Goal: Task Accomplishment & Management: Manage account settings

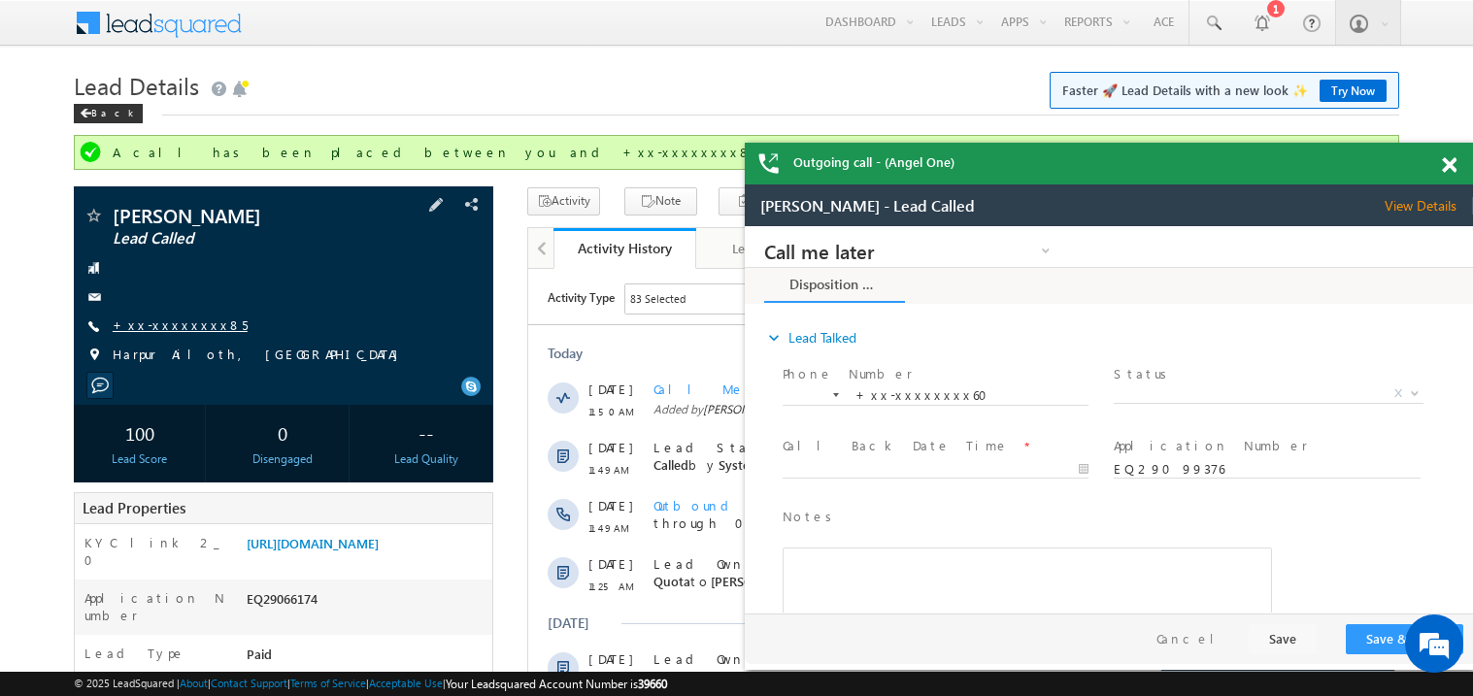
click at [176, 332] on link "+xx-xxxxxxxx85" at bounding box center [180, 324] width 135 height 17
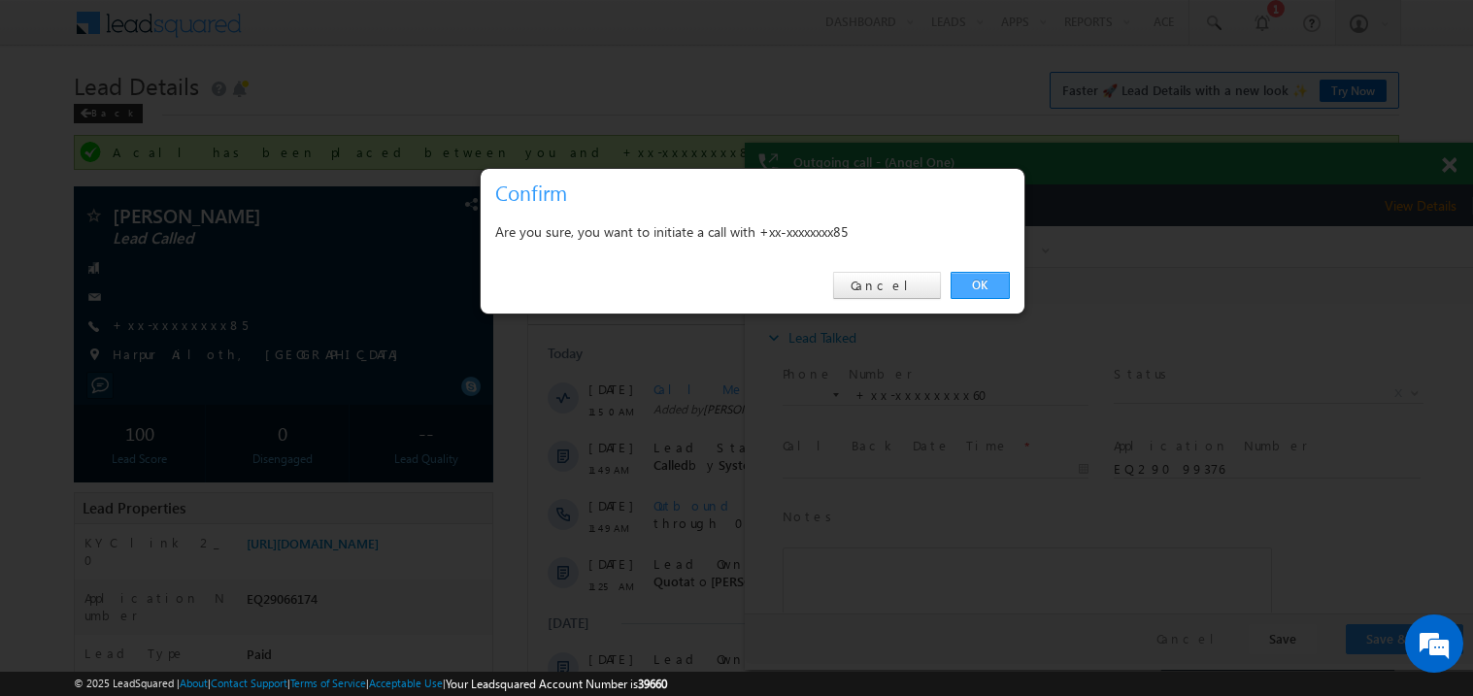
click at [985, 281] on link "OK" at bounding box center [979, 285] width 59 height 27
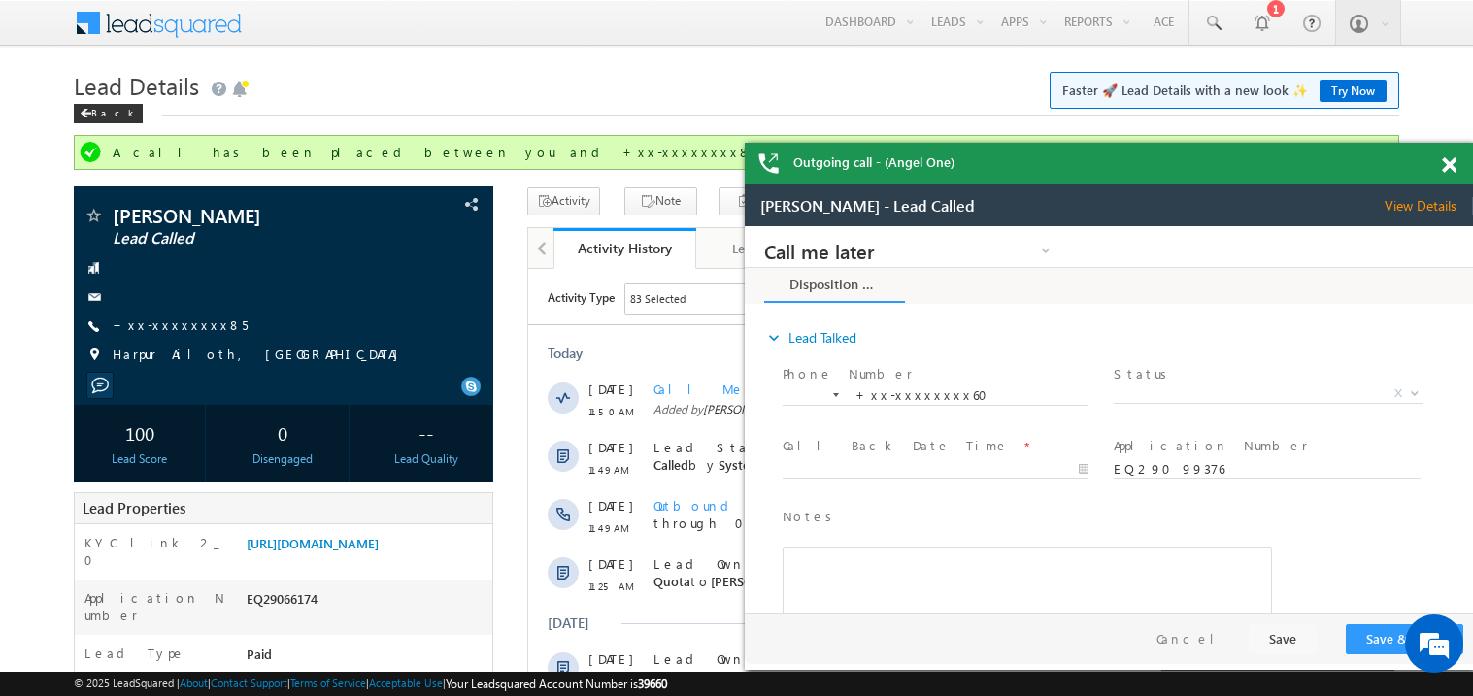
click at [1452, 162] on span at bounding box center [1448, 165] width 15 height 17
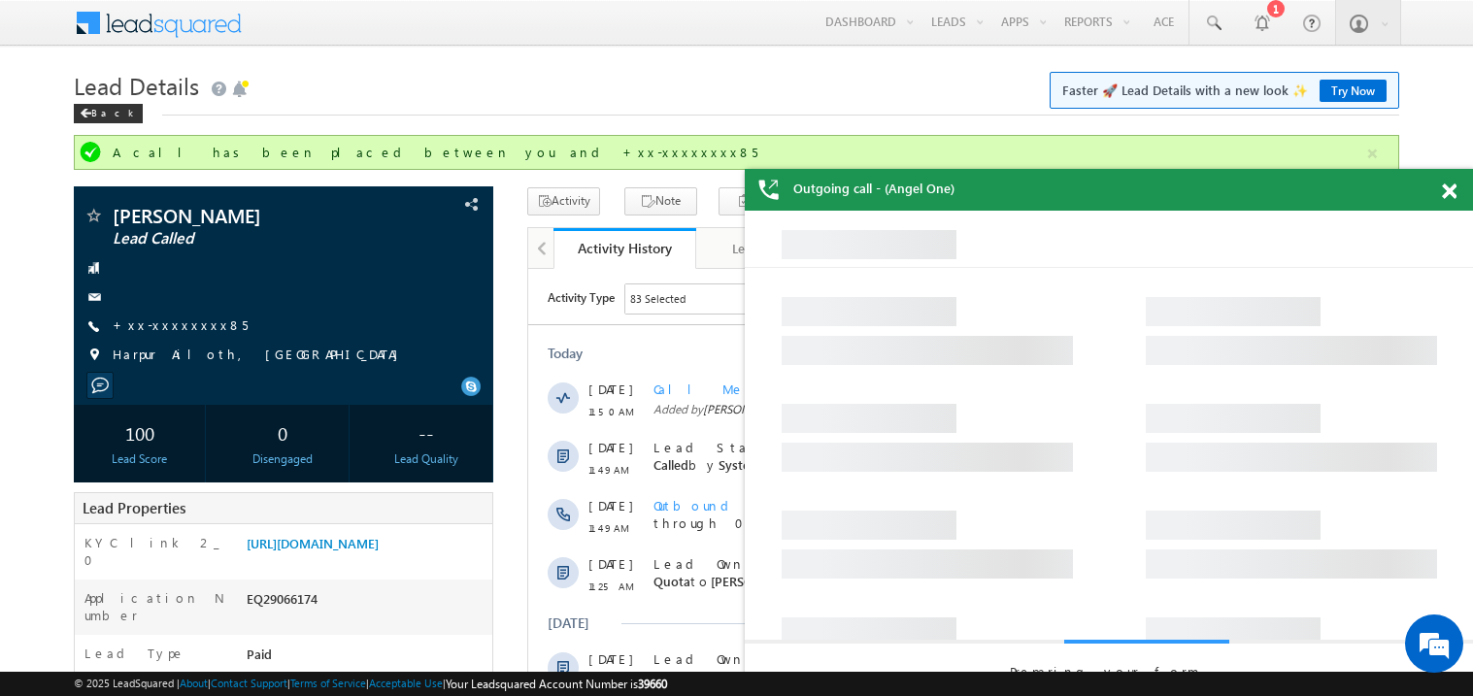
drag, startPoint x: 1013, startPoint y: 177, endPoint x: 868, endPoint y: 109, distance: 160.7
click at [868, 169] on div "Outgoing call - (Angel One)" at bounding box center [1109, 190] width 728 height 42
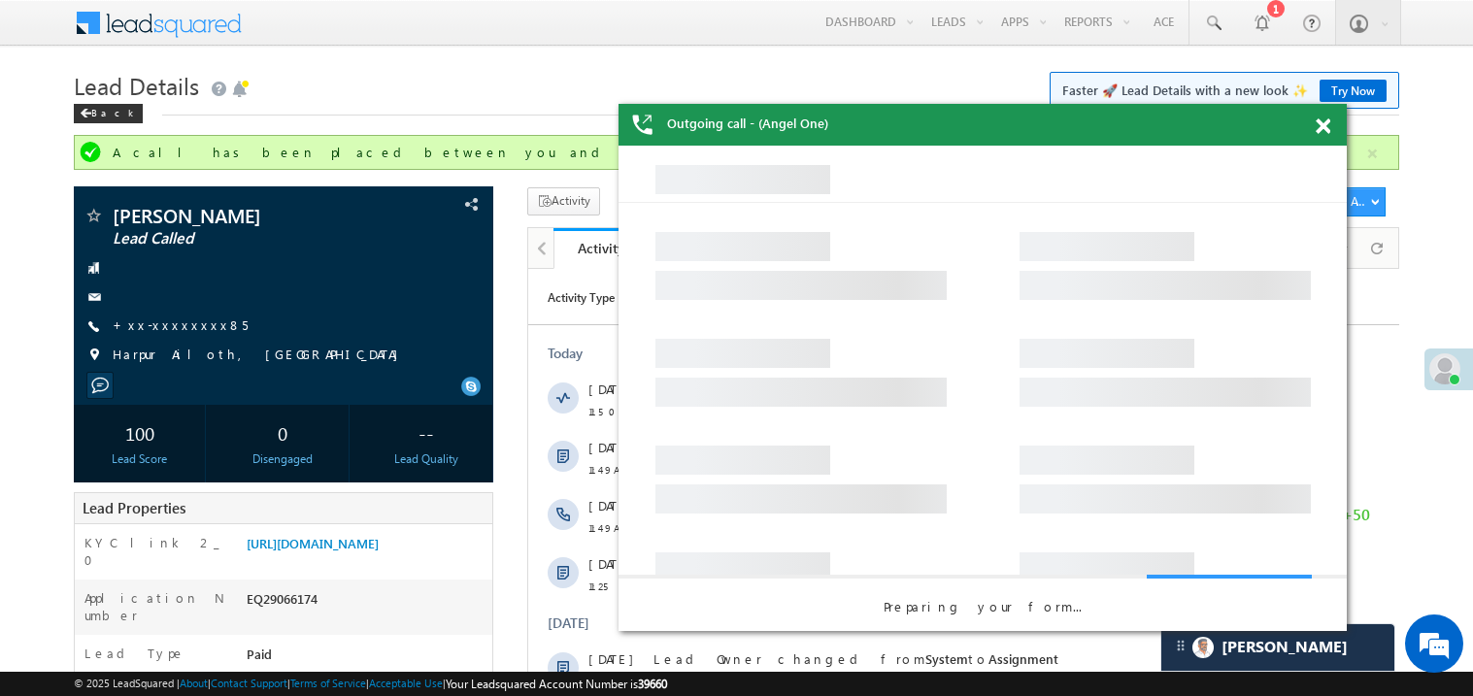
click at [868, 109] on div "Outgoing call - (Angel One)" at bounding box center [982, 125] width 728 height 42
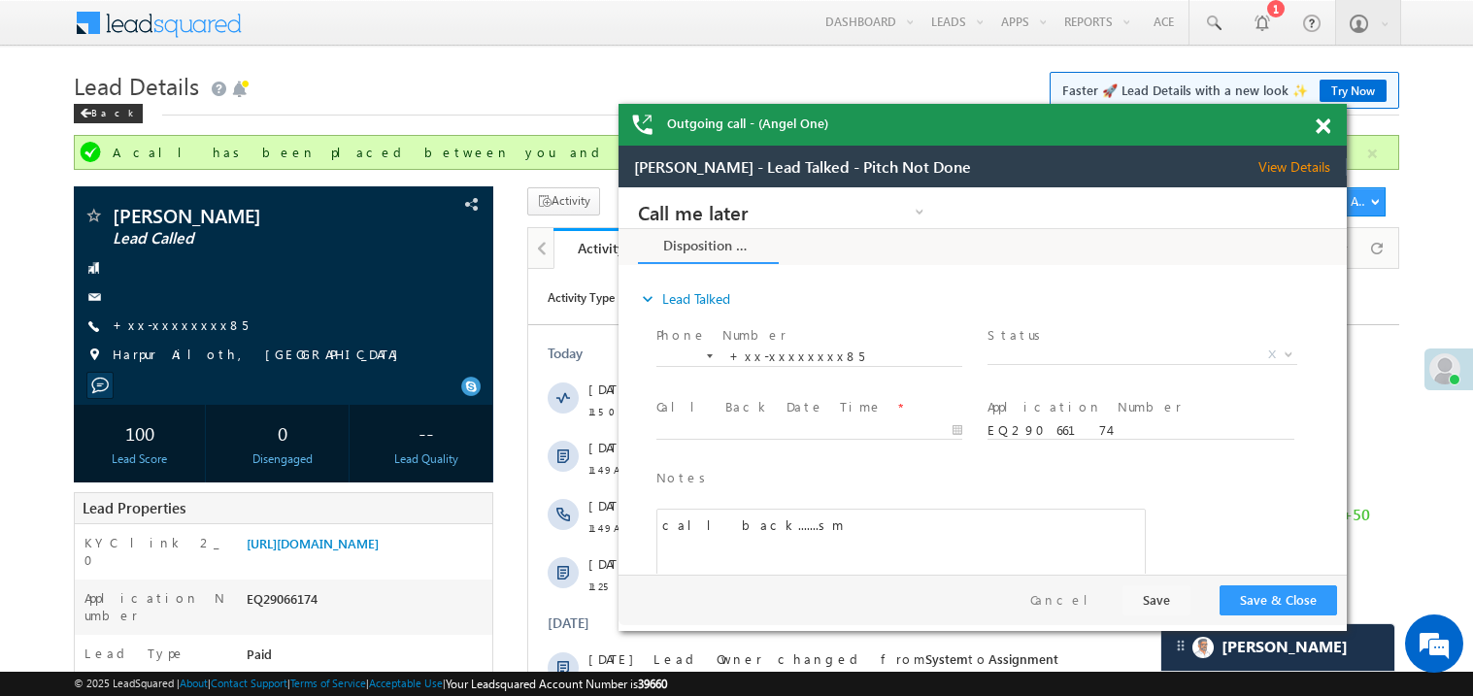
click at [1323, 129] on span at bounding box center [1322, 126] width 15 height 17
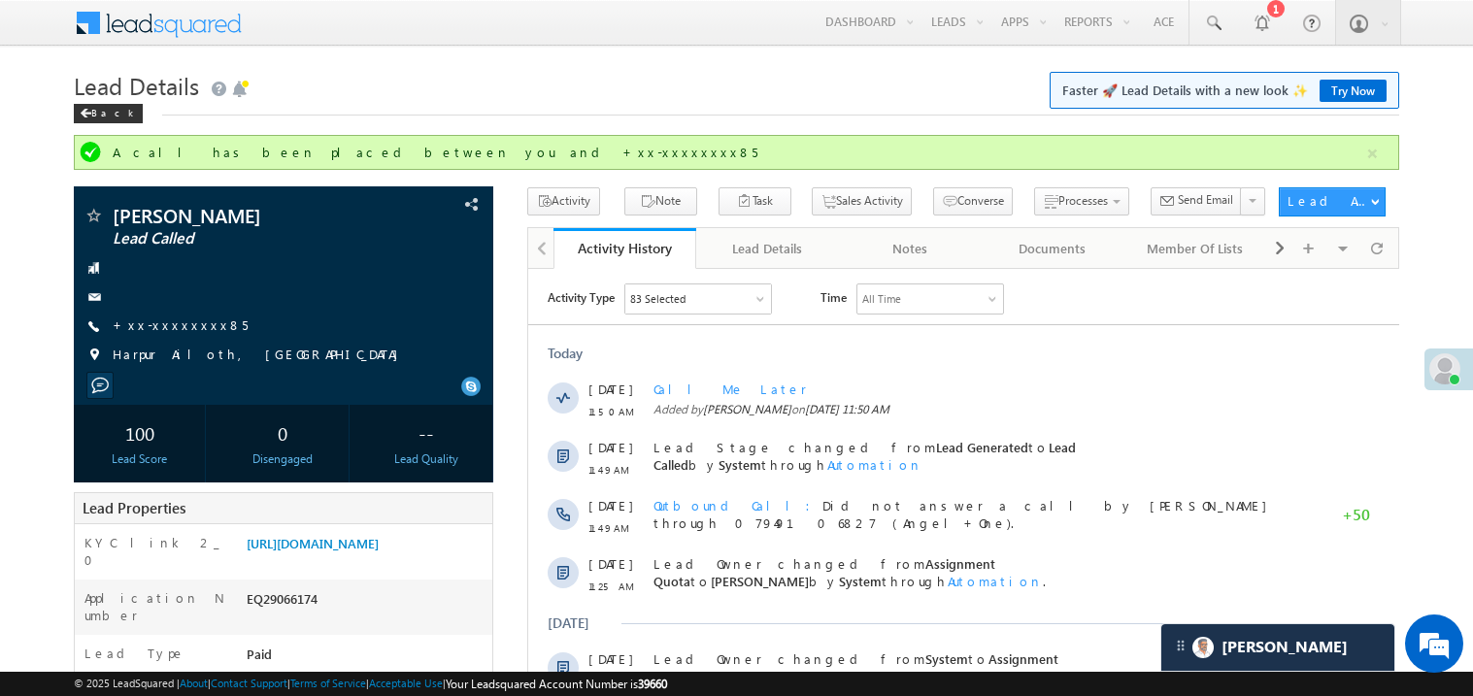
click at [616, 103] on div "Back" at bounding box center [736, 109] width 1325 height 13
click at [159, 333] on link "+xx-xxxxxxxx85" at bounding box center [180, 324] width 135 height 17
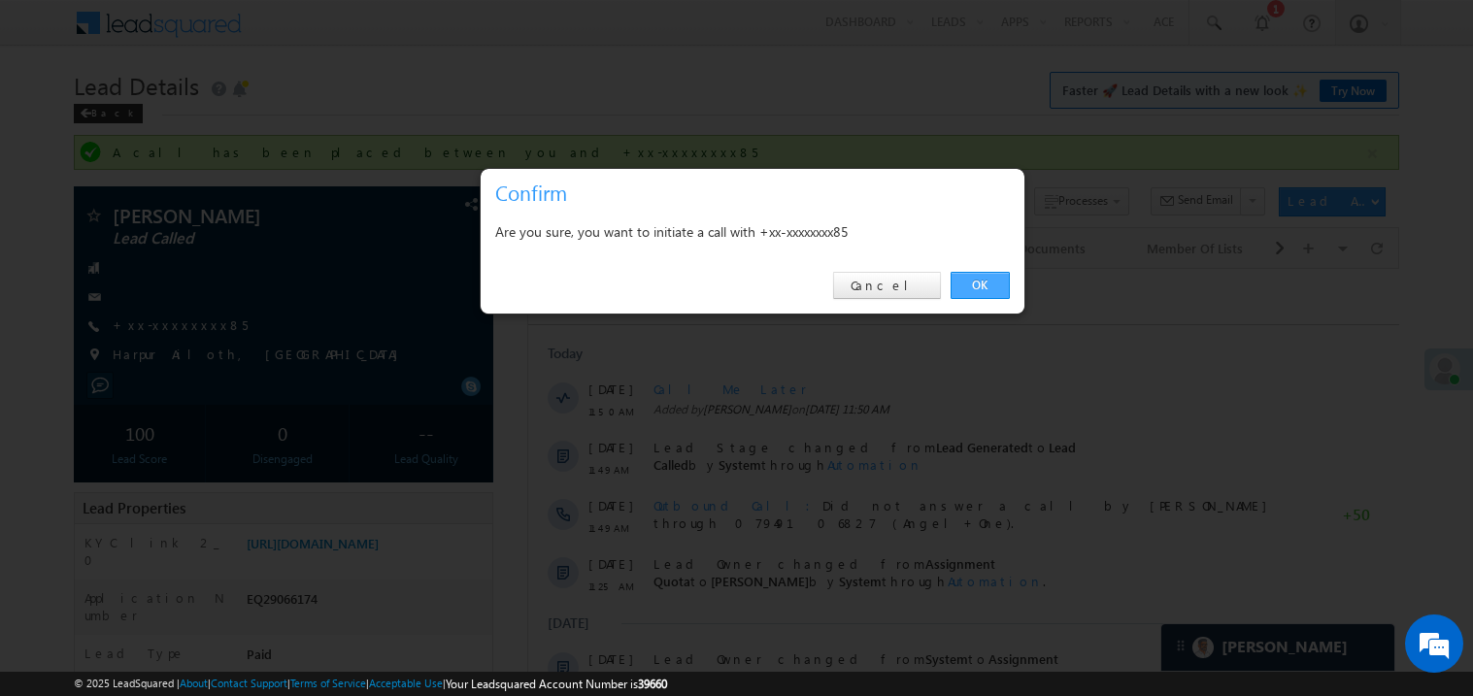
click at [991, 284] on link "OK" at bounding box center [979, 285] width 59 height 27
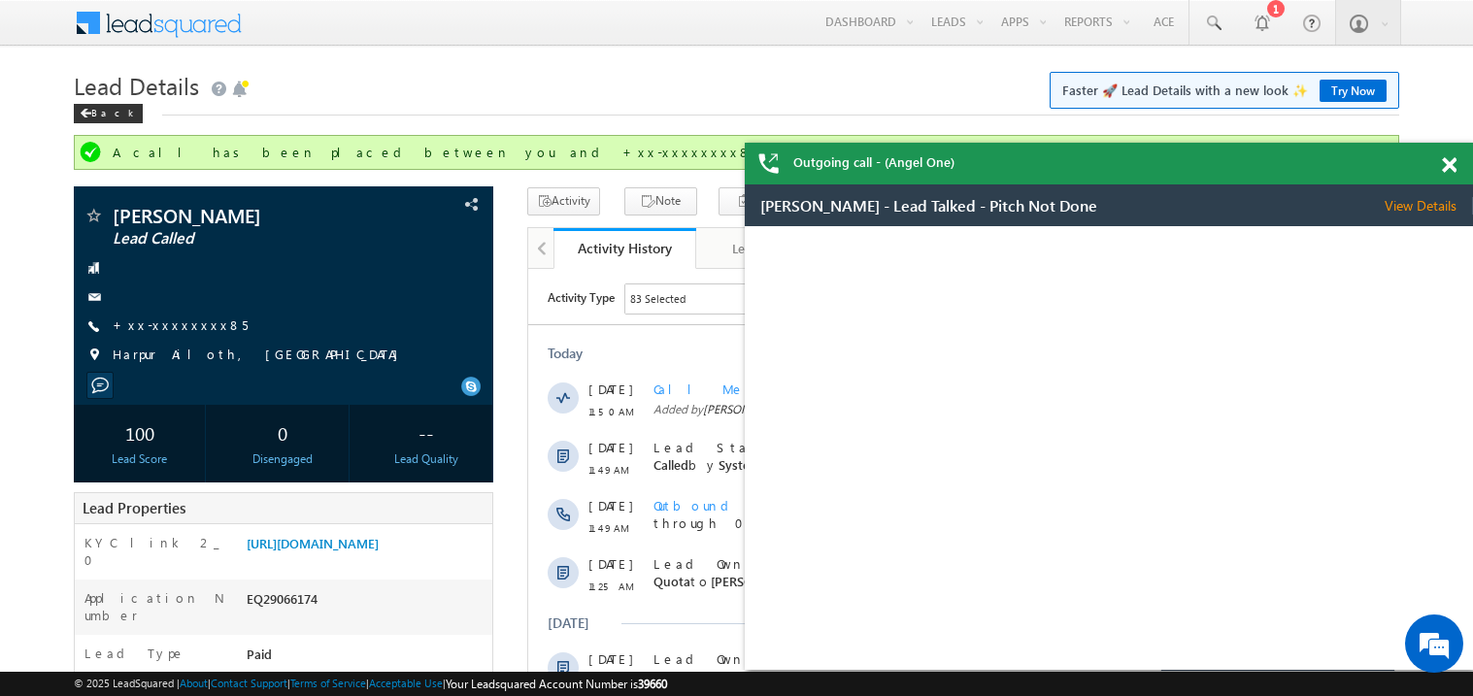
click at [1452, 162] on span at bounding box center [1448, 165] width 15 height 17
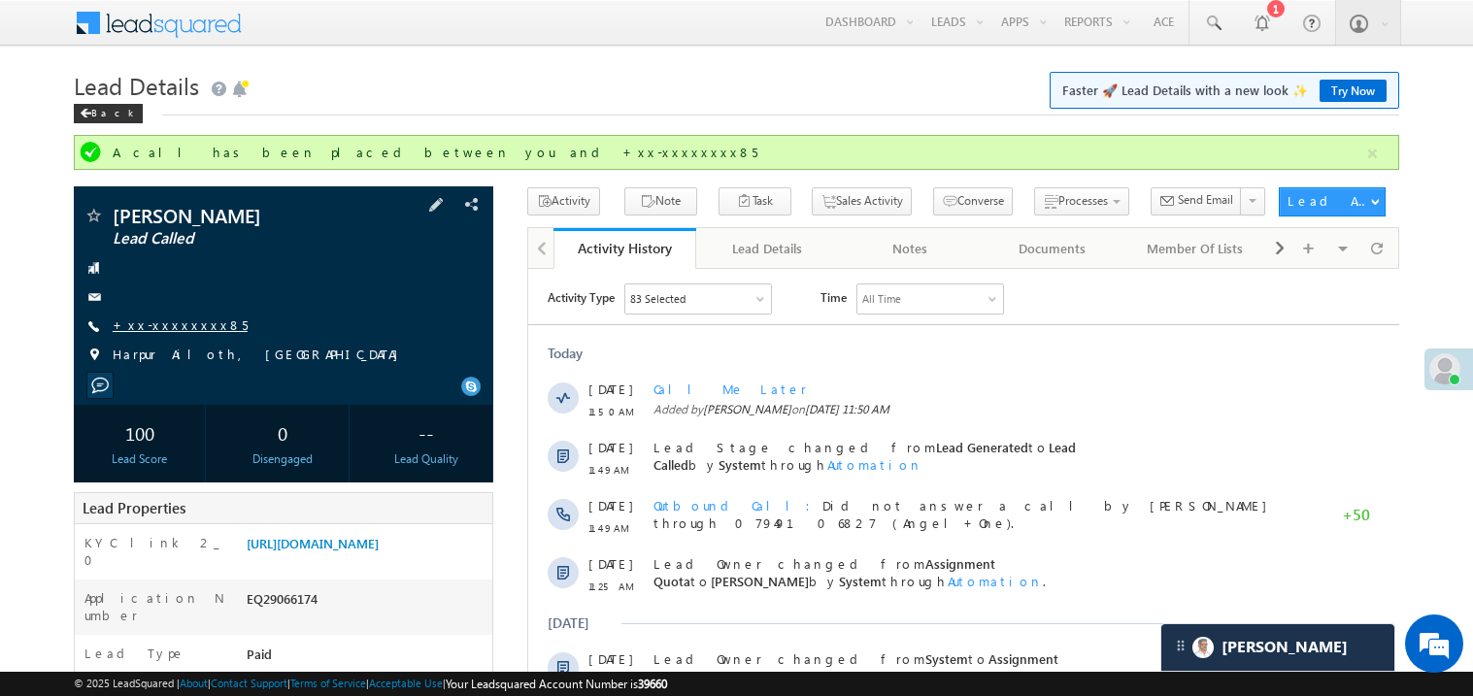
click at [182, 319] on link "+xx-xxxxxxxx85" at bounding box center [180, 324] width 135 height 17
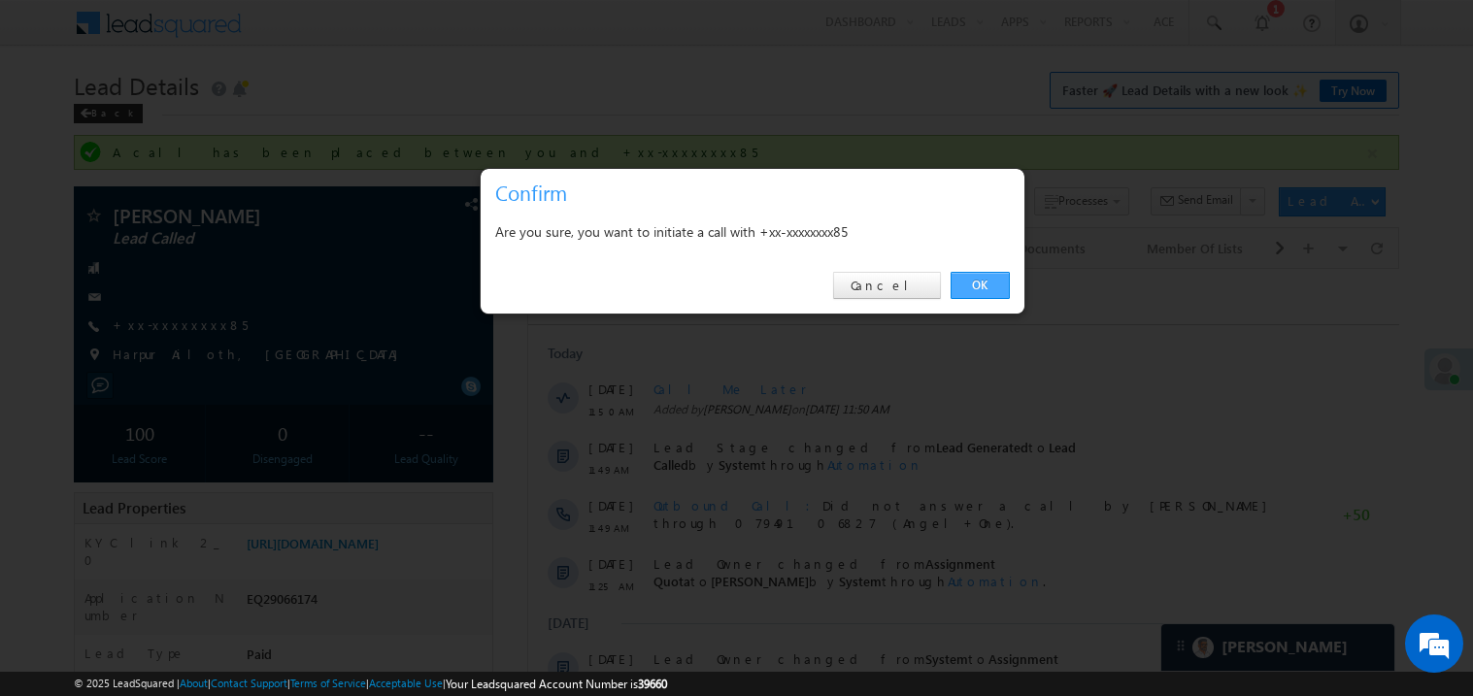
click at [969, 283] on link "OK" at bounding box center [979, 285] width 59 height 27
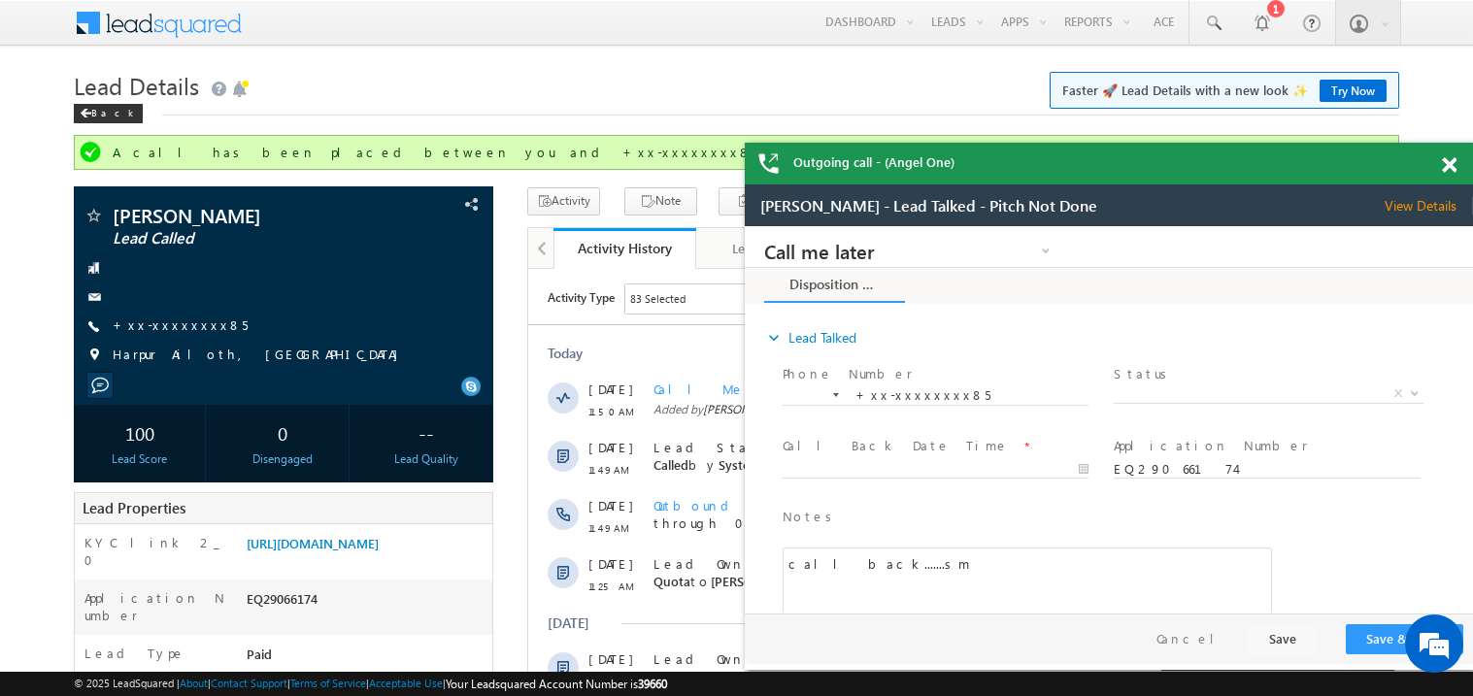
click at [1452, 167] on span at bounding box center [1448, 165] width 15 height 17
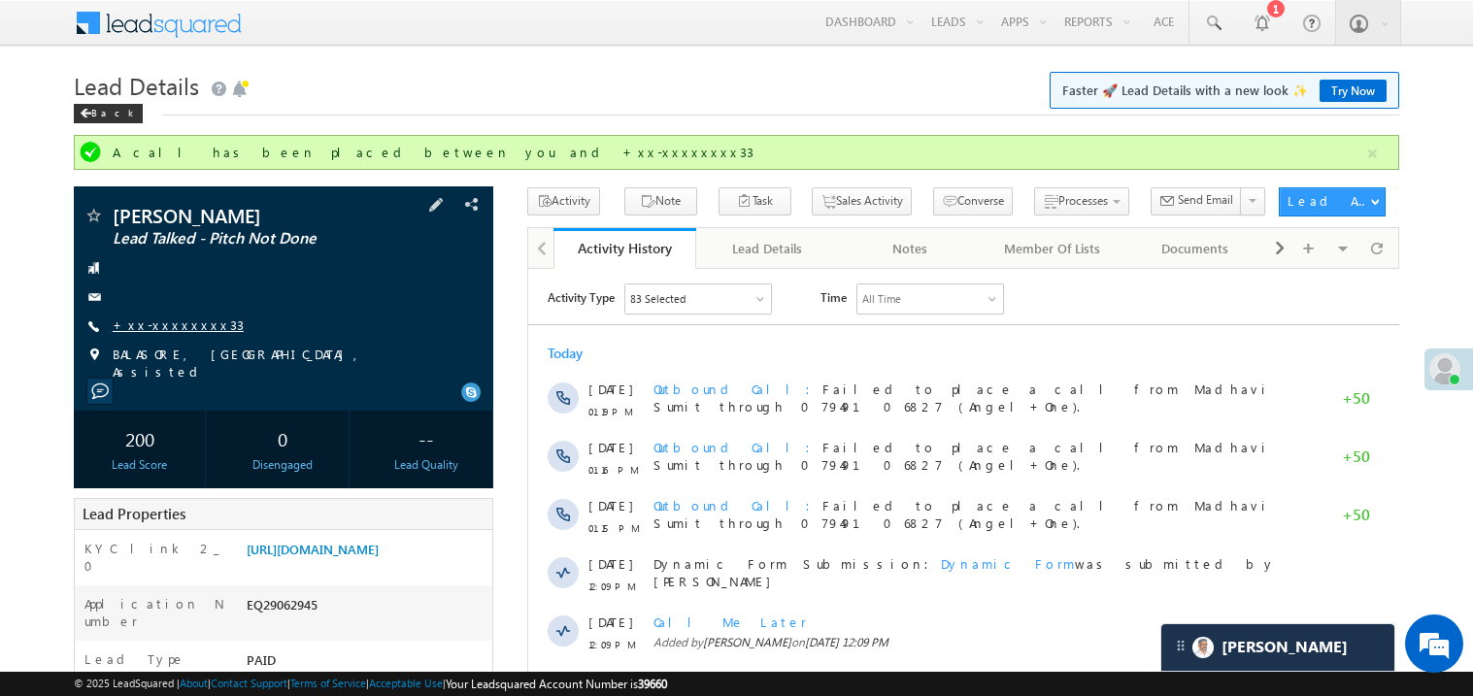
click at [176, 321] on link "+xx-xxxxxxxx33" at bounding box center [178, 324] width 131 height 17
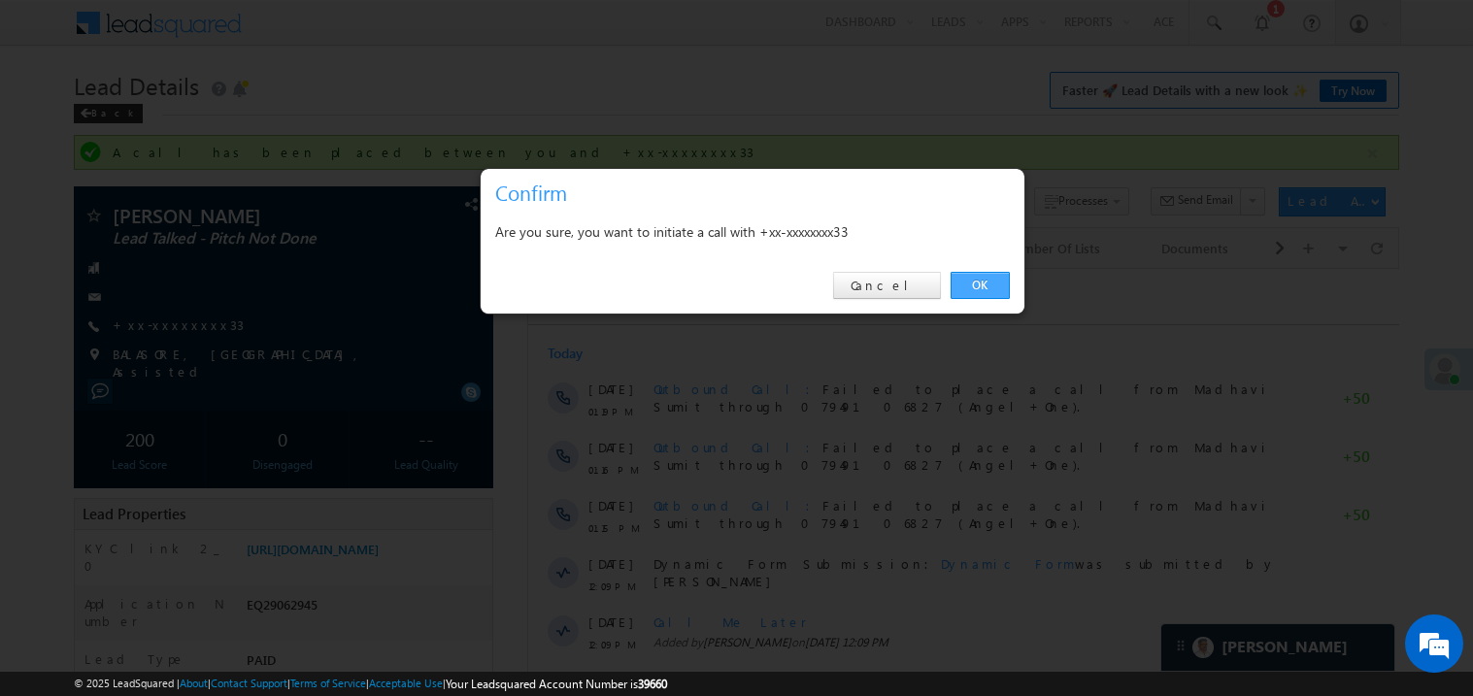
click at [980, 281] on link "OK" at bounding box center [979, 285] width 59 height 27
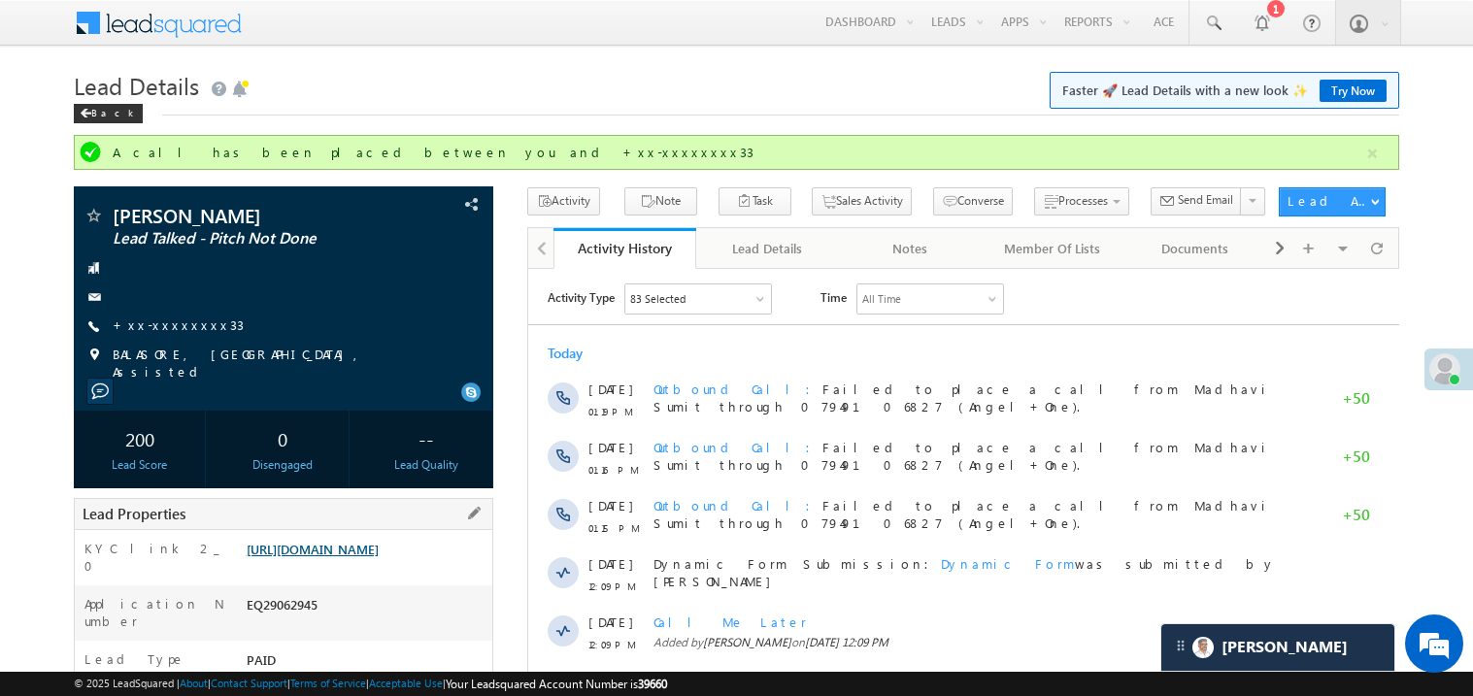
click at [378, 554] on link "https://angelbroking1-pk3em7sa.customui-test.leadsquared.com?leadId=2abcf417-c7…" at bounding box center [313, 549] width 132 height 17
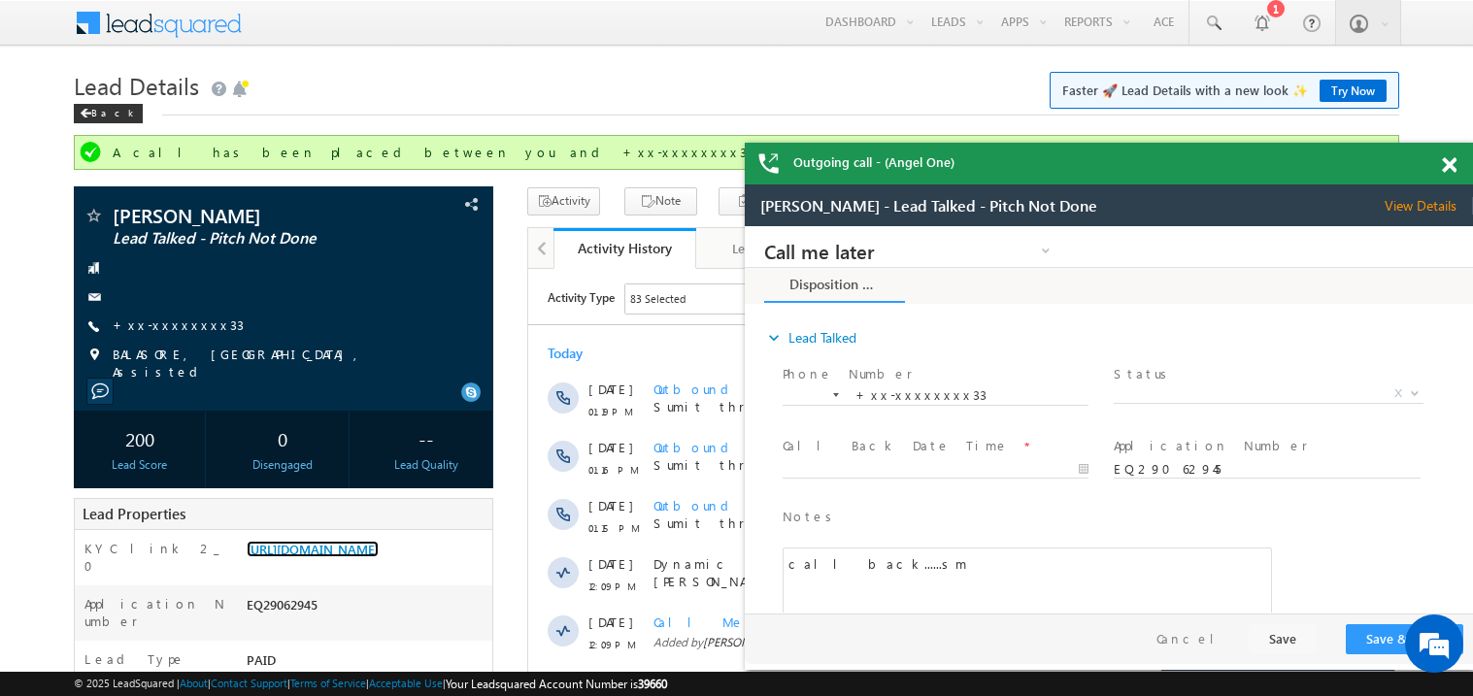
click at [1451, 169] on span at bounding box center [1448, 165] width 15 height 17
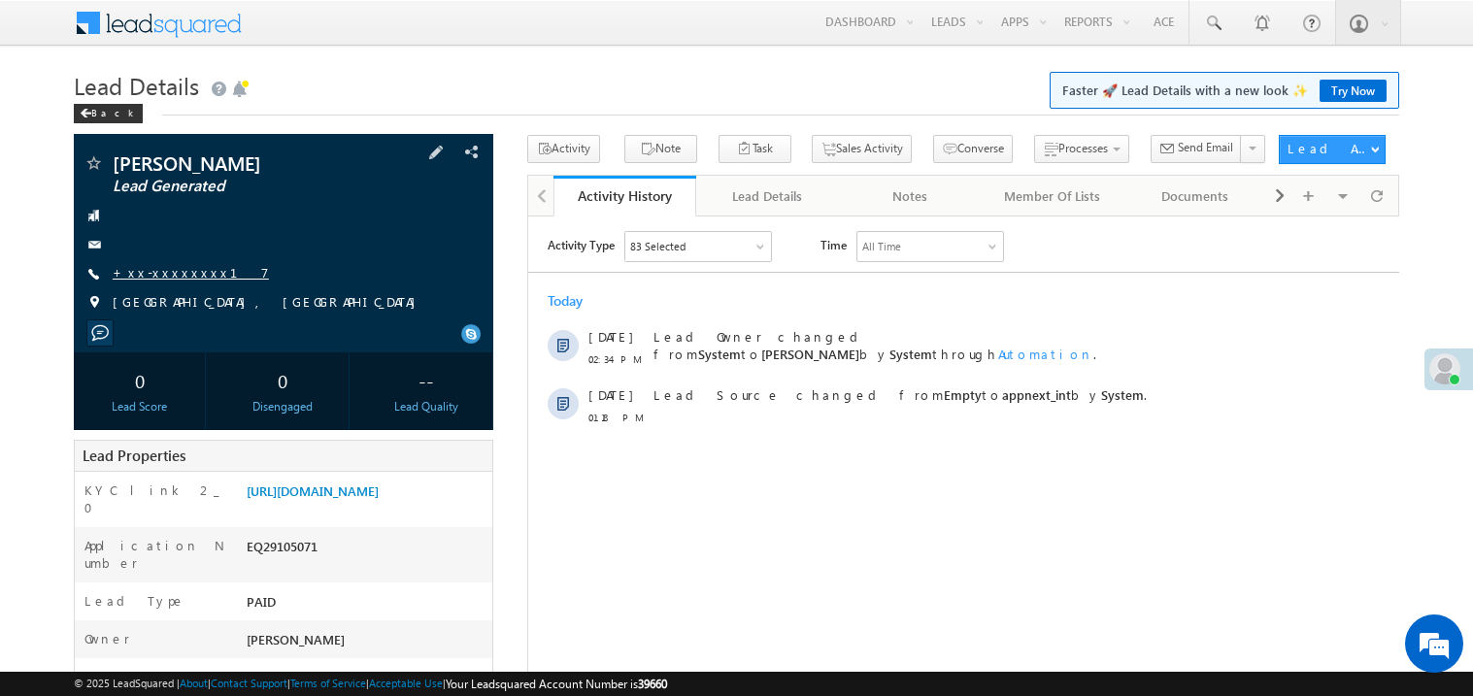
click at [163, 276] on link "+xx-xxxxxxxx17" at bounding box center [191, 272] width 156 height 17
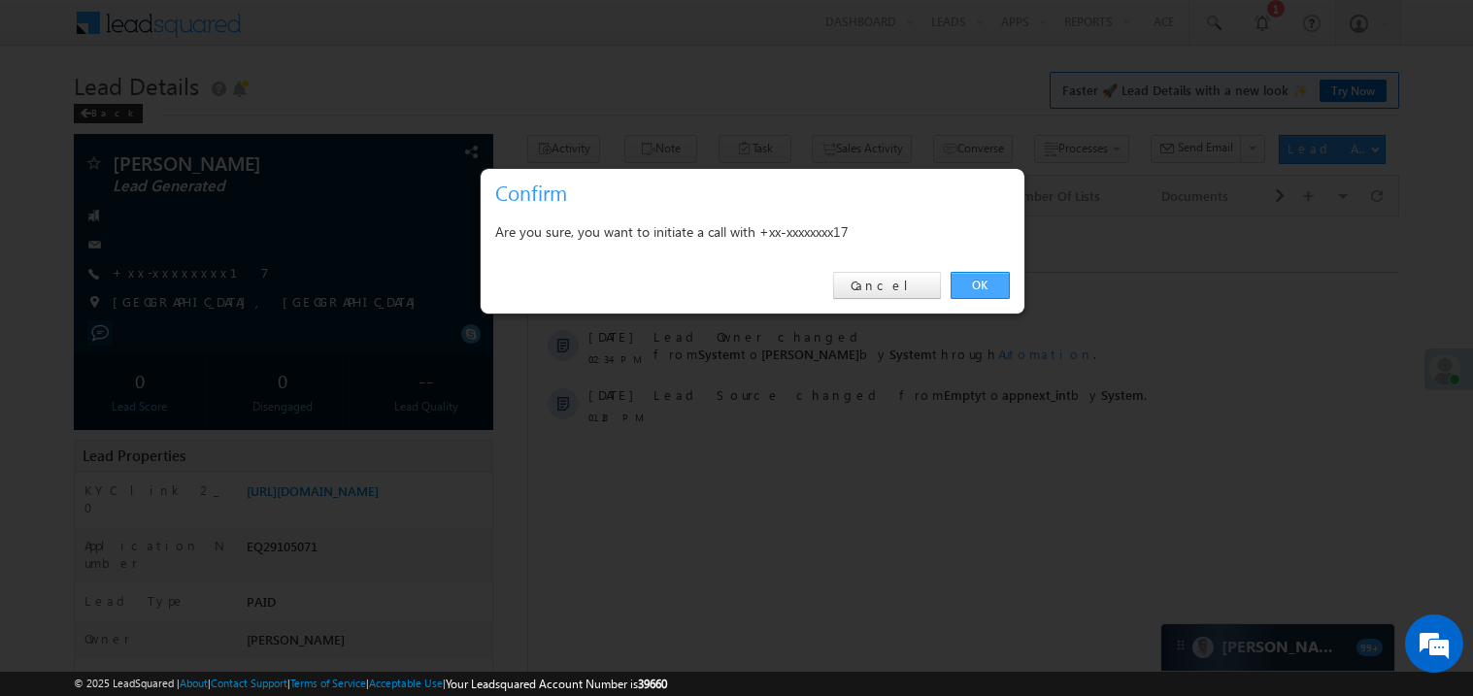
click at [976, 280] on link "OK" at bounding box center [979, 285] width 59 height 27
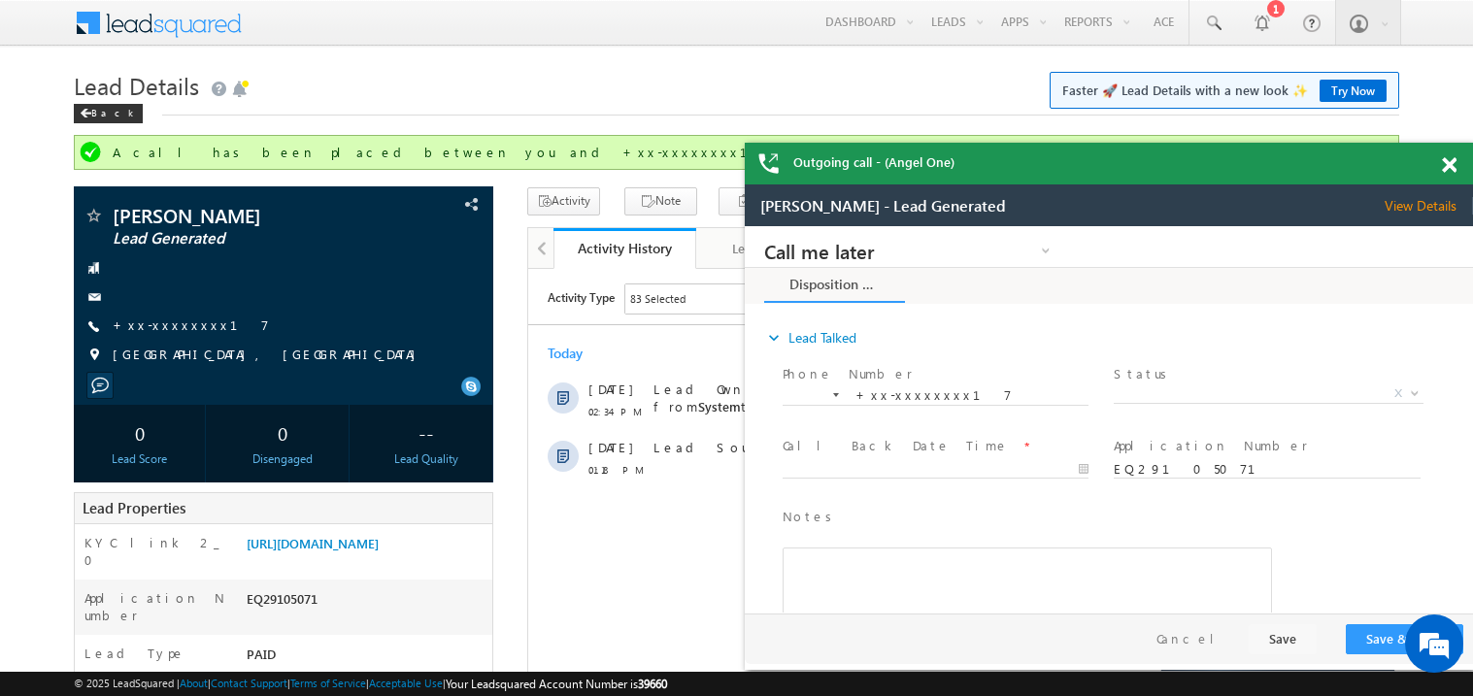
click at [1449, 162] on span at bounding box center [1448, 165] width 15 height 17
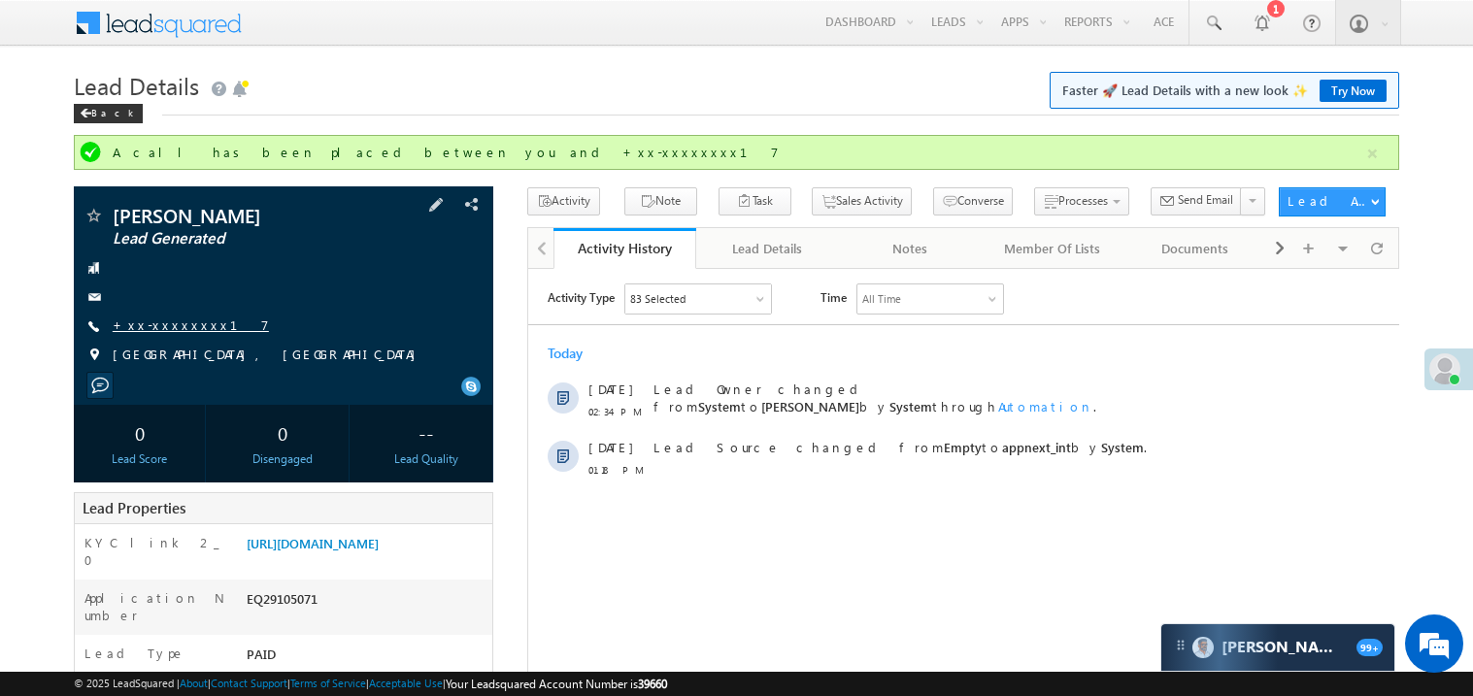
click at [184, 325] on link "+xx-xxxxxxxx17" at bounding box center [191, 324] width 156 height 17
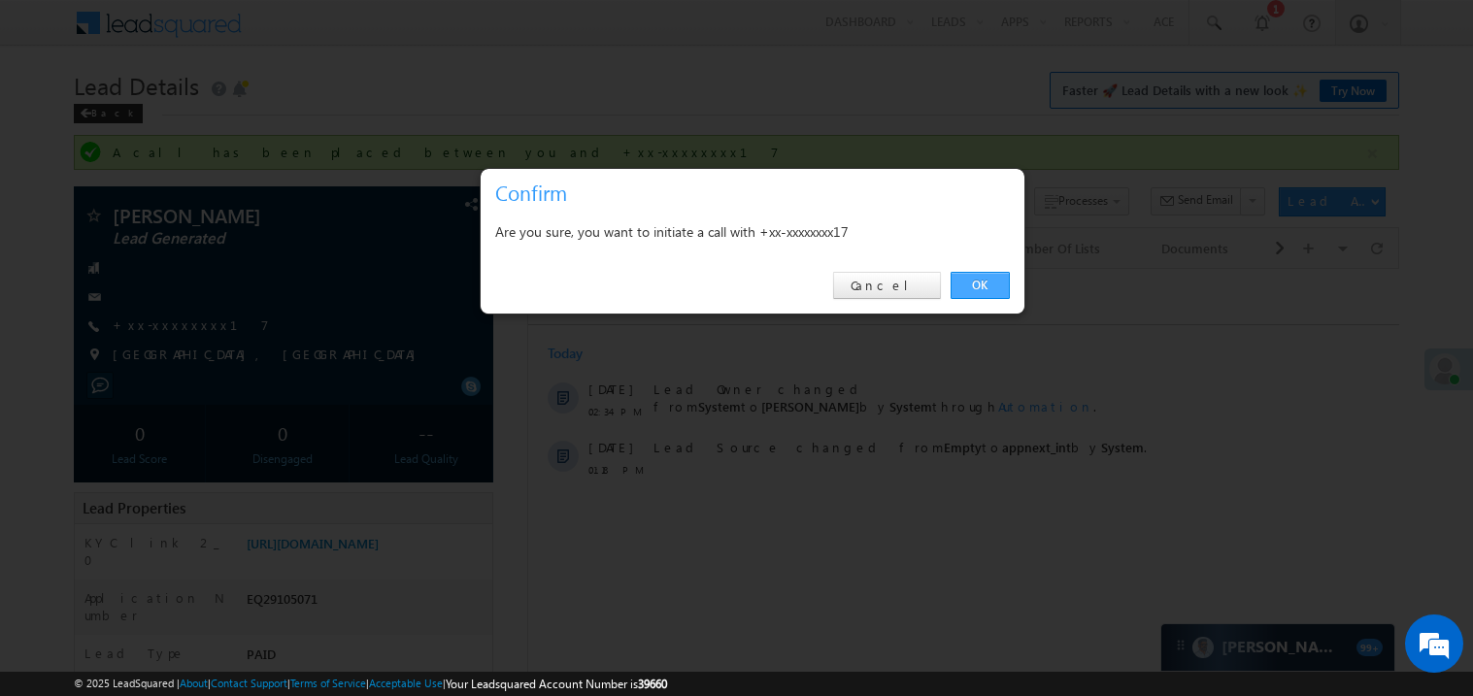
click at [978, 284] on link "OK" at bounding box center [979, 285] width 59 height 27
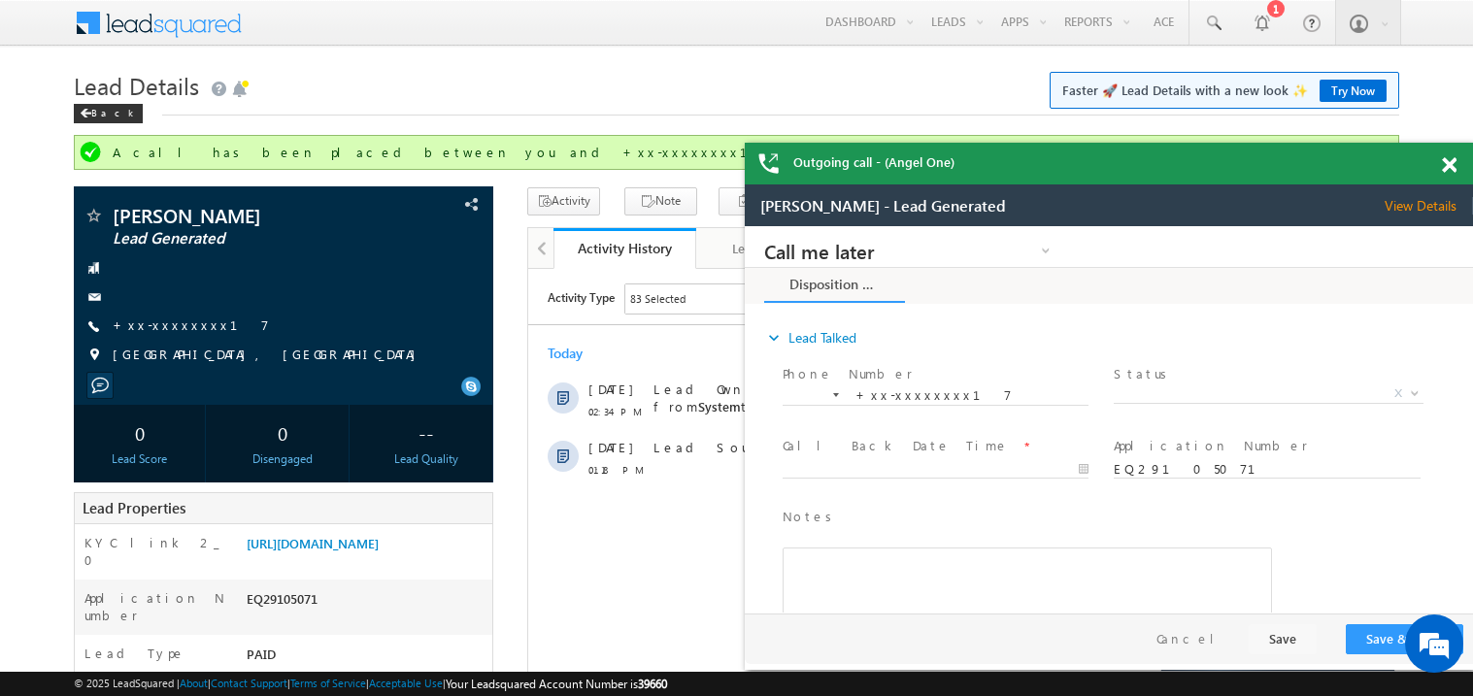
click at [1446, 164] on span at bounding box center [1448, 165] width 15 height 17
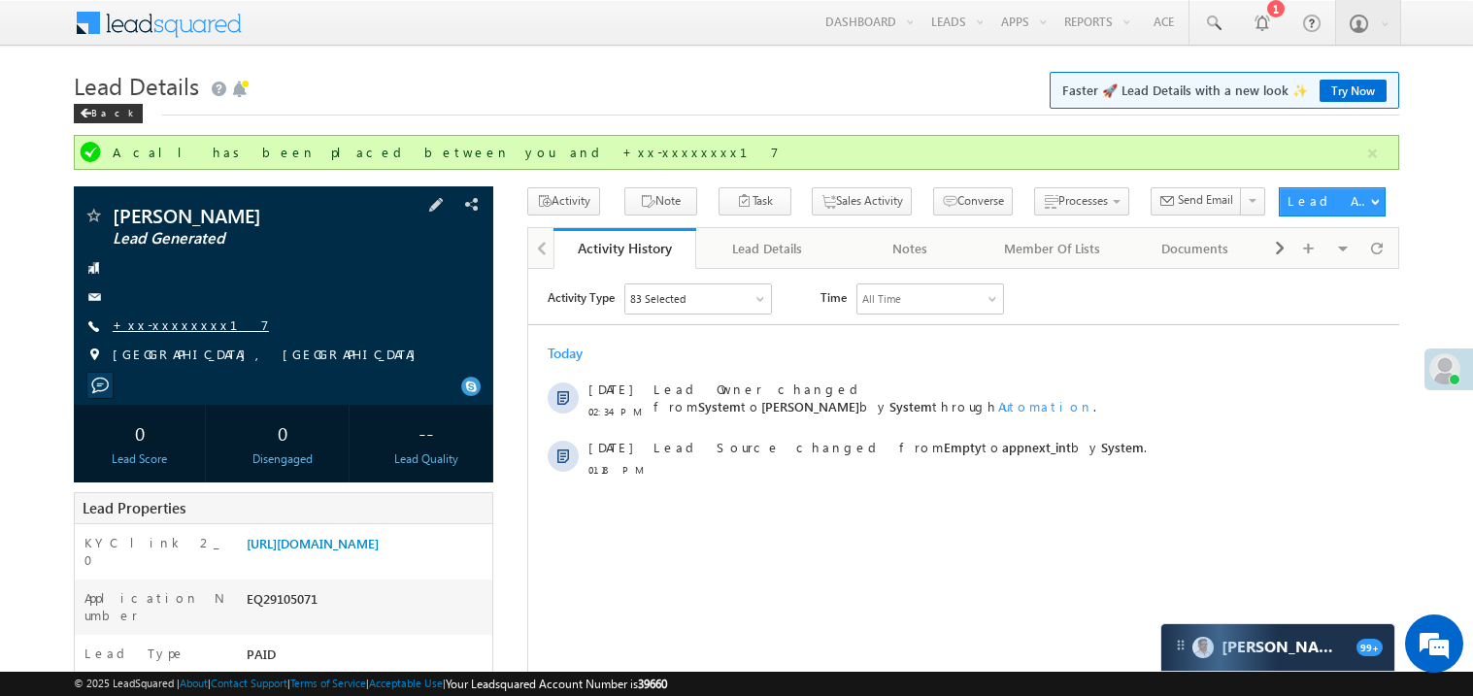
click at [182, 328] on link "+xx-xxxxxxxx17" at bounding box center [191, 324] width 156 height 17
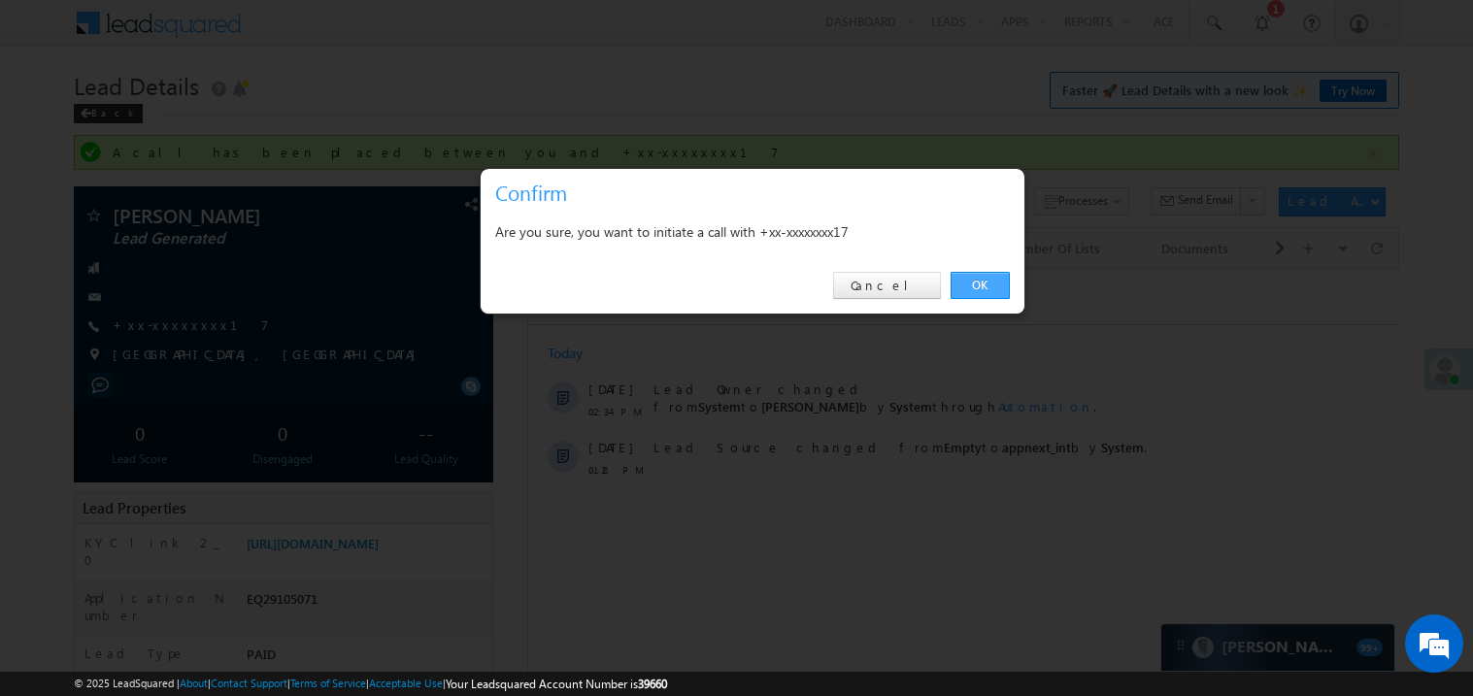
click at [970, 280] on link "OK" at bounding box center [979, 285] width 59 height 27
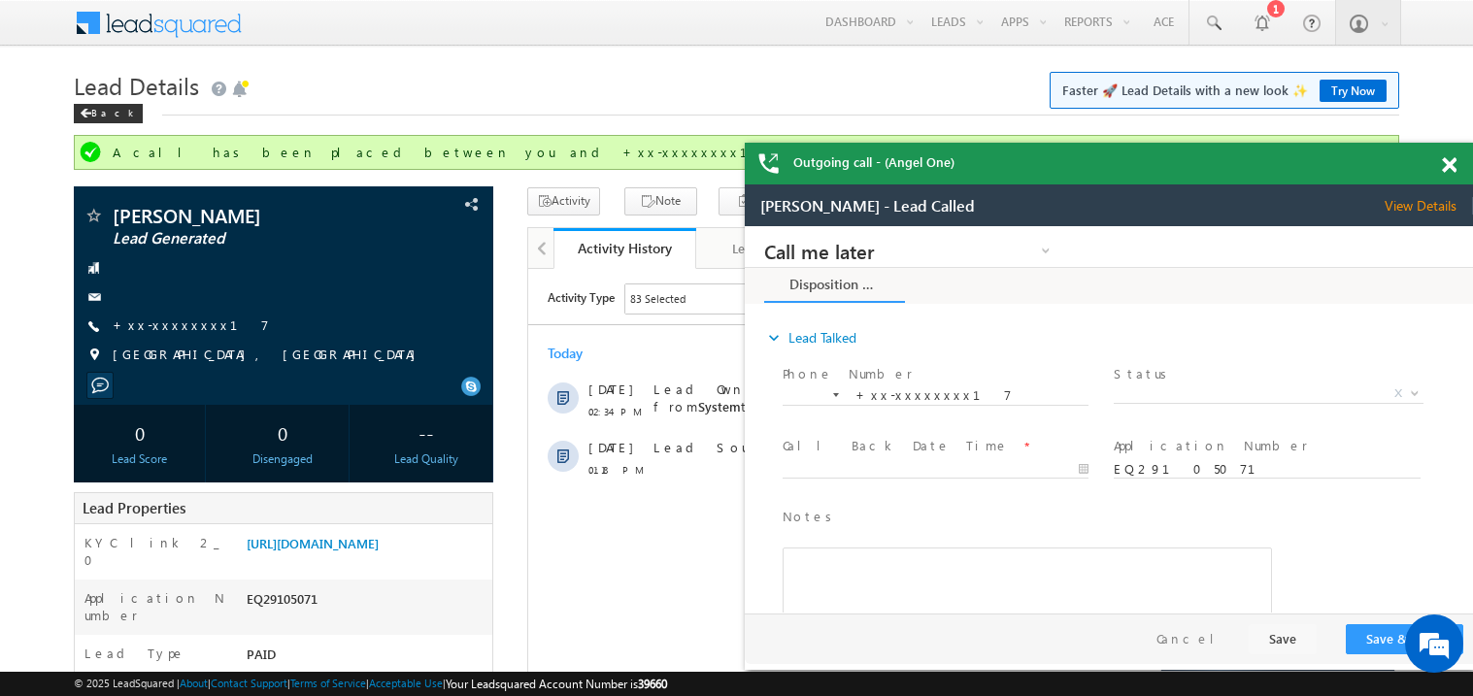
click at [1450, 167] on span at bounding box center [1448, 165] width 15 height 17
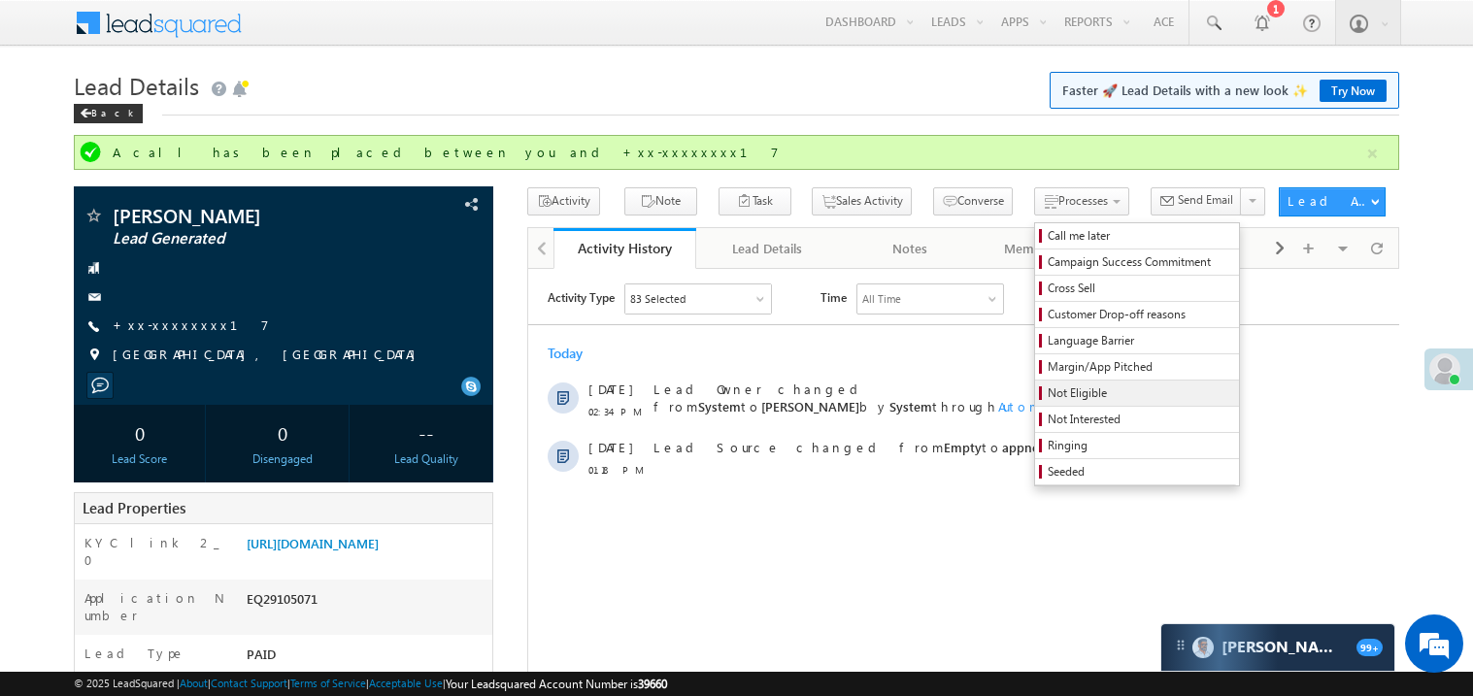
click at [1047, 397] on span "Not Eligible" at bounding box center [1139, 392] width 184 height 17
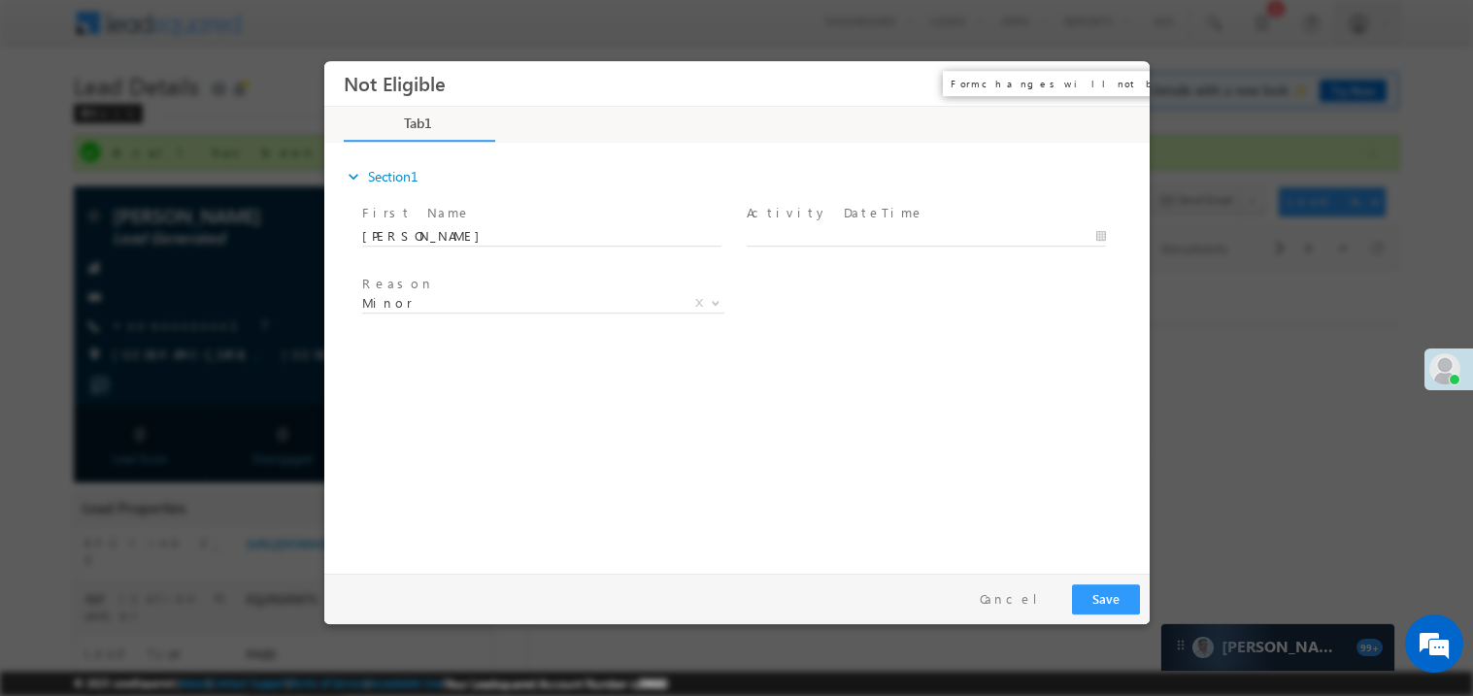
click at [1111, 83] on button "×" at bounding box center [1119, 83] width 33 height 36
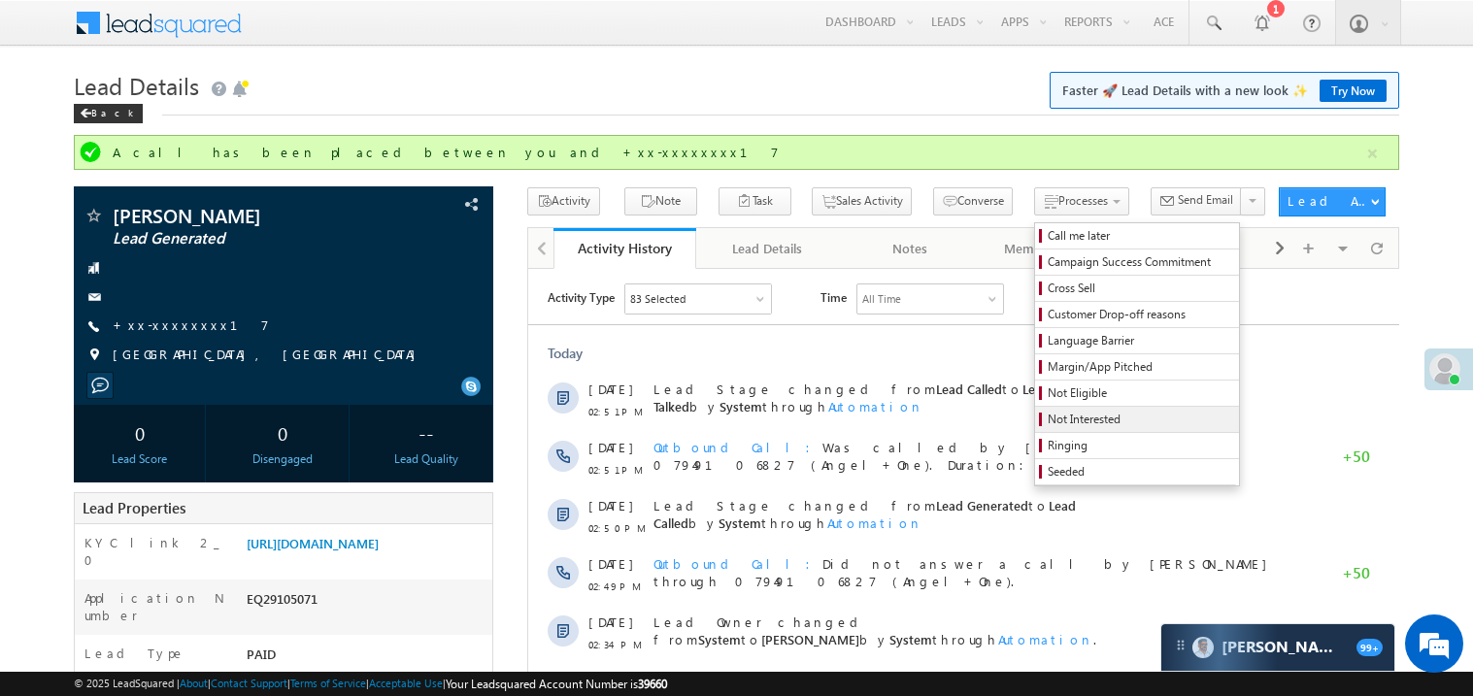
click at [1047, 425] on span "Not Interested" at bounding box center [1139, 419] width 184 height 17
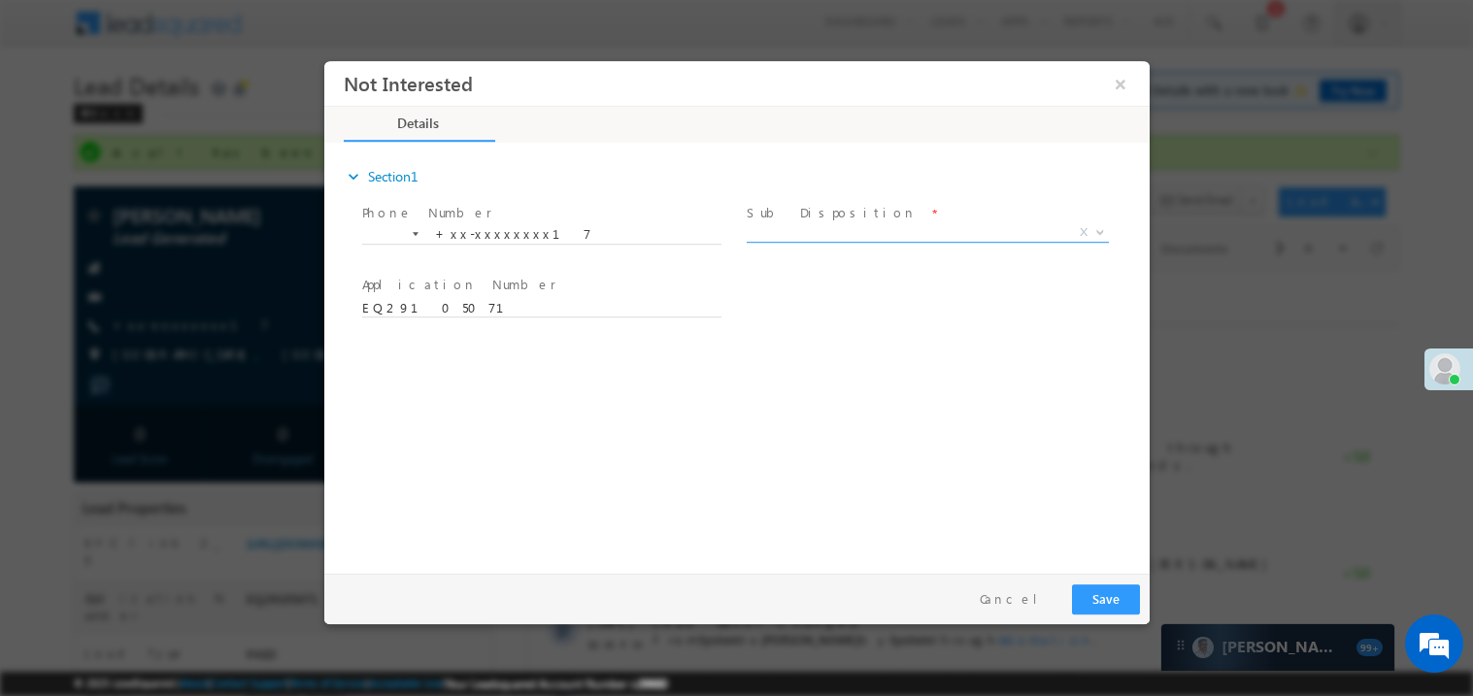
click at [777, 229] on span "X" at bounding box center [926, 231] width 362 height 19
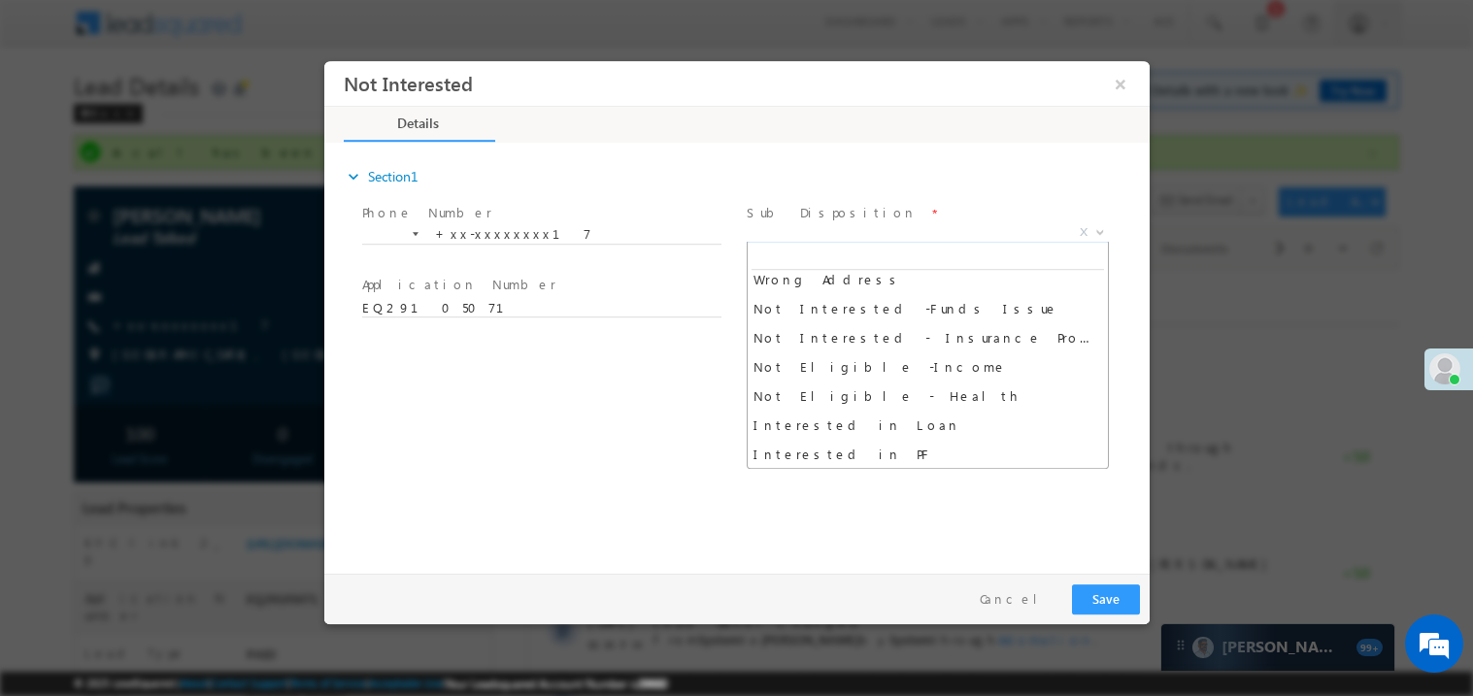
scroll to position [387, 0]
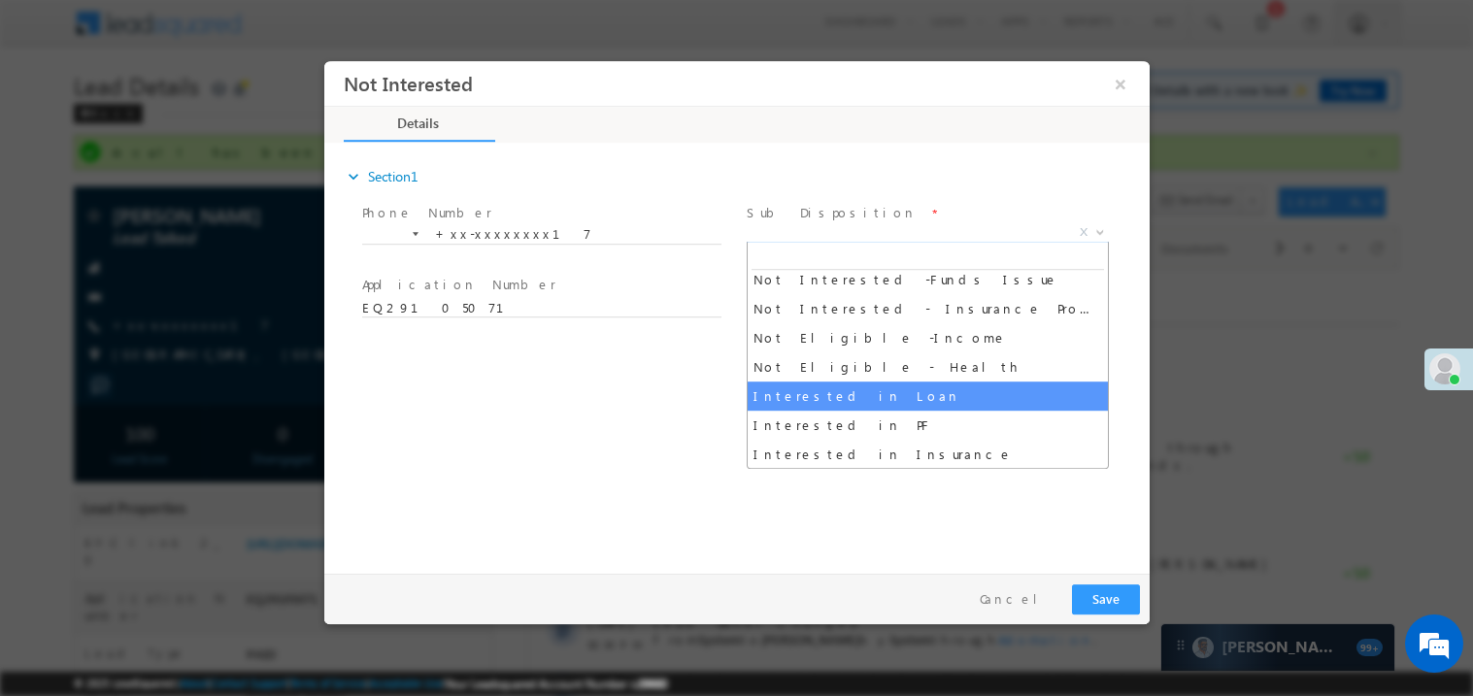
select select "Interested in Loan"
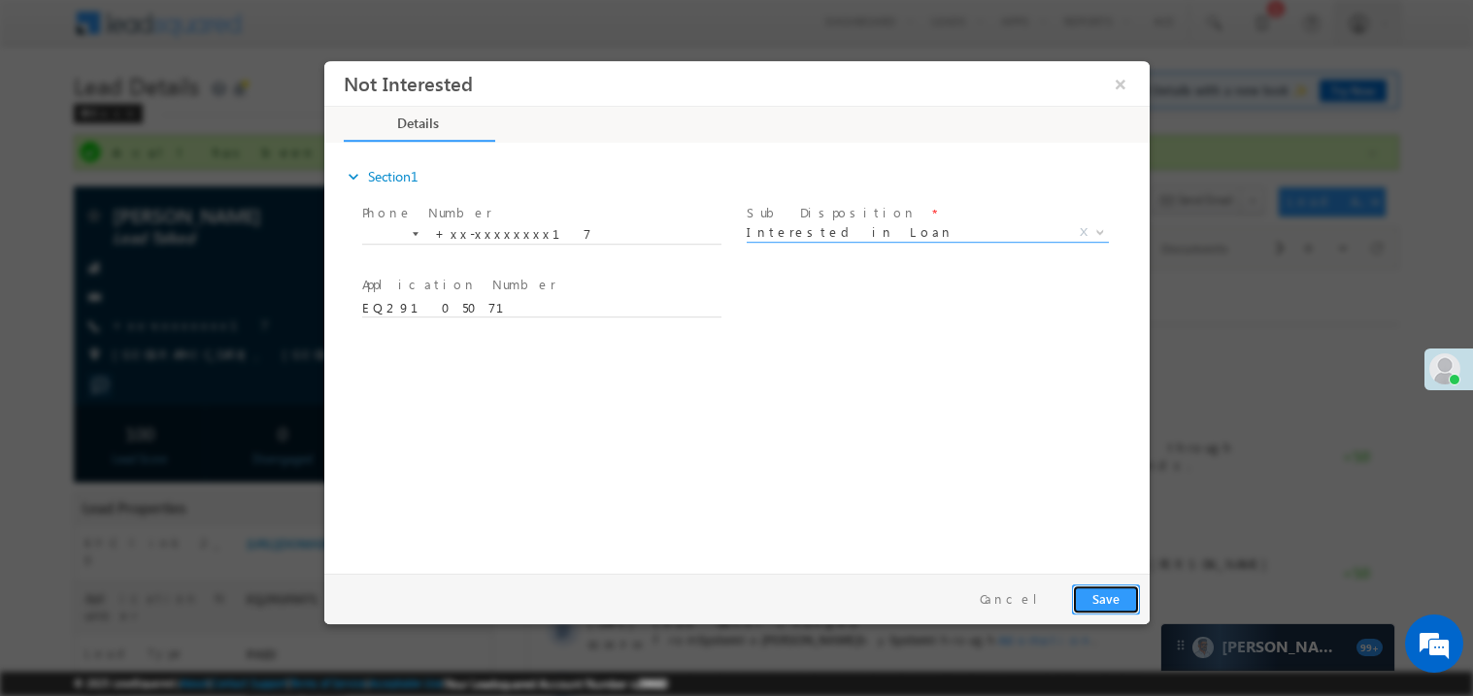
click at [1115, 594] on button "Save" at bounding box center [1105, 598] width 68 height 30
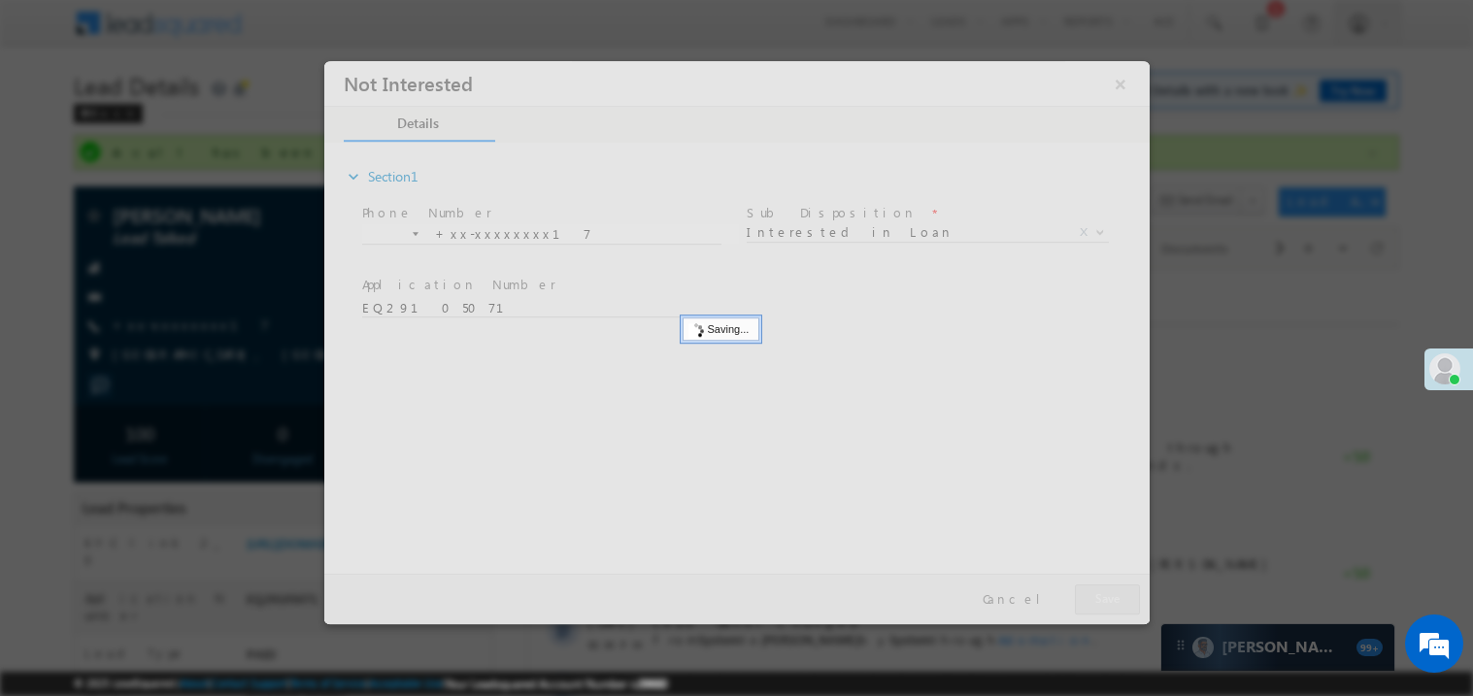
click at [1115, 594] on div at bounding box center [735, 341] width 825 height 563
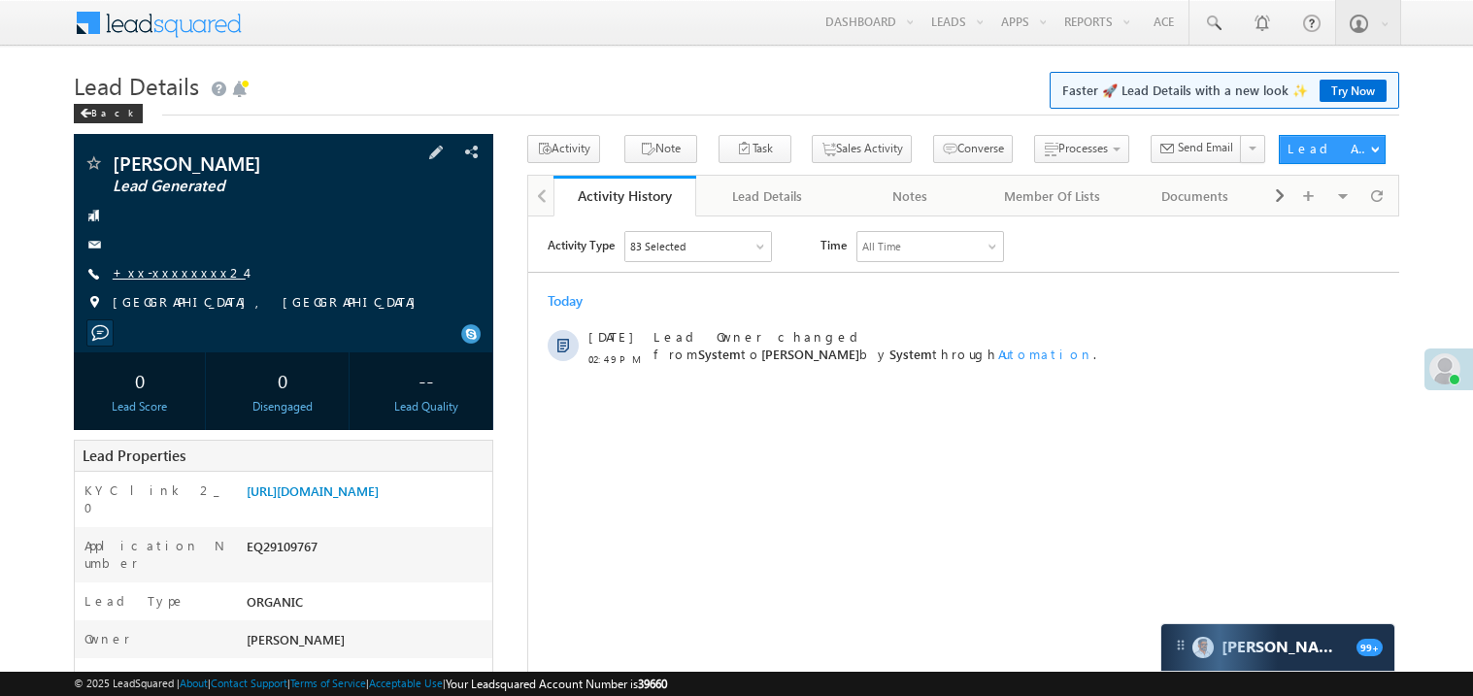
click at [180, 277] on link "+xx-xxxxxxxx24" at bounding box center [179, 272] width 133 height 17
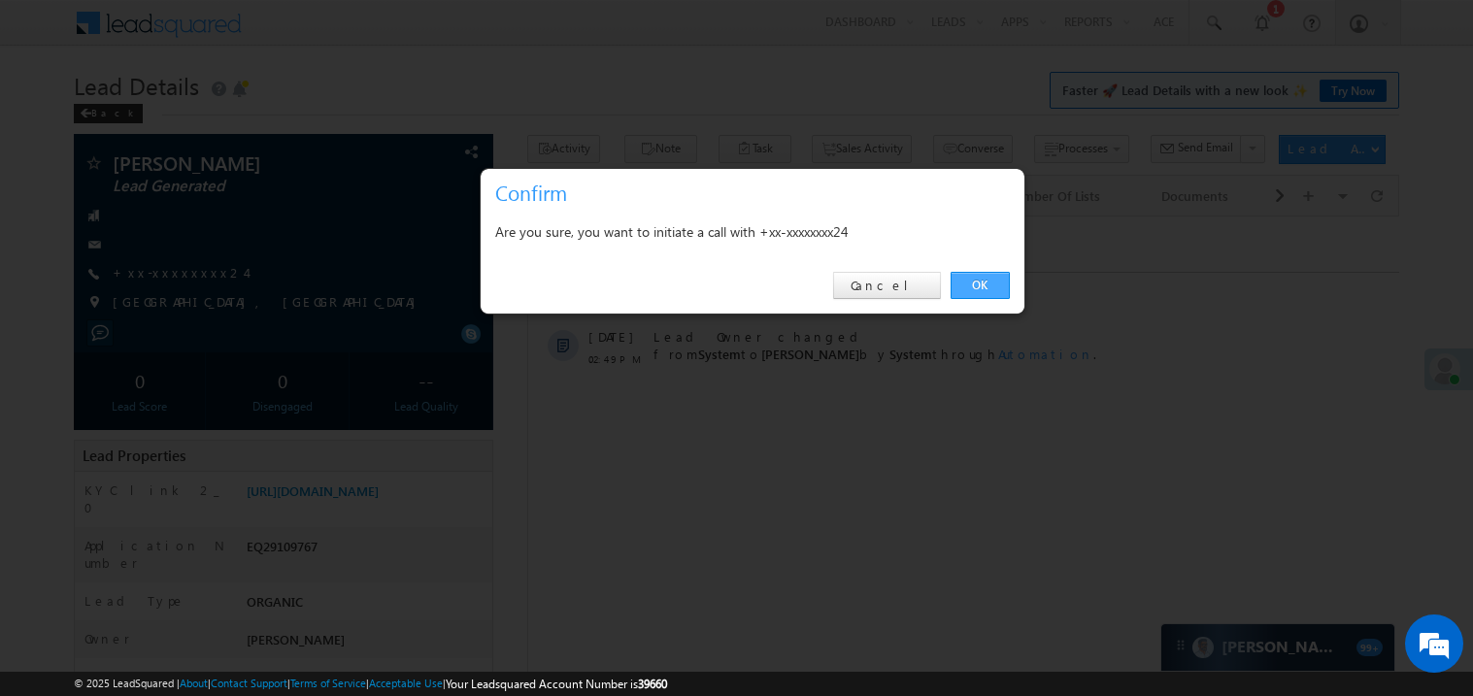
click at [975, 278] on link "OK" at bounding box center [979, 285] width 59 height 27
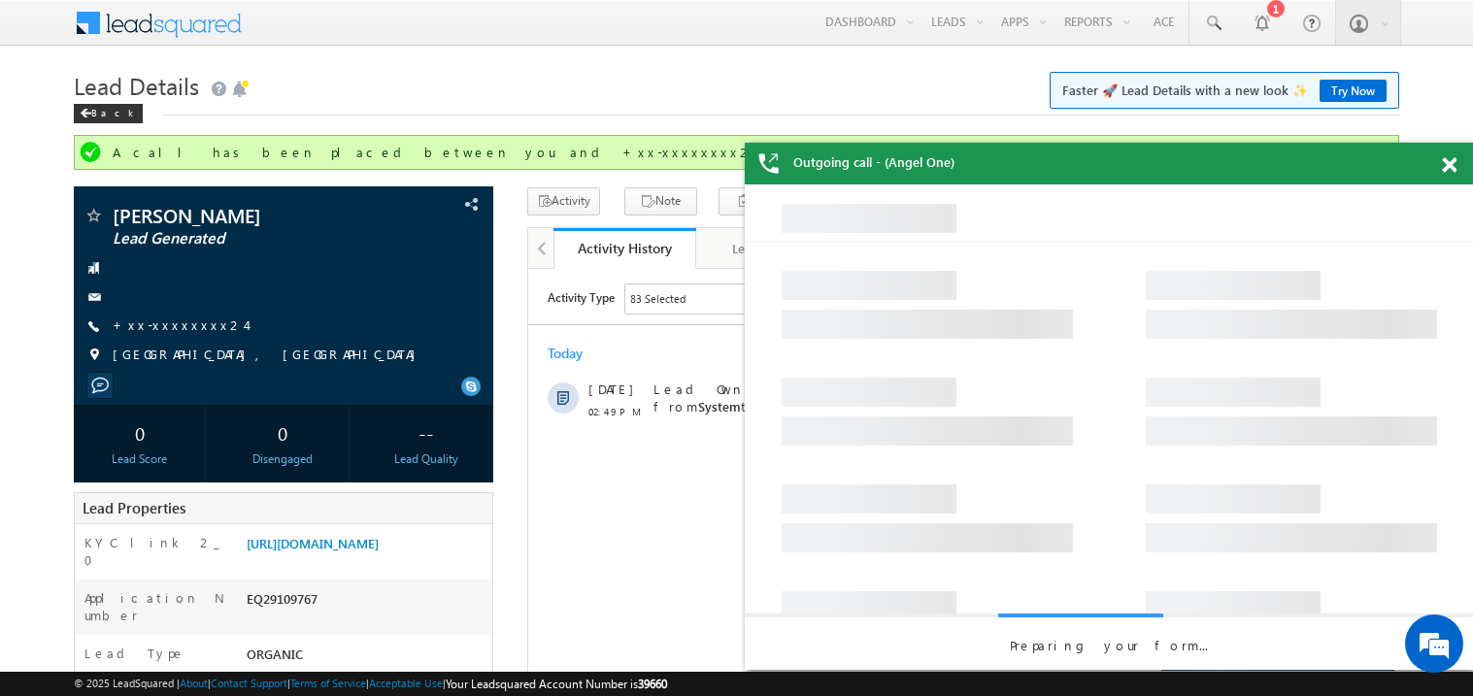
click at [1454, 168] on span at bounding box center [1448, 165] width 15 height 17
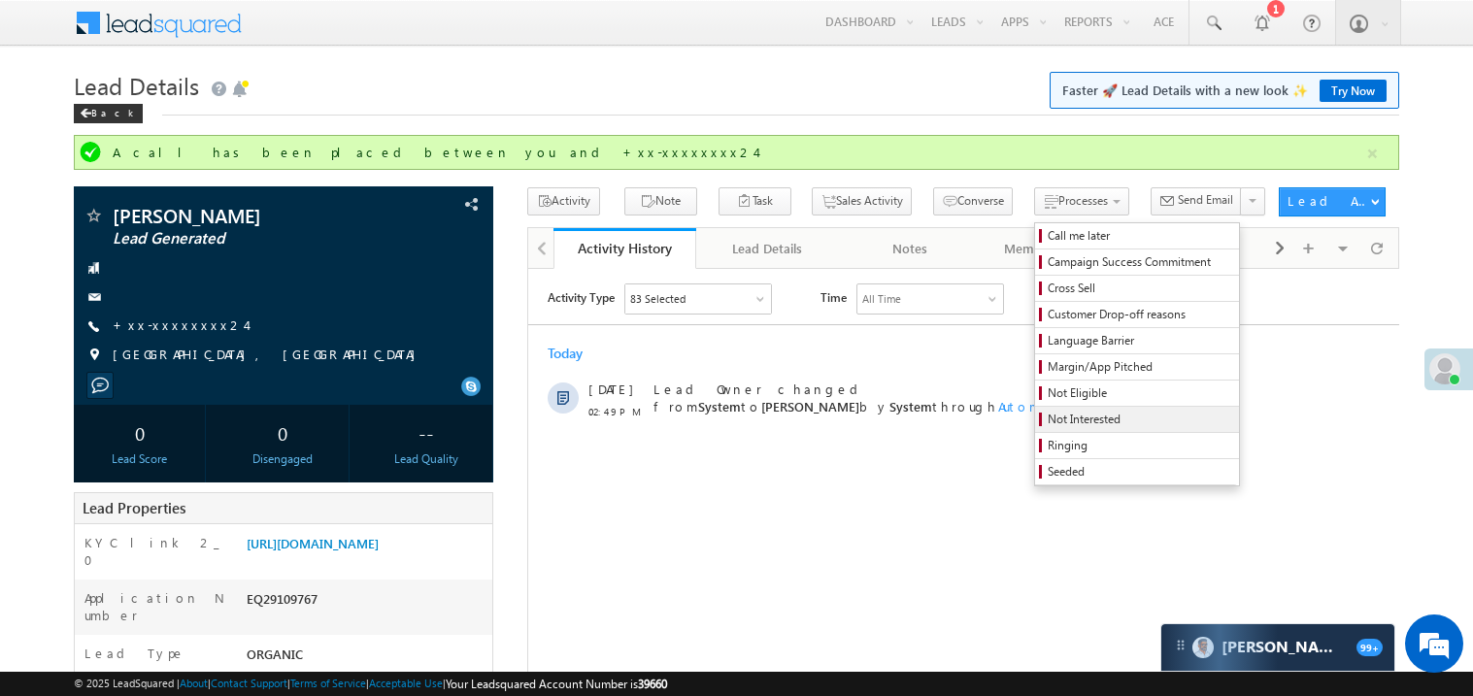
click at [1047, 417] on span "Not Interested" at bounding box center [1139, 419] width 184 height 17
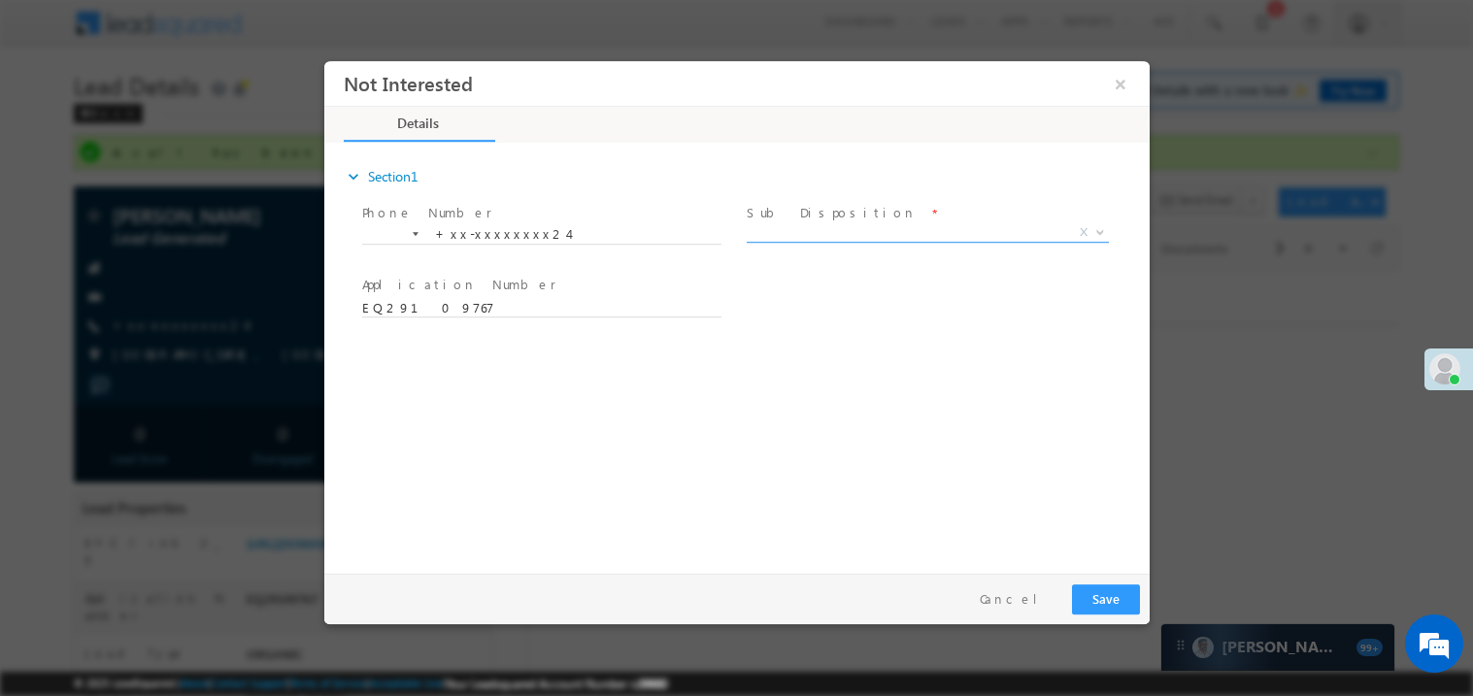
click at [796, 231] on span "X" at bounding box center [926, 231] width 362 height 19
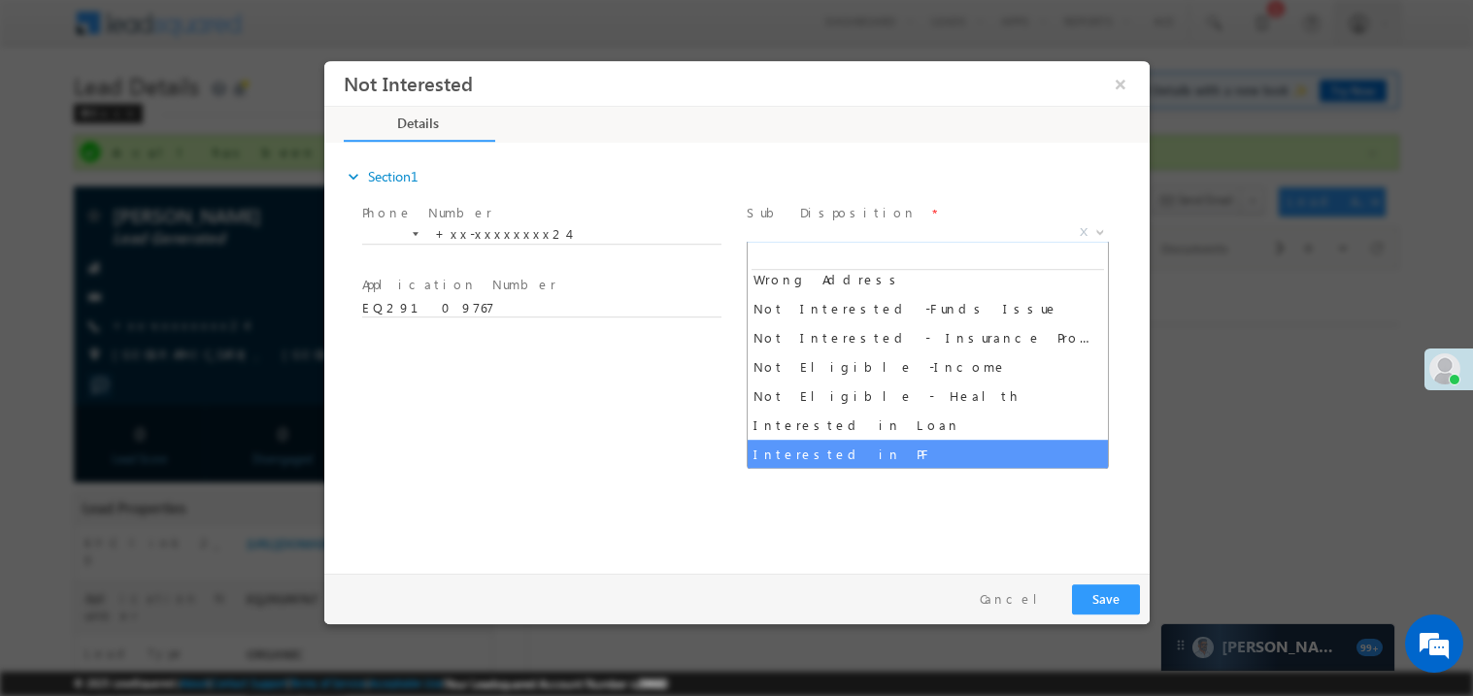
scroll to position [387, 0]
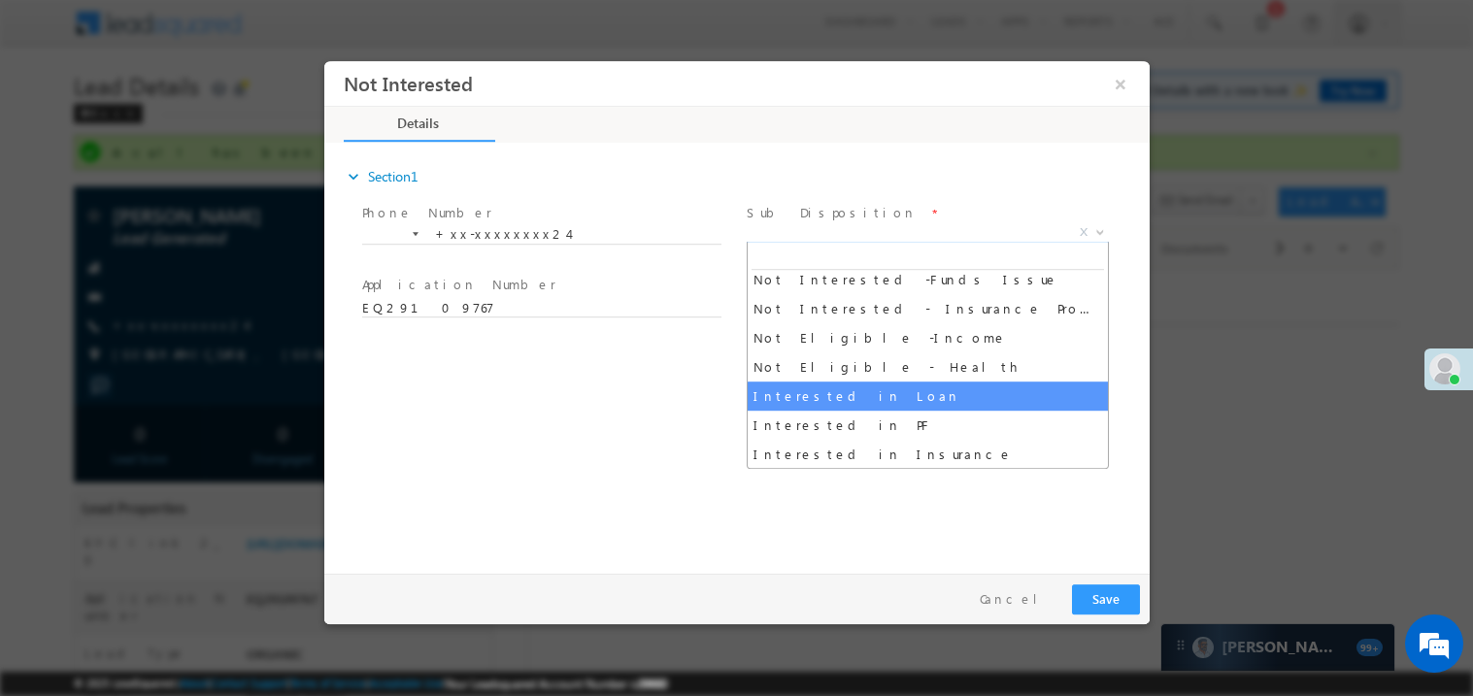
select select "Interested in Loan"
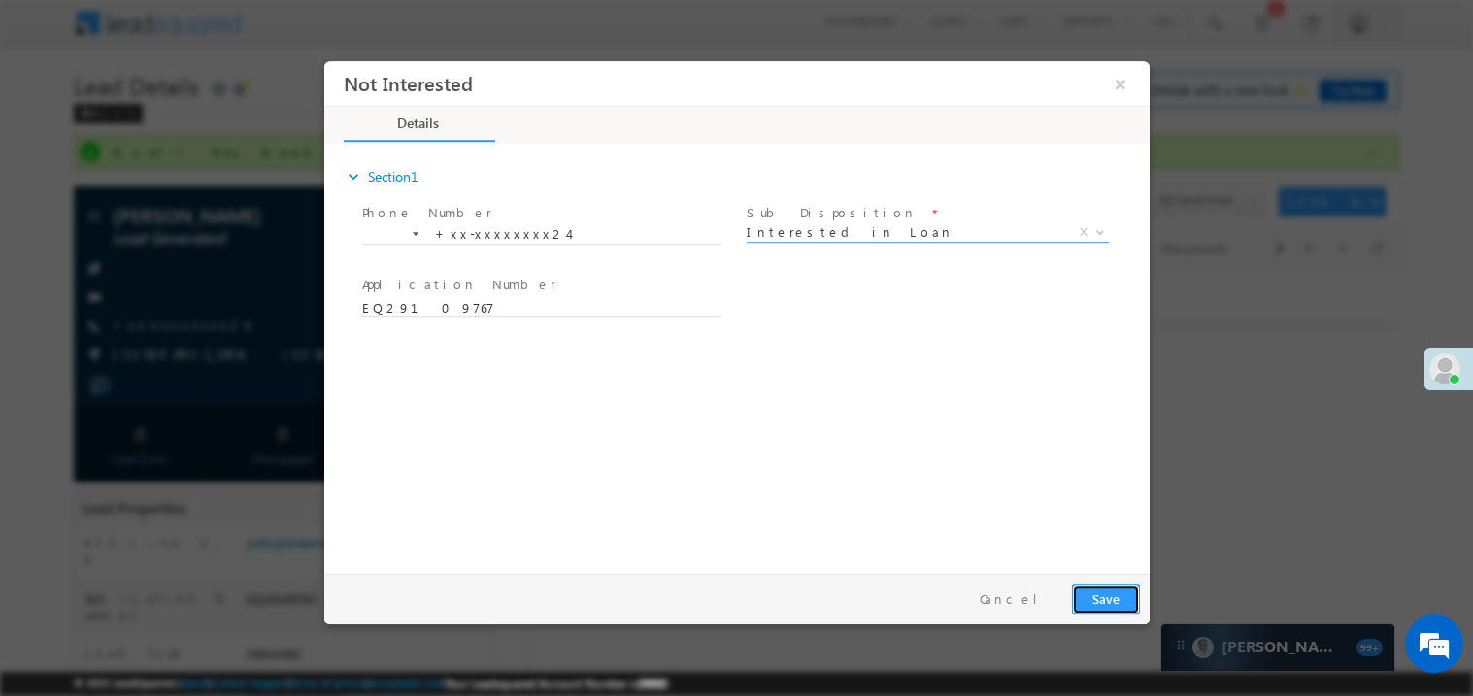
click at [1116, 604] on button "Save" at bounding box center [1105, 598] width 68 height 30
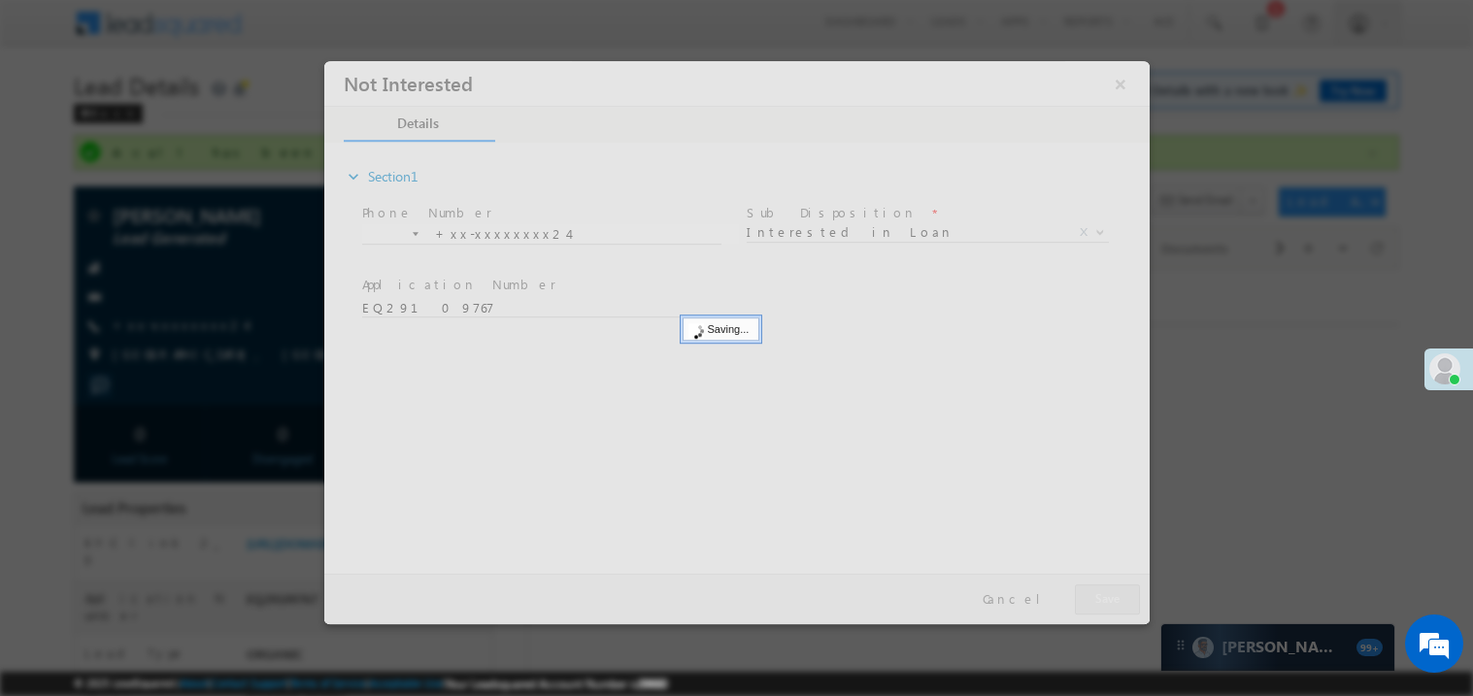
click at [1116, 604] on div at bounding box center [735, 341] width 825 height 563
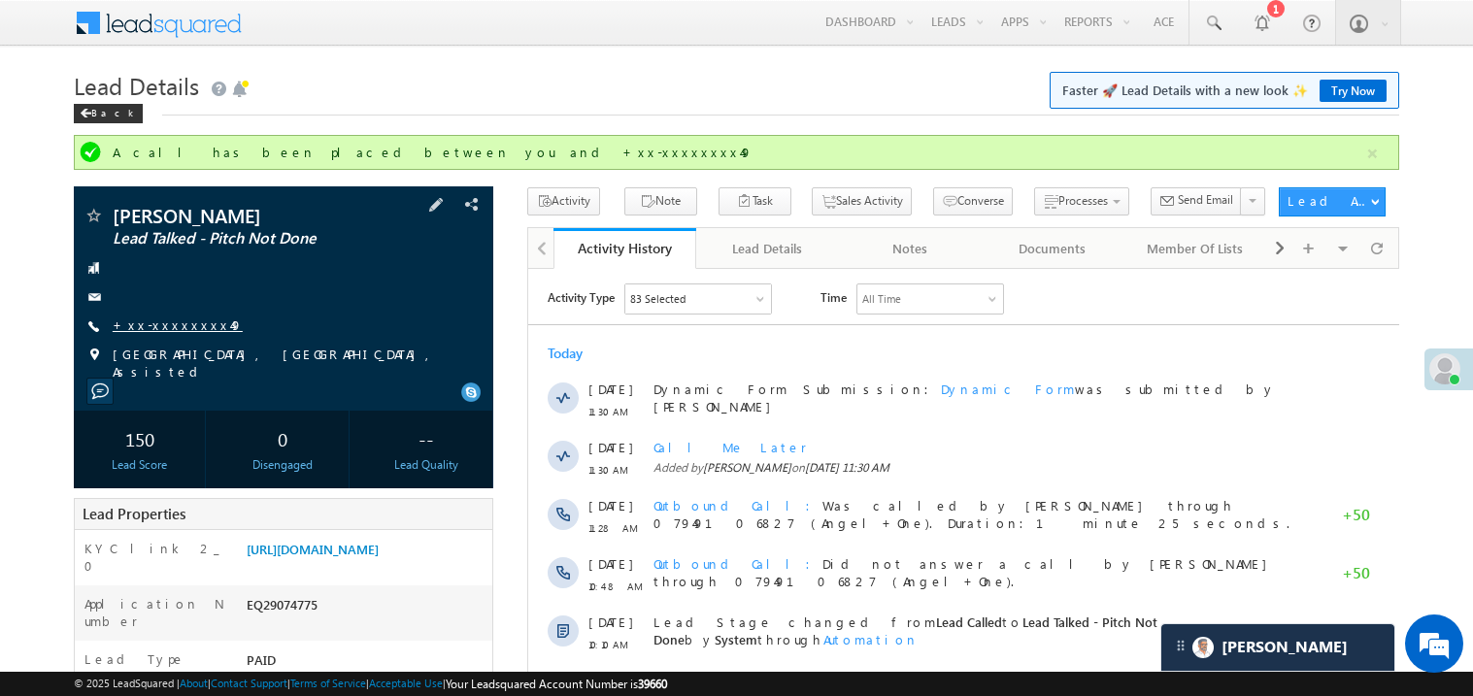
click at [175, 320] on link "+xx-xxxxxxxx49" at bounding box center [178, 324] width 130 height 17
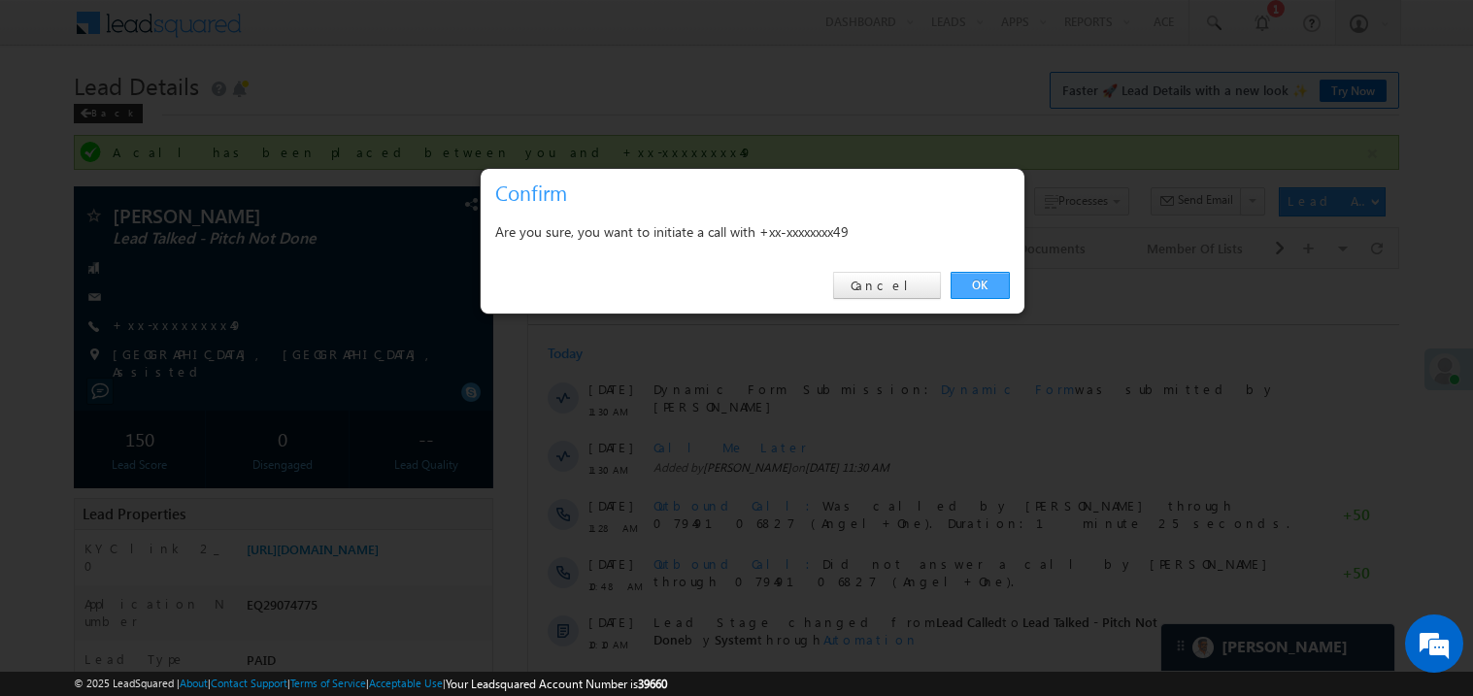
click at [979, 284] on link "OK" at bounding box center [979, 285] width 59 height 27
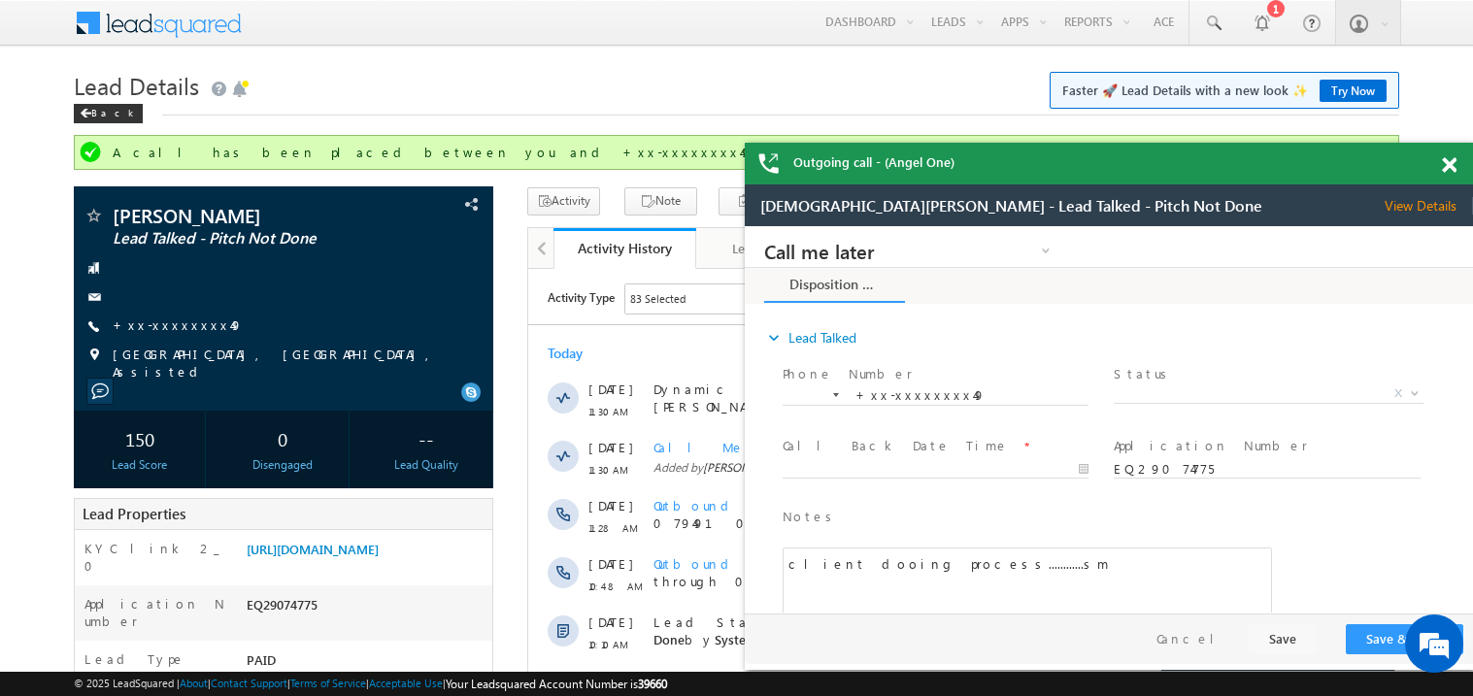
click at [1452, 166] on span at bounding box center [1448, 165] width 15 height 17
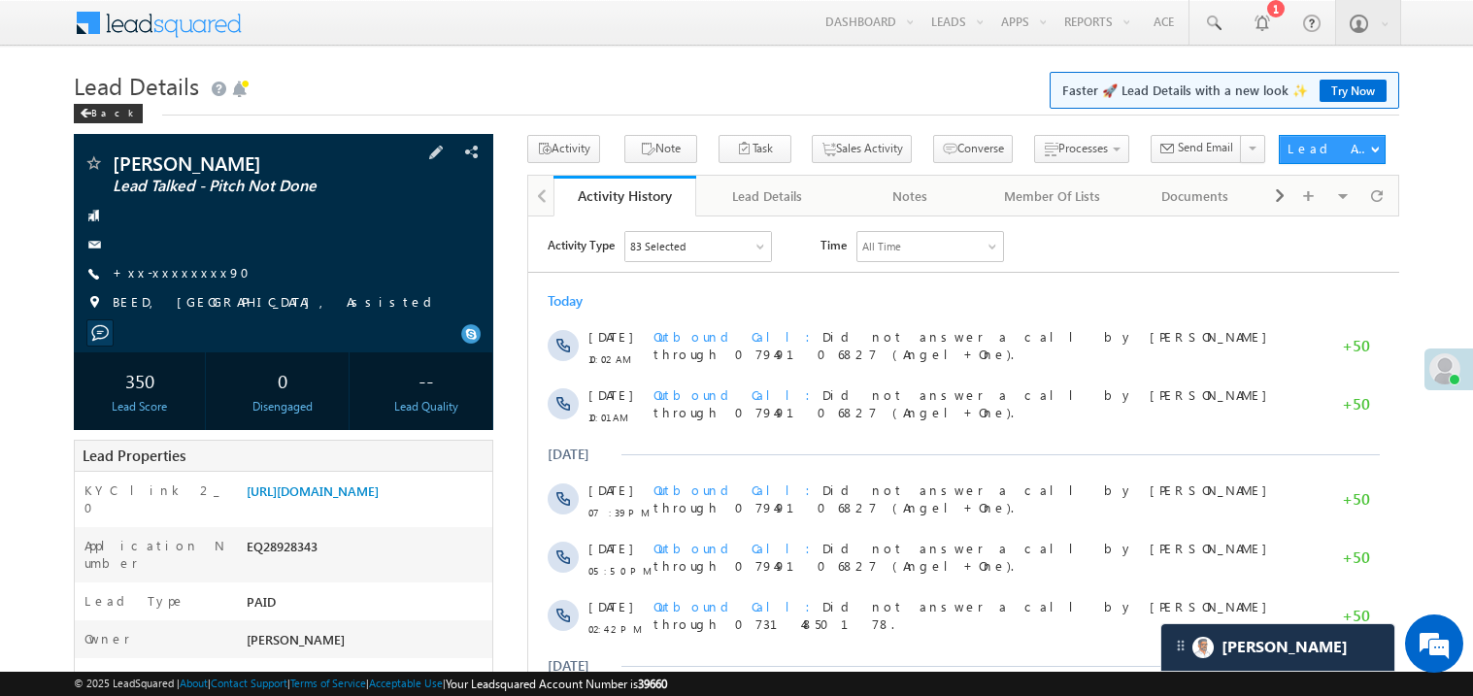
click at [185, 282] on span "+xx-xxxxxxxx90" at bounding box center [187, 273] width 149 height 19
click at [182, 267] on link "+xx-xxxxxxxx90" at bounding box center [187, 272] width 149 height 17
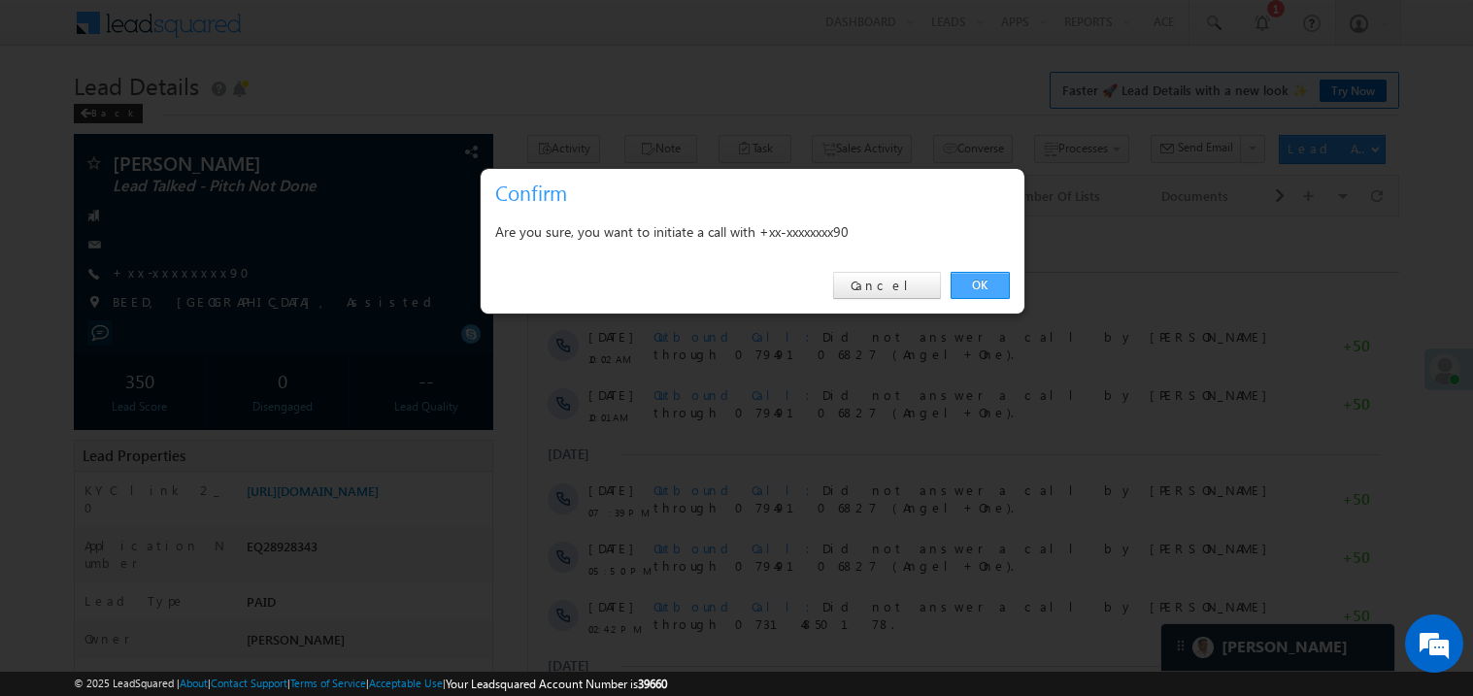
click at [977, 285] on link "OK" at bounding box center [979, 285] width 59 height 27
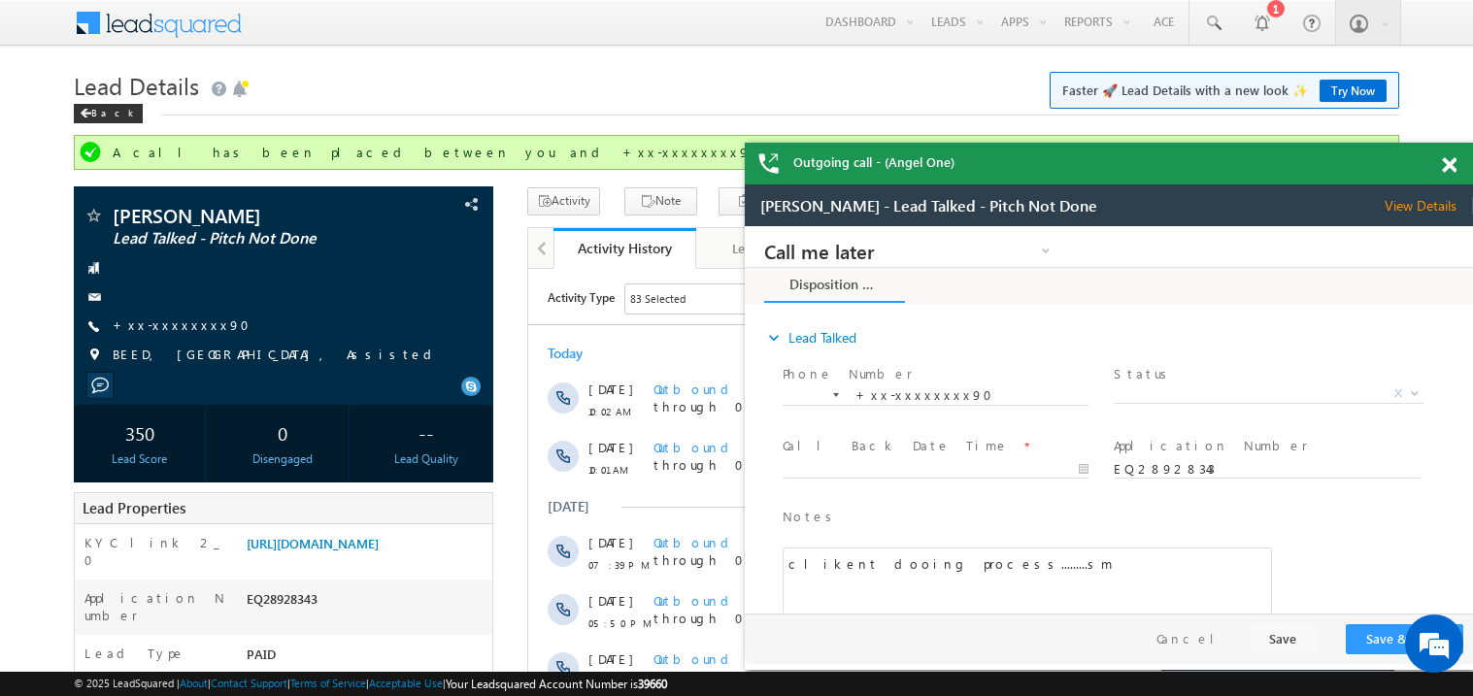
click at [1444, 162] on span at bounding box center [1448, 165] width 15 height 17
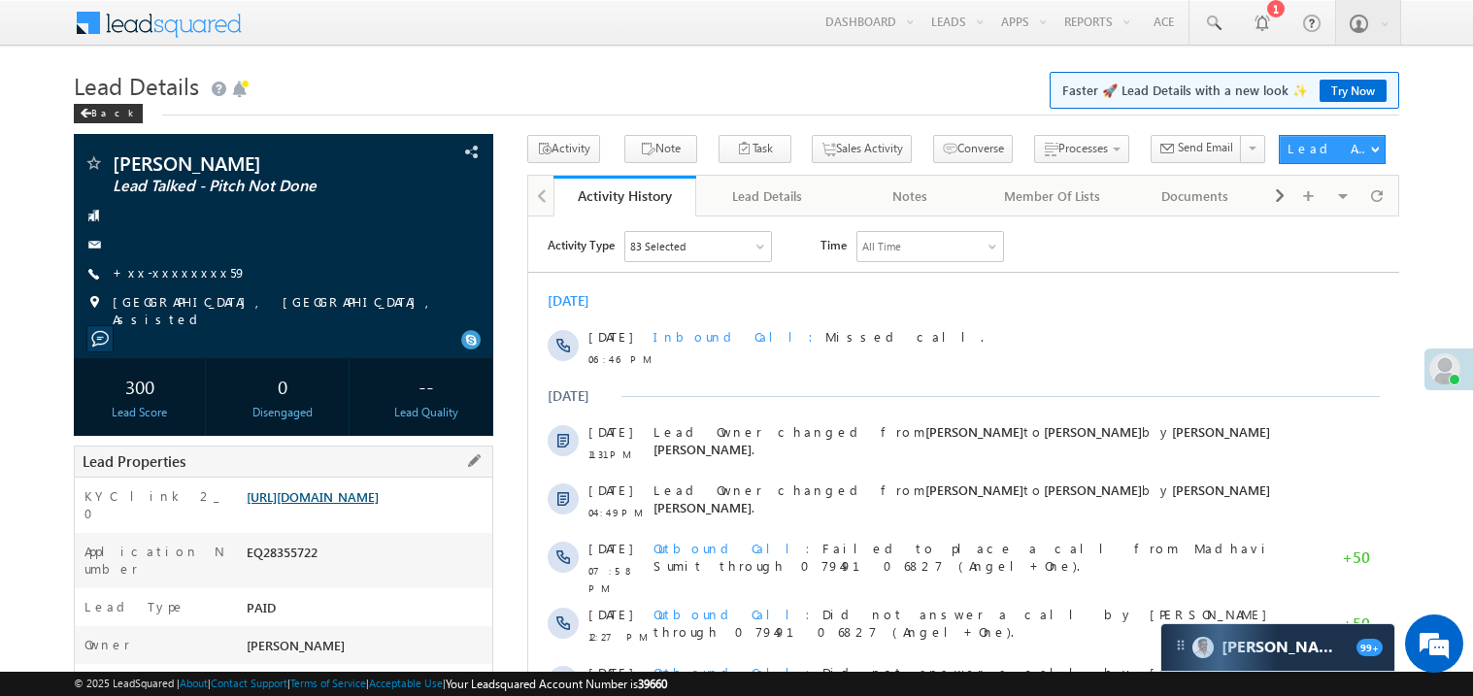
click at [379, 505] on link "https://angelbroking1-pk3em7sa.customui-test.leadsquared.com?leadId=1032e9f5-eb…" at bounding box center [313, 496] width 132 height 17
click at [184, 273] on link "+xx-xxxxxxxx59" at bounding box center [180, 272] width 134 height 17
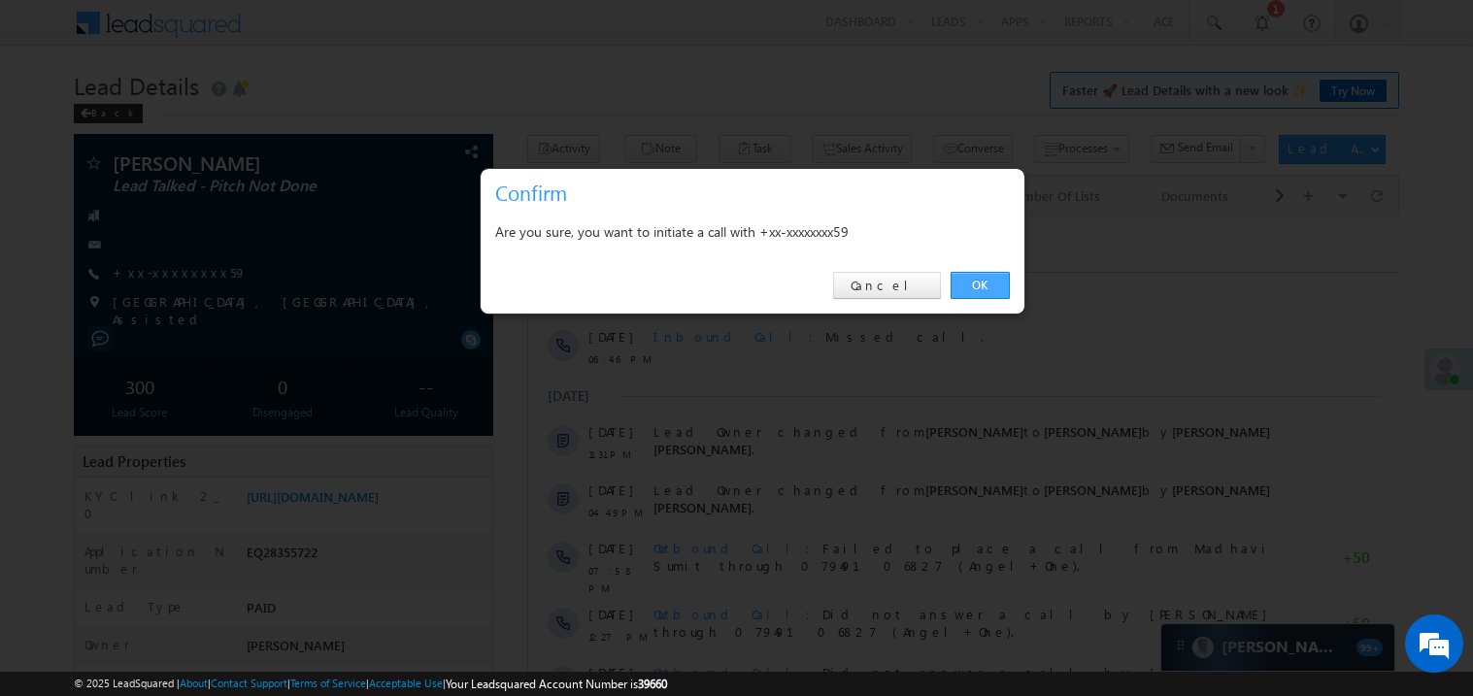
click at [977, 276] on link "OK" at bounding box center [979, 285] width 59 height 27
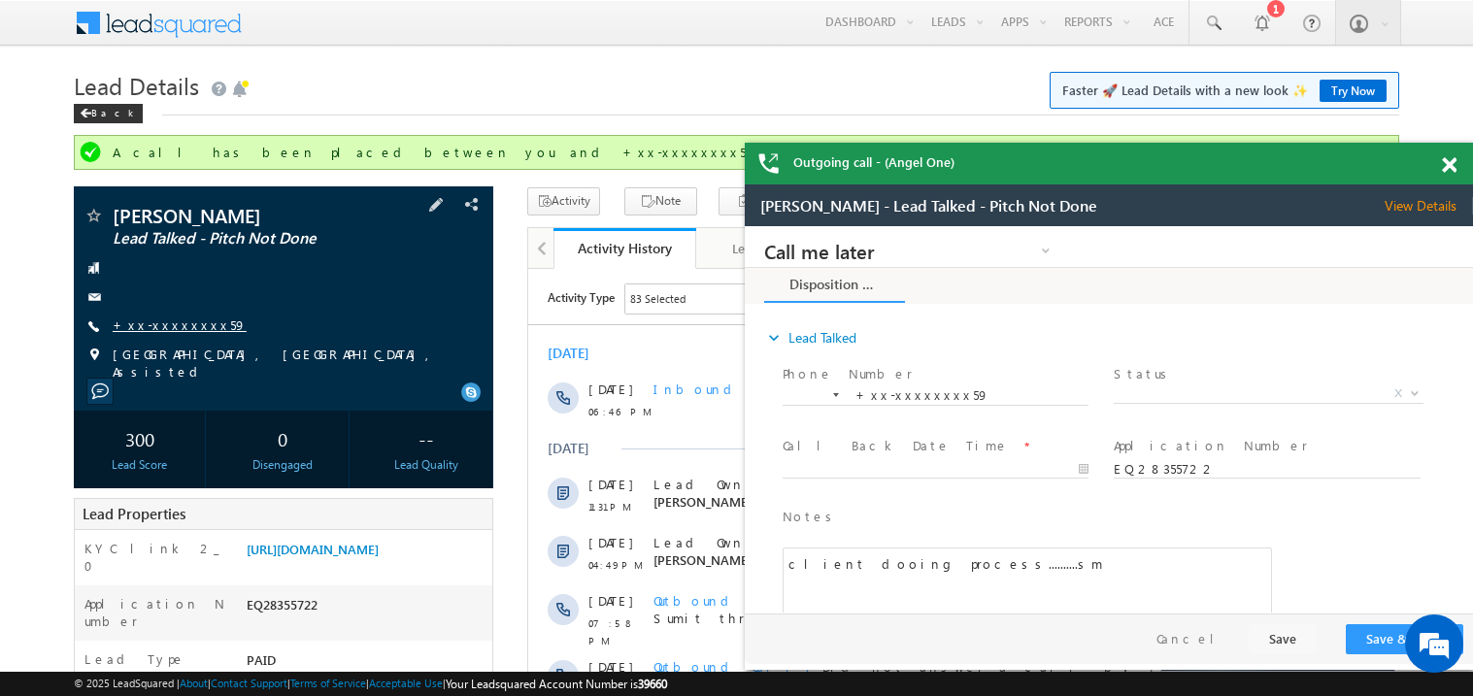
click at [174, 324] on link "+xx-xxxxxxxx59" at bounding box center [180, 324] width 134 height 17
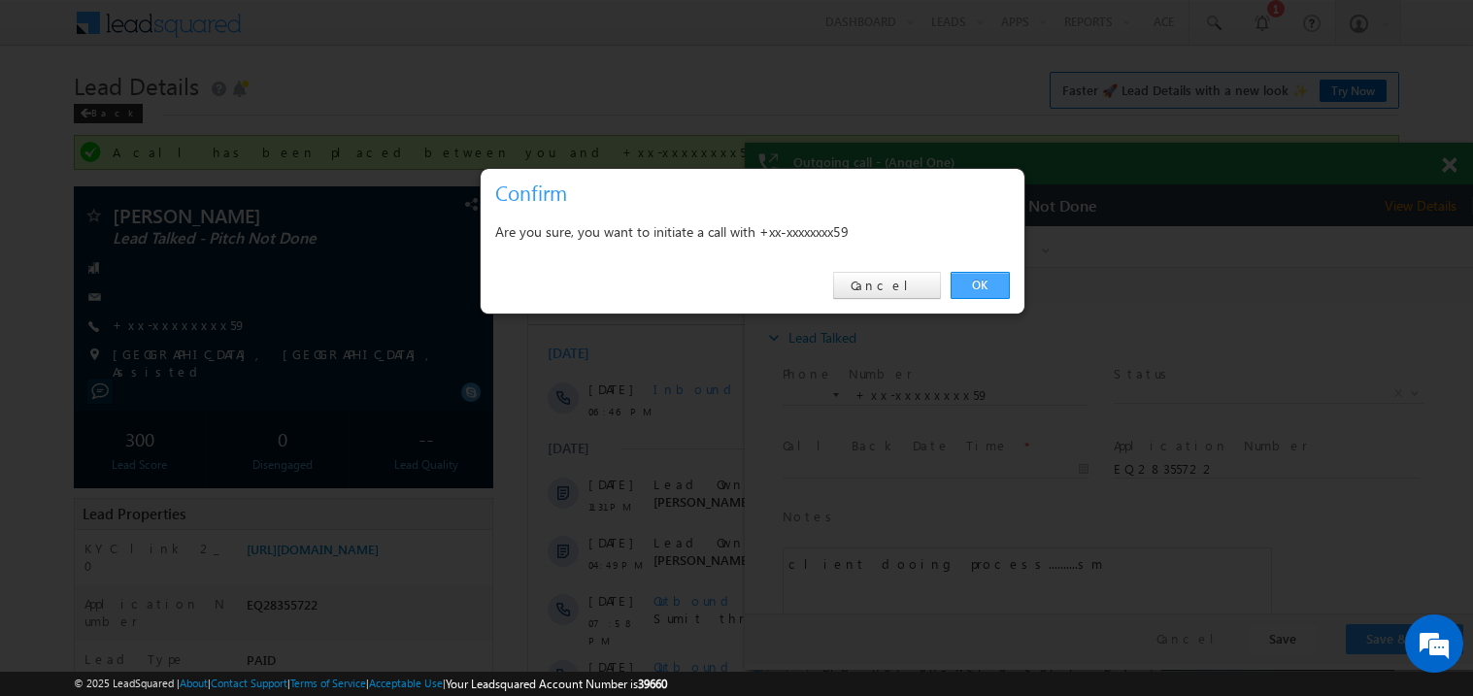
click at [984, 284] on link "OK" at bounding box center [979, 285] width 59 height 27
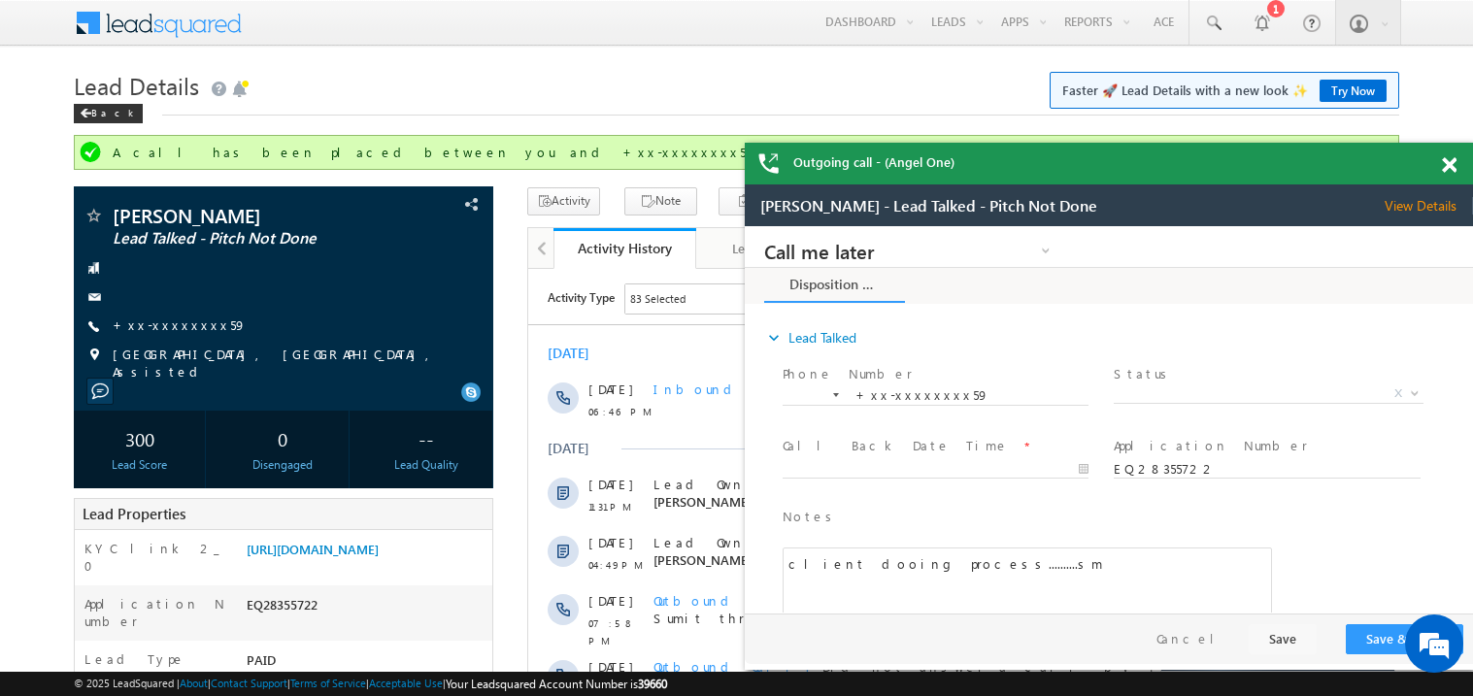
click at [1446, 168] on span at bounding box center [1448, 165] width 15 height 17
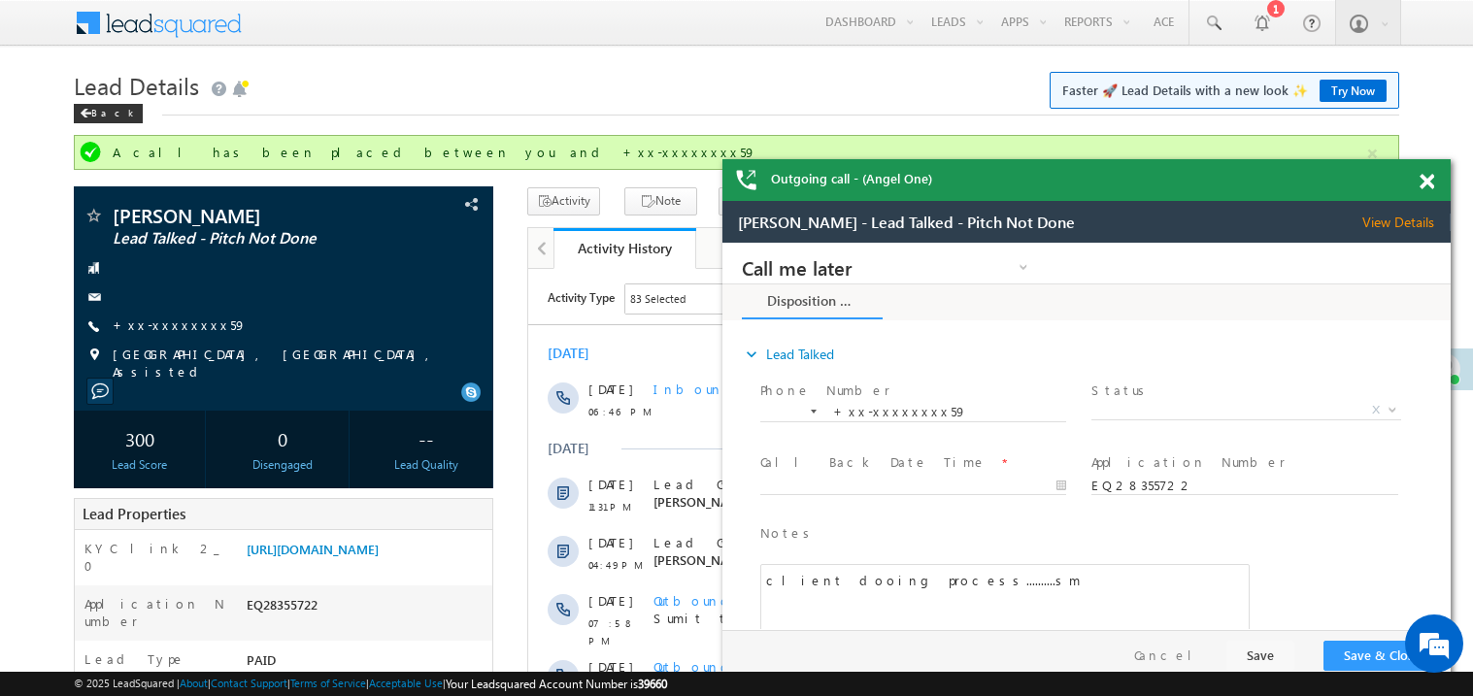
drag, startPoint x: 1262, startPoint y: 192, endPoint x: 1151, endPoint y: 129, distance: 127.4
click at [1151, 159] on div "Outgoing call - (Angel One)" at bounding box center [1086, 180] width 728 height 42
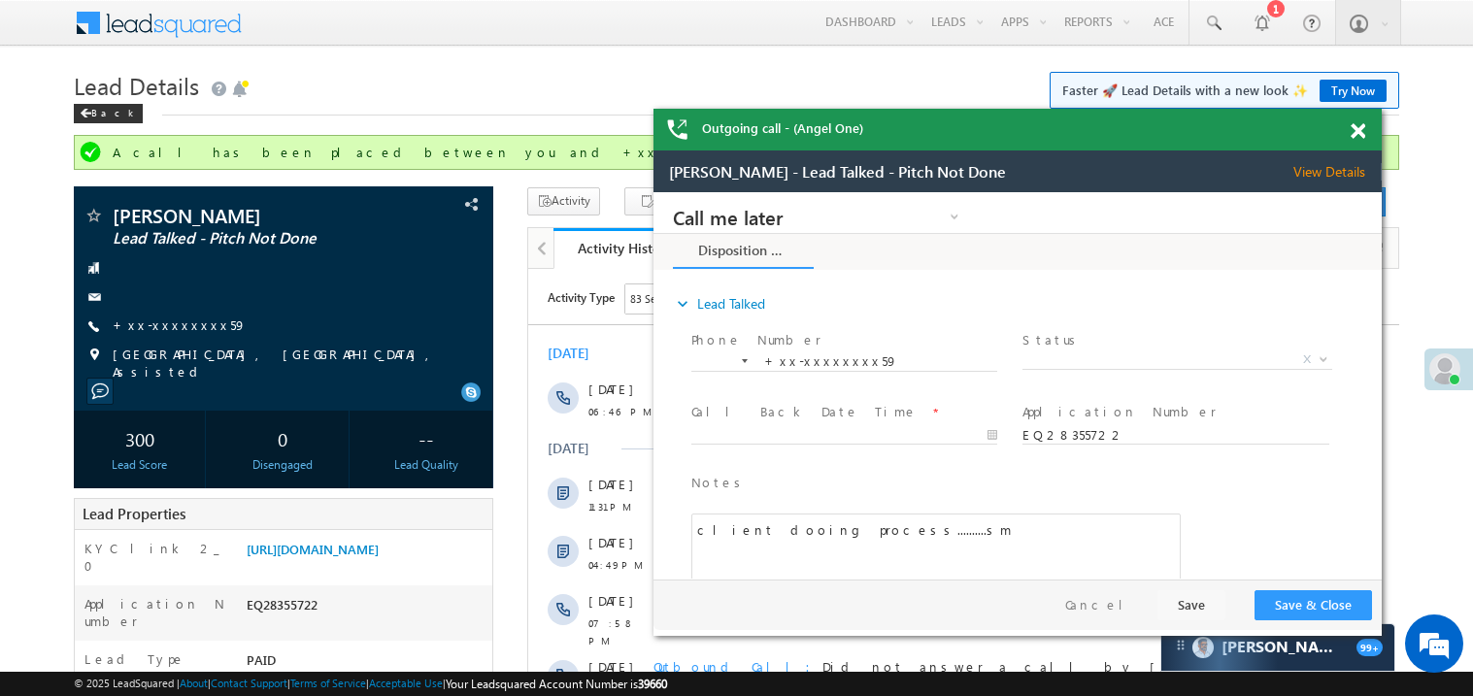
click at [1360, 126] on span at bounding box center [1357, 131] width 15 height 17
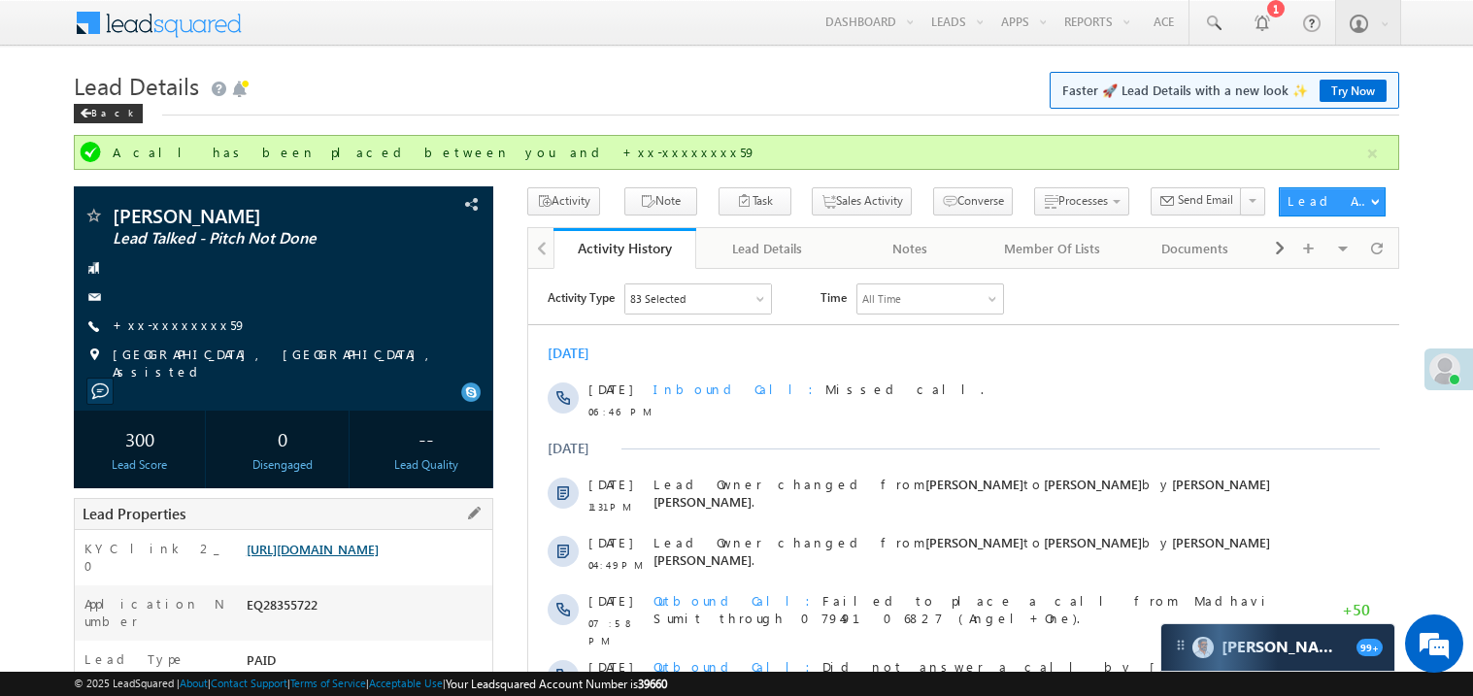
click at [379, 557] on link "https://angelbroking1-pk3em7sa.customui-test.leadsquared.com?leadId=1032e9f5-eb…" at bounding box center [313, 549] width 132 height 17
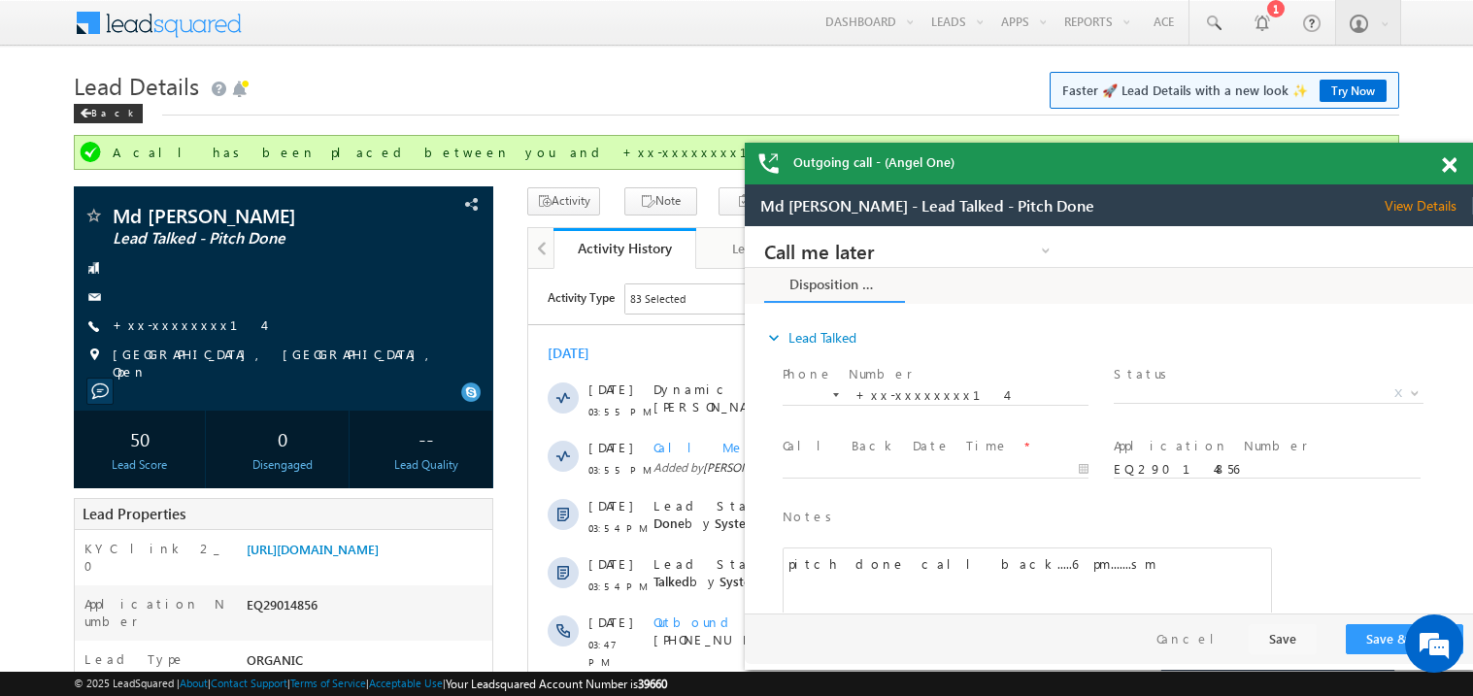
click at [1451, 162] on span at bounding box center [1448, 165] width 15 height 17
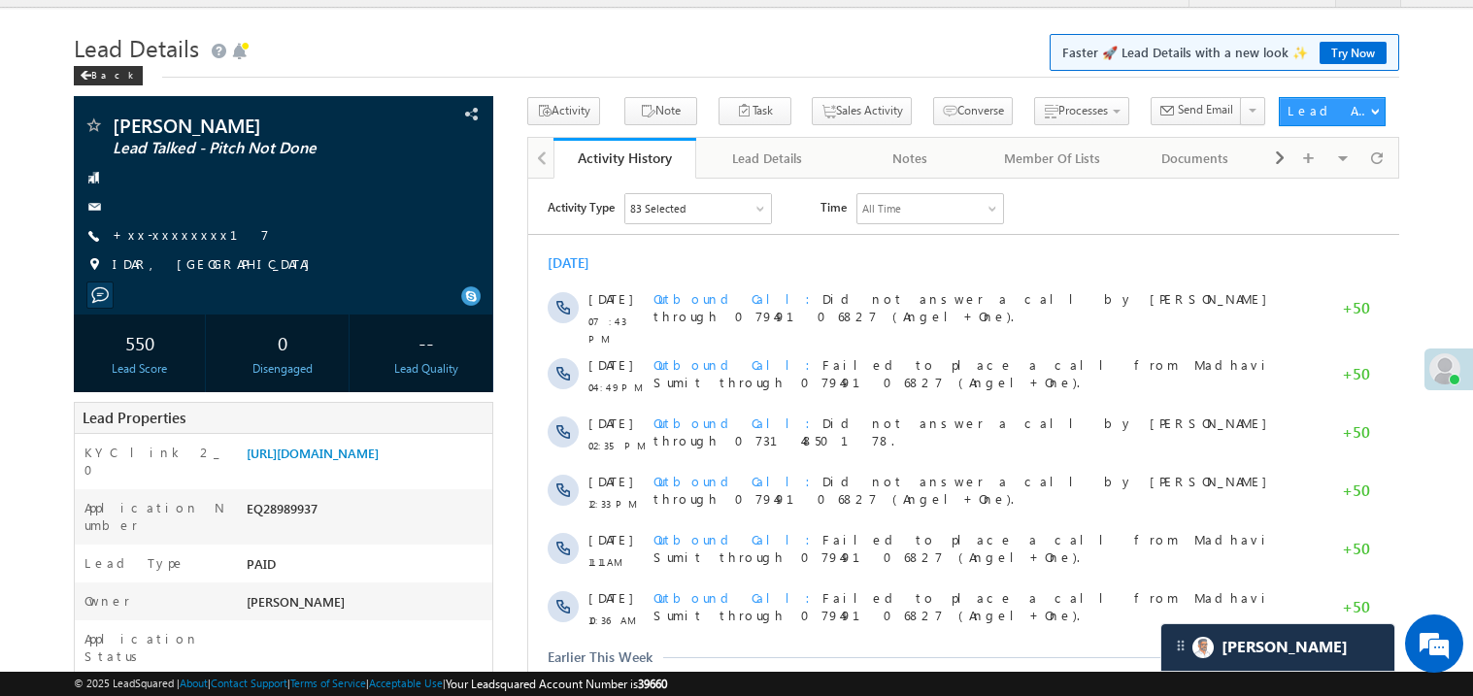
scroll to position [38, 0]
click at [172, 238] on link "+xx-xxxxxxxx17" at bounding box center [191, 234] width 156 height 17
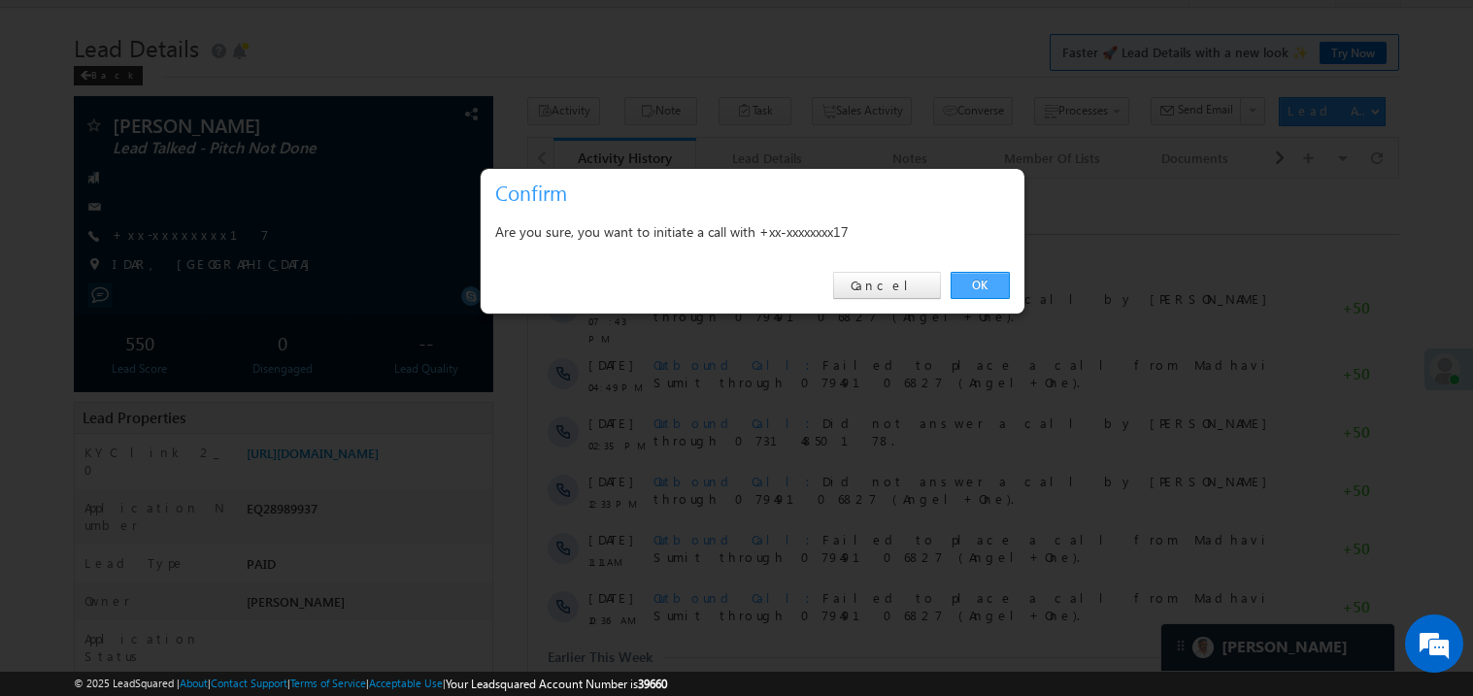
click at [989, 282] on link "OK" at bounding box center [979, 285] width 59 height 27
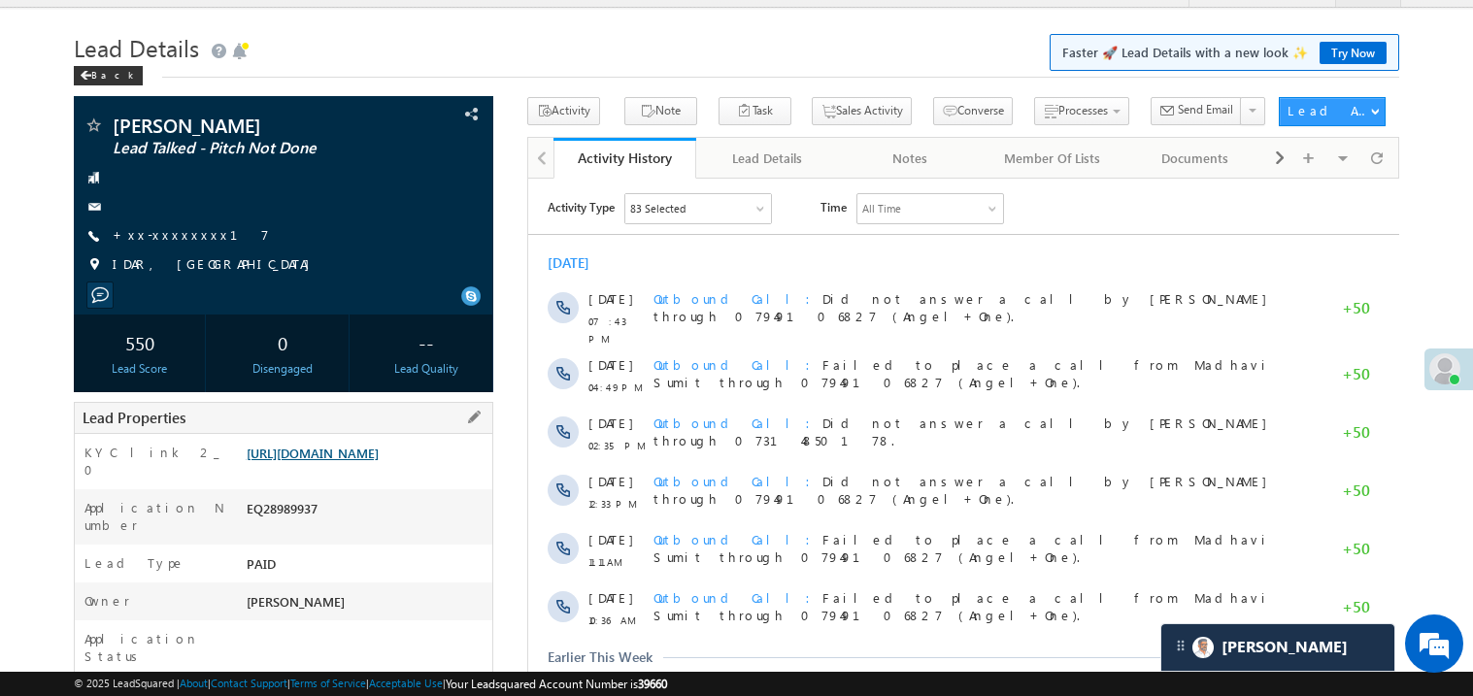
click at [379, 461] on link "[URL][DOMAIN_NAME]" at bounding box center [313, 453] width 132 height 17
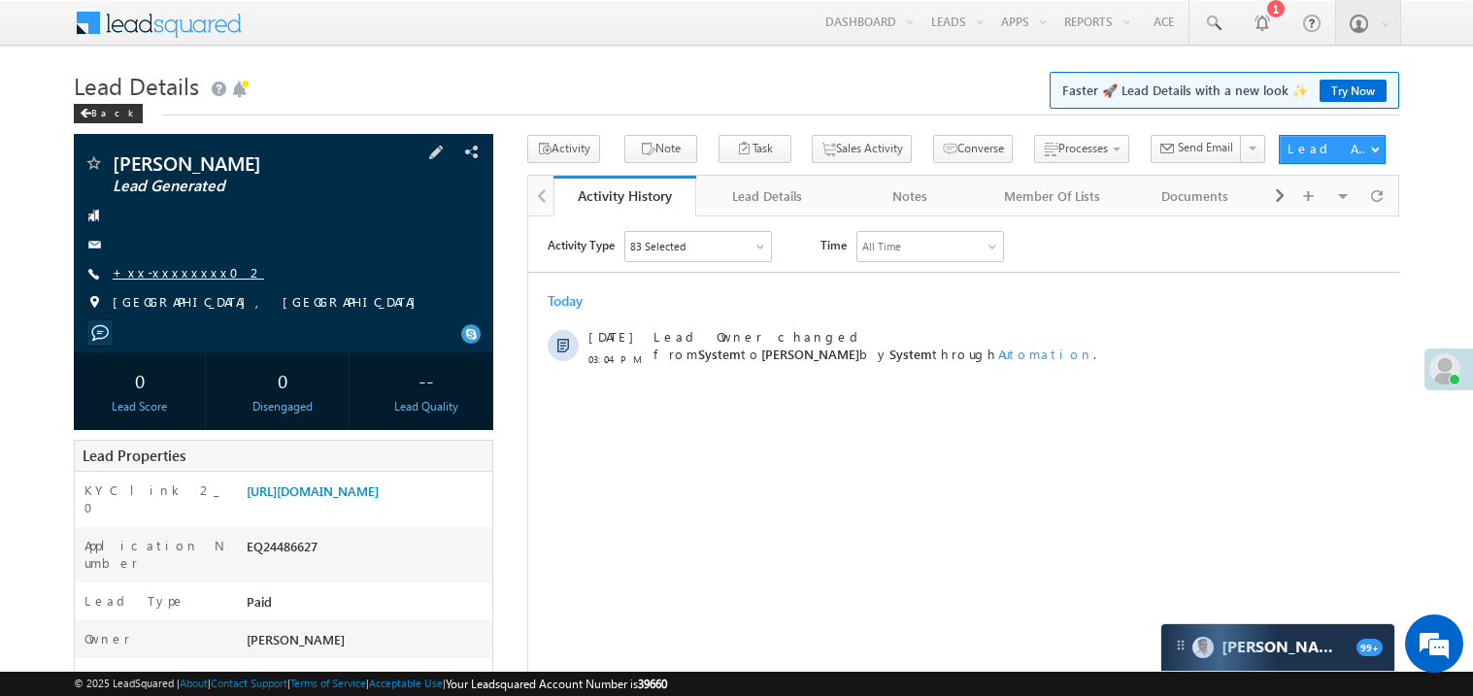
click at [183, 274] on link "+xx-xxxxxxxx02" at bounding box center [188, 272] width 151 height 17
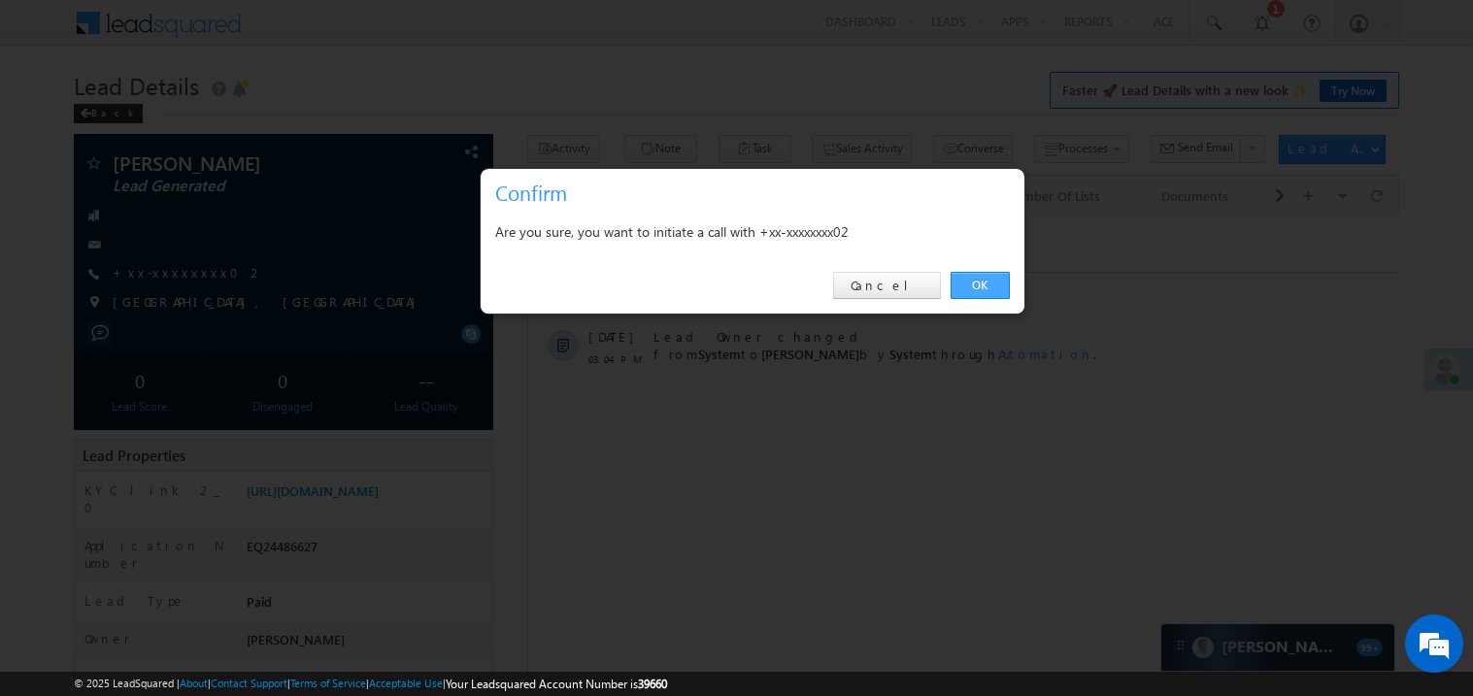
click at [968, 287] on link "OK" at bounding box center [979, 285] width 59 height 27
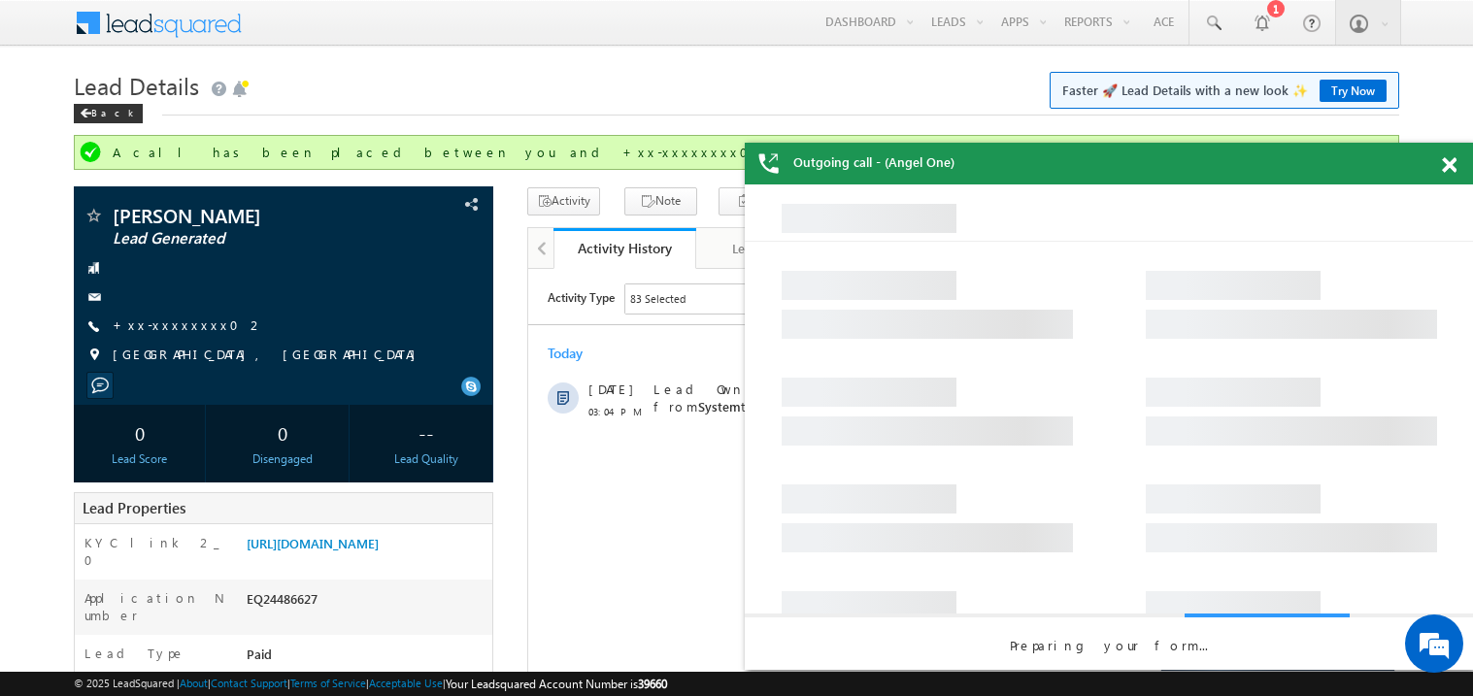
click at [1450, 163] on span at bounding box center [1448, 165] width 15 height 17
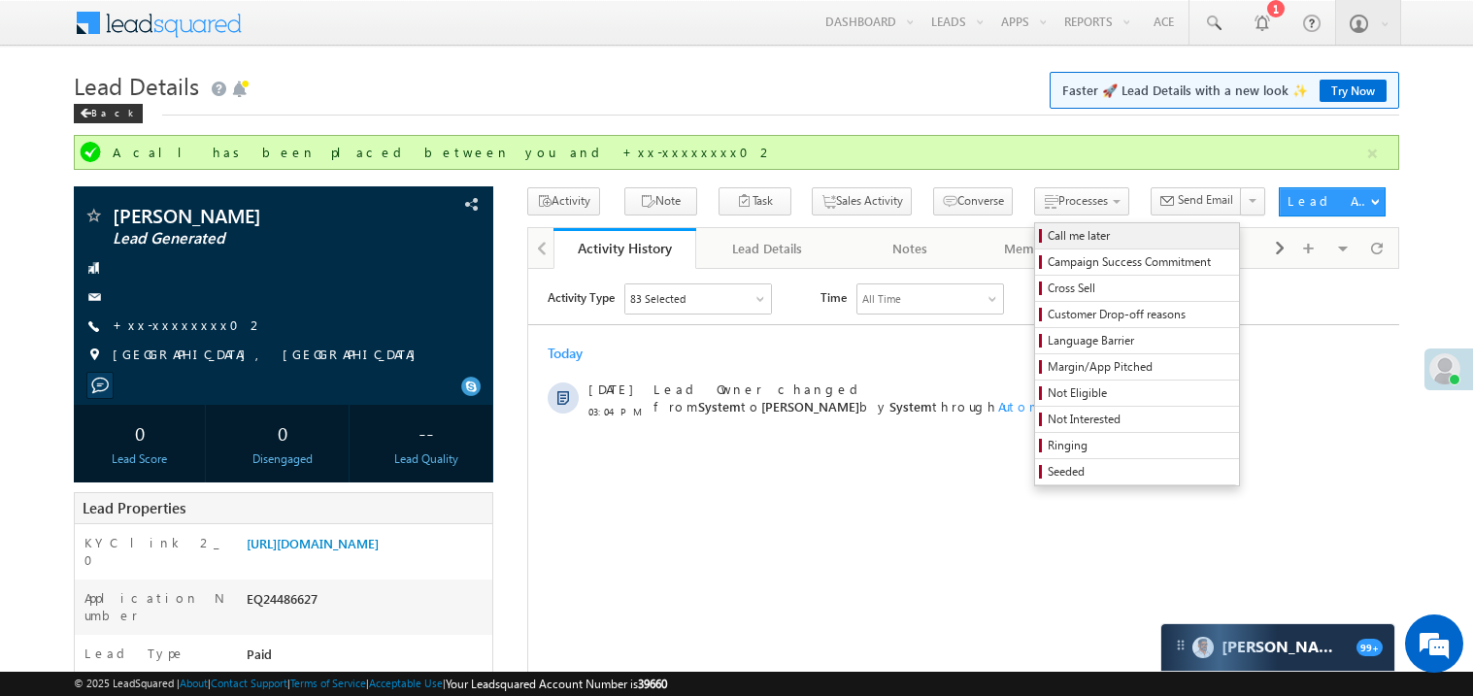
click at [1047, 234] on span "Call me later" at bounding box center [1139, 235] width 184 height 17
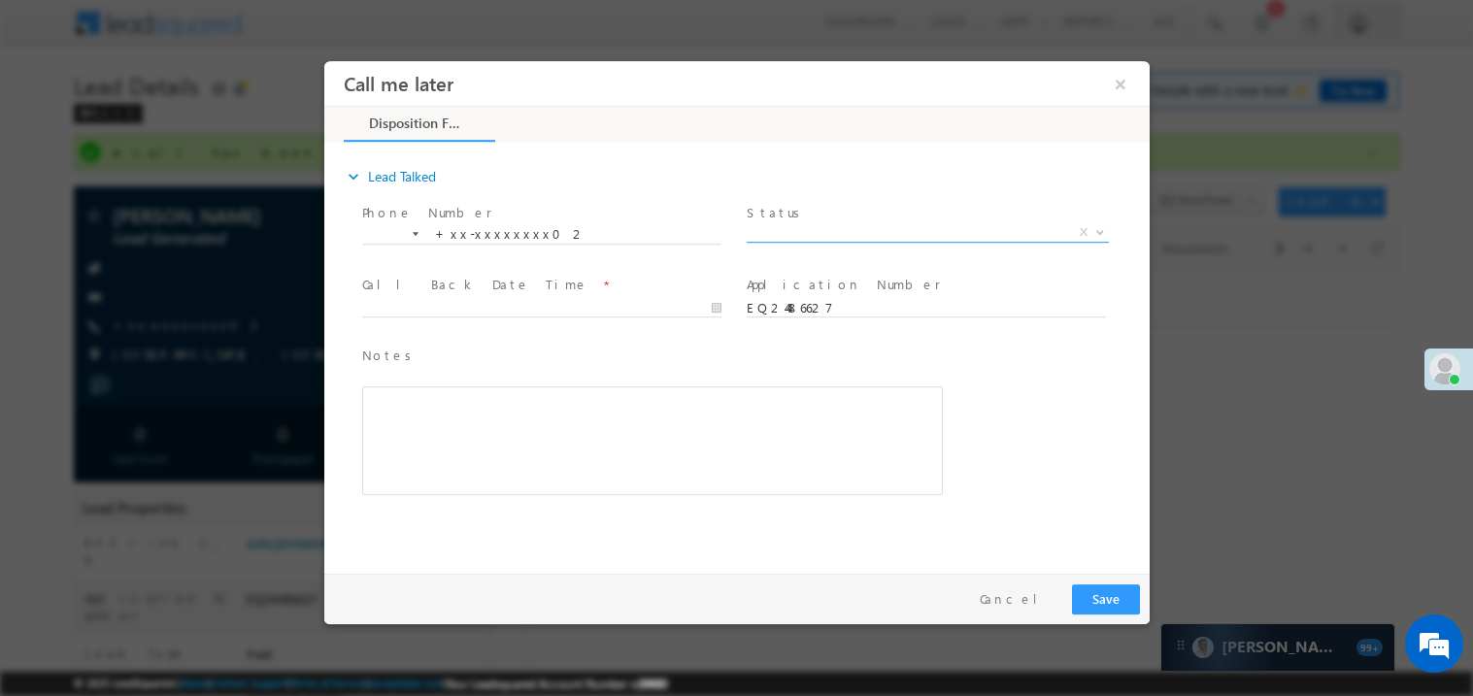
click at [771, 222] on span "X" at bounding box center [926, 231] width 362 height 19
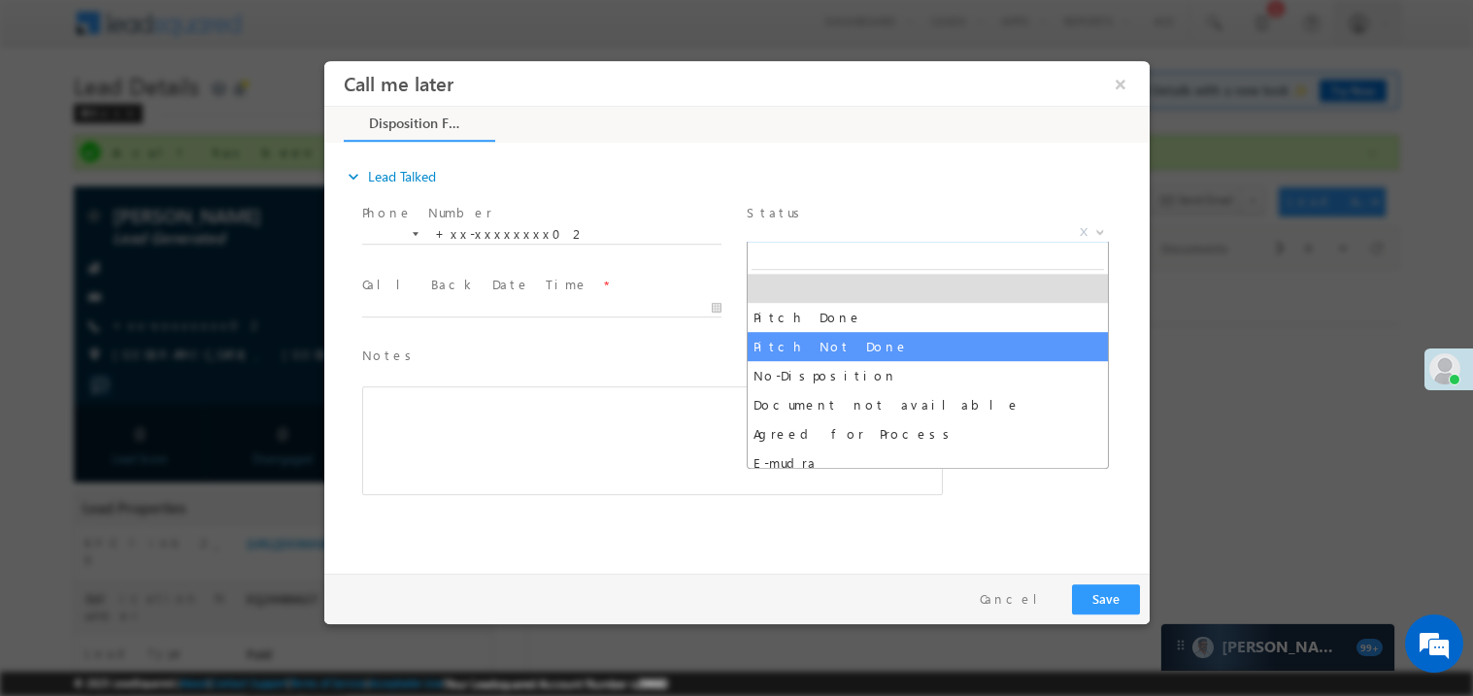
select select "Pitch Not Done"
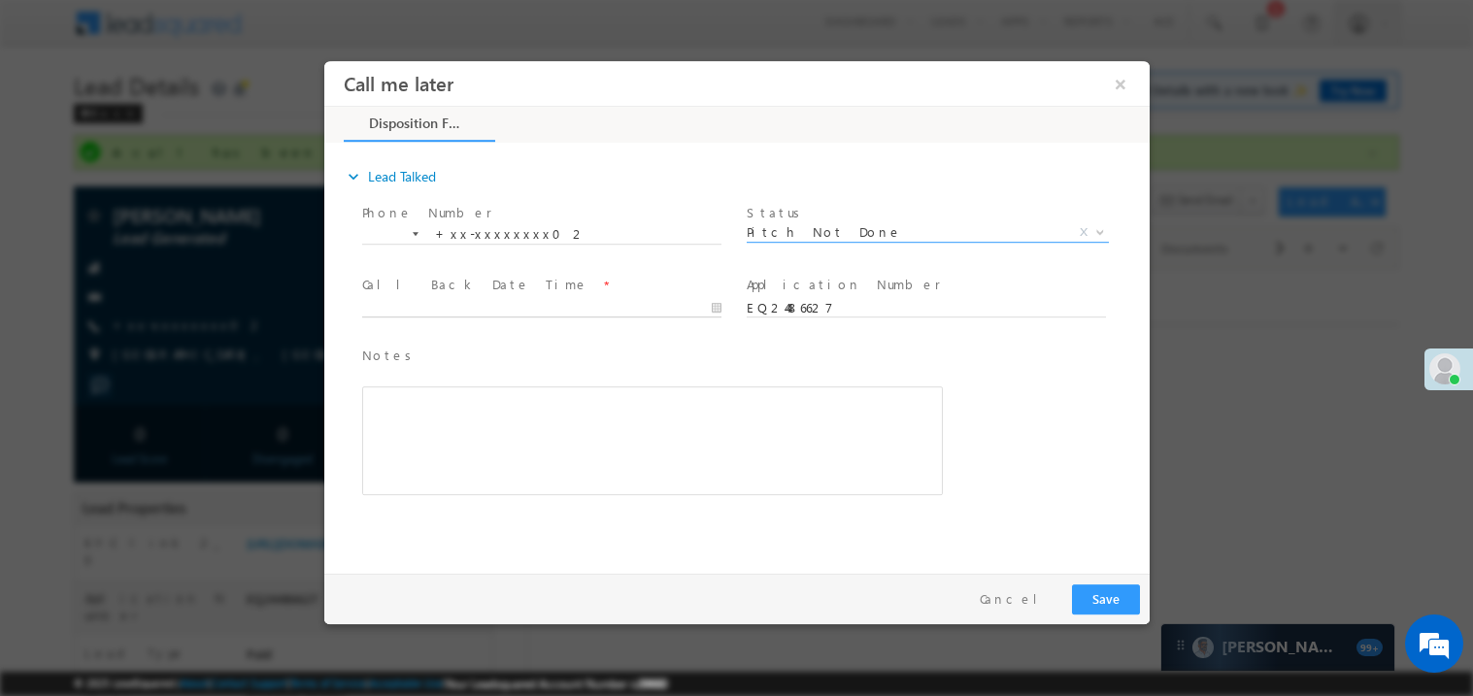
click at [431, 309] on body "Call me later ×" at bounding box center [735, 312] width 825 height 504
type input "09/17/25 3:27 PM"
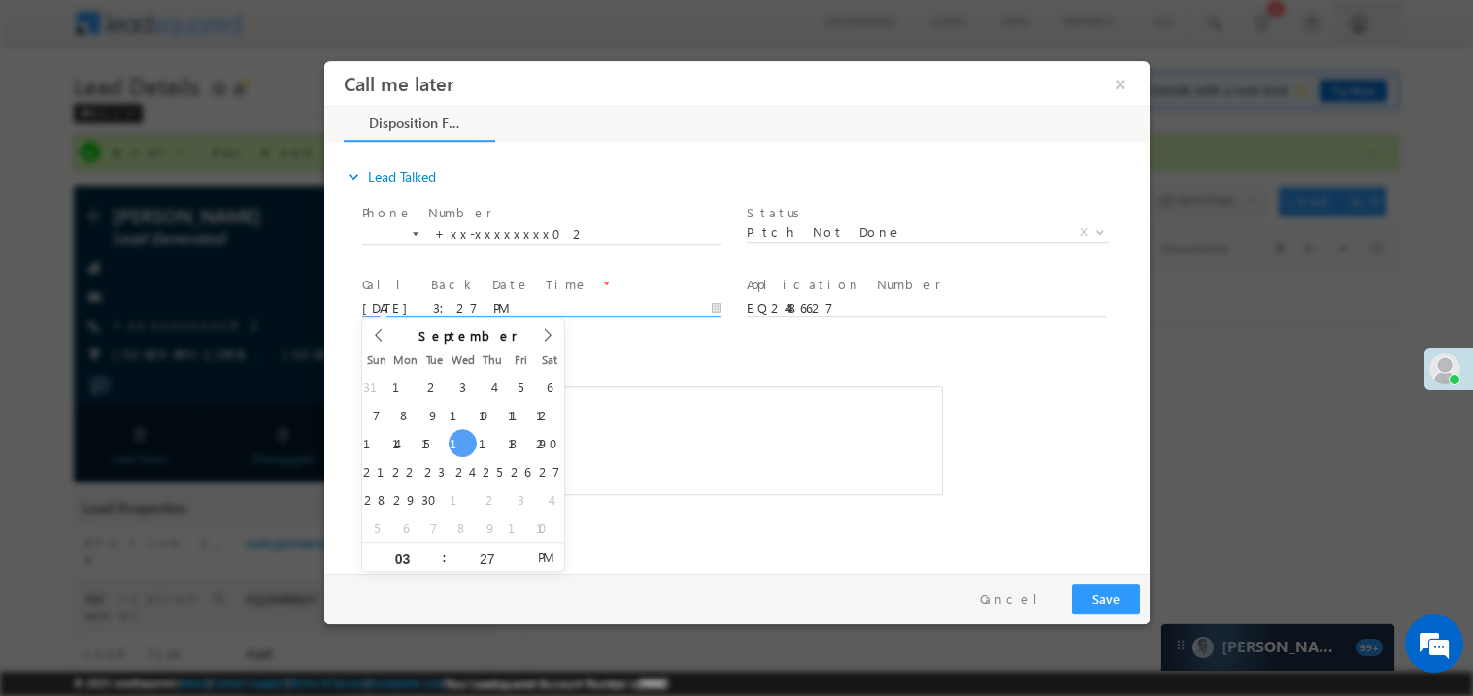
click at [852, 465] on div "Rich Text Editor, 40788eee-0fb2-11ec-a811-0adc8a9d82c2__tab1__section1__Notes__…" at bounding box center [651, 439] width 580 height 109
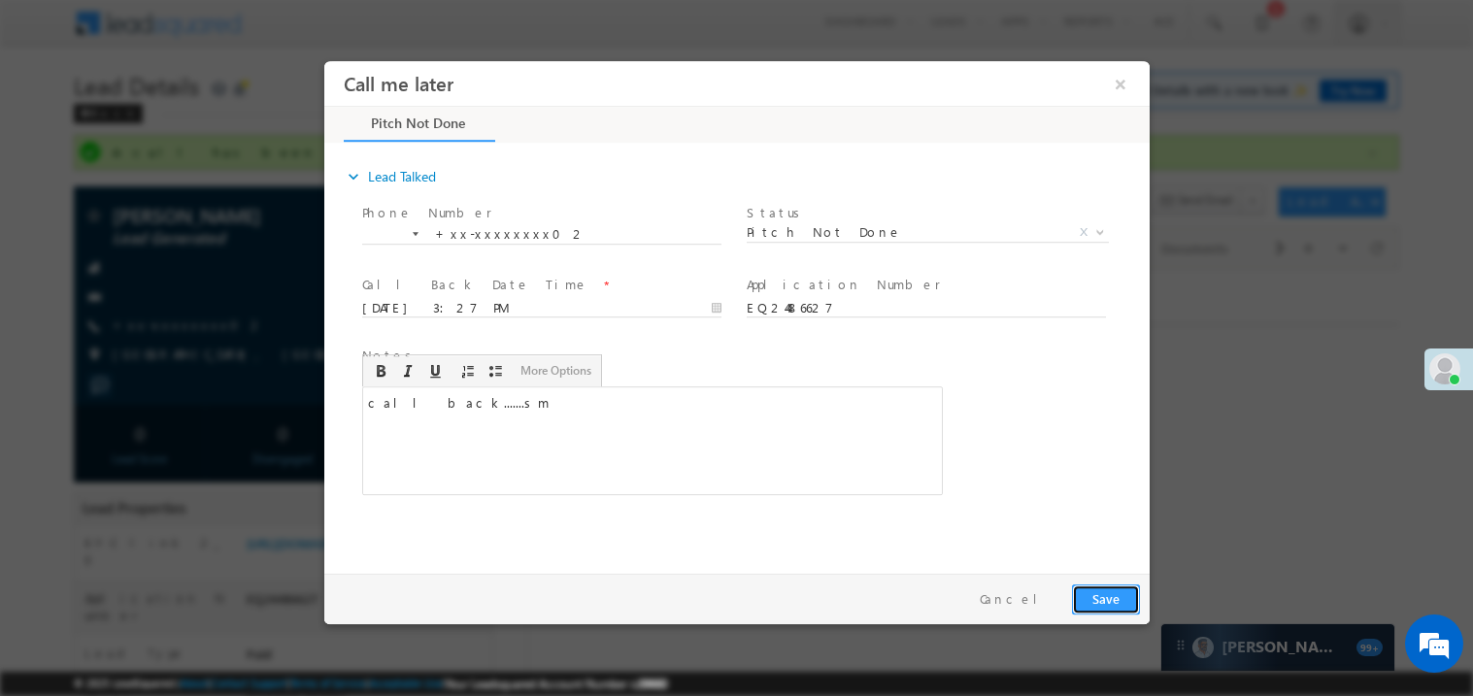
click at [1114, 603] on button "Save" at bounding box center [1105, 598] width 68 height 30
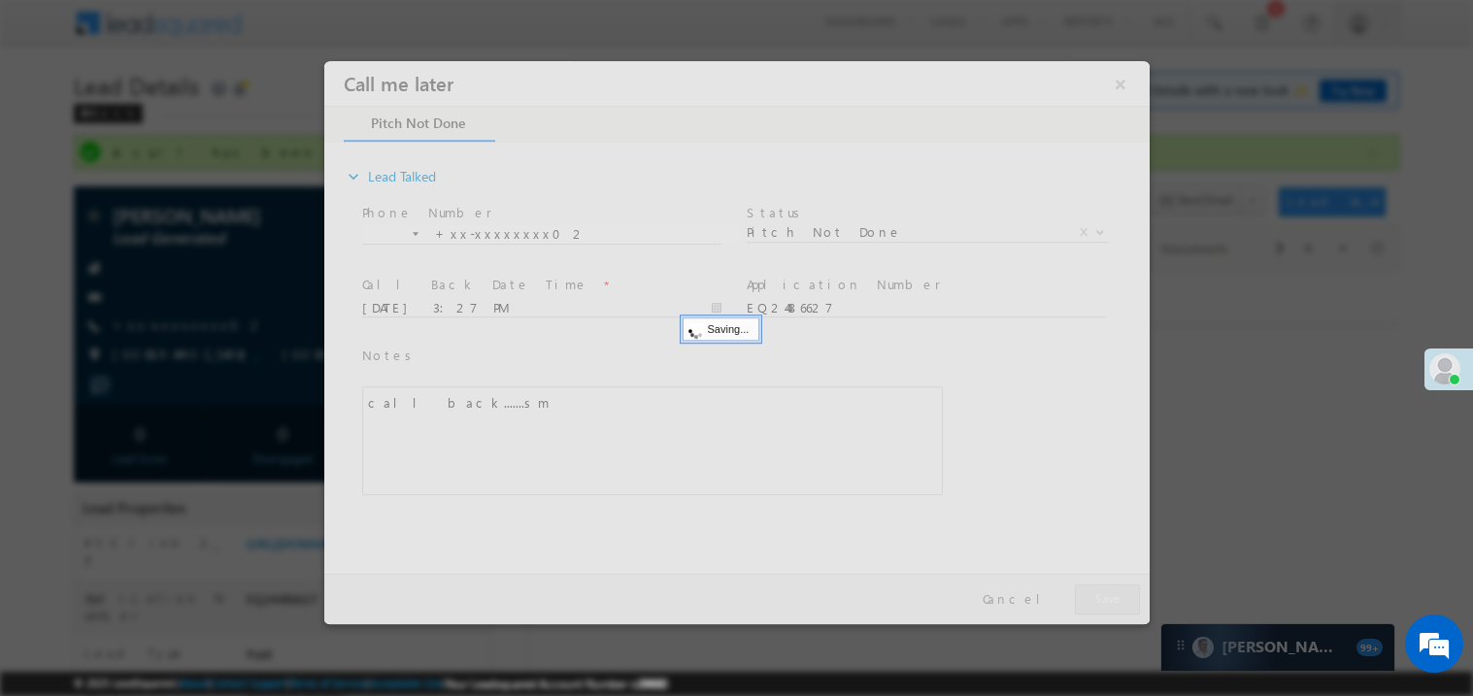
click at [1114, 603] on div at bounding box center [735, 341] width 825 height 563
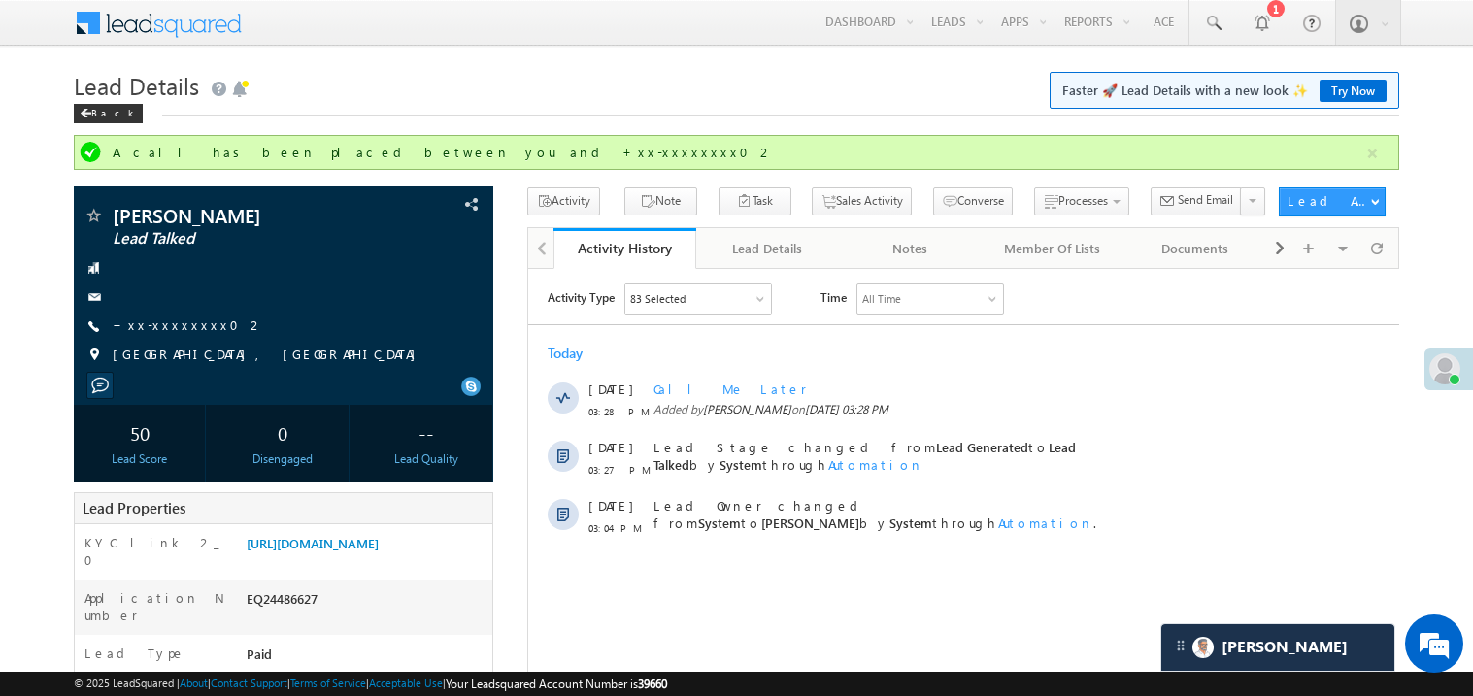
click at [490, 99] on h1 "Lead Details Faster 🚀 Lead Details with a new look ✨ Try Now" at bounding box center [736, 84] width 1325 height 38
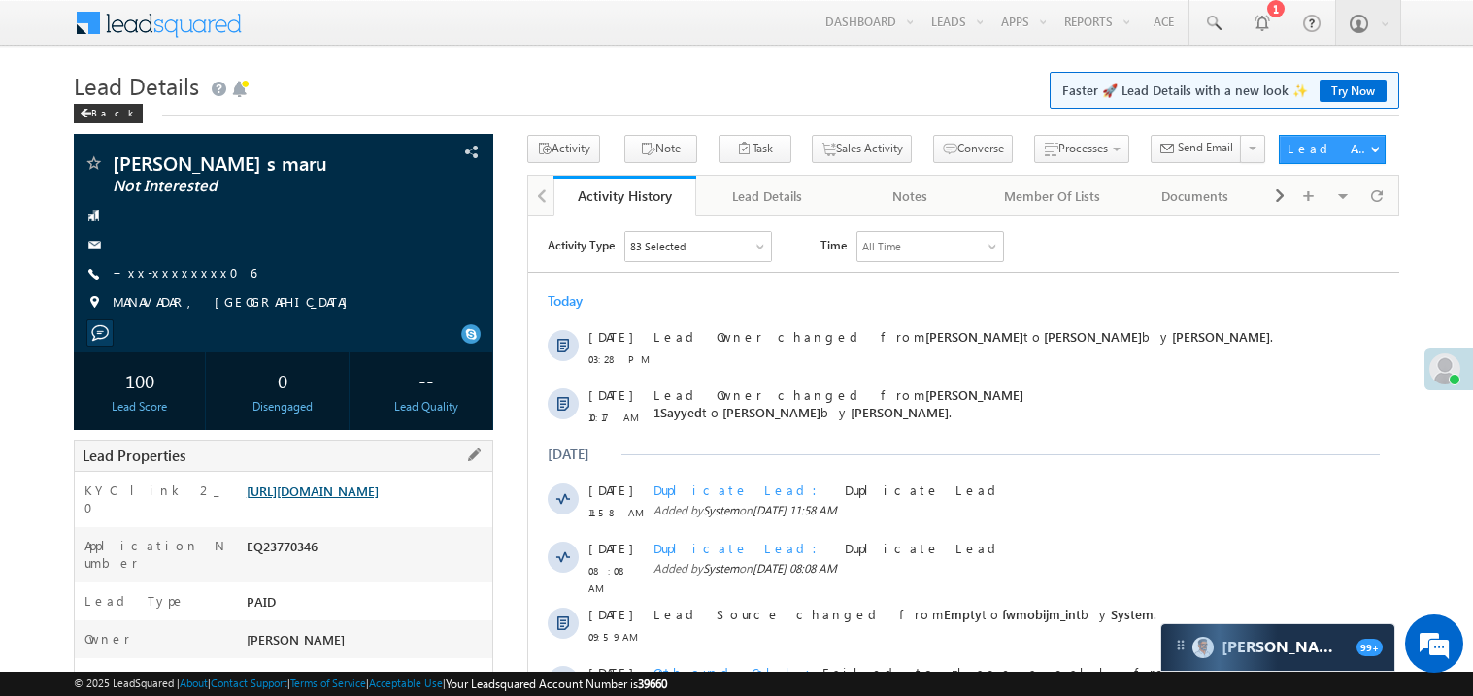
click at [379, 499] on link "https://angelbroking1-pk3em7sa.customui-test.leadsquared.com?leadId=9ed9a0c8-47…" at bounding box center [313, 490] width 132 height 17
click at [156, 274] on link "+xx-xxxxxxxx06" at bounding box center [185, 272] width 144 height 17
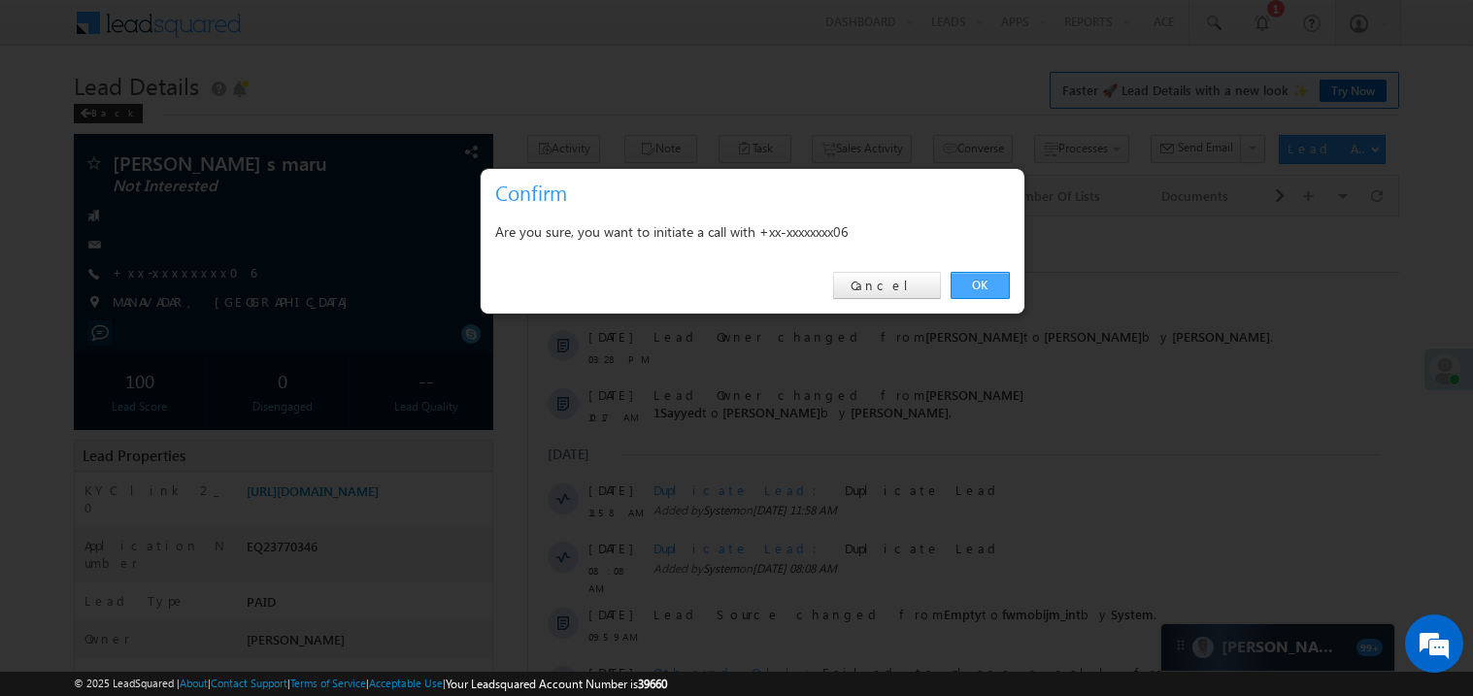
click at [981, 279] on link "OK" at bounding box center [979, 285] width 59 height 27
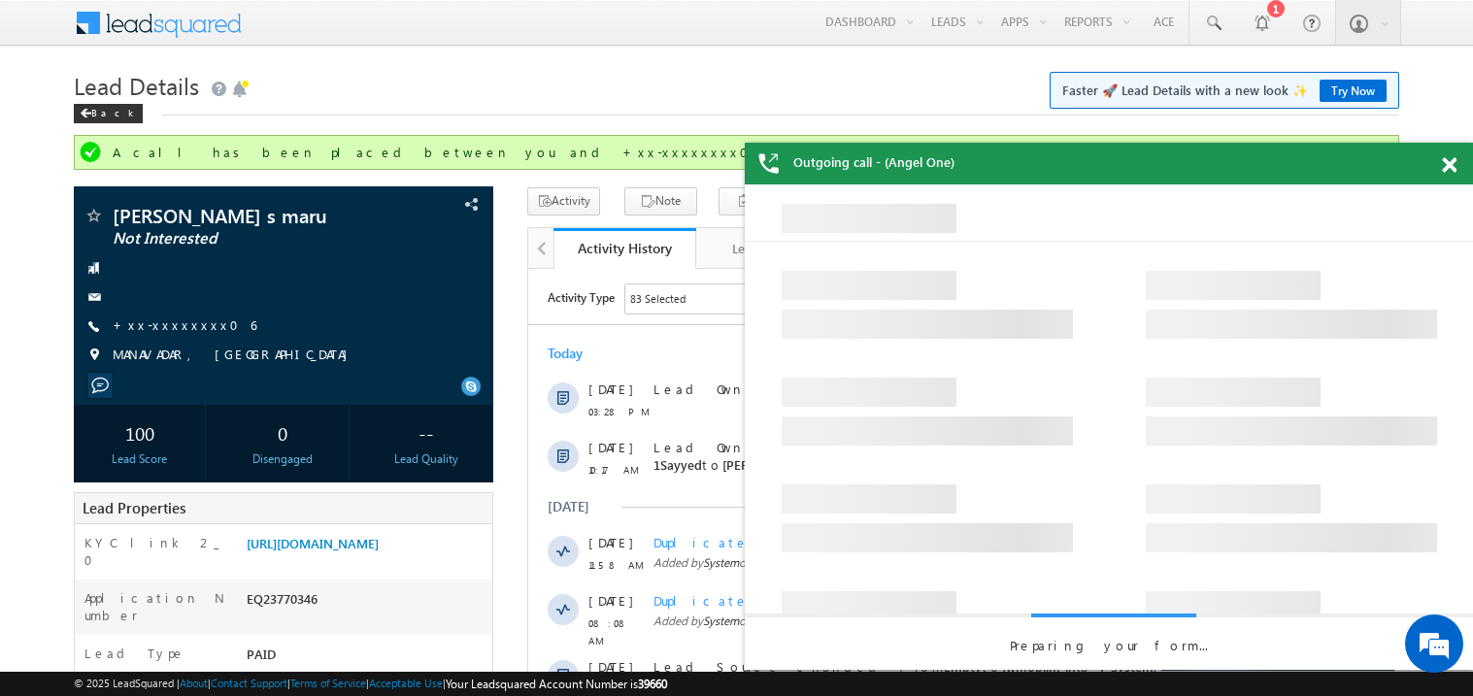
click at [1453, 157] on span at bounding box center [1448, 165] width 15 height 17
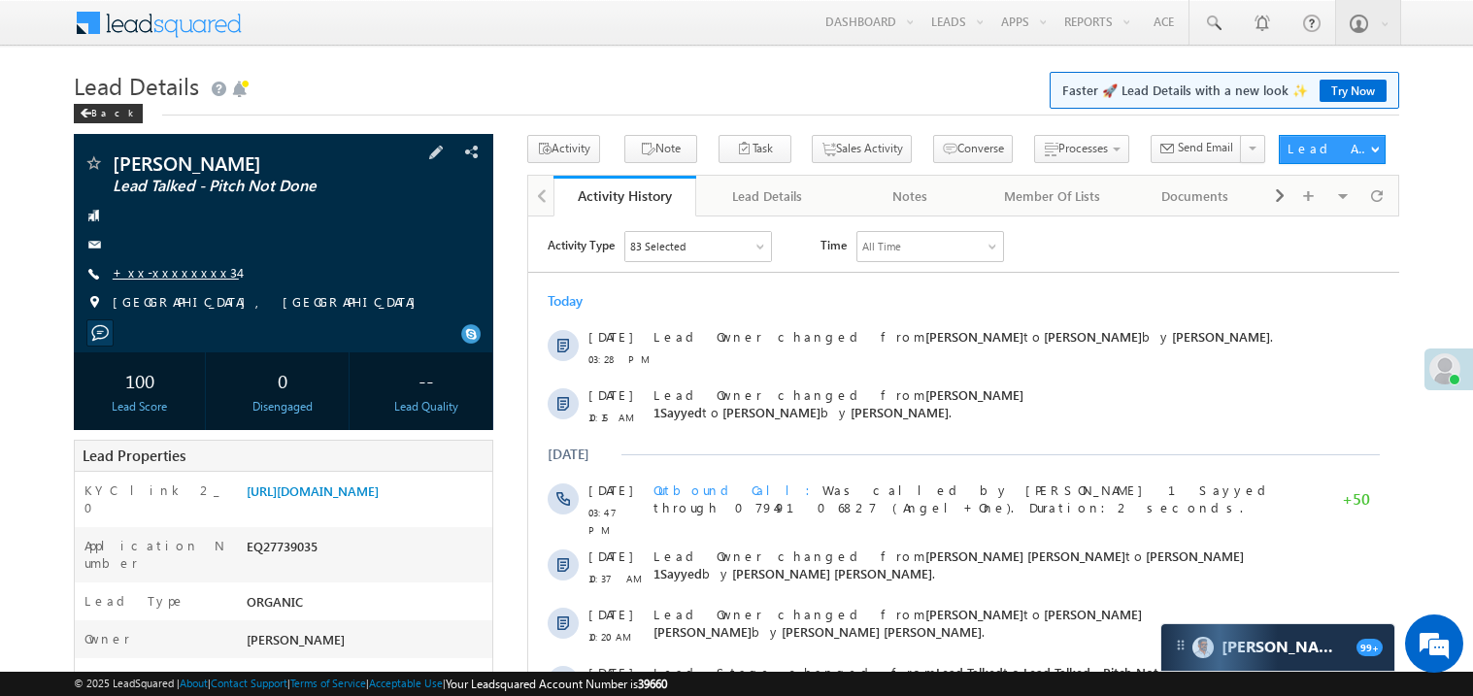
click at [175, 277] on link "+xx-xxxxxxxx34" at bounding box center [176, 272] width 126 height 17
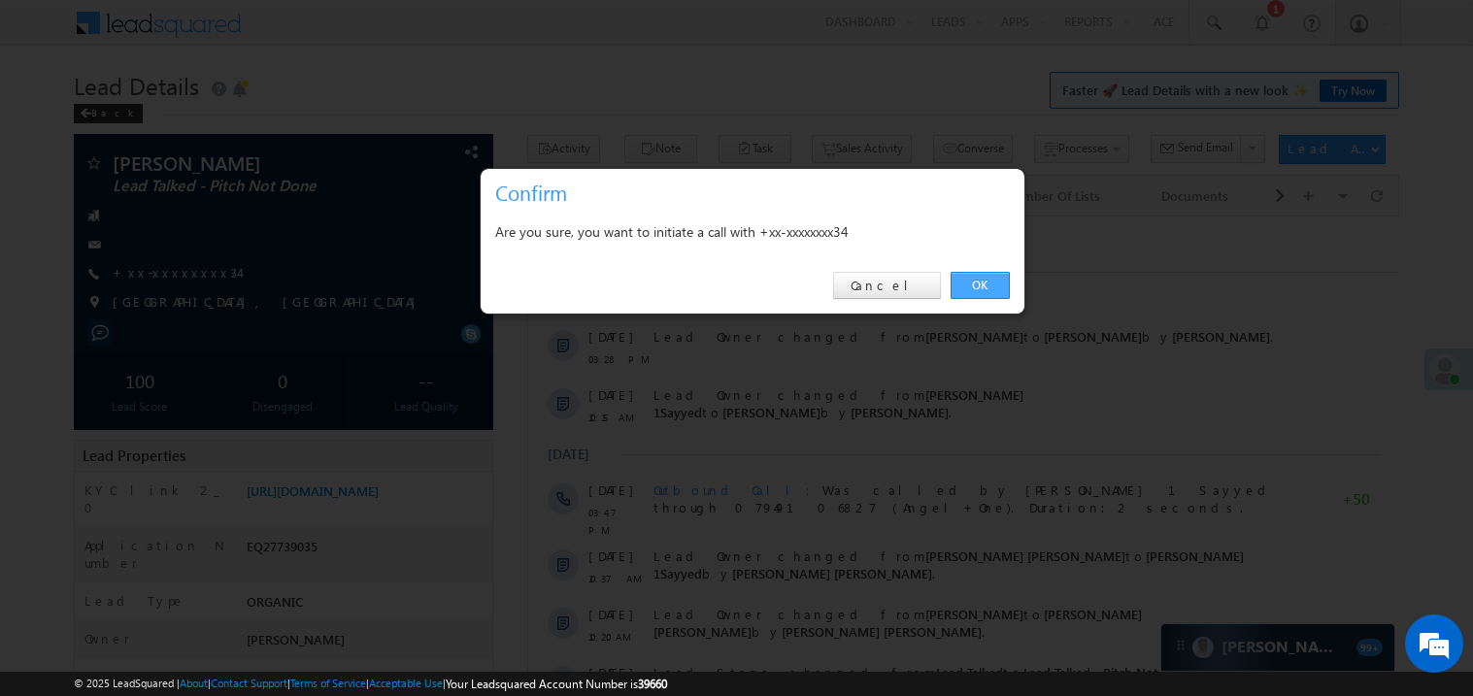
click at [976, 280] on link "OK" at bounding box center [979, 285] width 59 height 27
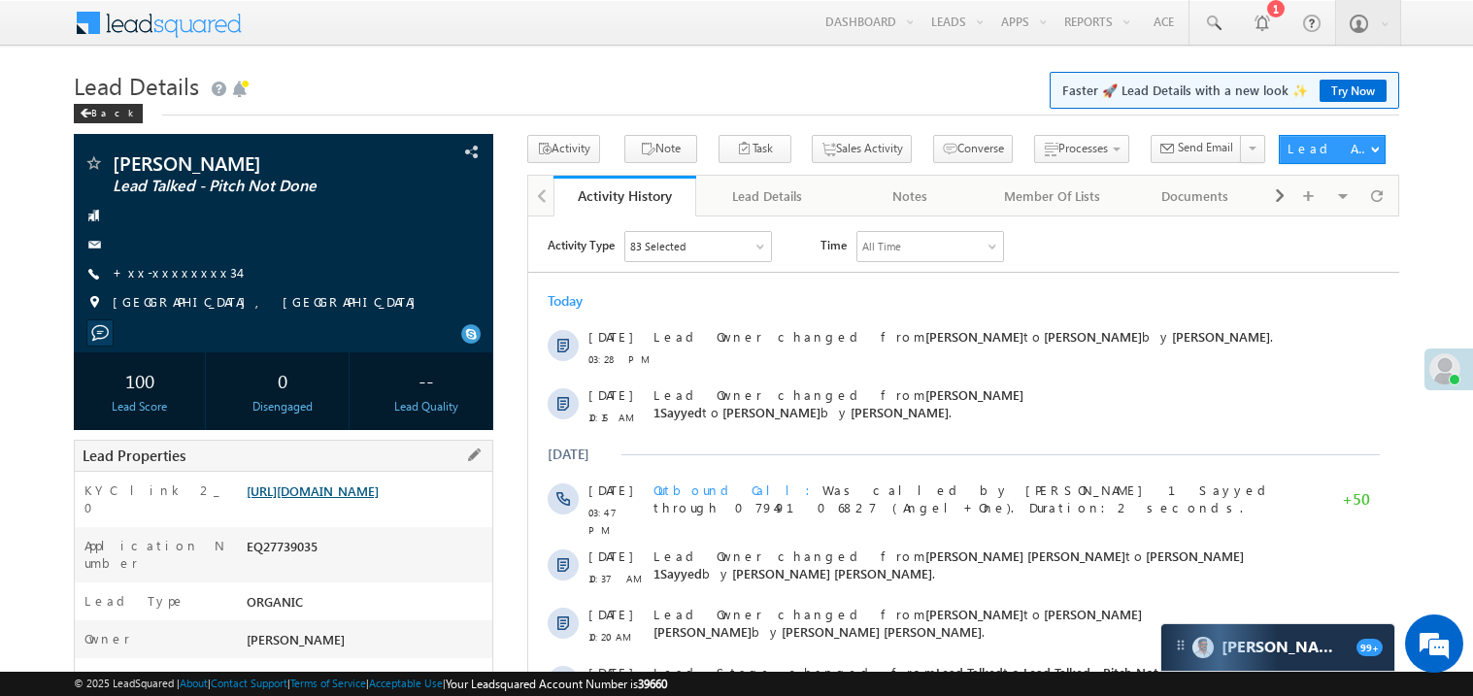
click at [363, 499] on link "https://angelbroking1-pk3em7sa.customui-test.leadsquared.com?leadId=3e10db9b-d6…" at bounding box center [313, 490] width 132 height 17
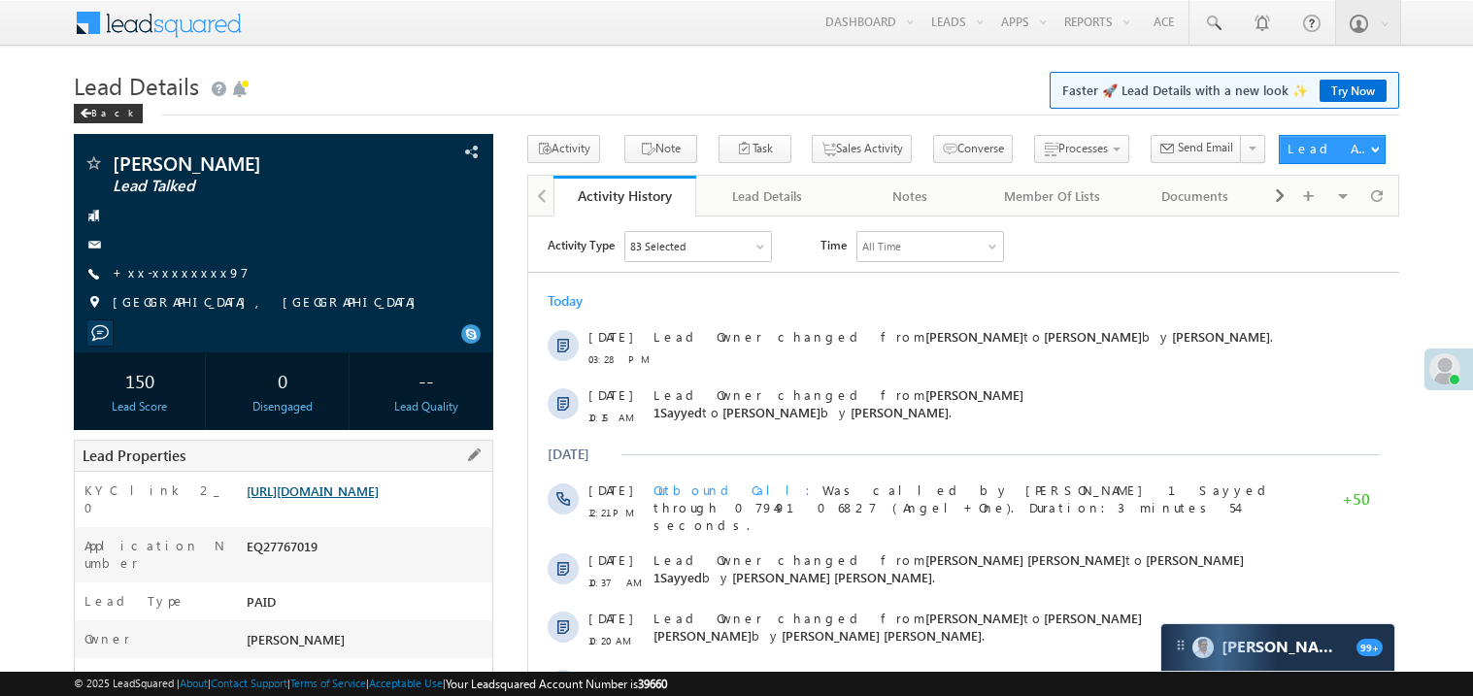
click at [379, 499] on link "[URL][DOMAIN_NAME]" at bounding box center [313, 490] width 132 height 17
click at [166, 278] on link "+xx-xxxxxxxx97" at bounding box center [181, 272] width 136 height 17
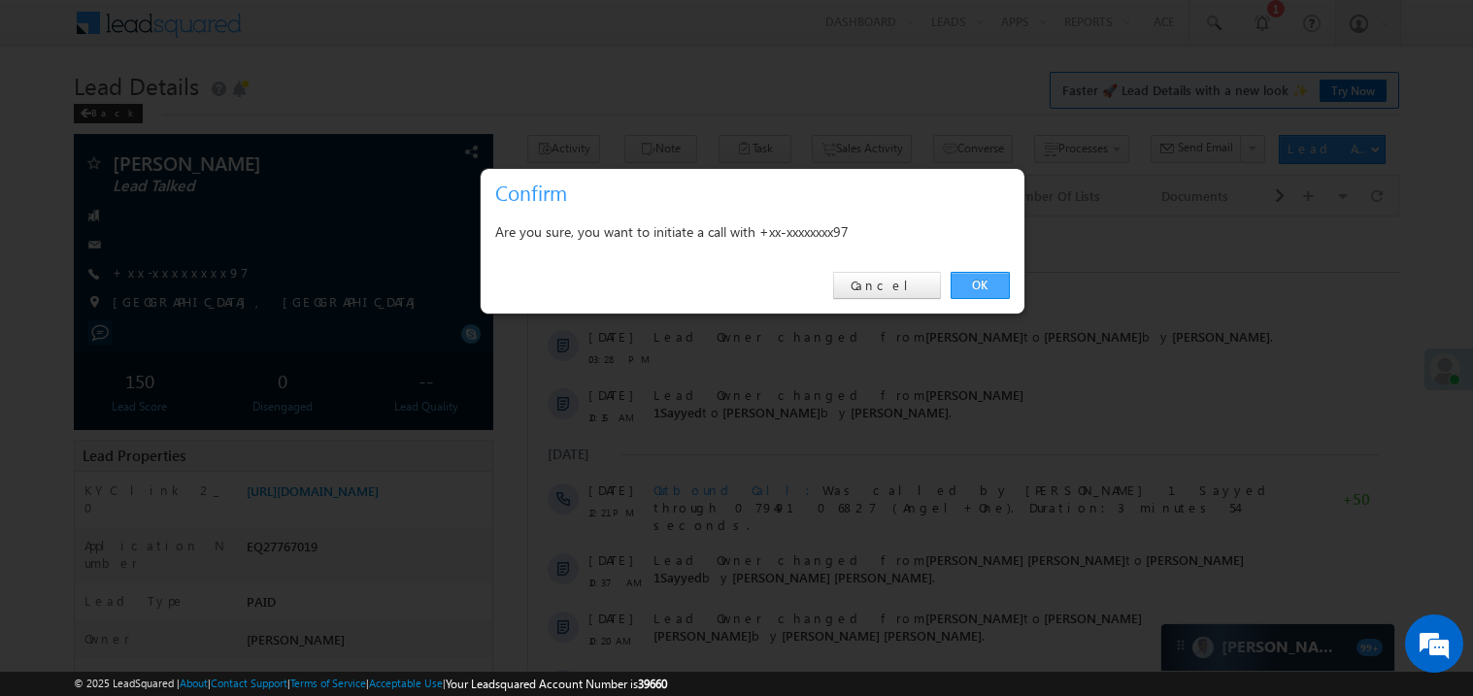
click at [962, 286] on link "OK" at bounding box center [979, 285] width 59 height 27
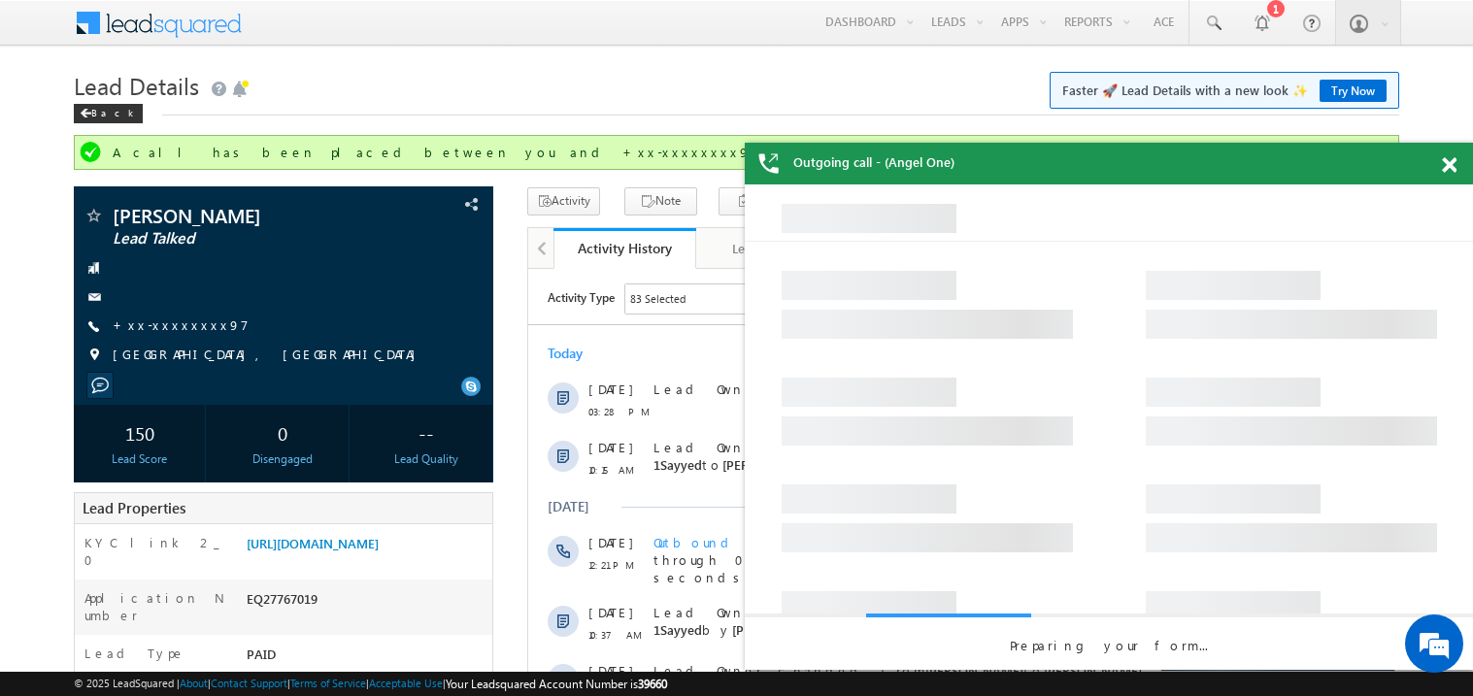
click at [1455, 168] on span at bounding box center [1448, 165] width 15 height 17
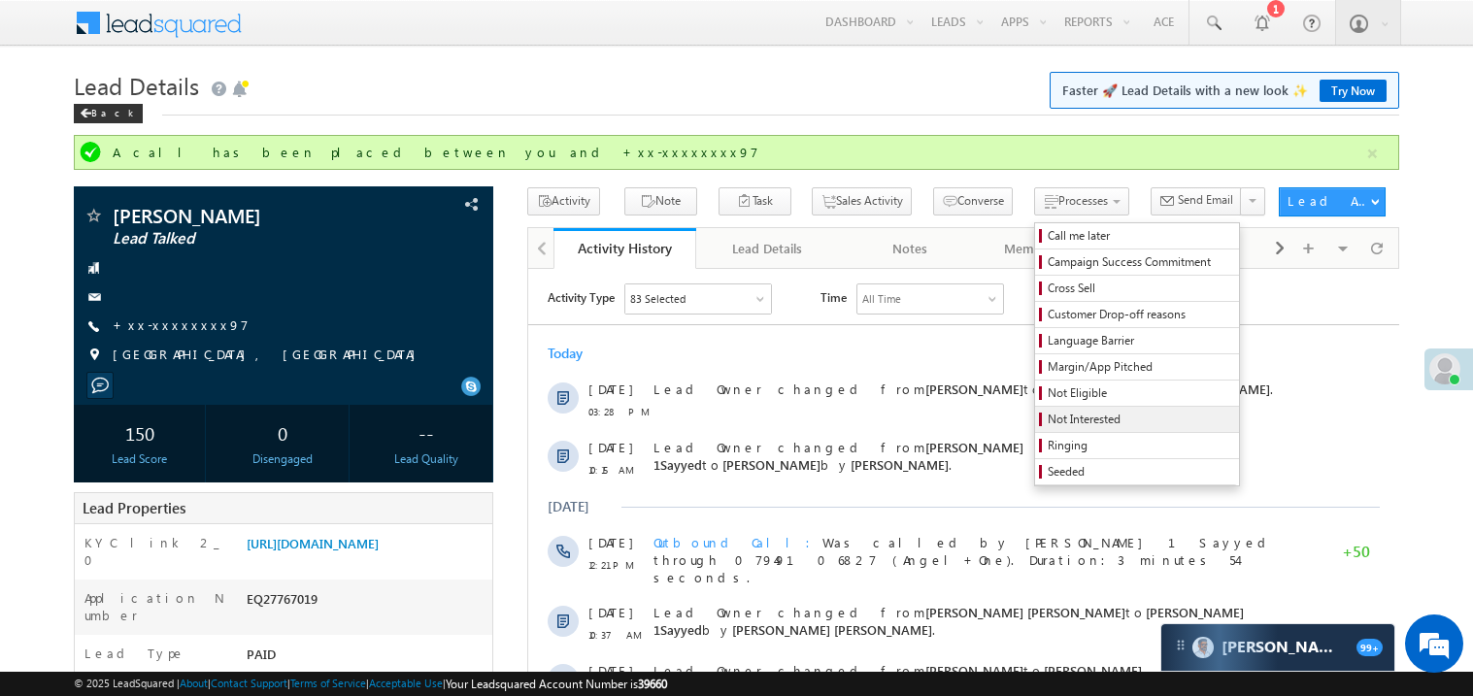
click at [1047, 423] on span "Not Interested" at bounding box center [1139, 419] width 184 height 17
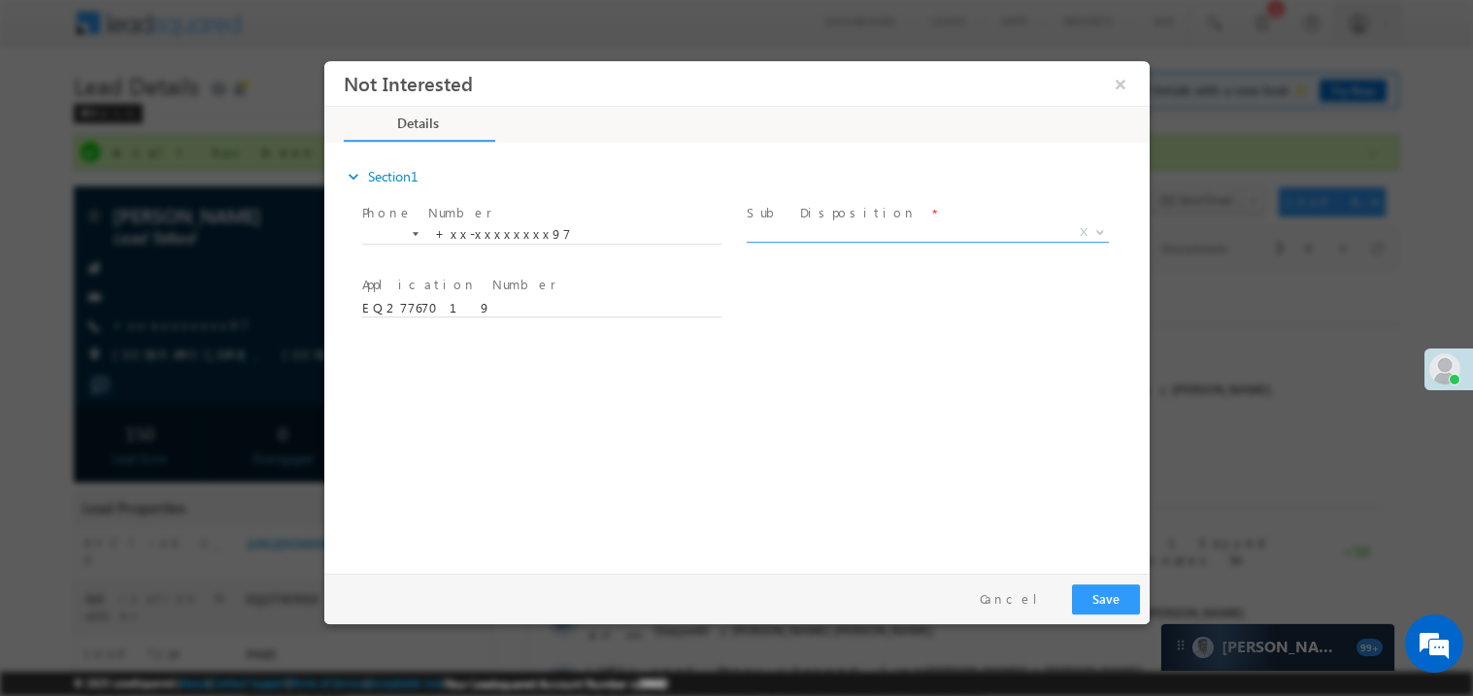
click at [824, 233] on span "X" at bounding box center [926, 231] width 362 height 19
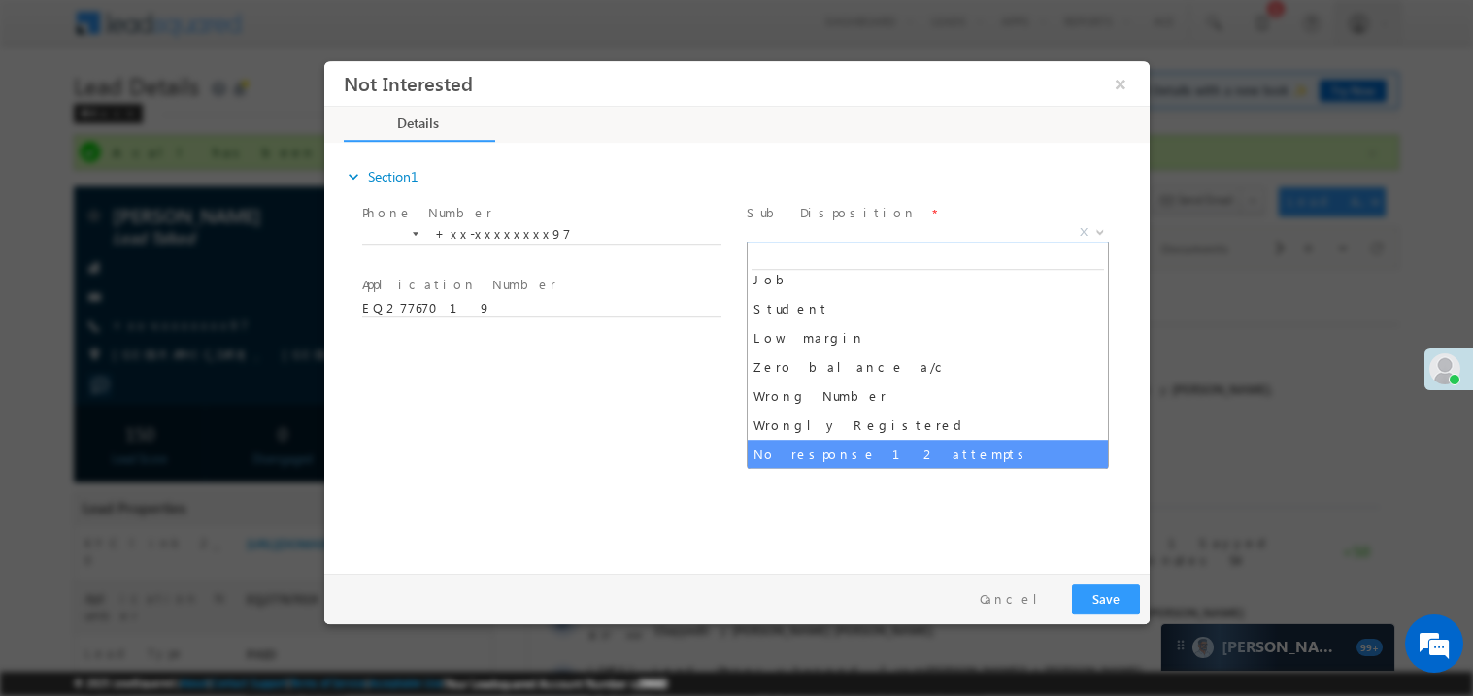
scroll to position [96, 0]
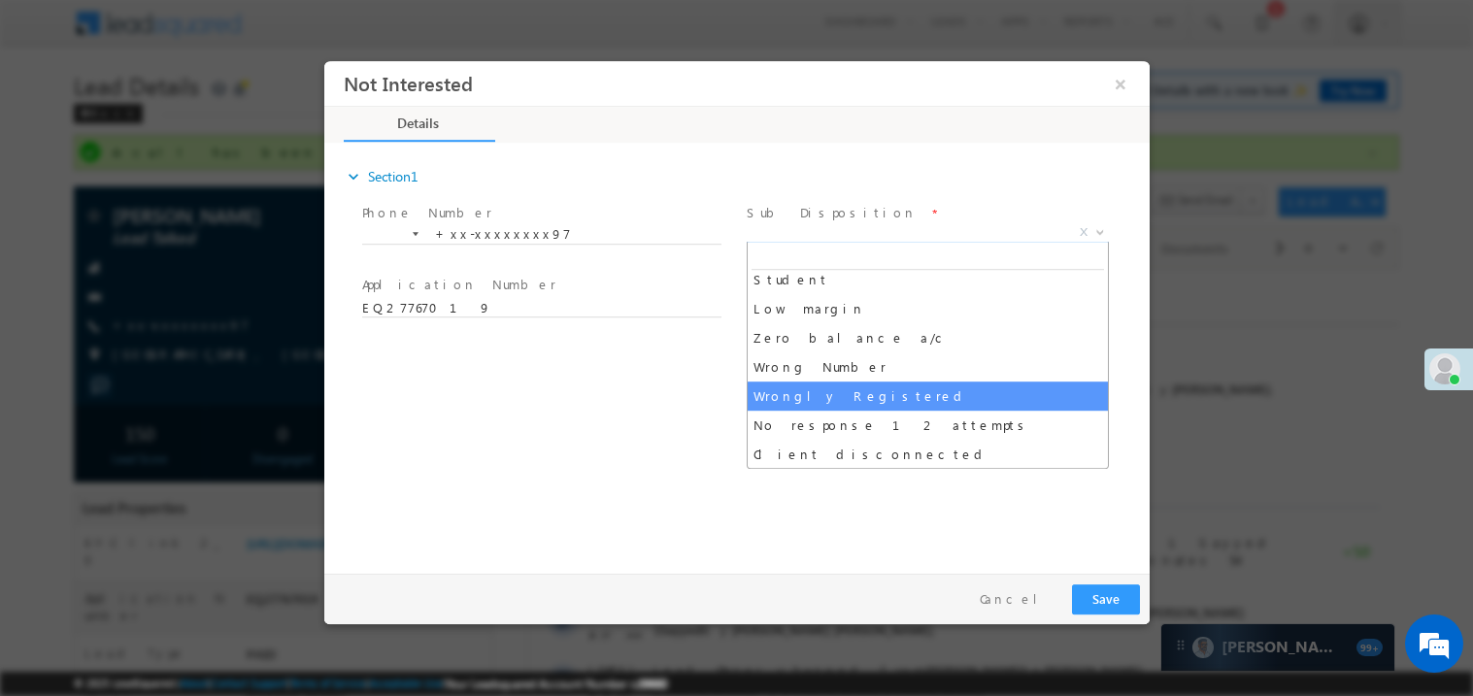
select select "Wrongly Registered"
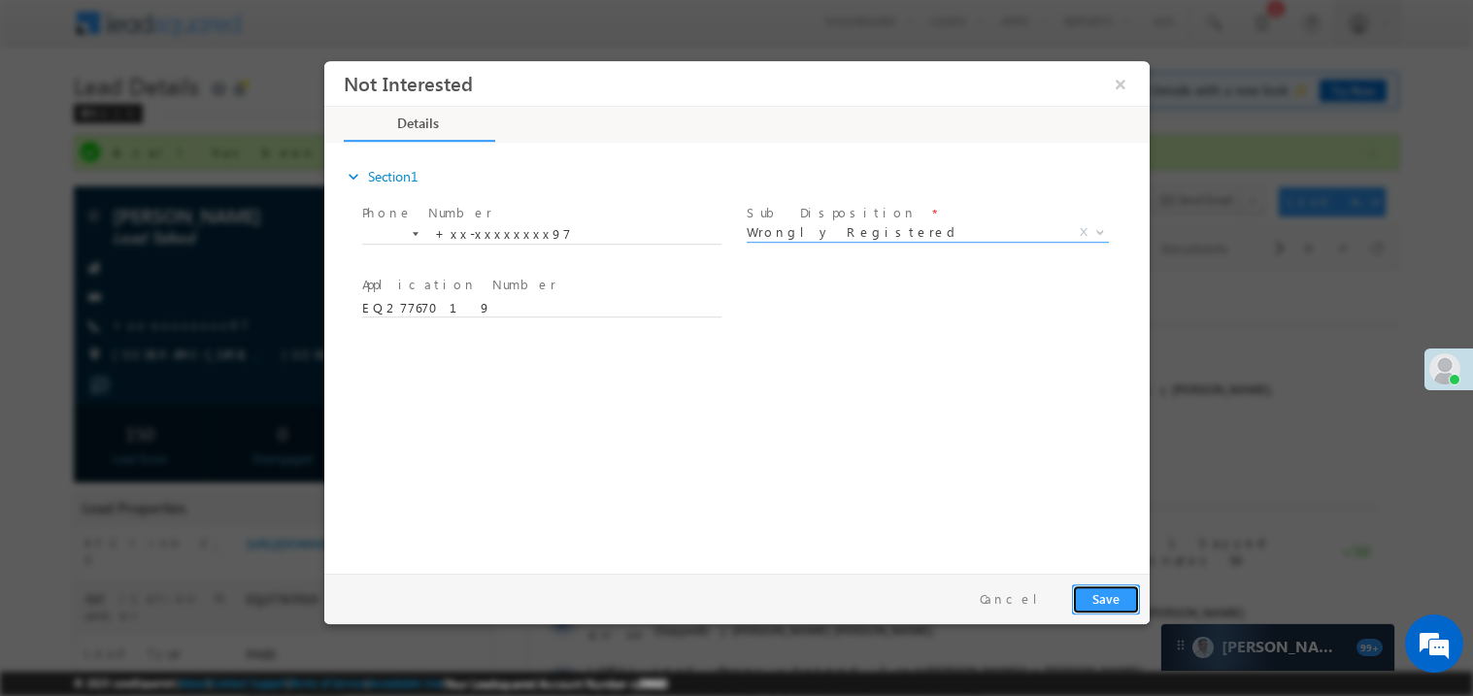
click at [1120, 610] on button "Save" at bounding box center [1105, 598] width 68 height 30
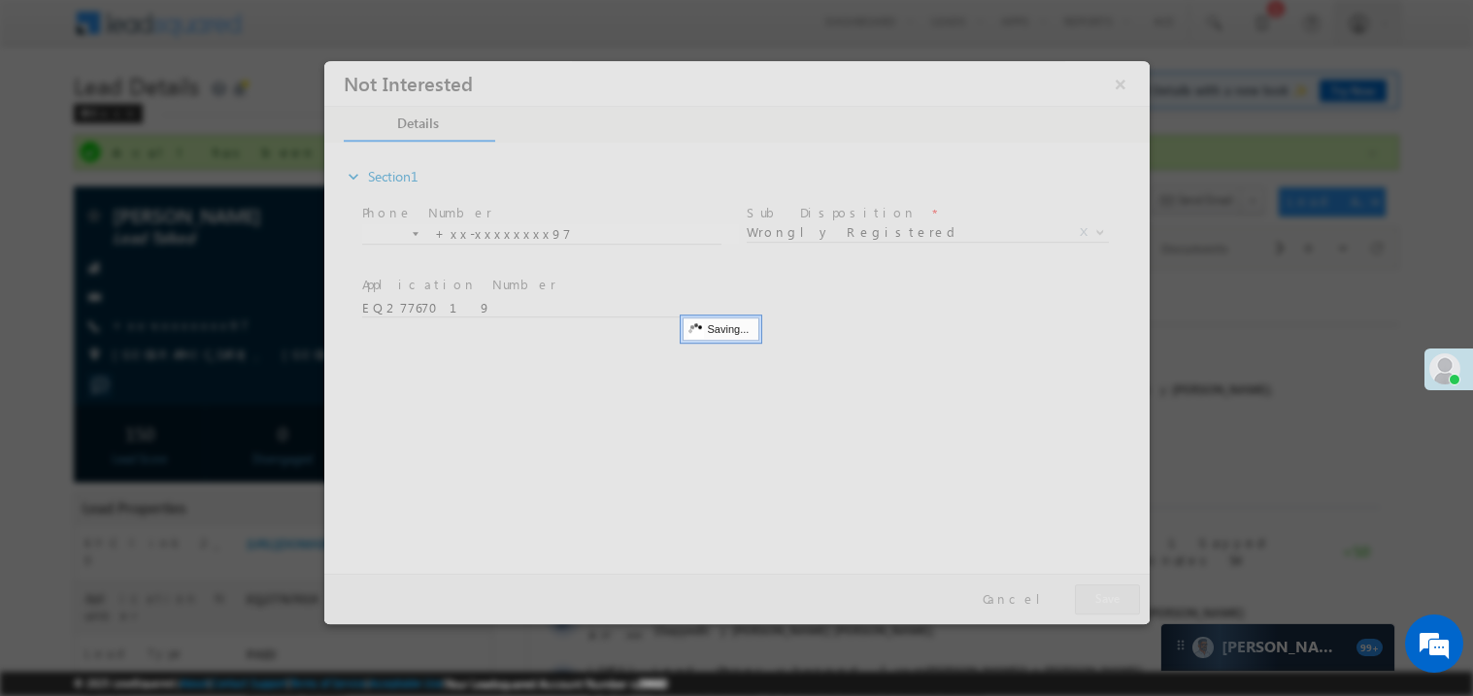
click at [1120, 610] on div at bounding box center [735, 341] width 825 height 563
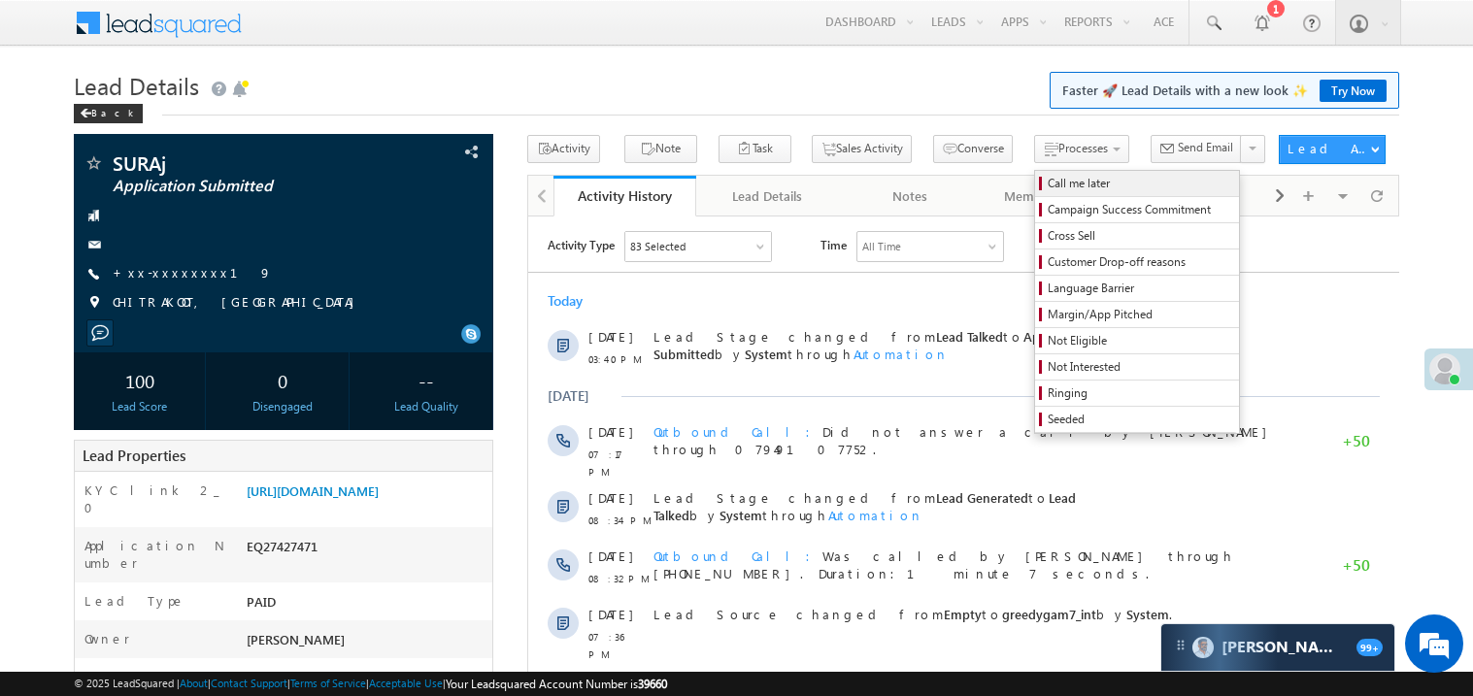
click at [1047, 176] on span "Call me later" at bounding box center [1139, 183] width 184 height 17
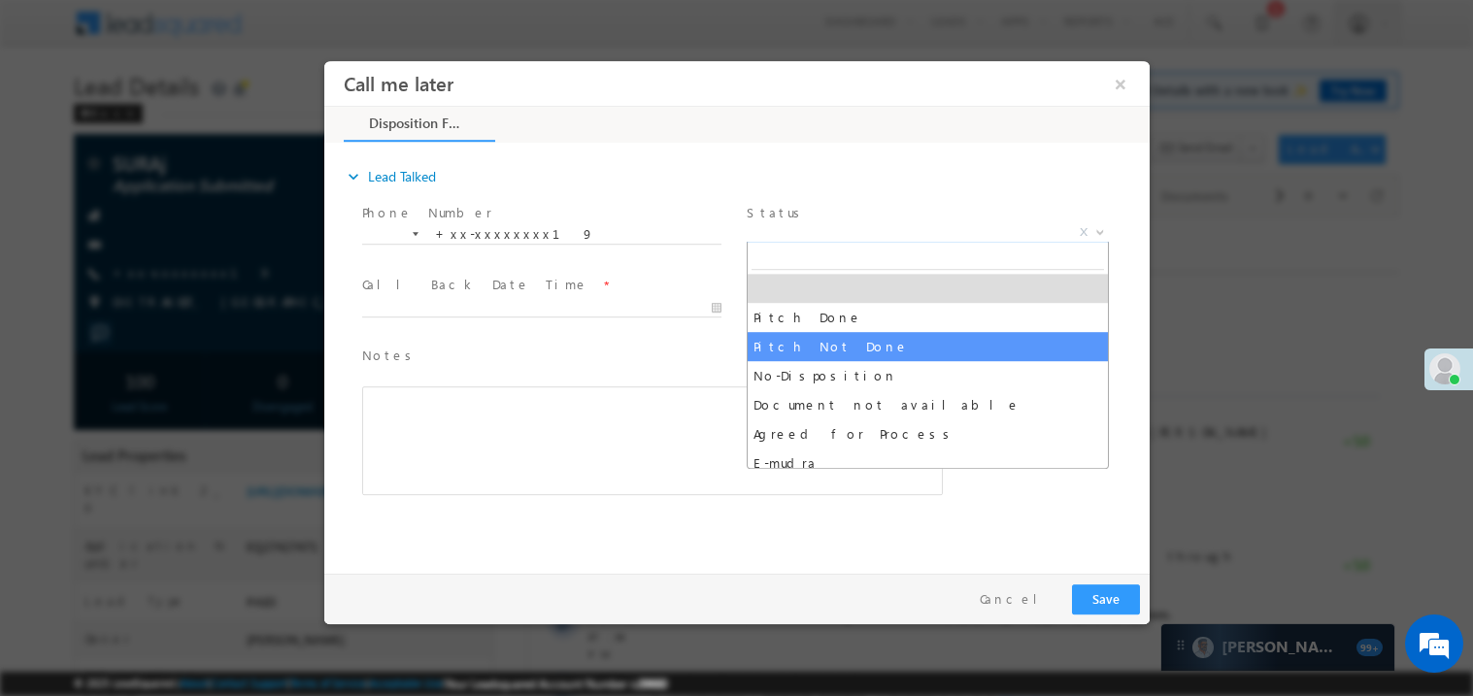
select select "Pitch Not Done"
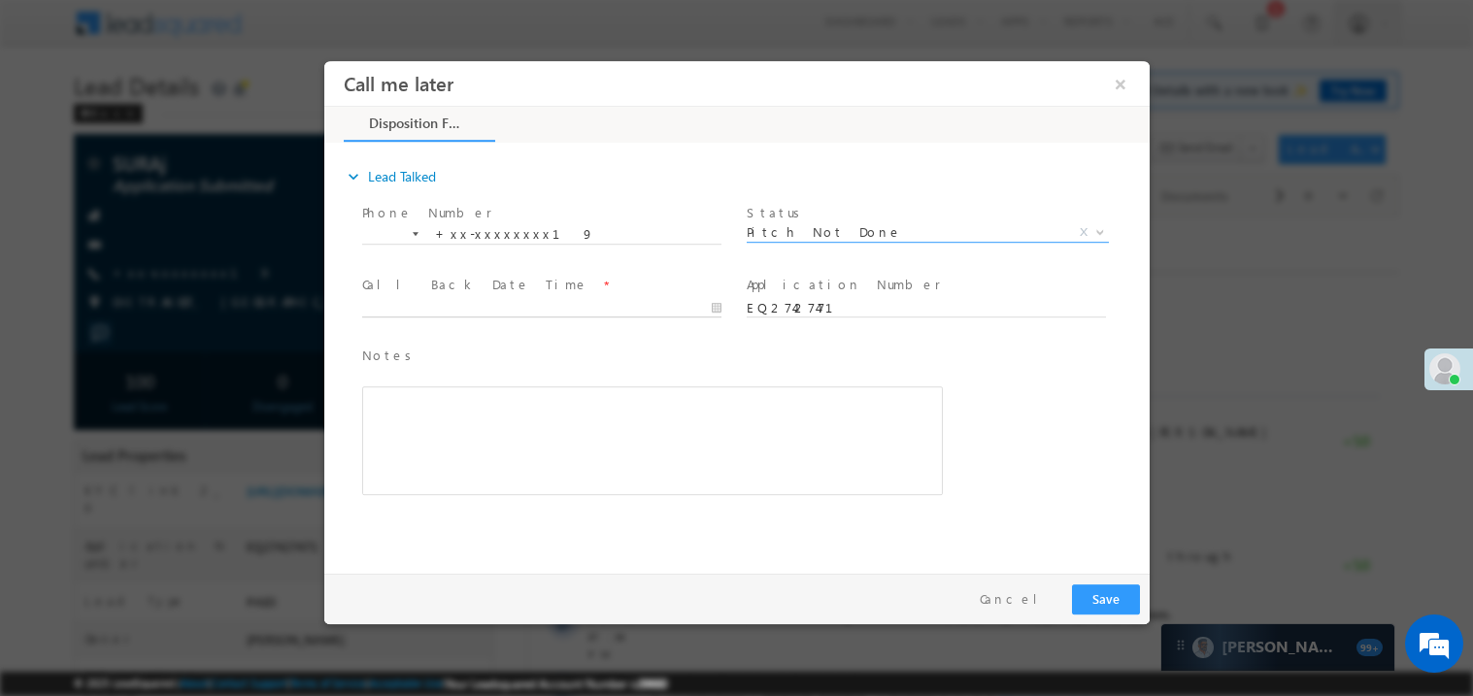
click at [441, 298] on input "text" at bounding box center [540, 307] width 359 height 19
type input "[DATE] 3:41 PM"
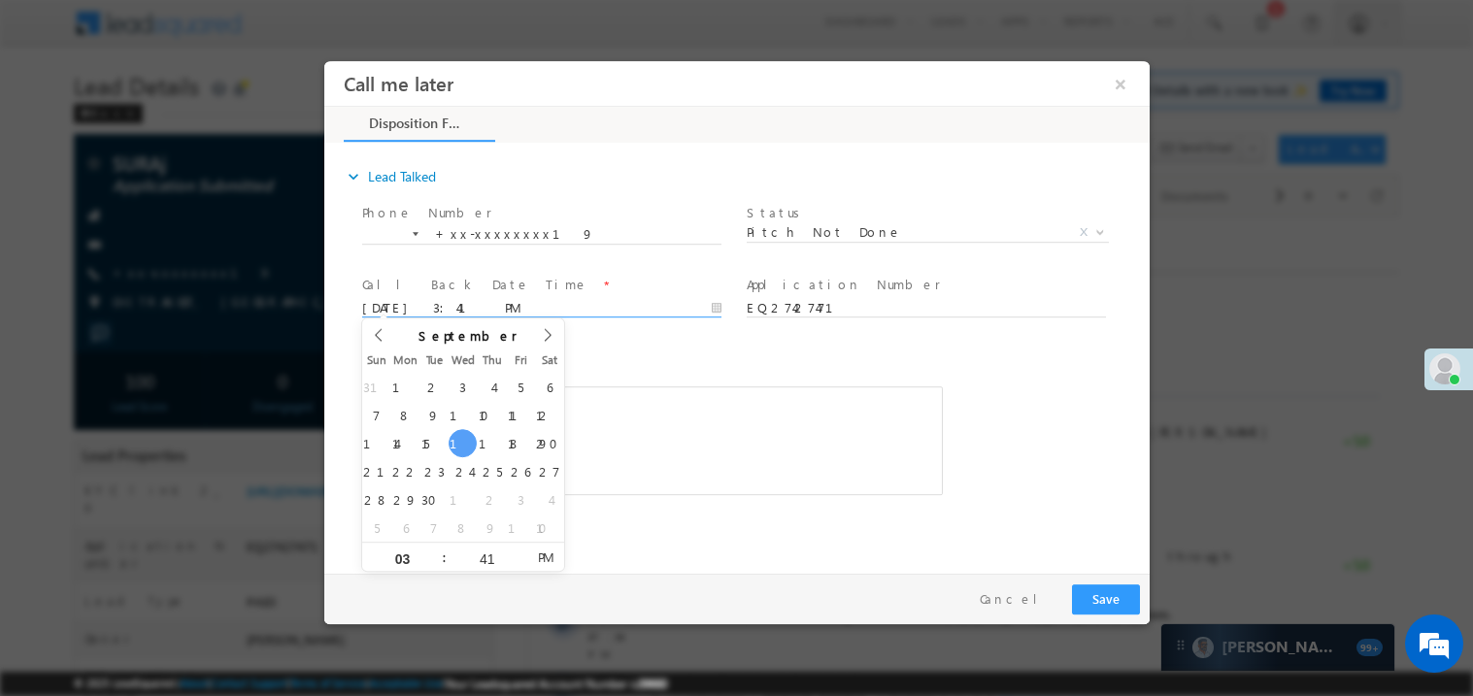
click at [631, 424] on div "Rich Text Editor, 40788eee-0fb2-11ec-a811-0adc8a9d82c2__tab1__section1__Notes__…" at bounding box center [651, 439] width 580 height 109
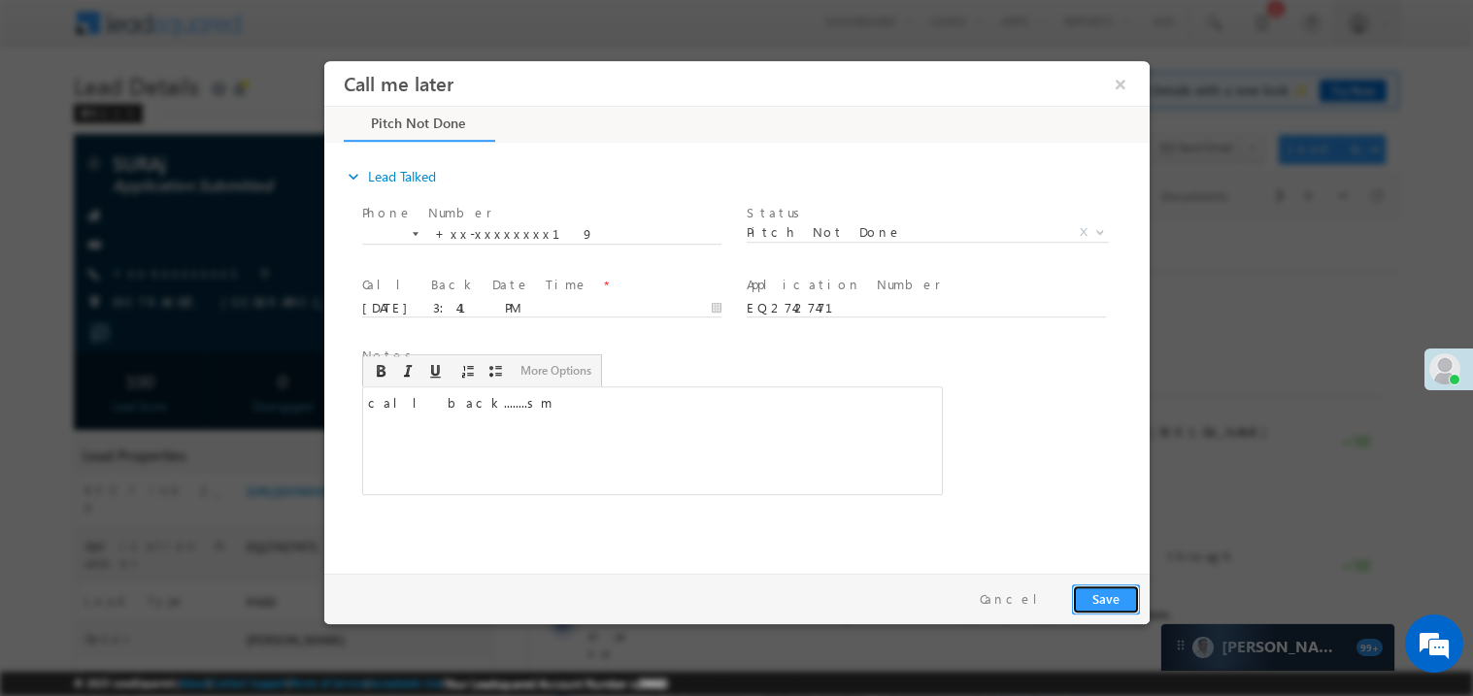
click at [1097, 602] on button "Save" at bounding box center [1105, 598] width 68 height 30
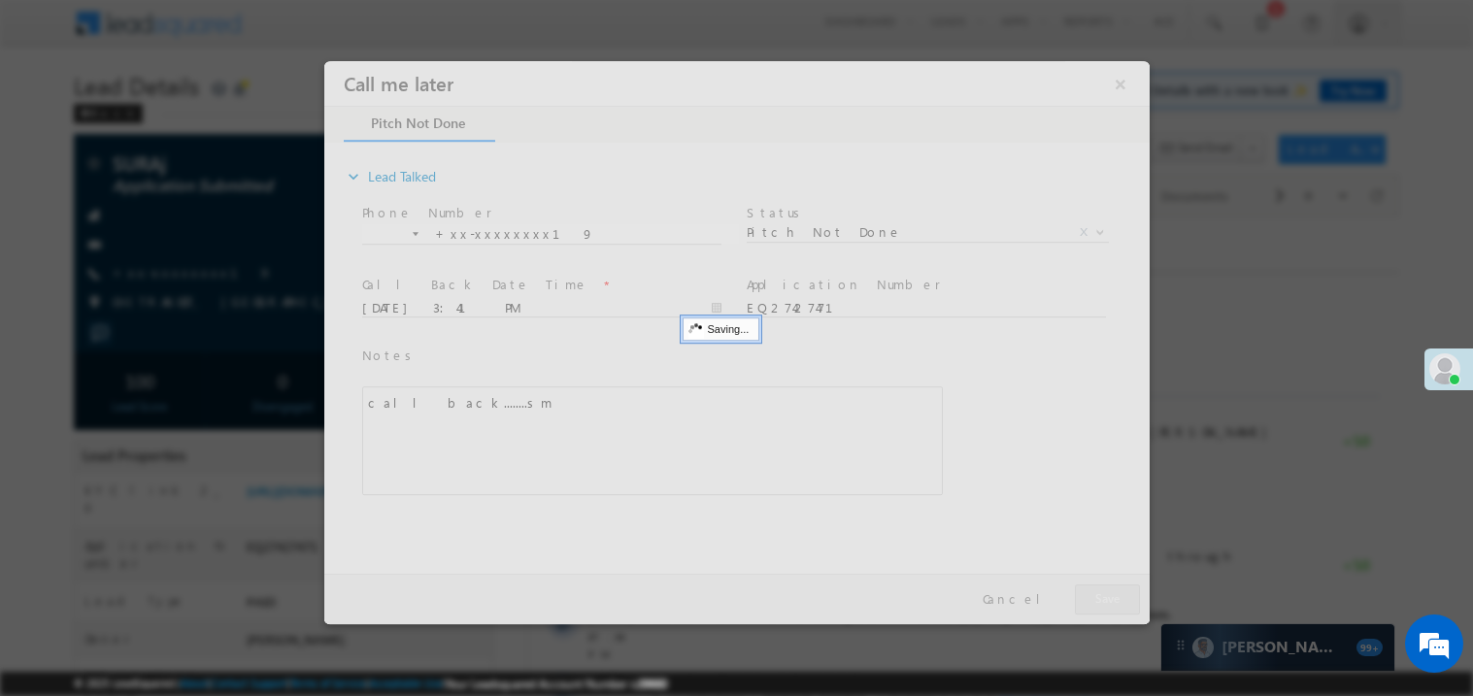
click at [1097, 602] on div at bounding box center [735, 341] width 825 height 563
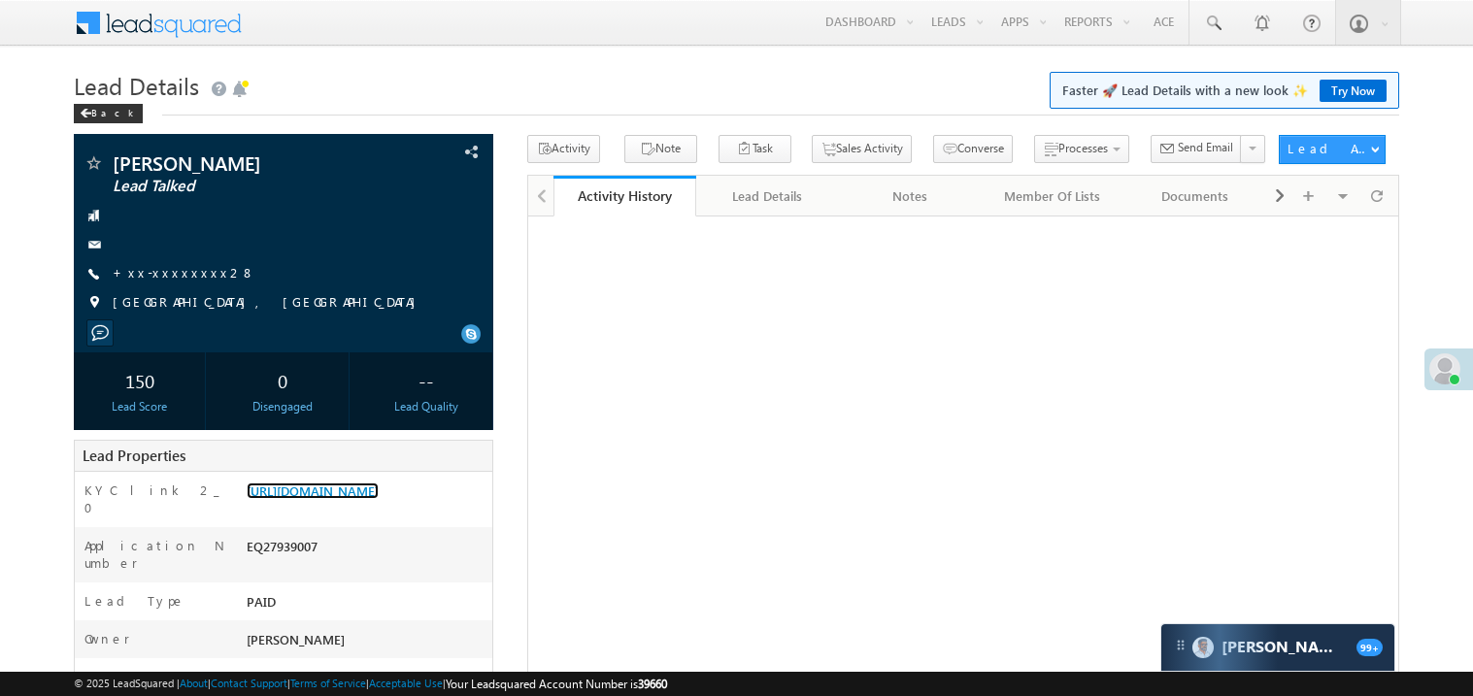
click at [333, 499] on link "[URL][DOMAIN_NAME]" at bounding box center [313, 490] width 132 height 17
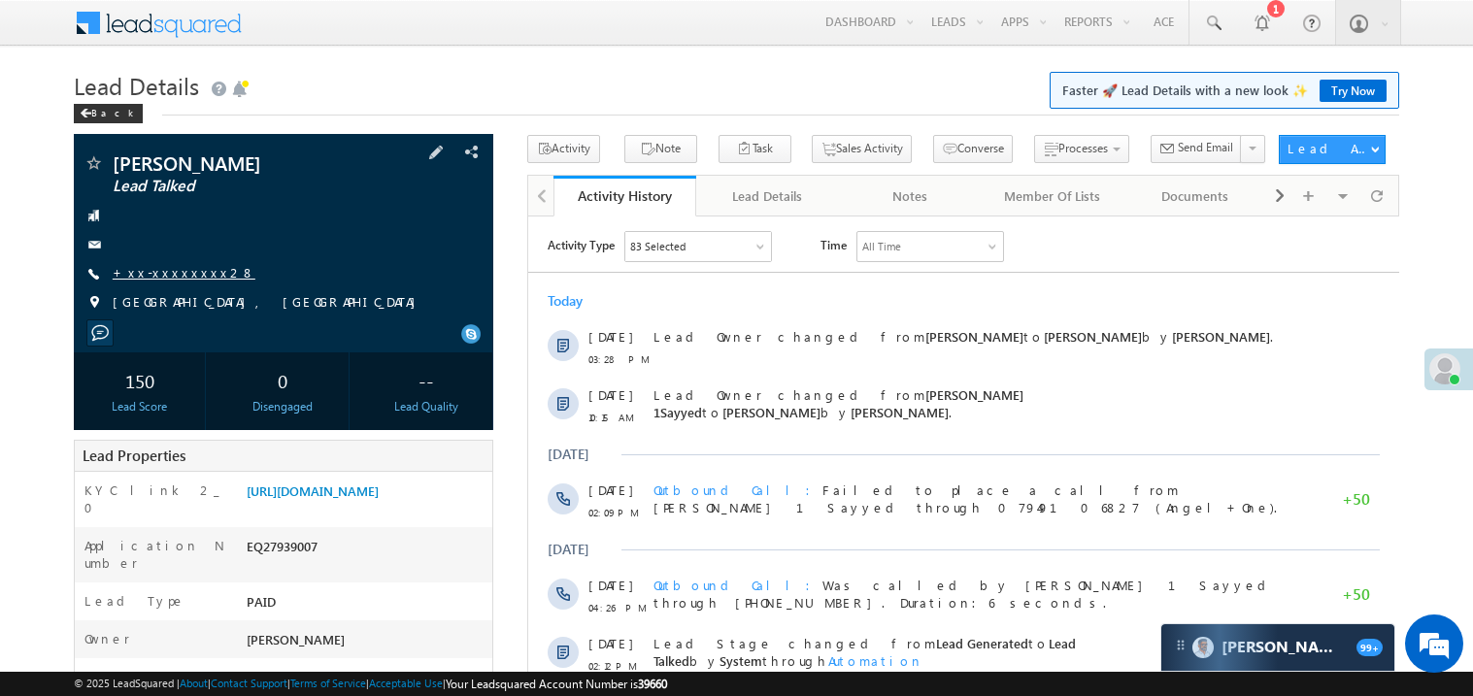
click at [165, 279] on link "+xx-xxxxxxxx28" at bounding box center [184, 272] width 143 height 17
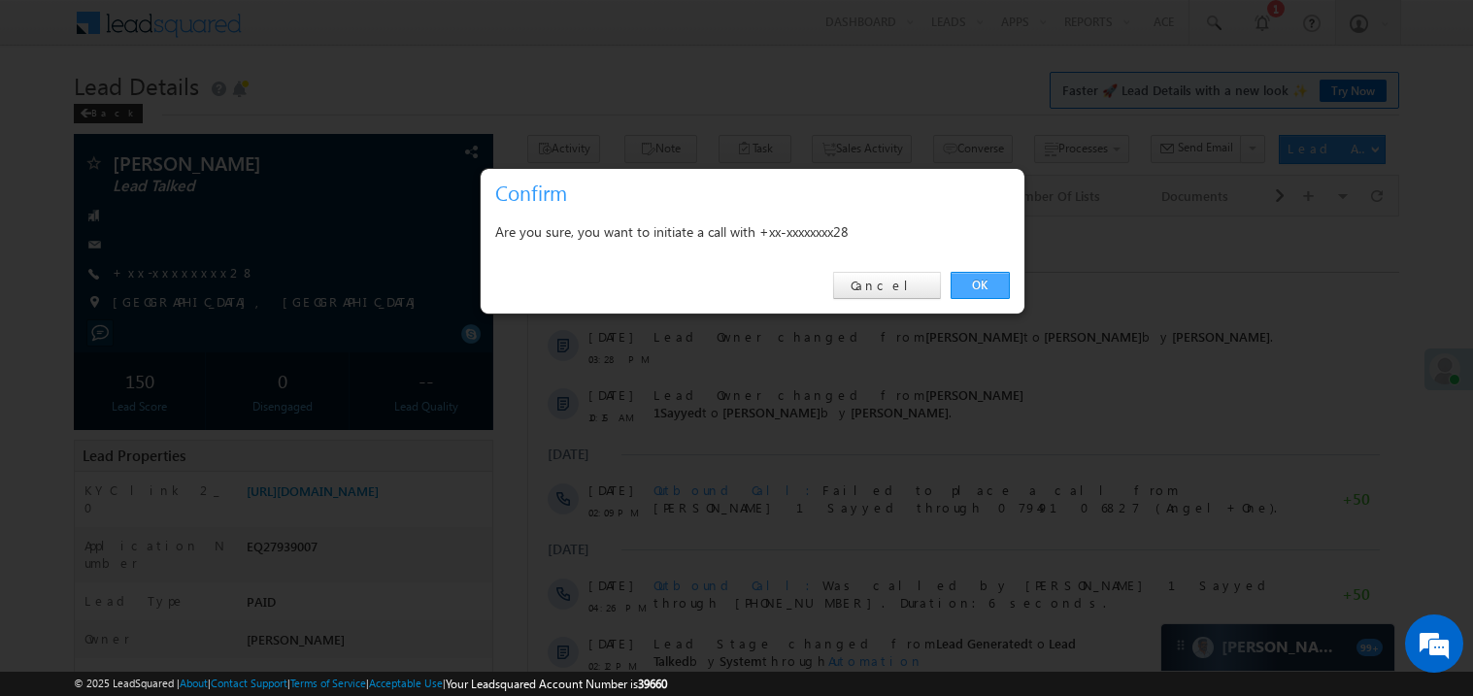
click at [995, 285] on link "OK" at bounding box center [979, 285] width 59 height 27
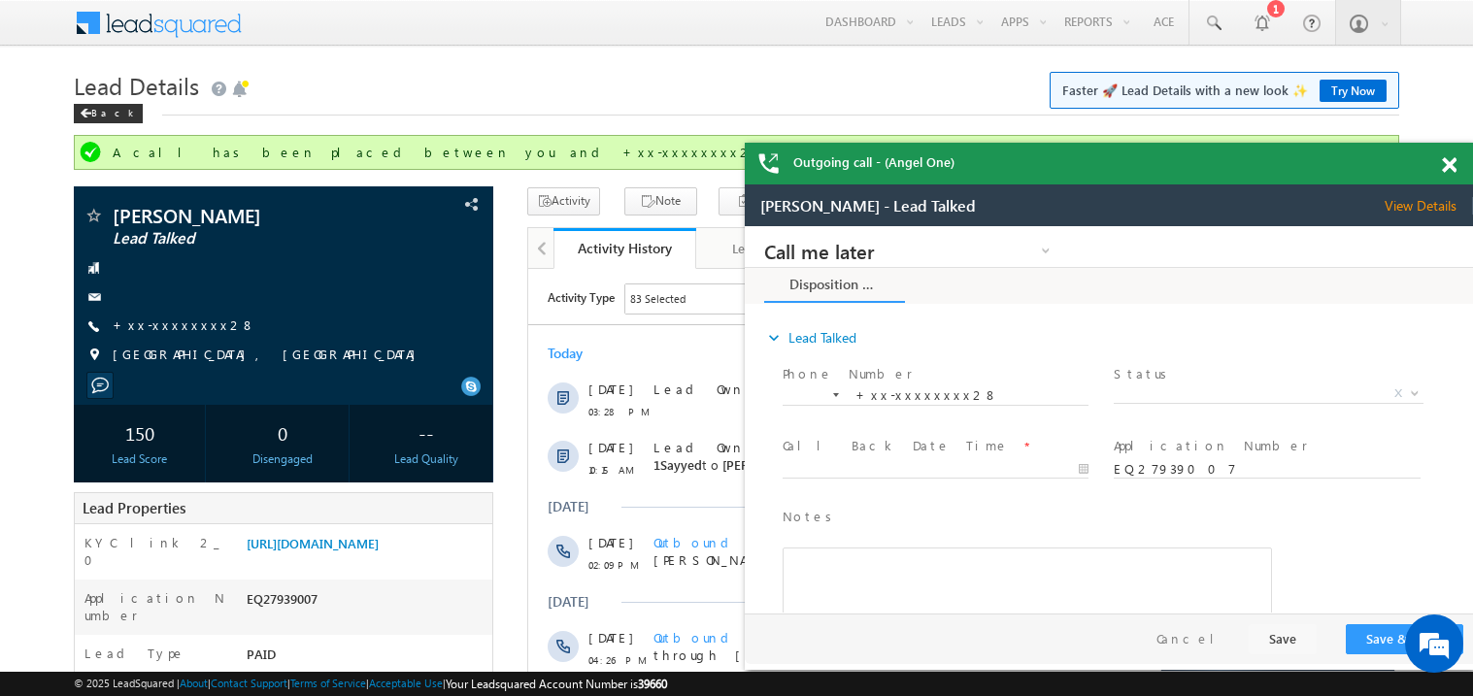
click at [1453, 163] on span at bounding box center [1448, 165] width 15 height 17
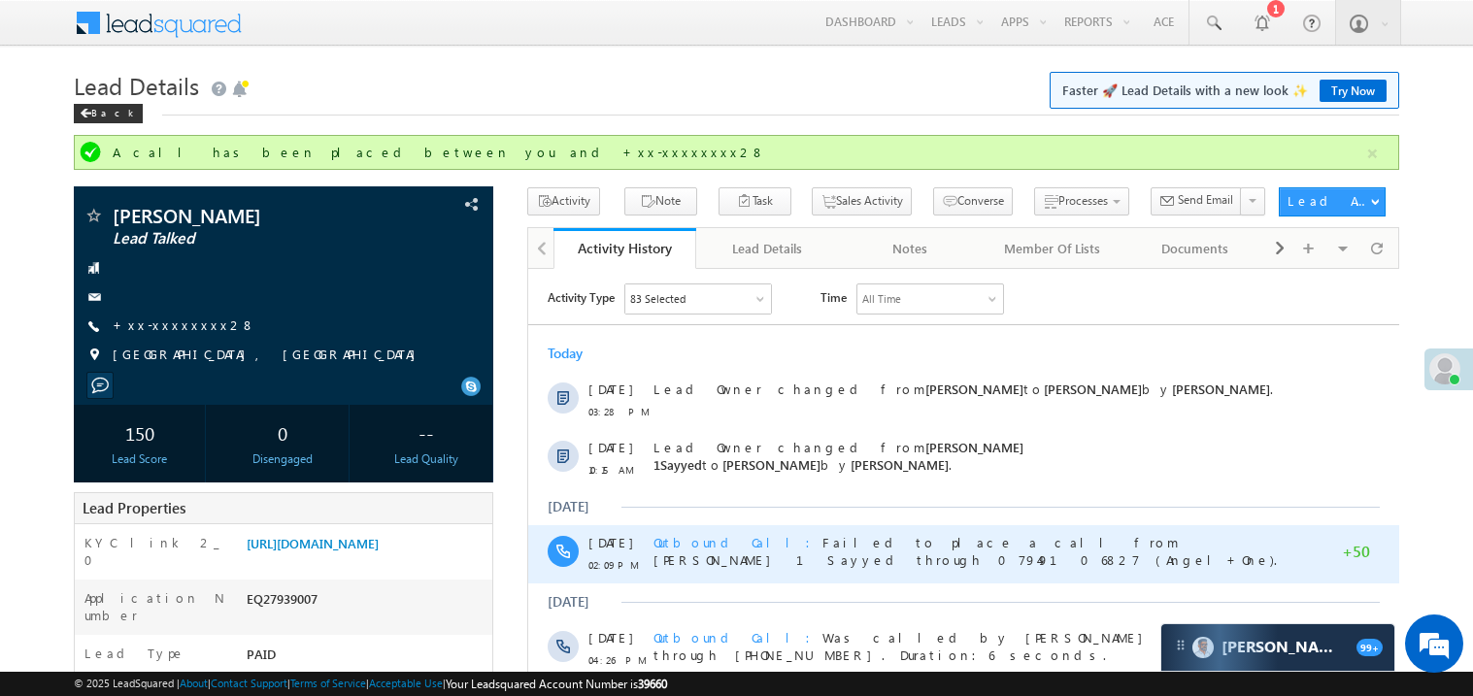
click at [785, 571] on div "Outbound Call Failed to place a call from Raziya 1Sayyed through 07949106827 (A…" at bounding box center [971, 553] width 639 height 58
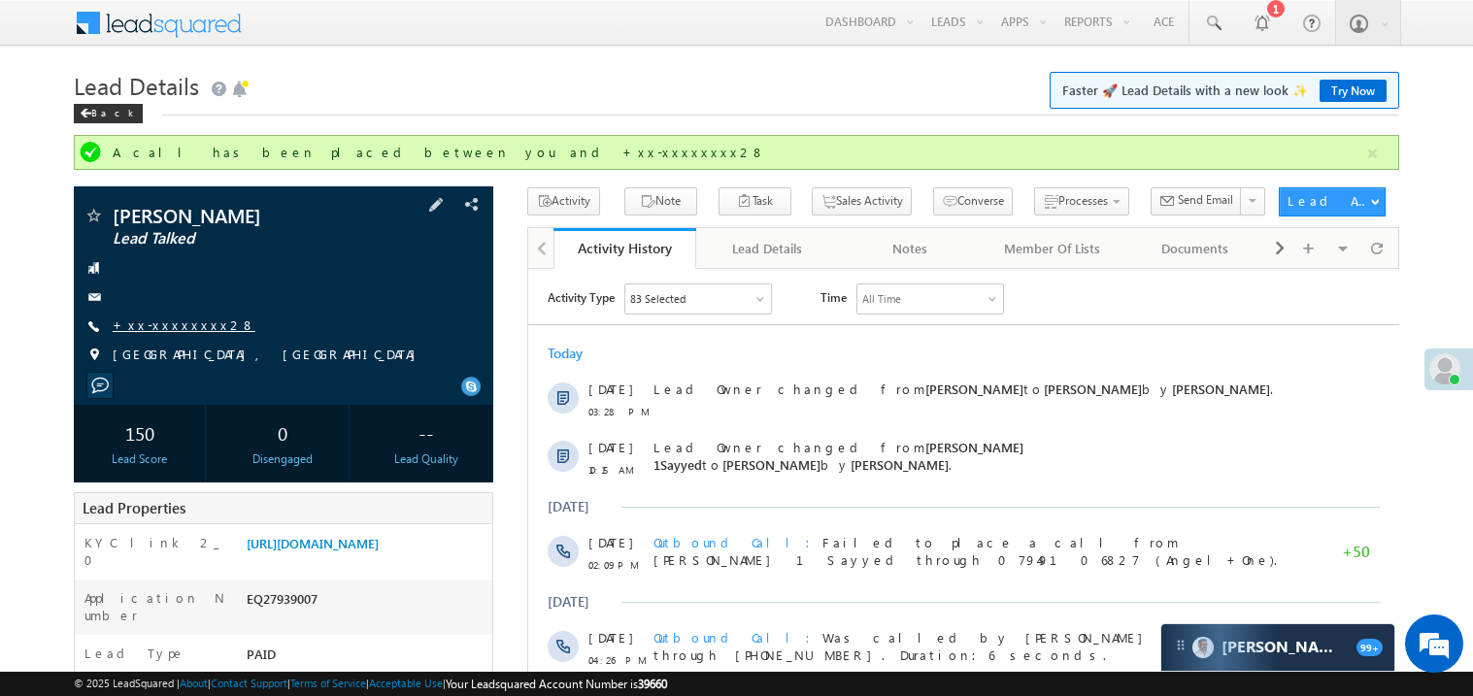
click at [182, 323] on link "+xx-xxxxxxxx28" at bounding box center [184, 324] width 143 height 17
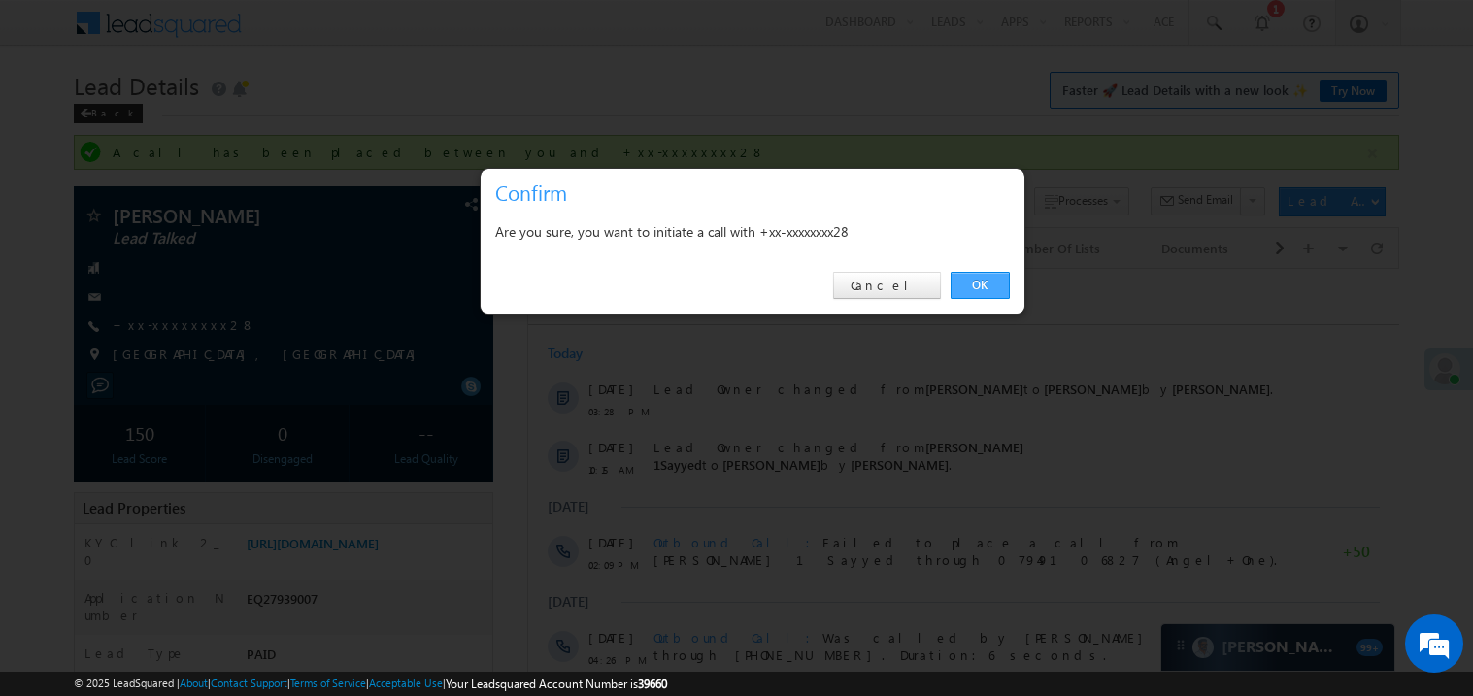
click at [978, 287] on link "OK" at bounding box center [979, 285] width 59 height 27
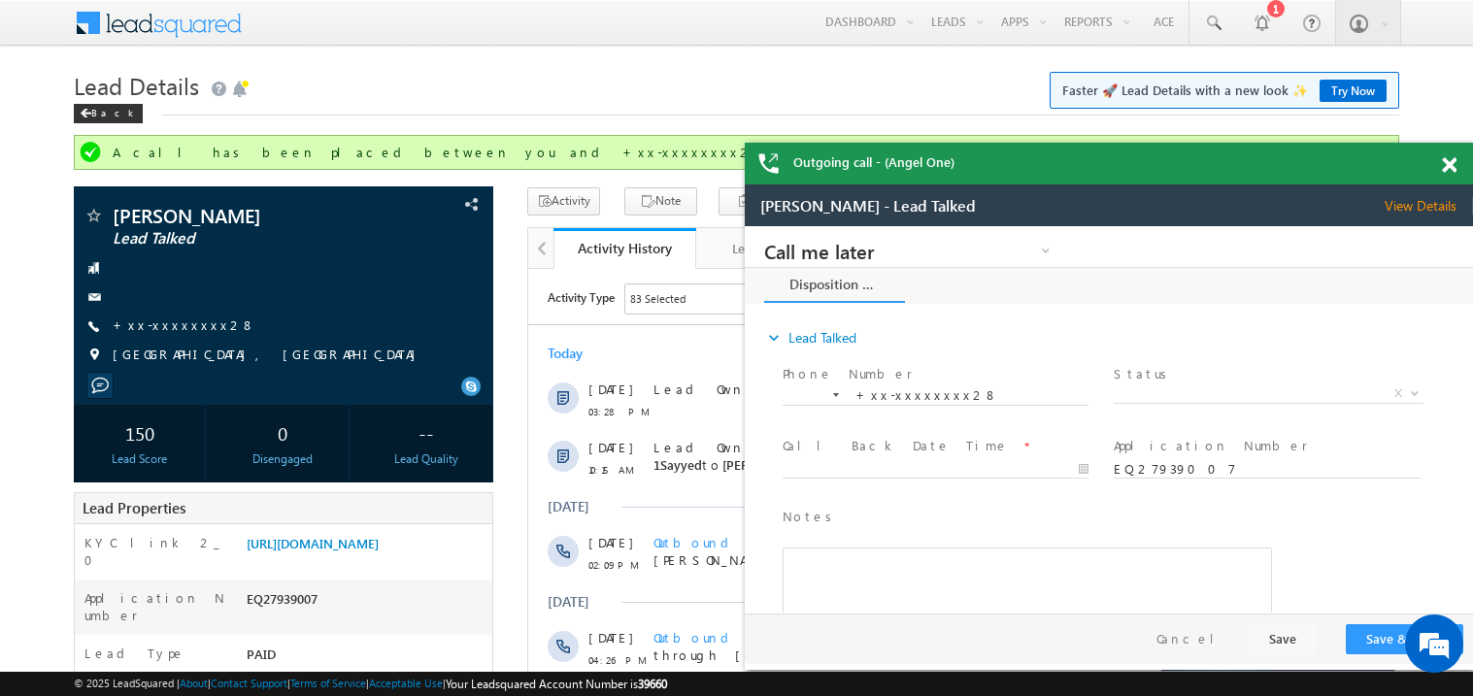
click at [1453, 164] on span at bounding box center [1448, 165] width 15 height 17
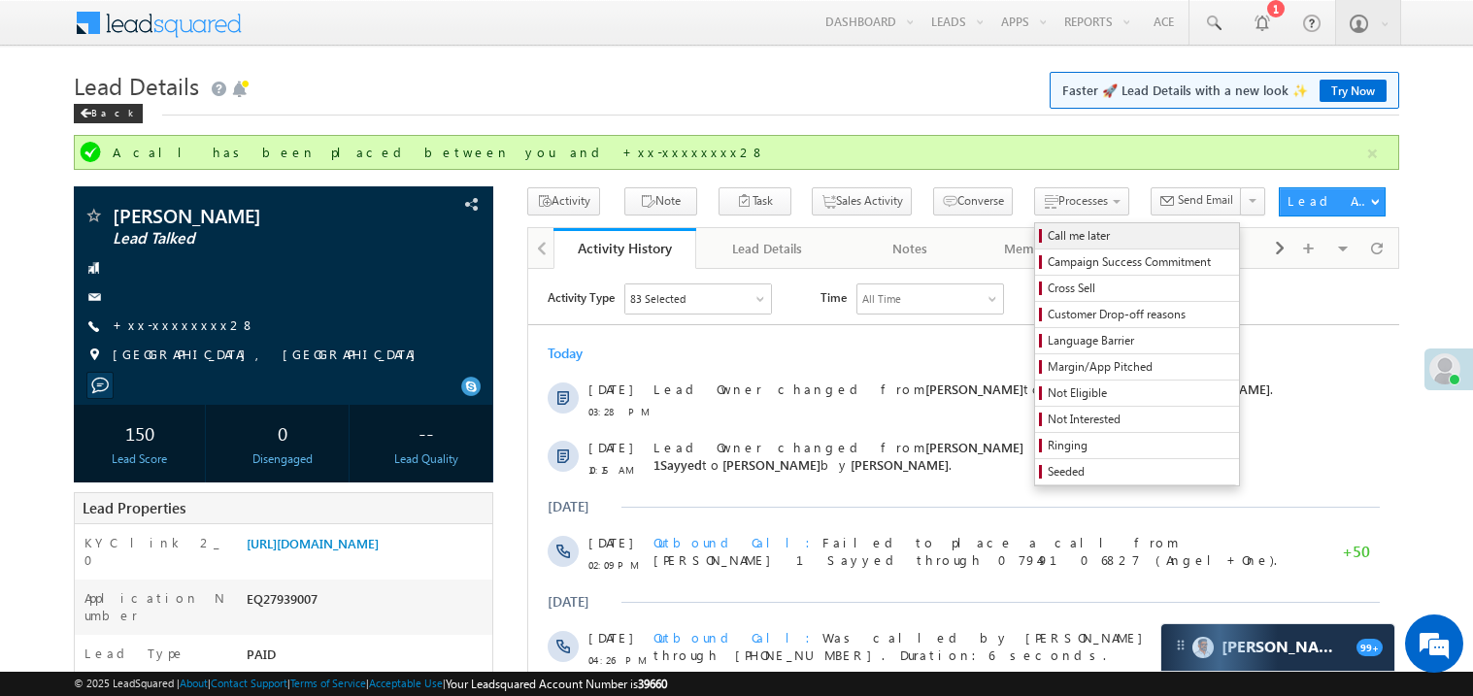
click at [1047, 231] on span "Call me later" at bounding box center [1139, 235] width 184 height 17
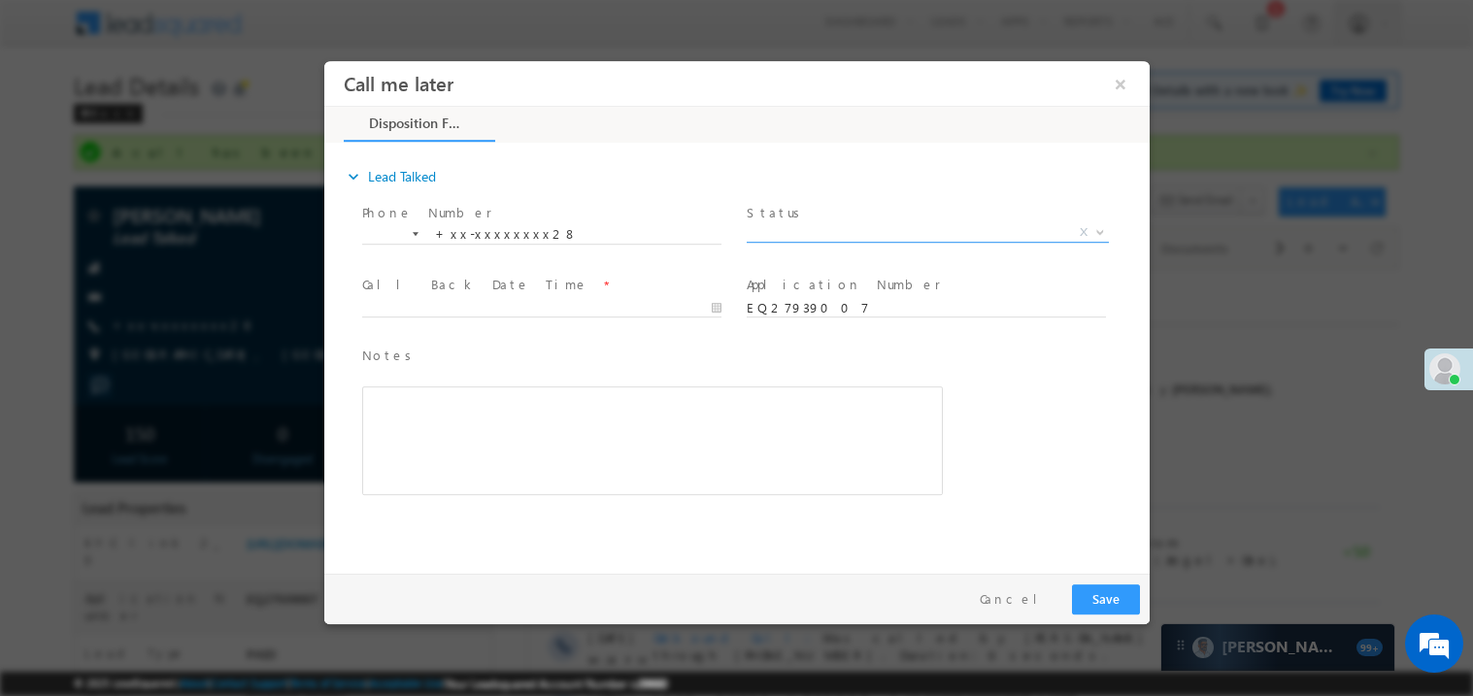
click at [808, 227] on span "X" at bounding box center [926, 231] width 362 height 19
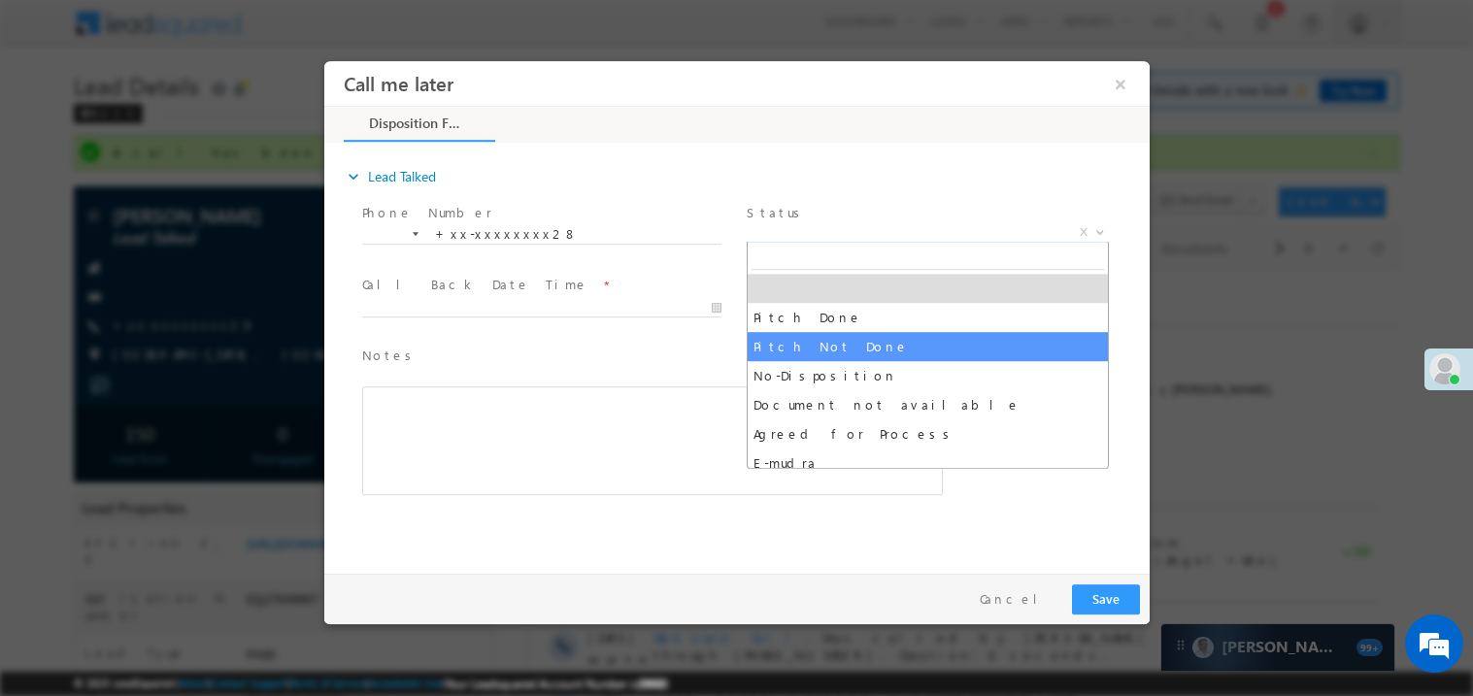
select select "Pitch Not Done"
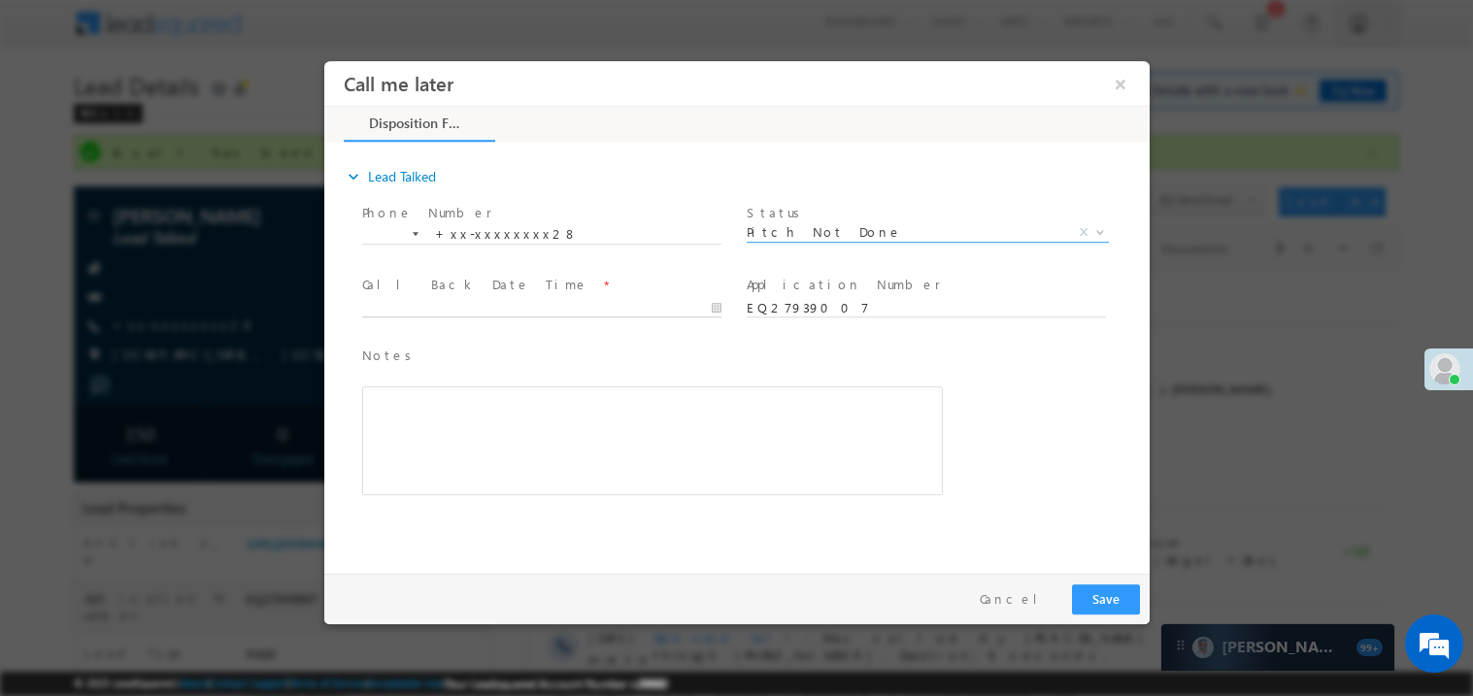
click at [409, 308] on body "Call me later ×" at bounding box center [735, 312] width 825 height 504
type input "09/17/25 3:44 PM"
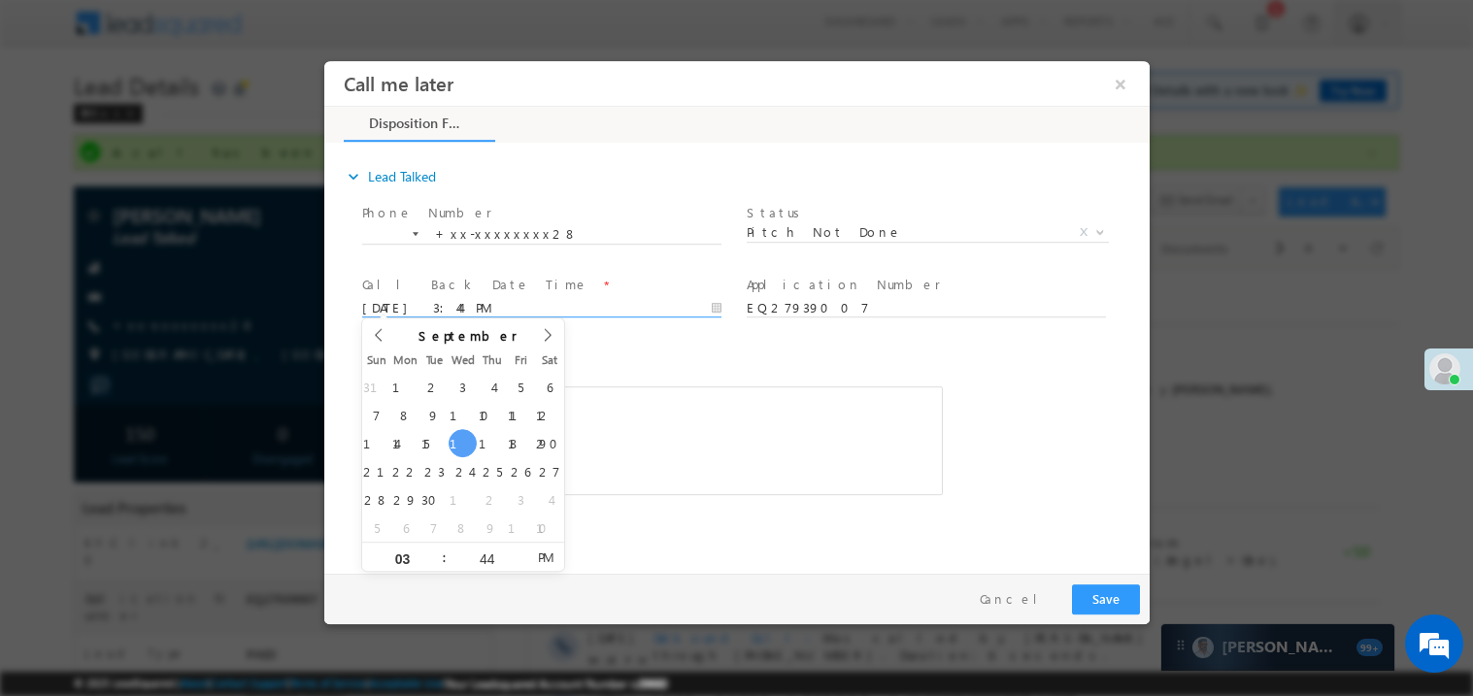
click at [616, 356] on span "Notes *" at bounding box center [636, 355] width 551 height 21
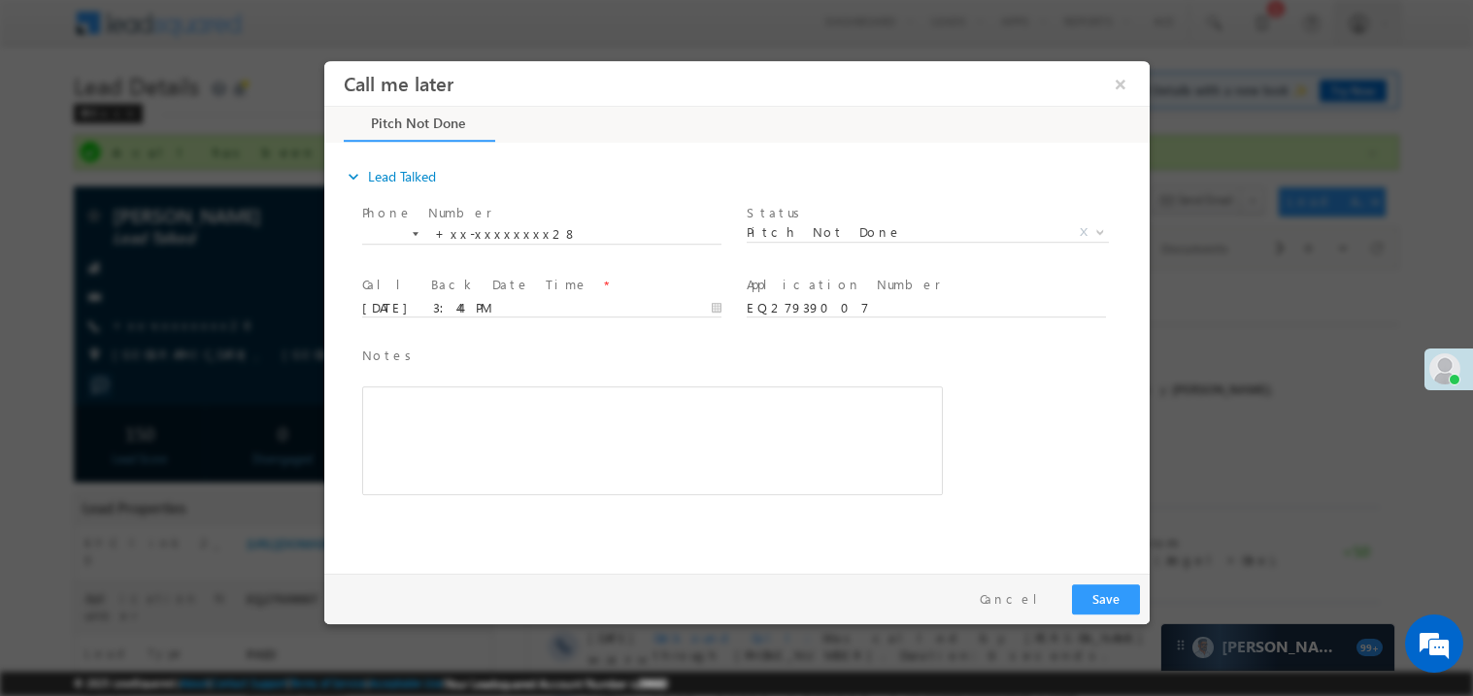
click at [616, 402] on div "Rich Text Editor, 40788eee-0fb2-11ec-a811-0adc8a9d82c2__tab1__section1__Notes__…" at bounding box center [651, 439] width 580 height 109
click at [1095, 589] on button "Save" at bounding box center [1105, 598] width 68 height 30
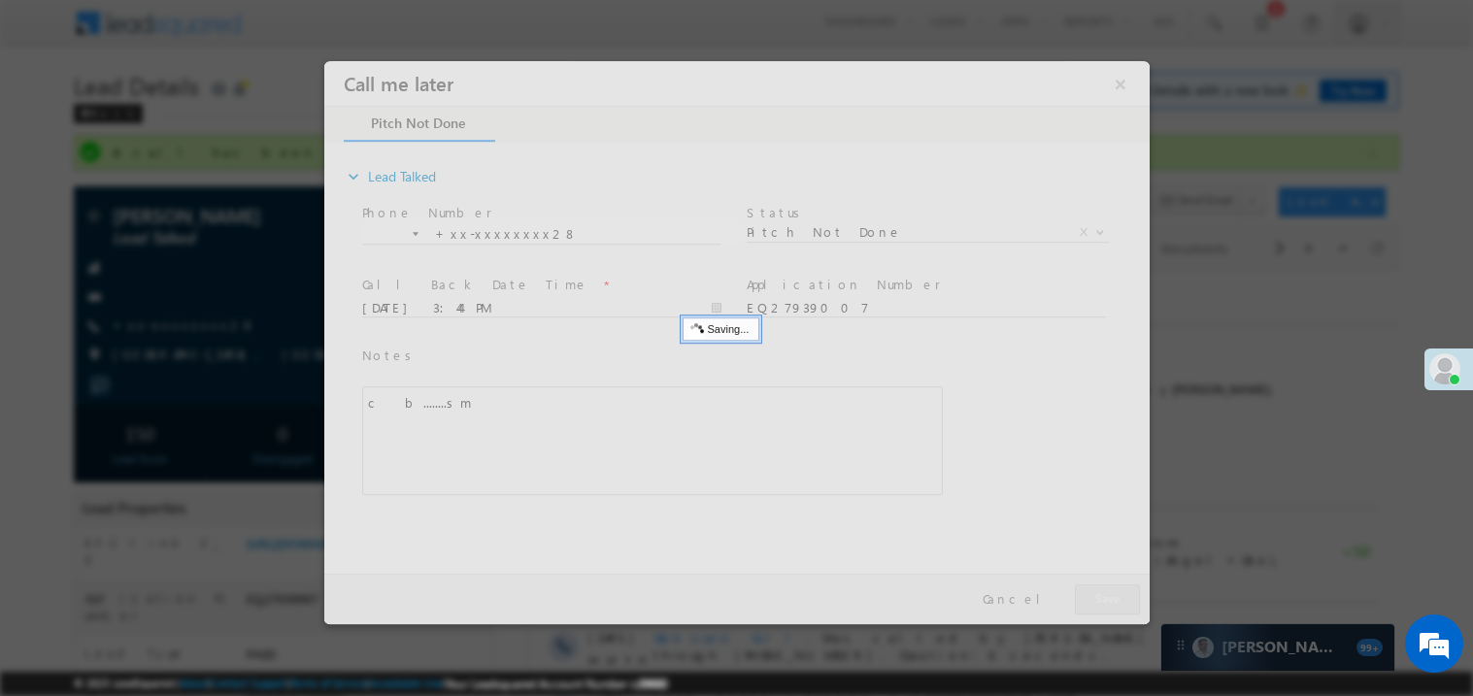
click at [1095, 589] on div at bounding box center [735, 341] width 825 height 563
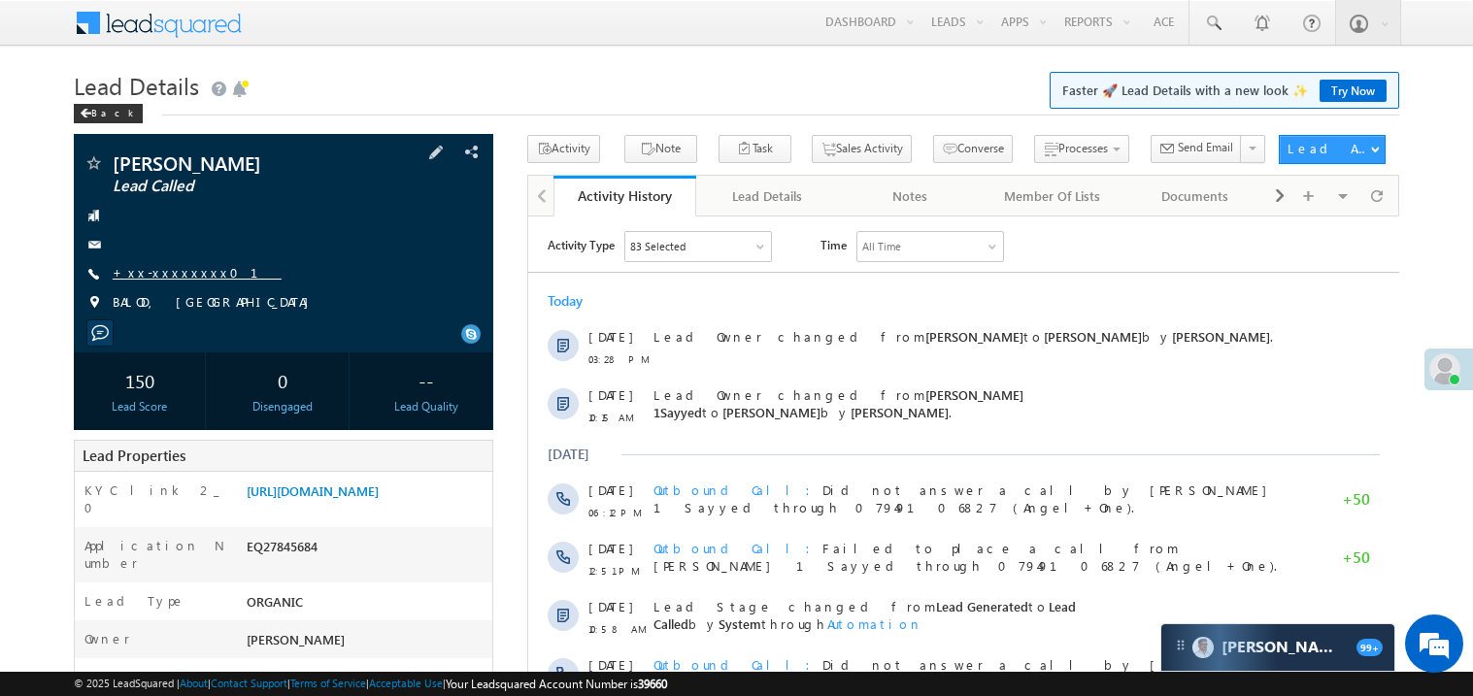
click at [166, 281] on link "+xx-xxxxxxxx01" at bounding box center [197, 272] width 169 height 17
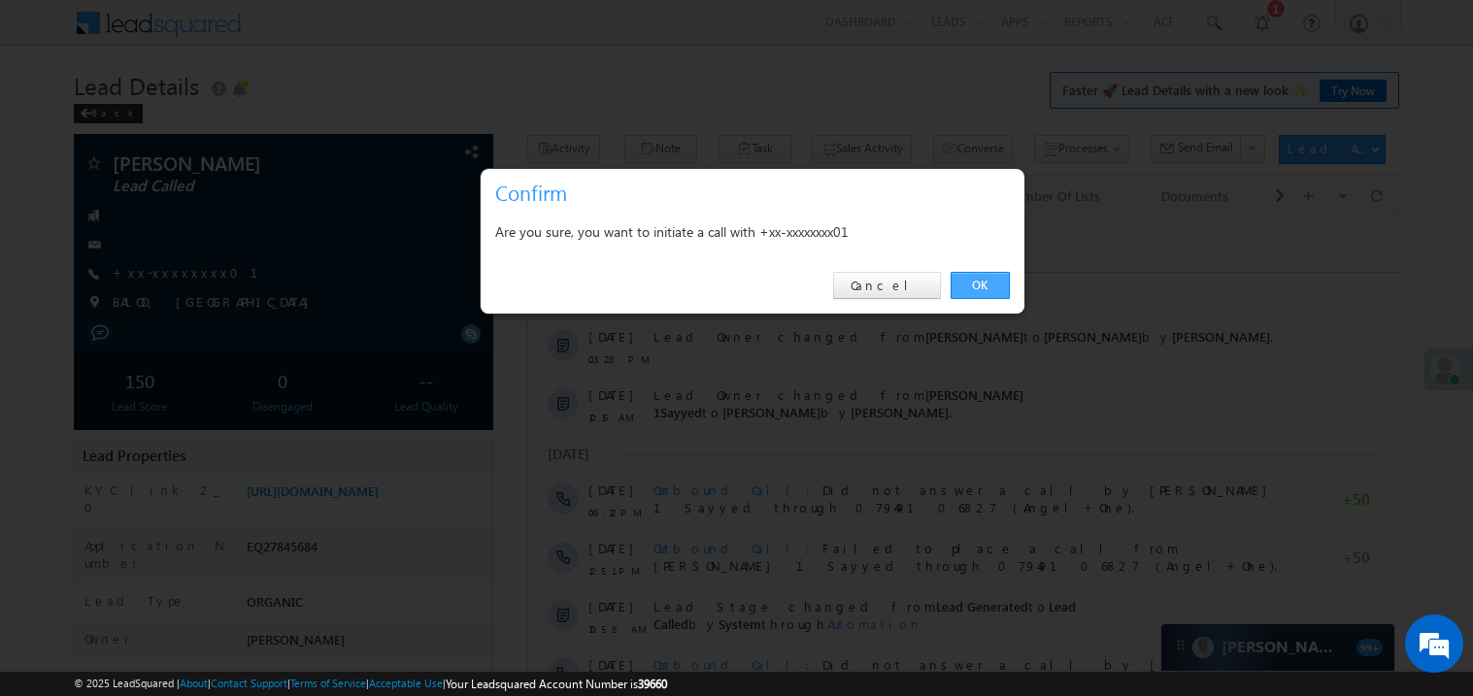
click at [978, 285] on link "OK" at bounding box center [979, 285] width 59 height 27
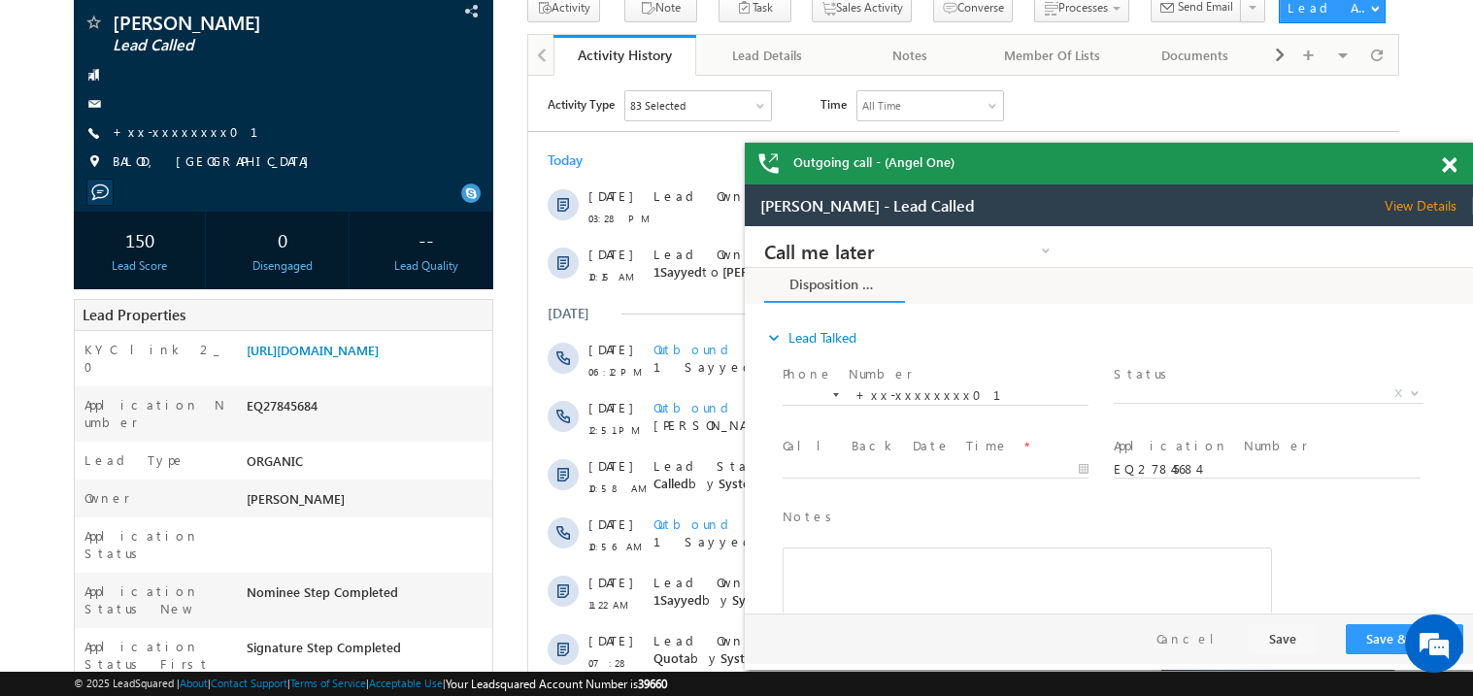
click at [1453, 159] on span at bounding box center [1448, 165] width 15 height 17
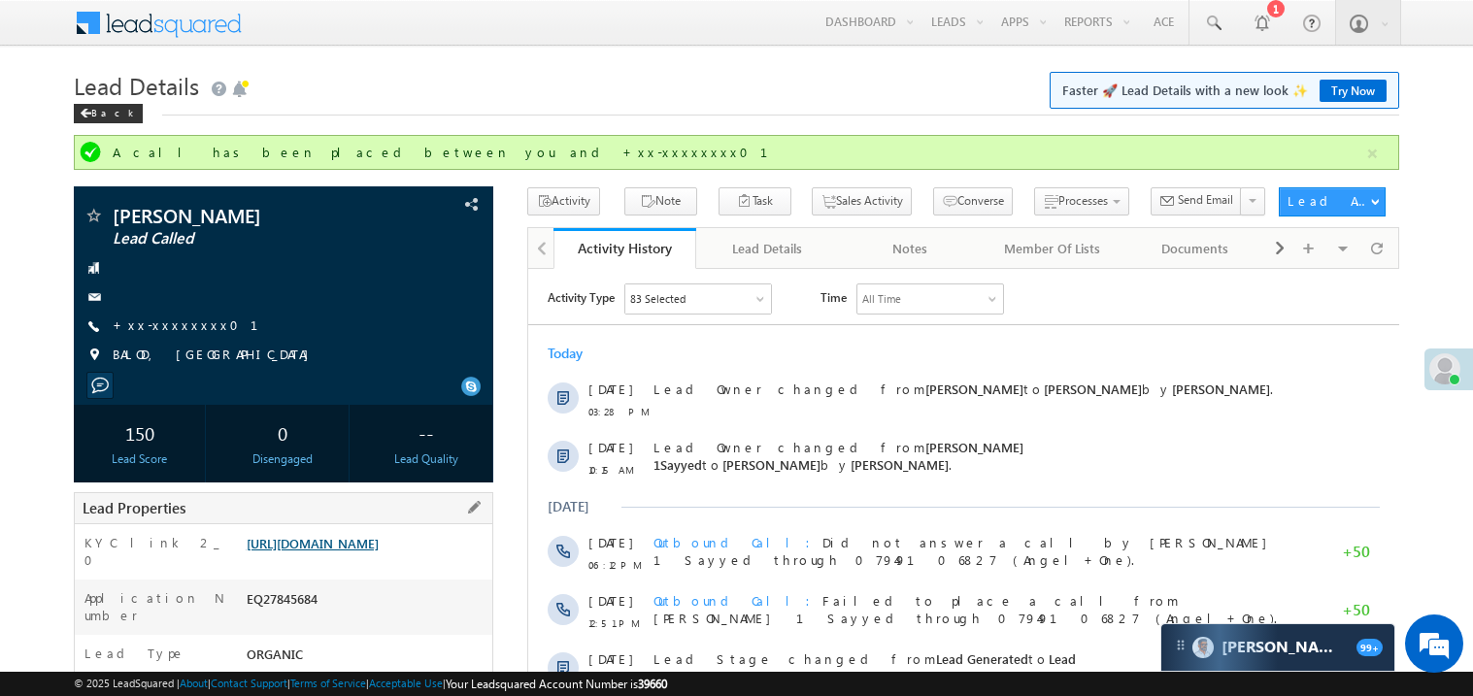
click at [360, 551] on link "https://angelbroking1-pk3em7sa.customui-test.leadsquared.com?leadId=25603986-a4…" at bounding box center [313, 543] width 132 height 17
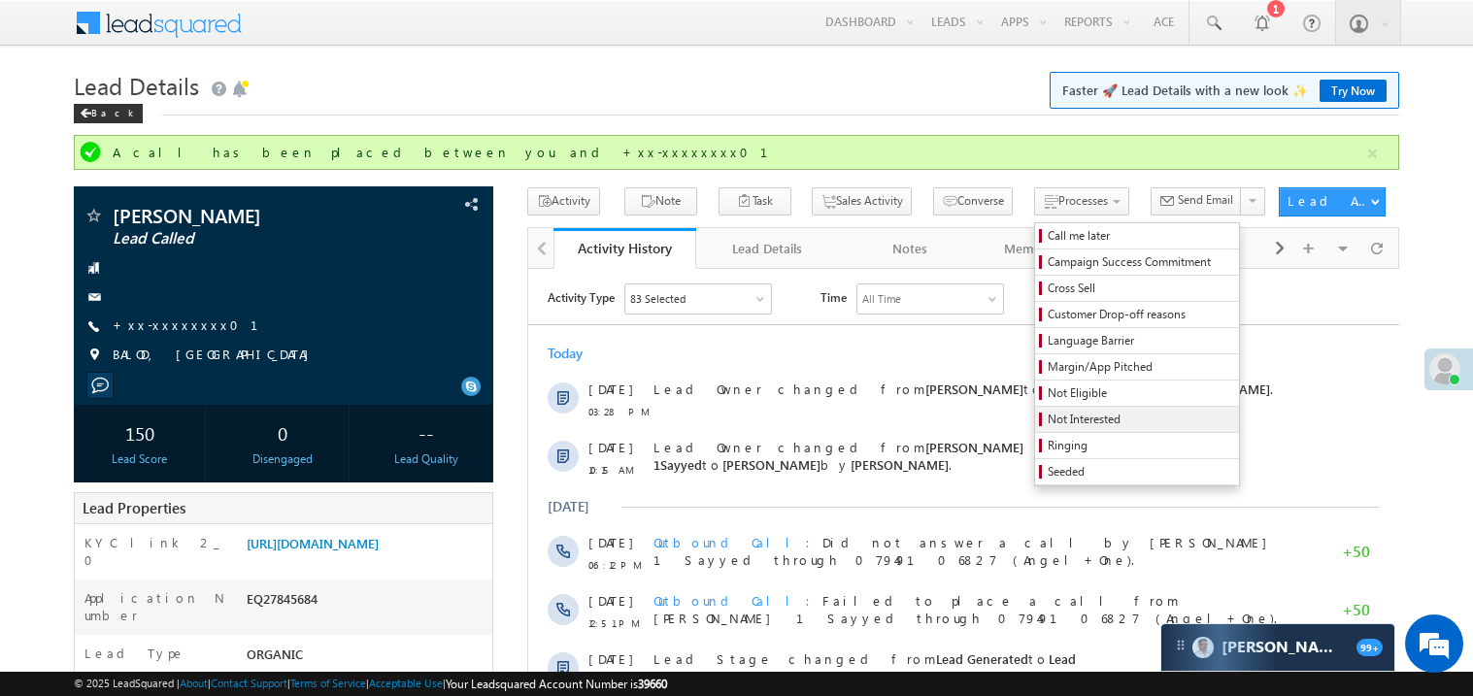
click at [1062, 421] on span "Not Interested" at bounding box center [1139, 419] width 184 height 17
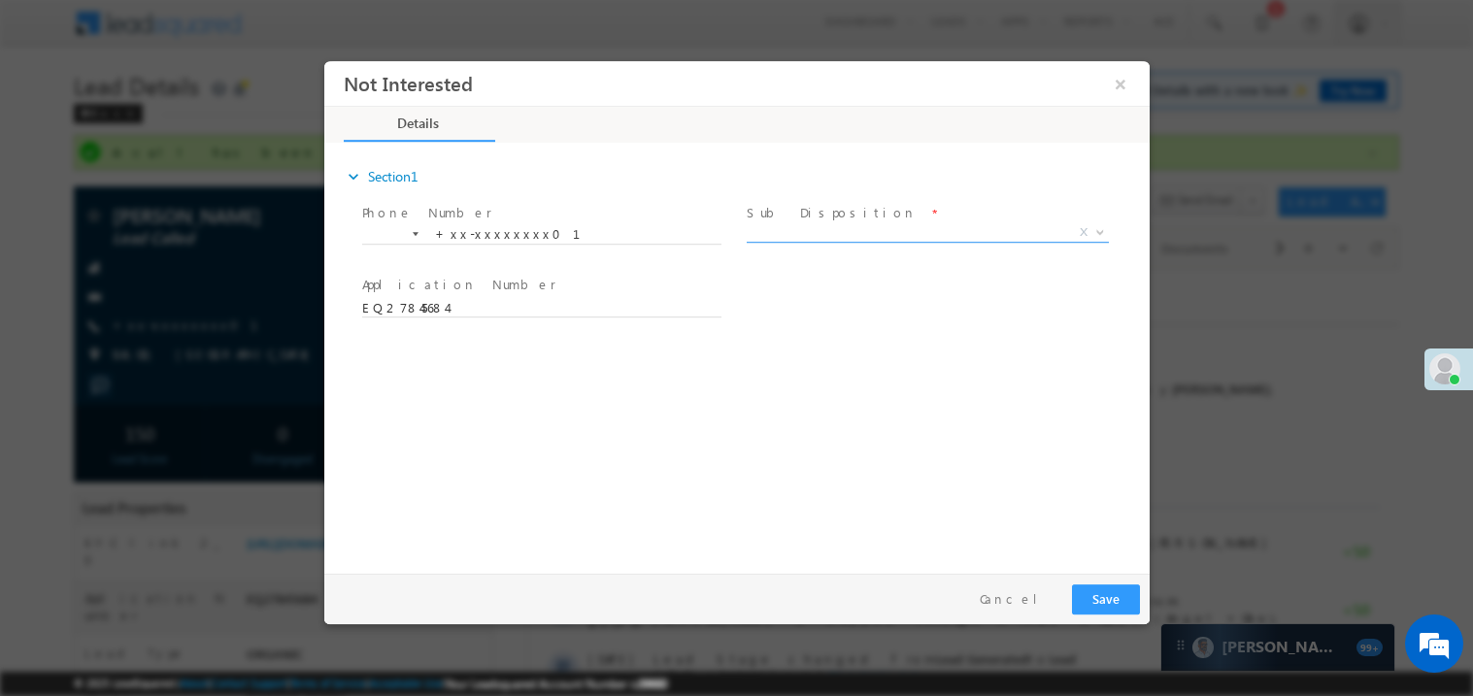
click at [802, 232] on span "X" at bounding box center [926, 231] width 362 height 19
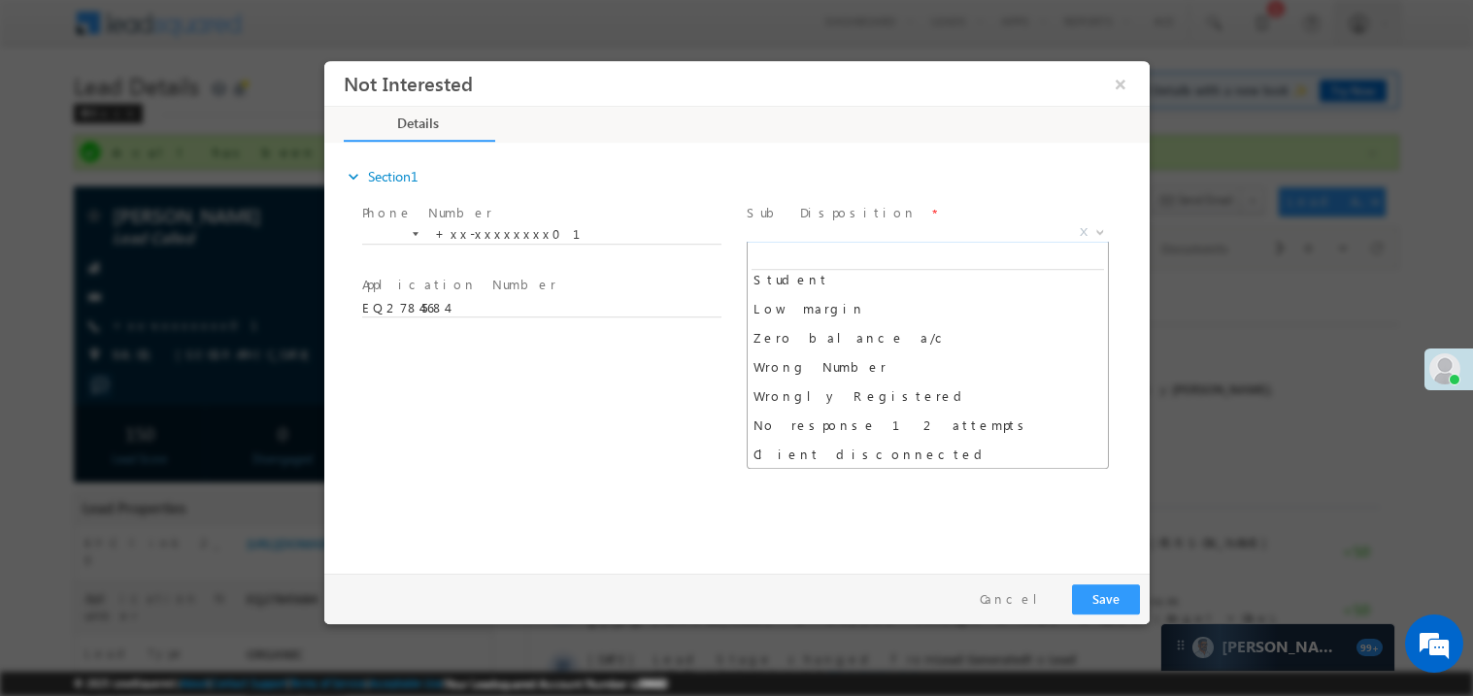
scroll to position [125, 0]
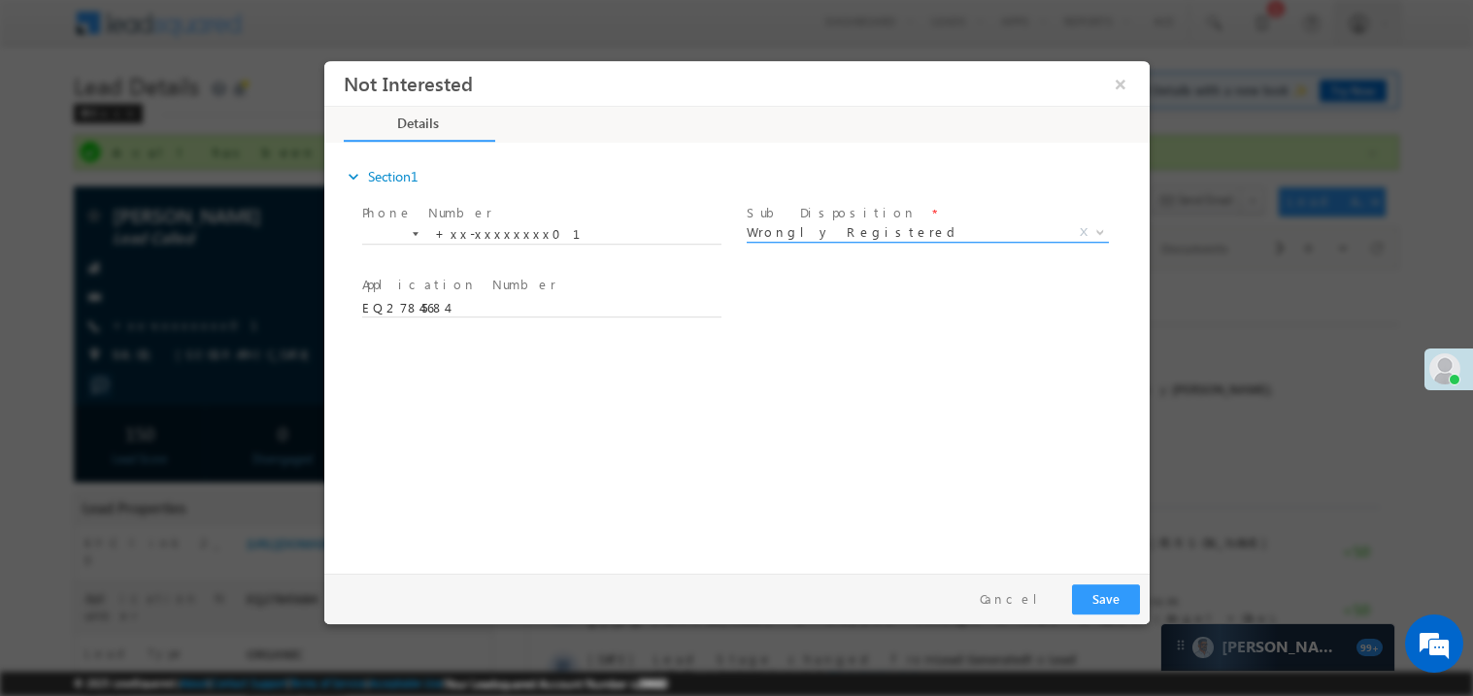
click at [803, 234] on span "Wrongly Registered" at bounding box center [902, 230] width 315 height 17
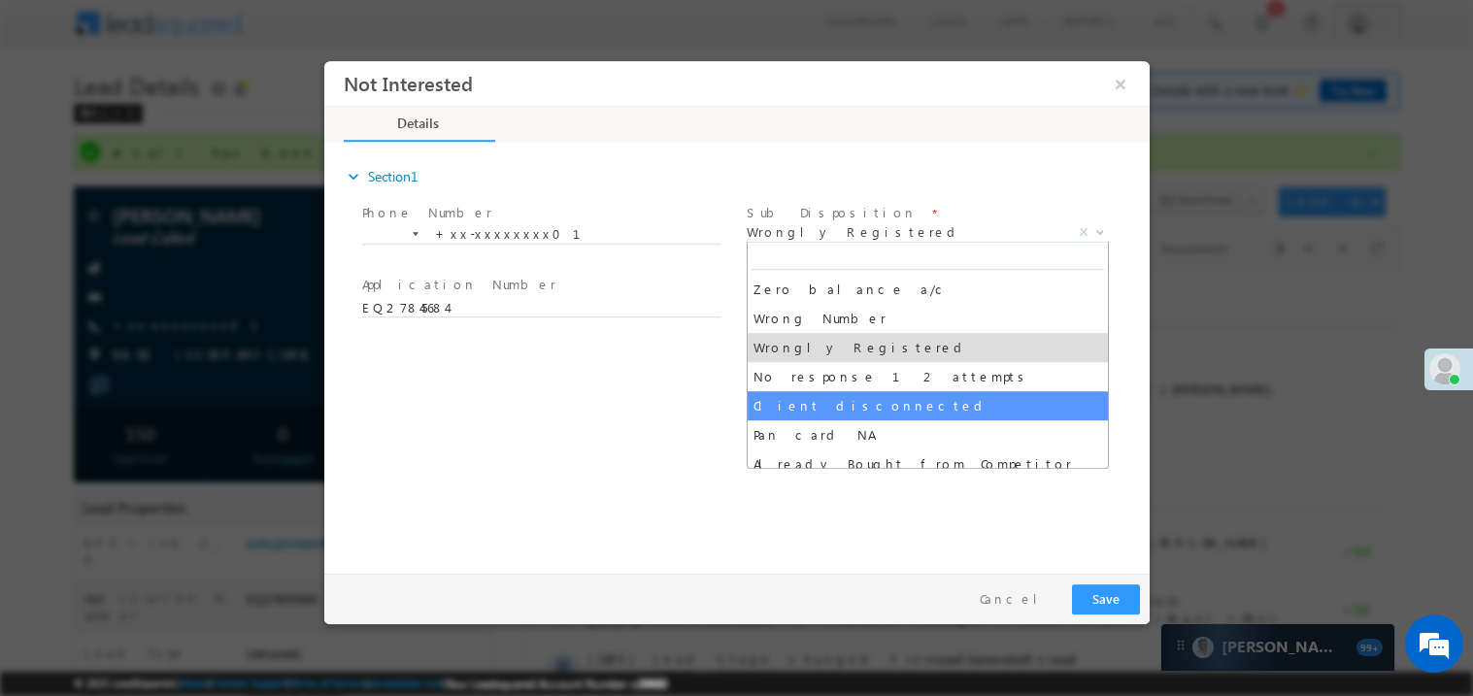
select select "Client disconnected"
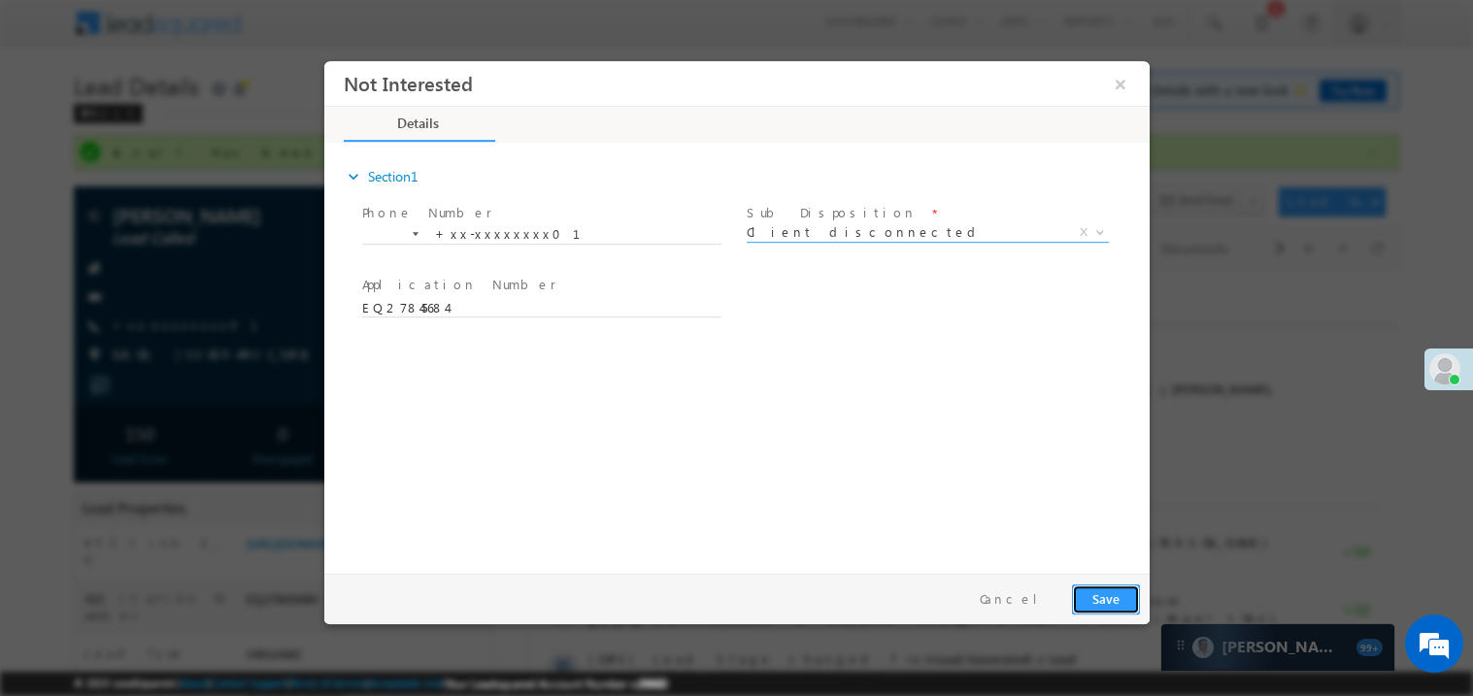
click at [1122, 603] on button "Save" at bounding box center [1105, 598] width 68 height 30
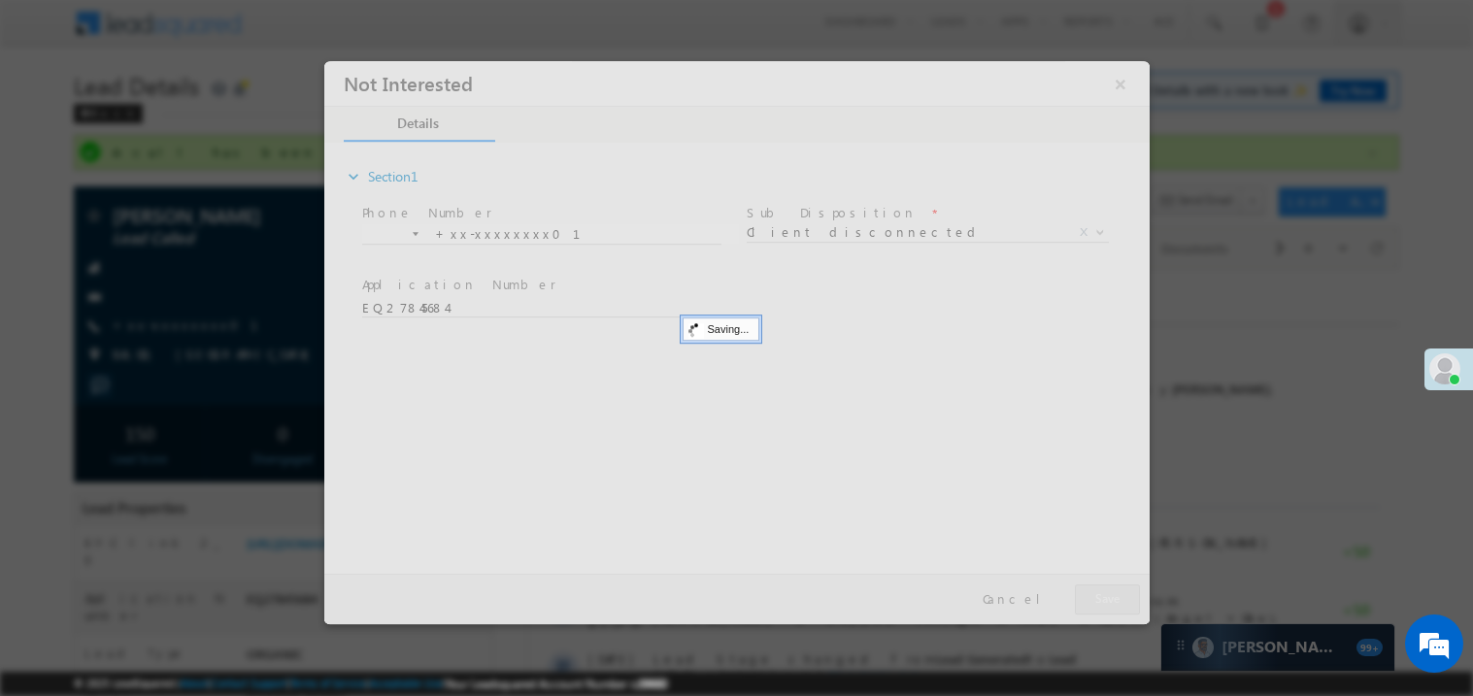
click at [1122, 603] on div at bounding box center [735, 341] width 825 height 563
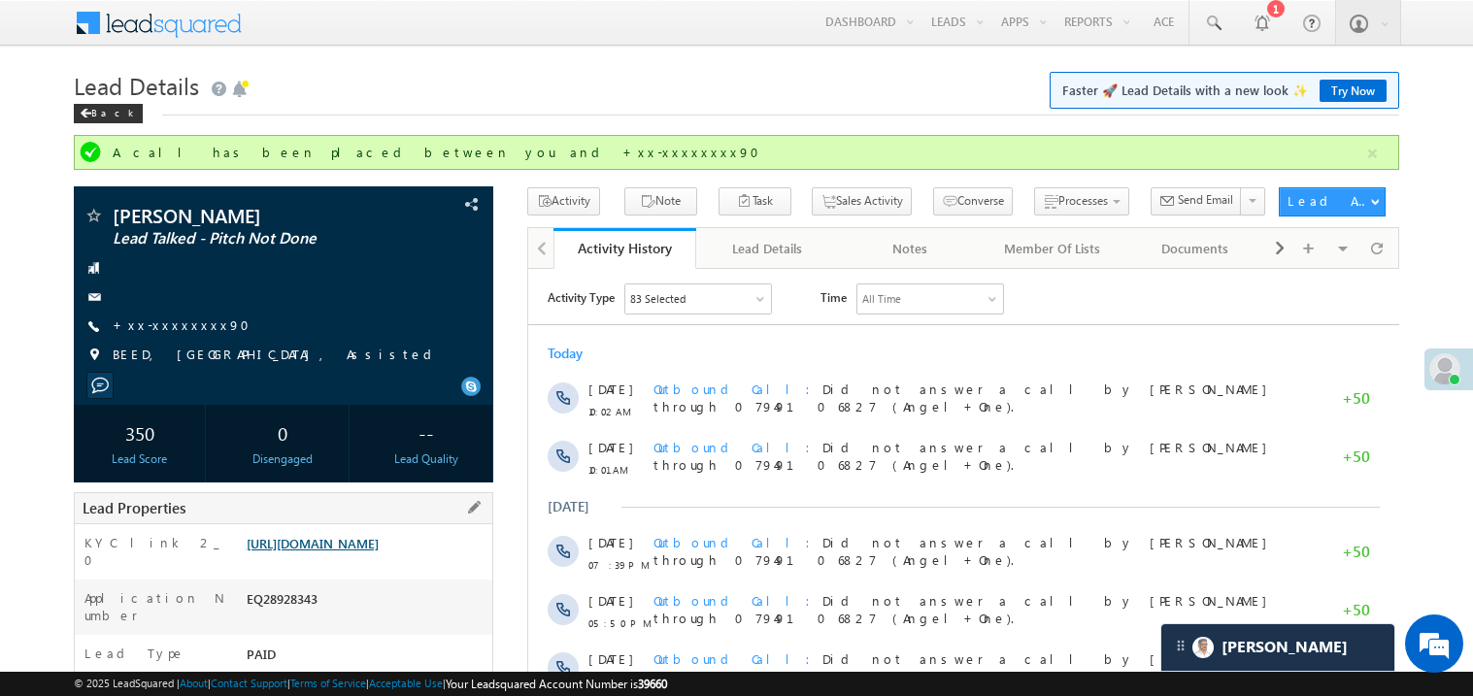
click at [379, 551] on link "[URL][DOMAIN_NAME]" at bounding box center [313, 543] width 132 height 17
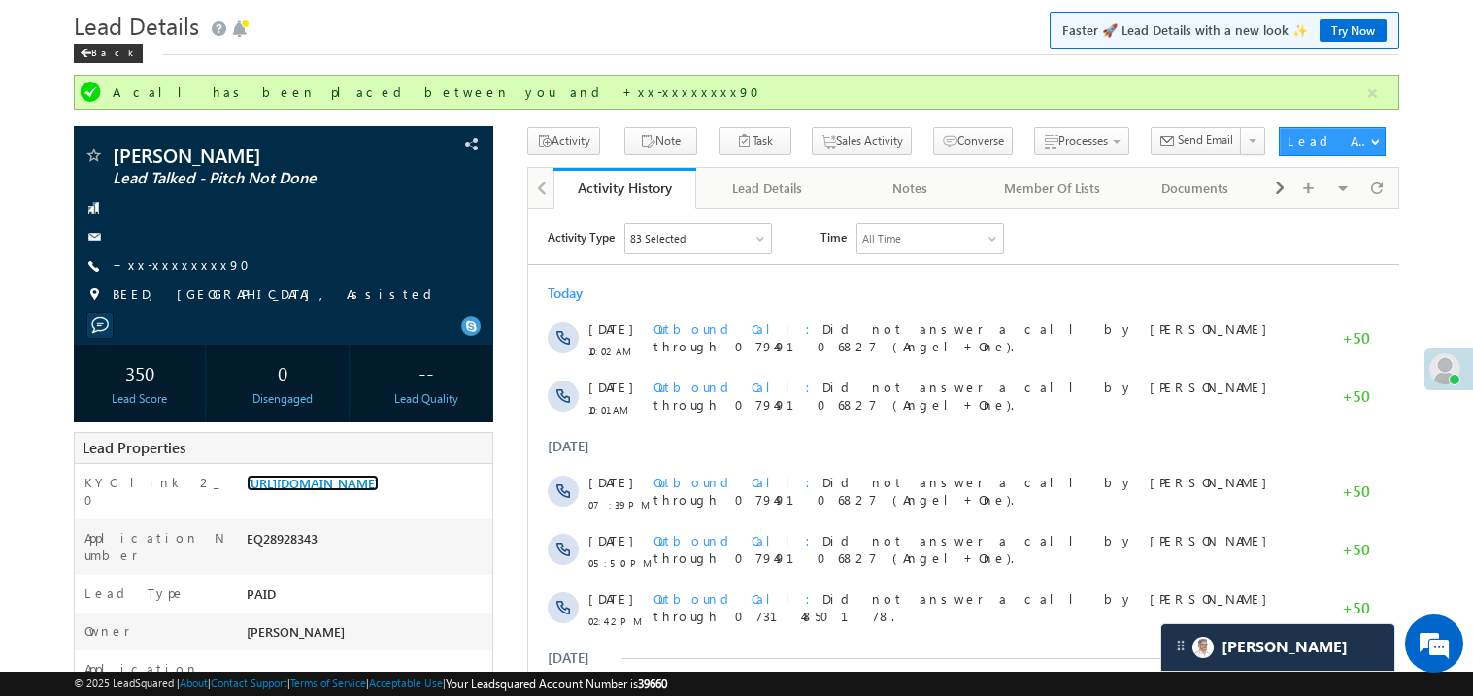
scroll to position [62, 0]
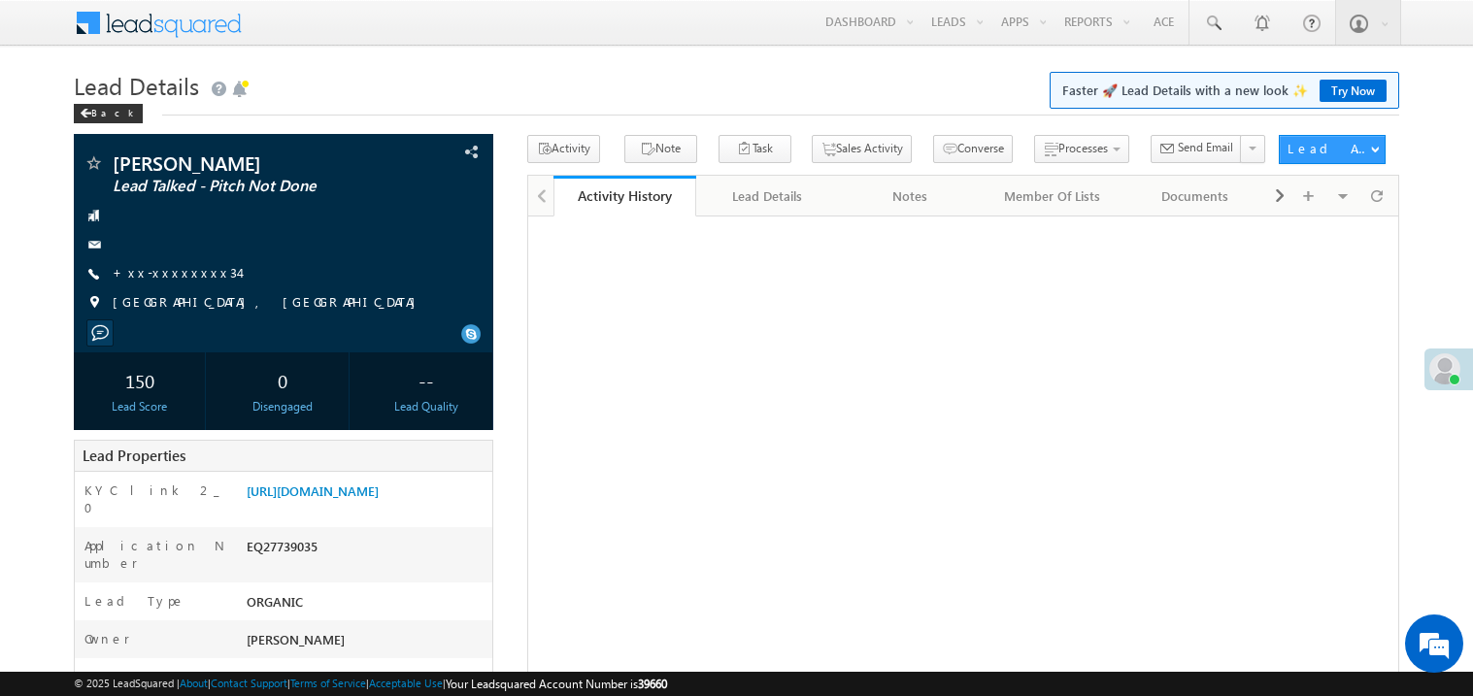
click at [171, 275] on link "+xx-xxxxxxxx34" at bounding box center [176, 272] width 126 height 17
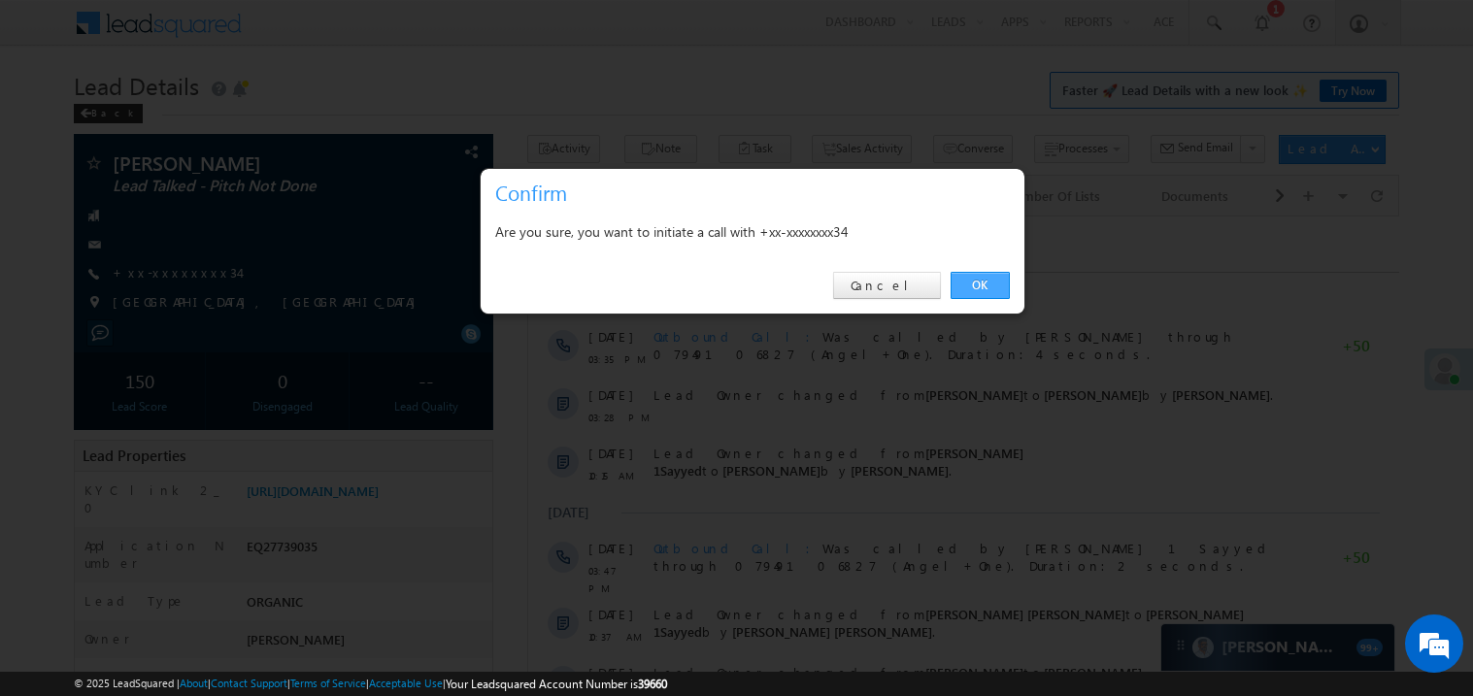
click at [974, 279] on link "OK" at bounding box center [979, 285] width 59 height 27
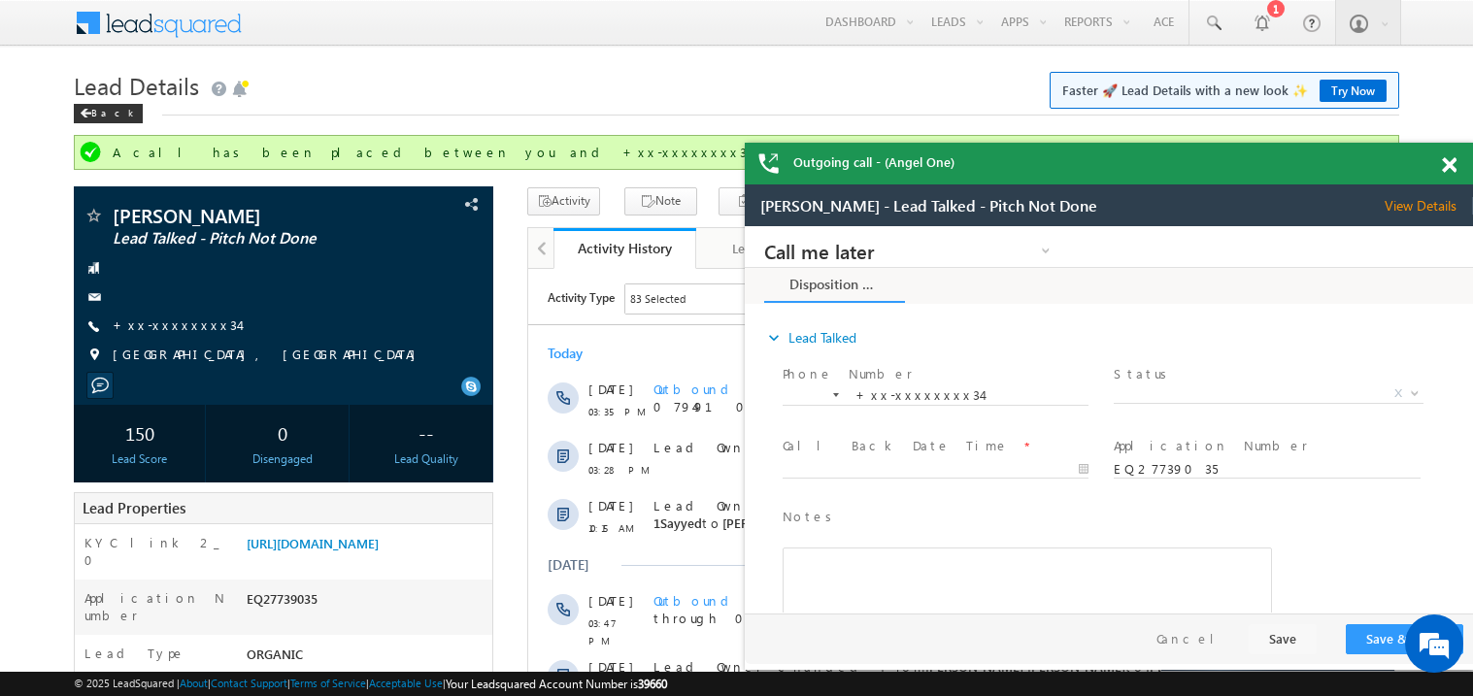
click at [1452, 165] on span at bounding box center [1448, 165] width 15 height 17
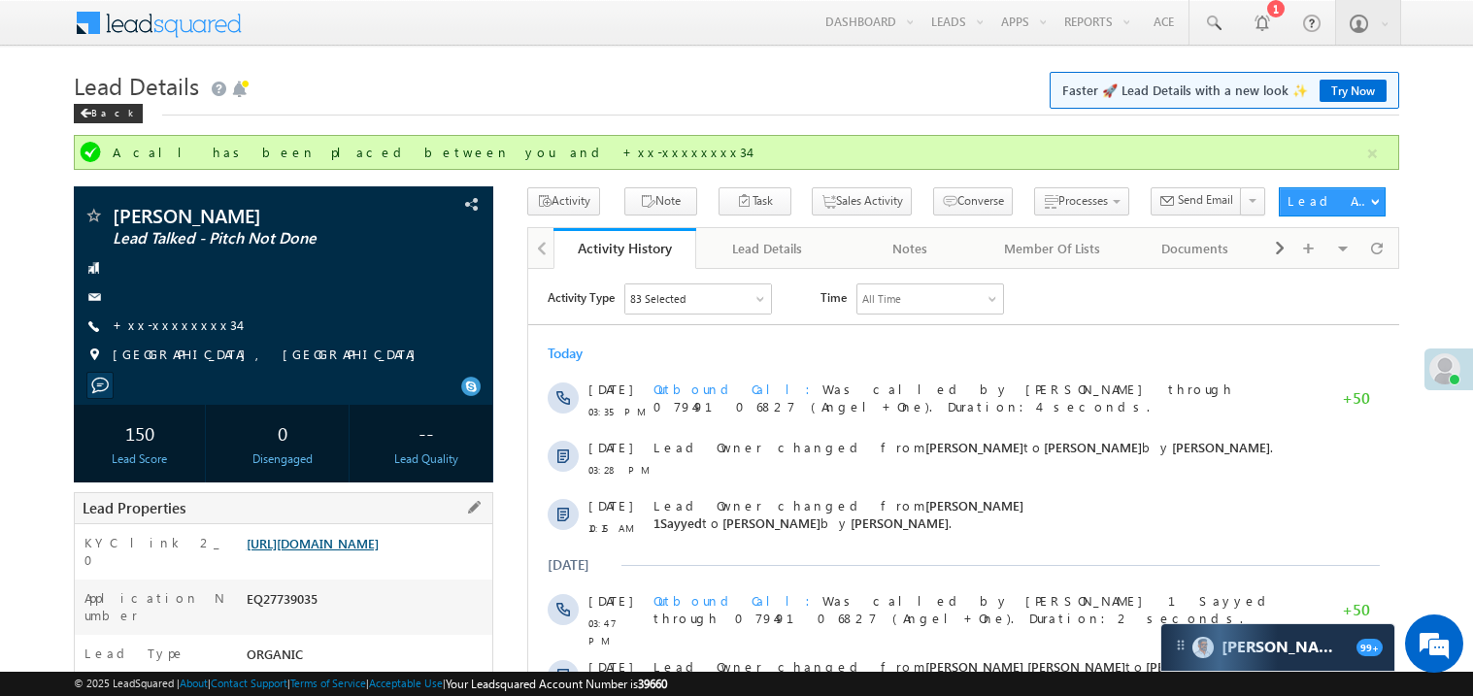
click at [360, 551] on link "https://angelbroking1-pk3em7sa.customui-test.leadsquared.com?leadId=3e10db9b-d6…" at bounding box center [313, 543] width 132 height 17
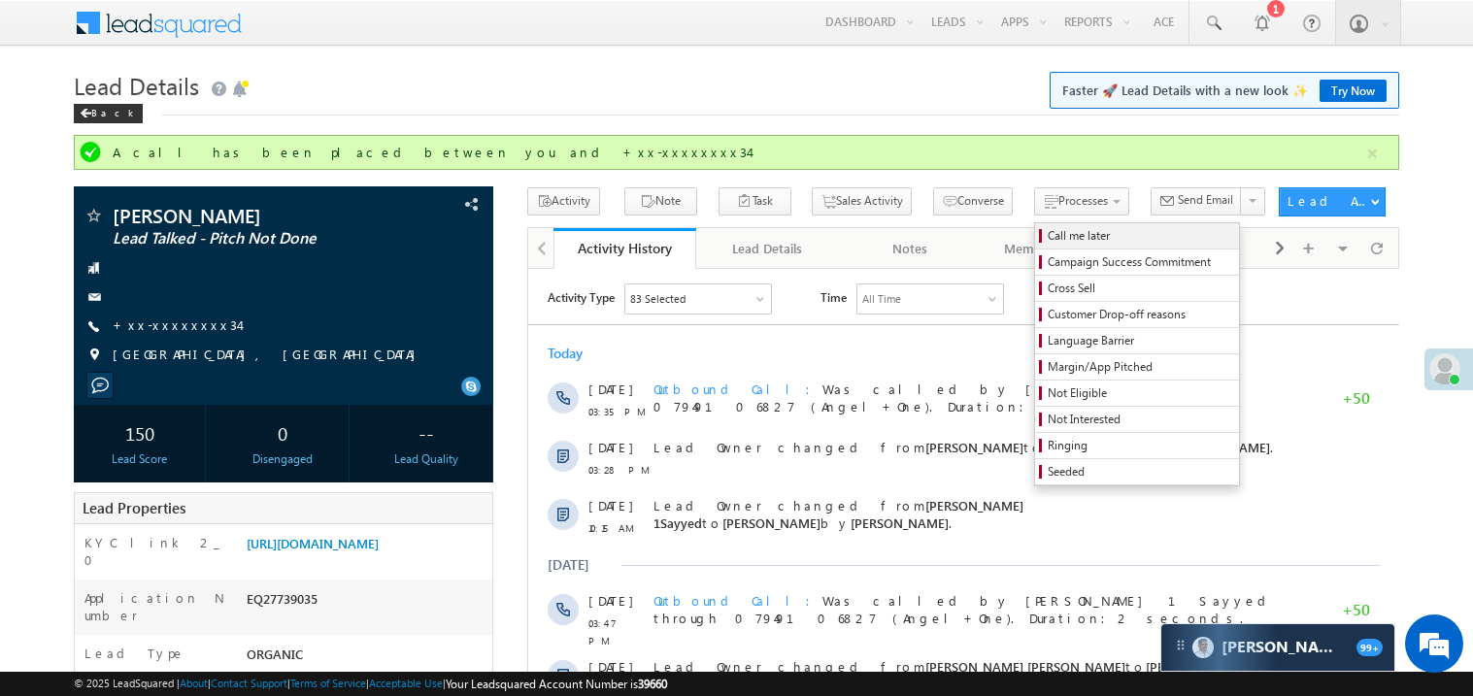
click at [1049, 234] on span "Call me later" at bounding box center [1139, 235] width 184 height 17
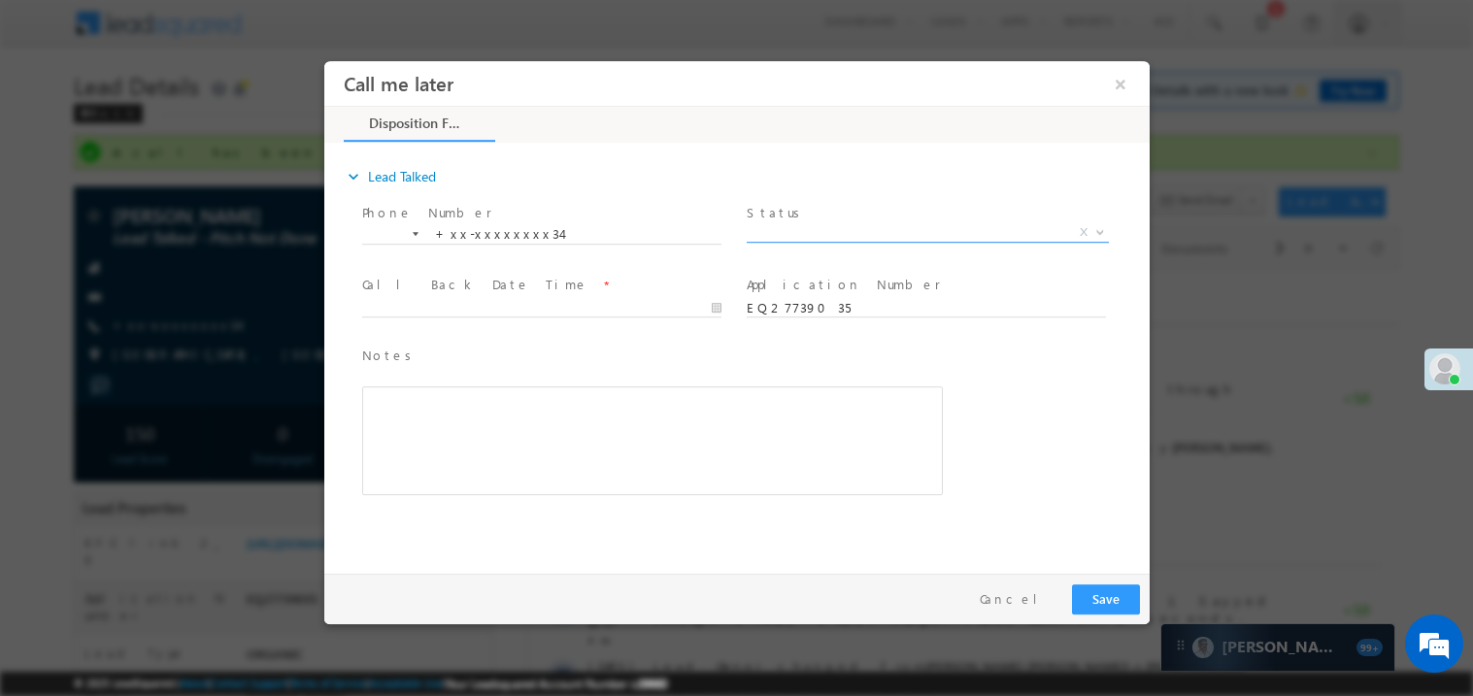
click at [812, 233] on span "X" at bounding box center [926, 231] width 362 height 19
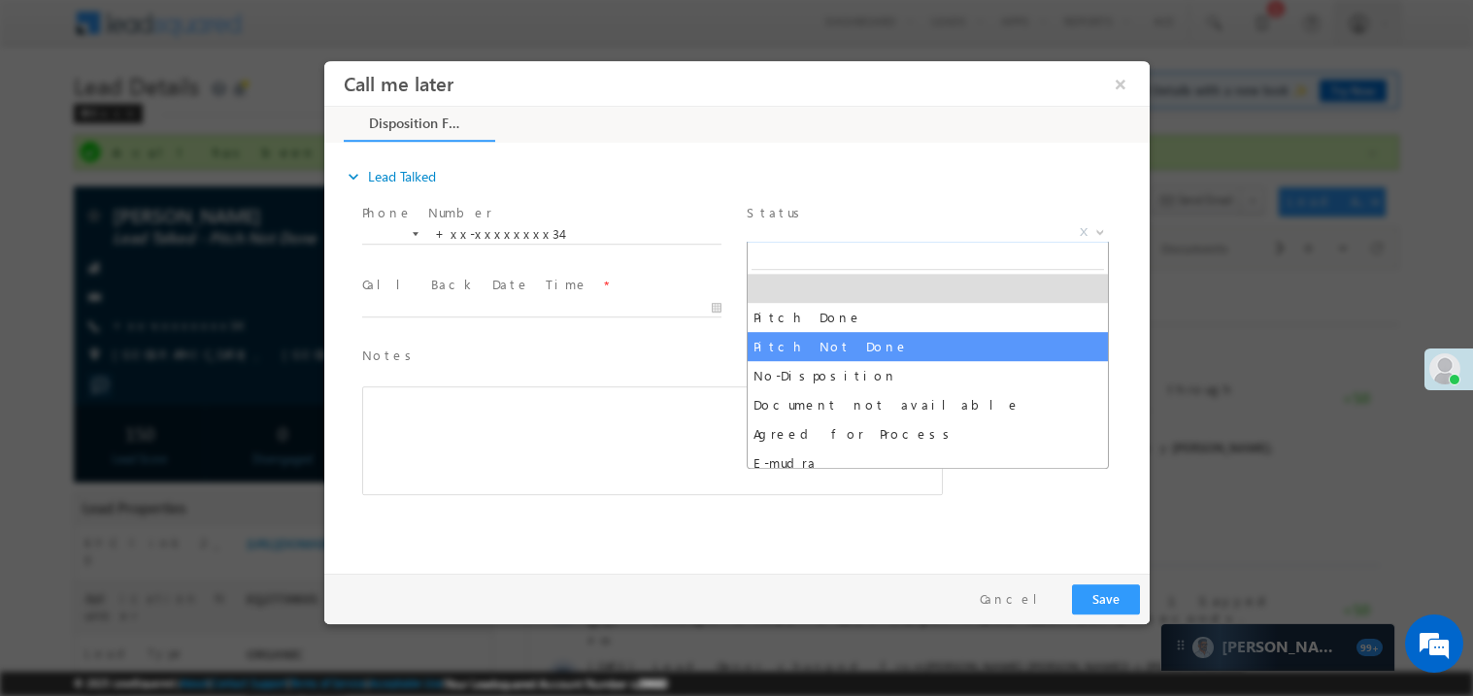
select select "Pitch Not Done"
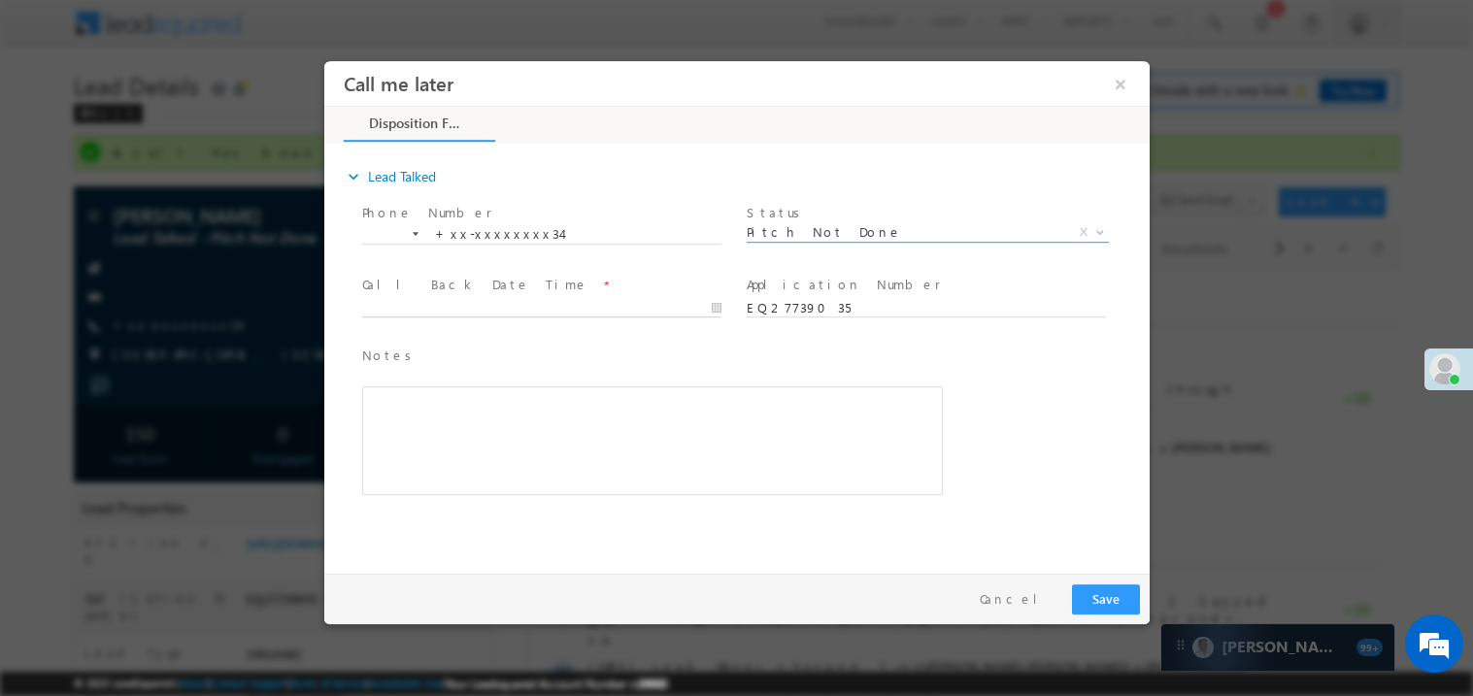
click at [452, 307] on body "Call me later ×" at bounding box center [735, 312] width 825 height 504
type input "09/17/25 4:01 PM"
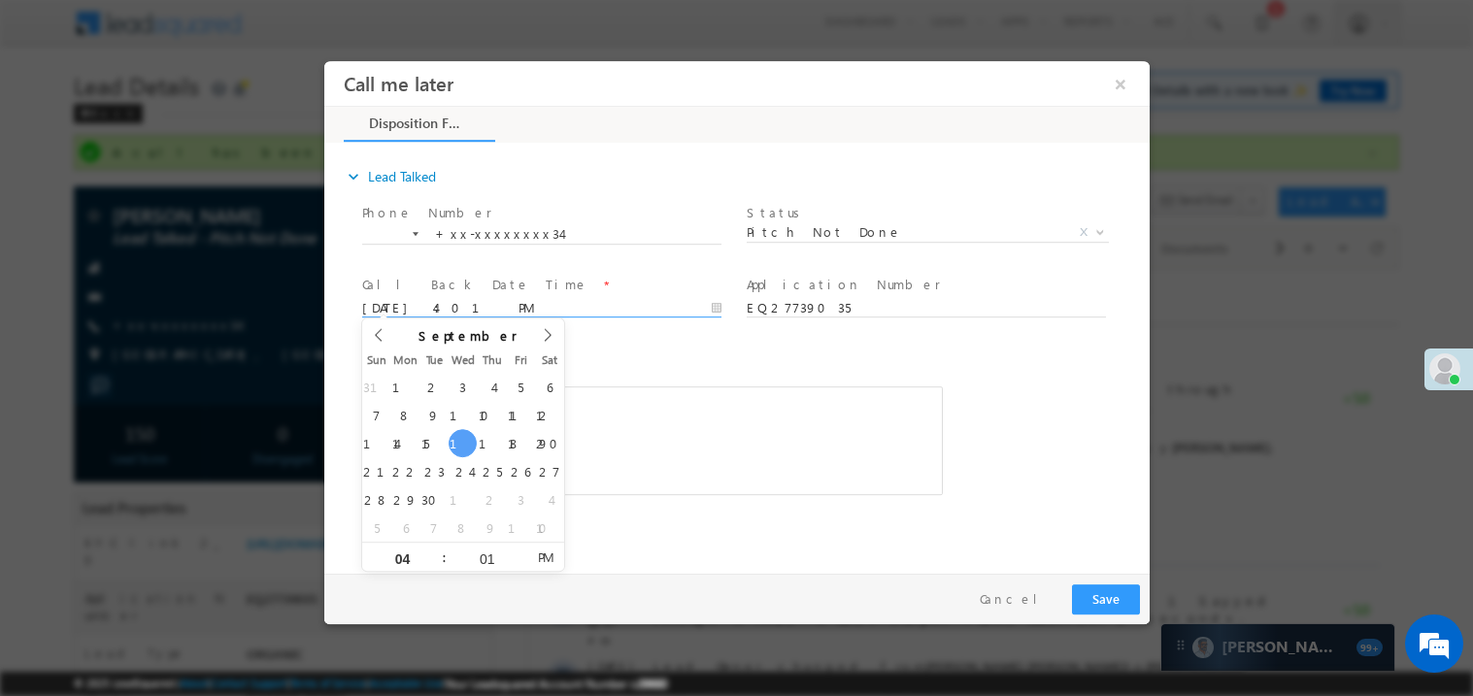
click at [629, 394] on div "Rich Text Editor, 40788eee-0fb2-11ec-a811-0adc8a9d82c2__tab1__section1__Notes__…" at bounding box center [651, 439] width 580 height 109
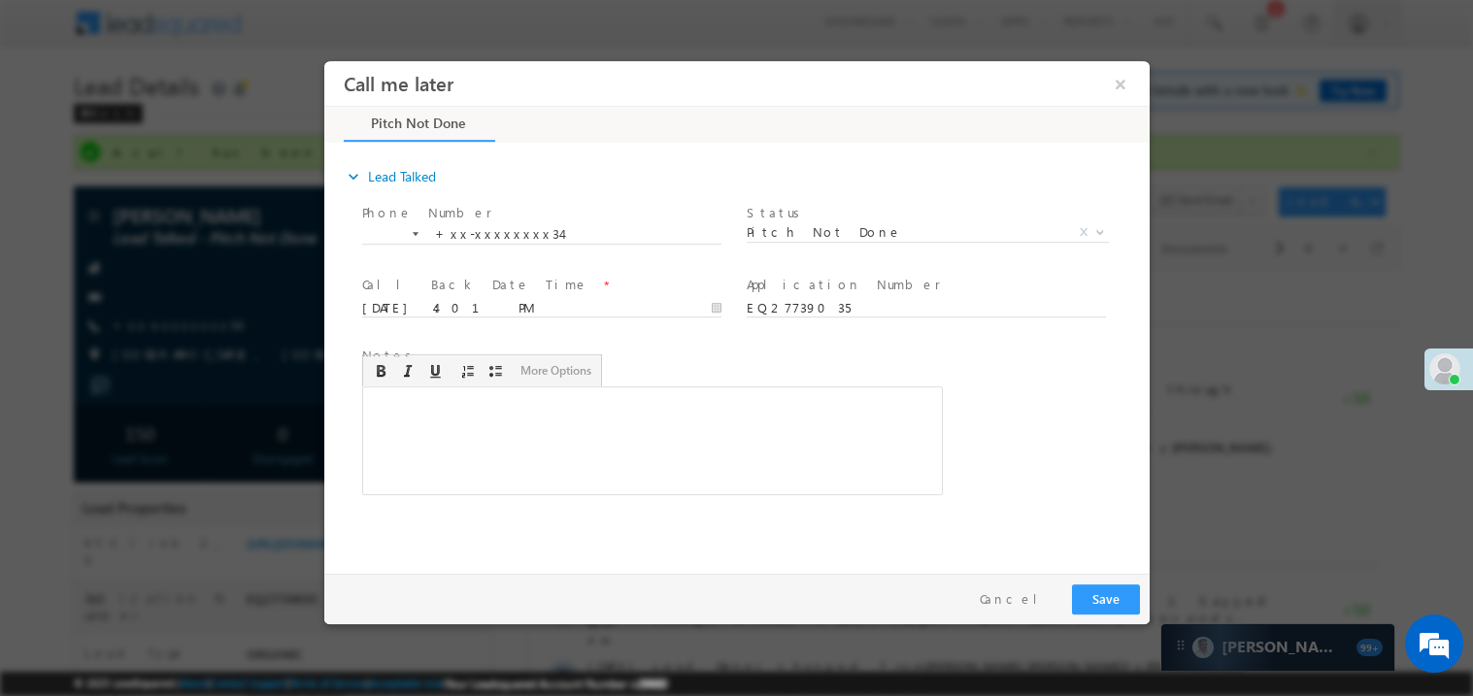
click at [662, 417] on div "Rich Text Editor, 40788eee-0fb2-11ec-a811-0adc8a9d82c2__tab1__section1__Notes__…" at bounding box center [651, 439] width 580 height 109
click at [1097, 599] on button "Save" at bounding box center [1105, 598] width 68 height 30
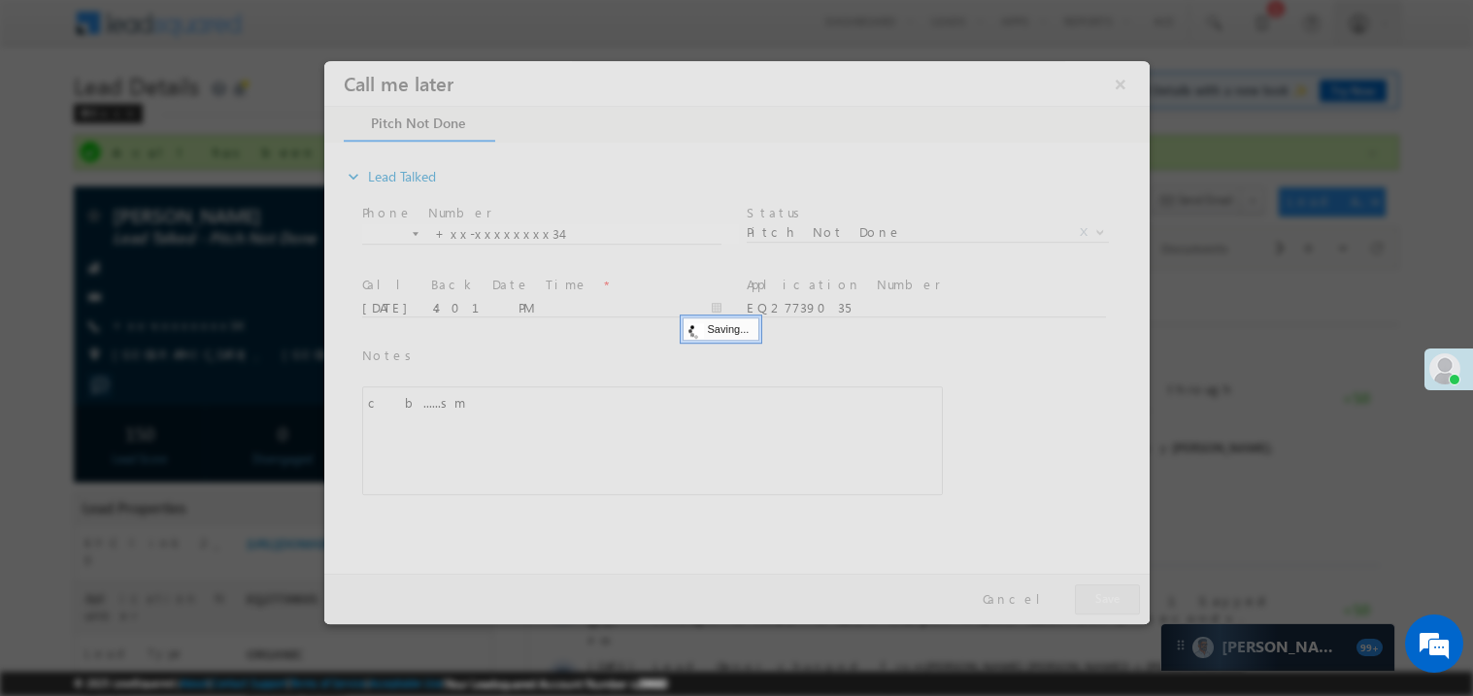
click at [1097, 599] on div at bounding box center [735, 341] width 825 height 563
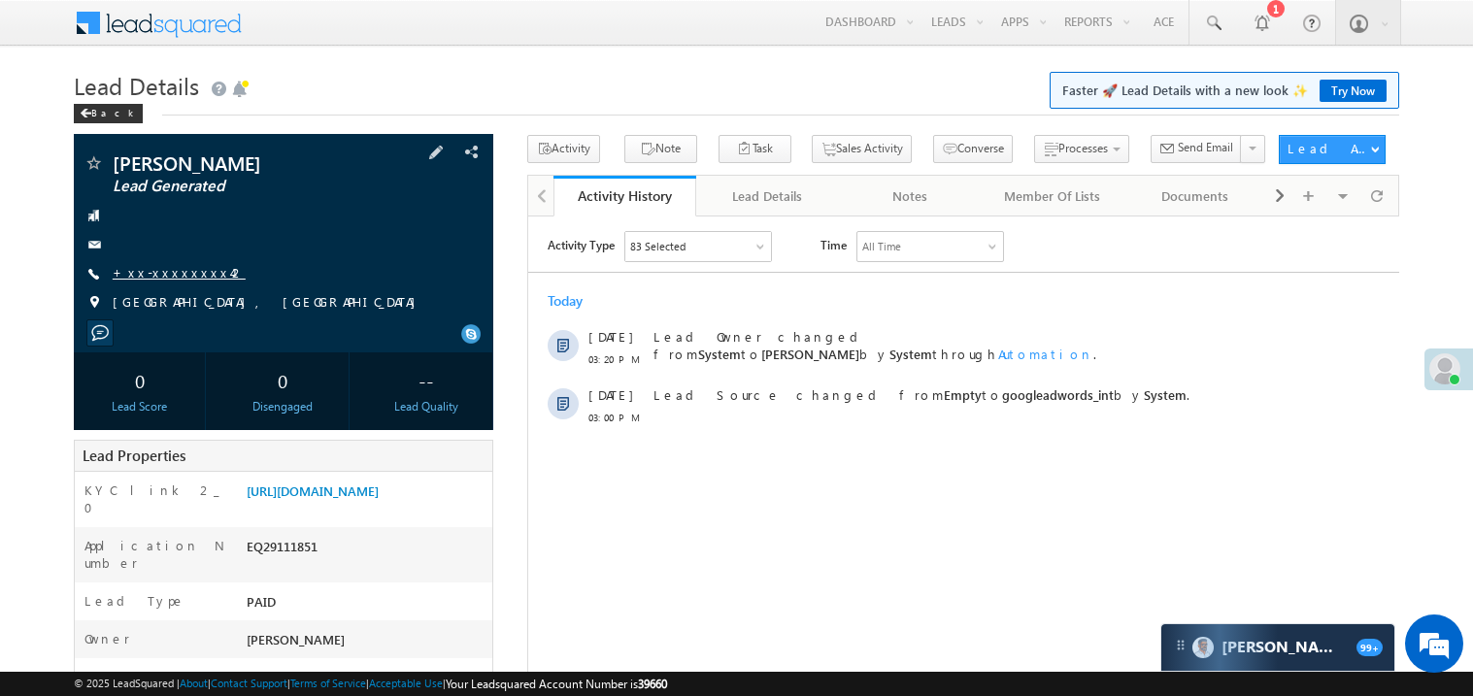
click at [183, 276] on link "+xx-xxxxxxxx42" at bounding box center [179, 272] width 133 height 17
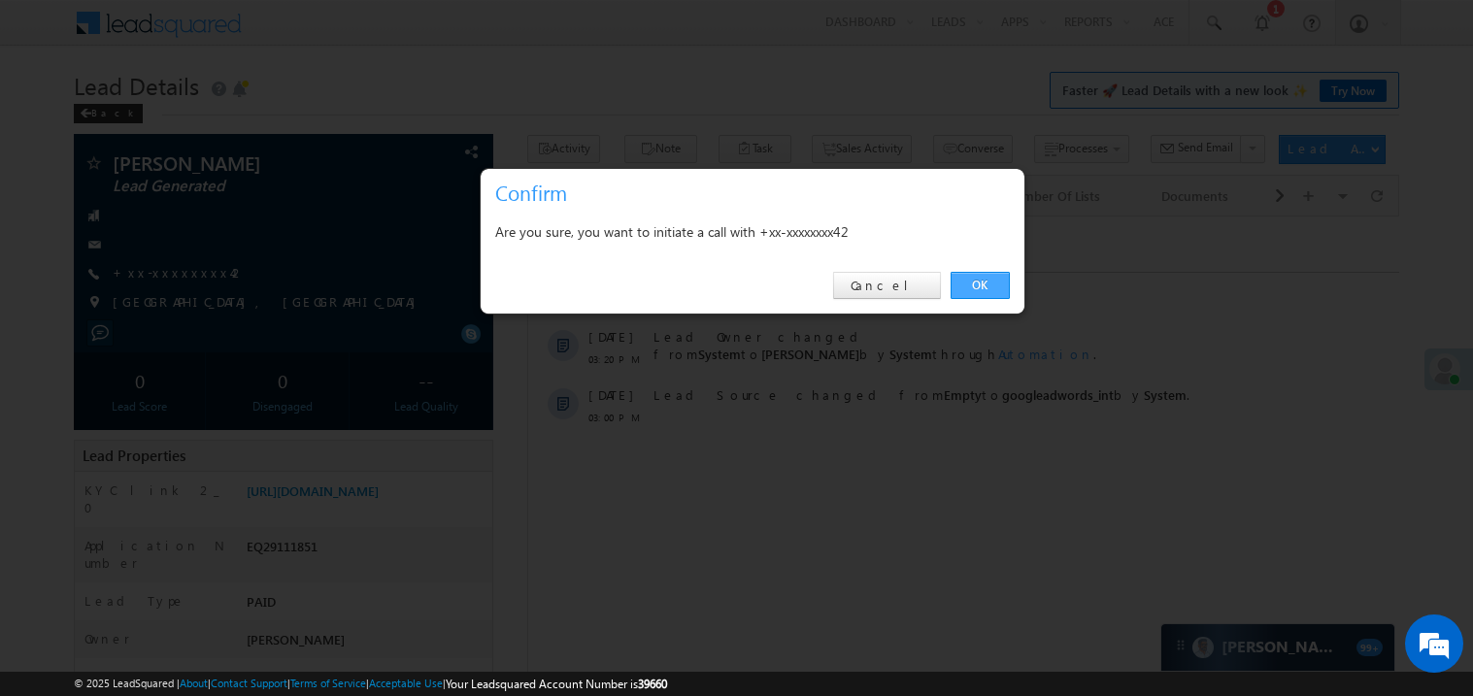
click at [990, 283] on link "OK" at bounding box center [979, 285] width 59 height 27
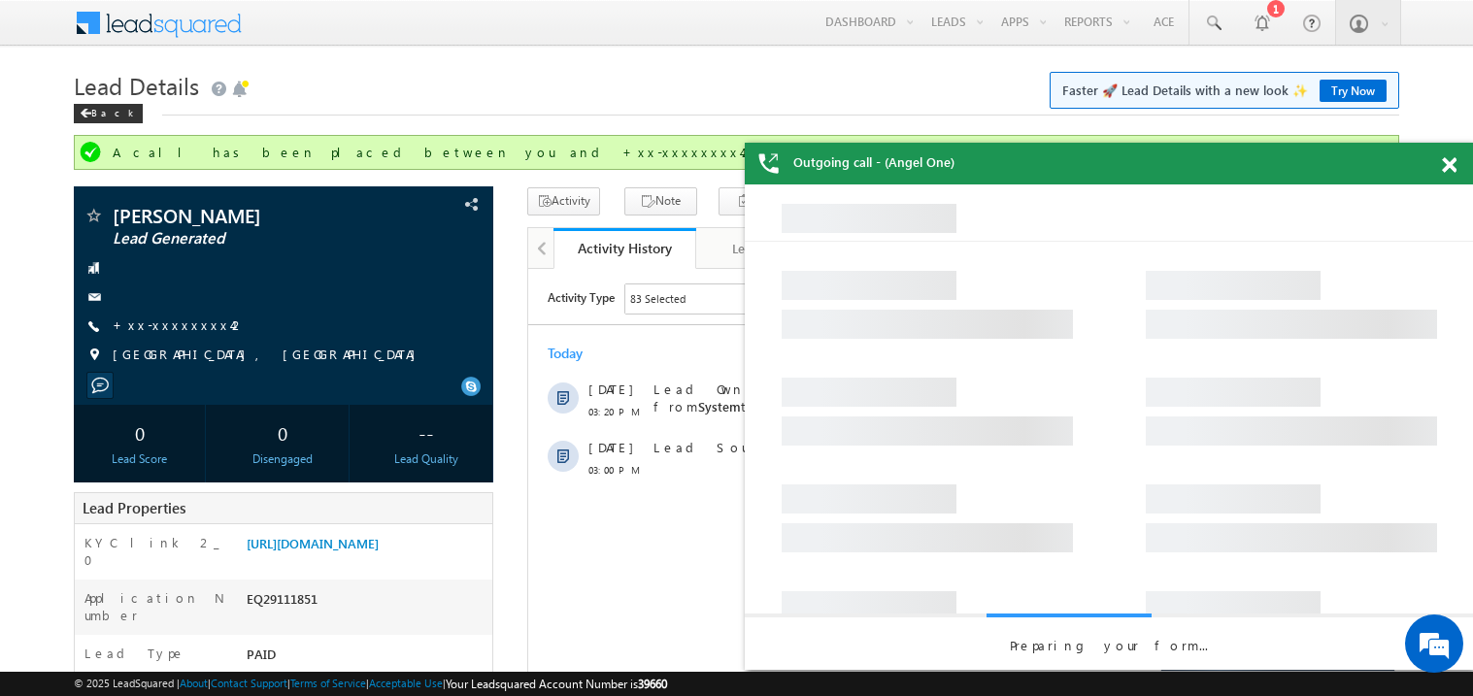
click at [1451, 168] on span at bounding box center [1448, 165] width 15 height 17
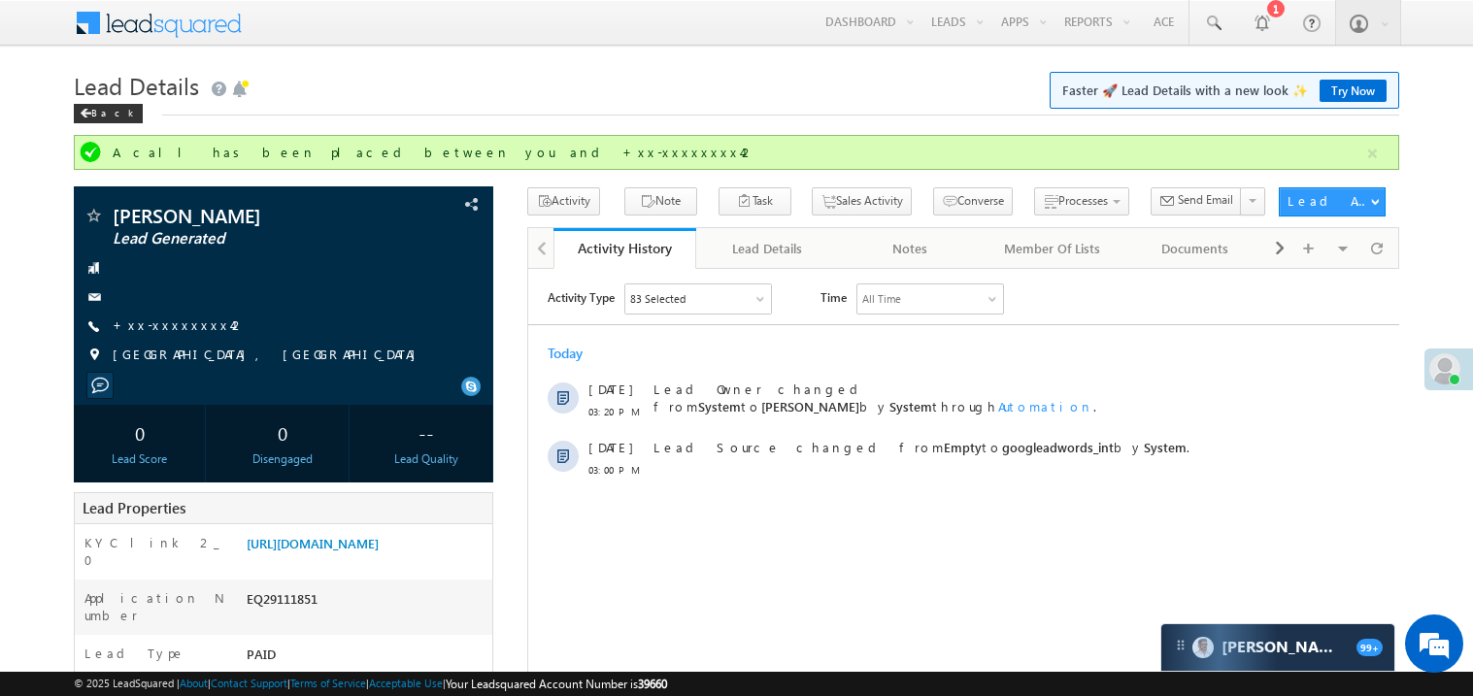
click at [162, 328] on link "+xx-xxxxxxxx42" at bounding box center [179, 324] width 133 height 17
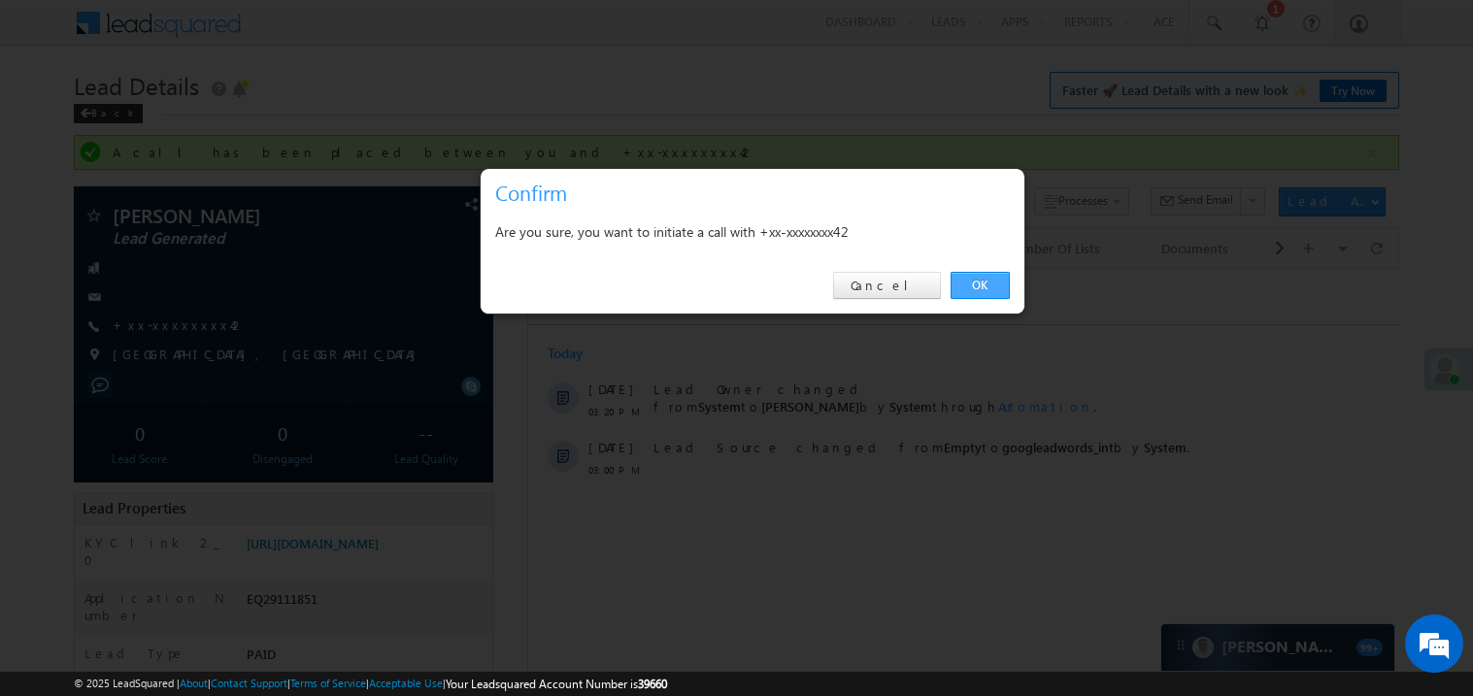
click at [968, 280] on link "OK" at bounding box center [979, 285] width 59 height 27
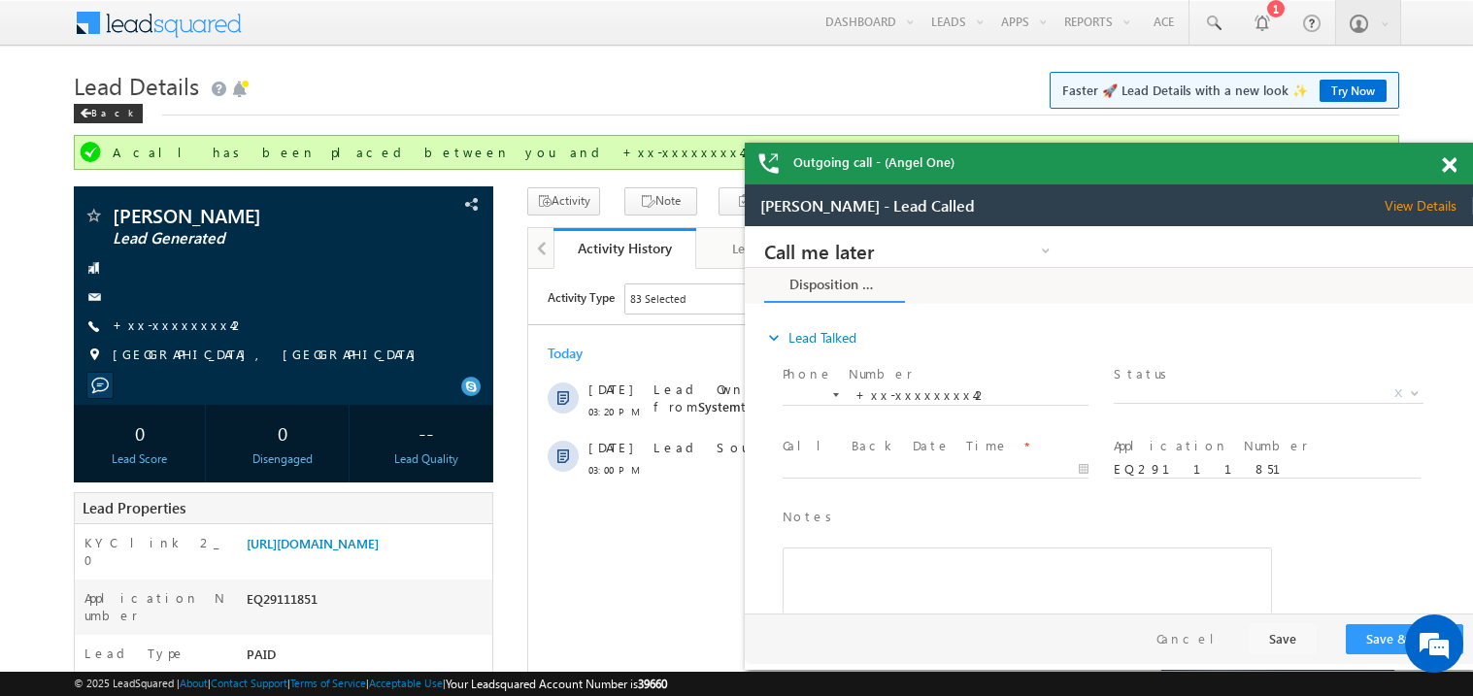
click at [1449, 167] on span at bounding box center [1448, 165] width 15 height 17
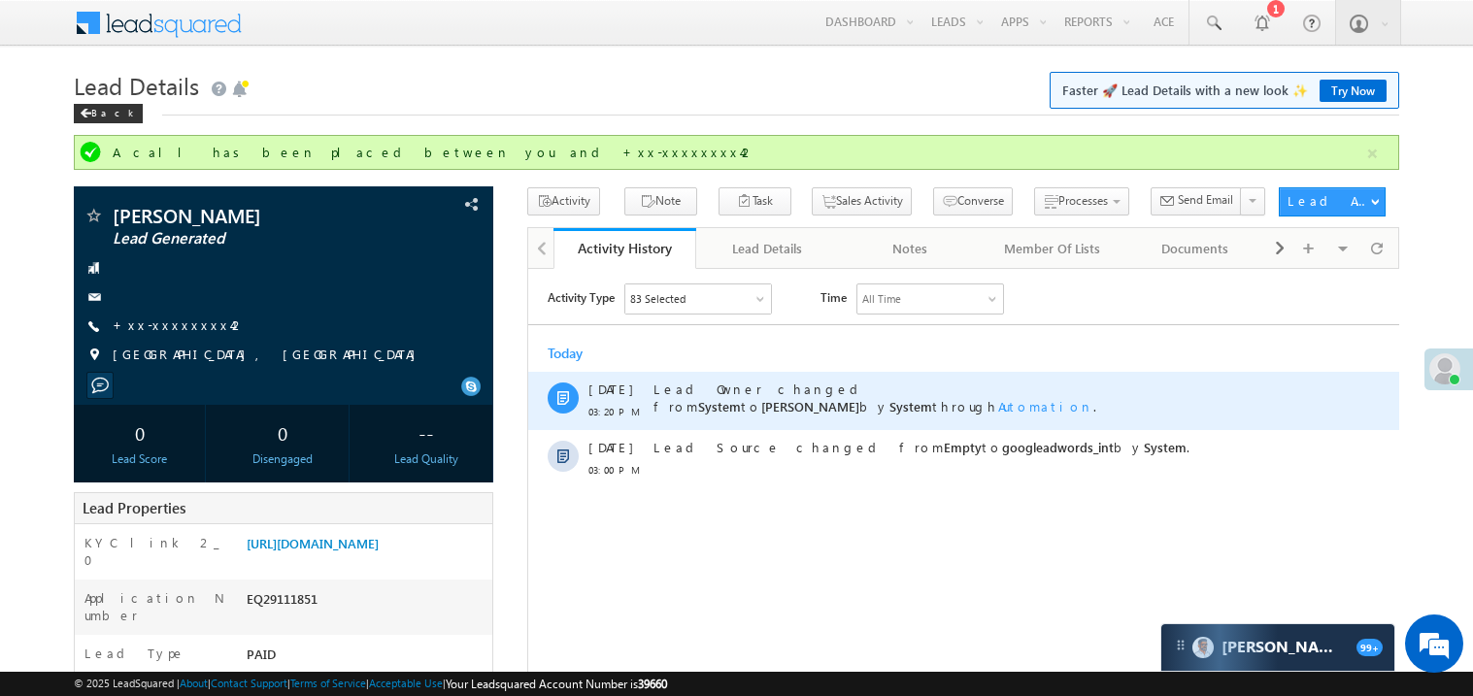
click at [983, 372] on div "Lead Owner changed from System to Madhavi Sumit by System through Automation ." at bounding box center [971, 400] width 639 height 58
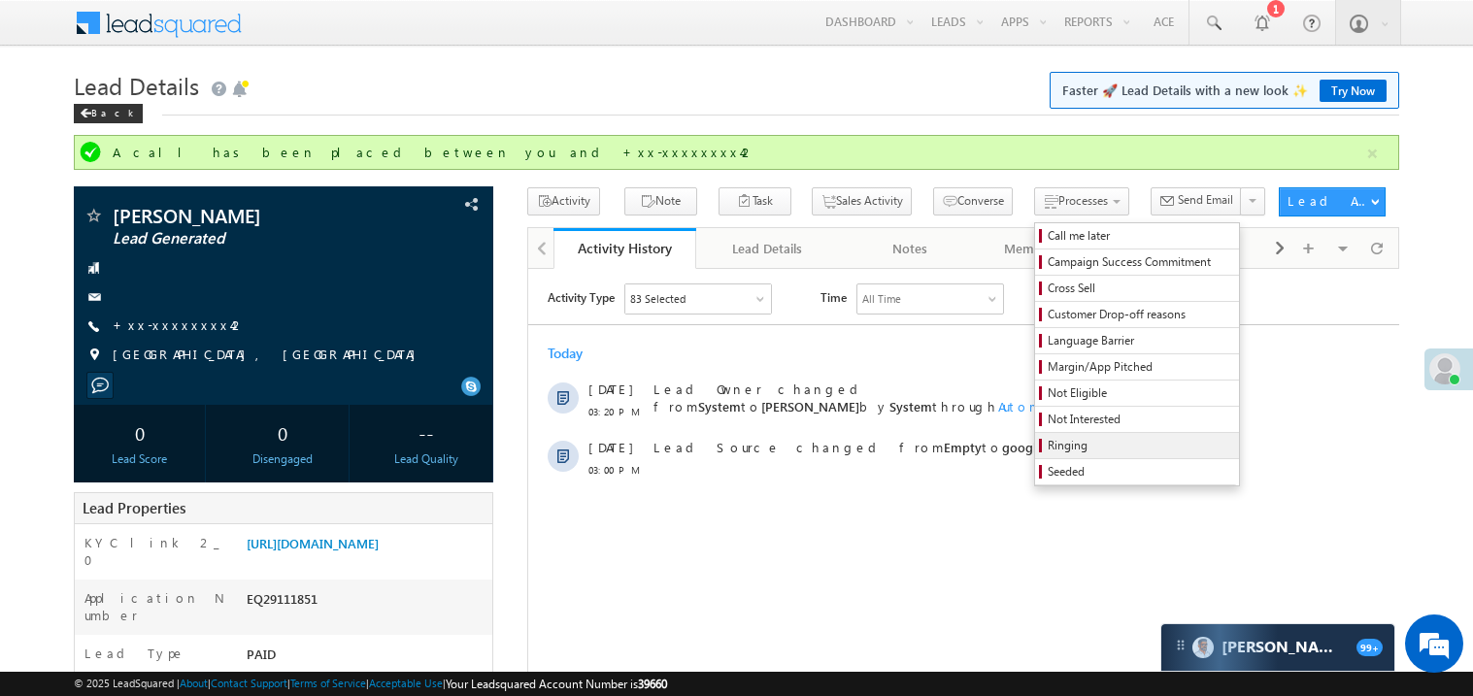
click at [1047, 454] on span "Ringing" at bounding box center [1139, 445] width 184 height 17
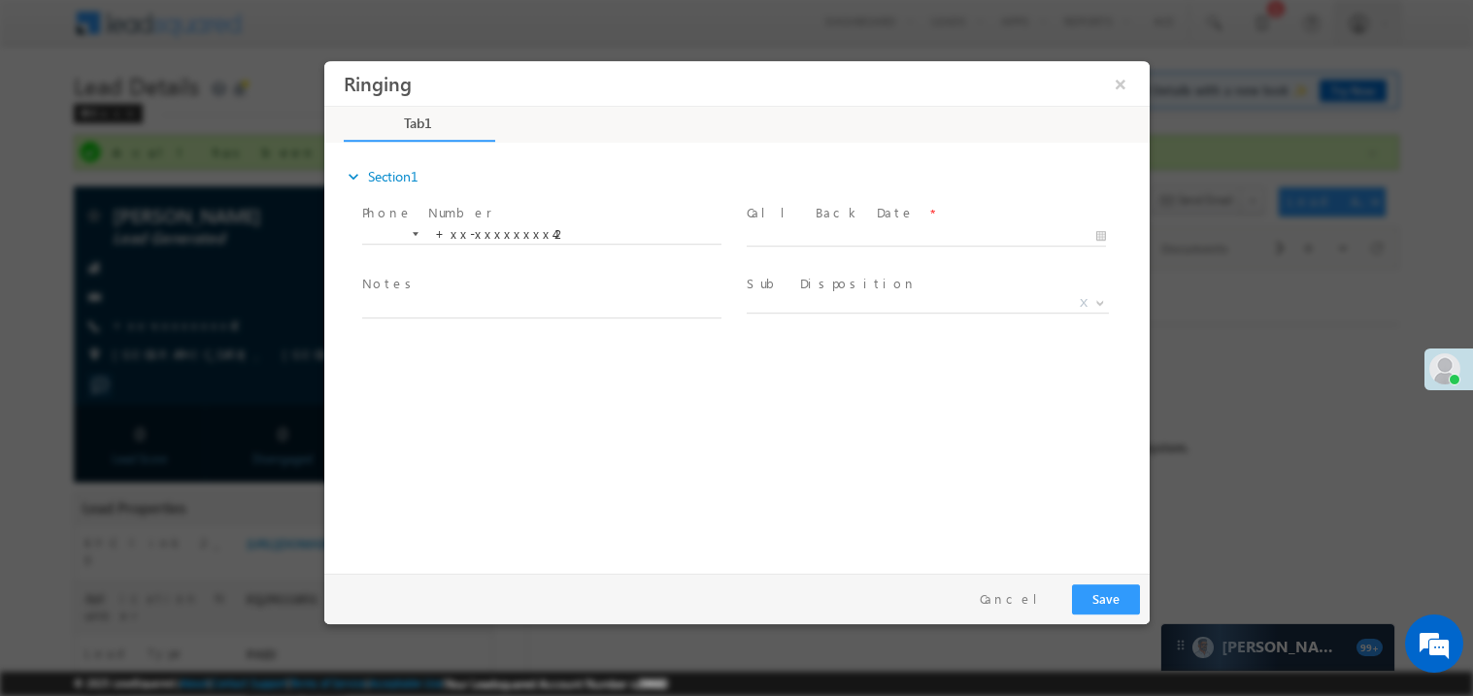
click at [780, 247] on span at bounding box center [924, 255] width 358 height 21
click at [799, 235] on body "Ringing ×" at bounding box center [735, 312] width 825 height 504
type input "09/17/25 4:07 PM"
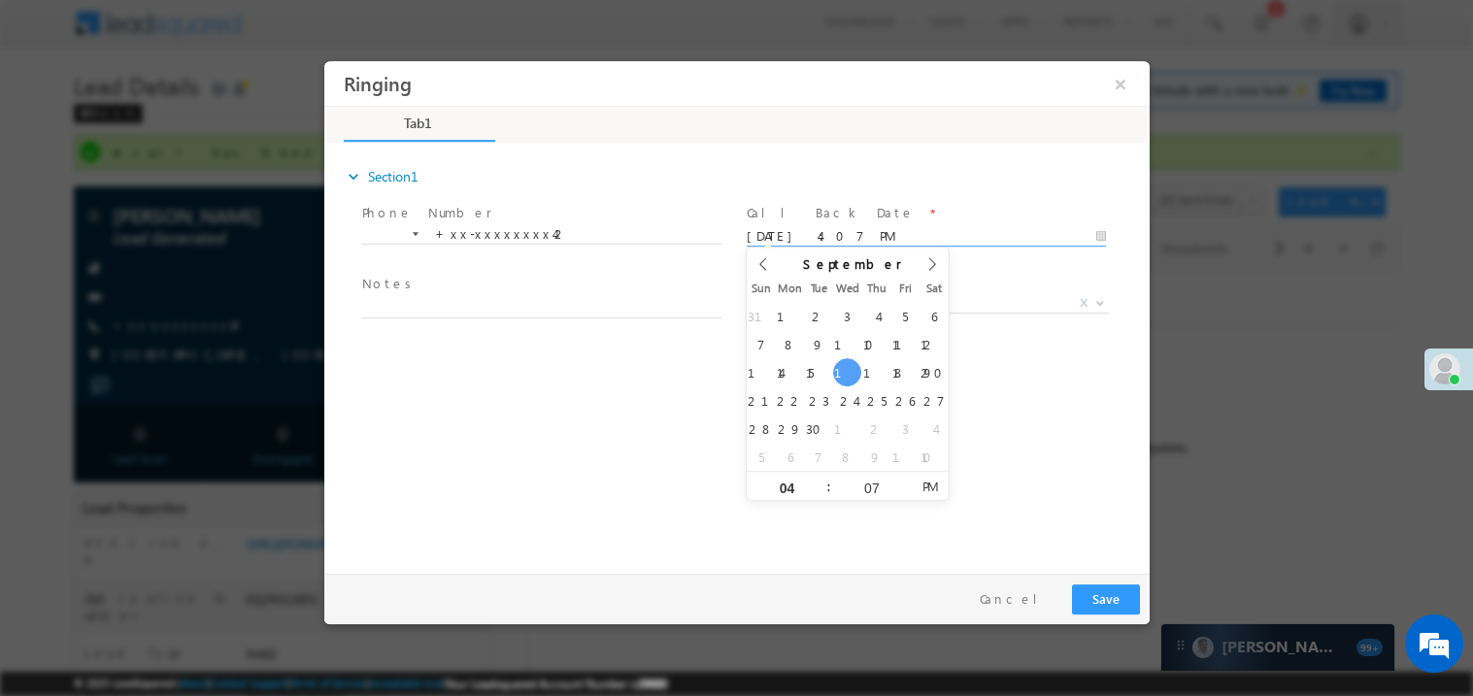
click at [484, 292] on span "Notes *" at bounding box center [540, 284] width 358 height 21
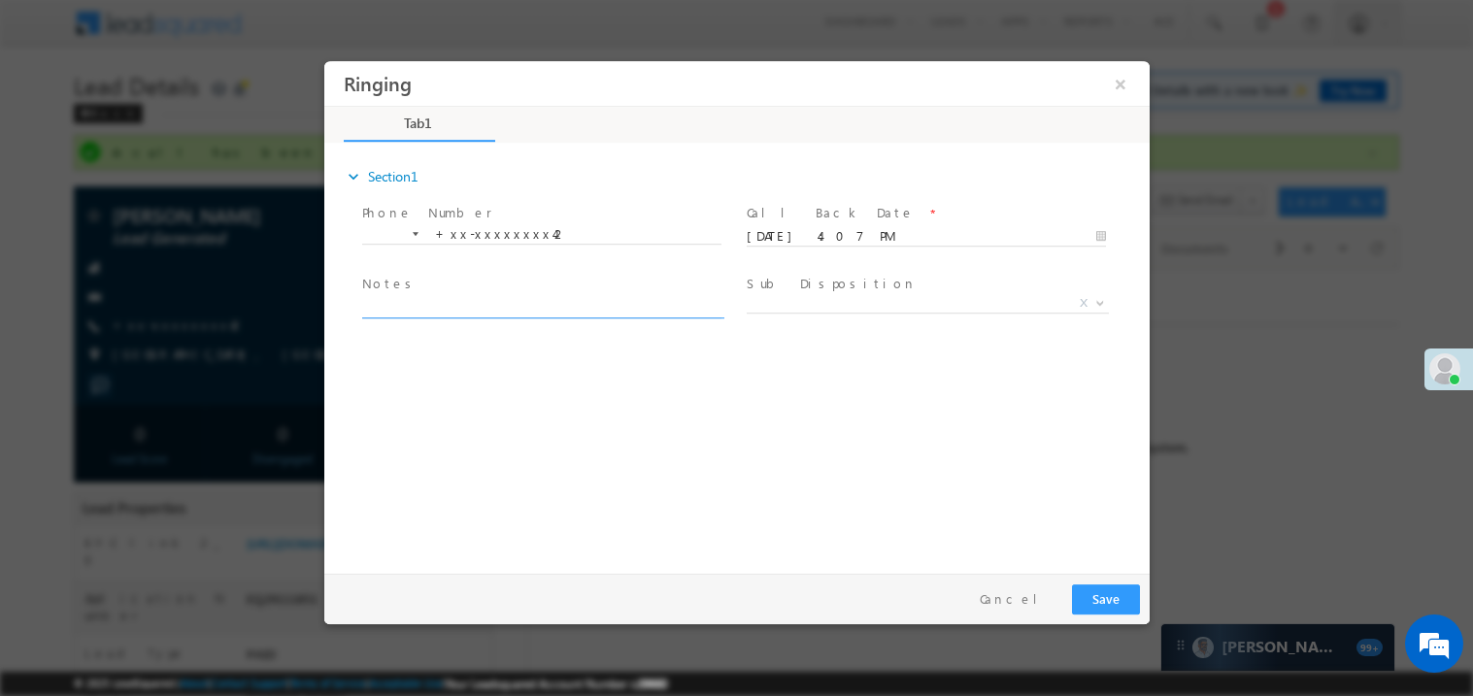
click at [464, 310] on textarea at bounding box center [540, 306] width 359 height 22
type textarea "ring"
click at [1110, 598] on button "Save" at bounding box center [1105, 598] width 68 height 30
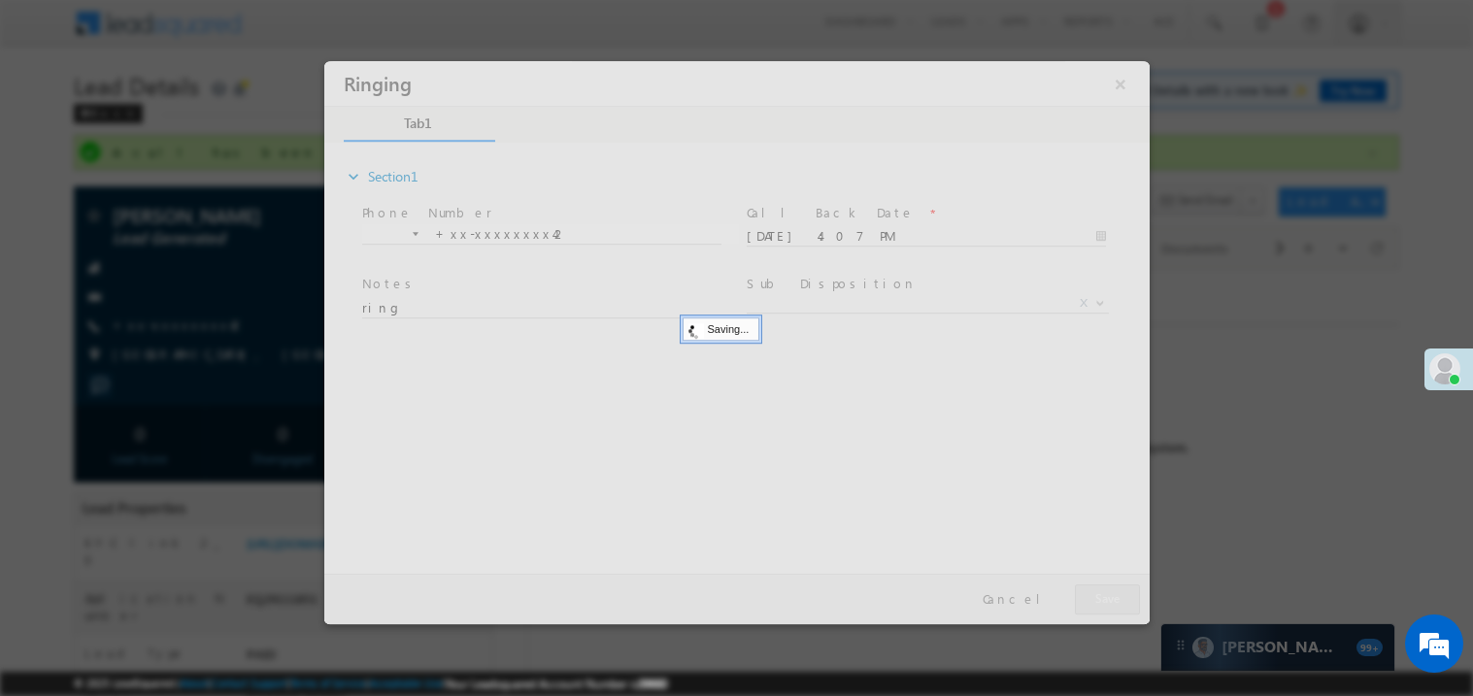
click at [1110, 598] on div at bounding box center [735, 341] width 825 height 563
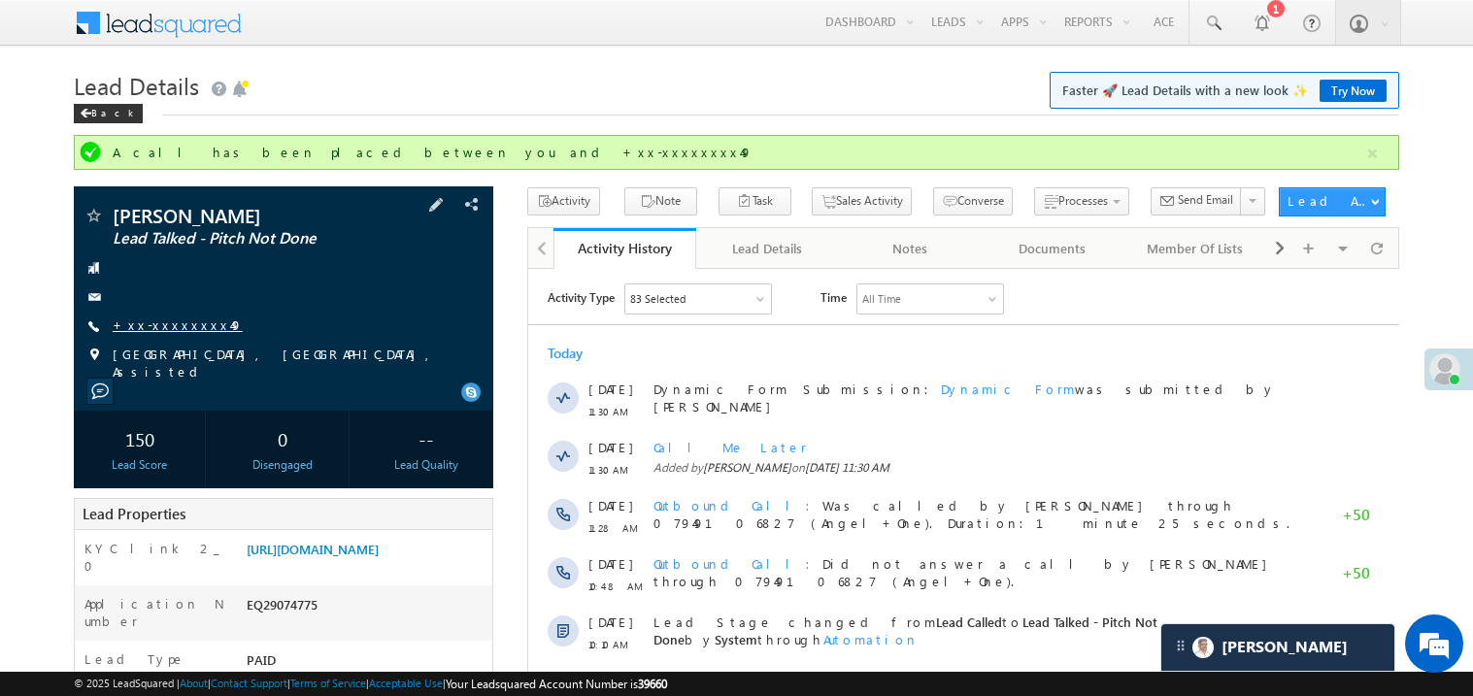
click at [176, 329] on link "+xx-xxxxxxxx49" at bounding box center [178, 324] width 130 height 17
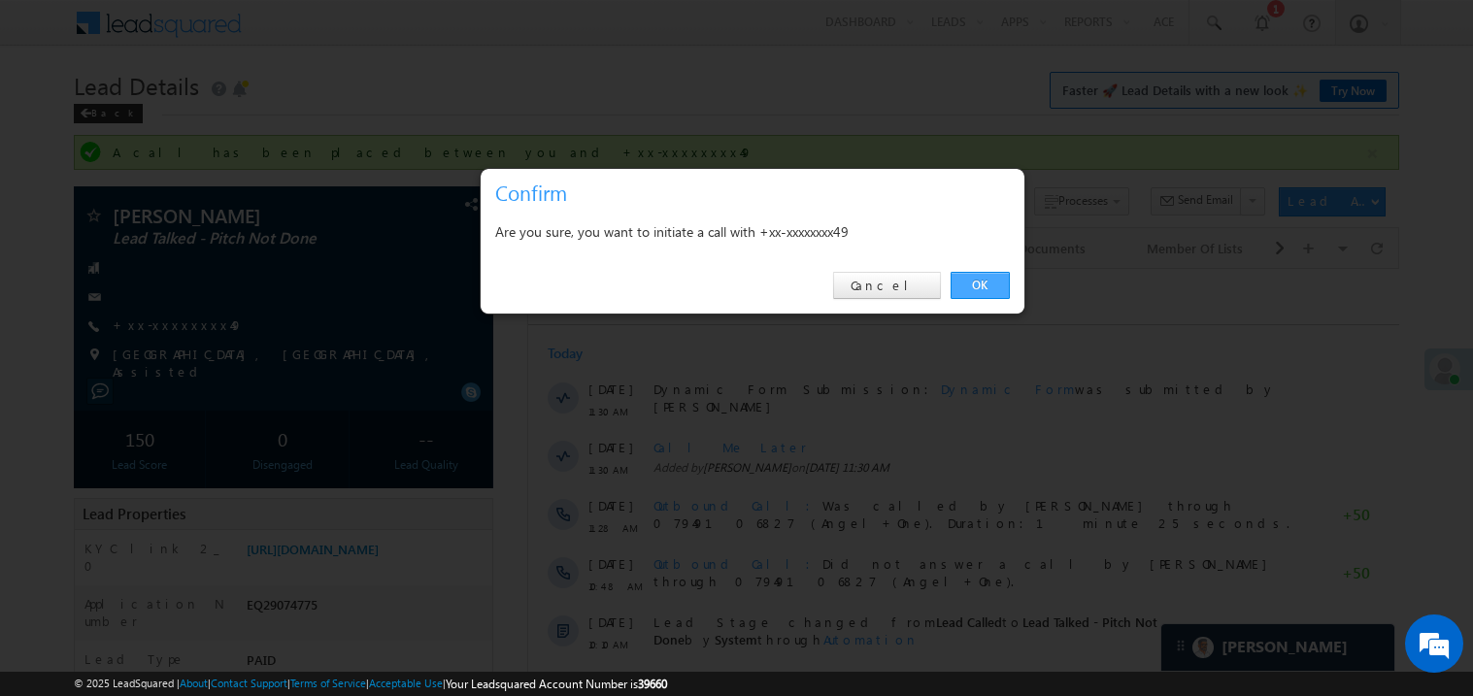
click at [975, 278] on link "OK" at bounding box center [979, 285] width 59 height 27
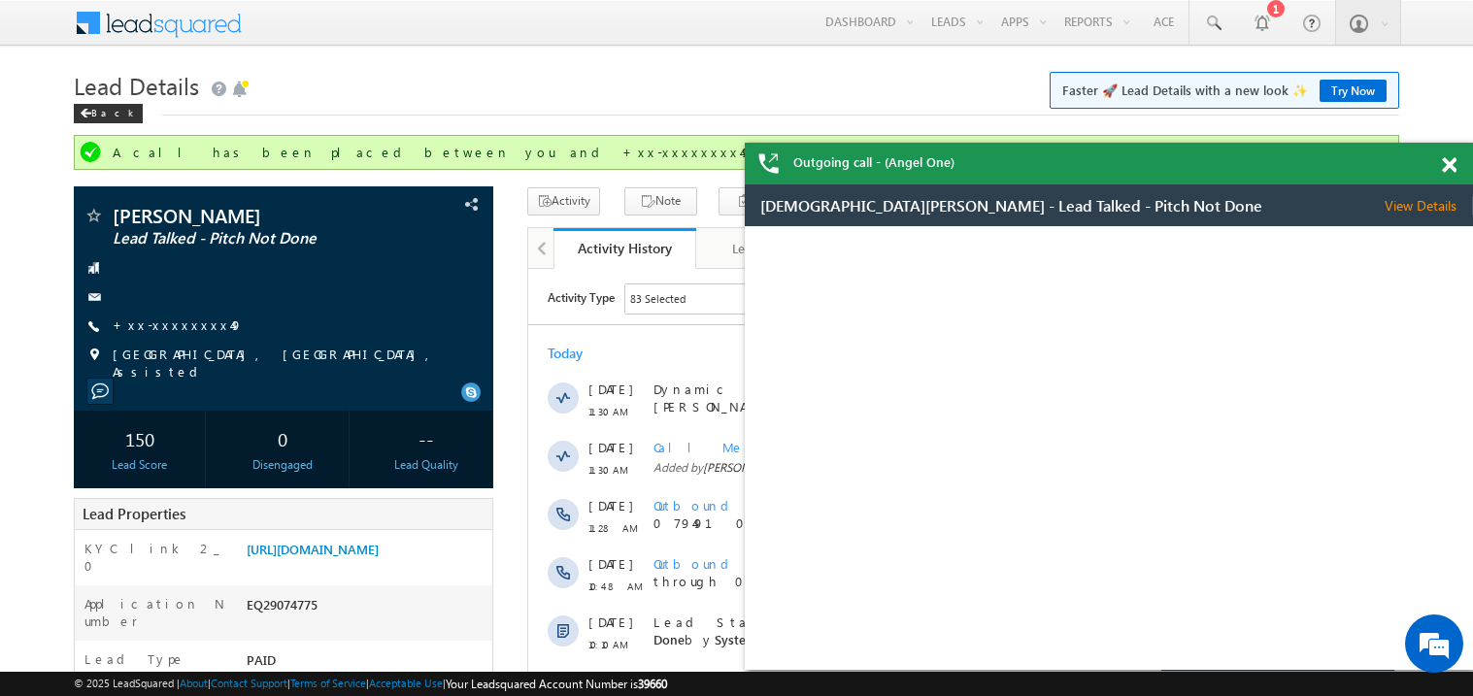
click at [1446, 169] on span at bounding box center [1448, 165] width 15 height 17
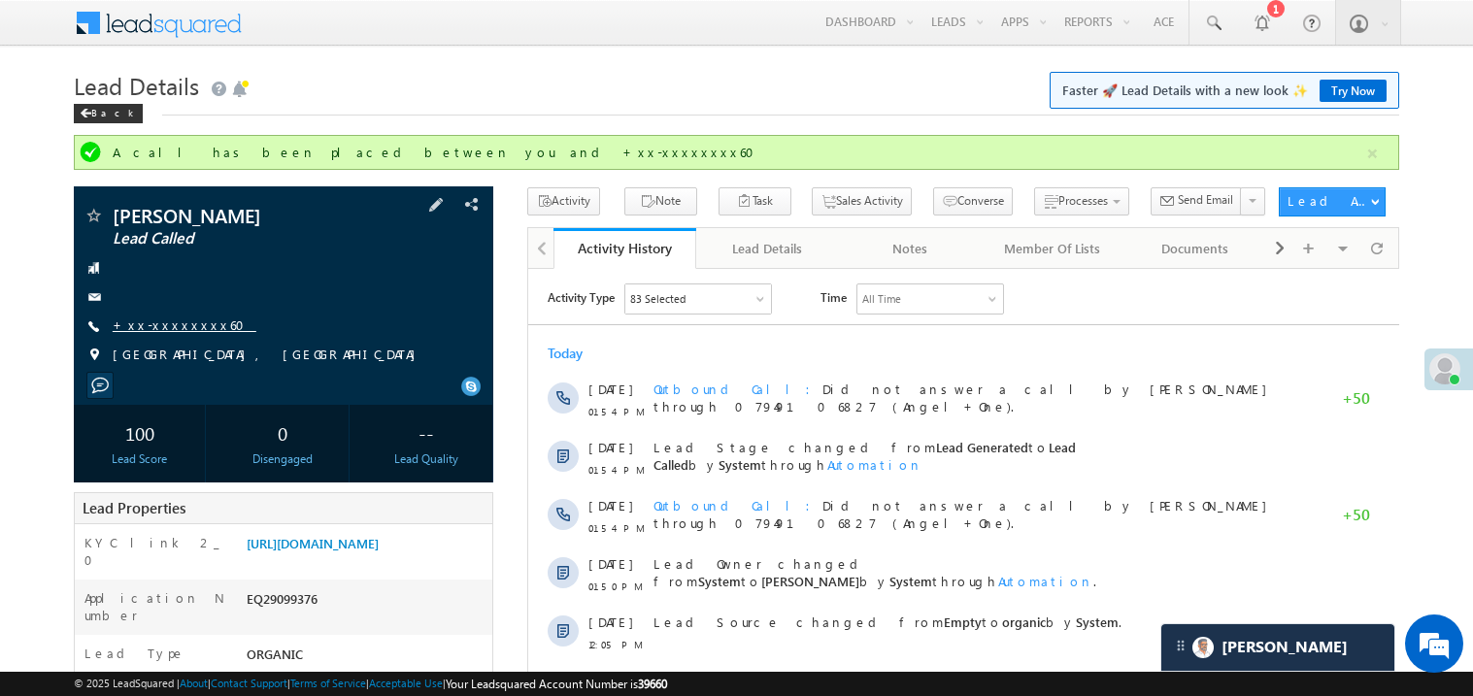
click at [173, 327] on link "+xx-xxxxxxxx60" at bounding box center [185, 324] width 144 height 17
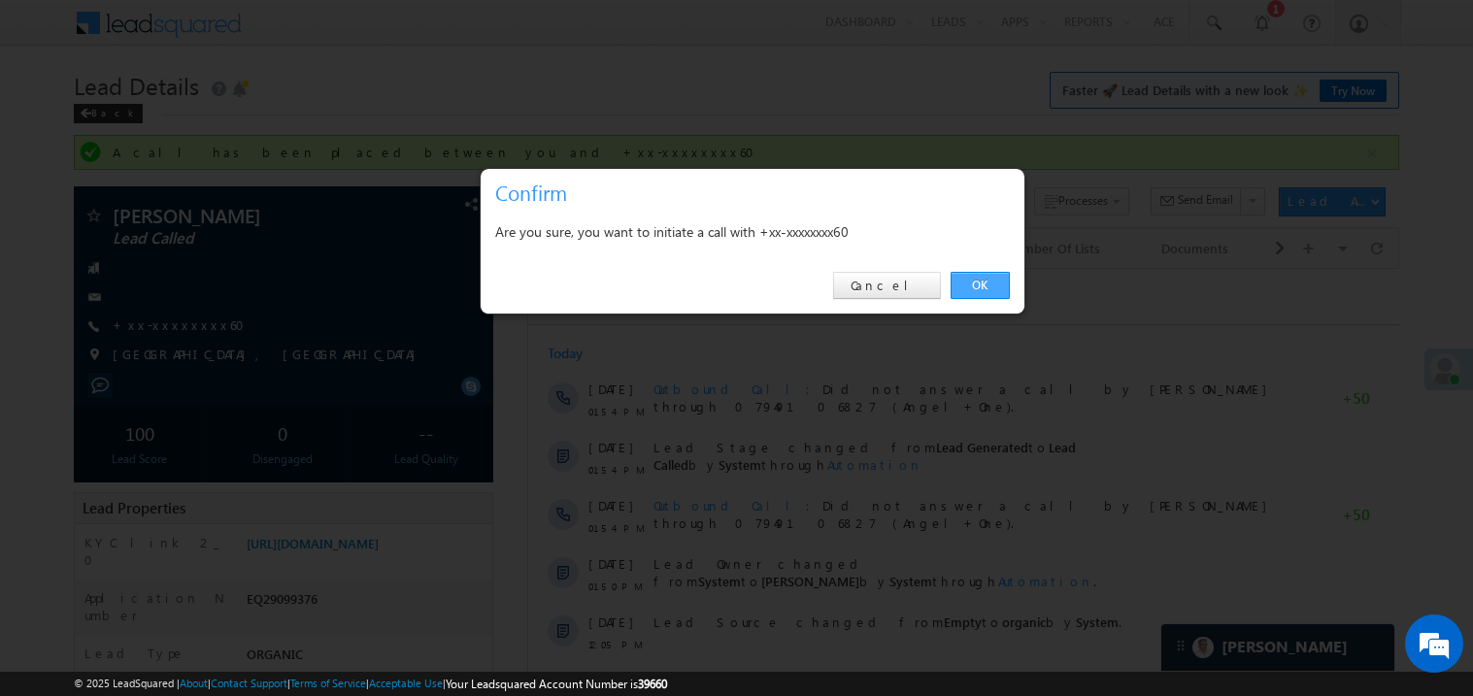
click at [976, 282] on link "OK" at bounding box center [979, 285] width 59 height 27
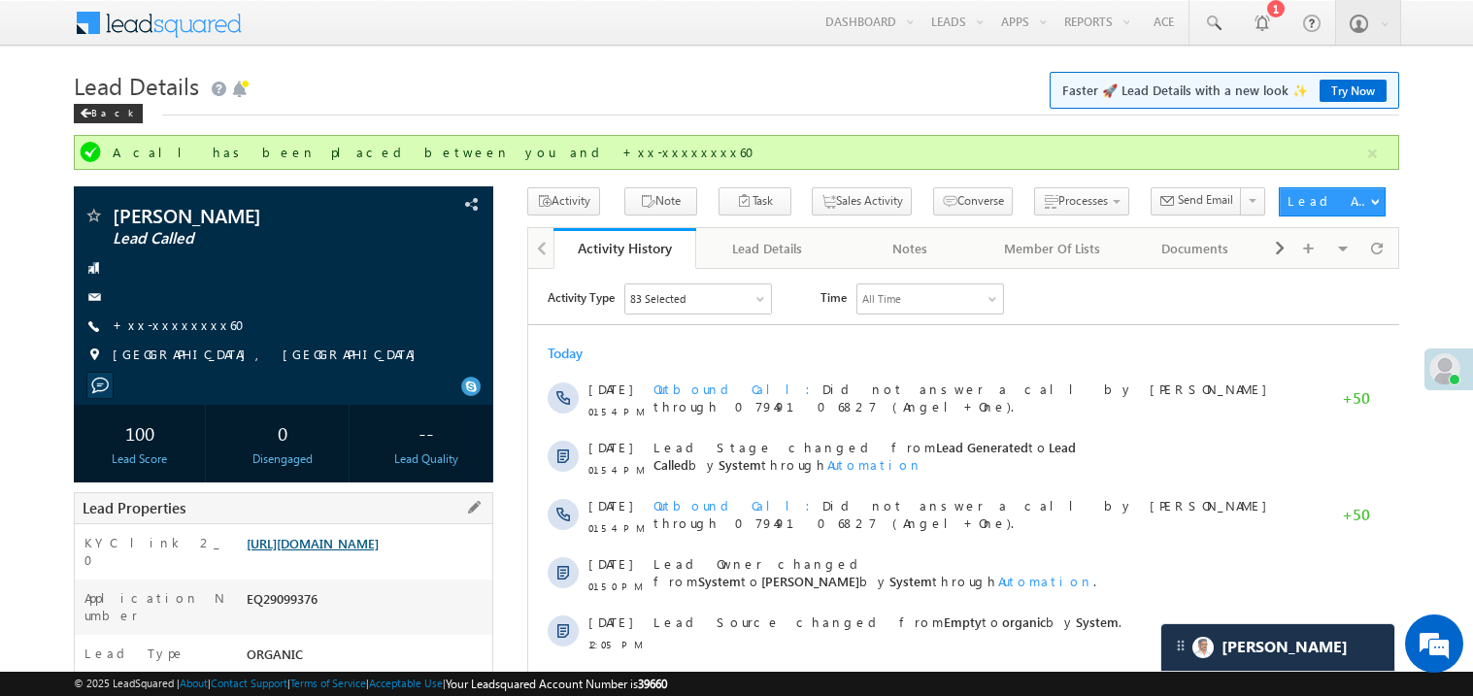
click at [377, 551] on link "https://angelbroking1-pk3em7sa.customui-test.leadsquared.com?leadId=ba606d7d-ad…" at bounding box center [313, 543] width 132 height 17
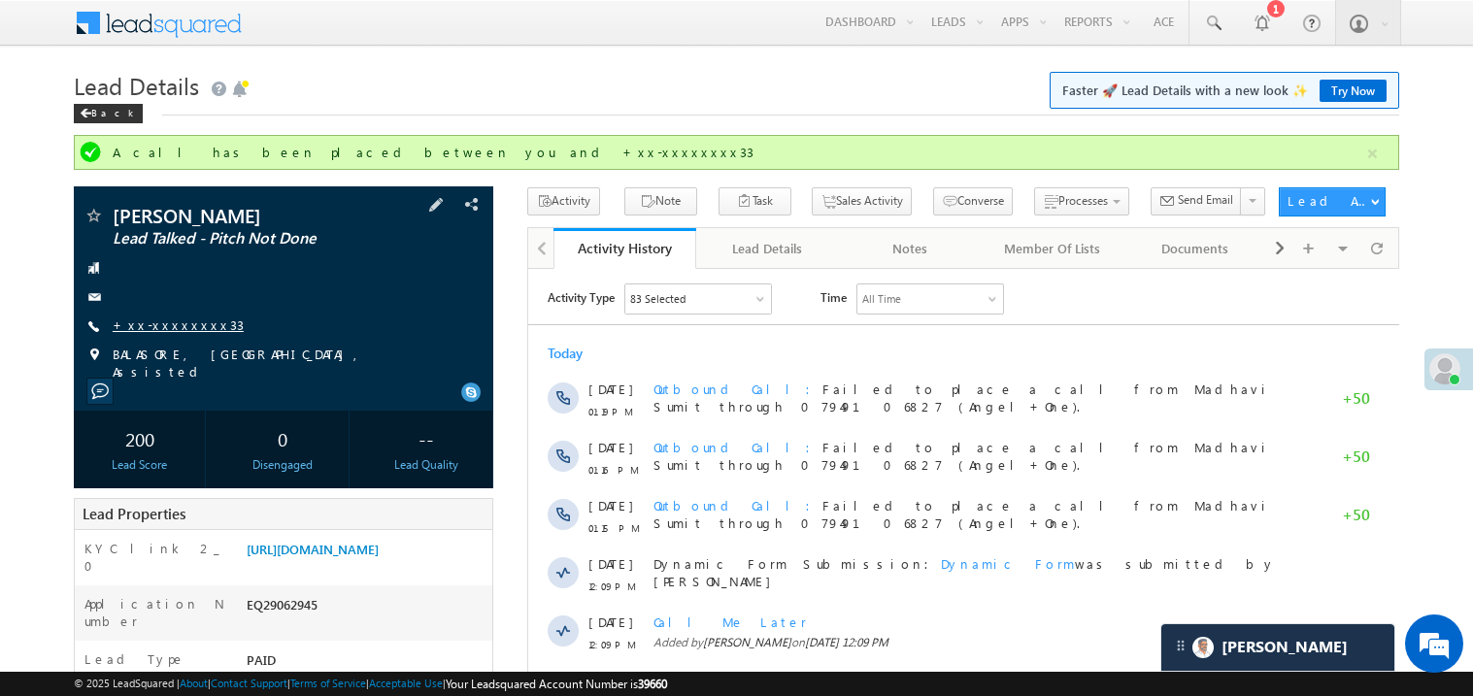
click at [179, 321] on link "+xx-xxxxxxxx33" at bounding box center [178, 324] width 131 height 17
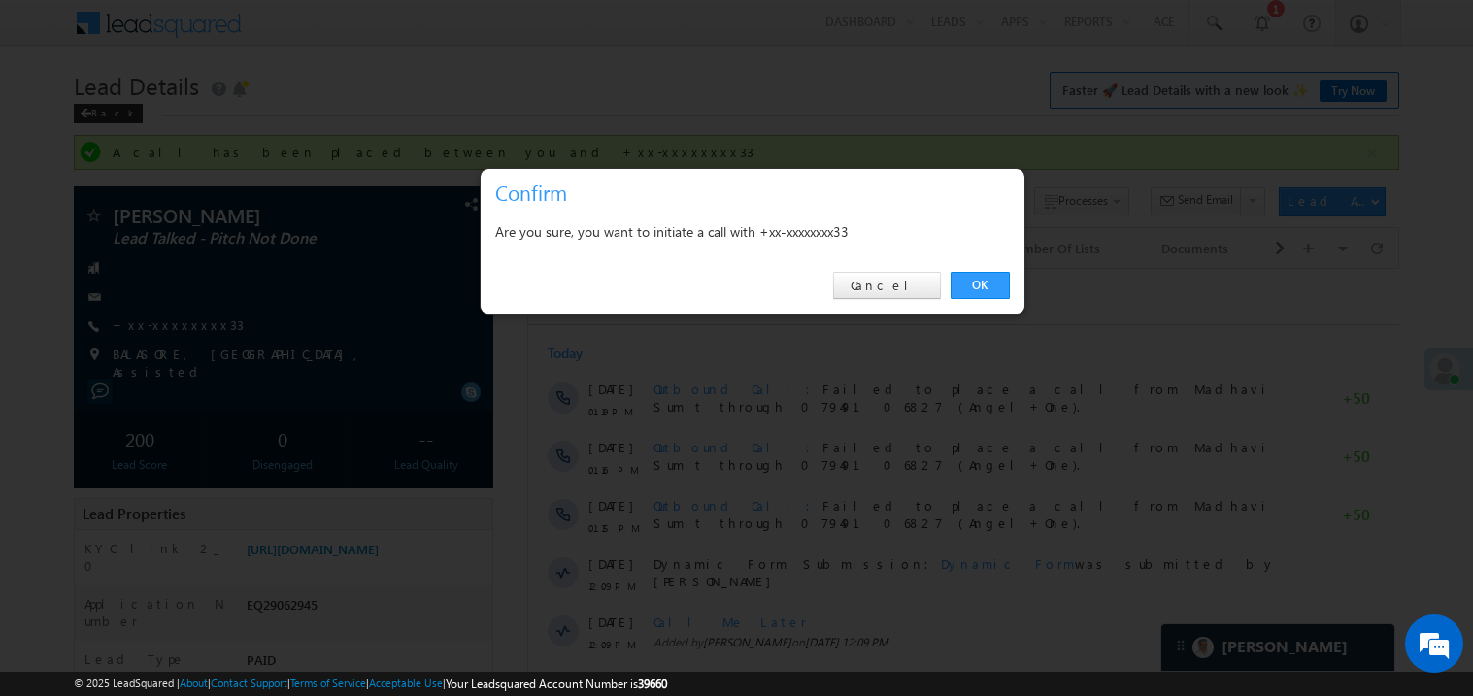
click at [435, 293] on div at bounding box center [736, 348] width 1473 height 696
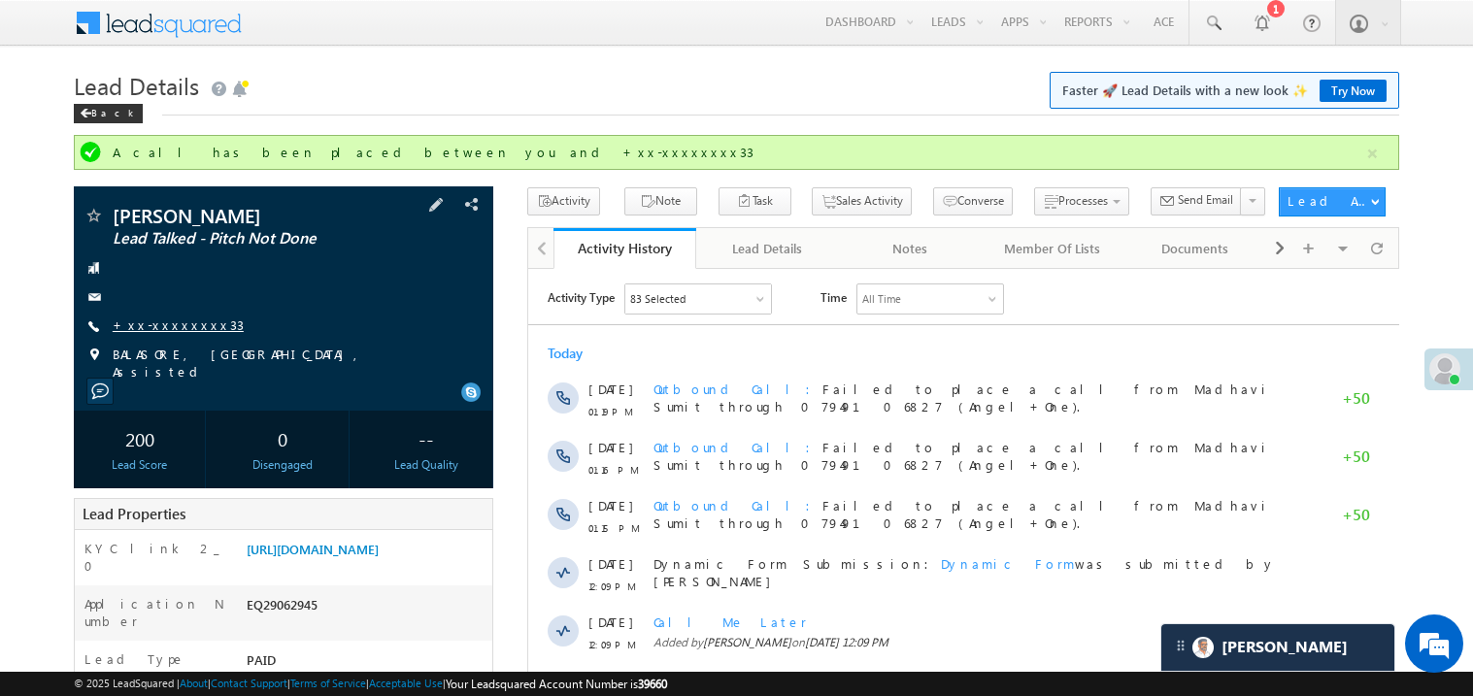
click at [180, 321] on link "+xx-xxxxxxxx33" at bounding box center [178, 324] width 131 height 17
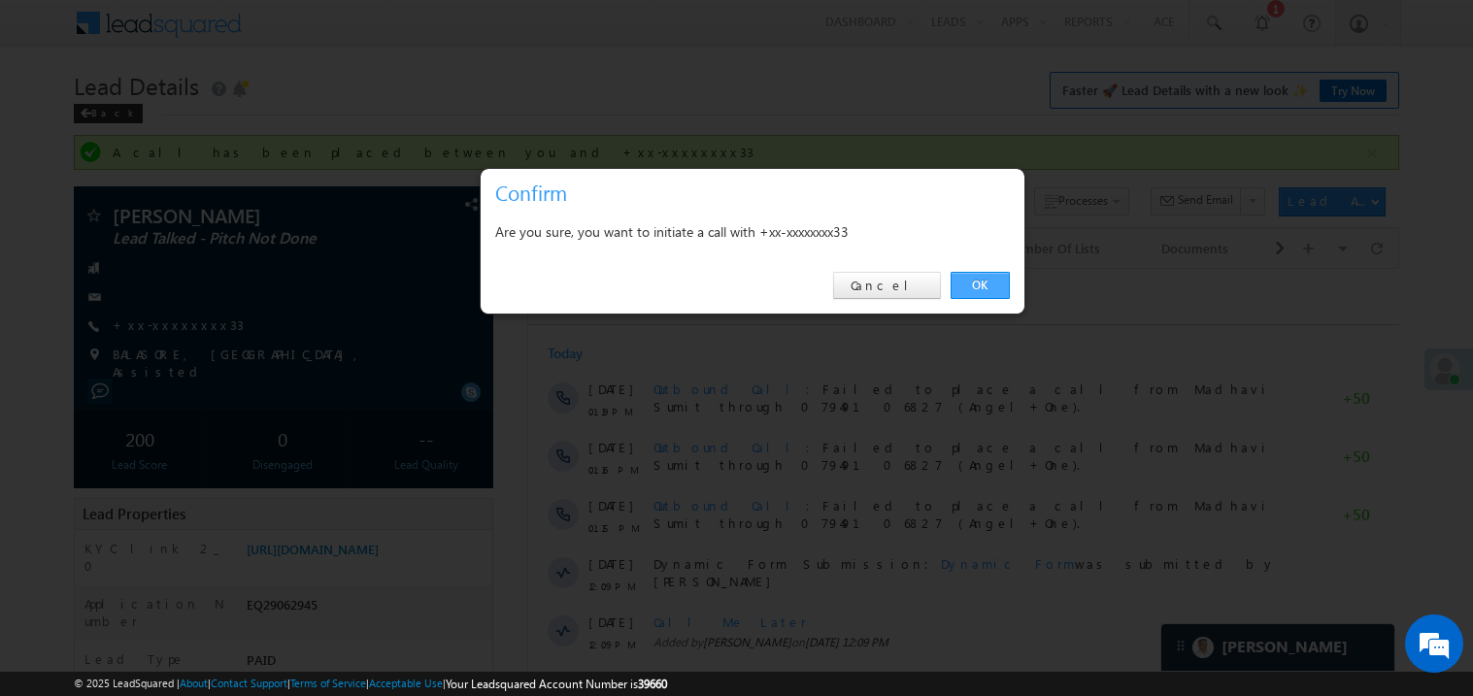
click at [1001, 279] on link "OK" at bounding box center [979, 285] width 59 height 27
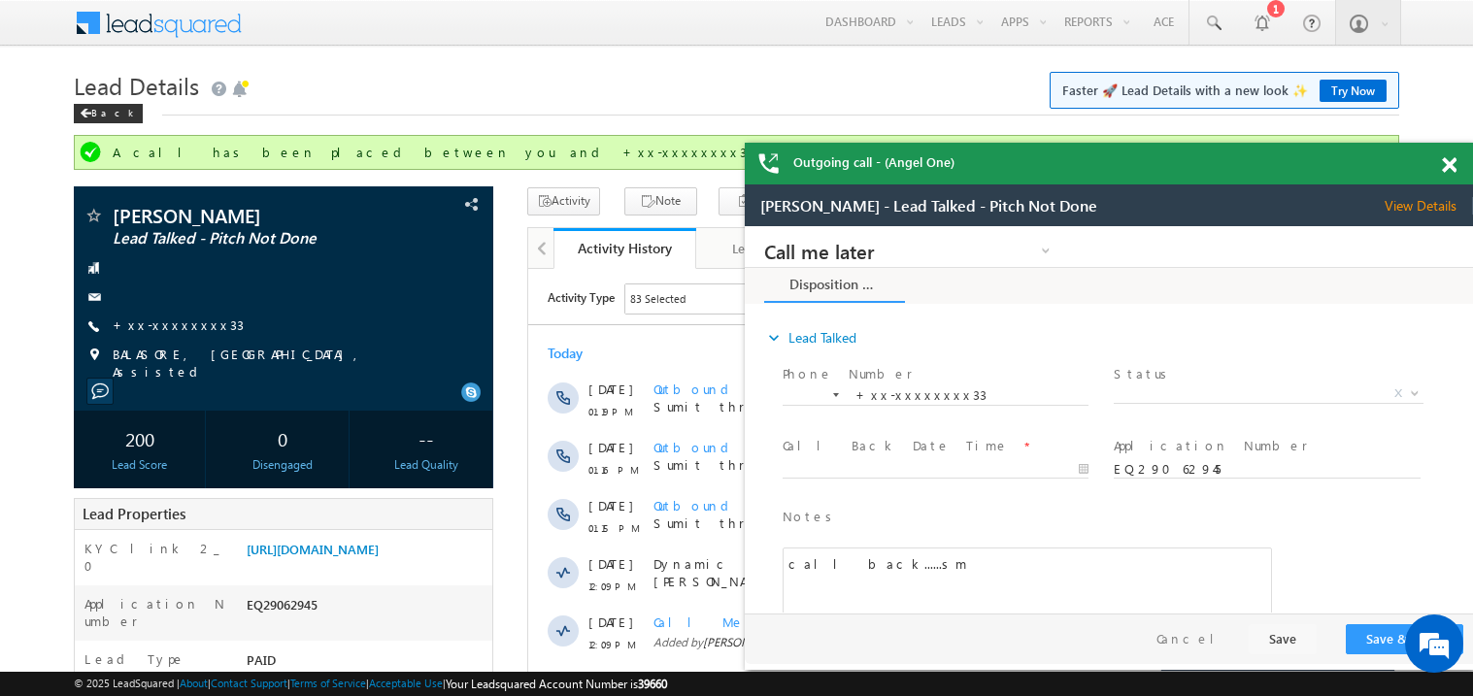
click at [1448, 169] on span at bounding box center [1448, 165] width 15 height 17
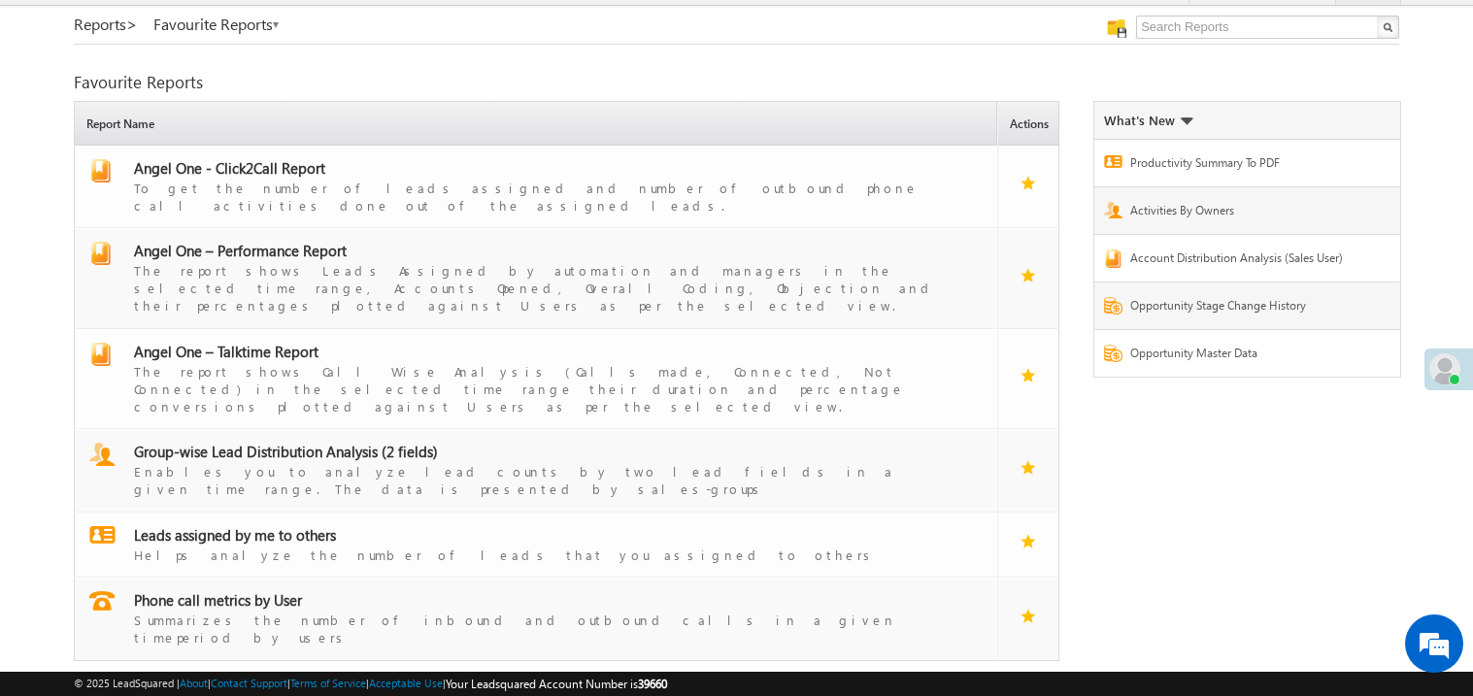
scroll to position [44, 0]
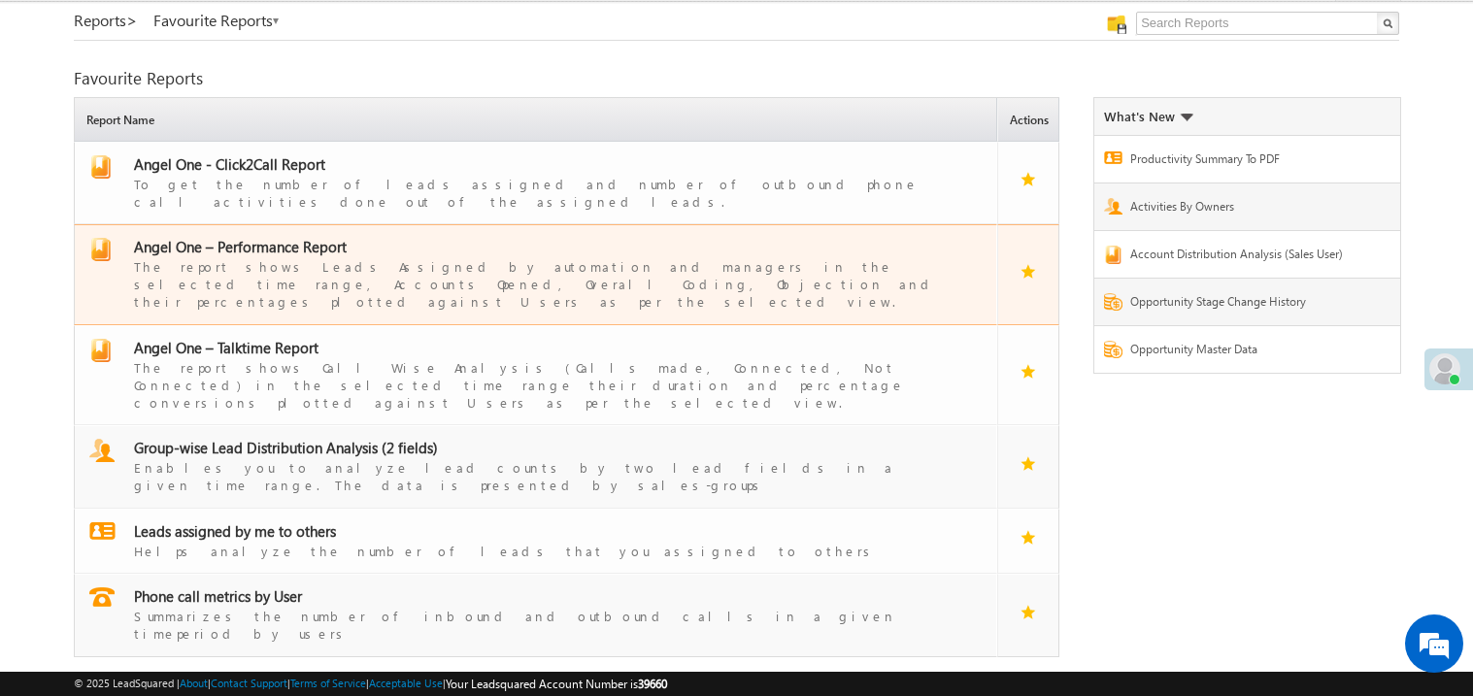
click at [212, 237] on span "Angel One – Performance Report" at bounding box center [240, 246] width 213 height 19
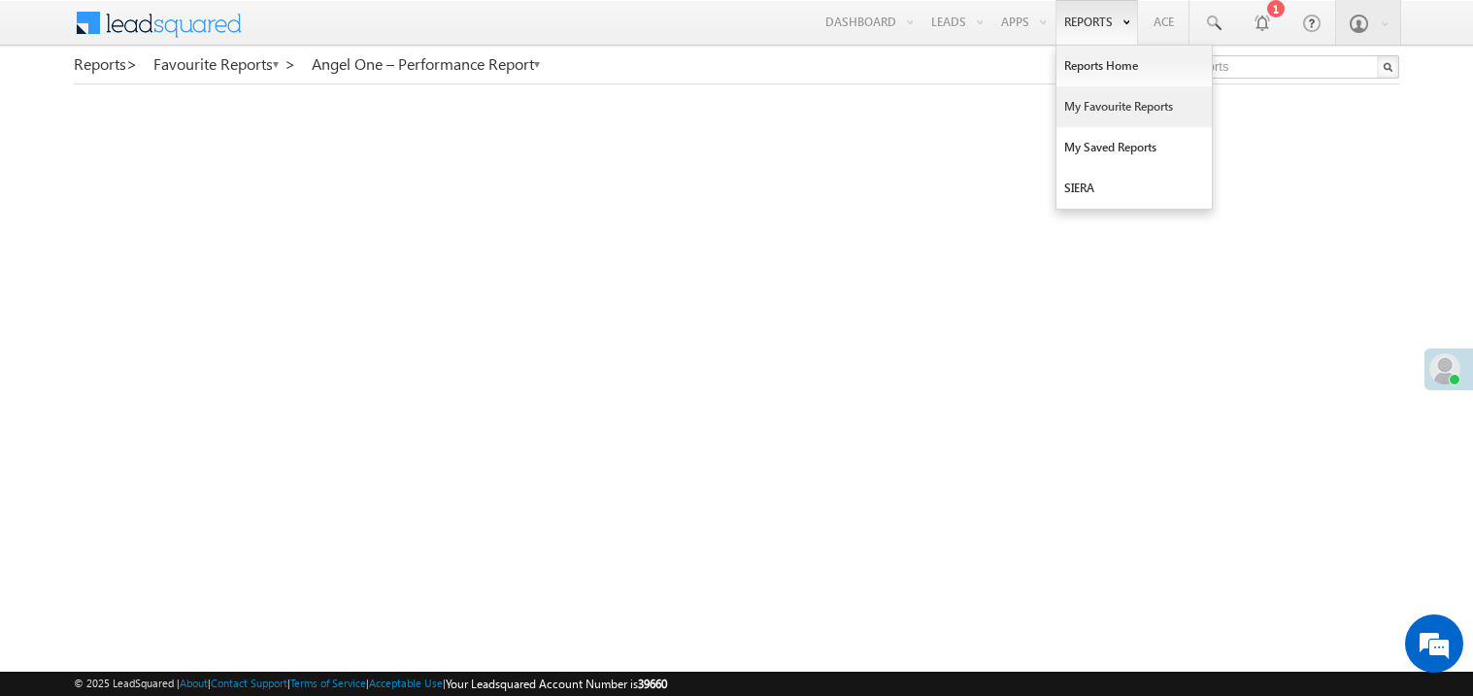
click at [1093, 105] on link "My Favourite Reports" at bounding box center [1133, 106] width 155 height 41
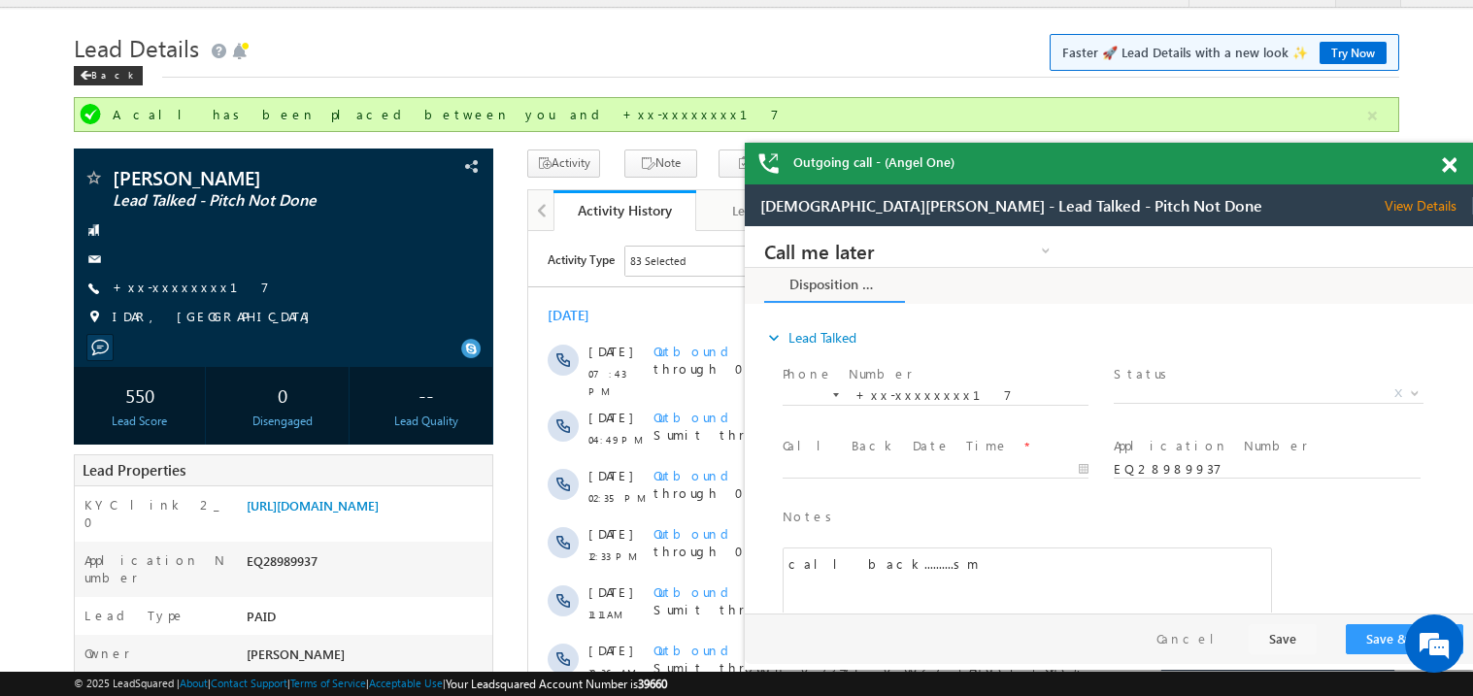
click at [1445, 168] on span at bounding box center [1448, 165] width 15 height 17
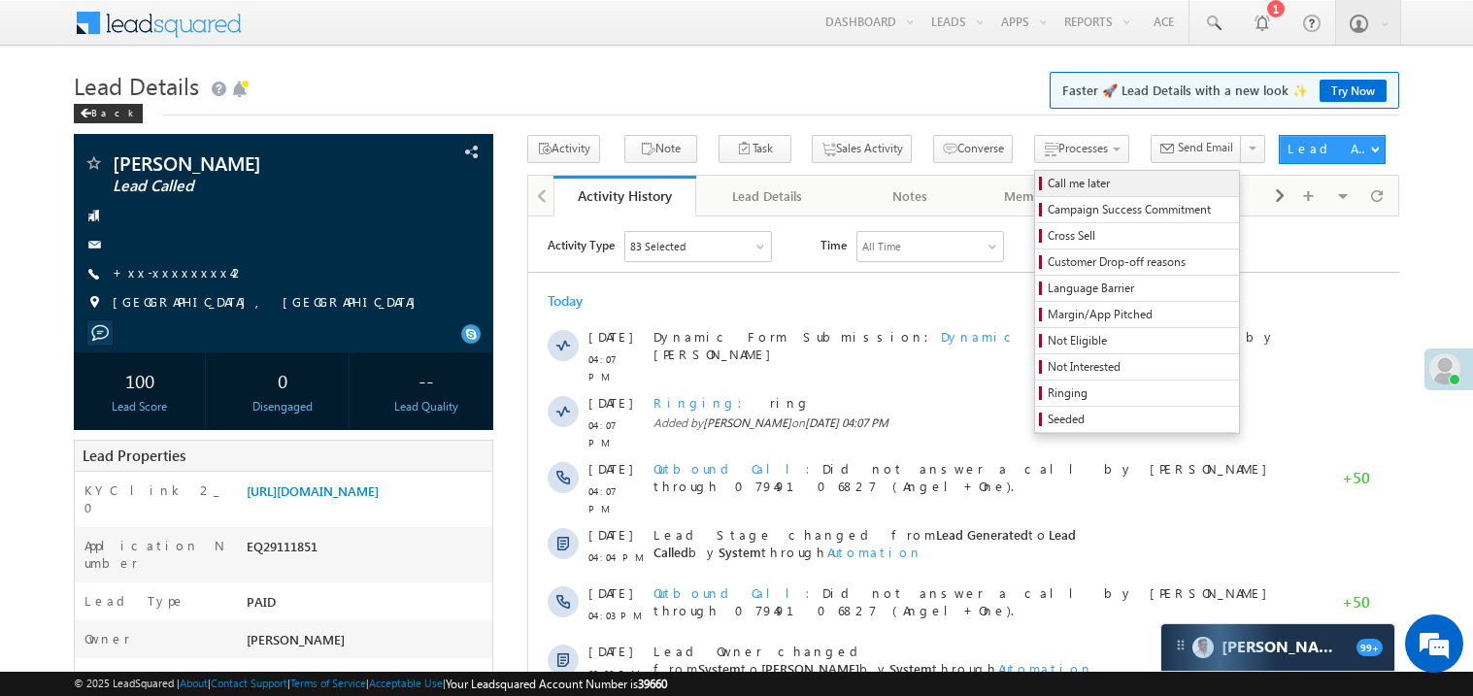
click at [1047, 190] on span "Call me later" at bounding box center [1139, 183] width 184 height 17
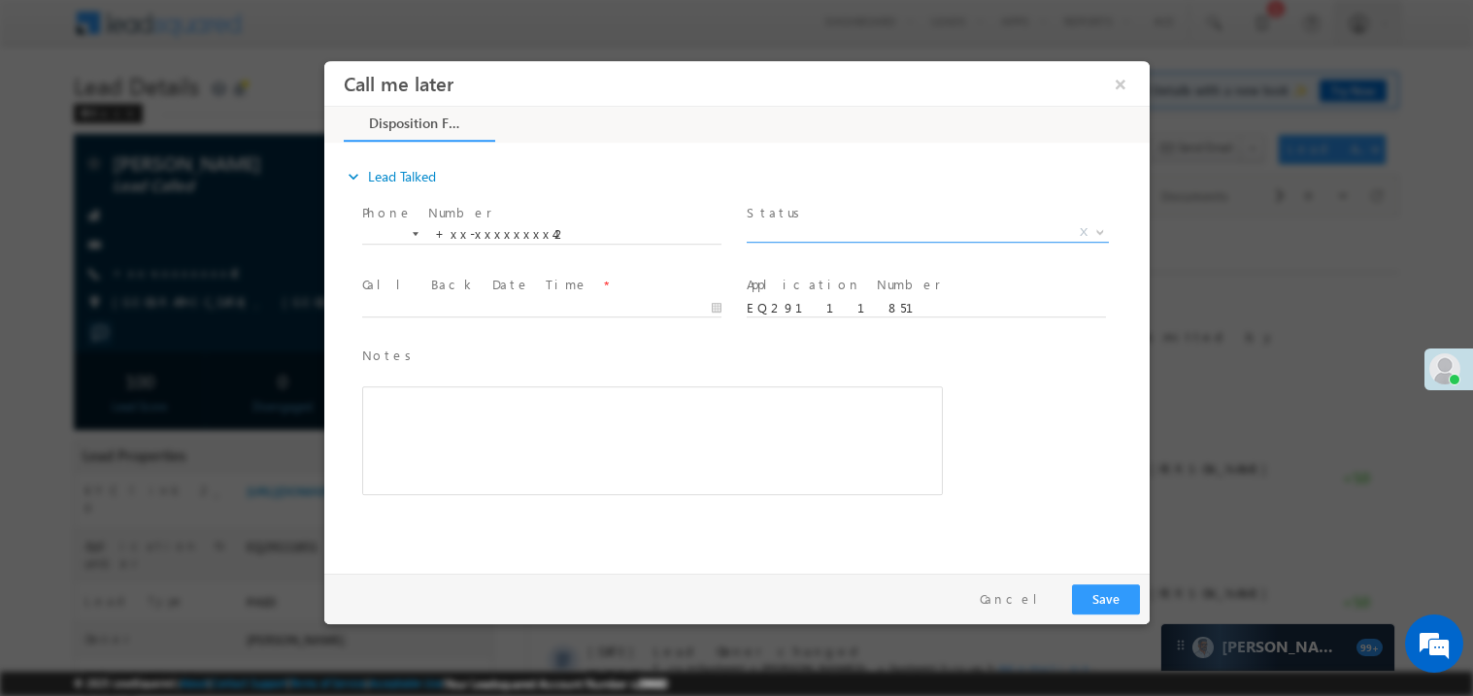
click at [794, 229] on span "X" at bounding box center [926, 231] width 362 height 19
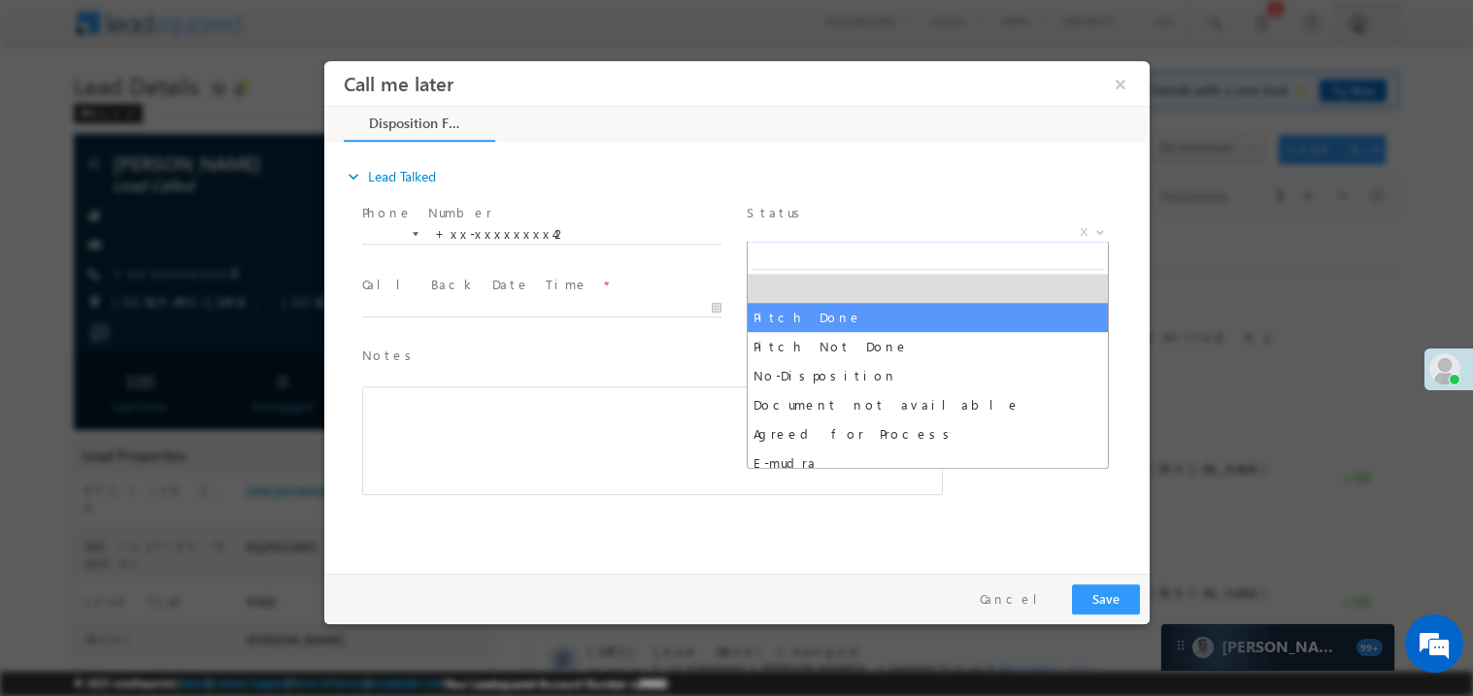
select select "Pitch Done"
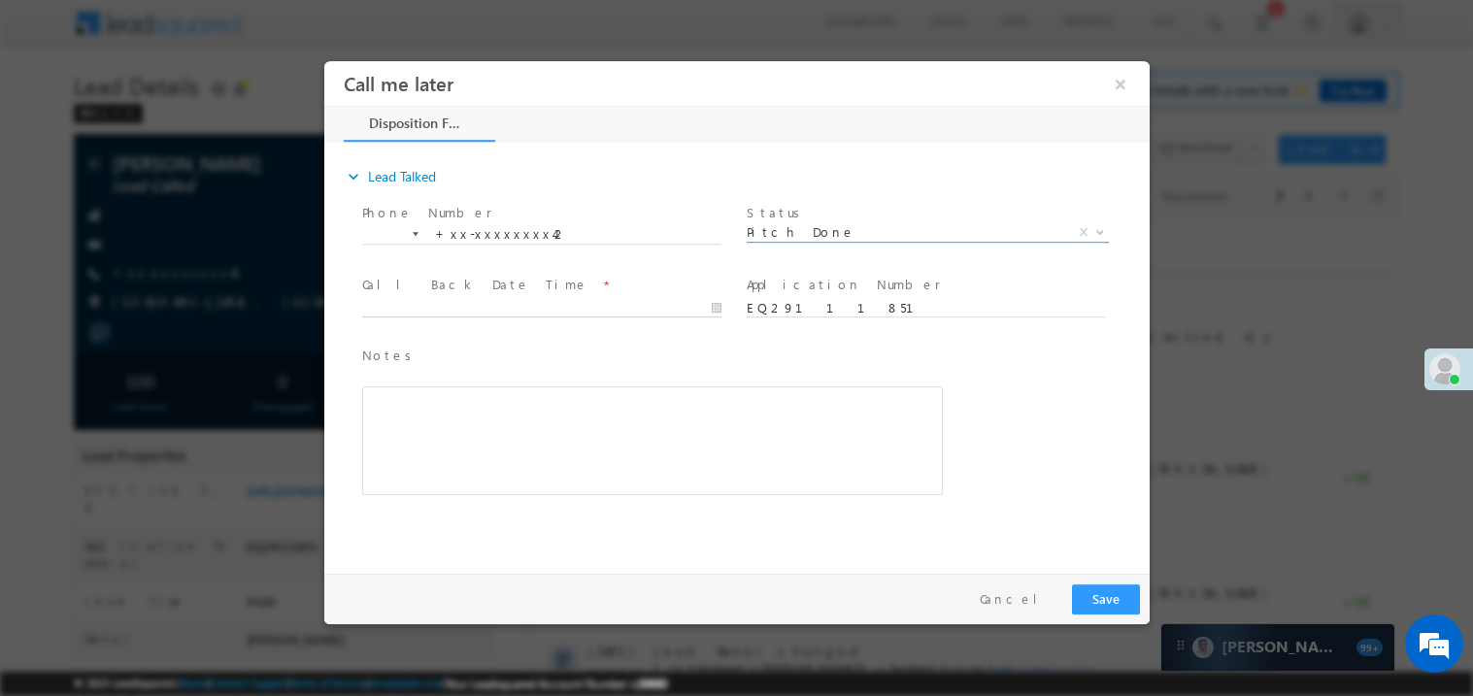
click at [400, 303] on body "Call me later ×" at bounding box center [735, 312] width 825 height 504
type input "09/17/25 4:39 PM"
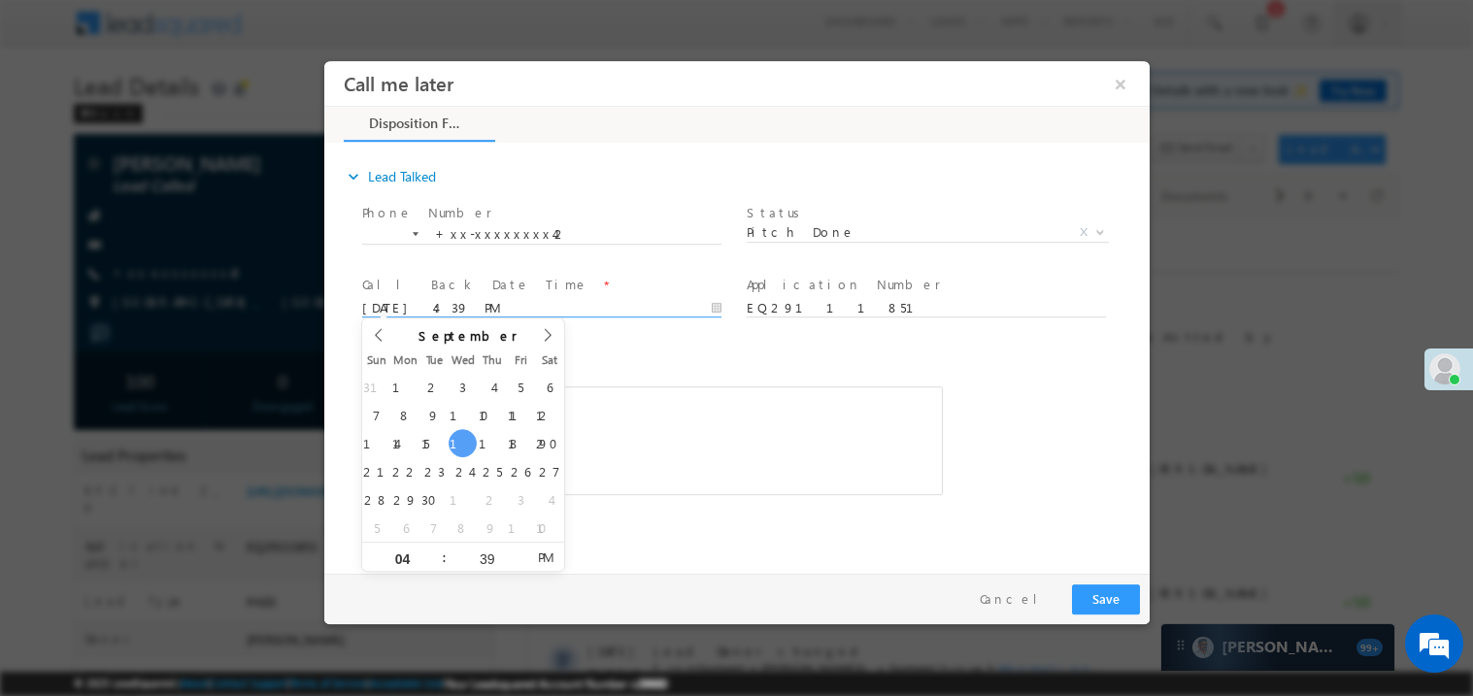
click at [646, 428] on div "Rich Text Editor, 40788eee-0fb2-11ec-a811-0adc8a9d82c2__tab1__section1__Notes__…" at bounding box center [651, 439] width 580 height 109
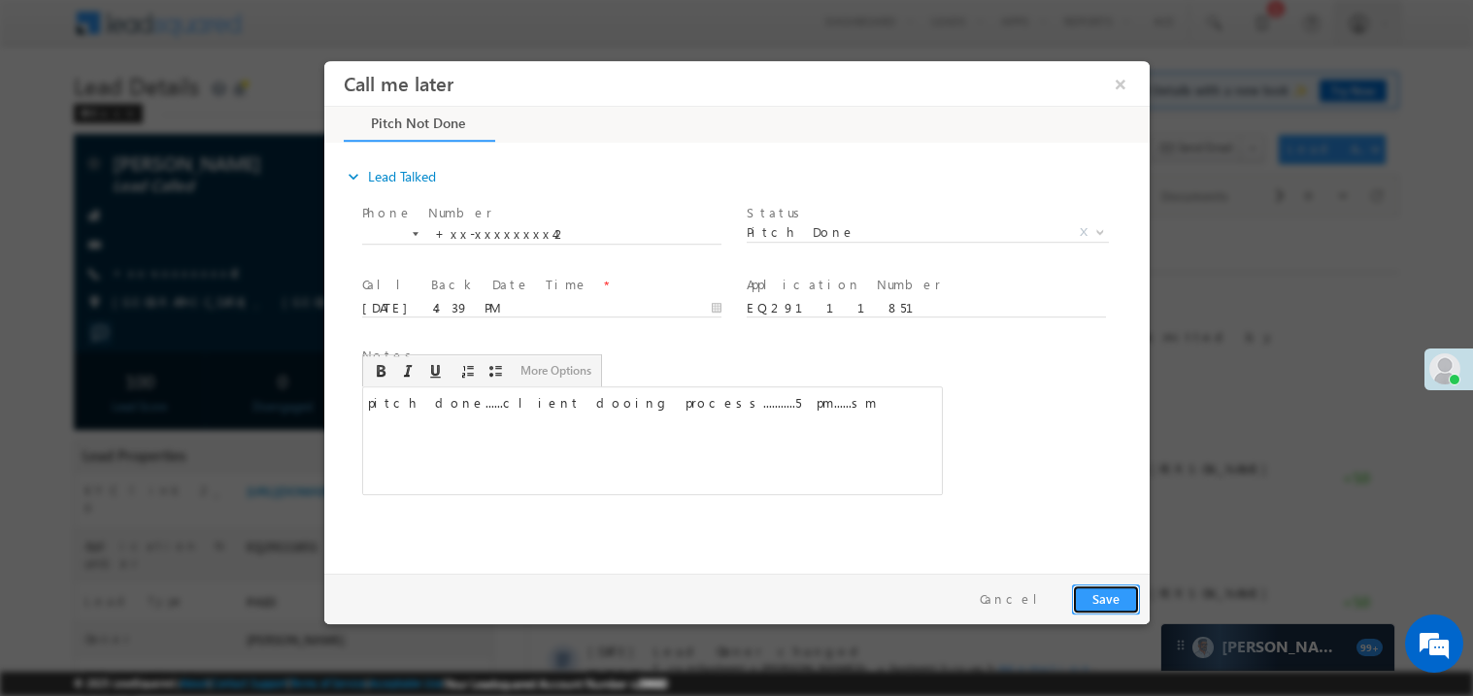
click at [1092, 608] on button "Save" at bounding box center [1105, 598] width 68 height 30
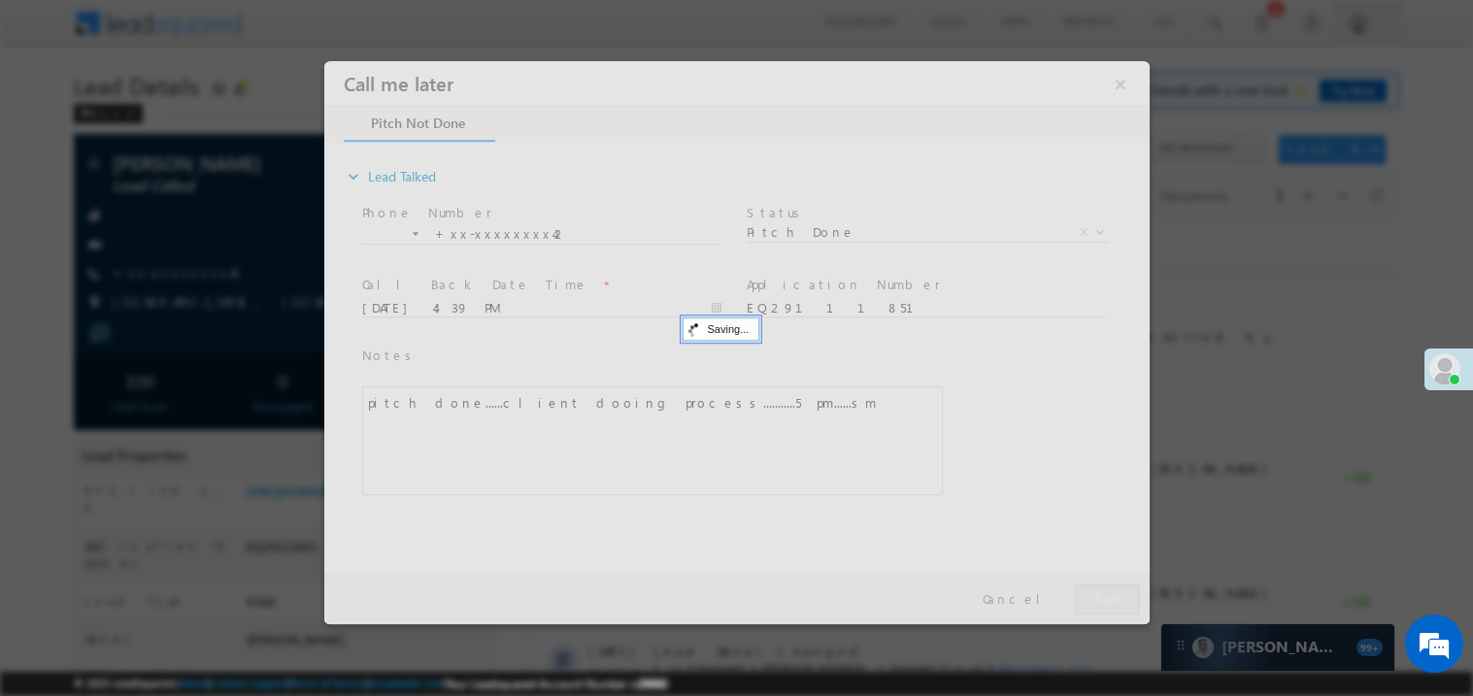
click at [1092, 608] on div at bounding box center [735, 341] width 825 height 563
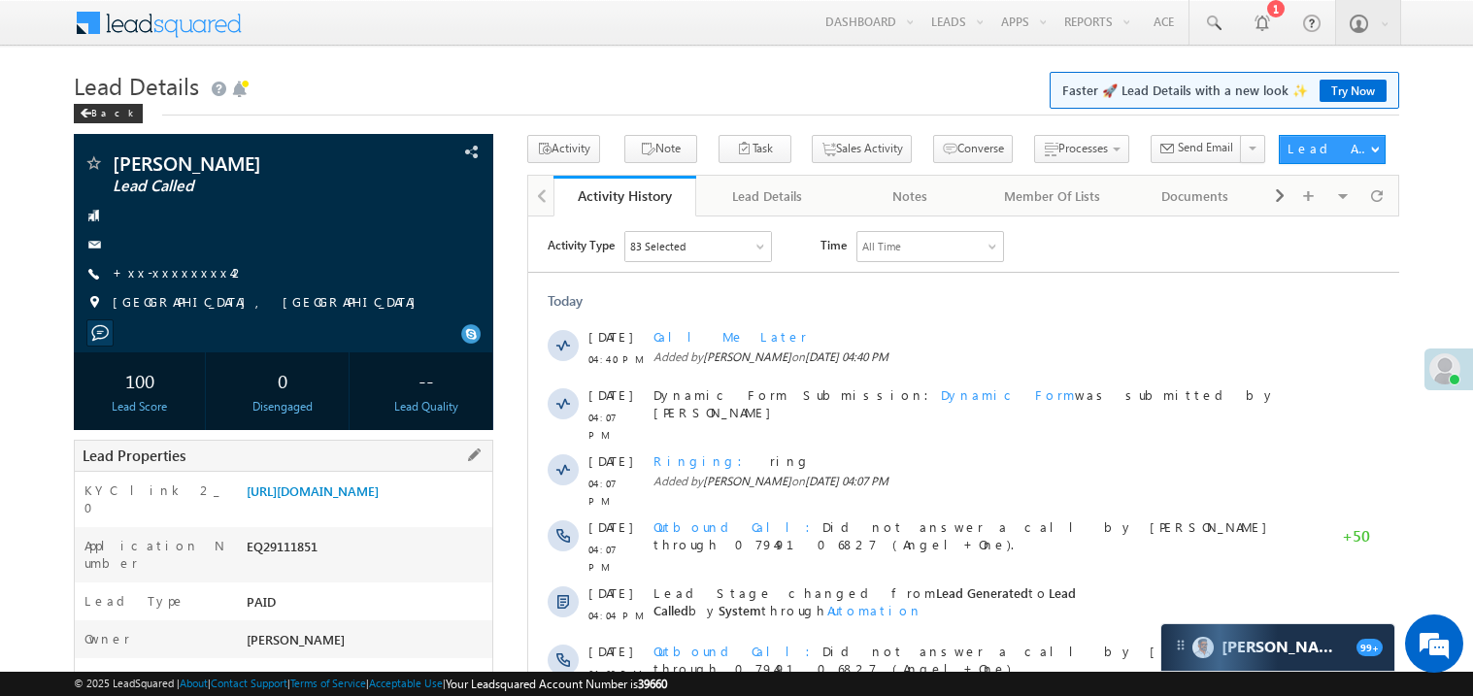
click at [347, 481] on div "https://angelbroking1-pk3em7sa.customui-test.leadsquared.com?leadId=204ba52b-c8…" at bounding box center [367, 494] width 250 height 27
click at [361, 499] on link "https://angelbroking1-pk3em7sa.customui-test.leadsquared.com?leadId=204ba52b-c8…" at bounding box center [313, 490] width 132 height 17
click at [357, 499] on link "https://angelbroking1-pk3em7sa.customui-test.leadsquared.com?leadId=204ba52b-c8…" at bounding box center [313, 490] width 132 height 17
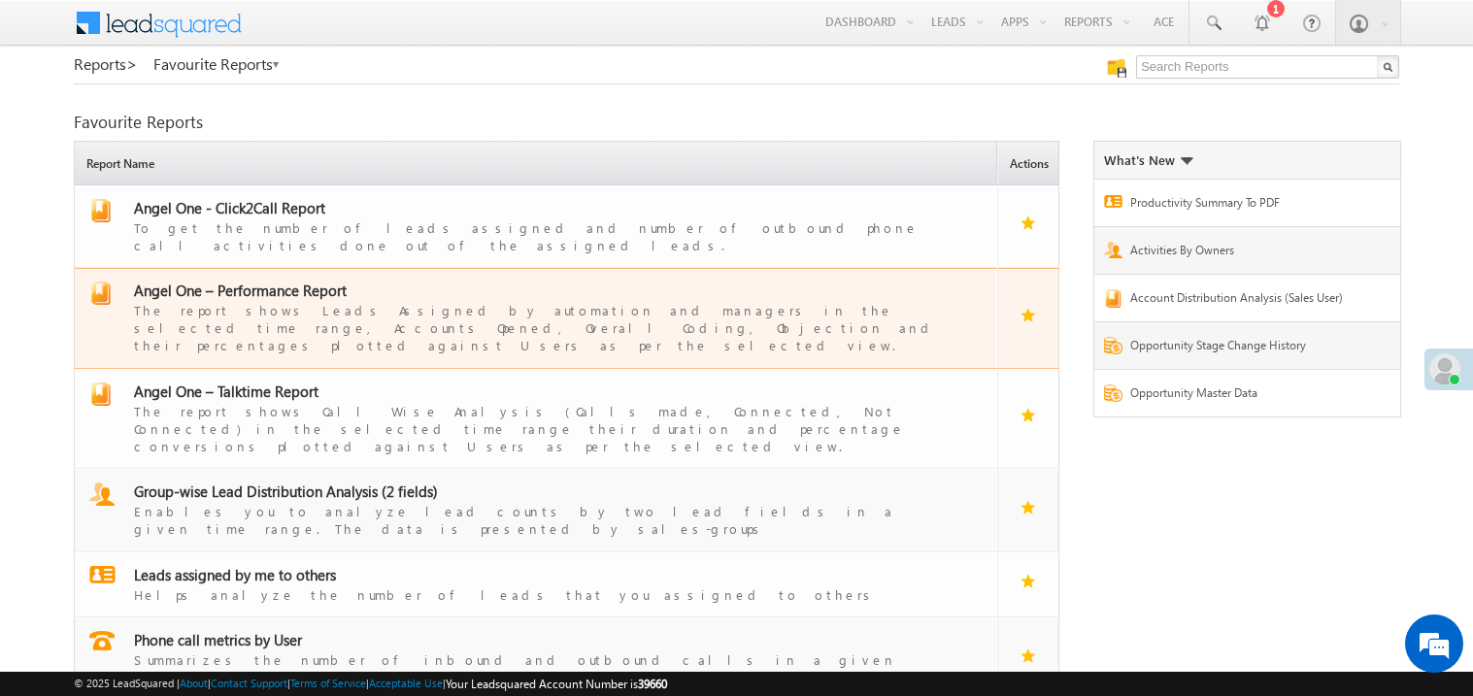
click at [268, 281] on span "Angel One – Performance Report" at bounding box center [240, 290] width 213 height 19
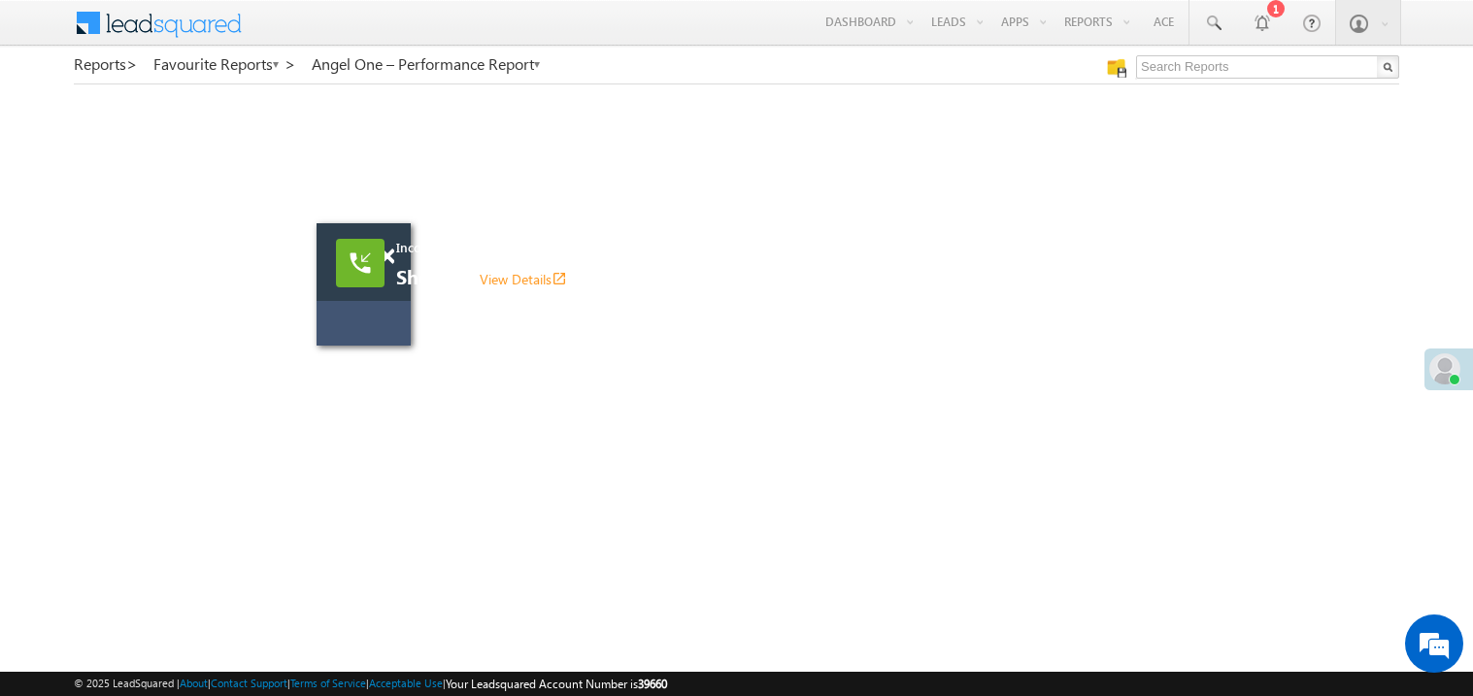
drag, startPoint x: 852, startPoint y: 355, endPoint x: 371, endPoint y: 331, distance: 482.1
click at [371, 331] on div at bounding box center [390, 335] width 108 height 19
click at [388, 254] on span at bounding box center [387, 256] width 15 height 17
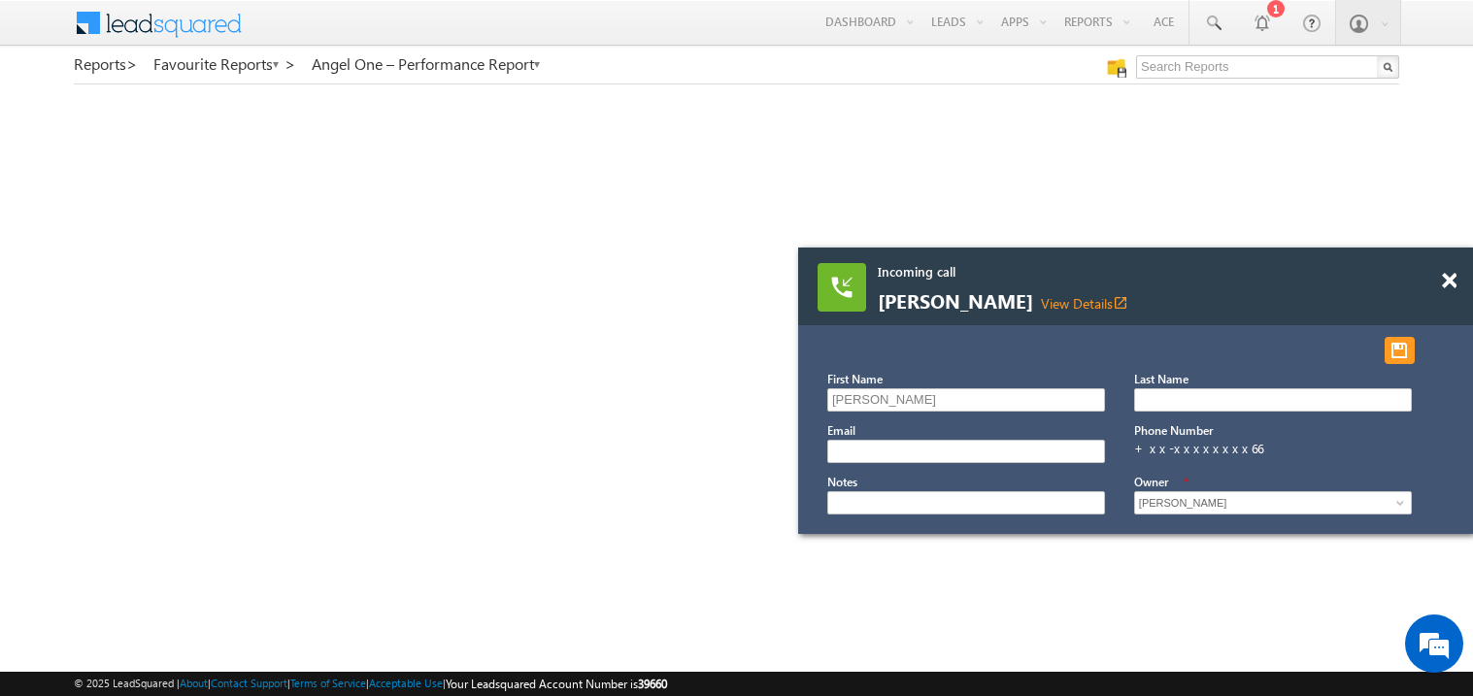
click at [1457, 280] on div at bounding box center [1459, 272] width 26 height 49
click at [1450, 283] on span at bounding box center [1448, 281] width 15 height 17
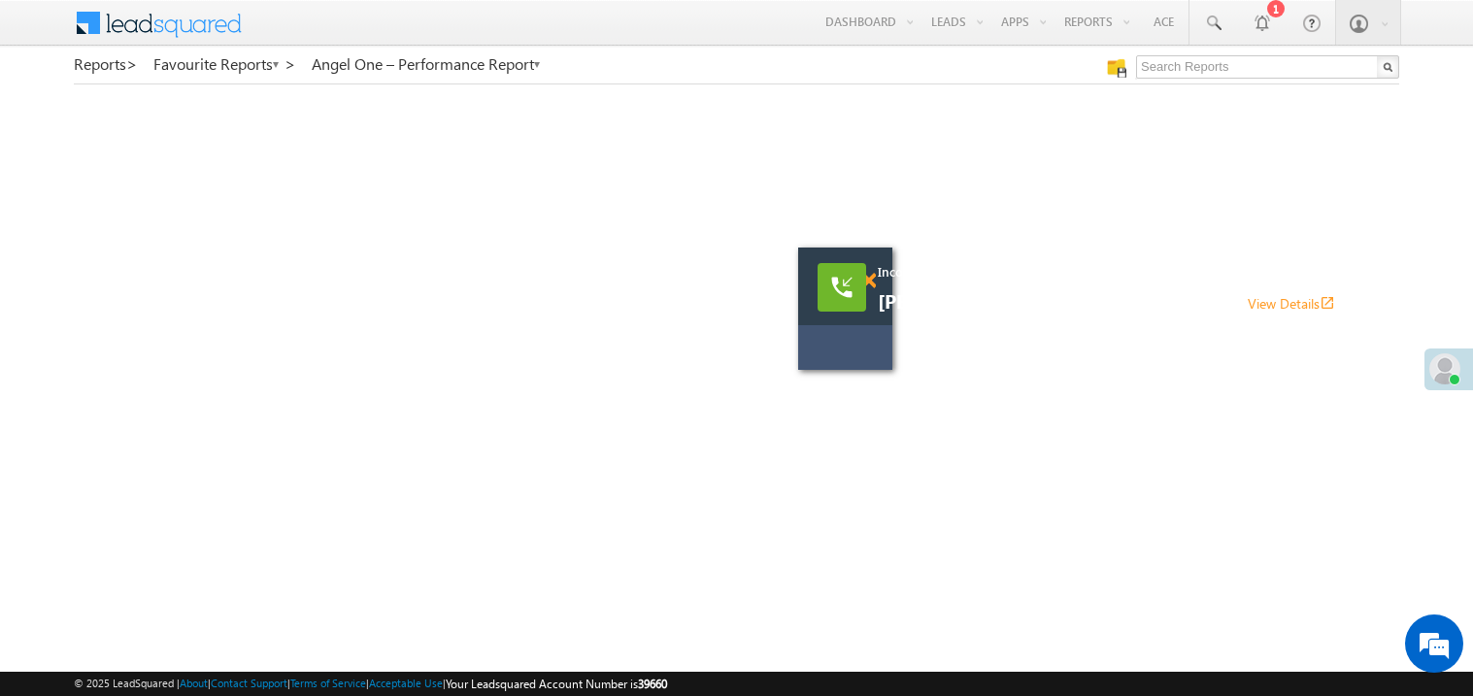
click at [871, 277] on span at bounding box center [868, 281] width 15 height 17
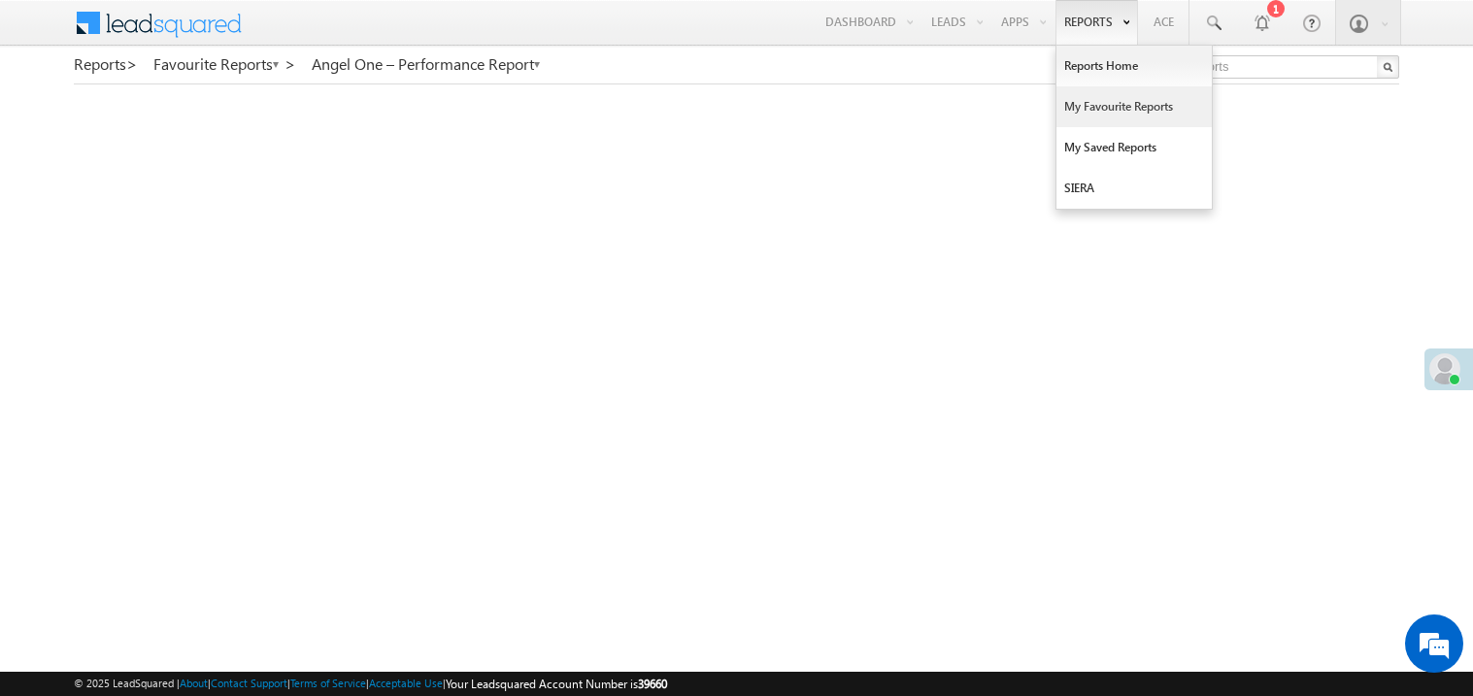
click at [1083, 112] on link "My Favourite Reports" at bounding box center [1133, 106] width 155 height 41
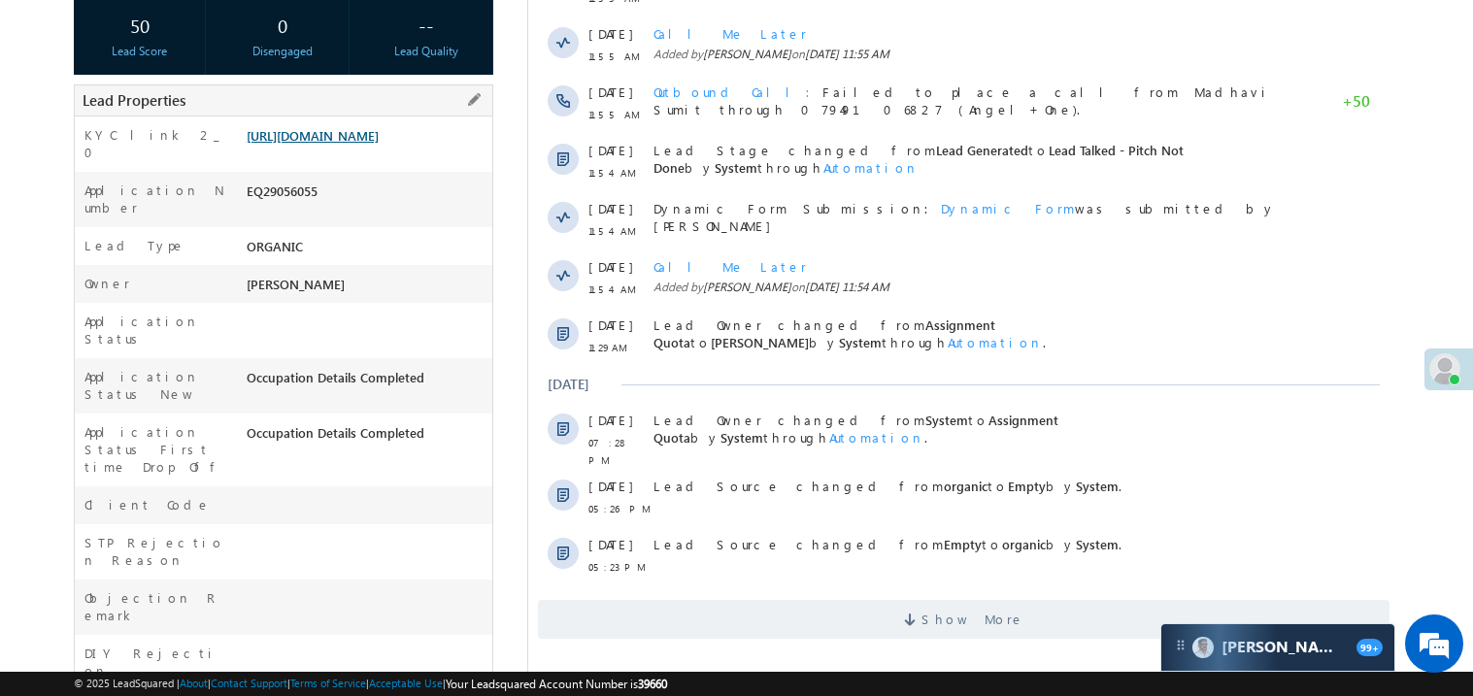
scroll to position [387, 0]
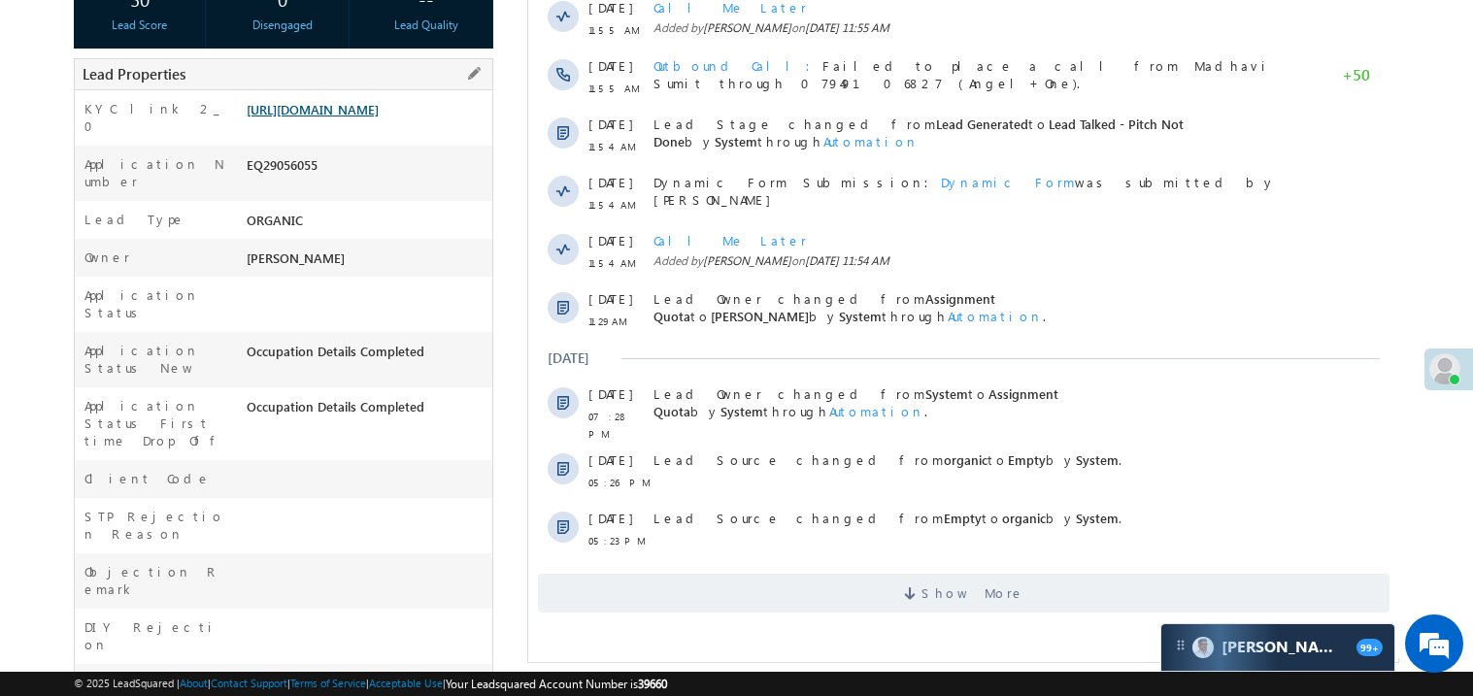
click at [371, 107] on link "[URL][DOMAIN_NAME]" at bounding box center [313, 109] width 132 height 17
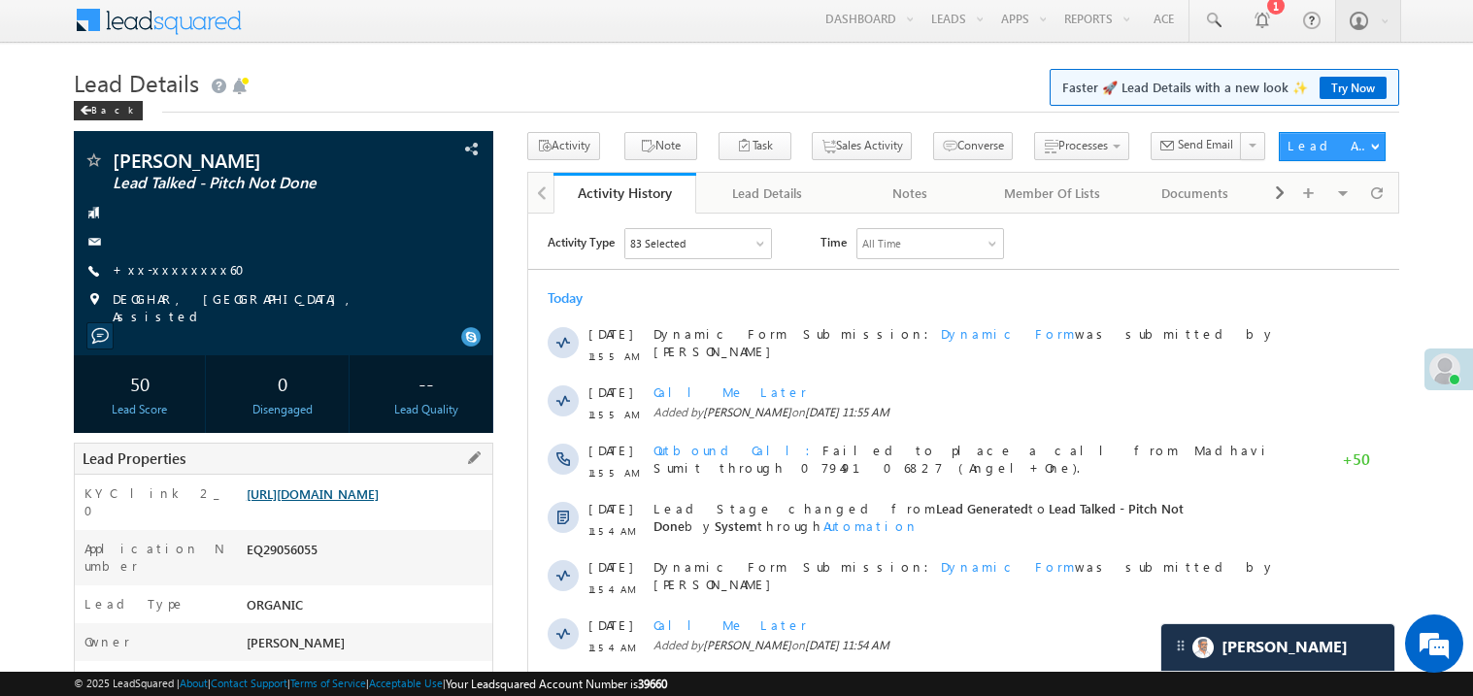
scroll to position [0, 0]
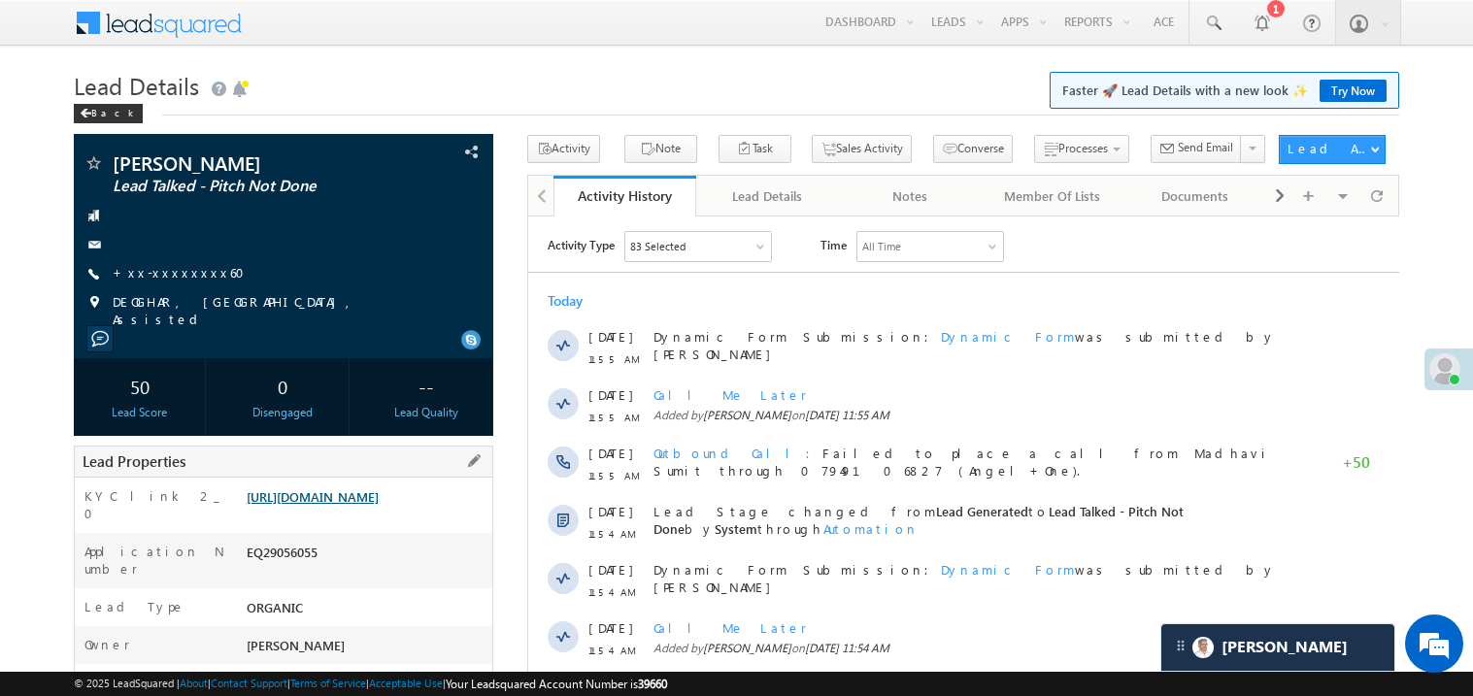
click at [351, 499] on link "https://angelbroking1-pk3em7sa.customui-test.leadsquared.com?leadId=1177be7b-b6…" at bounding box center [313, 496] width 132 height 17
click at [173, 265] on link "+xx-xxxxxxxx60" at bounding box center [185, 272] width 144 height 17
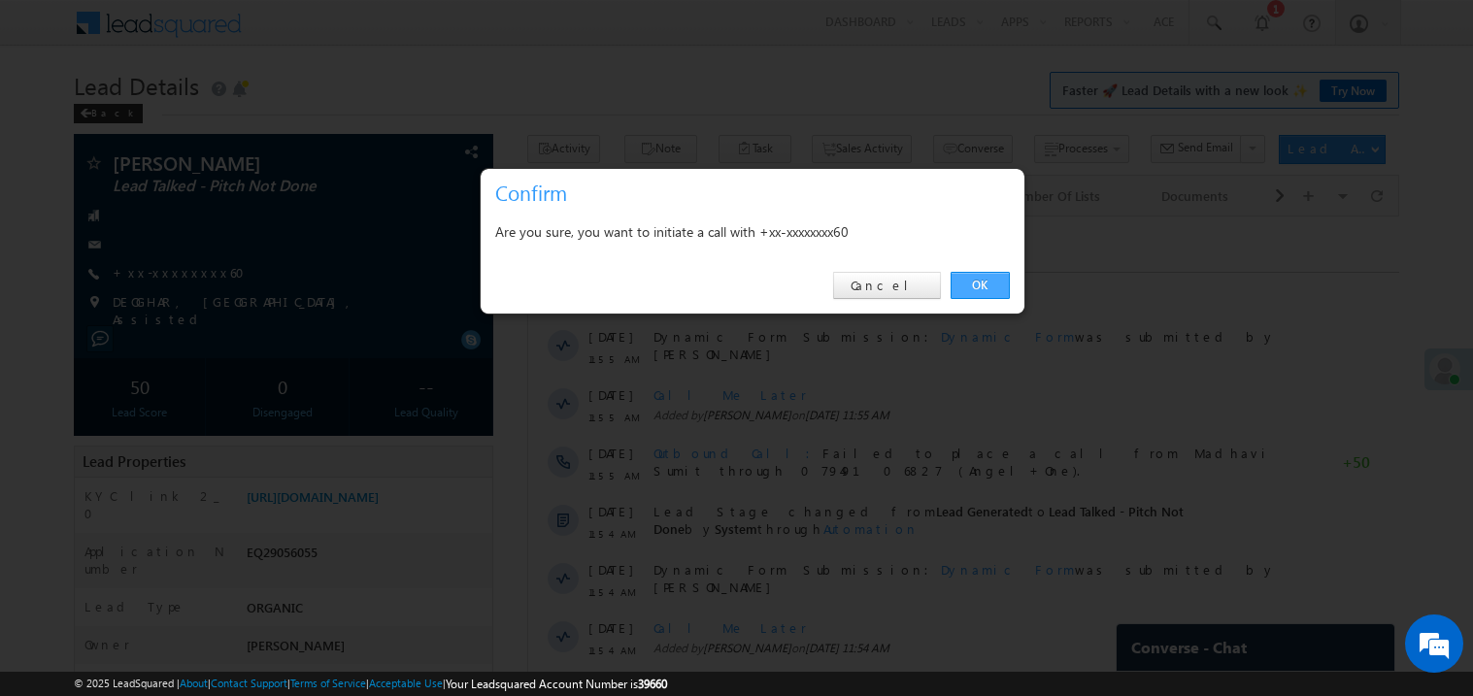
click at [977, 280] on link "OK" at bounding box center [979, 285] width 59 height 27
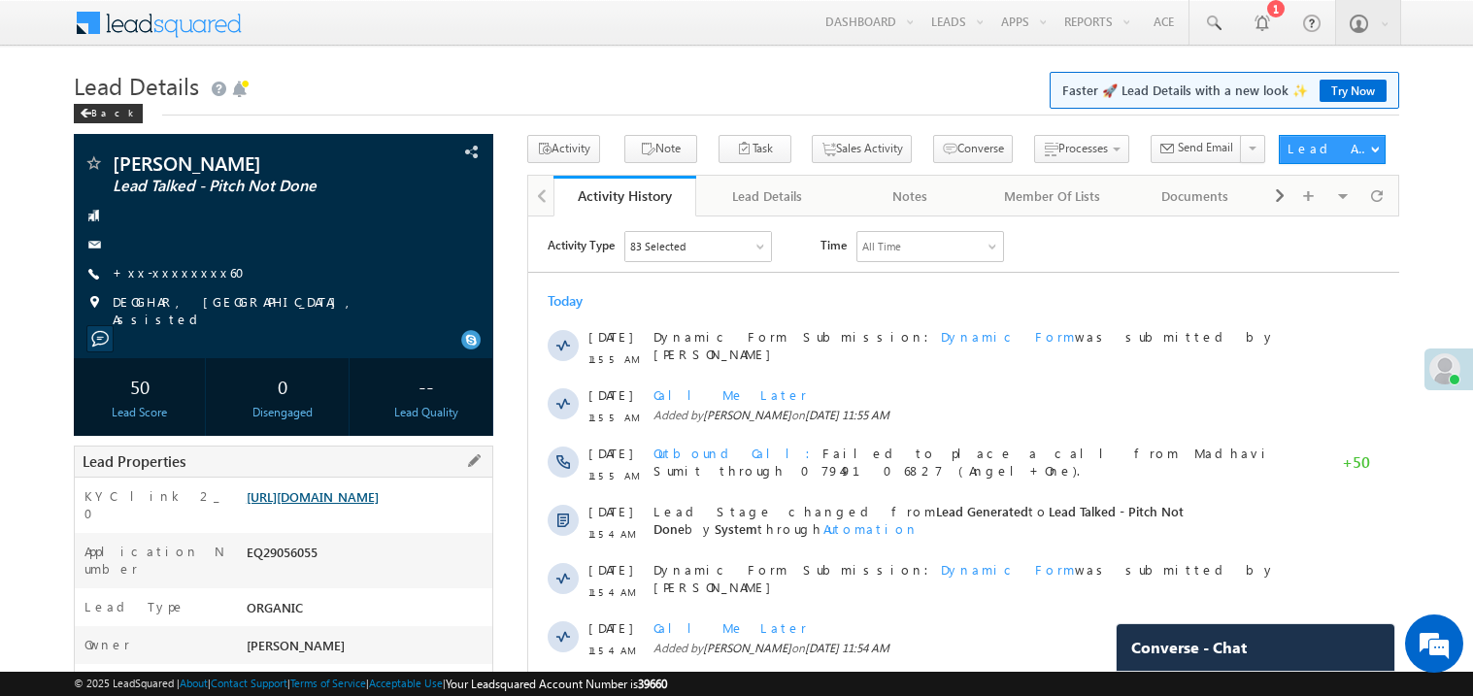
click at [337, 478] on div "Lead Properties" at bounding box center [283, 462] width 419 height 32
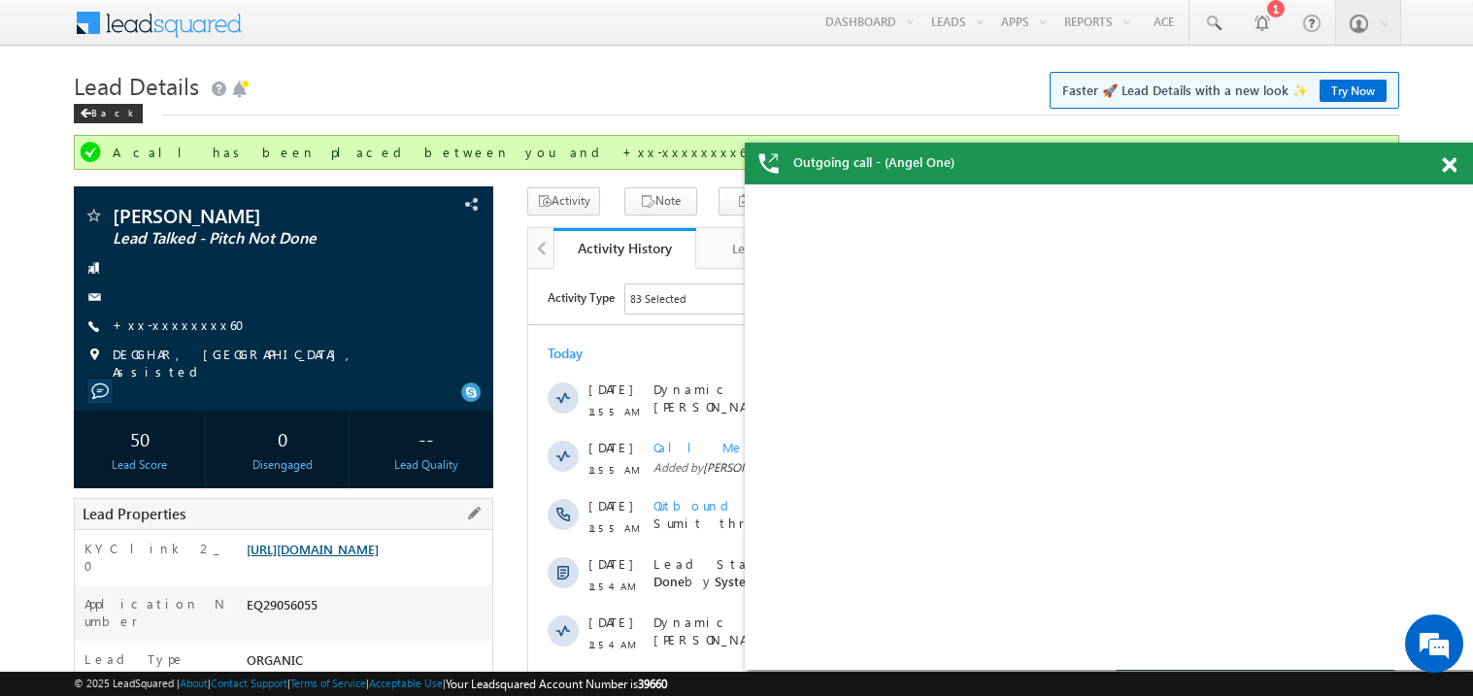
click at [350, 552] on link "https://angelbroking1-pk3em7sa.customui-test.leadsquared.com?leadId=1177be7b-b6…" at bounding box center [313, 549] width 132 height 17
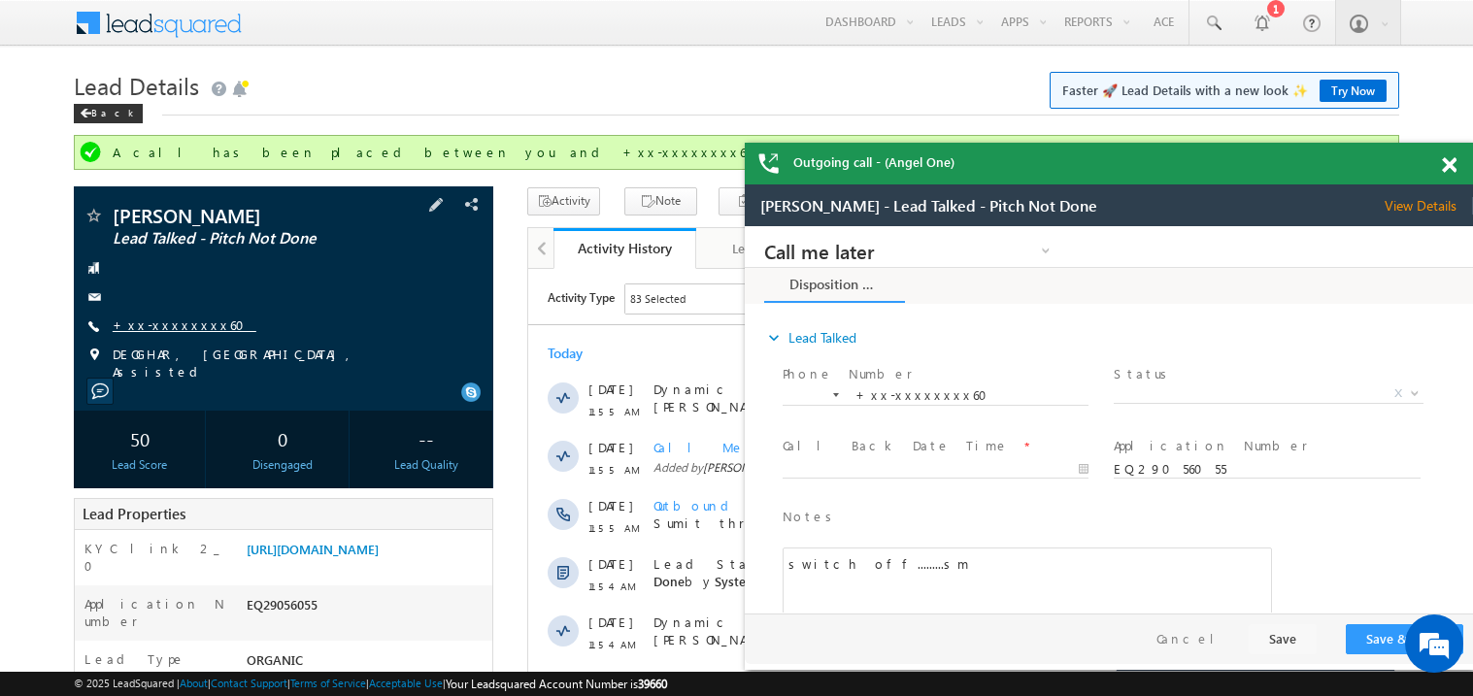
click at [183, 322] on link "+xx-xxxxxxxx60" at bounding box center [185, 324] width 144 height 17
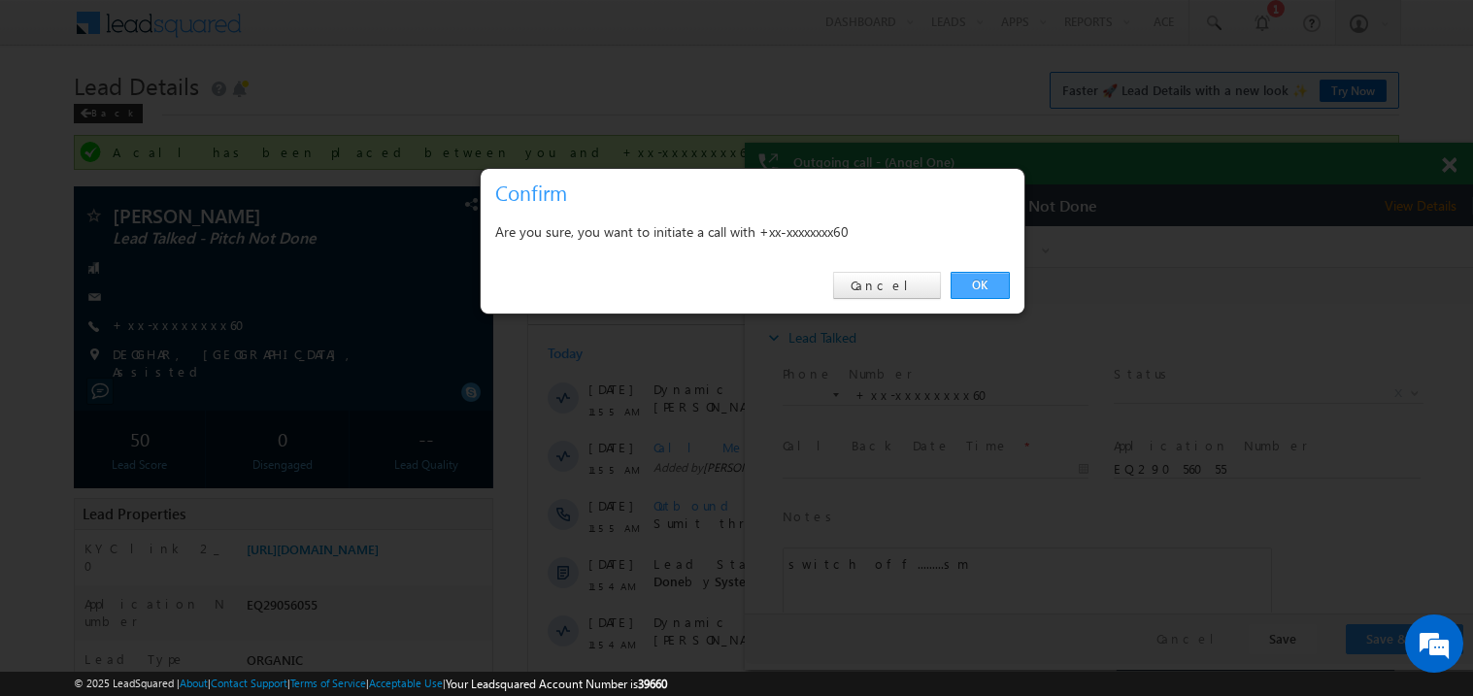
click at [977, 285] on link "OK" at bounding box center [979, 285] width 59 height 27
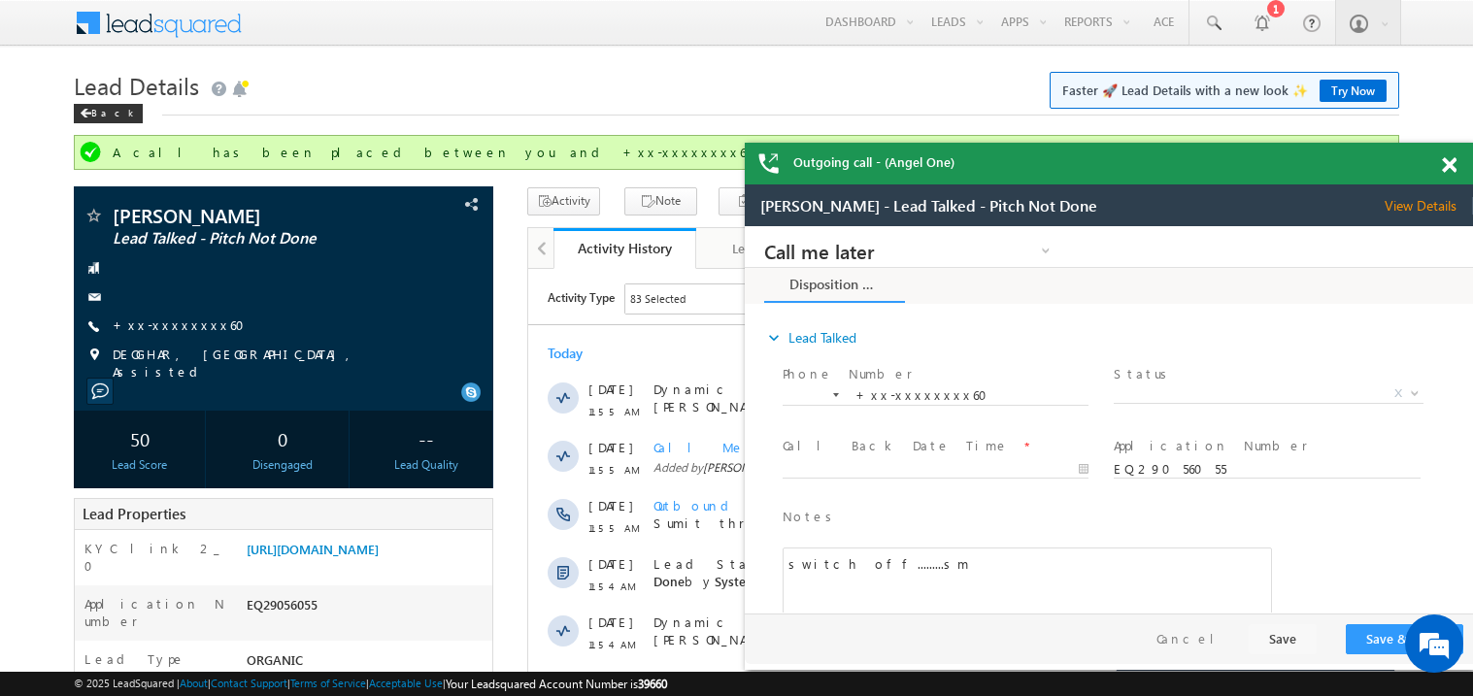
click at [1451, 163] on span at bounding box center [1448, 165] width 15 height 17
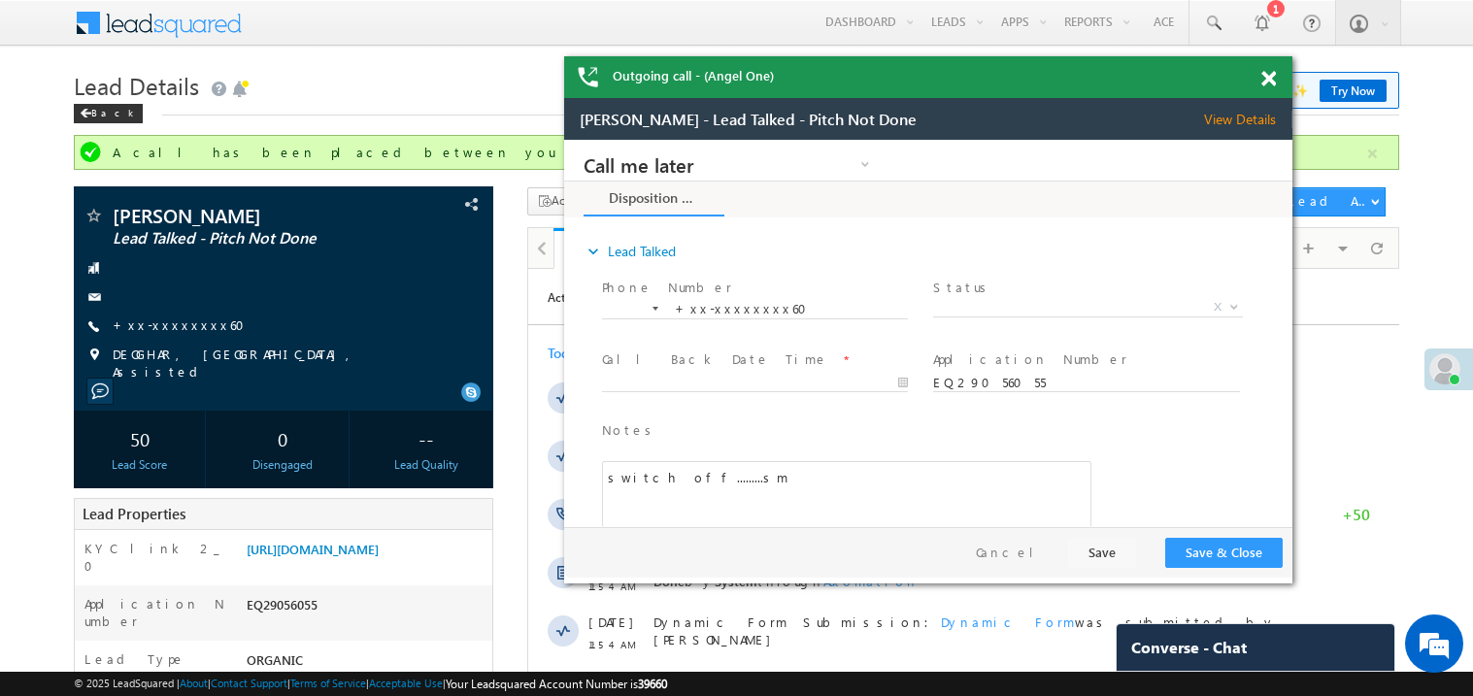
drag, startPoint x: 1216, startPoint y: 204, endPoint x: 1007, endPoint y: 88, distance: 239.4
click at [1007, 88] on div "Outgoing call - (Angel One)" at bounding box center [928, 77] width 728 height 42
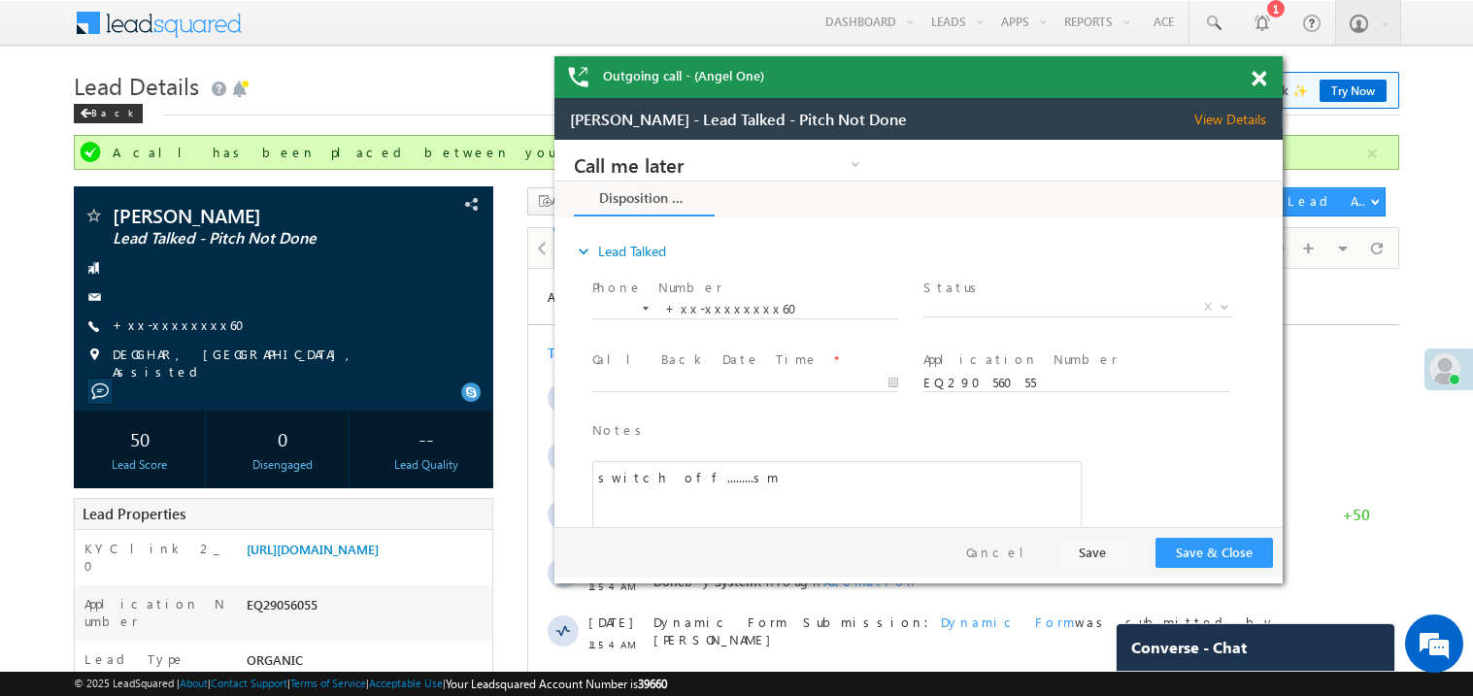
click at [1251, 77] on span at bounding box center [1258, 79] width 15 height 17
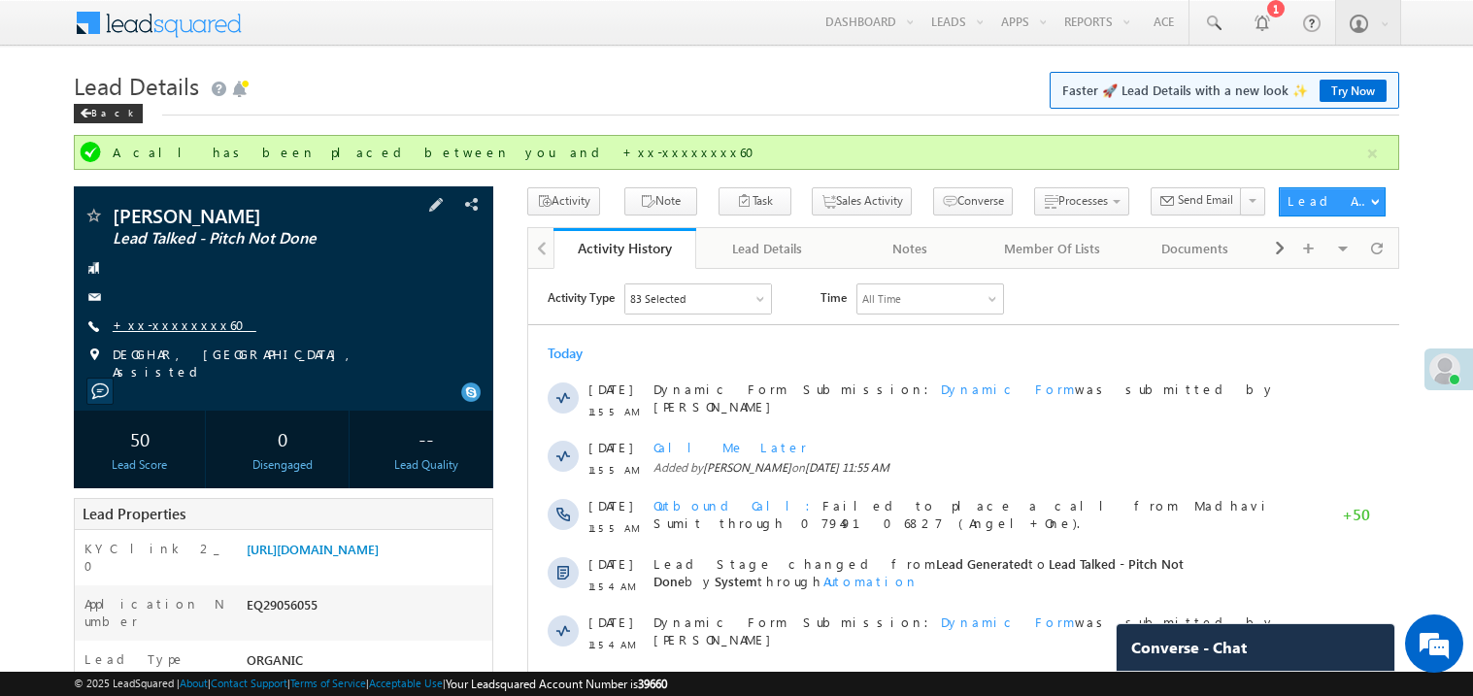
click at [173, 325] on link "+xx-xxxxxxxx60" at bounding box center [185, 324] width 144 height 17
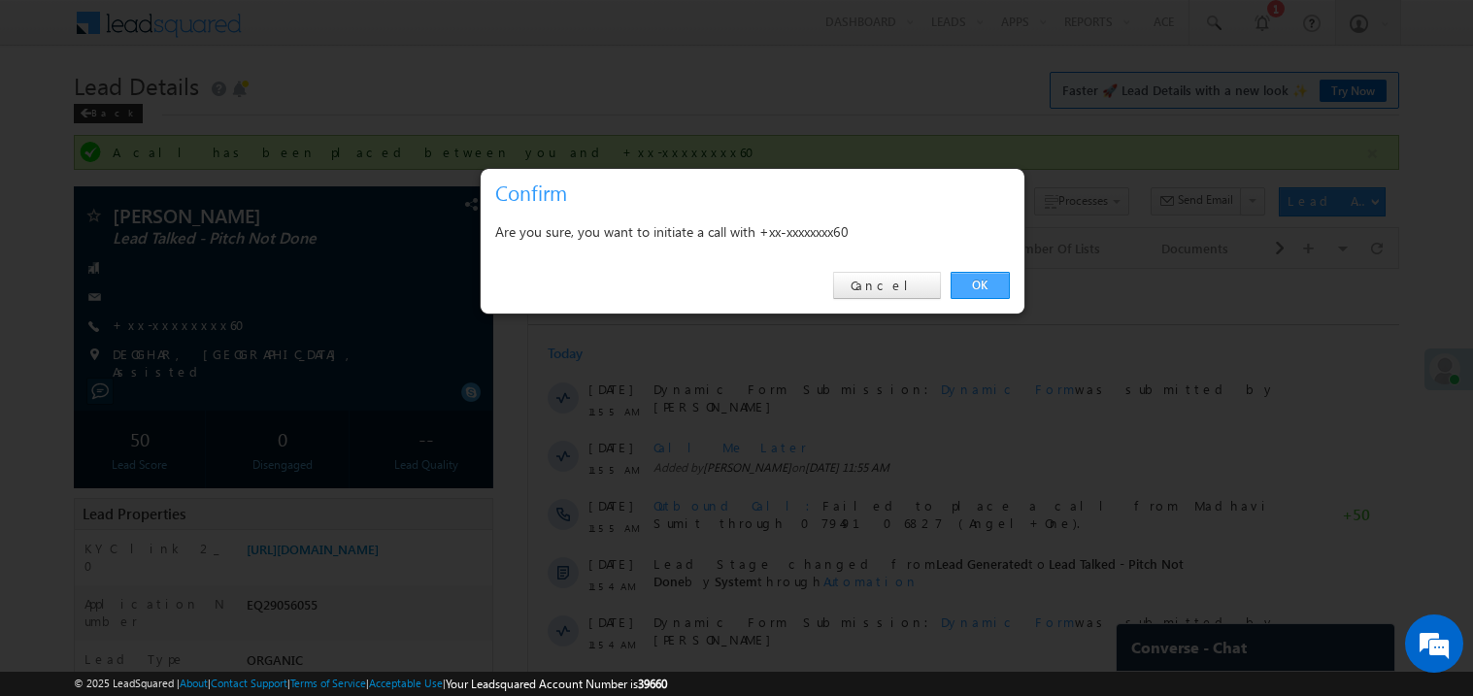
click at [981, 278] on link "OK" at bounding box center [979, 285] width 59 height 27
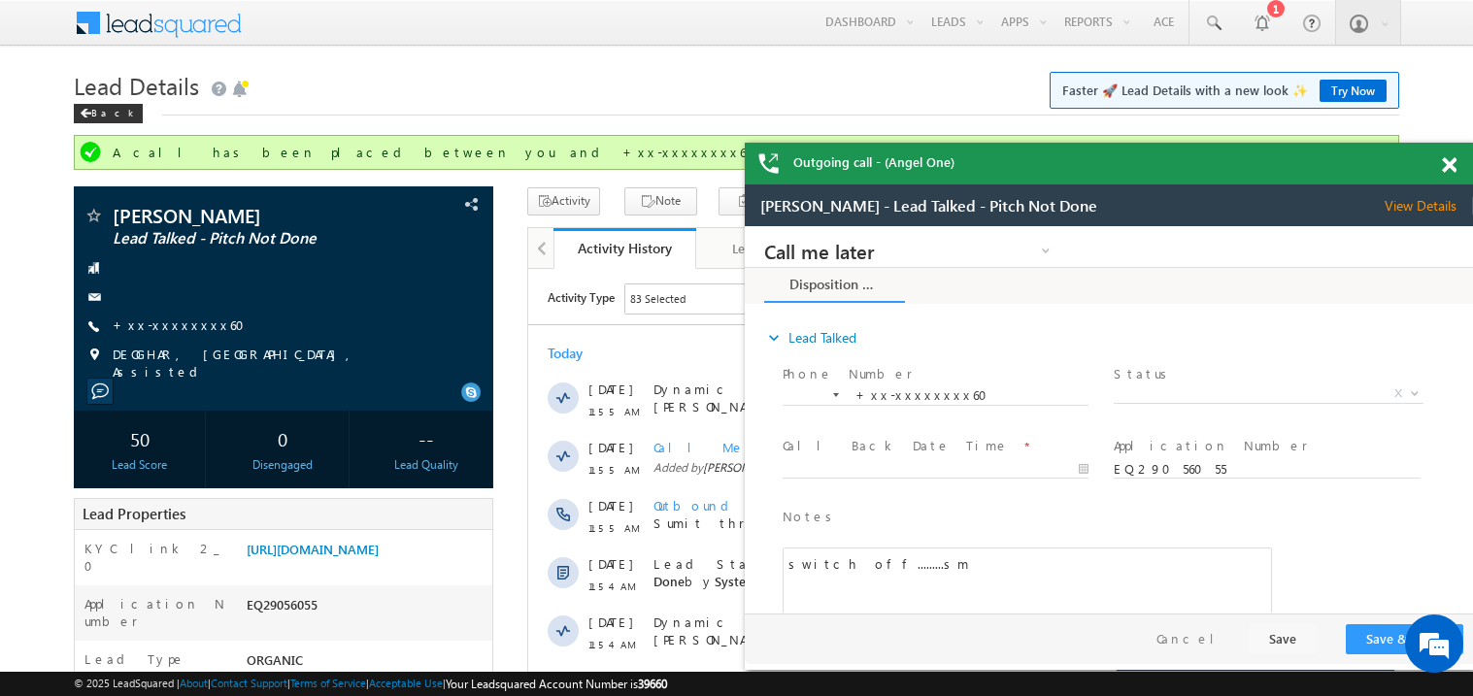
click at [1452, 165] on span at bounding box center [1448, 165] width 15 height 17
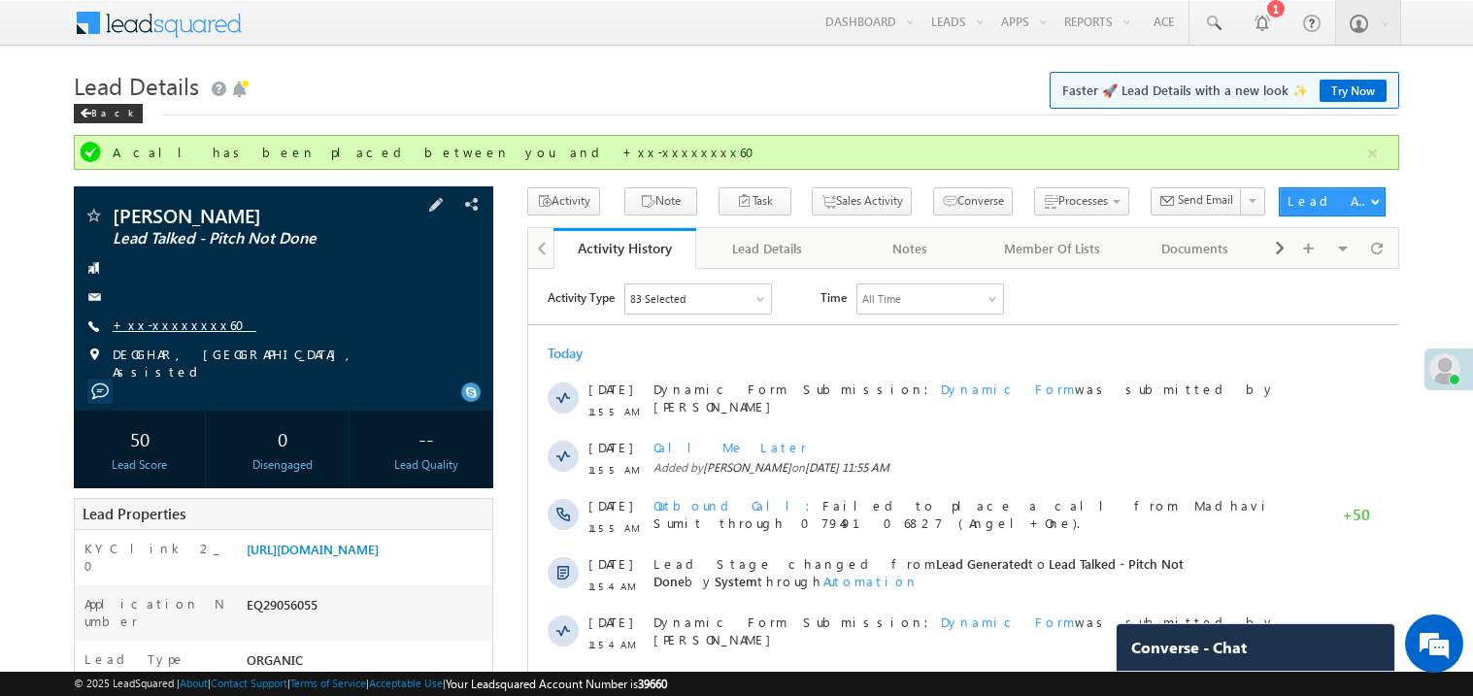
click at [166, 330] on link "+xx-xxxxxxxx60" at bounding box center [185, 324] width 144 height 17
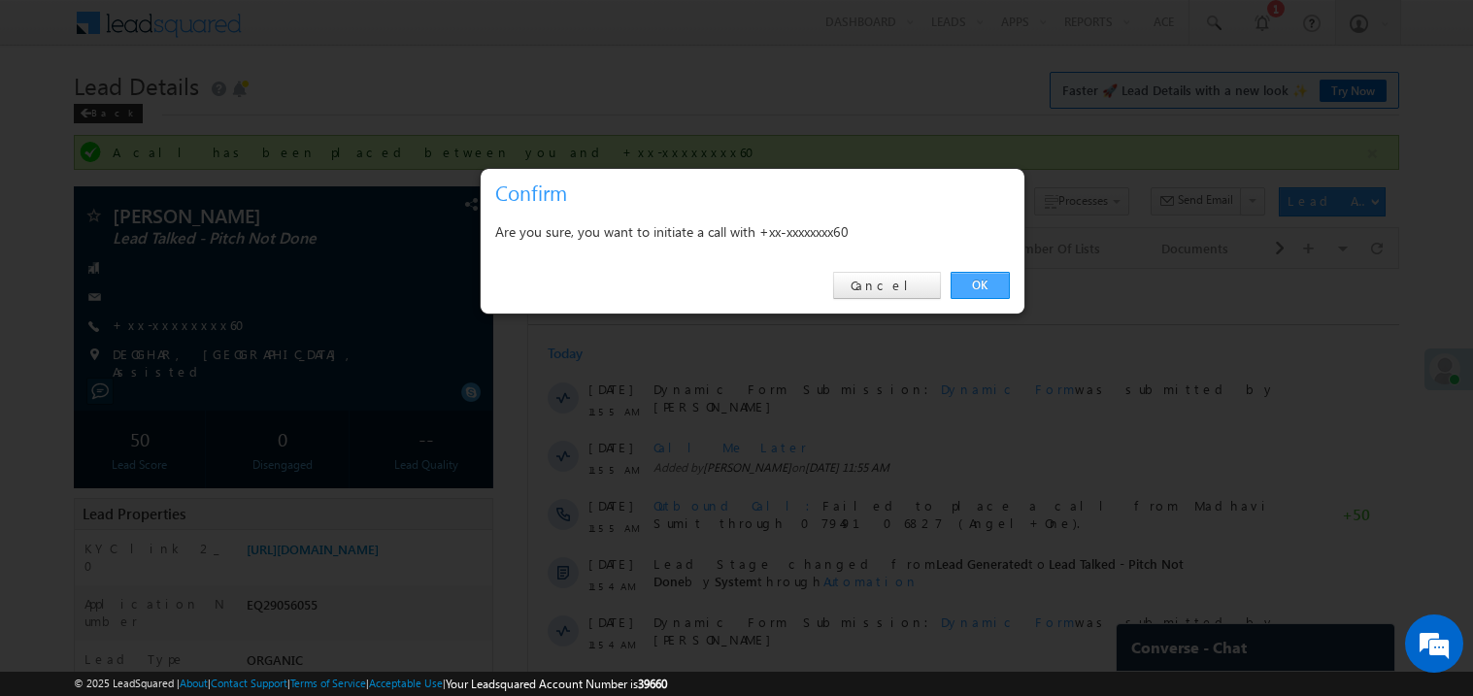
click at [976, 282] on link "OK" at bounding box center [979, 285] width 59 height 27
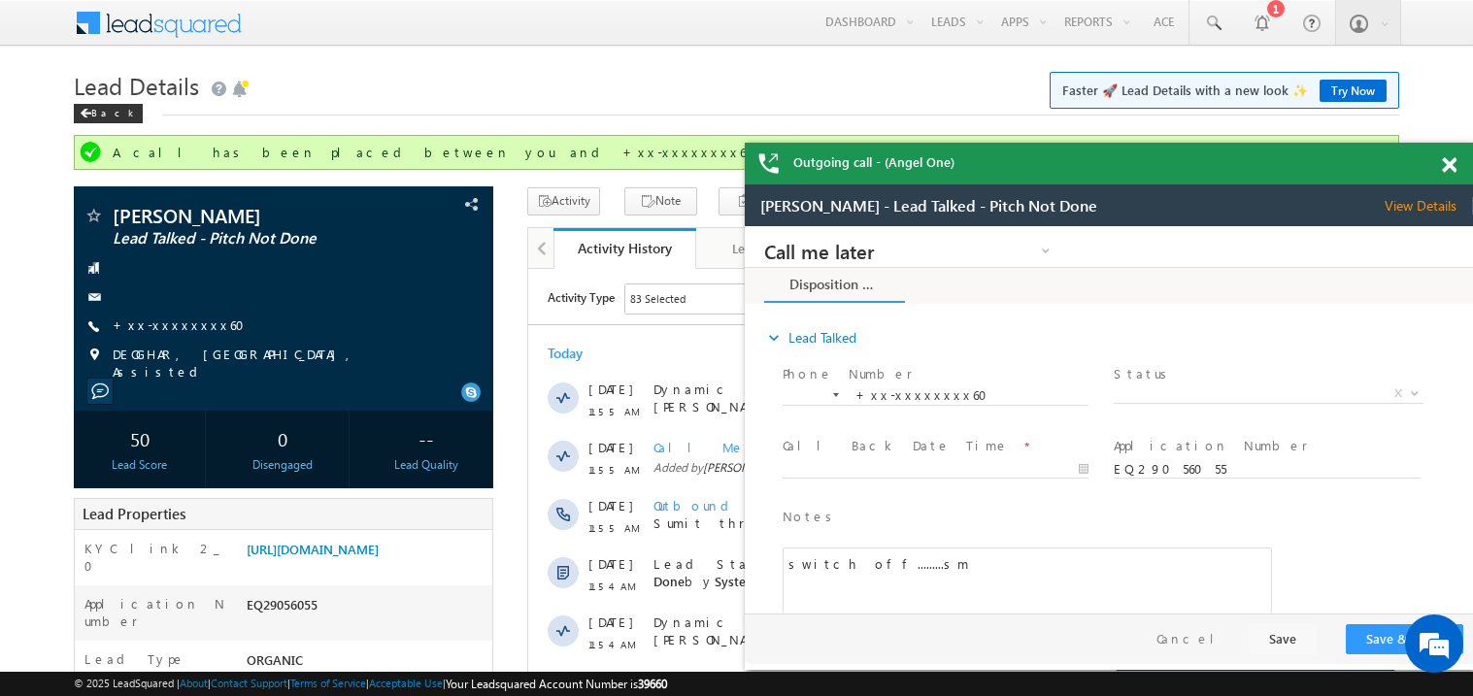
click at [1452, 164] on span at bounding box center [1448, 165] width 15 height 17
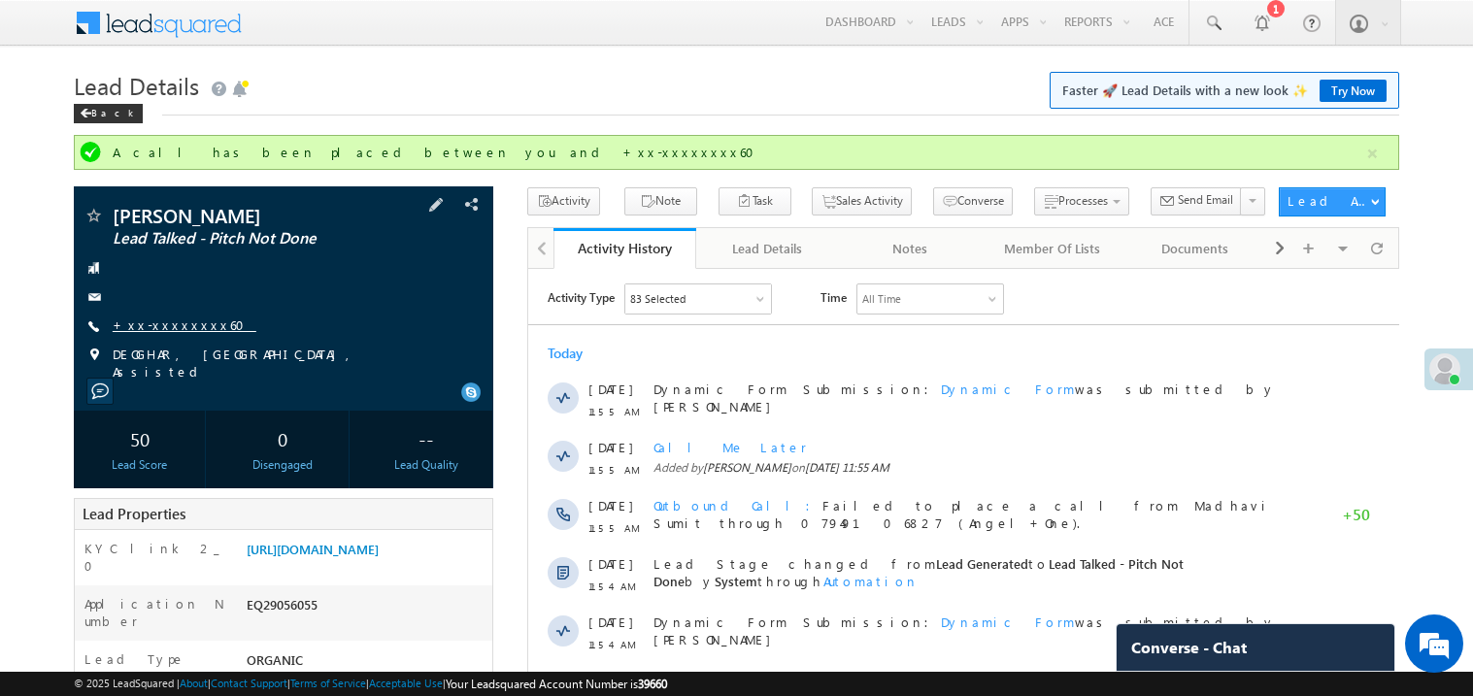
click at [176, 330] on link "+xx-xxxxxxxx60" at bounding box center [185, 324] width 144 height 17
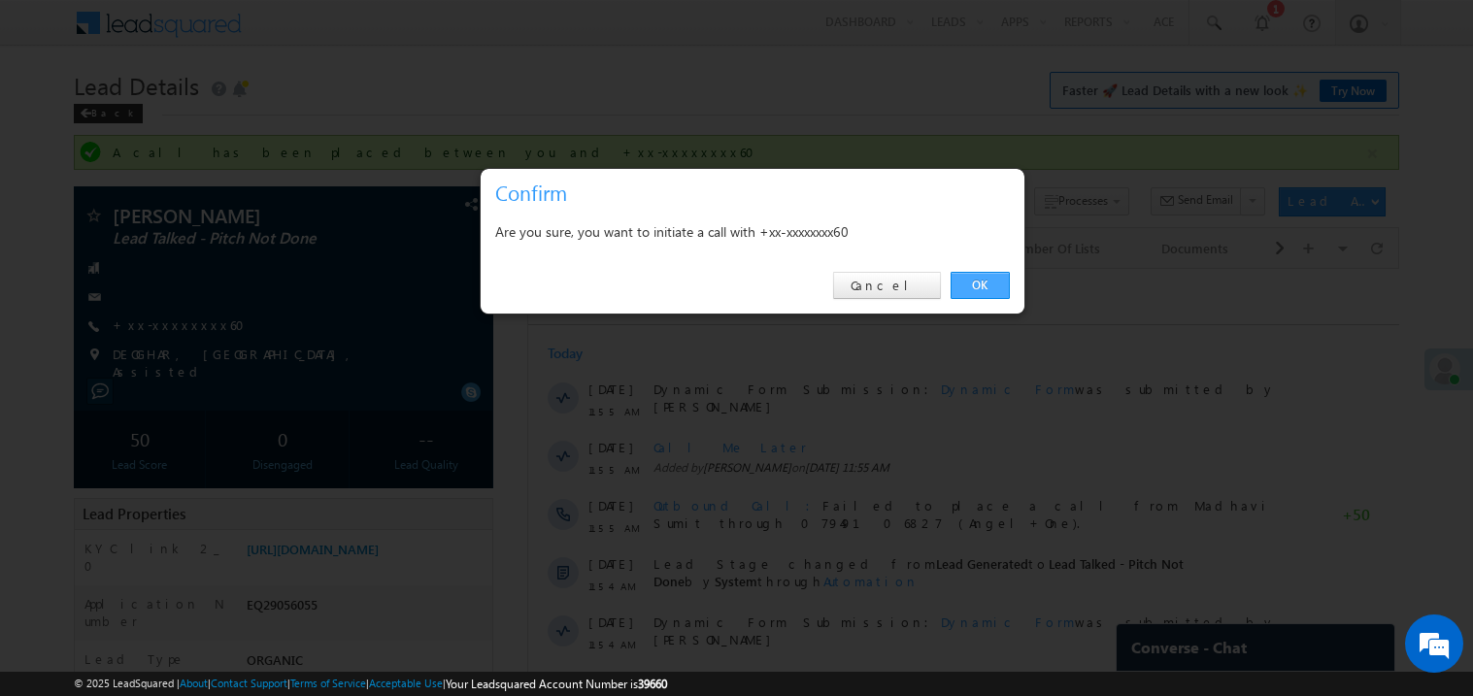
click at [977, 292] on link "OK" at bounding box center [979, 285] width 59 height 27
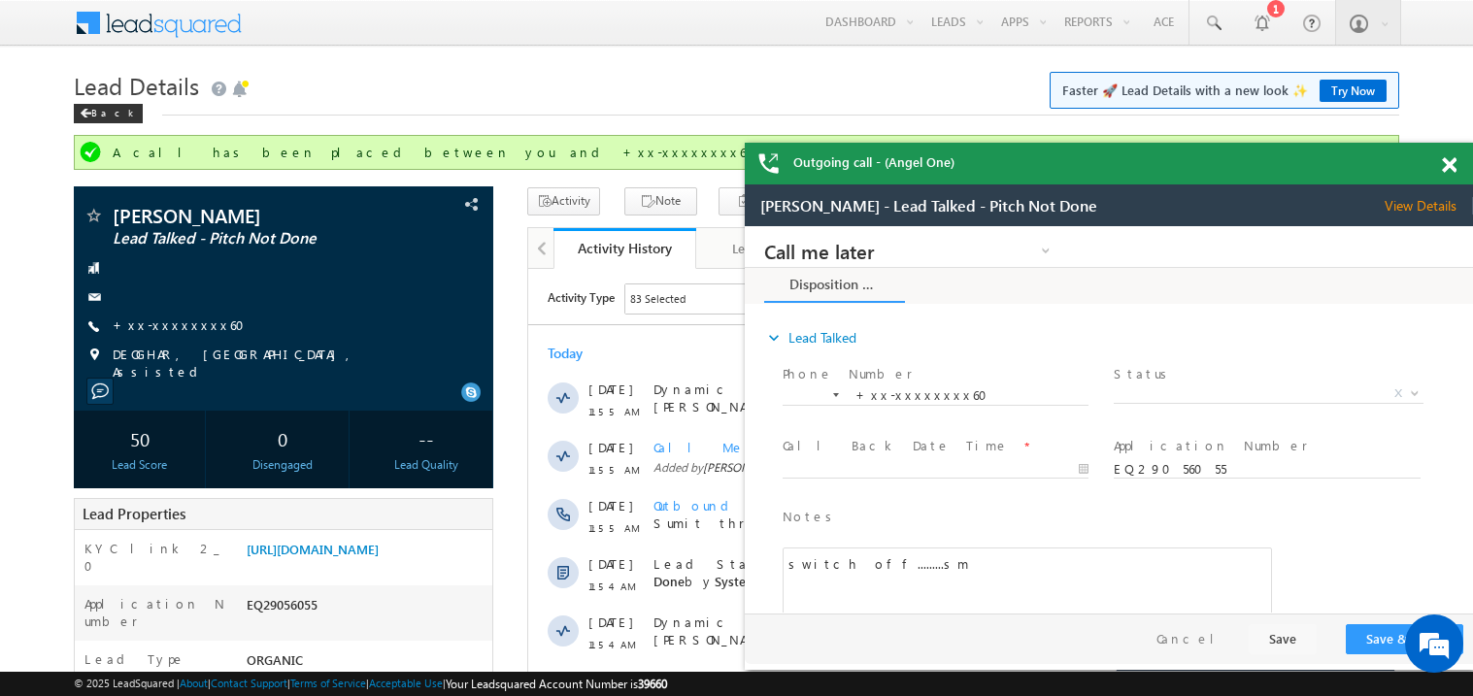
click at [1456, 168] on div at bounding box center [1459, 162] width 26 height 38
click at [1453, 168] on span at bounding box center [1448, 165] width 15 height 17
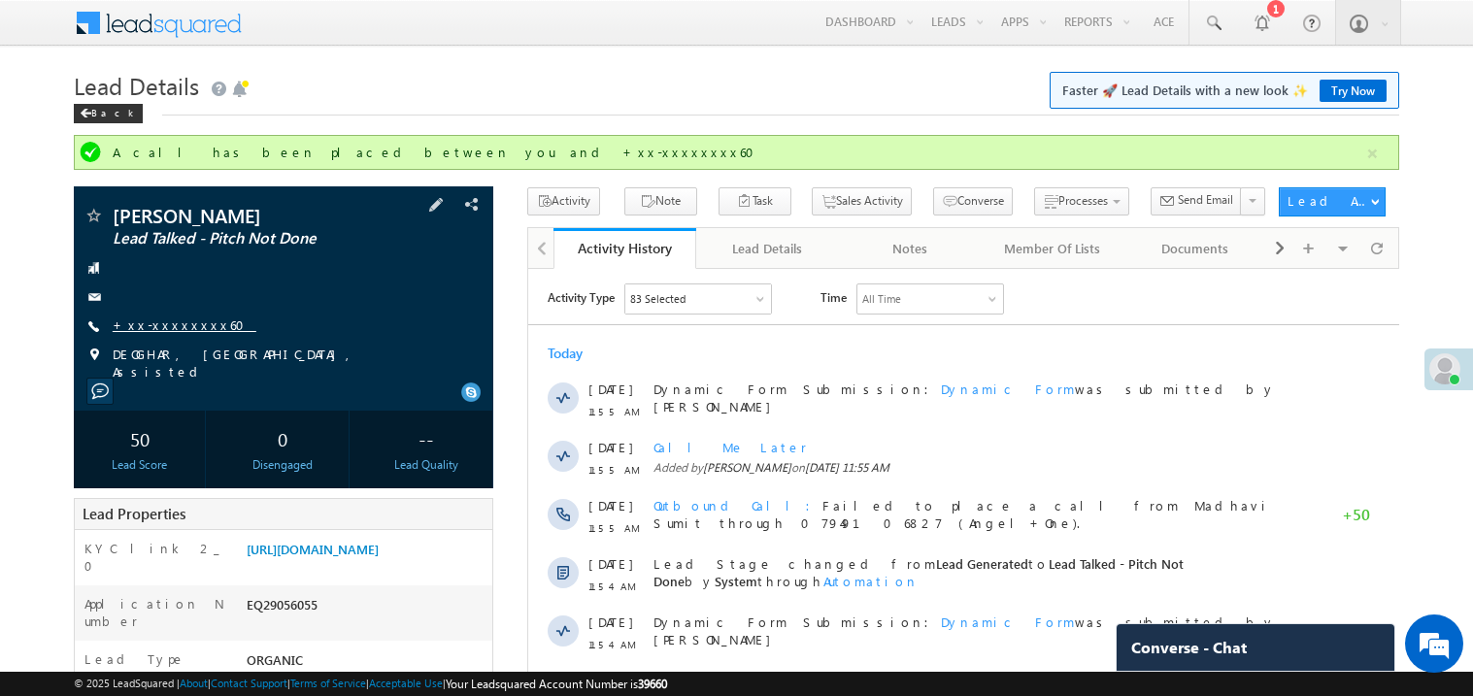
click at [174, 327] on link "+xx-xxxxxxxx60" at bounding box center [185, 324] width 144 height 17
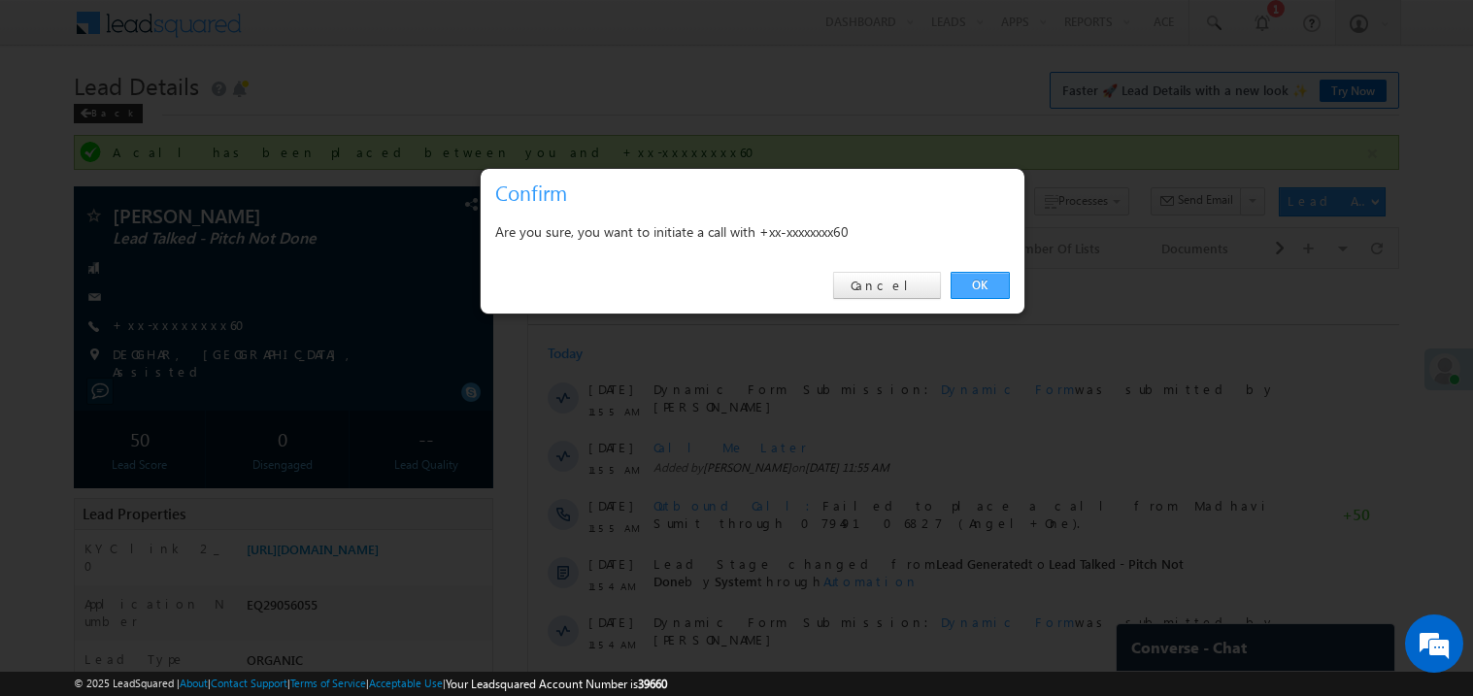
click at [981, 286] on link "OK" at bounding box center [979, 285] width 59 height 27
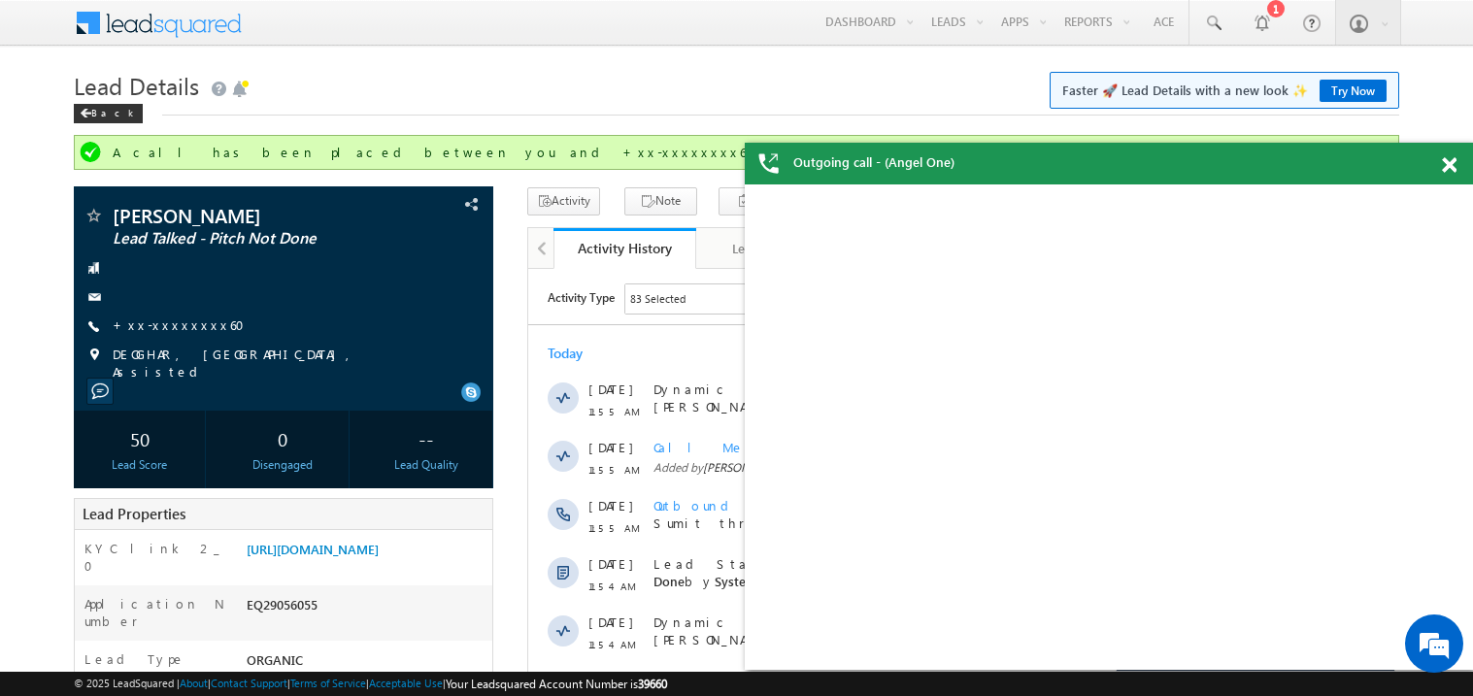
click at [1451, 164] on span at bounding box center [1448, 165] width 15 height 17
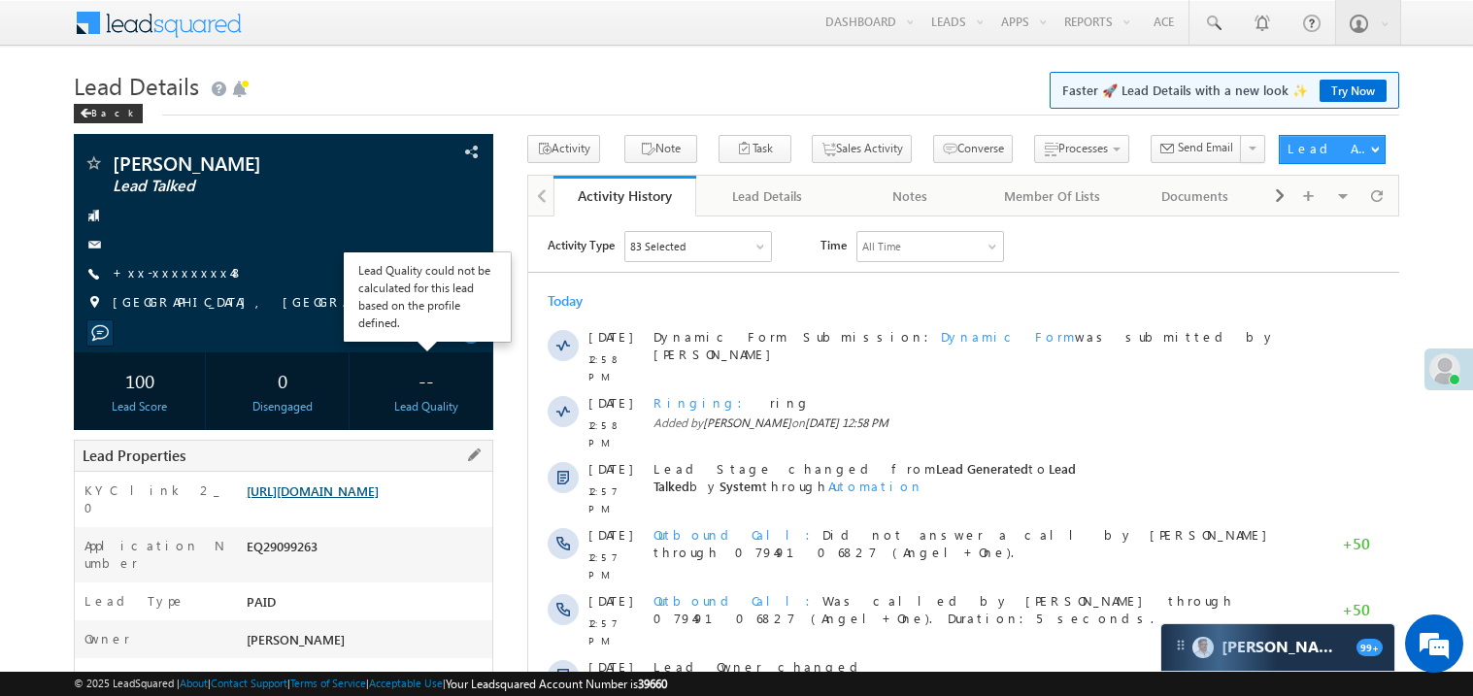
click at [365, 499] on link "https://angelbroking1-pk3em7sa.customui-test.leadsquared.com?leadId=bf26a5d4-e5…" at bounding box center [313, 490] width 132 height 17
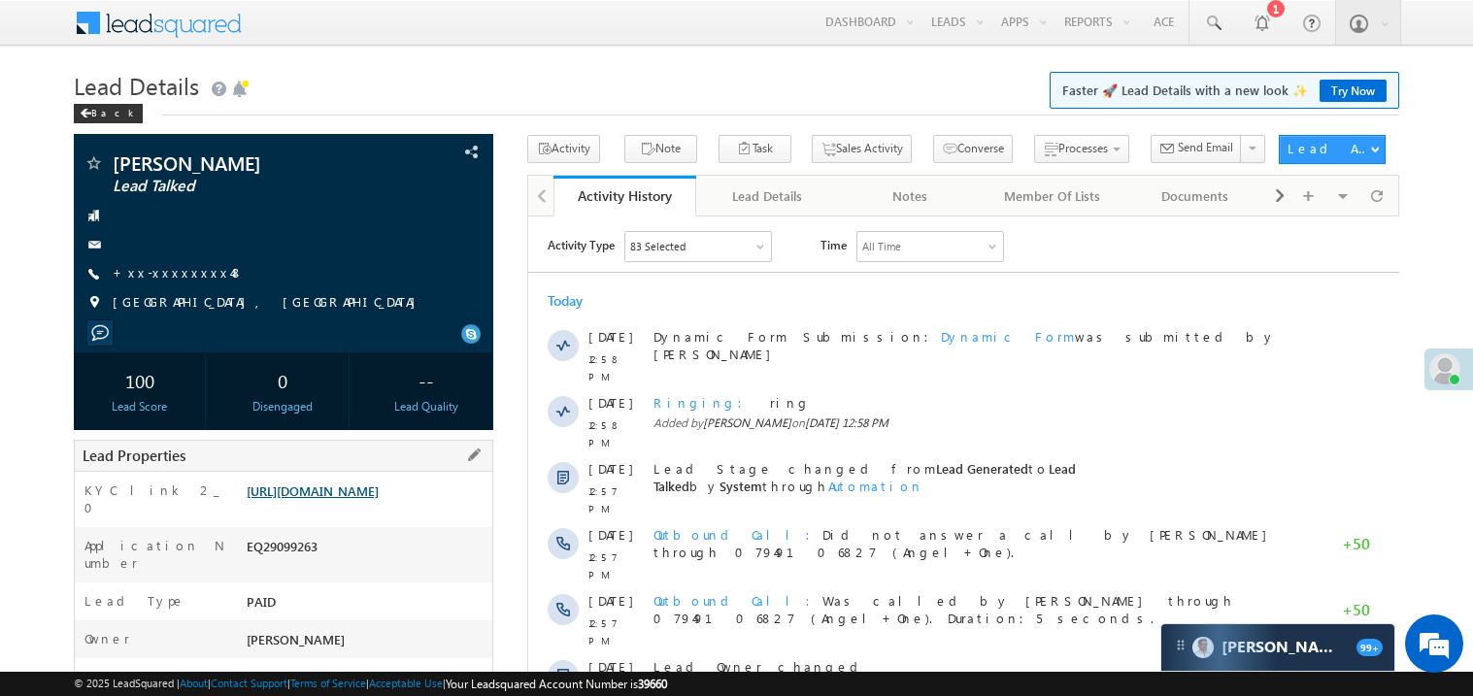
click at [360, 499] on link "https://angelbroking1-pk3em7sa.customui-test.leadsquared.com?leadId=bf26a5d4-e5…" at bounding box center [313, 490] width 132 height 17
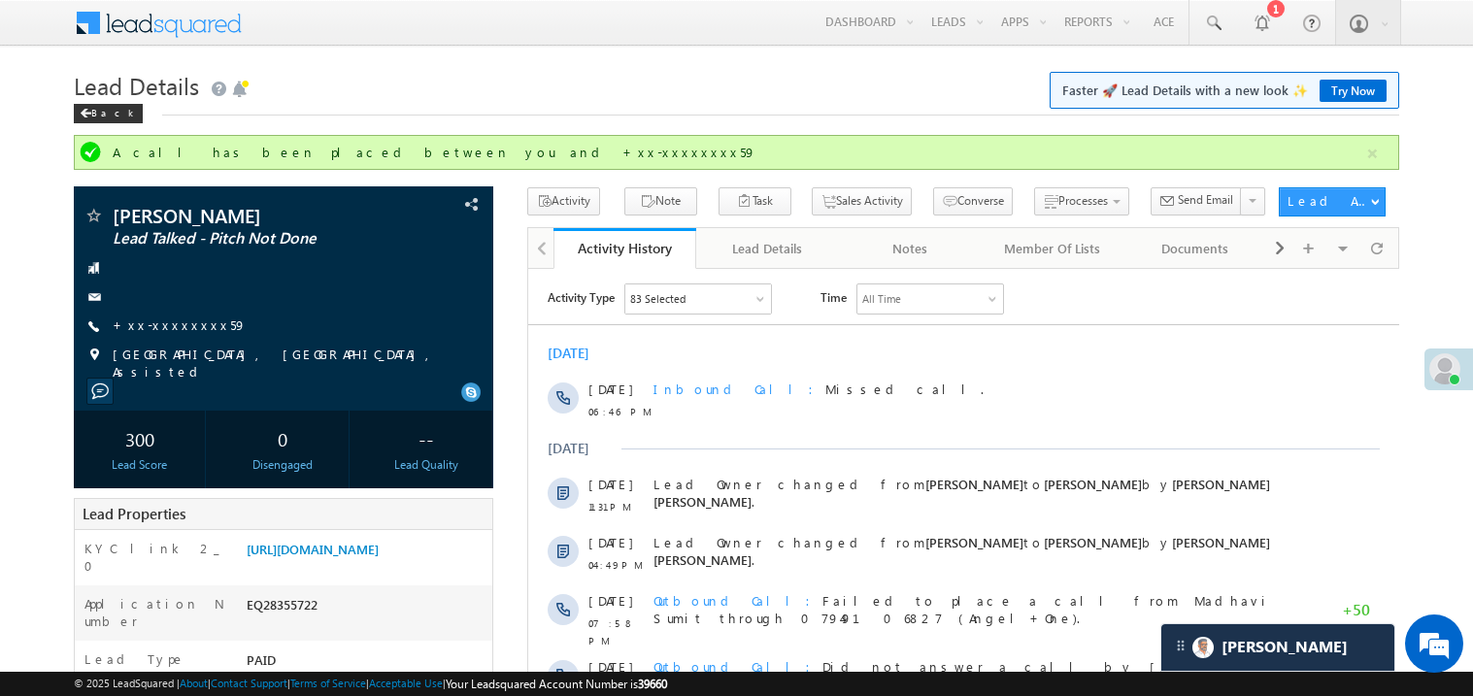
click at [185, 320] on link "+xx-xxxxxxxx59" at bounding box center [180, 324] width 134 height 17
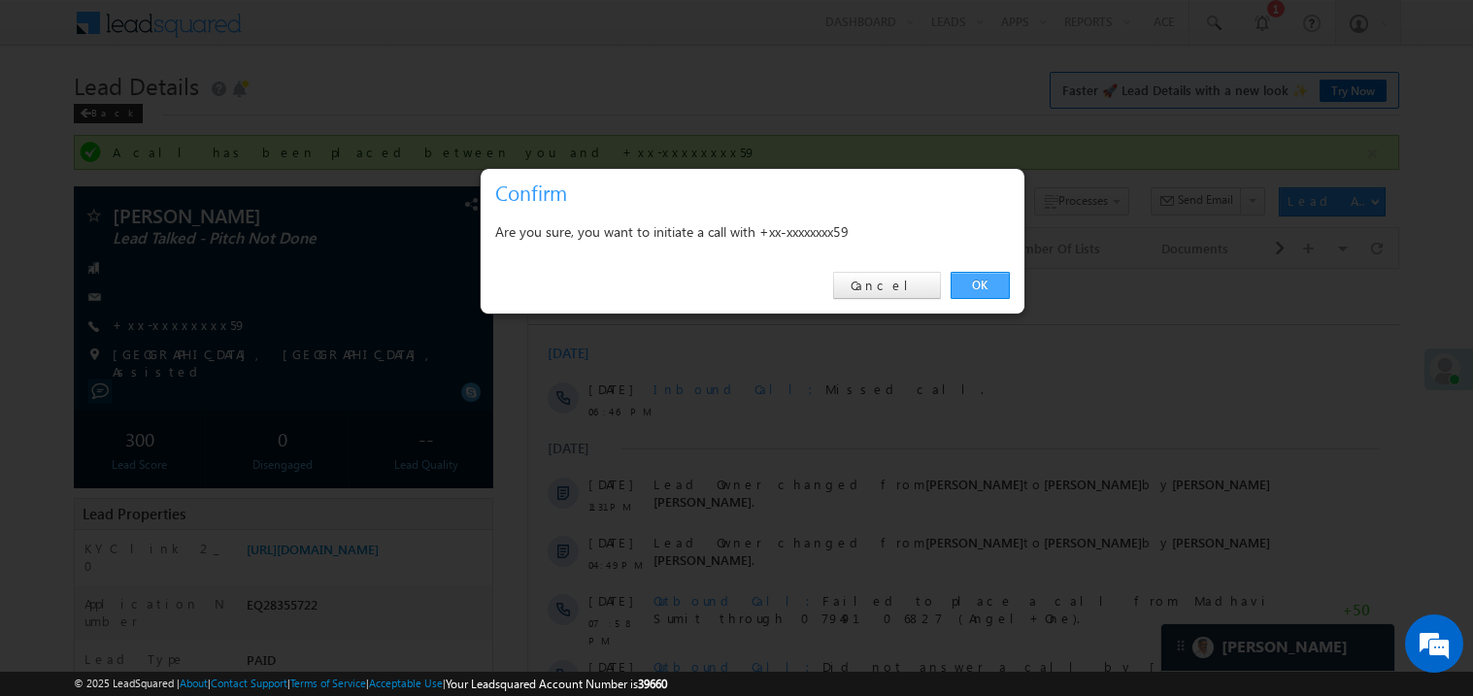
click at [986, 284] on link "OK" at bounding box center [979, 285] width 59 height 27
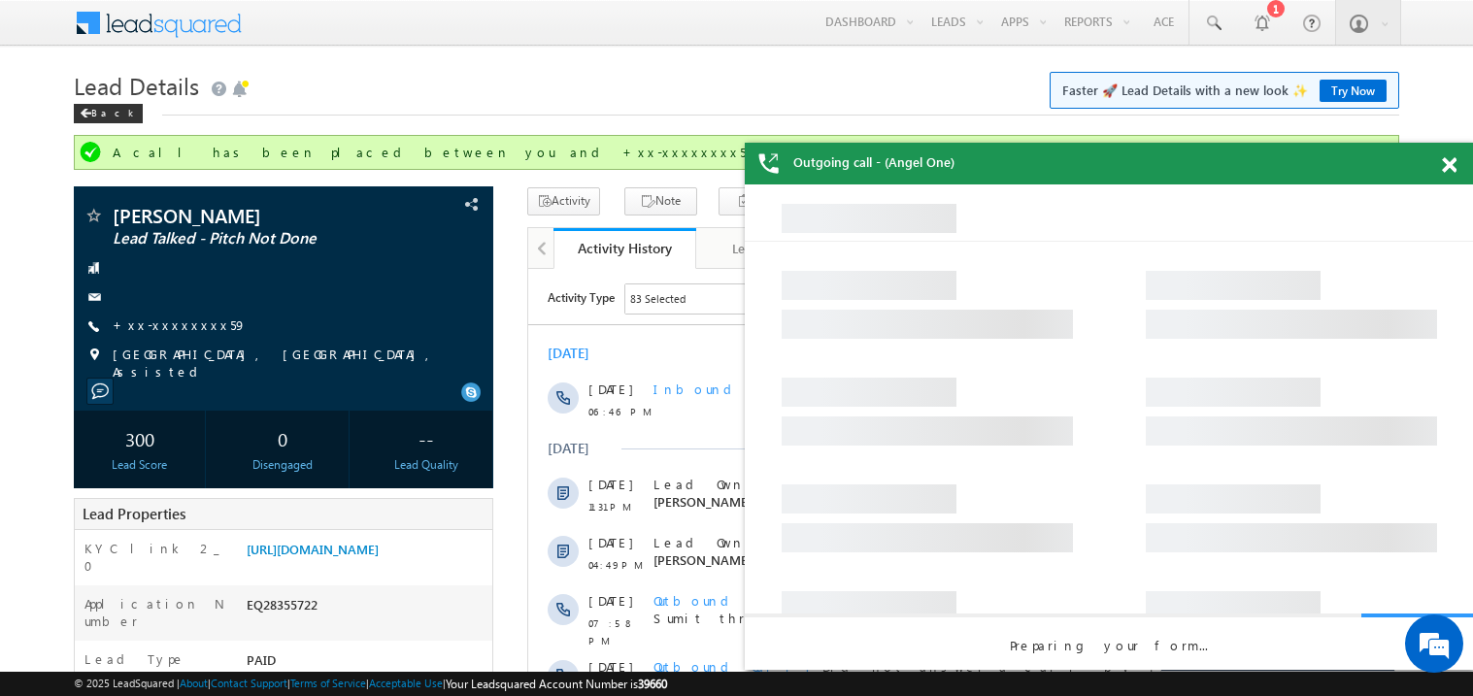
click at [1443, 165] on span at bounding box center [1448, 165] width 15 height 17
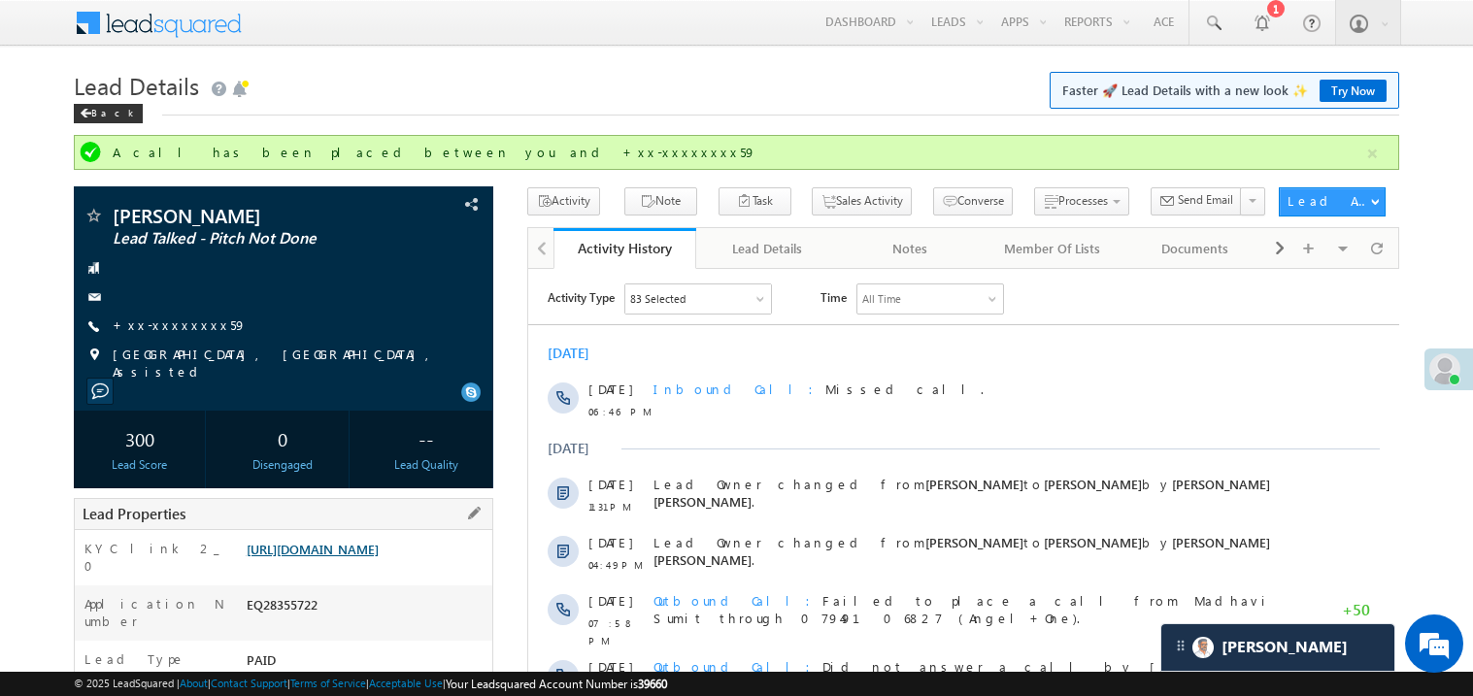
click at [379, 552] on link "[URL][DOMAIN_NAME]" at bounding box center [313, 549] width 132 height 17
click at [376, 557] on link "[URL][DOMAIN_NAME]" at bounding box center [313, 549] width 132 height 17
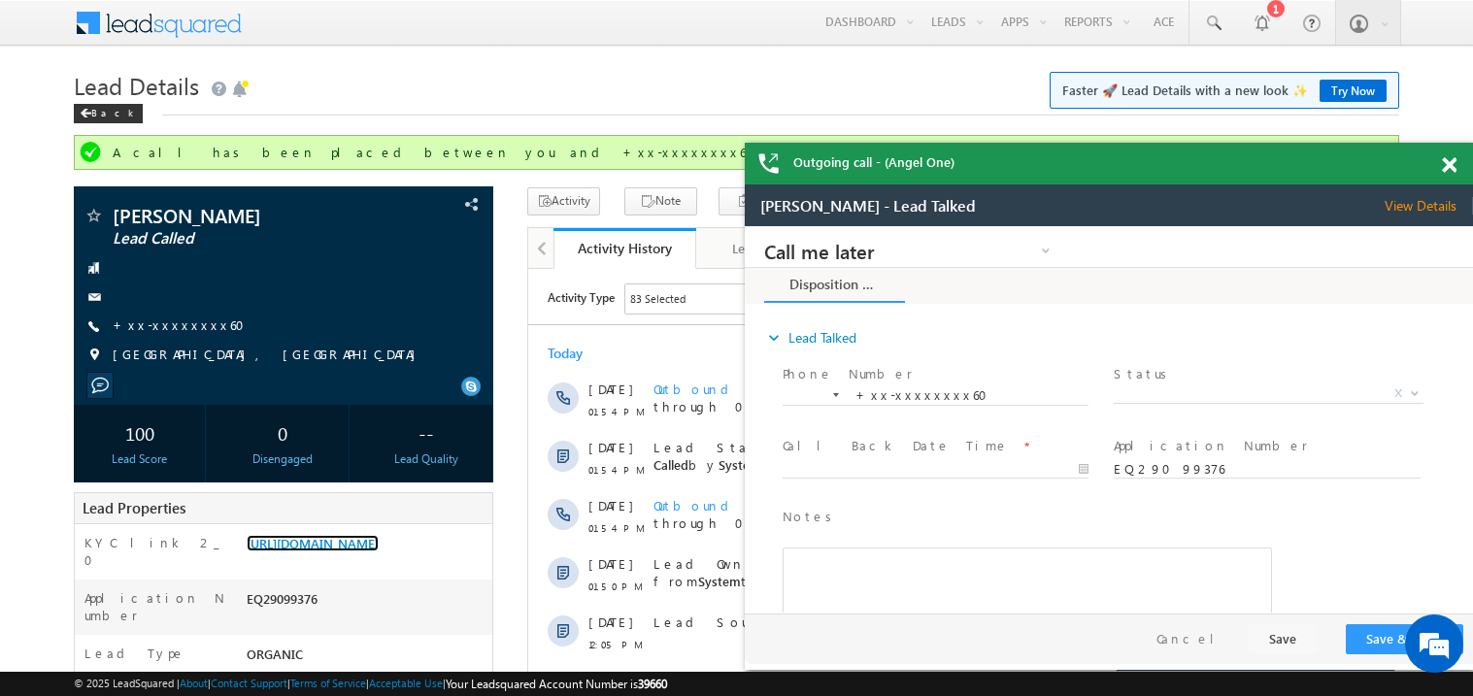
click at [1450, 168] on span at bounding box center [1448, 165] width 15 height 17
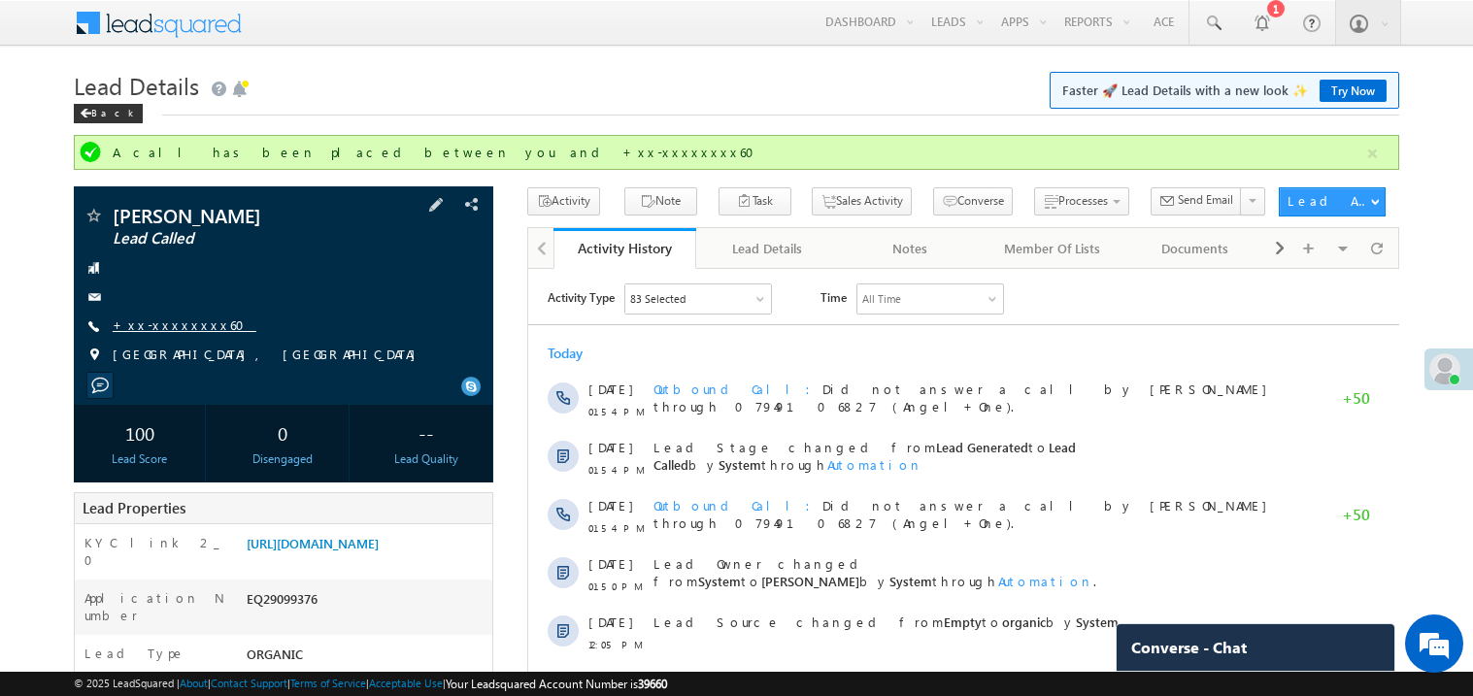
click at [176, 327] on link "+xx-xxxxxxxx60" at bounding box center [185, 324] width 144 height 17
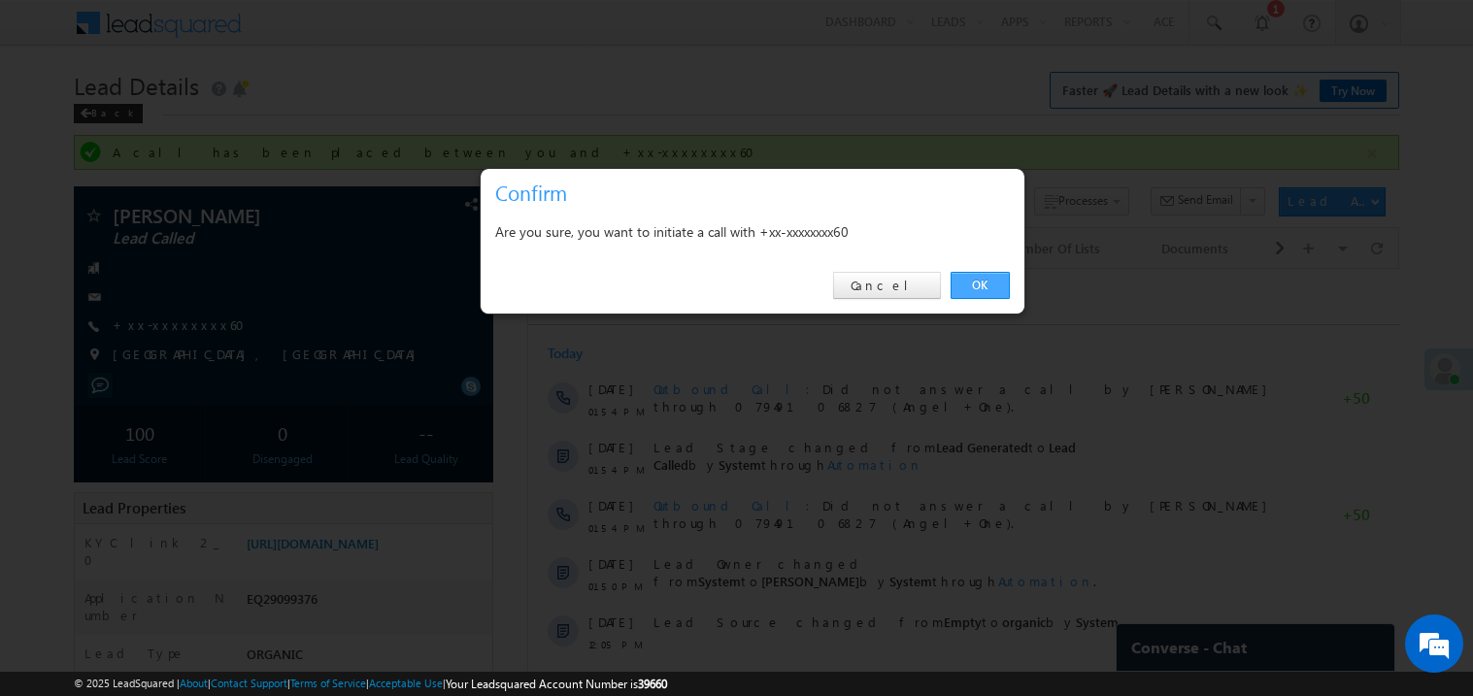
click at [981, 286] on link "OK" at bounding box center [979, 285] width 59 height 27
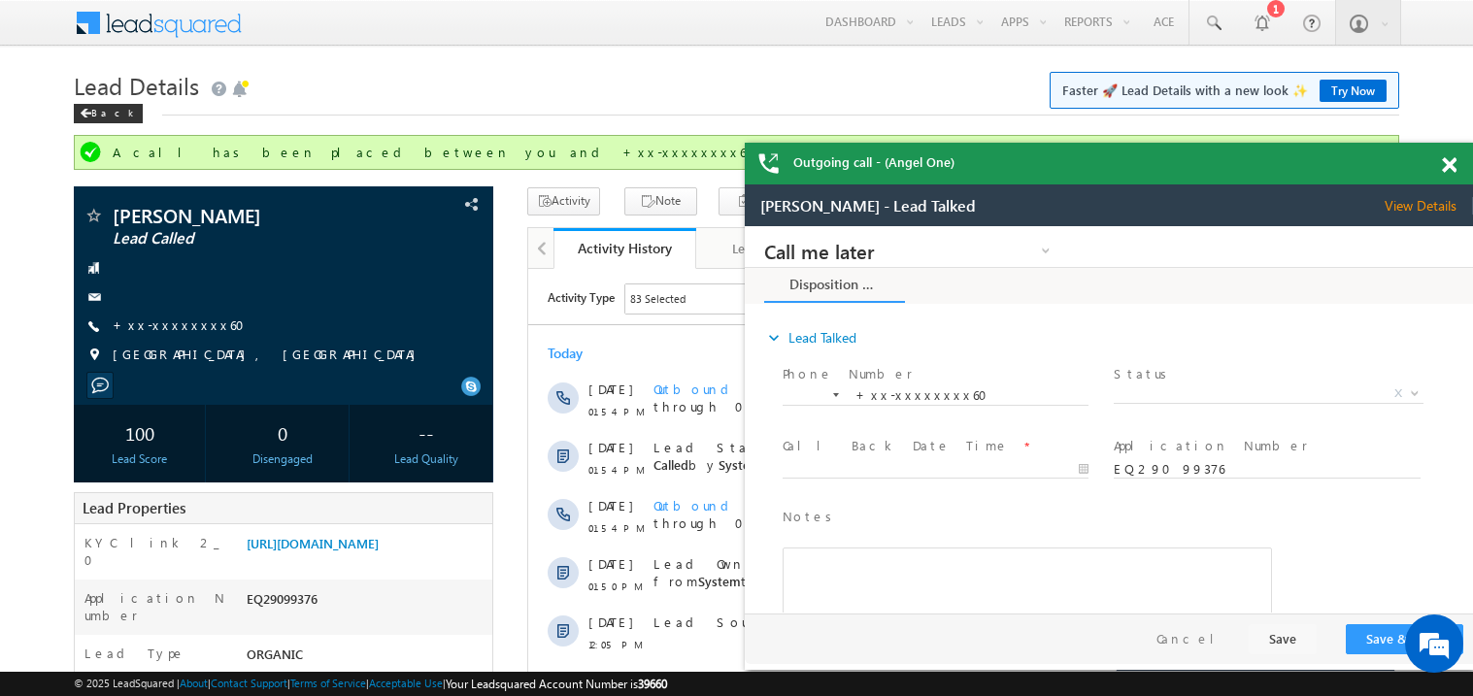
click at [1450, 169] on span at bounding box center [1448, 165] width 15 height 17
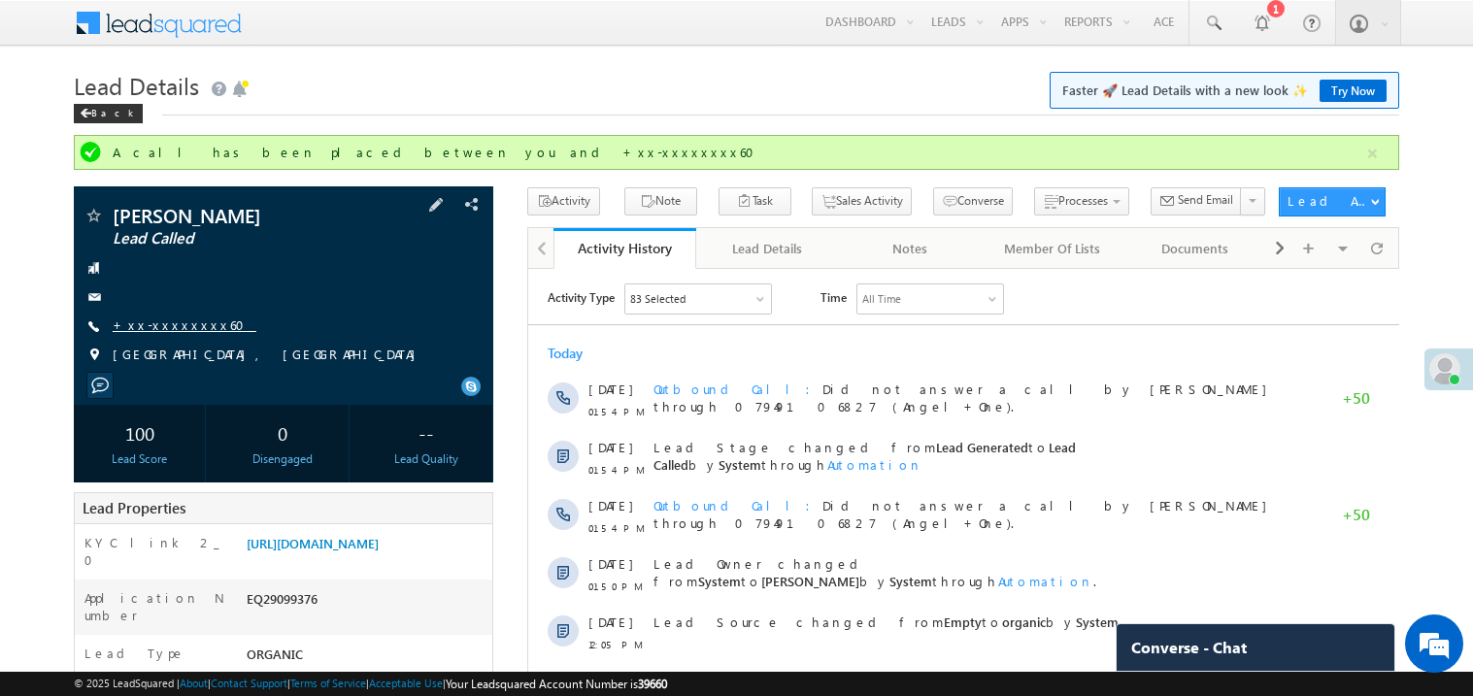
click at [169, 321] on link "+xx-xxxxxxxx60" at bounding box center [185, 324] width 144 height 17
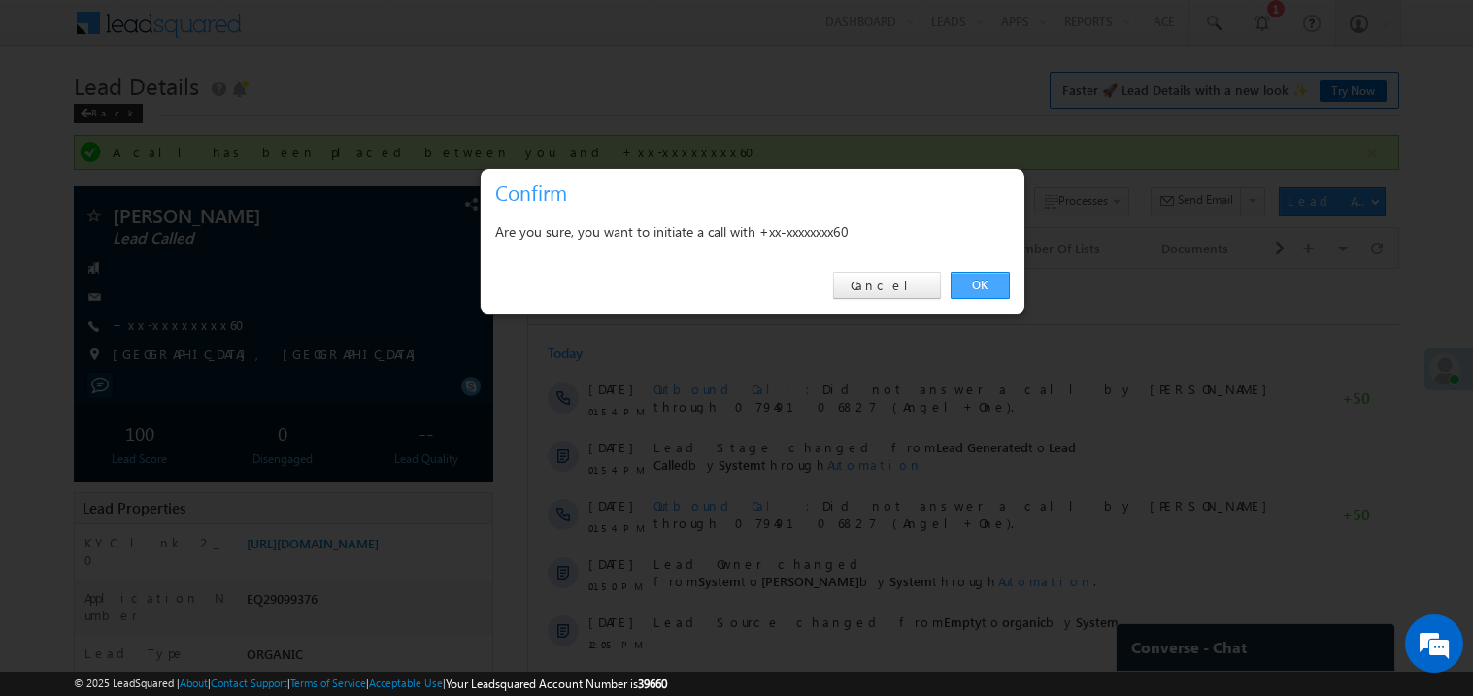
click at [991, 287] on link "OK" at bounding box center [979, 285] width 59 height 27
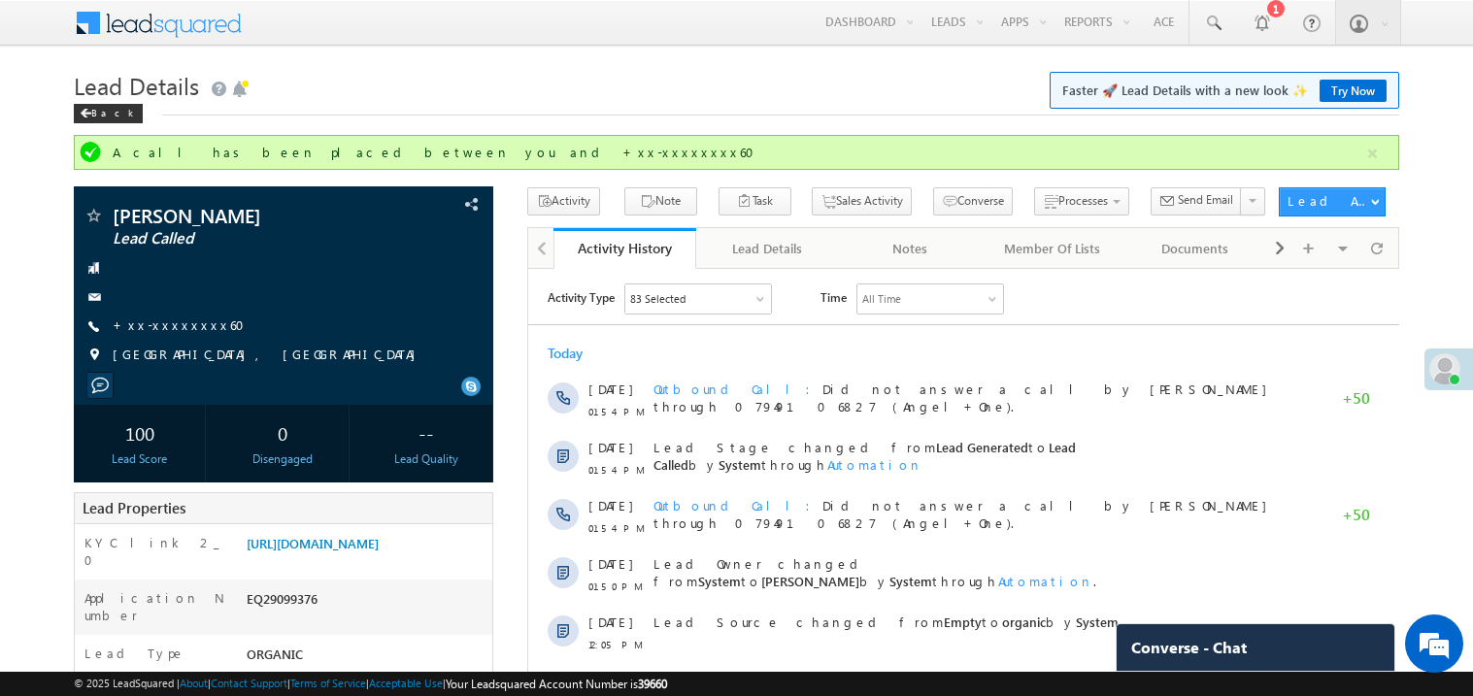
click at [685, 113] on div "Back" at bounding box center [736, 109] width 1325 height 13
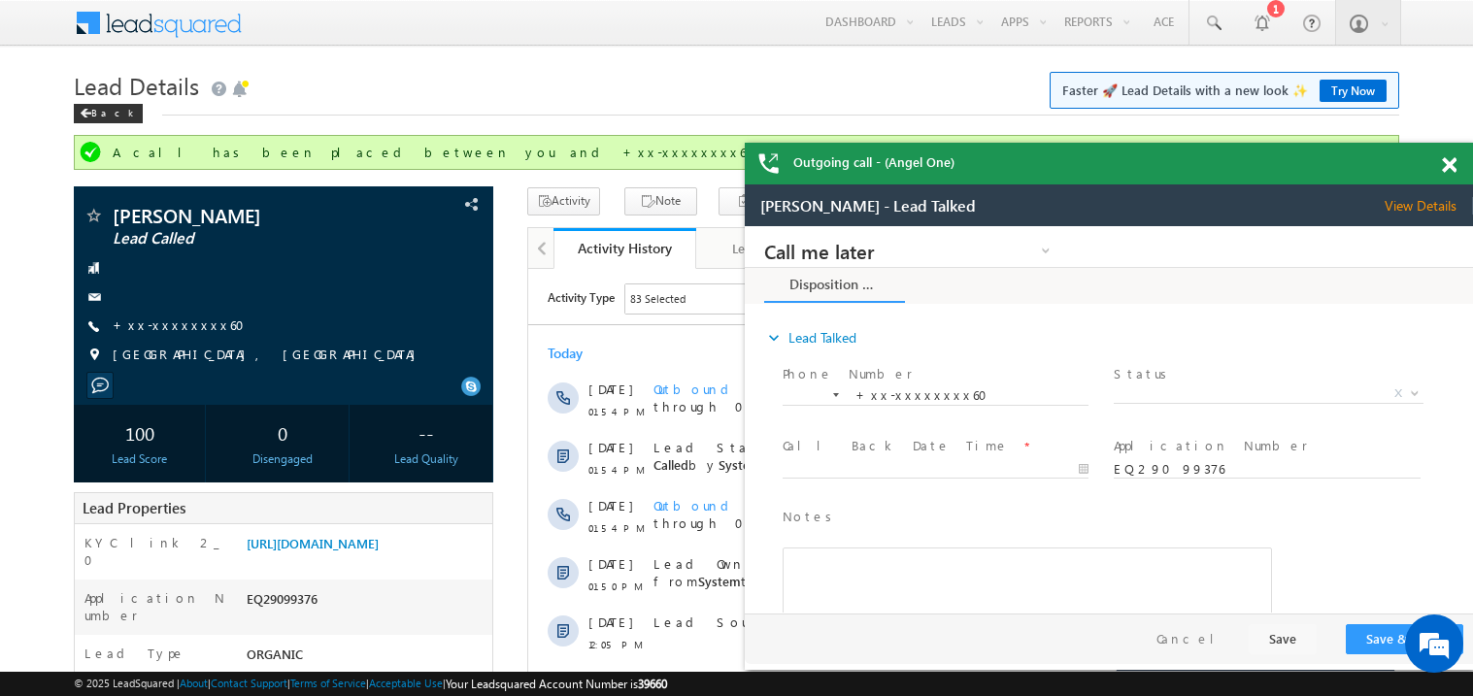
click at [1451, 165] on span at bounding box center [1448, 165] width 15 height 17
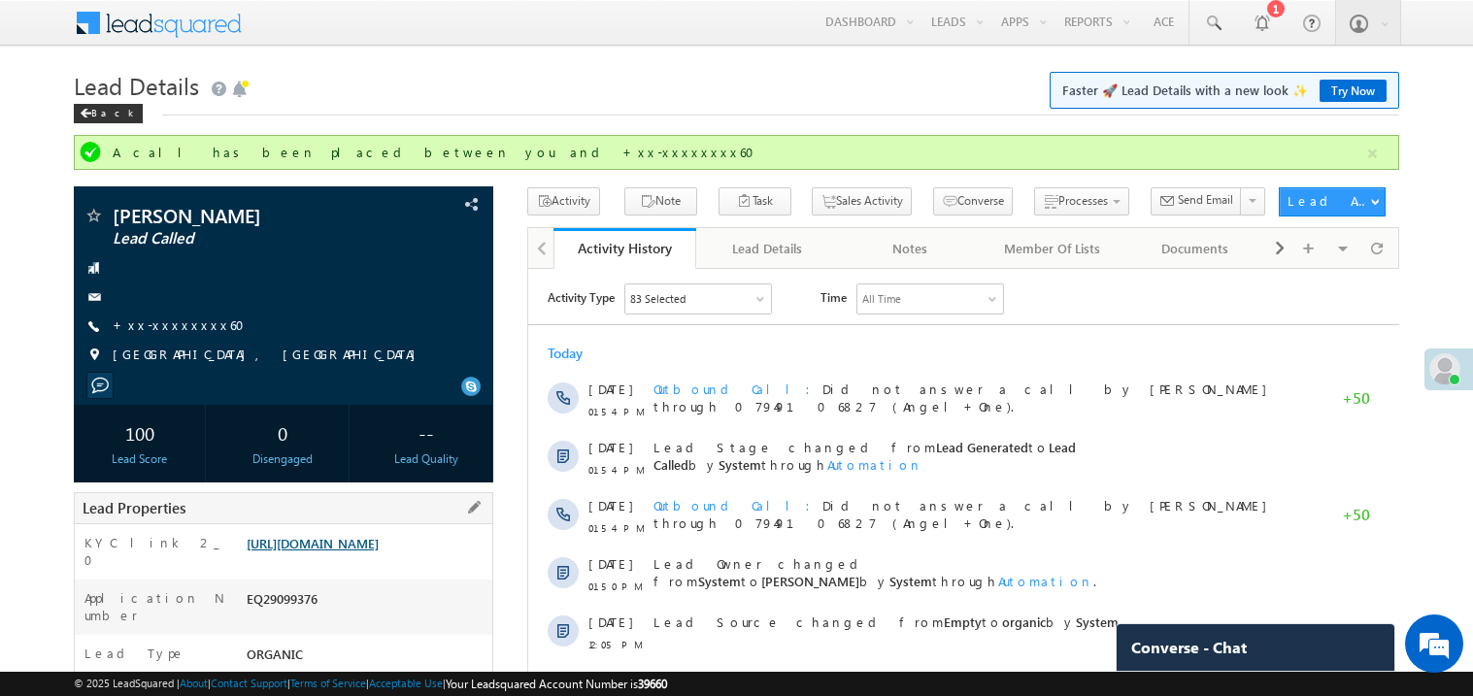
click at [350, 551] on link "https://angelbroking1-pk3em7sa.customui-test.leadsquared.com?leadId=ba606d7d-ad…" at bounding box center [313, 543] width 132 height 17
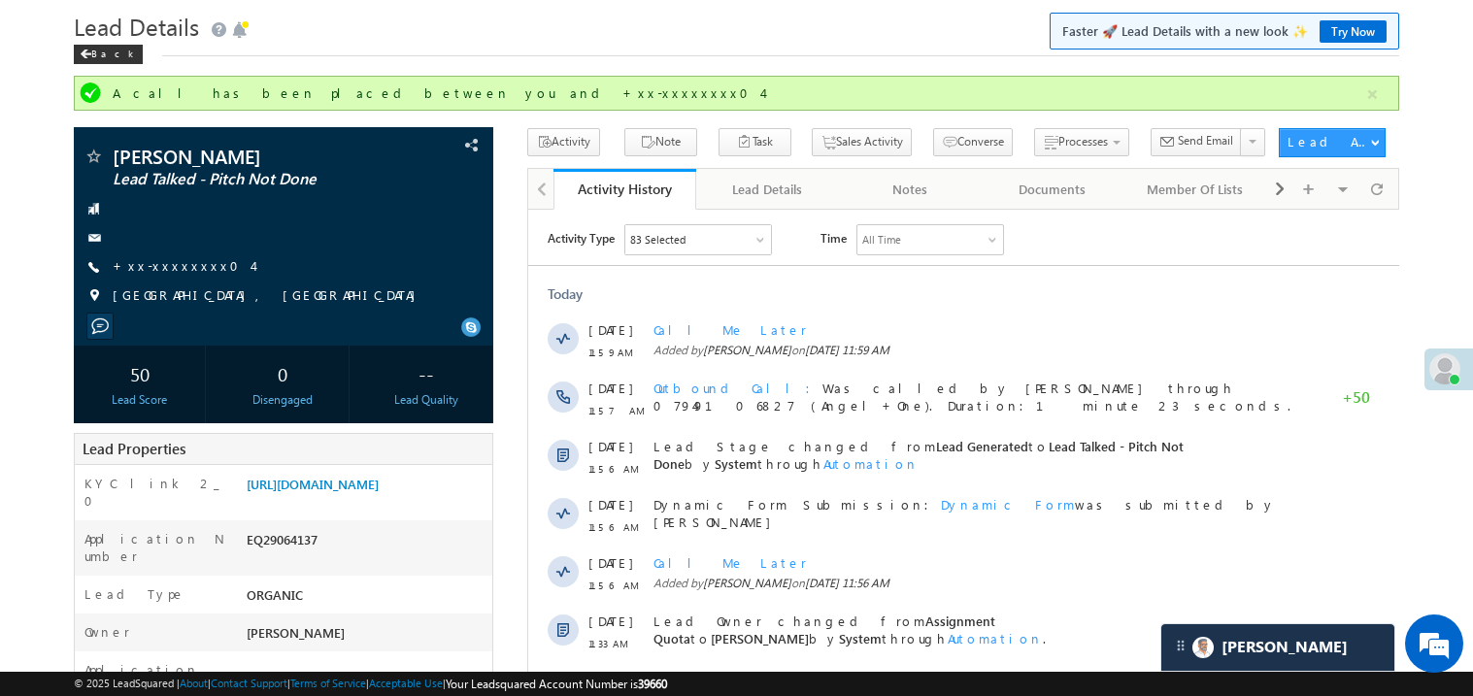
scroll to position [59, 0]
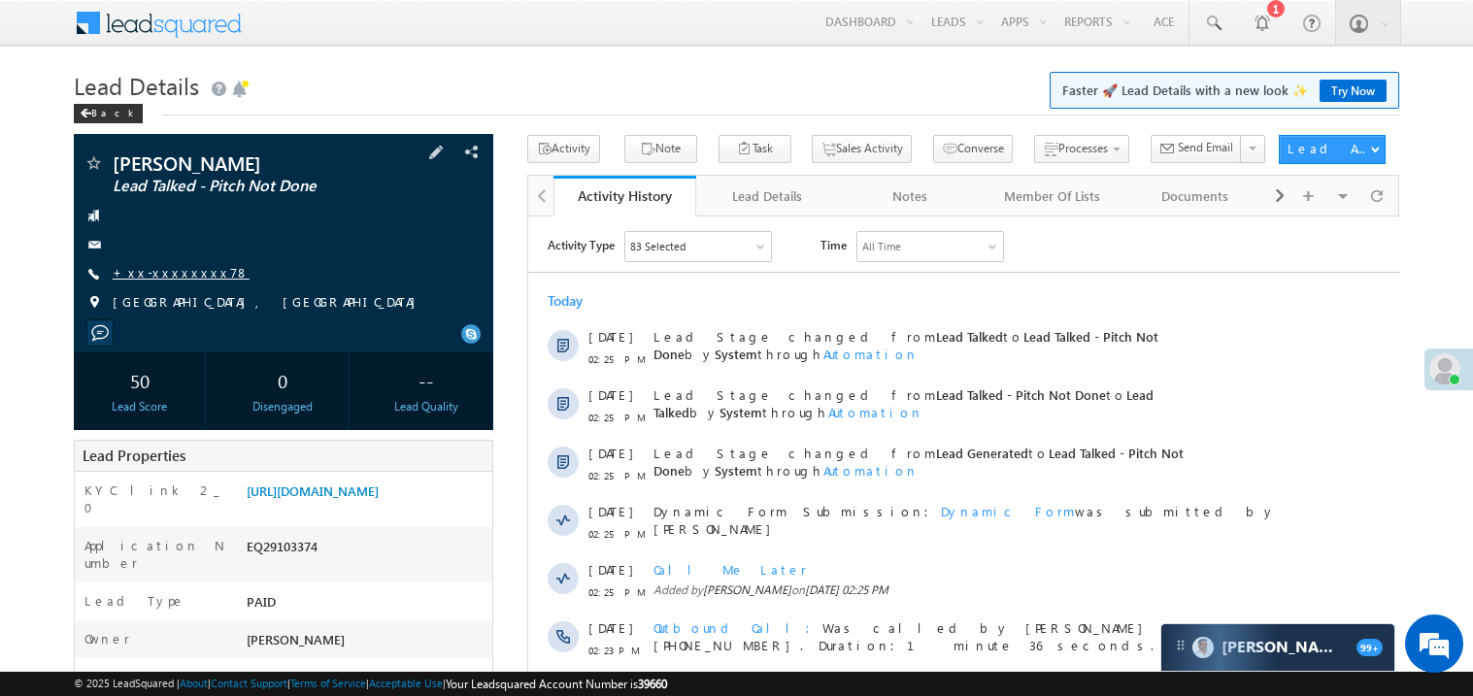
click at [172, 274] on link "+xx-xxxxxxxx78" at bounding box center [181, 272] width 137 height 17
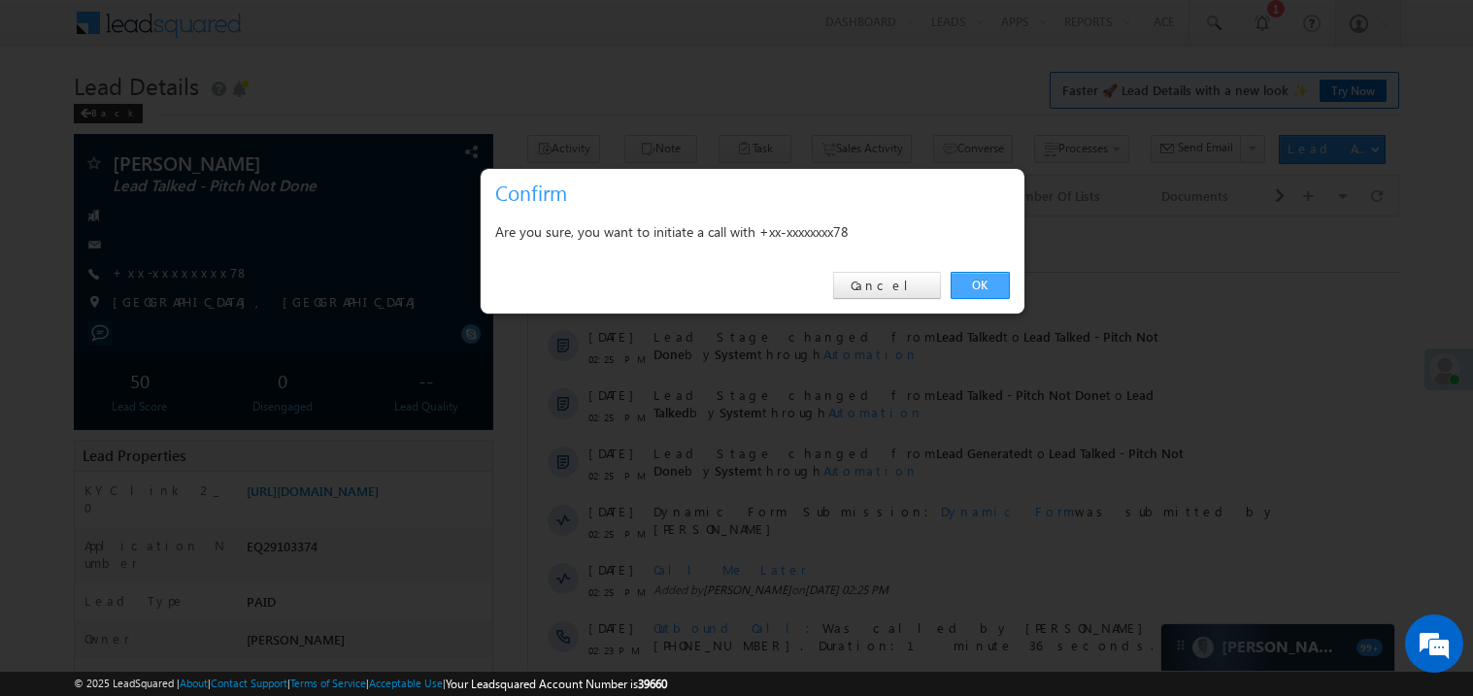
click at [978, 277] on link "OK" at bounding box center [979, 285] width 59 height 27
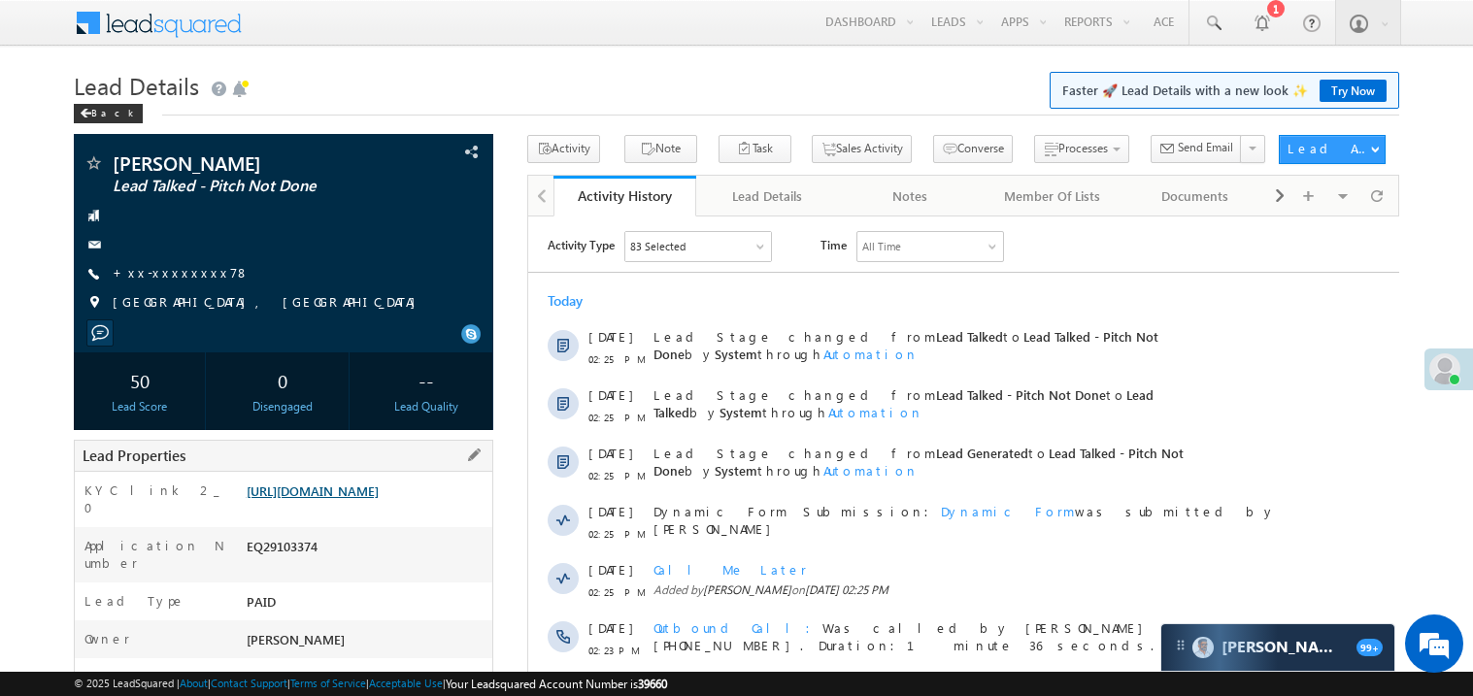
click at [364, 499] on link "[URL][DOMAIN_NAME]" at bounding box center [313, 490] width 132 height 17
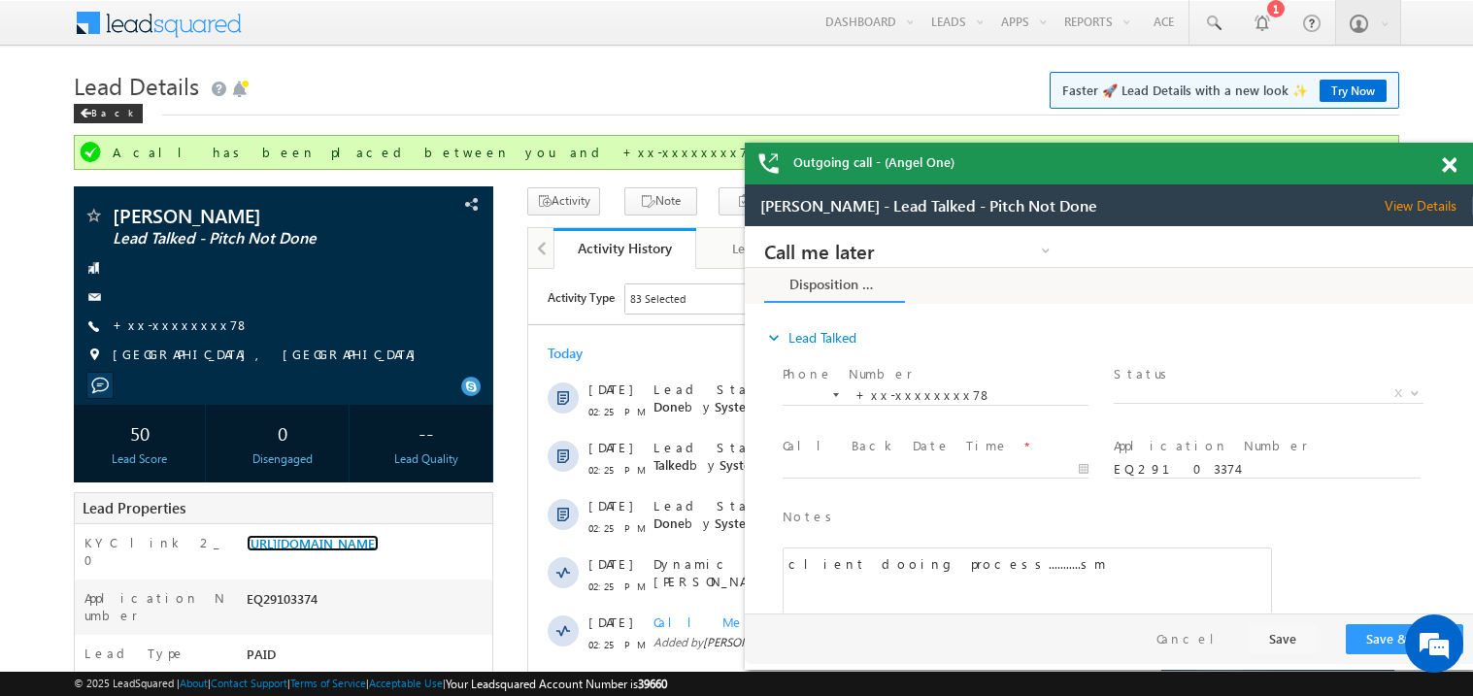
click at [1449, 166] on span at bounding box center [1448, 165] width 15 height 17
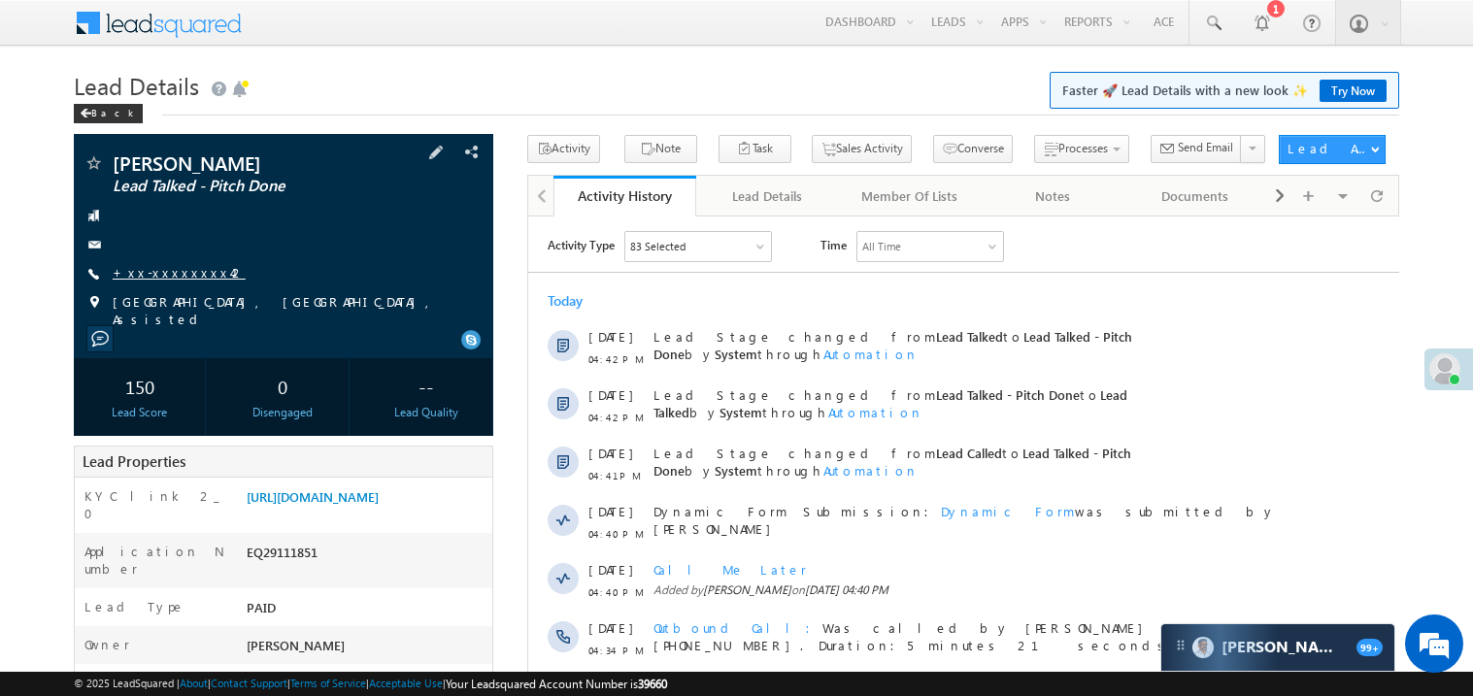
click at [170, 271] on link "+xx-xxxxxxxx42" at bounding box center [179, 272] width 133 height 17
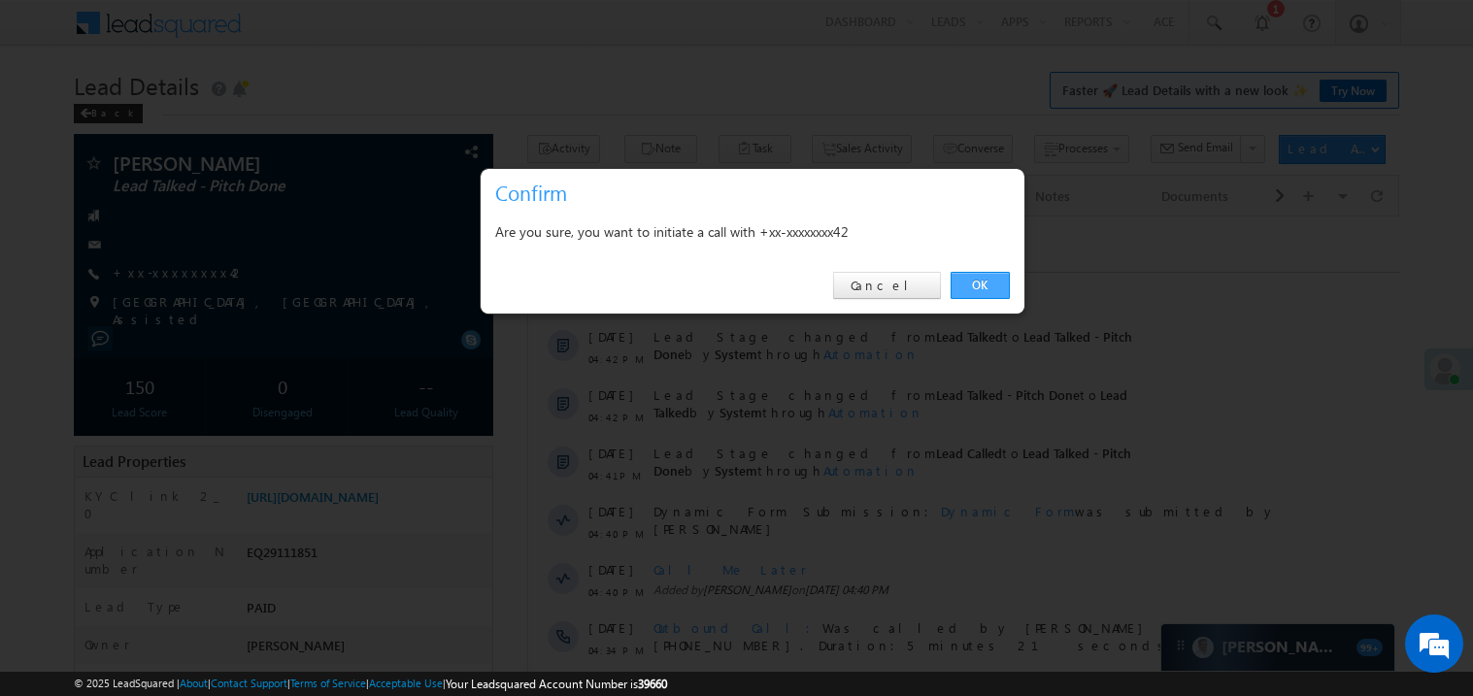
click at [977, 281] on link "OK" at bounding box center [979, 285] width 59 height 27
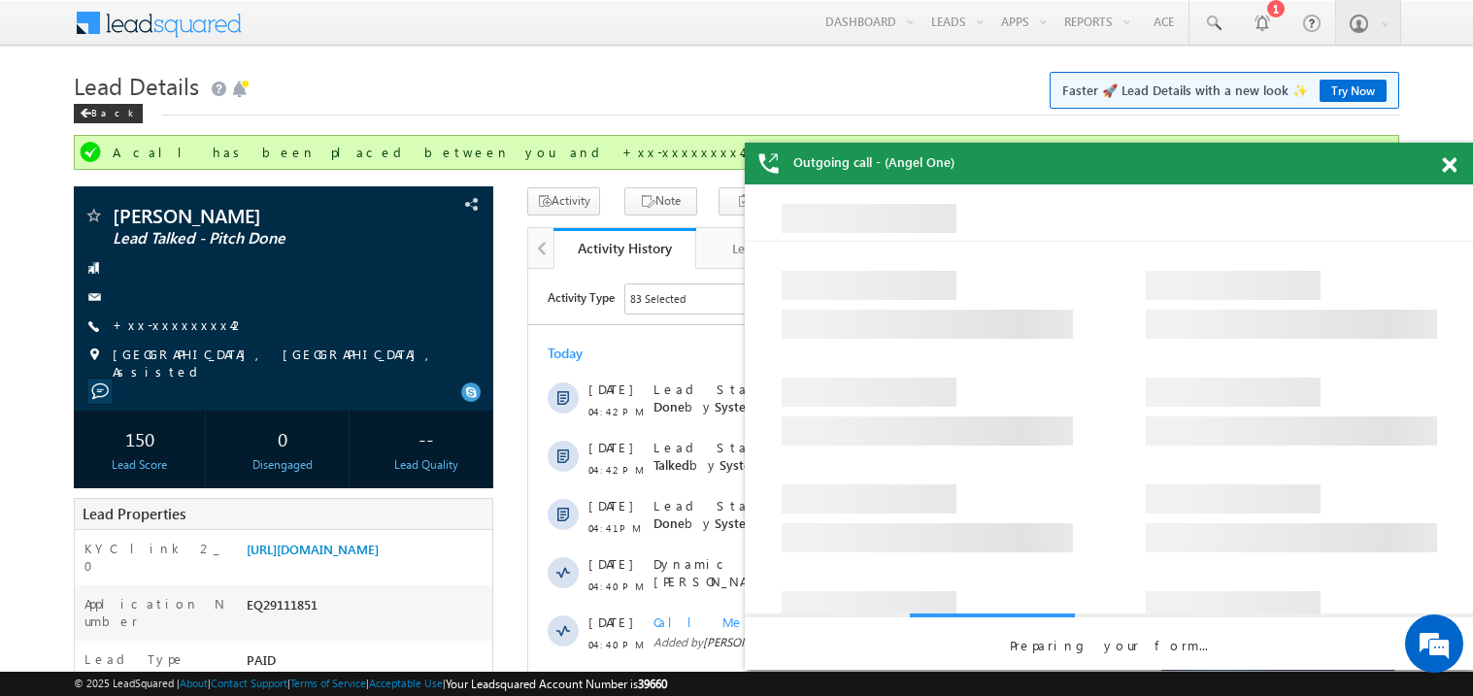
click at [1446, 174] on div at bounding box center [1459, 162] width 26 height 38
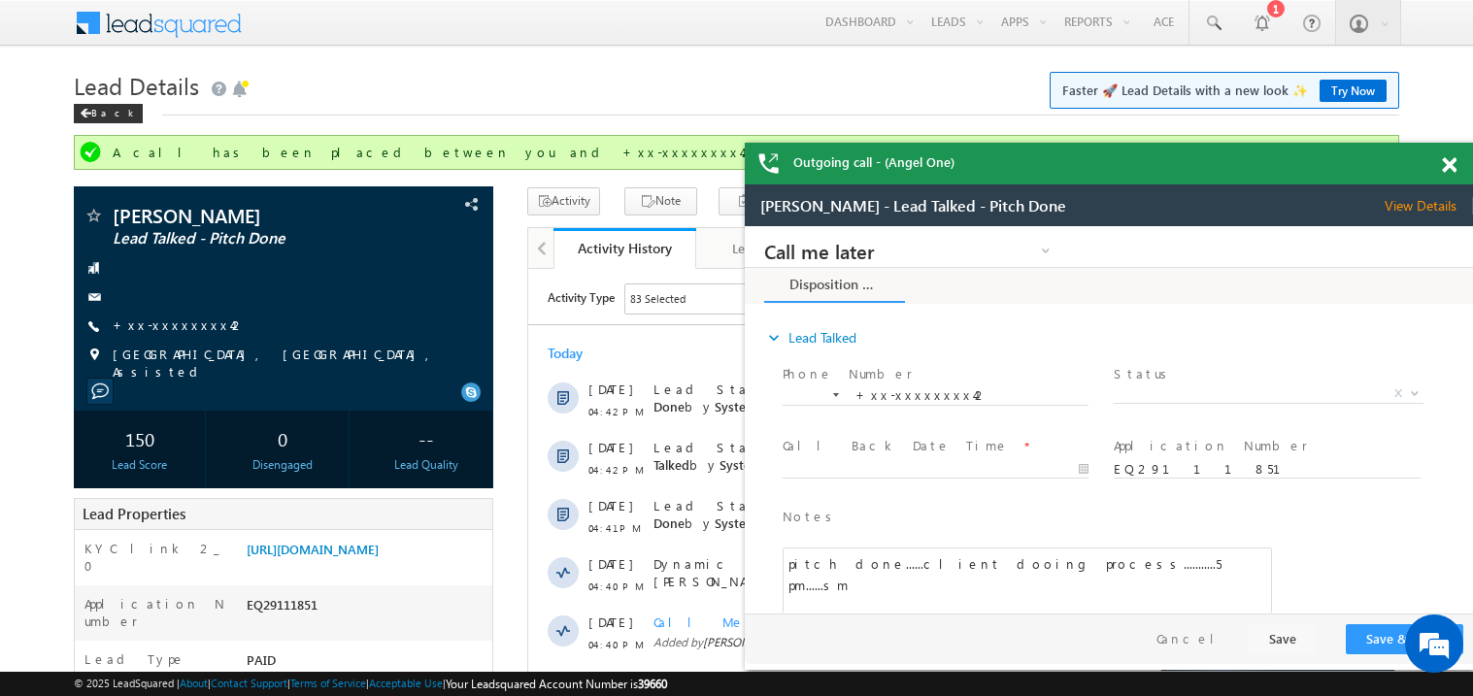
click at [1450, 167] on span at bounding box center [1448, 165] width 15 height 17
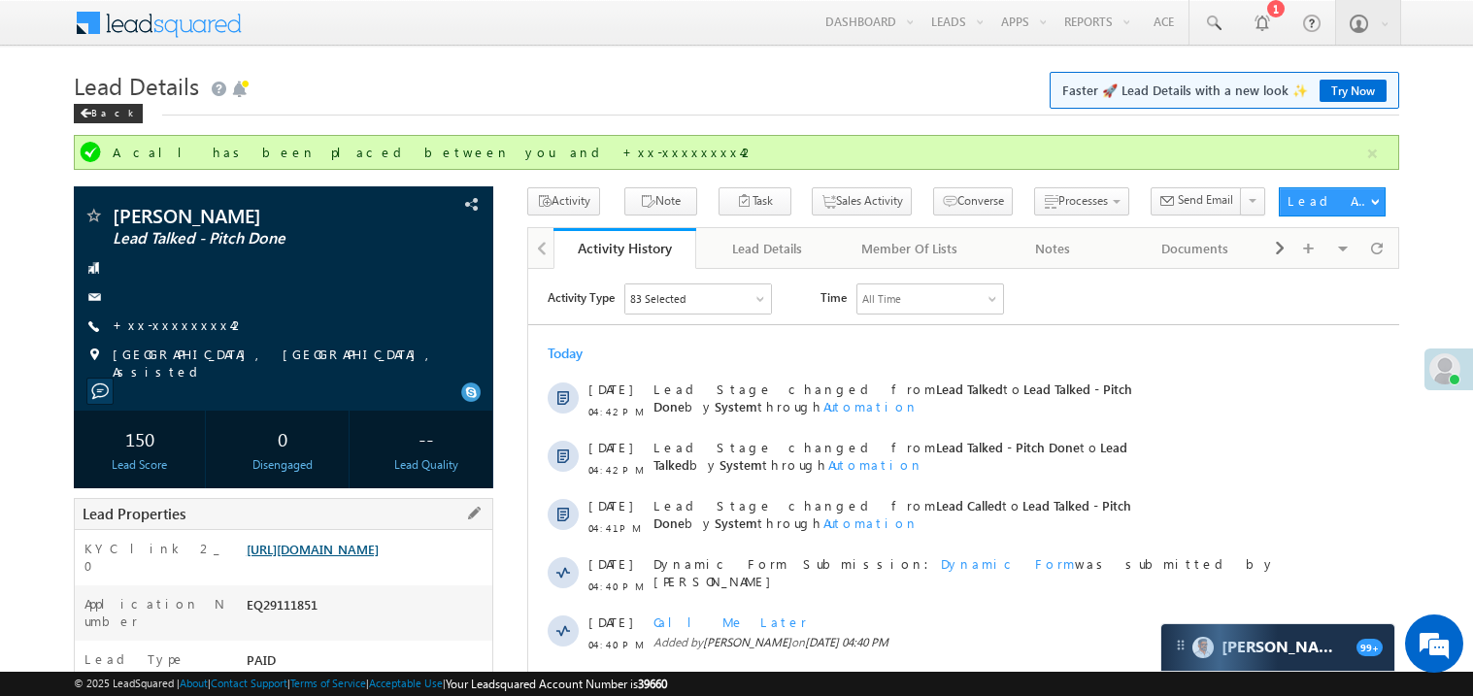
click at [367, 557] on link "https://angelbroking1-pk3em7sa.customui-test.leadsquared.com?leadId=204ba52b-c8…" at bounding box center [313, 549] width 132 height 17
click at [176, 331] on link "+xx-xxxxxxxx42" at bounding box center [179, 324] width 133 height 17
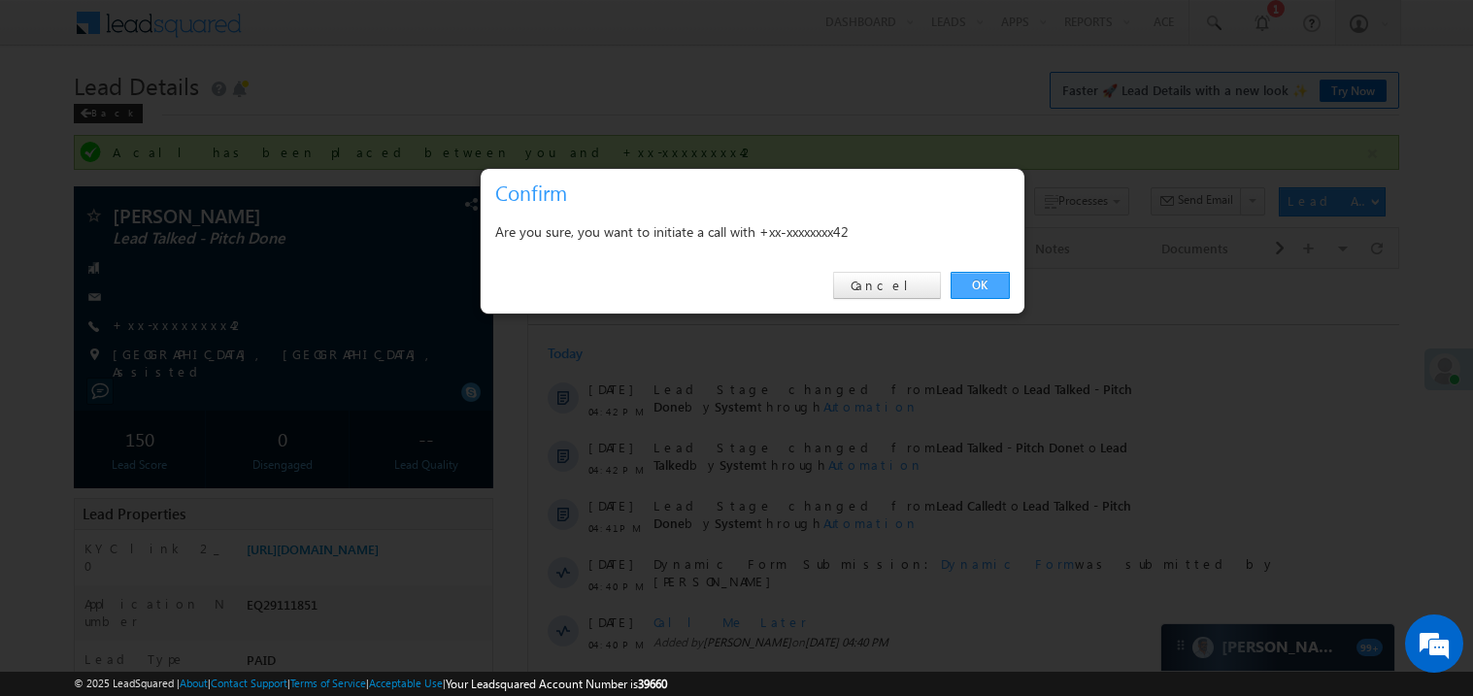
click at [970, 277] on link "OK" at bounding box center [979, 285] width 59 height 27
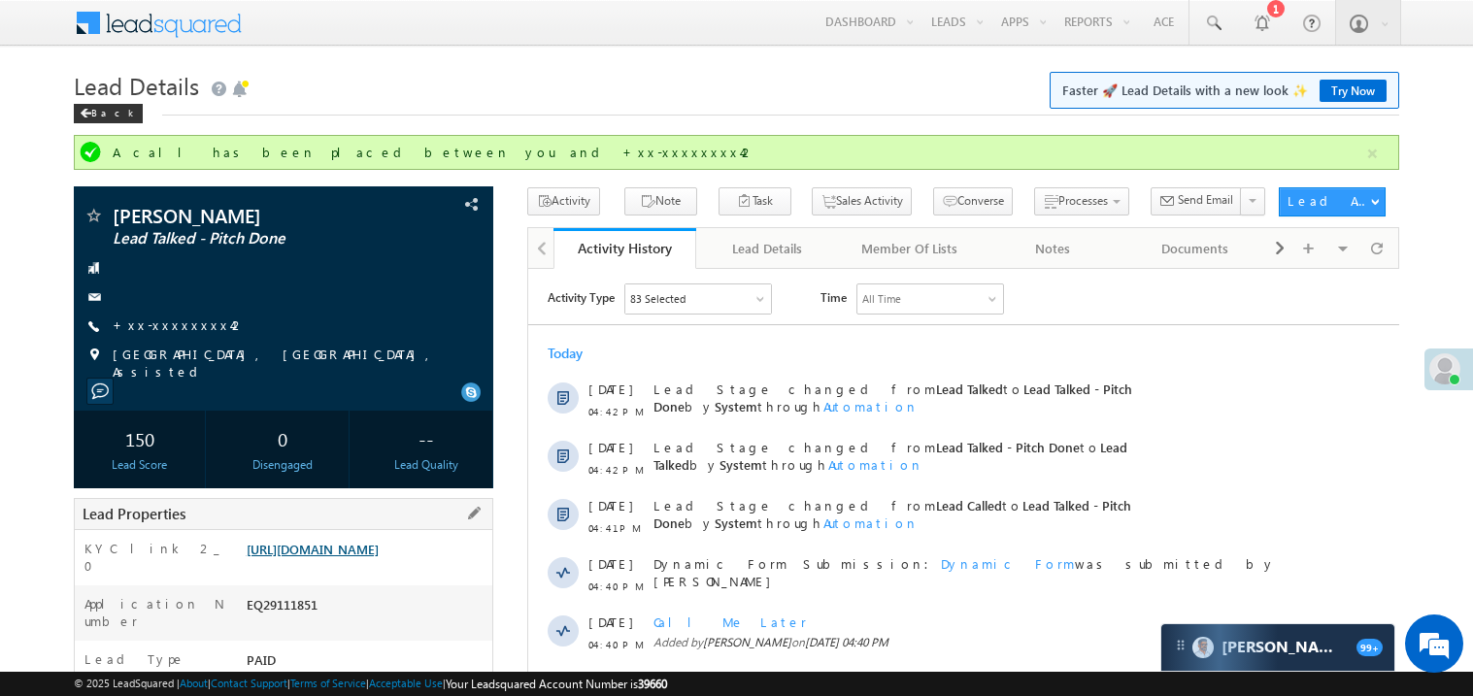
click at [352, 553] on link "https://angelbroking1-pk3em7sa.customui-test.leadsquared.com?leadId=204ba52b-c8…" at bounding box center [313, 549] width 132 height 17
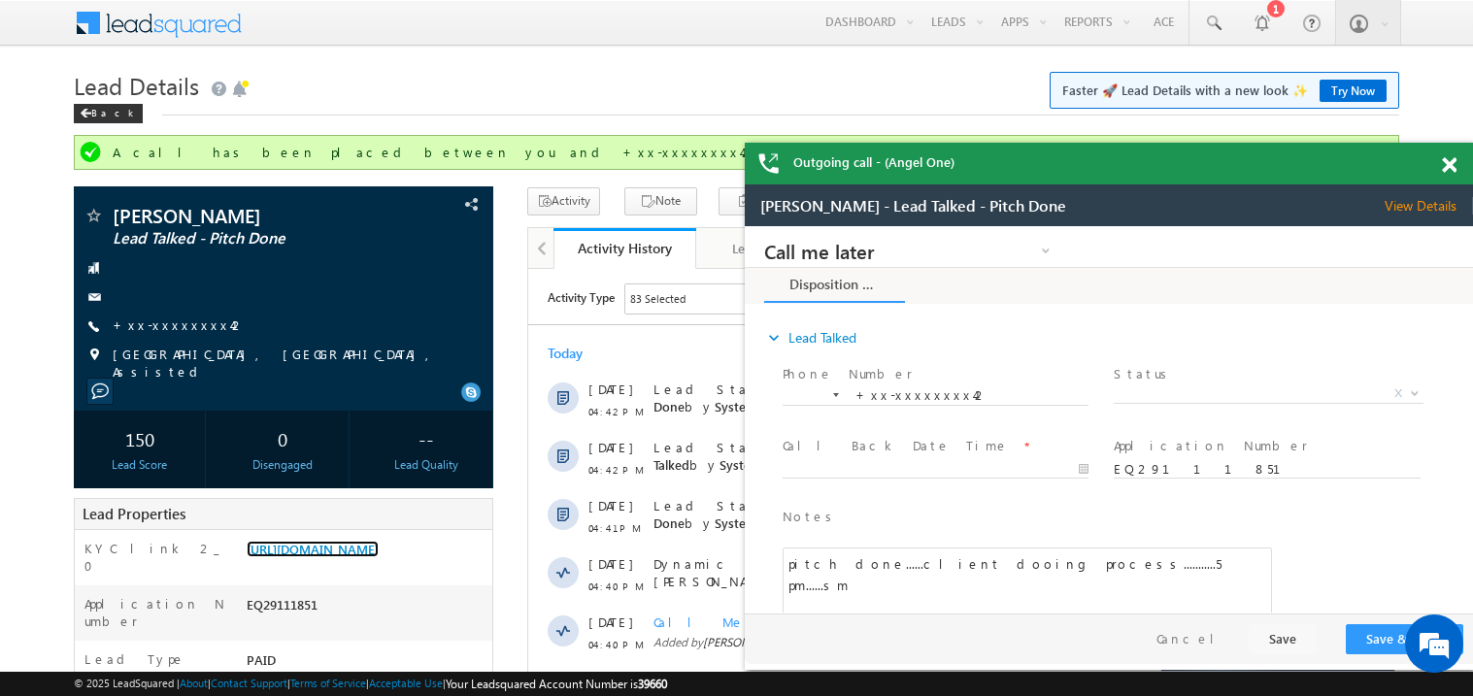
click at [1449, 168] on span at bounding box center [1448, 165] width 15 height 17
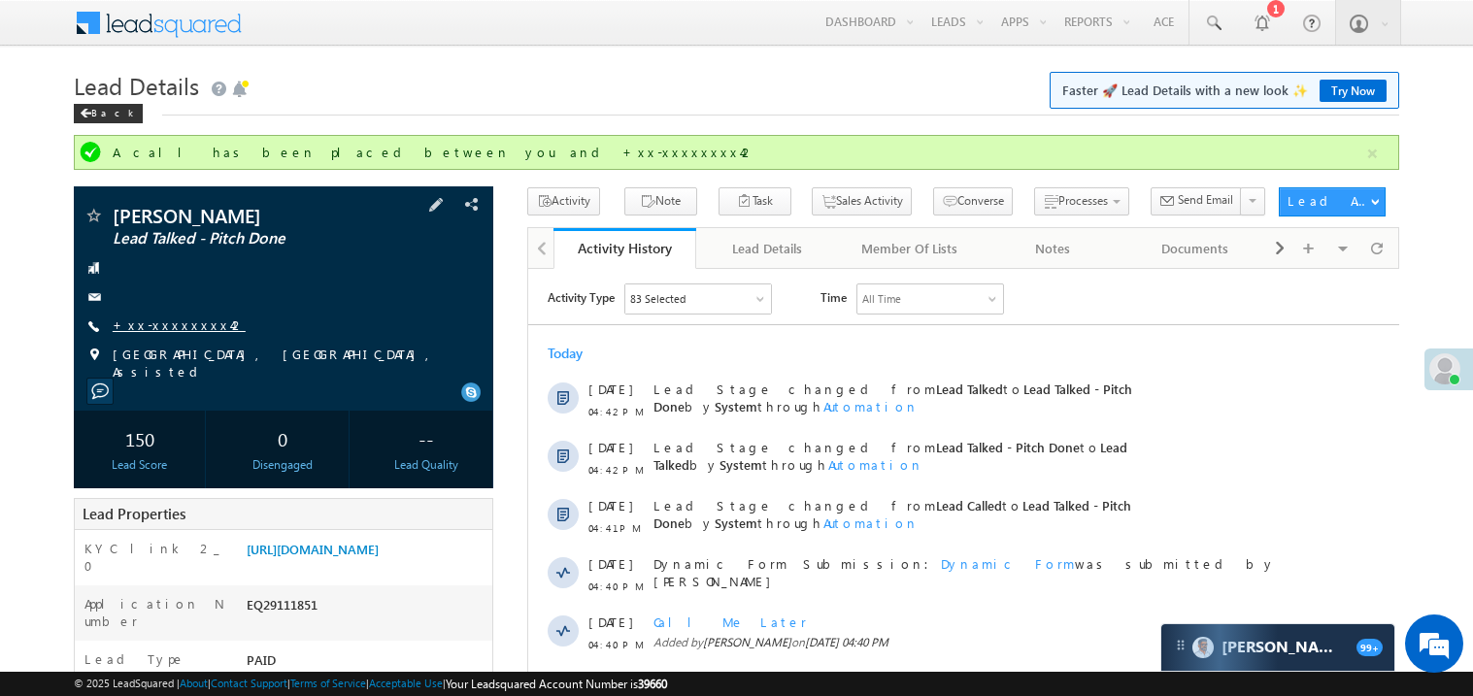
click at [181, 321] on link "+xx-xxxxxxxx42" at bounding box center [179, 324] width 133 height 17
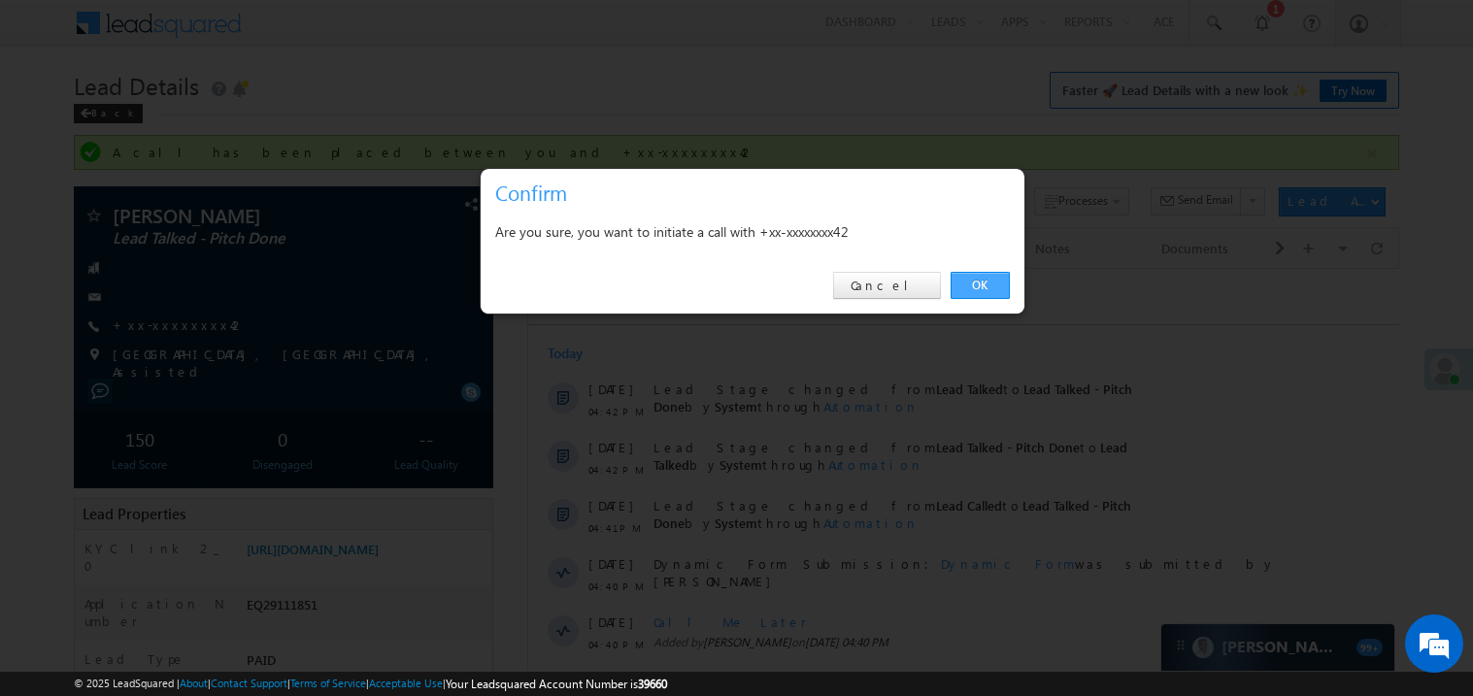
click at [987, 282] on link "OK" at bounding box center [979, 285] width 59 height 27
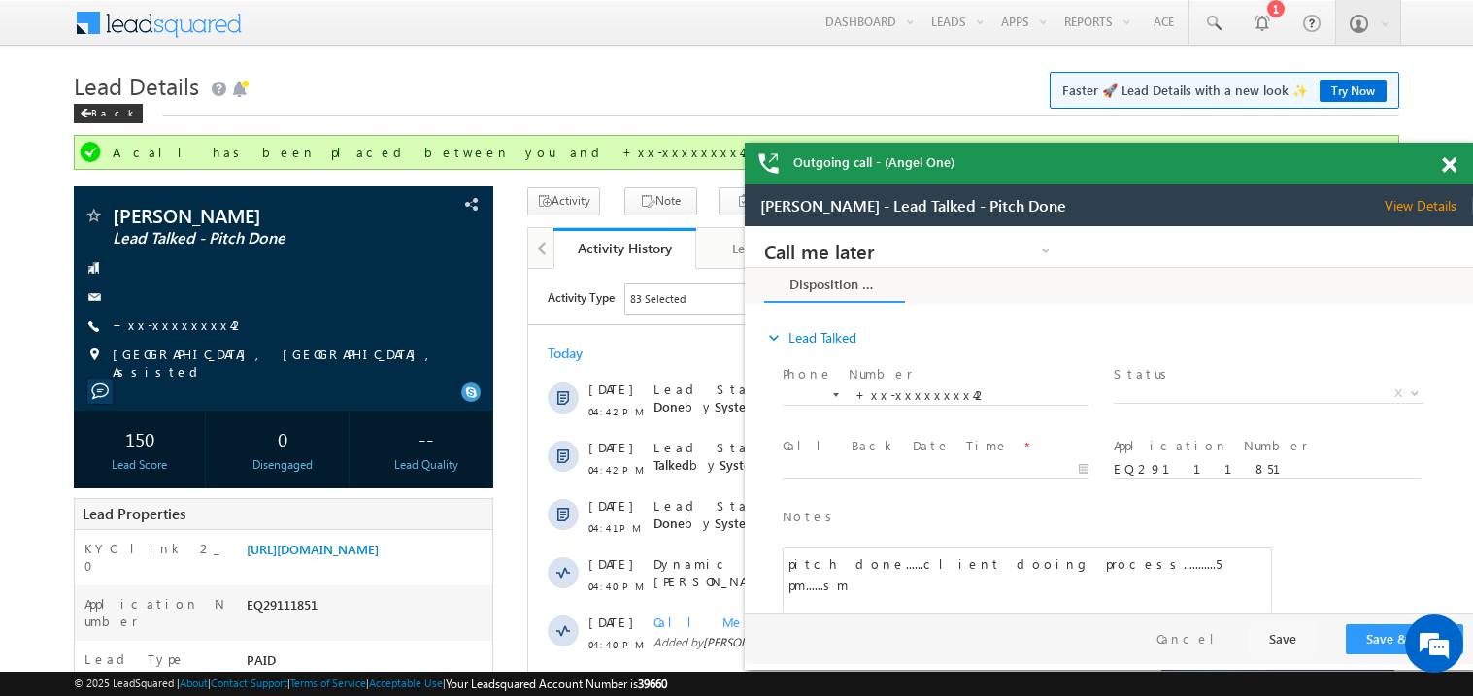
click at [1448, 166] on span at bounding box center [1448, 165] width 15 height 17
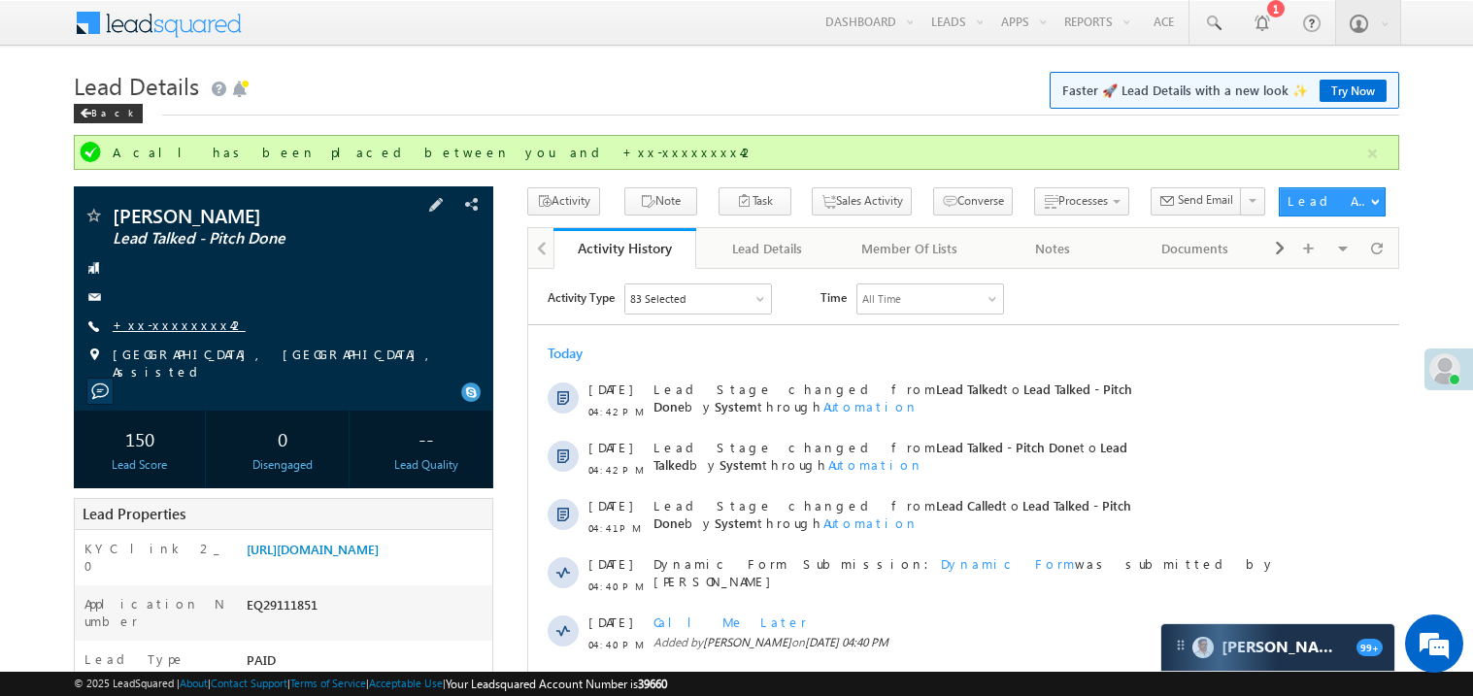
click at [176, 323] on link "+xx-xxxxxxxx42" at bounding box center [179, 324] width 133 height 17
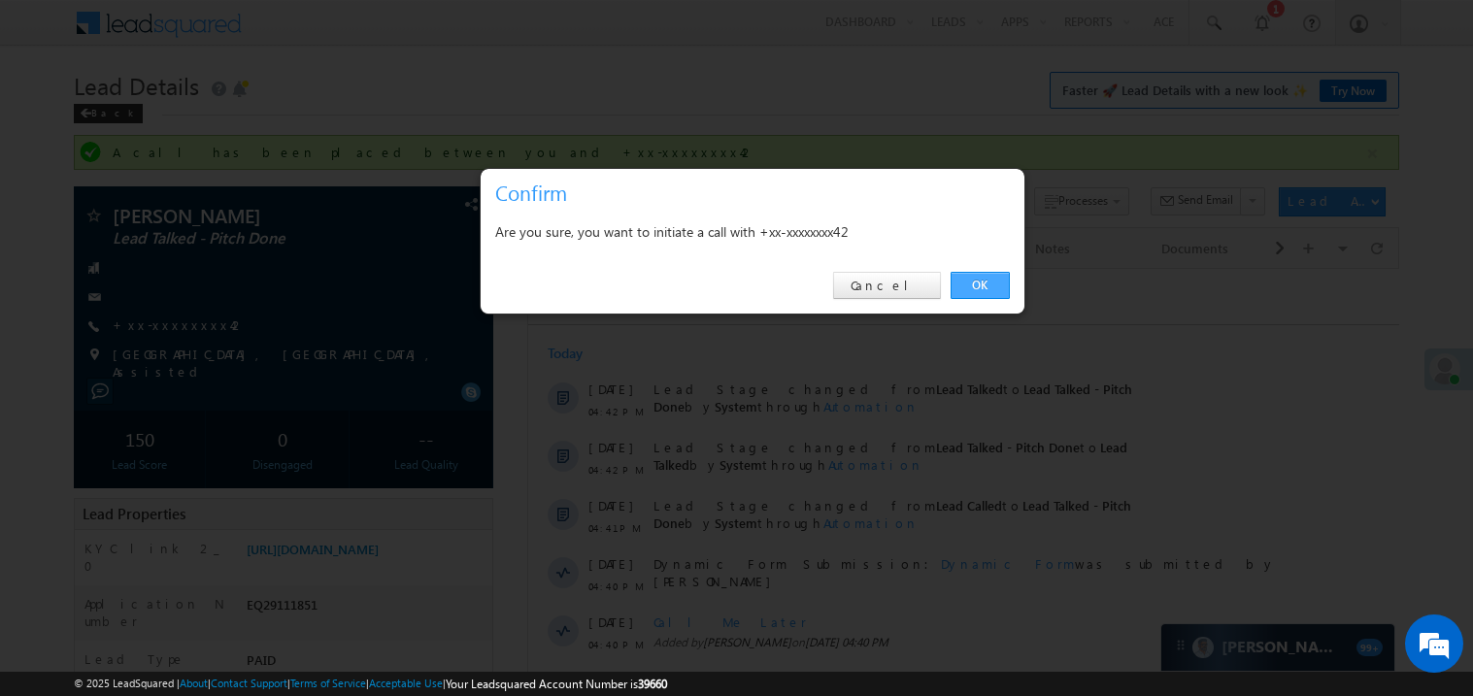
click at [969, 282] on link "OK" at bounding box center [979, 285] width 59 height 27
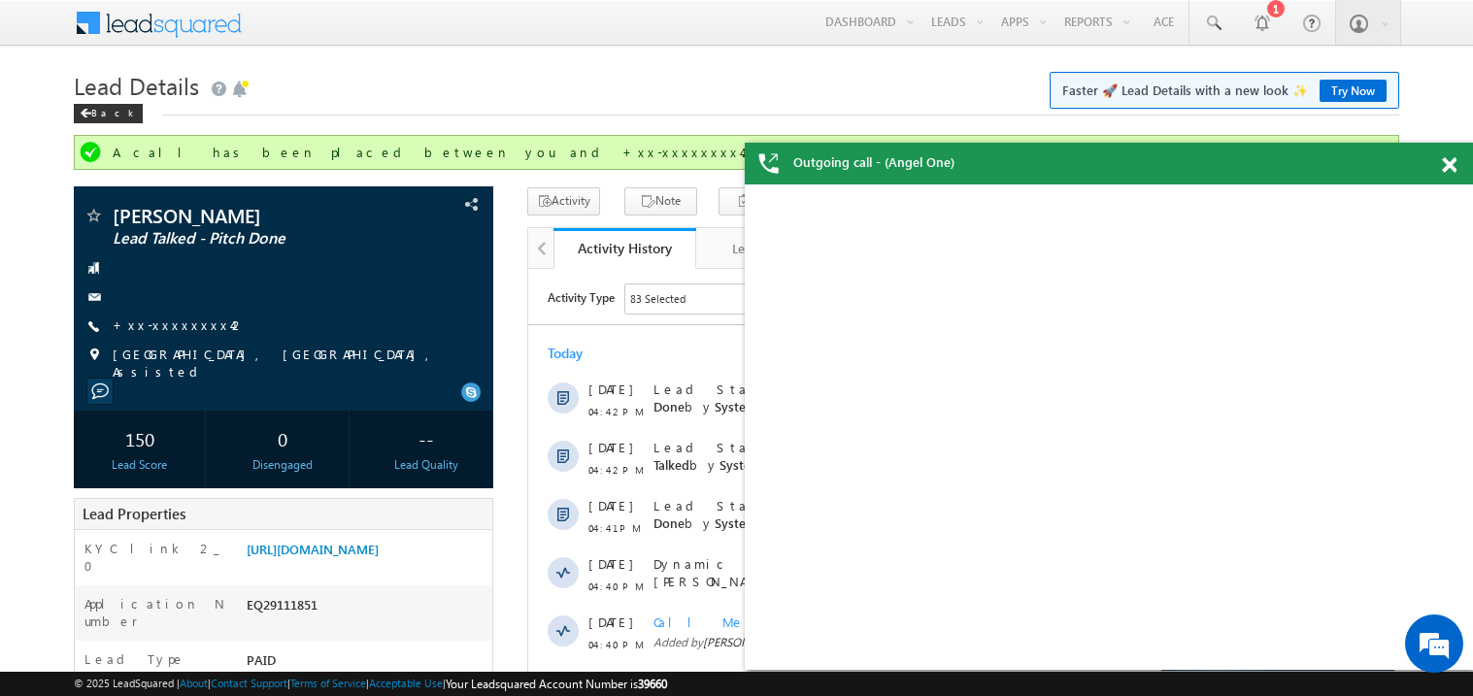
click at [1455, 169] on span at bounding box center [1448, 165] width 15 height 17
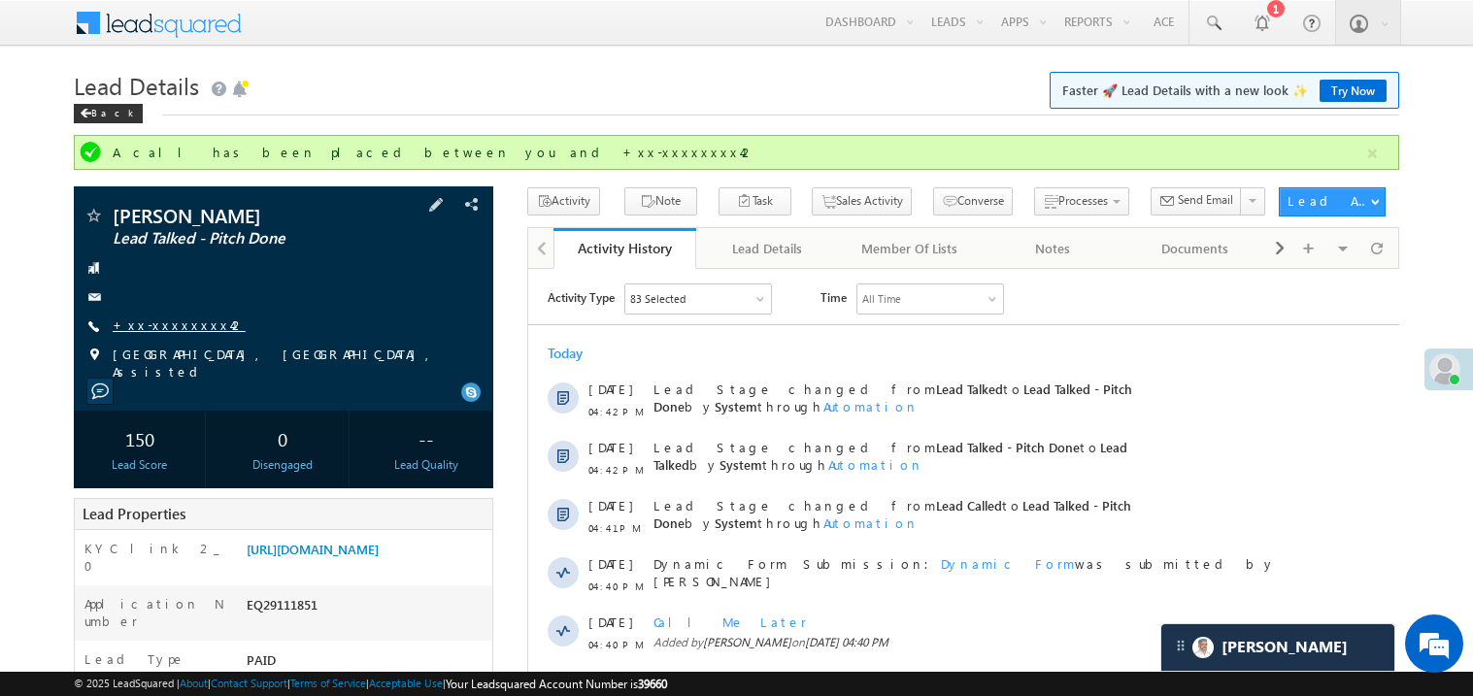
click at [167, 331] on link "+xx-xxxxxxxx42" at bounding box center [179, 324] width 133 height 17
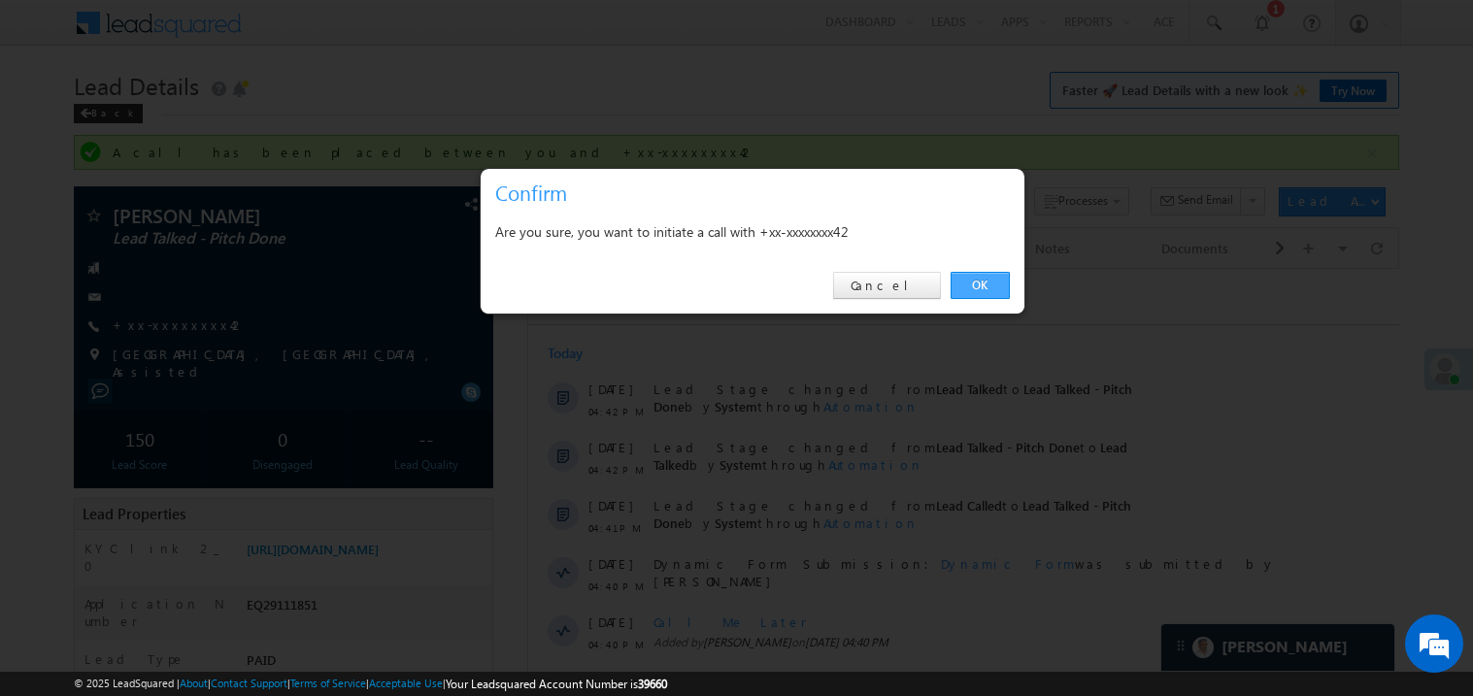
click at [977, 277] on link "OK" at bounding box center [979, 285] width 59 height 27
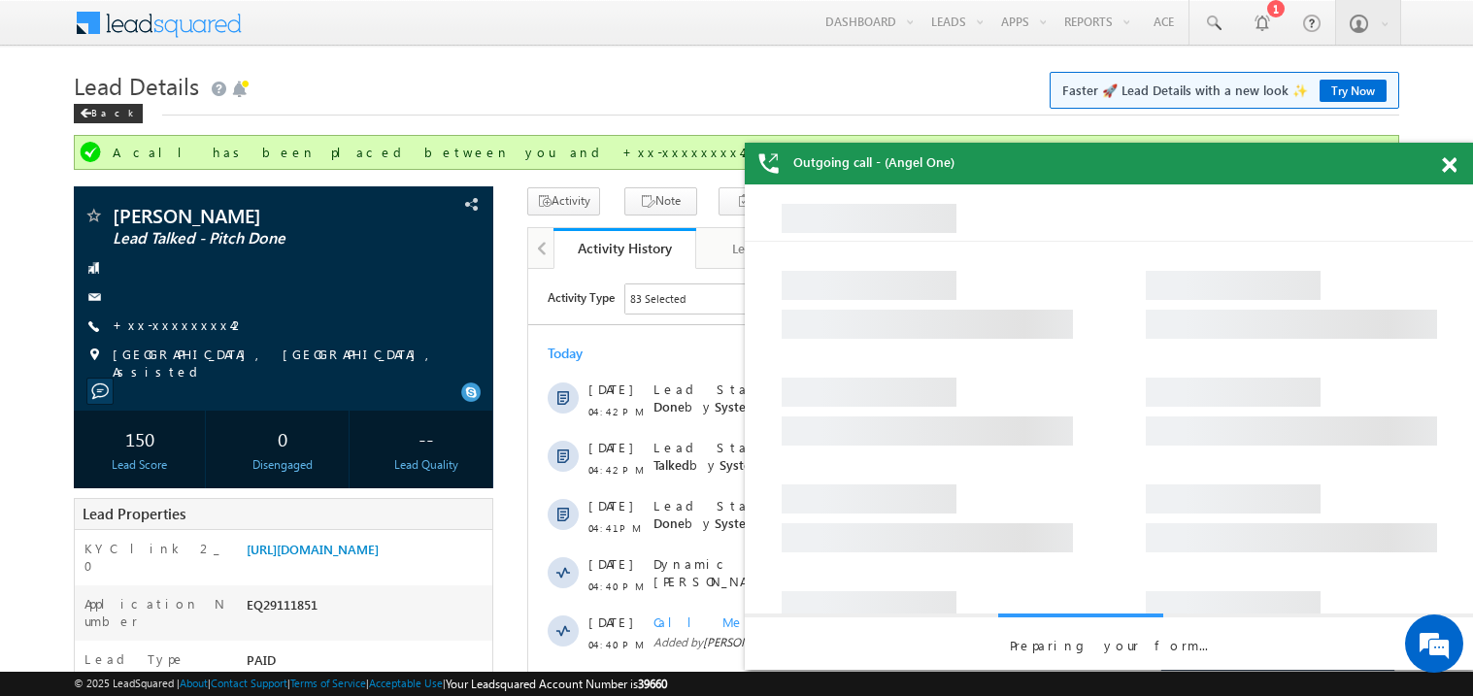
click at [1452, 168] on span at bounding box center [1448, 165] width 15 height 17
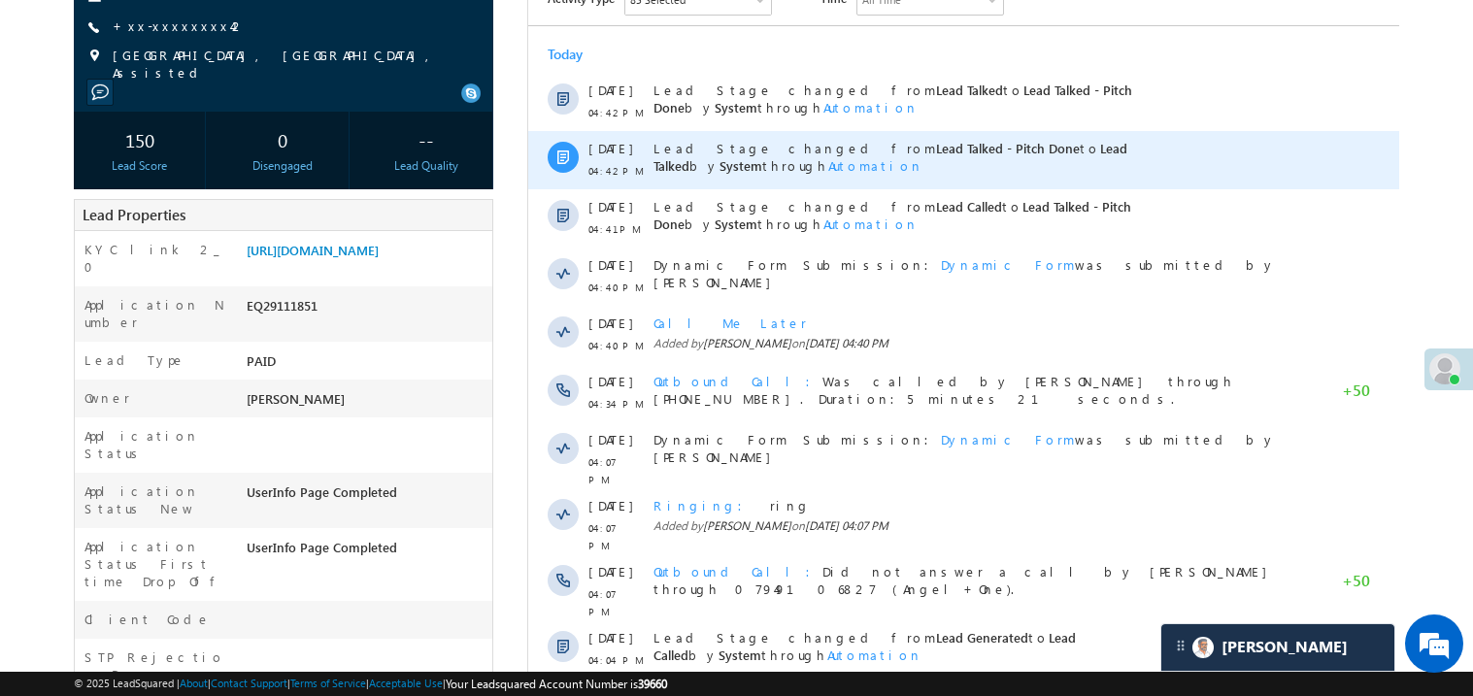
scroll to position [310, 0]
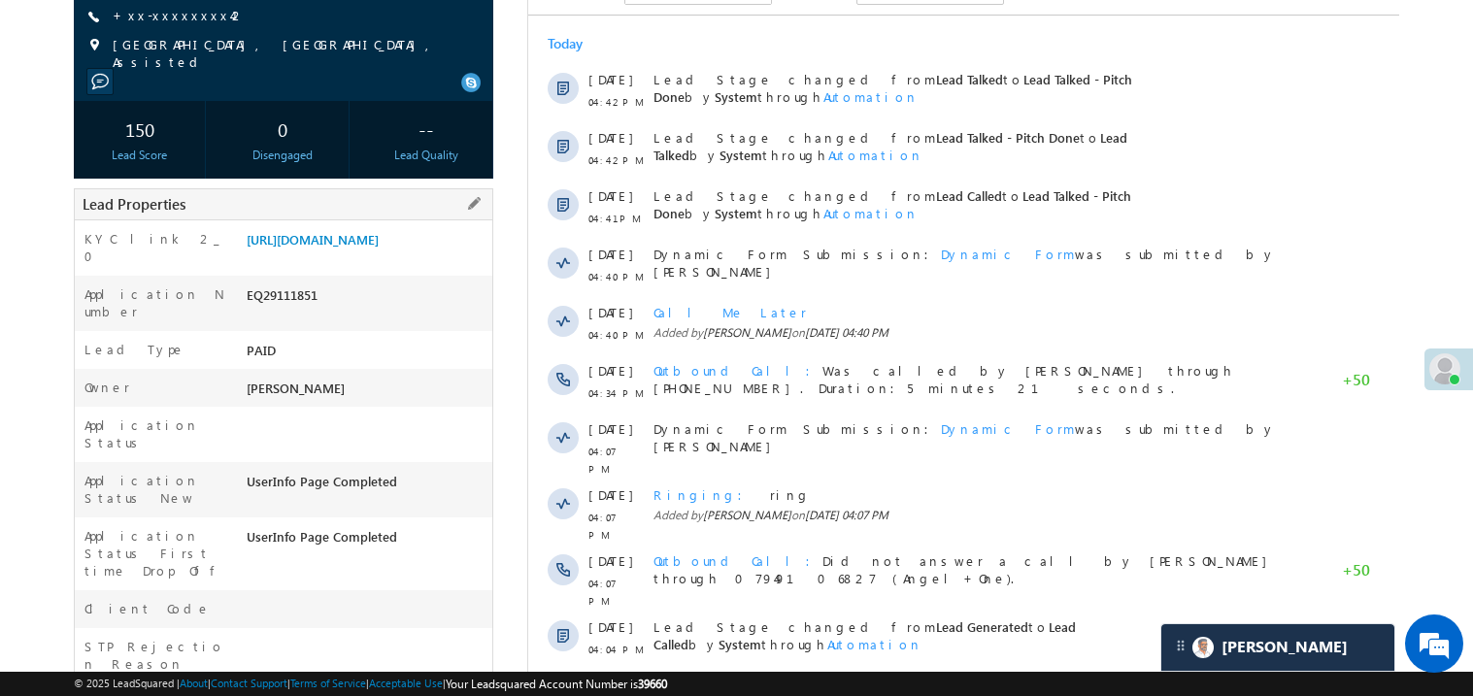
click at [279, 313] on div "EQ29111851" at bounding box center [367, 298] width 250 height 27
click at [279, 304] on div "EQ29111851" at bounding box center [367, 298] width 250 height 27
copy div "EQ29111851"
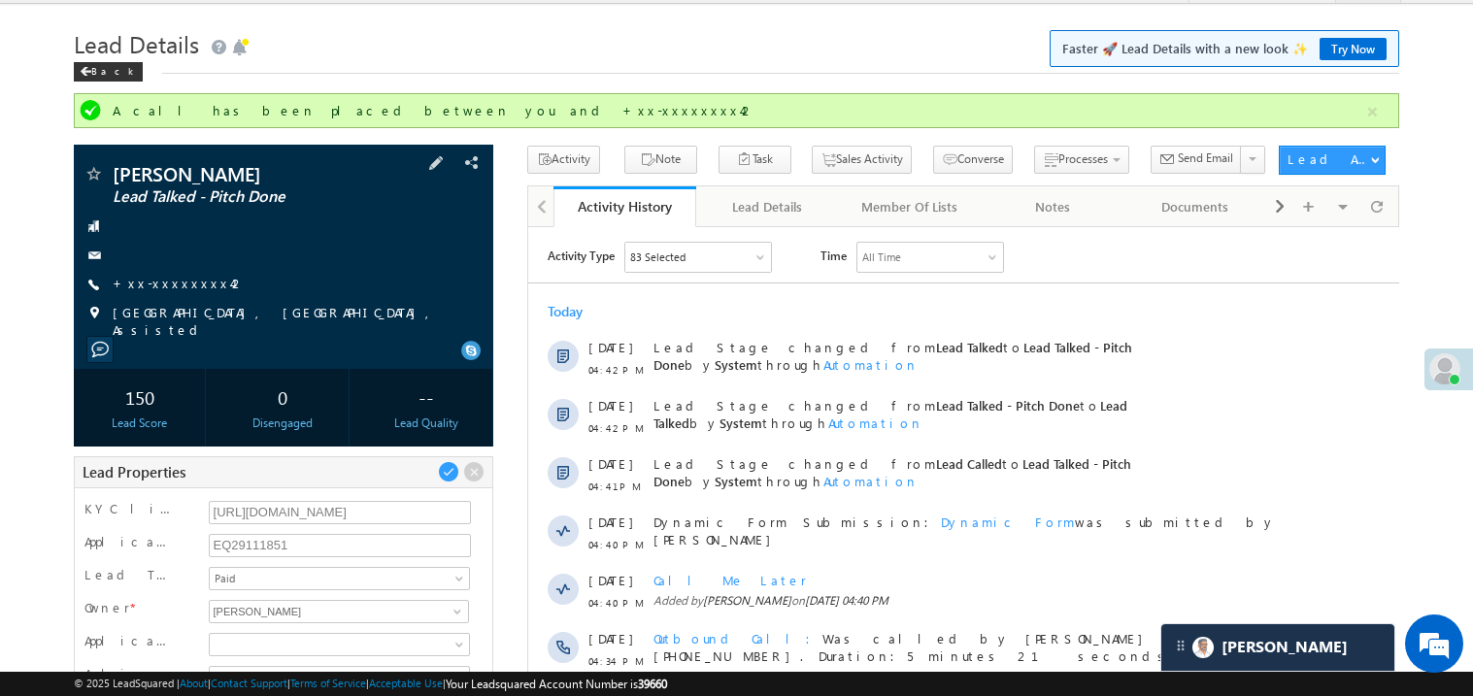
scroll to position [0, 0]
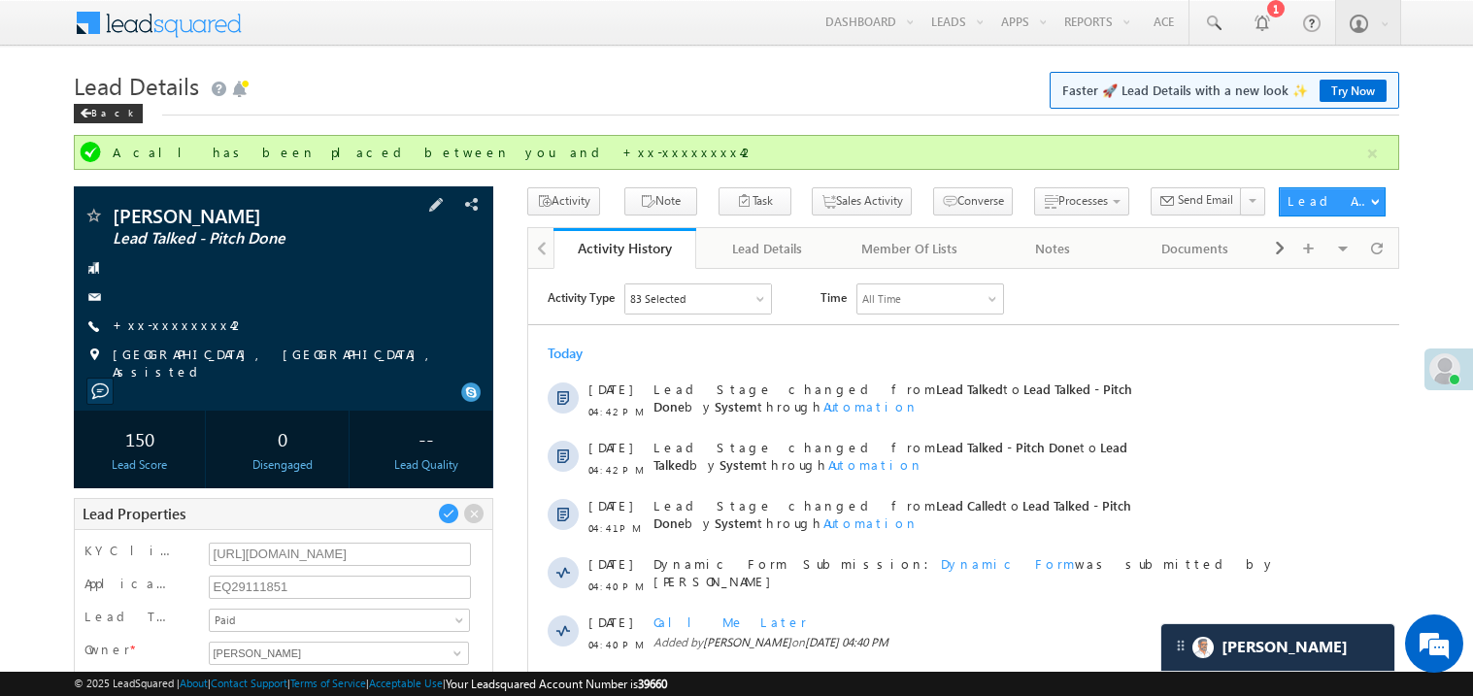
click at [350, 329] on div "+xx-xxxxxxxx42" at bounding box center [283, 325] width 400 height 19
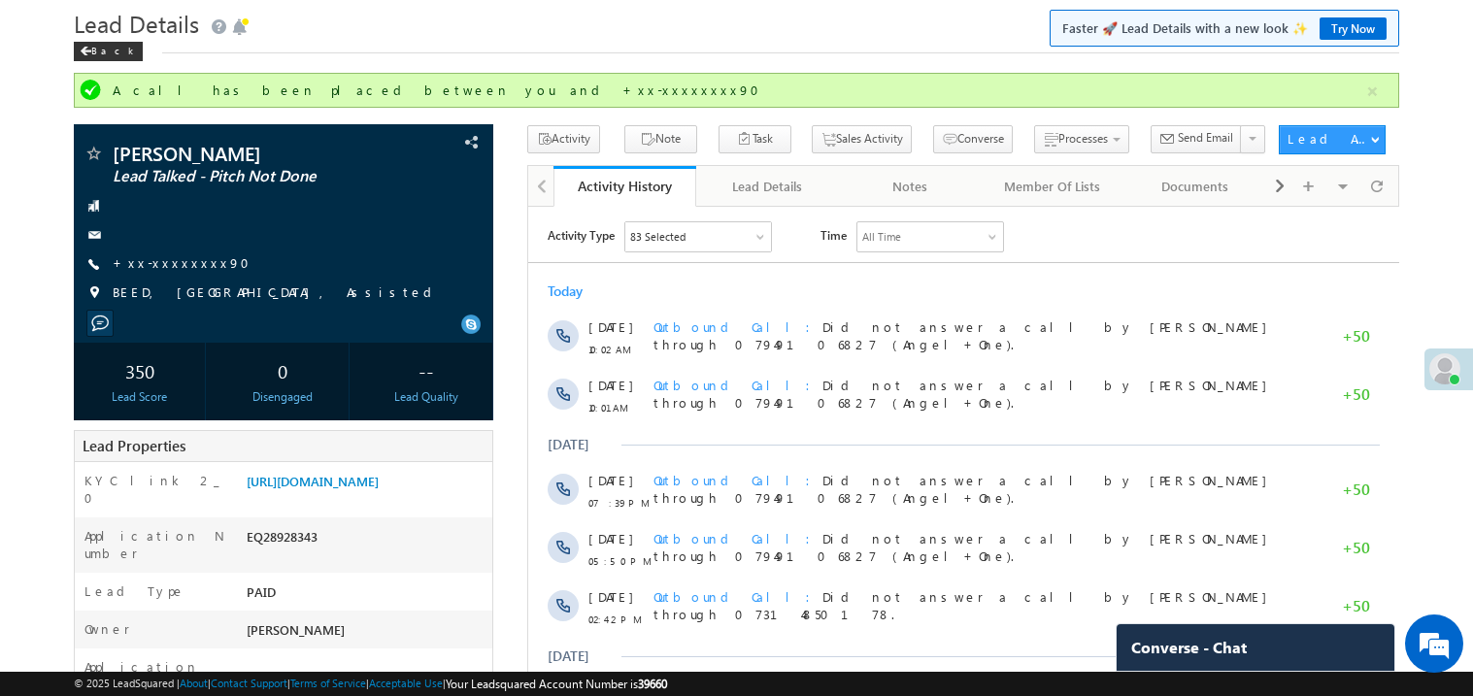
scroll to position [62, 0]
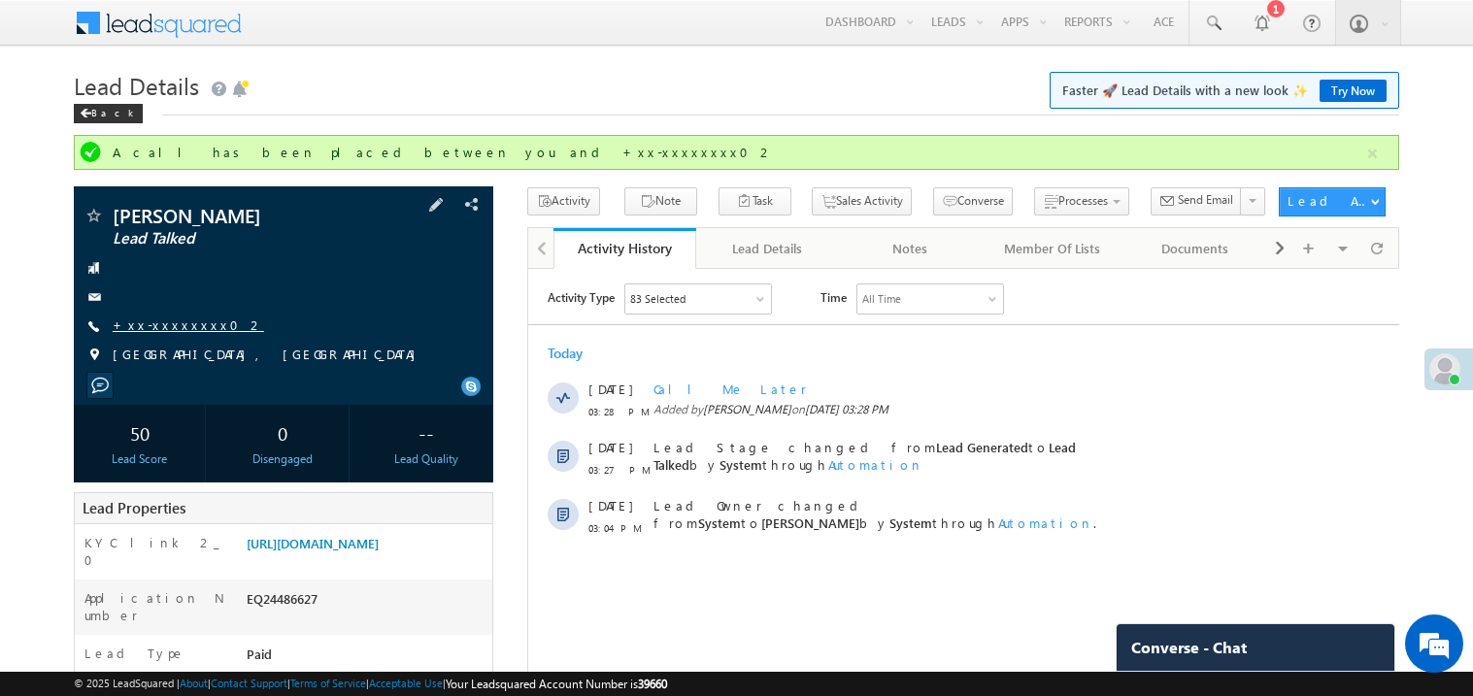
click at [182, 321] on link "+xx-xxxxxxxx02" at bounding box center [188, 324] width 151 height 17
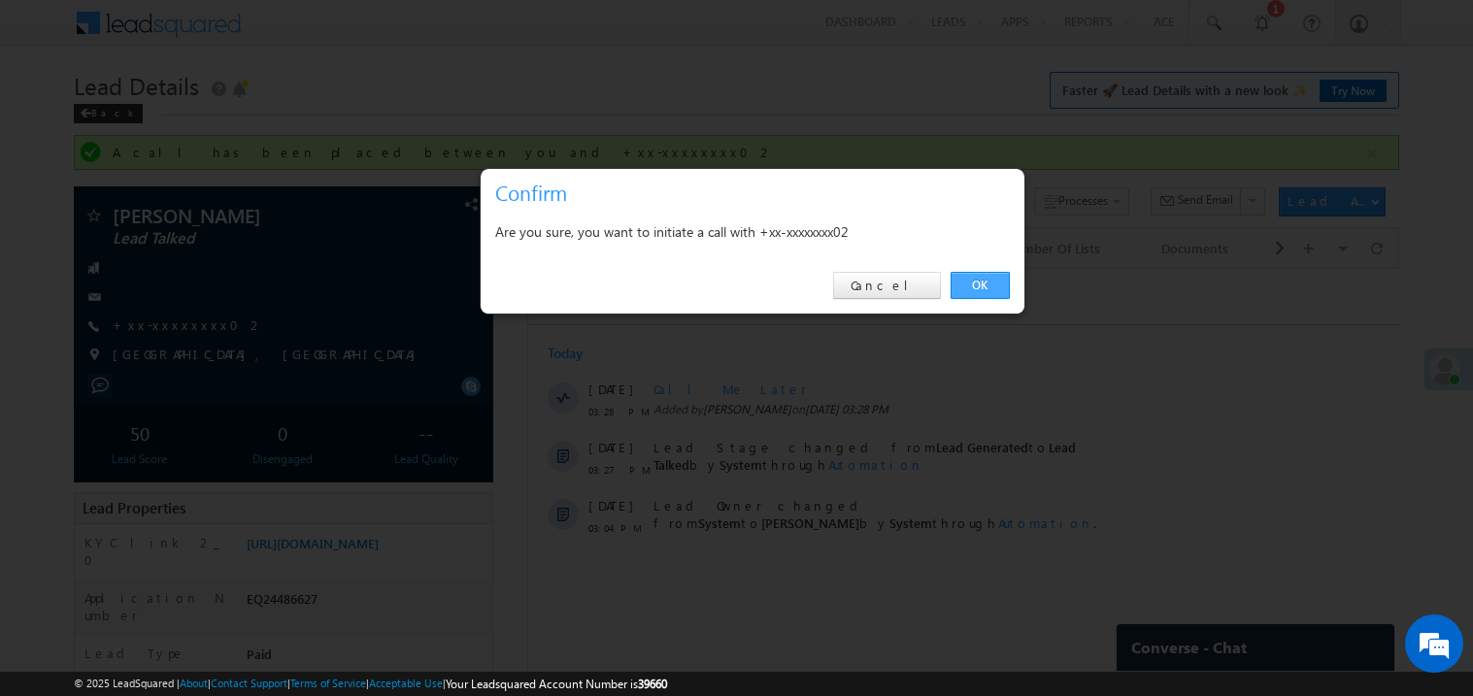
click at [979, 282] on link "OK" at bounding box center [979, 285] width 59 height 27
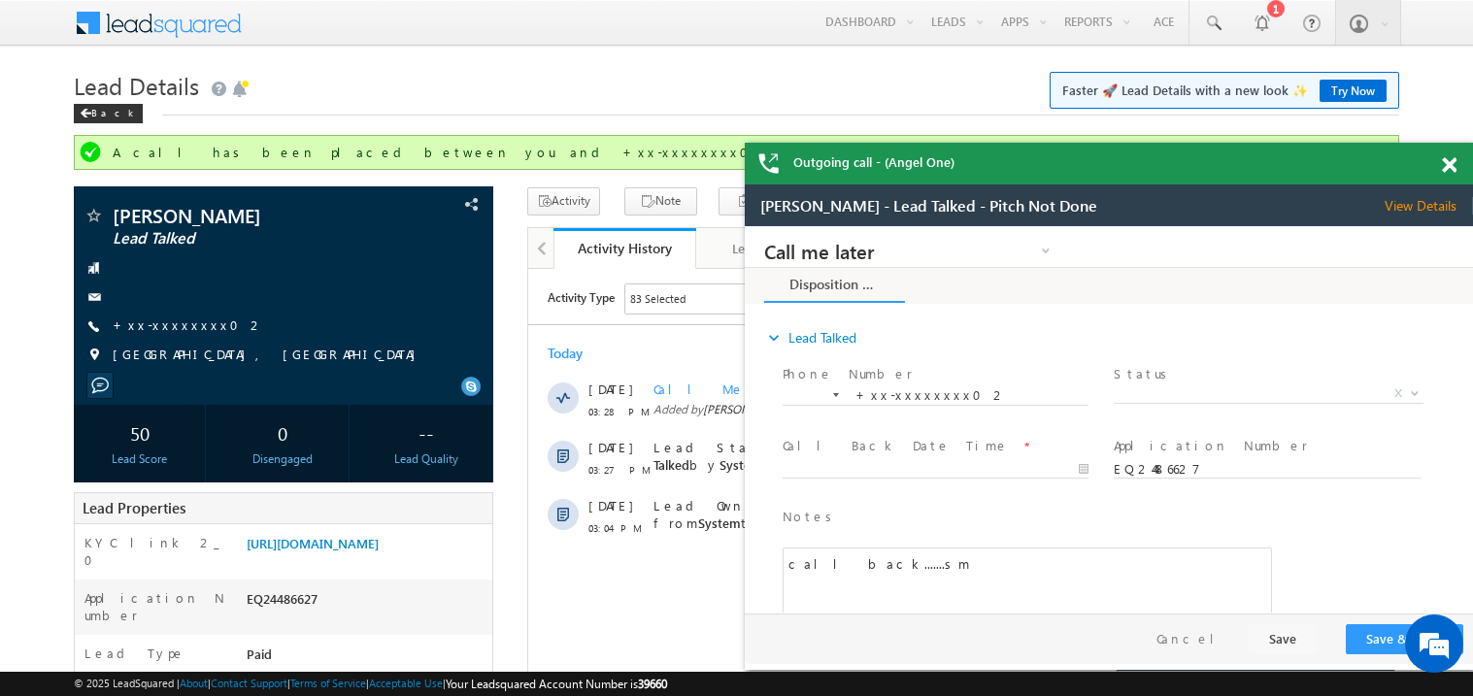
click at [1444, 162] on span at bounding box center [1448, 165] width 15 height 17
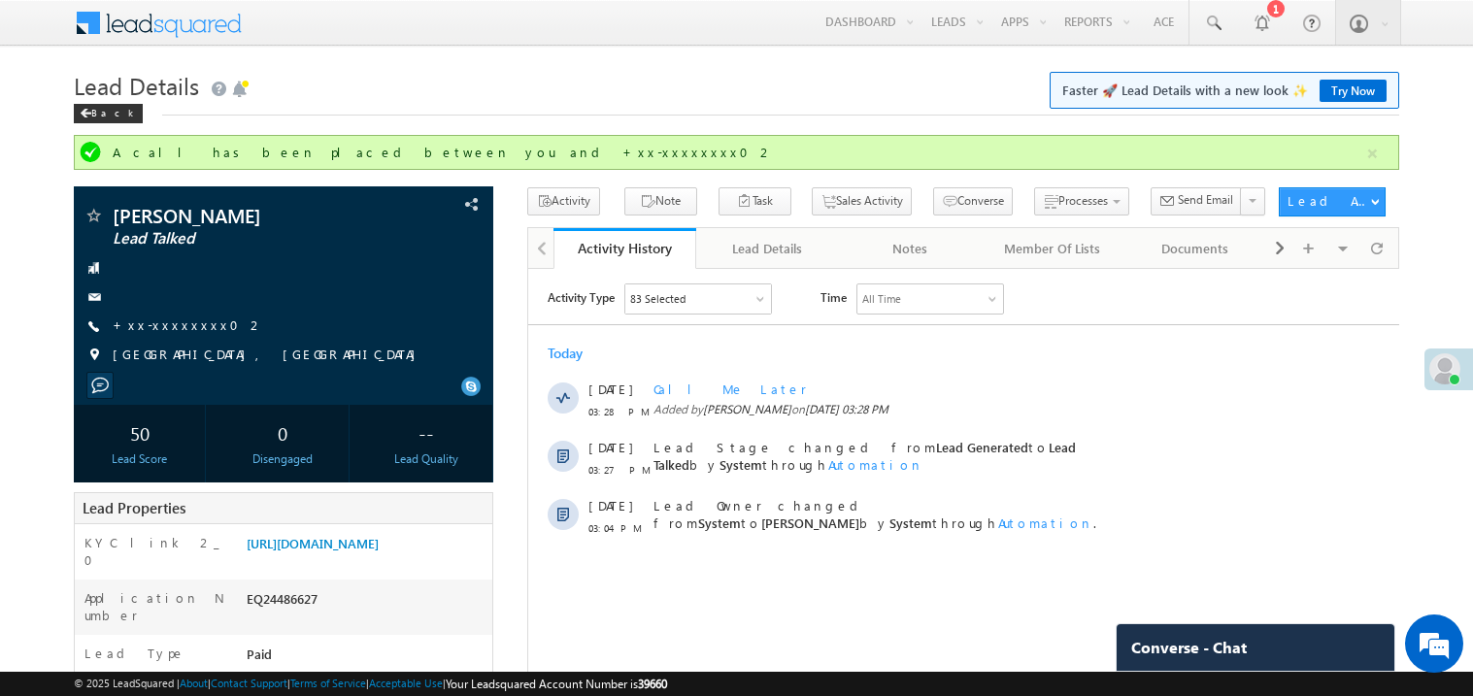
click at [177, 330] on link "+xx-xxxxxxxx02" at bounding box center [188, 324] width 151 height 17
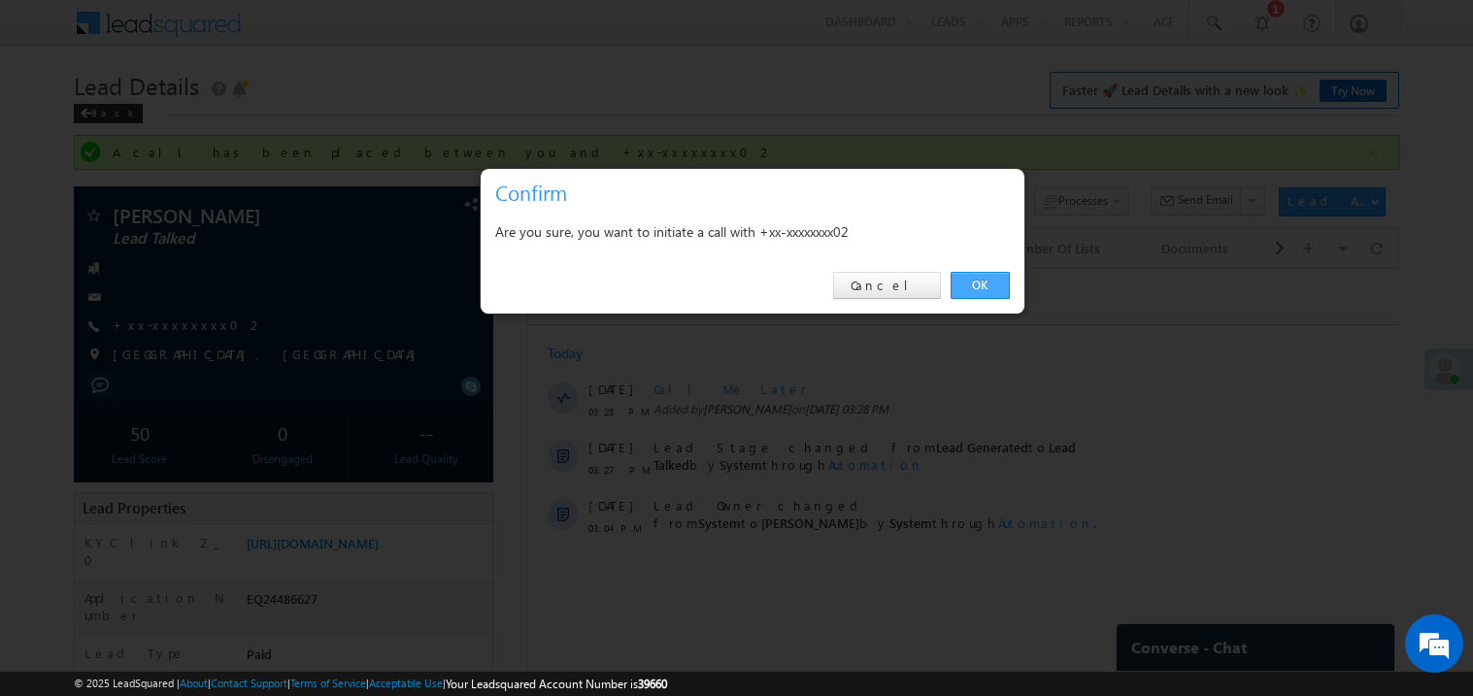
click at [980, 282] on link "OK" at bounding box center [979, 285] width 59 height 27
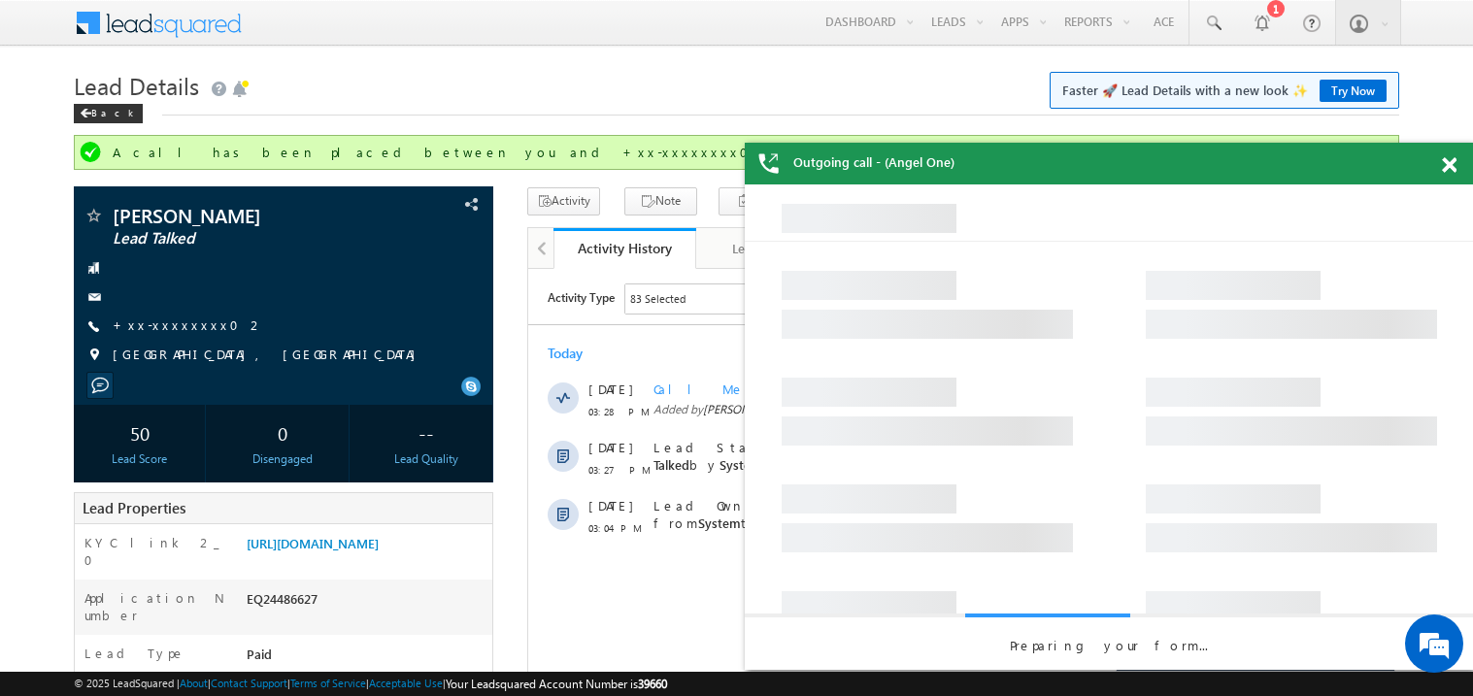
click at [1451, 163] on span at bounding box center [1448, 165] width 15 height 17
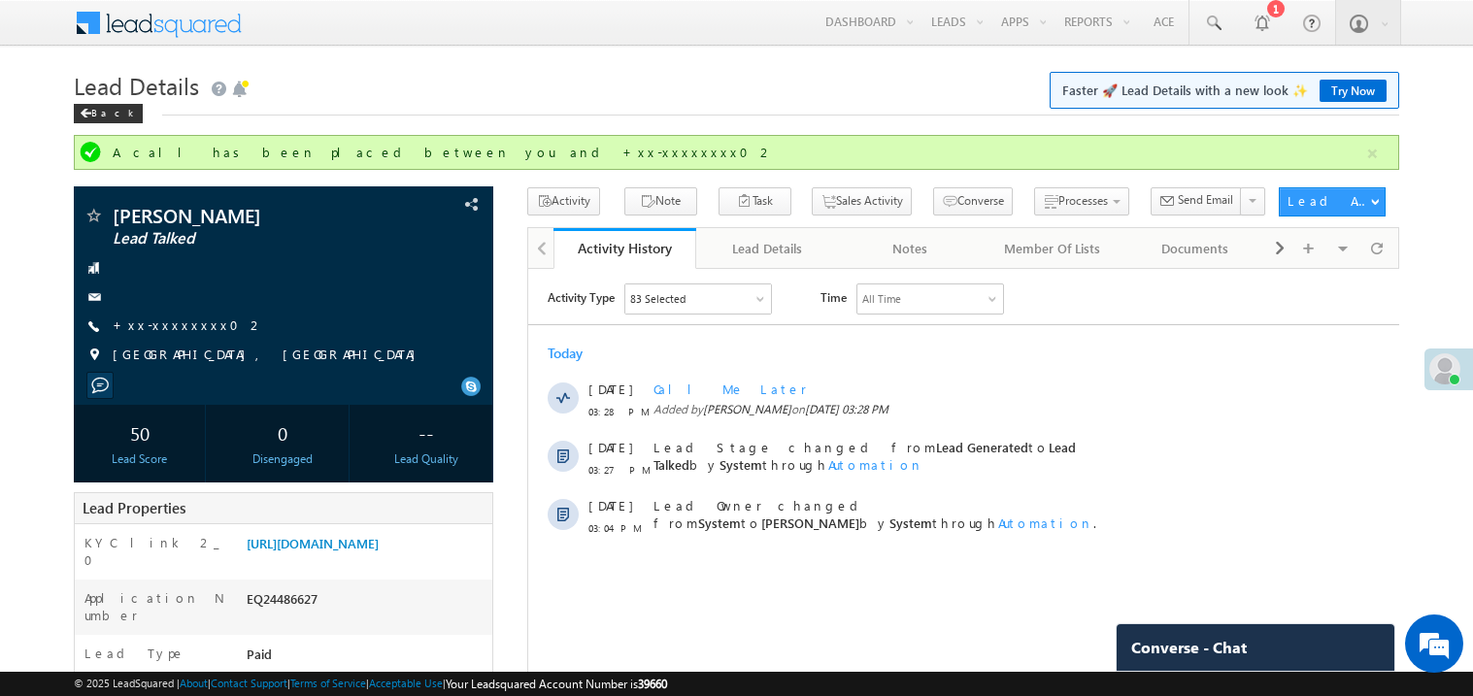
click at [713, 332] on div "Activity Type 83 Selected Select All Sales Activities 1 Sales Activity Email Ac…" at bounding box center [962, 413] width 871 height 263
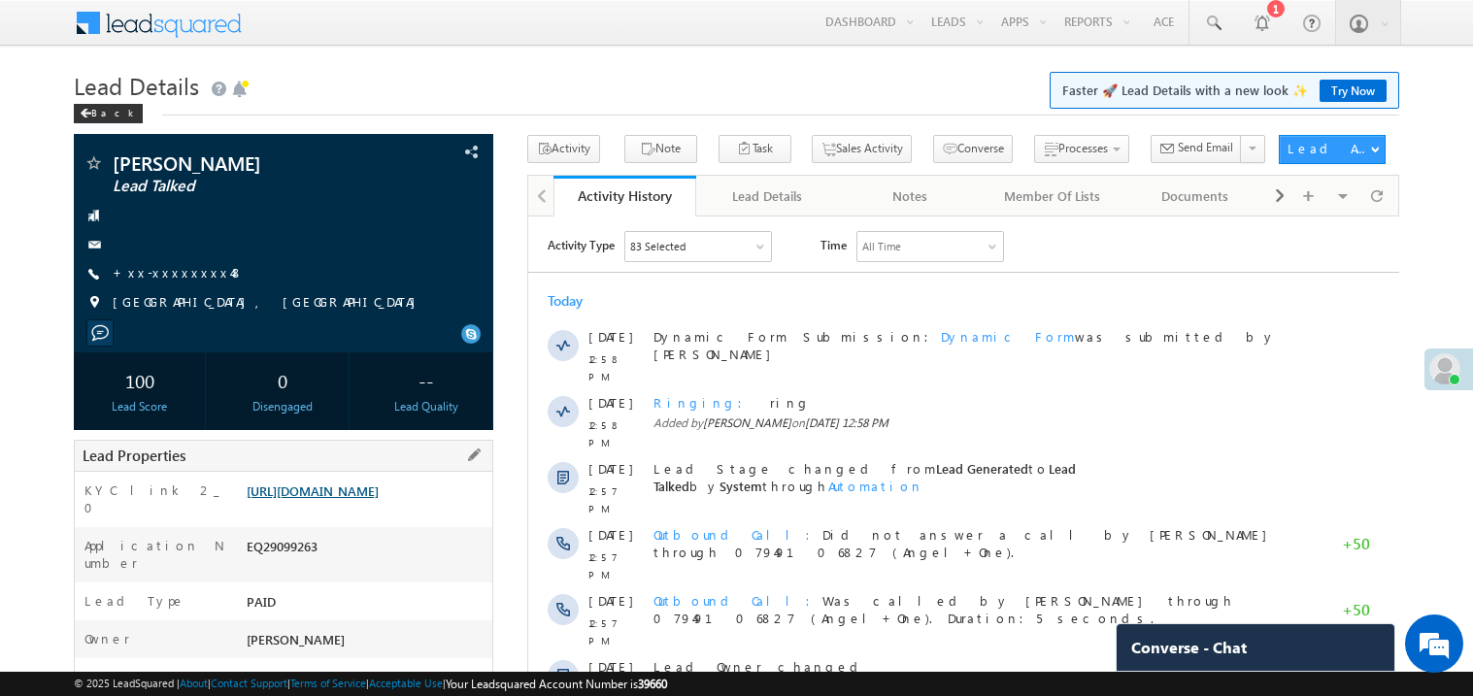
click at [351, 499] on link "https://angelbroking1-pk3em7sa.customui-test.leadsquared.com?leadId=bf26a5d4-e5…" at bounding box center [313, 490] width 132 height 17
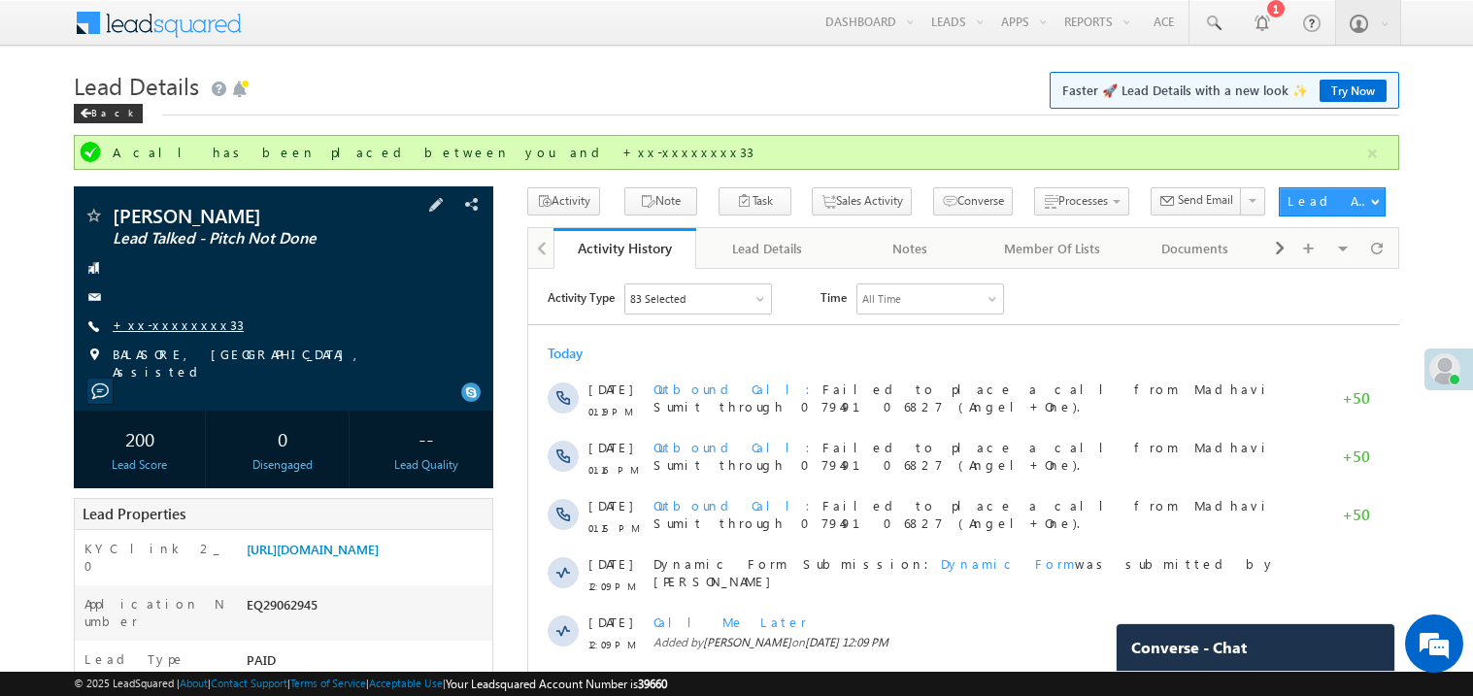
click at [173, 321] on link "+xx-xxxxxxxx33" at bounding box center [178, 324] width 131 height 17
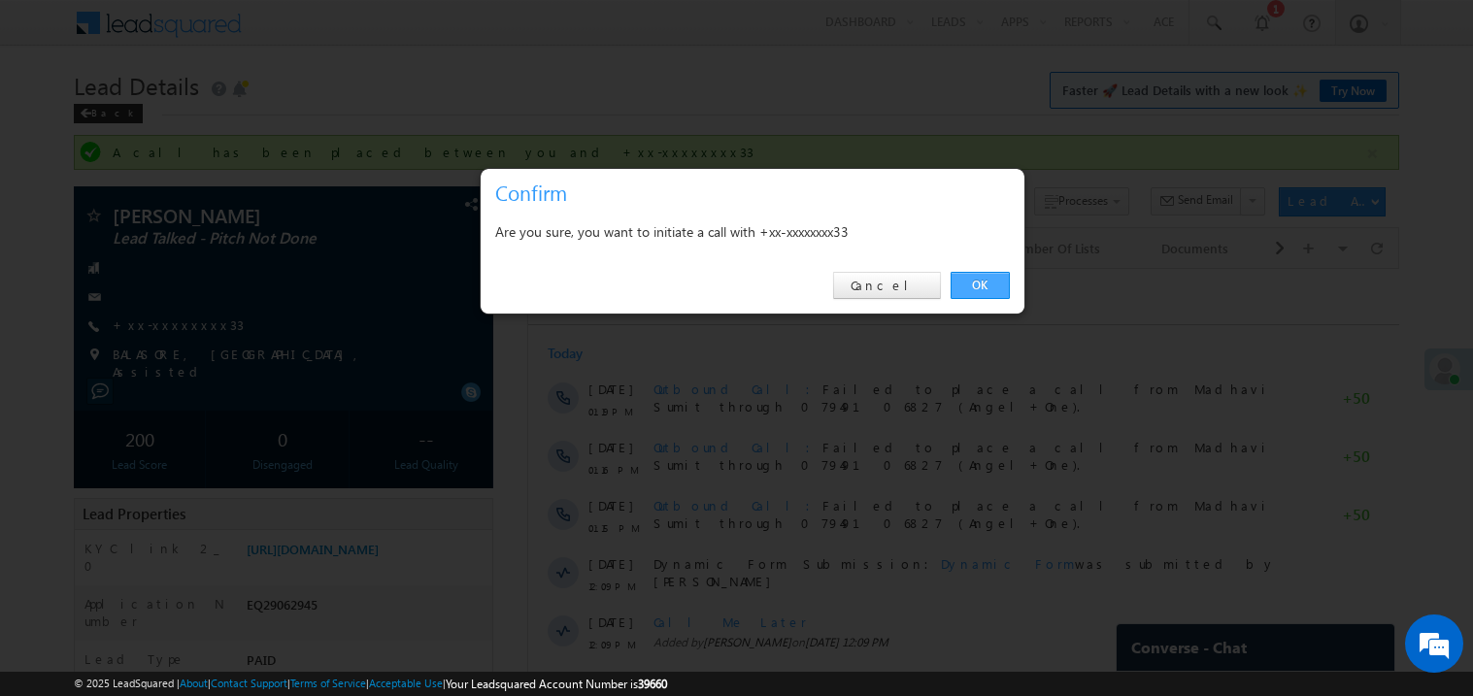
click at [991, 283] on link "OK" at bounding box center [979, 285] width 59 height 27
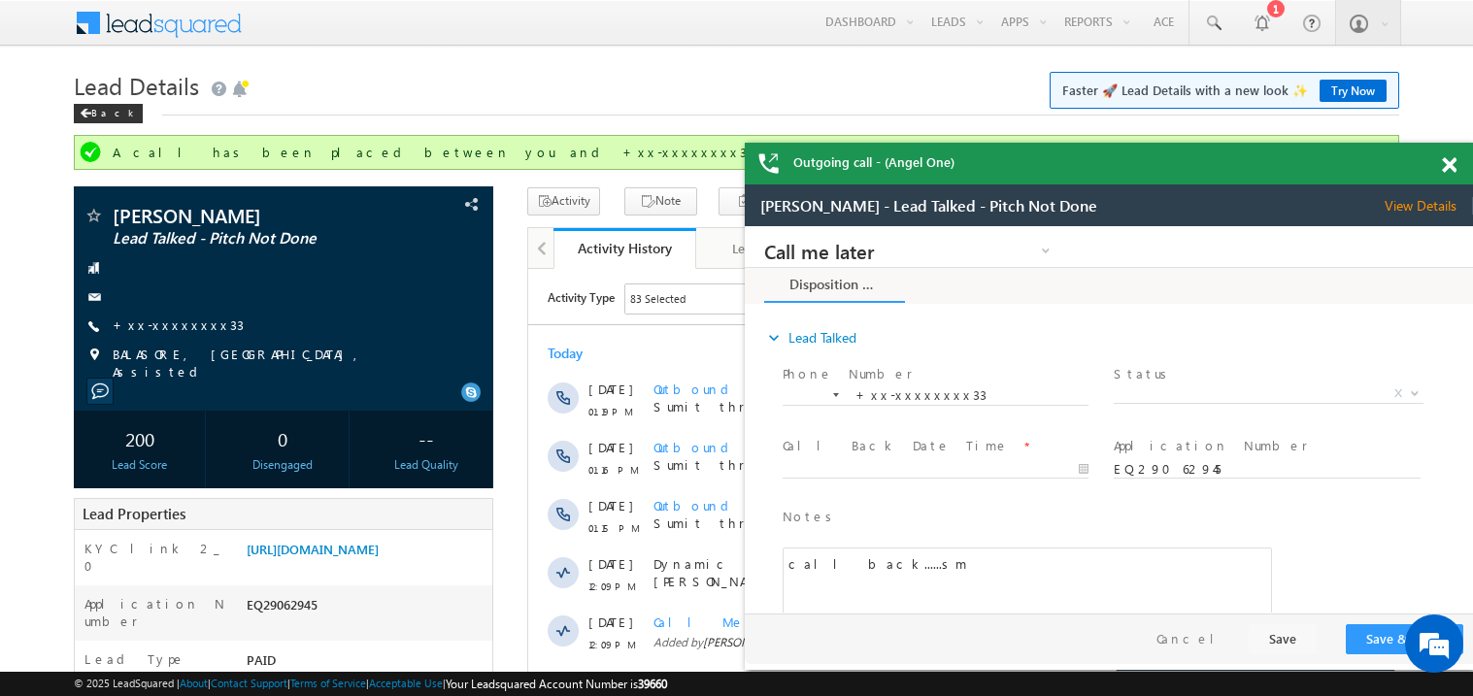
click at [1446, 166] on span at bounding box center [1448, 165] width 15 height 17
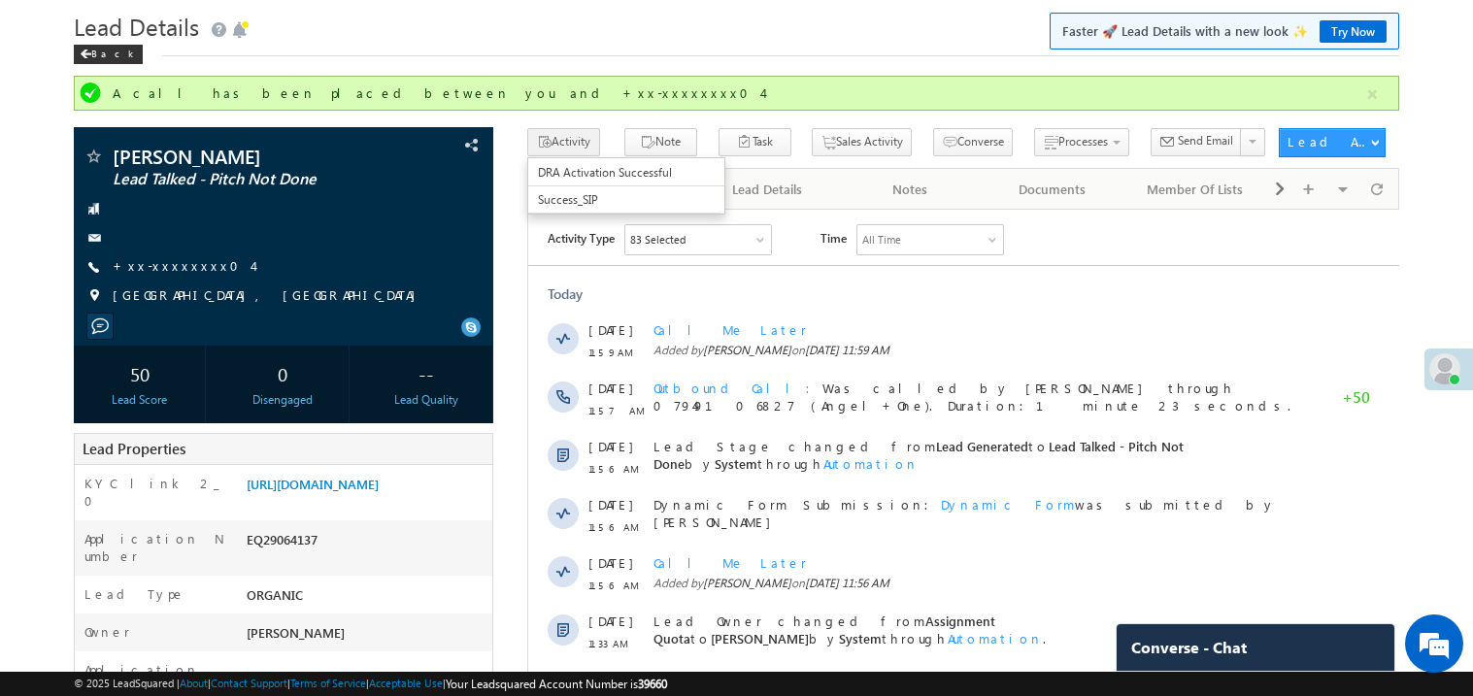
scroll to position [59, 0]
click at [178, 269] on link "+xx-xxxxxxxx04" at bounding box center [183, 265] width 140 height 17
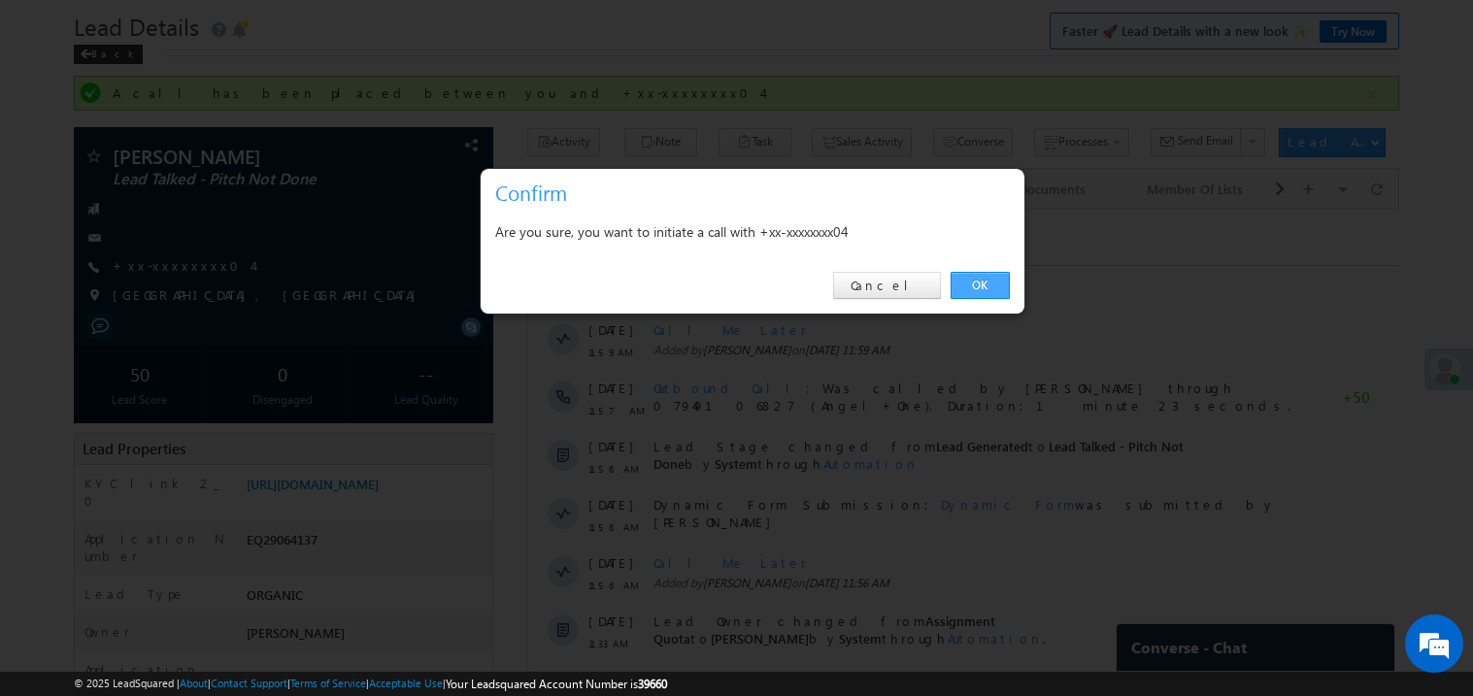
click at [980, 278] on link "OK" at bounding box center [979, 285] width 59 height 27
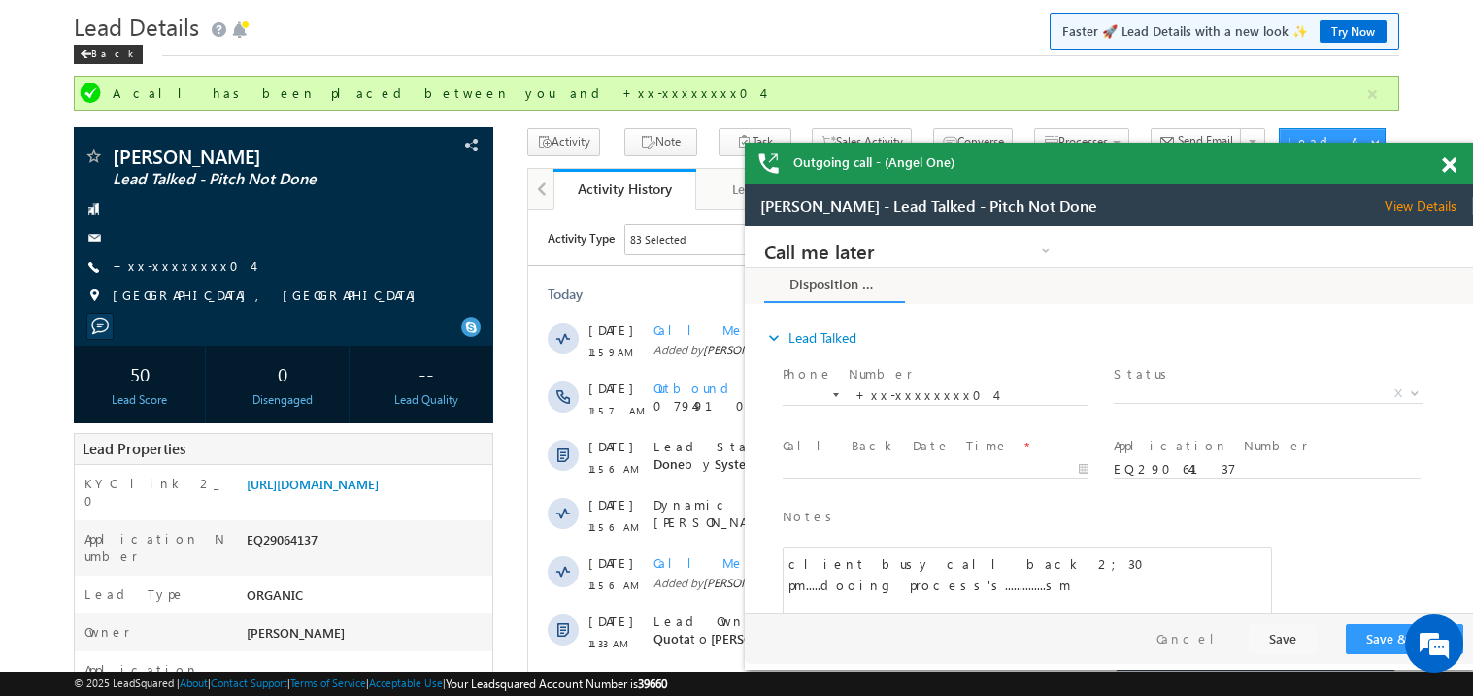
scroll to position [0, 0]
click at [1453, 160] on span at bounding box center [1448, 165] width 15 height 17
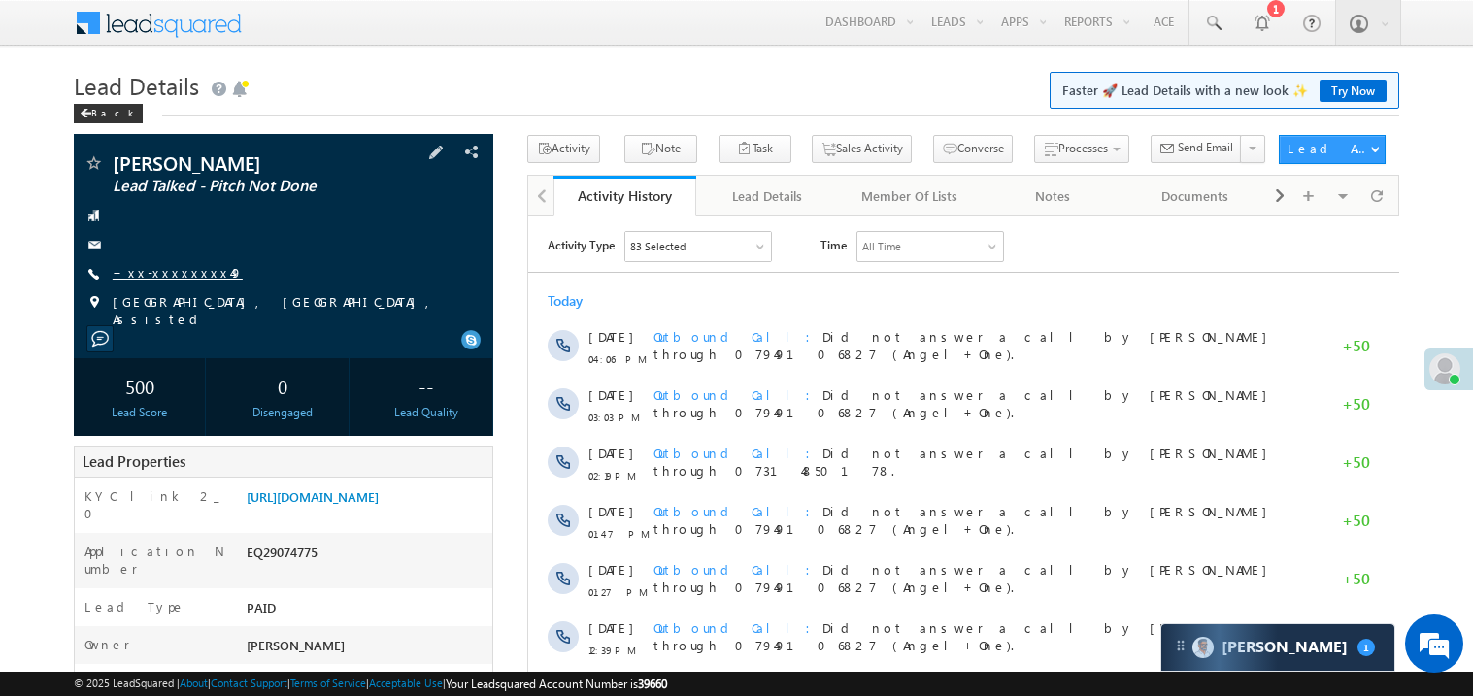
click at [179, 276] on link "+xx-xxxxxxxx49" at bounding box center [178, 272] width 130 height 17
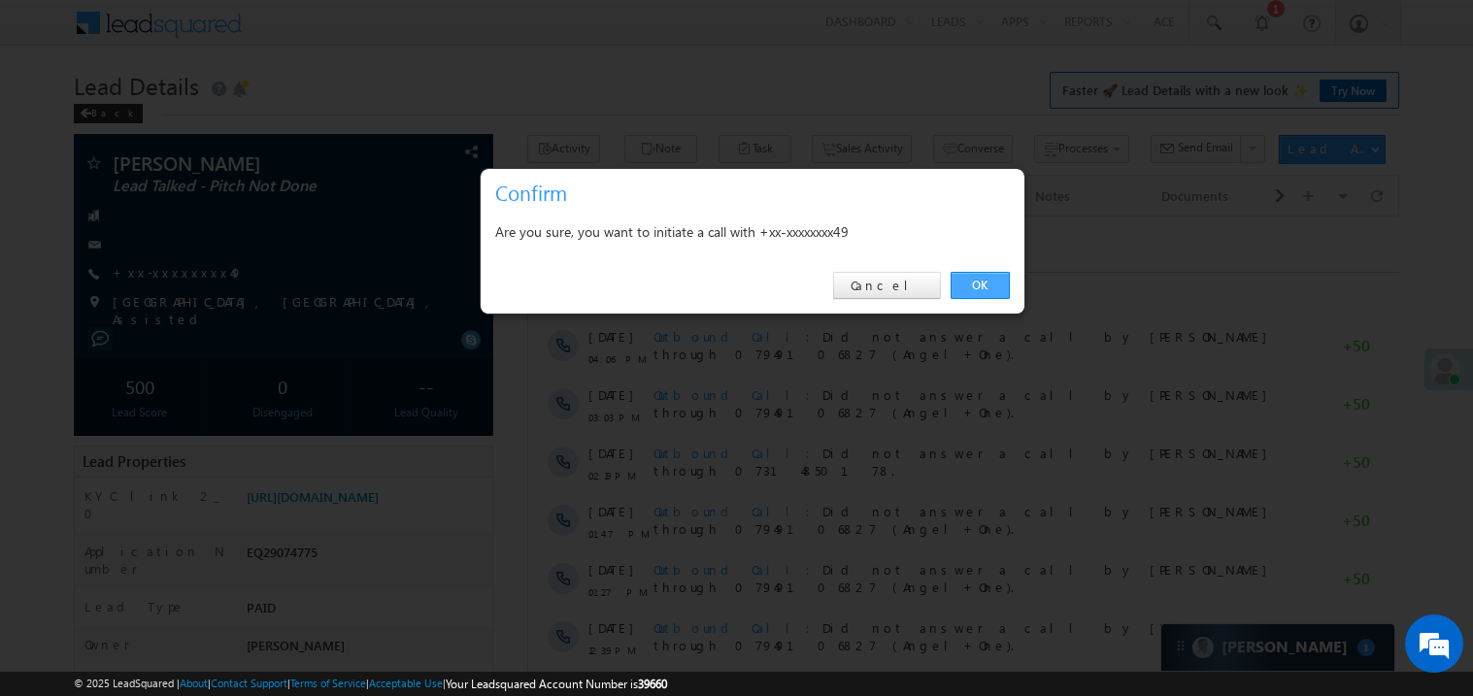
click at [975, 282] on link "OK" at bounding box center [979, 285] width 59 height 27
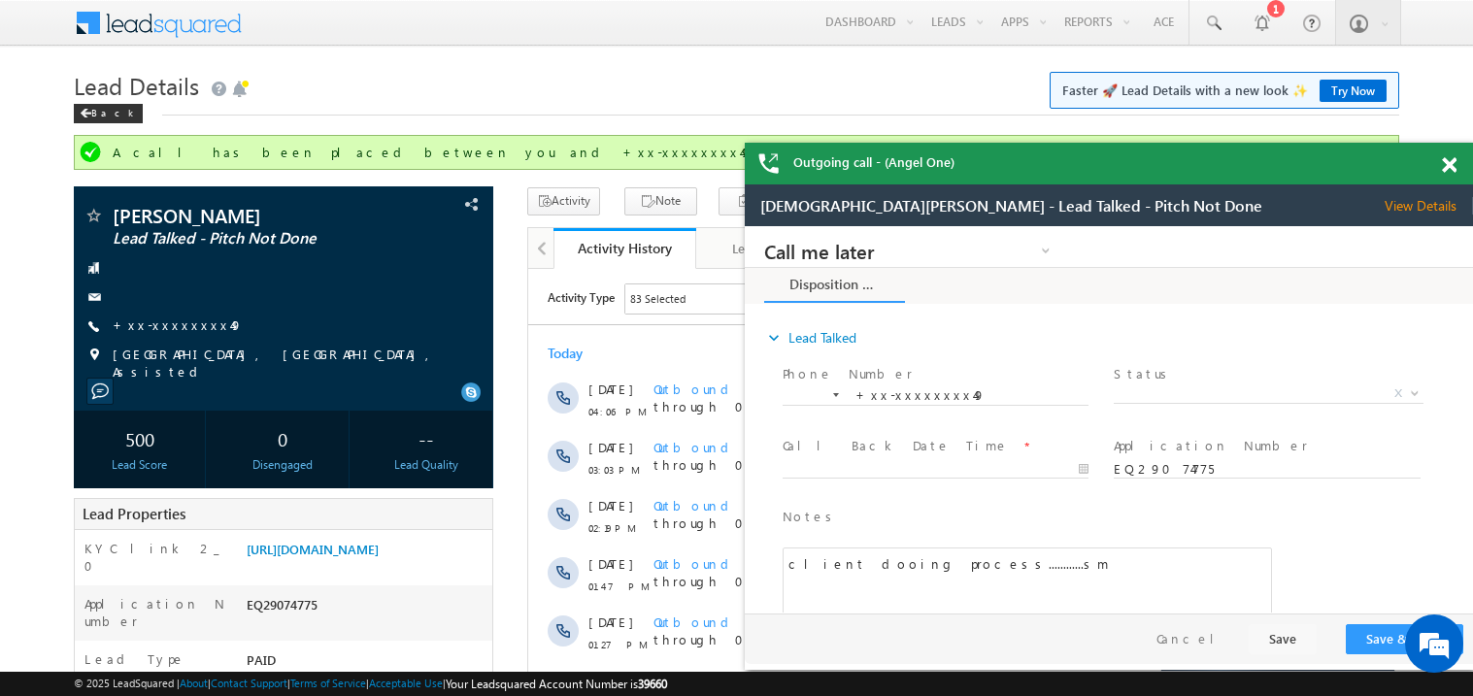
click at [1450, 163] on span at bounding box center [1448, 165] width 15 height 17
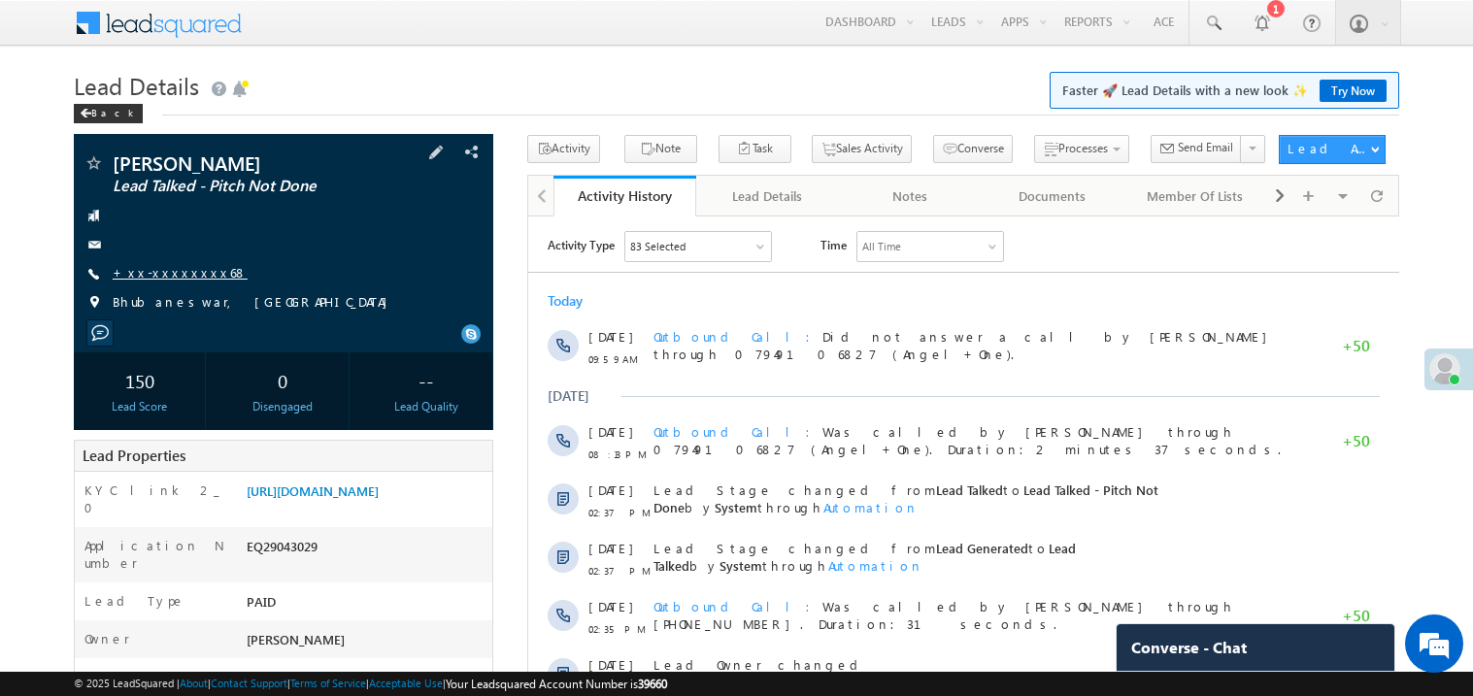
click at [178, 280] on link "+xx-xxxxxxxx68" at bounding box center [180, 272] width 135 height 17
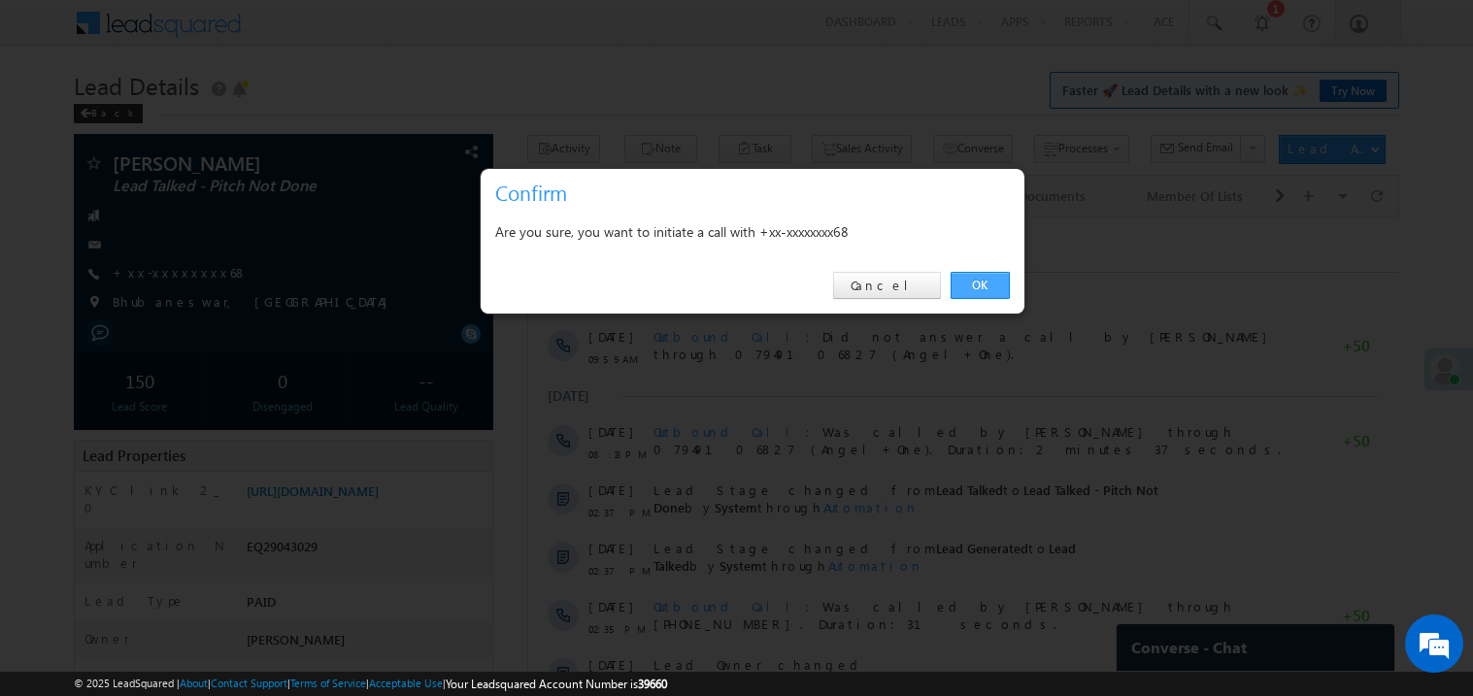
click at [977, 278] on link "OK" at bounding box center [979, 285] width 59 height 27
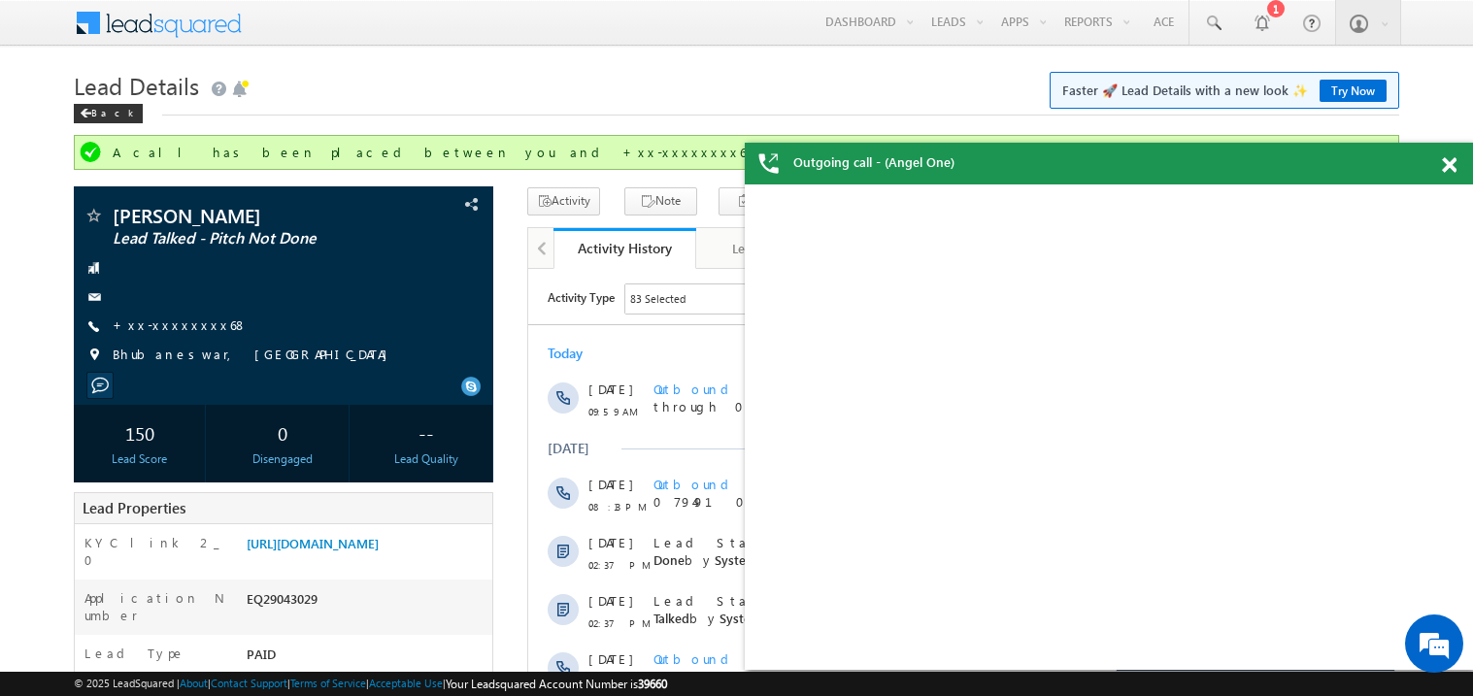
click at [1455, 163] on span at bounding box center [1448, 165] width 15 height 17
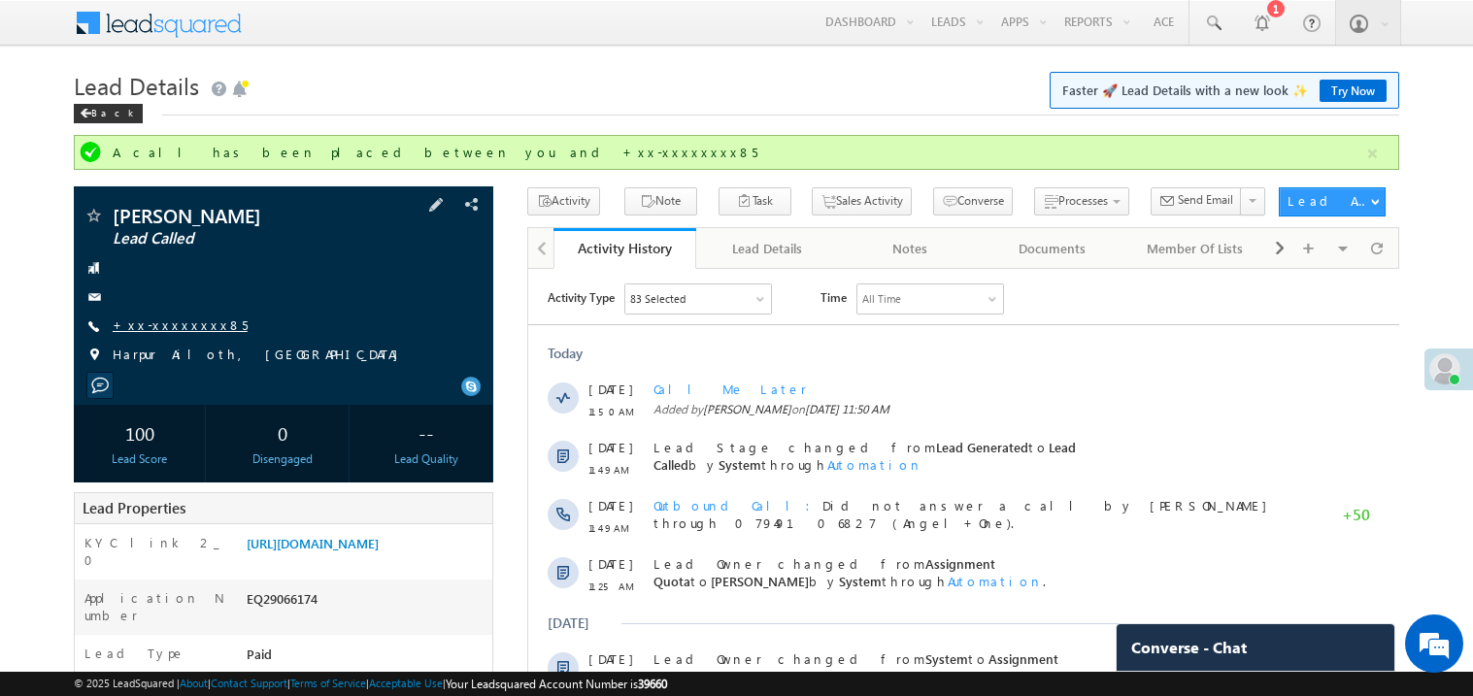
click at [169, 323] on link "+xx-xxxxxxxx85" at bounding box center [180, 324] width 135 height 17
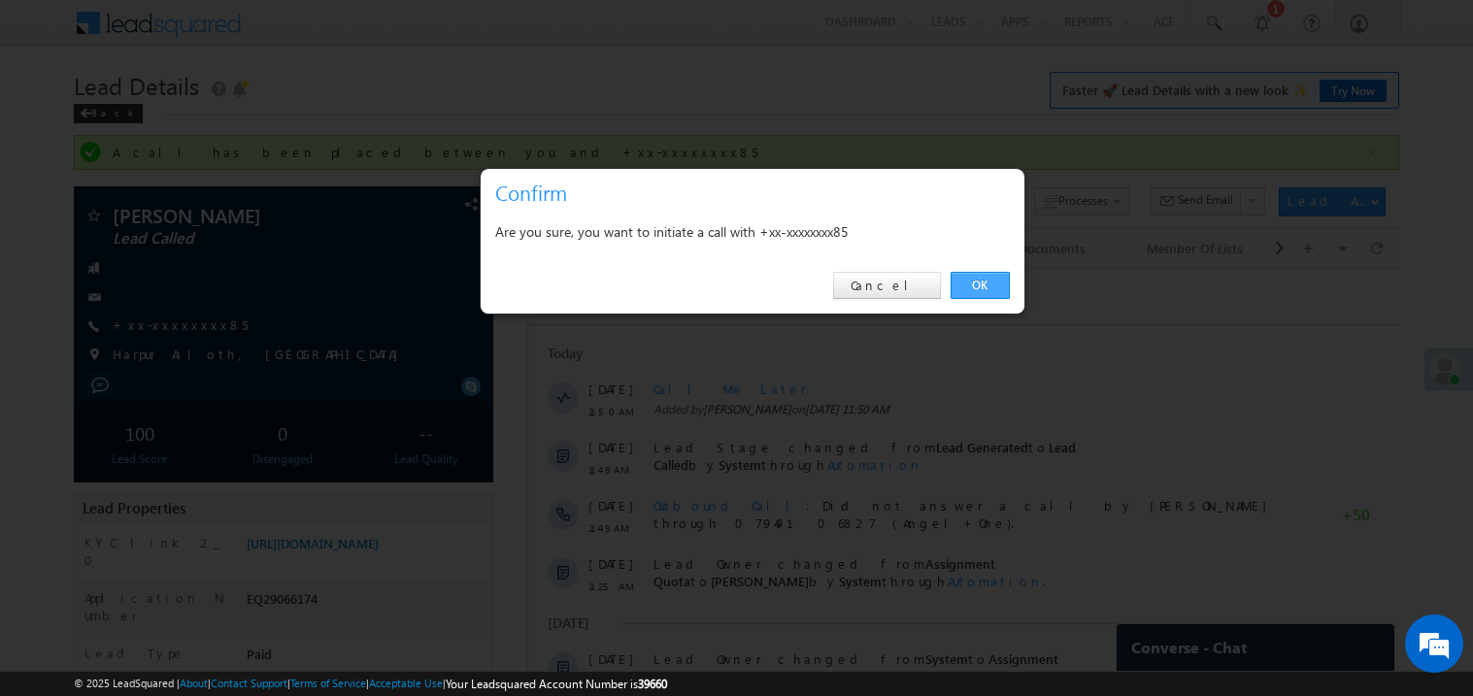
click at [977, 280] on link "OK" at bounding box center [979, 285] width 59 height 27
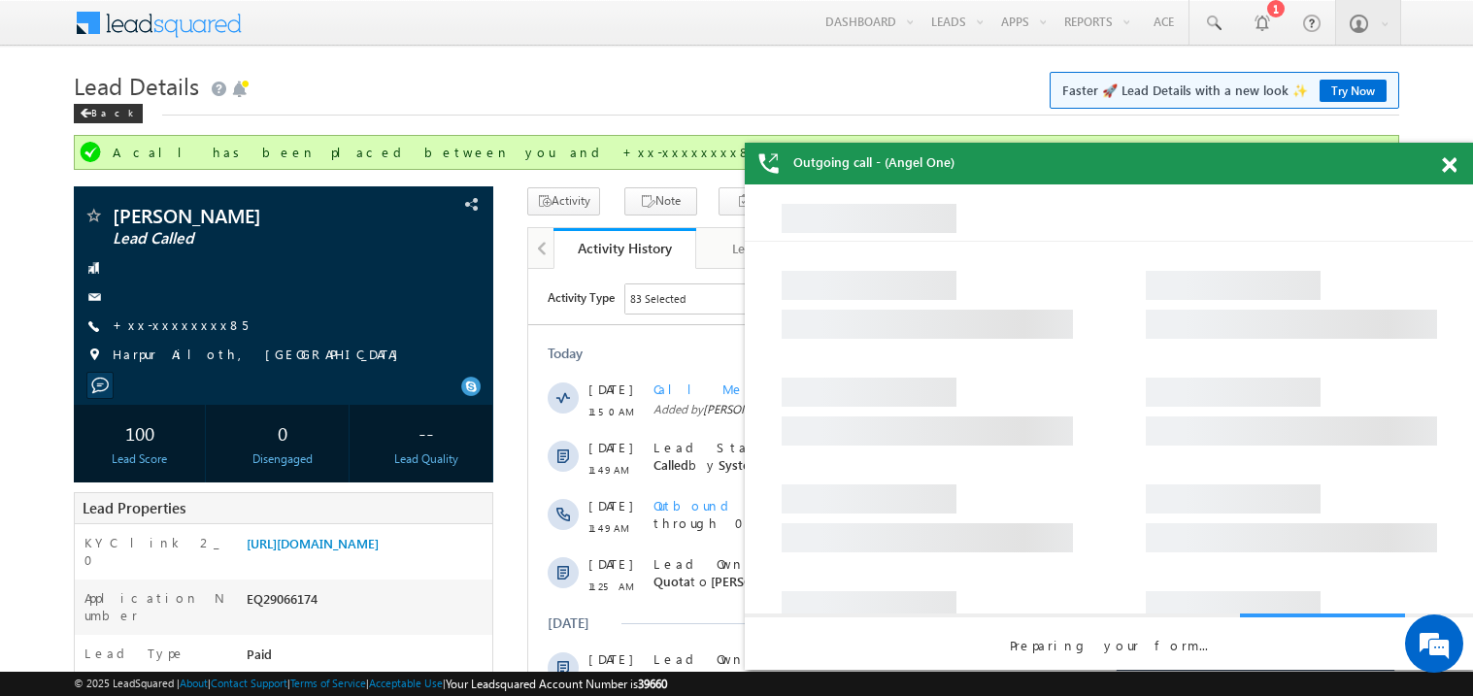
click at [1451, 165] on span at bounding box center [1448, 165] width 15 height 17
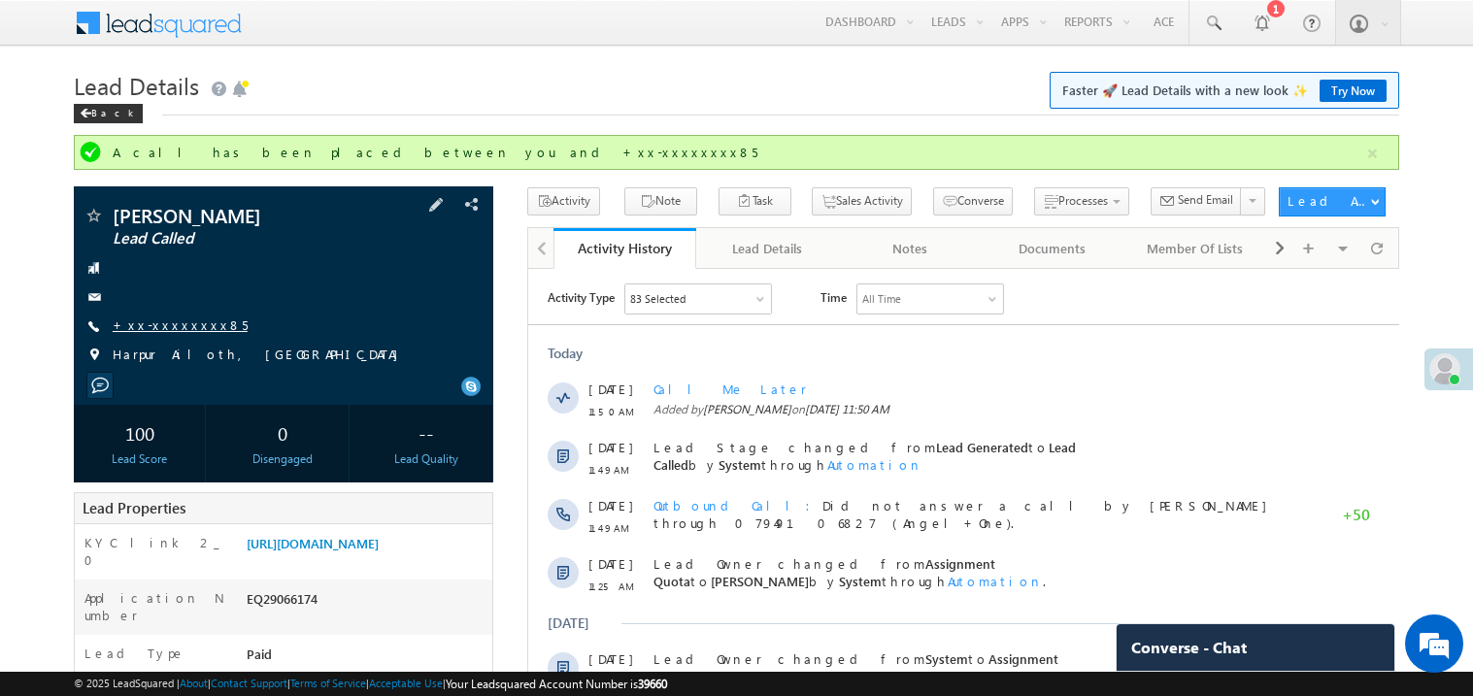
click at [164, 325] on link "+xx-xxxxxxxx85" at bounding box center [180, 324] width 135 height 17
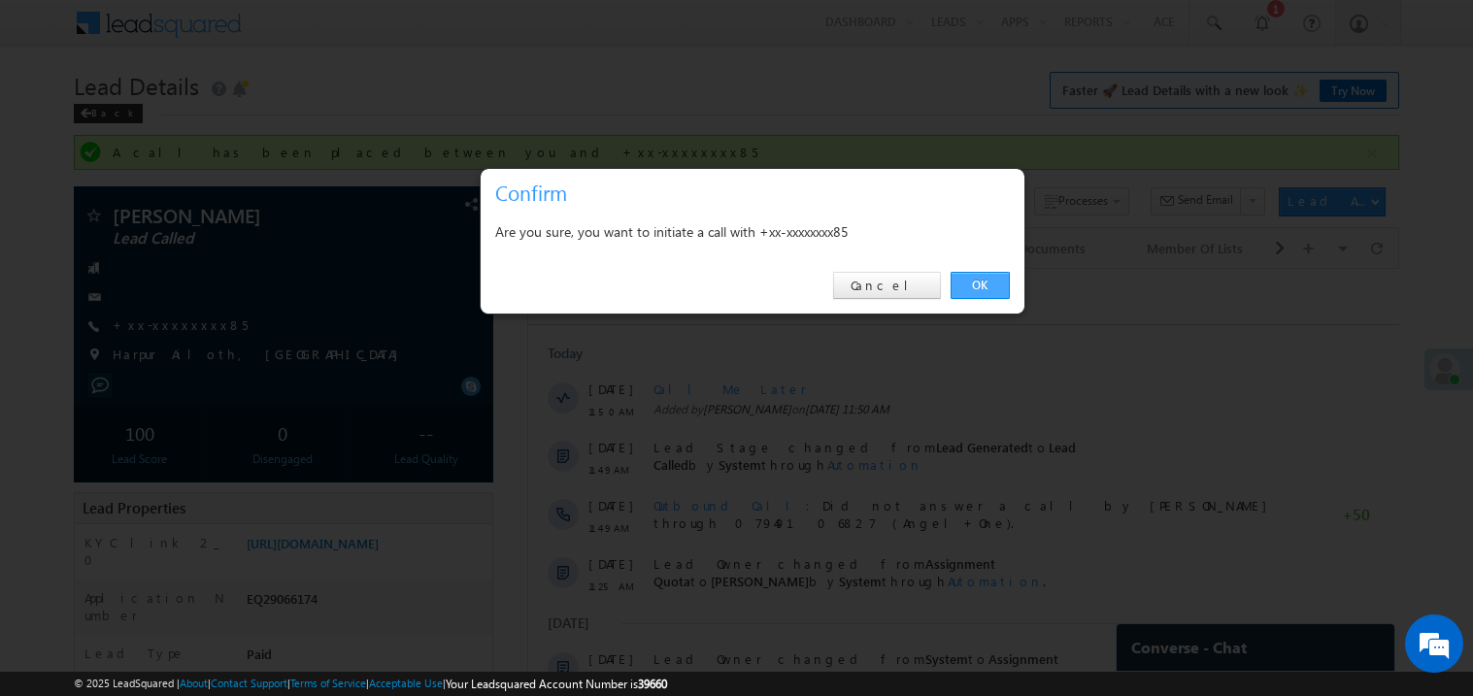
click at [977, 277] on link "OK" at bounding box center [979, 285] width 59 height 27
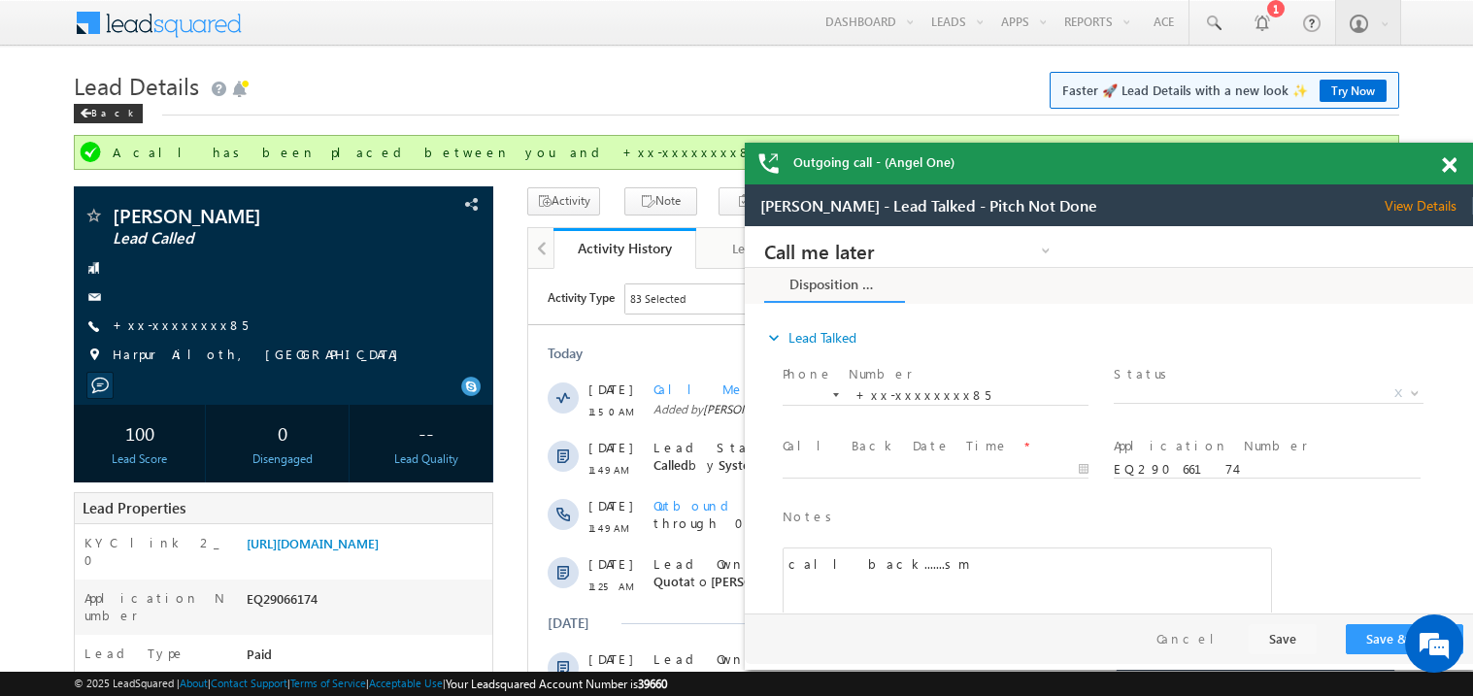
click at [1441, 163] on span at bounding box center [1448, 165] width 15 height 17
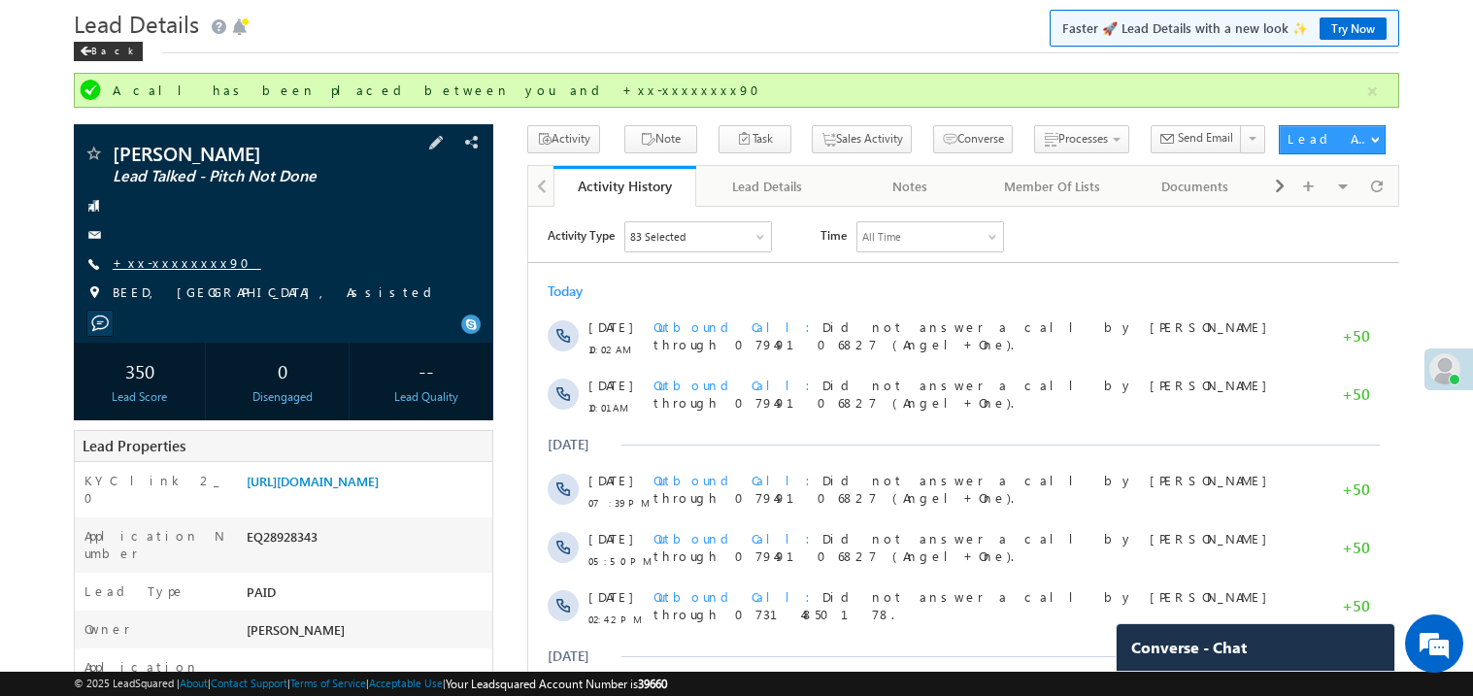
click at [164, 264] on link "+xx-xxxxxxxx90" at bounding box center [187, 262] width 149 height 17
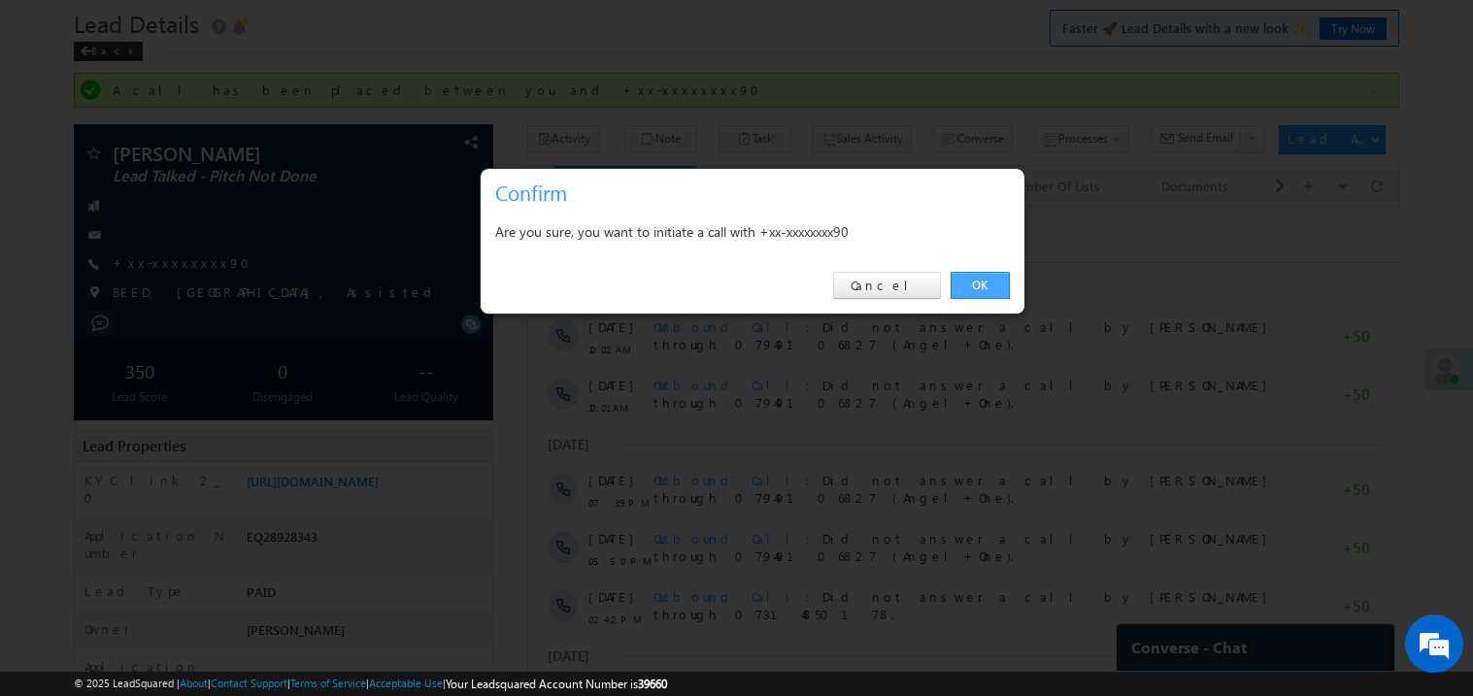
click at [980, 288] on link "OK" at bounding box center [979, 285] width 59 height 27
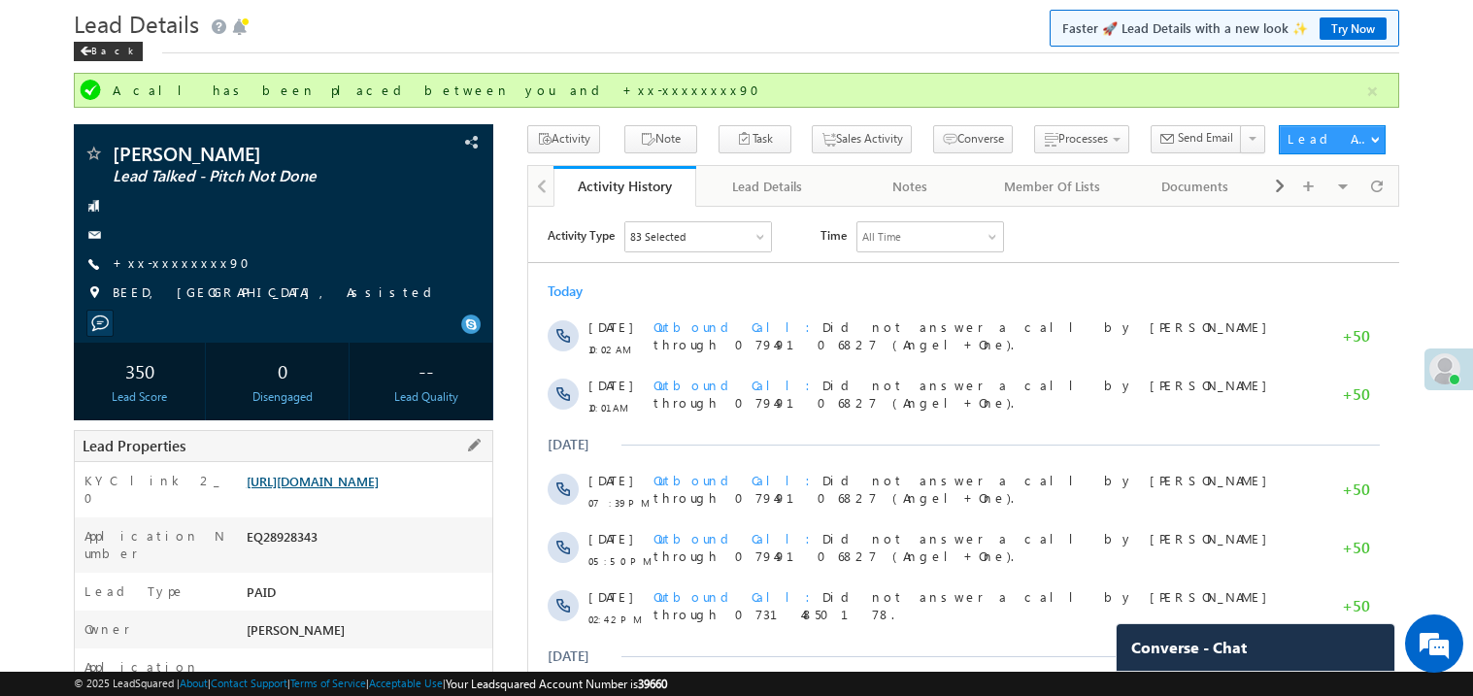
click at [346, 489] on link "https://angelbroking1-pk3em7sa.customui-test.leadsquared.com?leadId=d13a2936-9c…" at bounding box center [313, 481] width 132 height 17
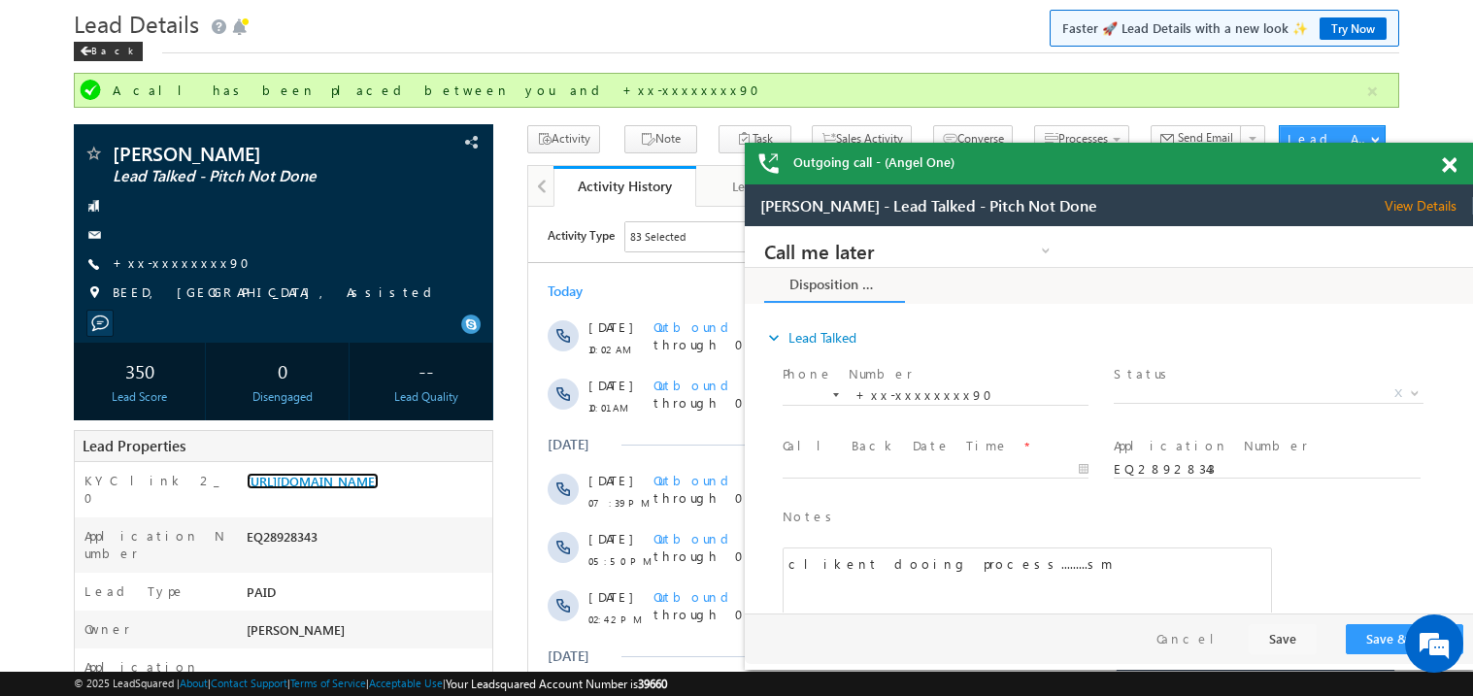
click at [1449, 166] on span at bounding box center [1448, 165] width 15 height 17
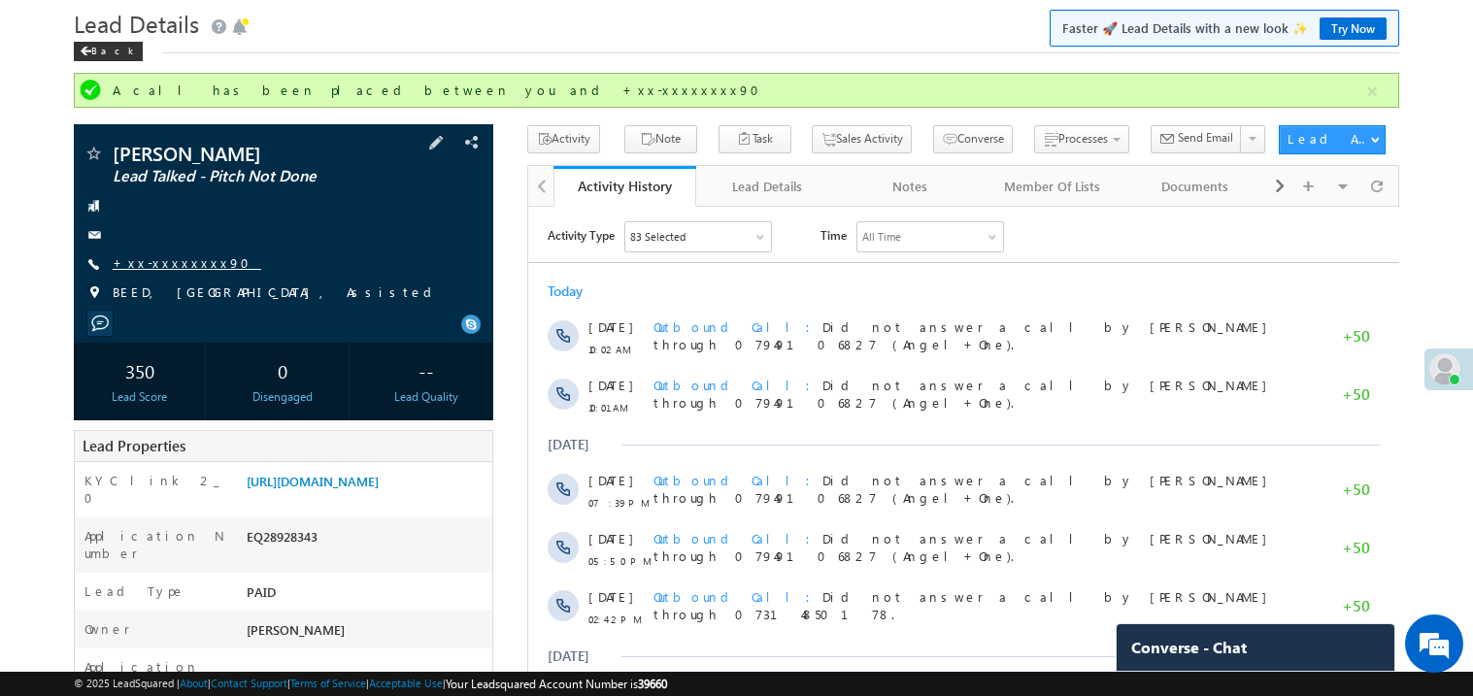
click at [174, 267] on link "+xx-xxxxxxxx90" at bounding box center [187, 262] width 149 height 17
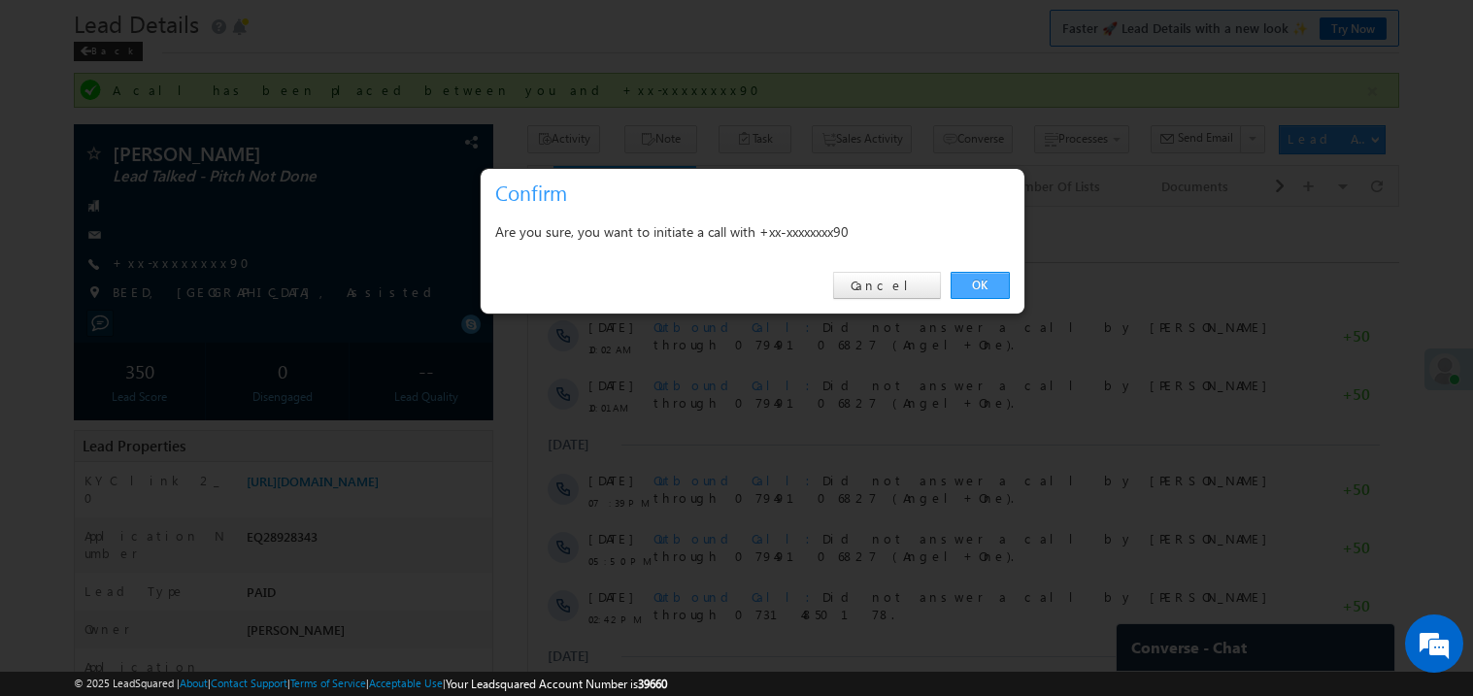
click at [976, 283] on link "OK" at bounding box center [979, 285] width 59 height 27
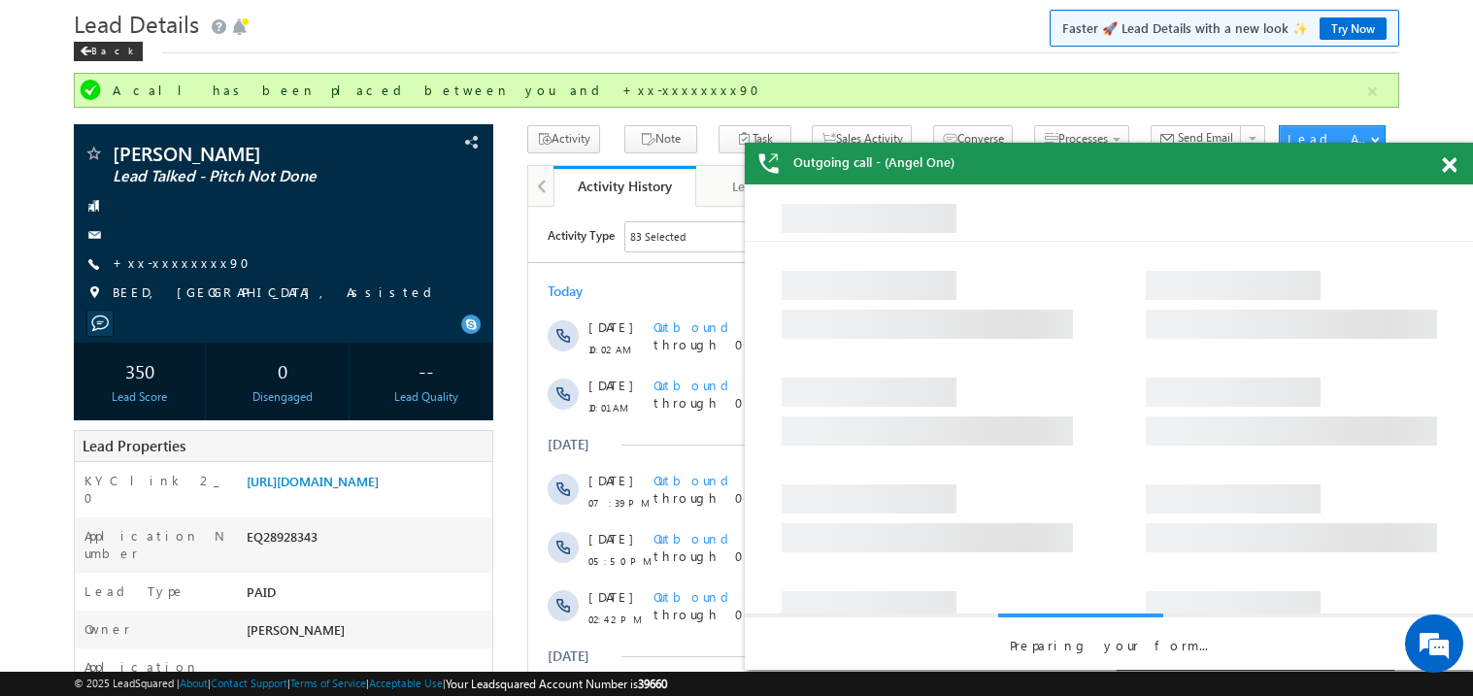
click at [1448, 169] on span at bounding box center [1448, 165] width 15 height 17
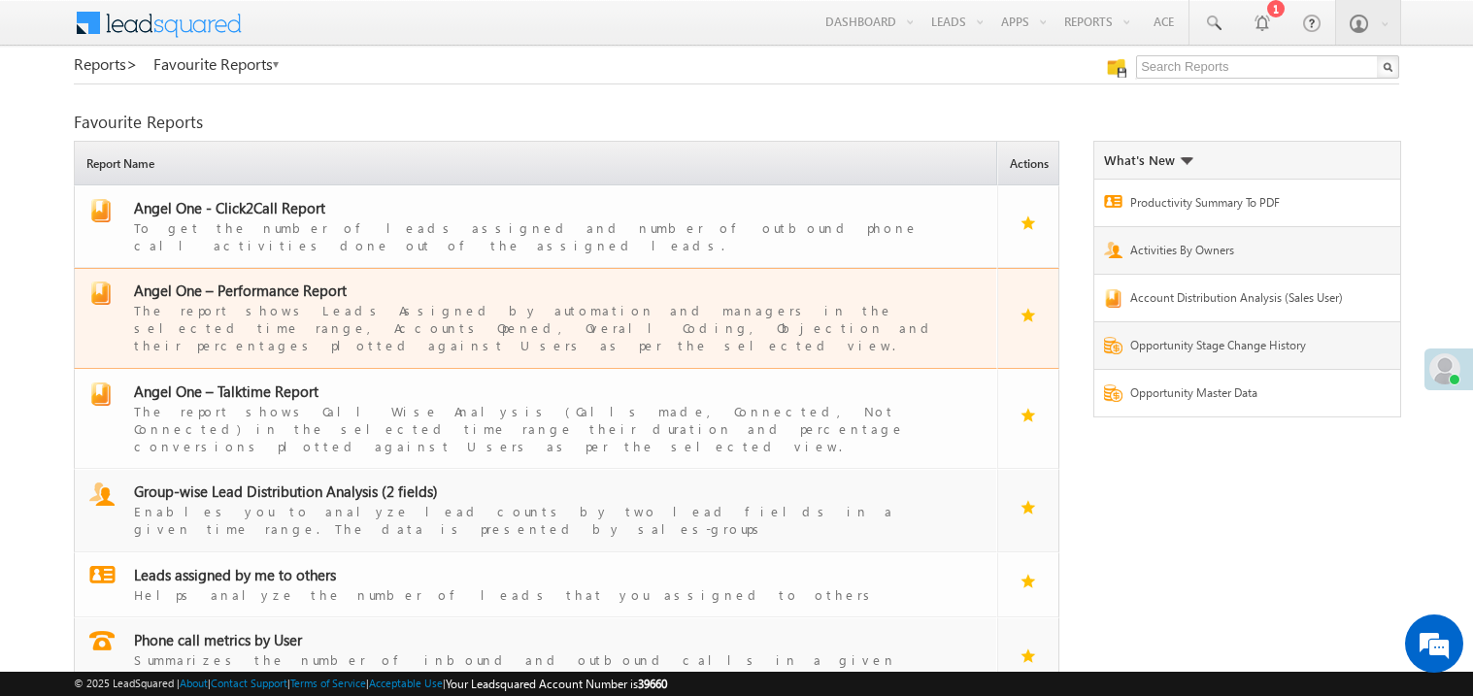
click at [265, 300] on div "The report shows Leads Assigned by automation and managers in the selected time…" at bounding box center [547, 327] width 827 height 54
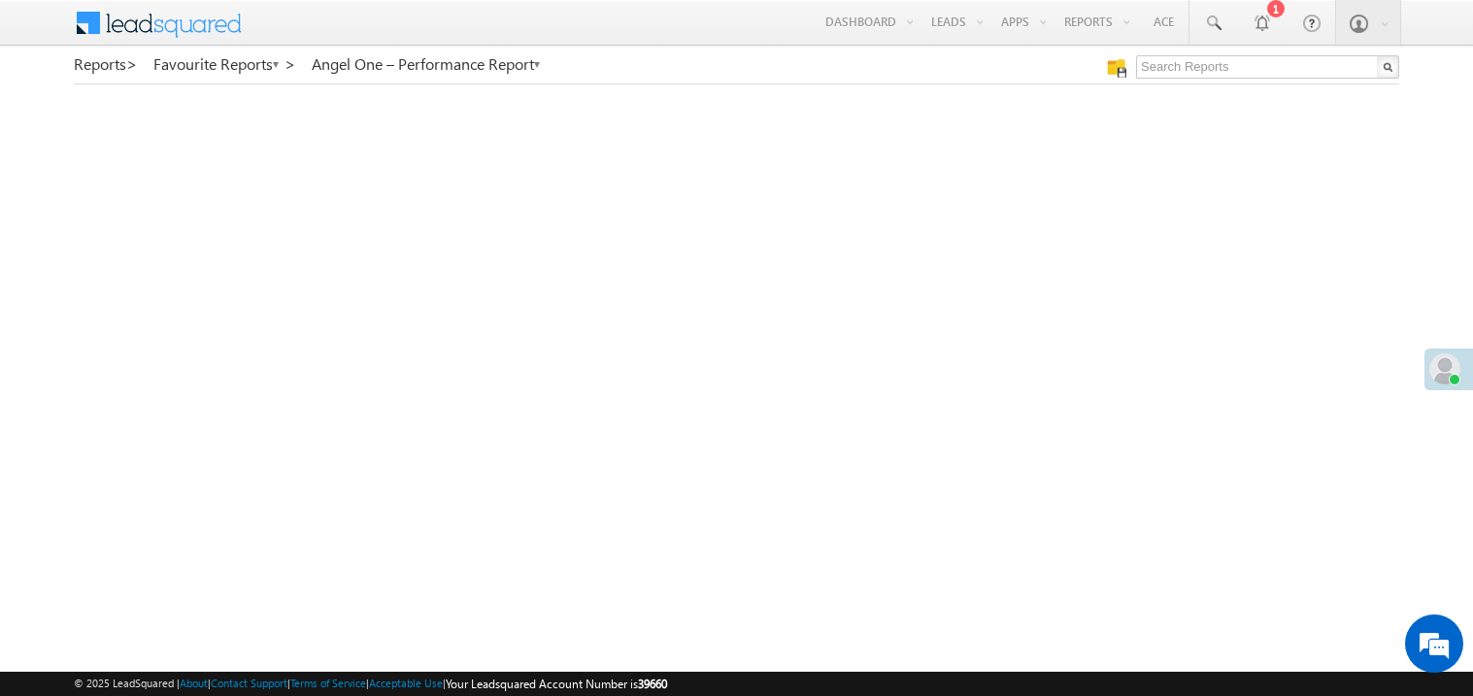
click at [1441, 365] on span at bounding box center [1444, 368] width 31 height 31
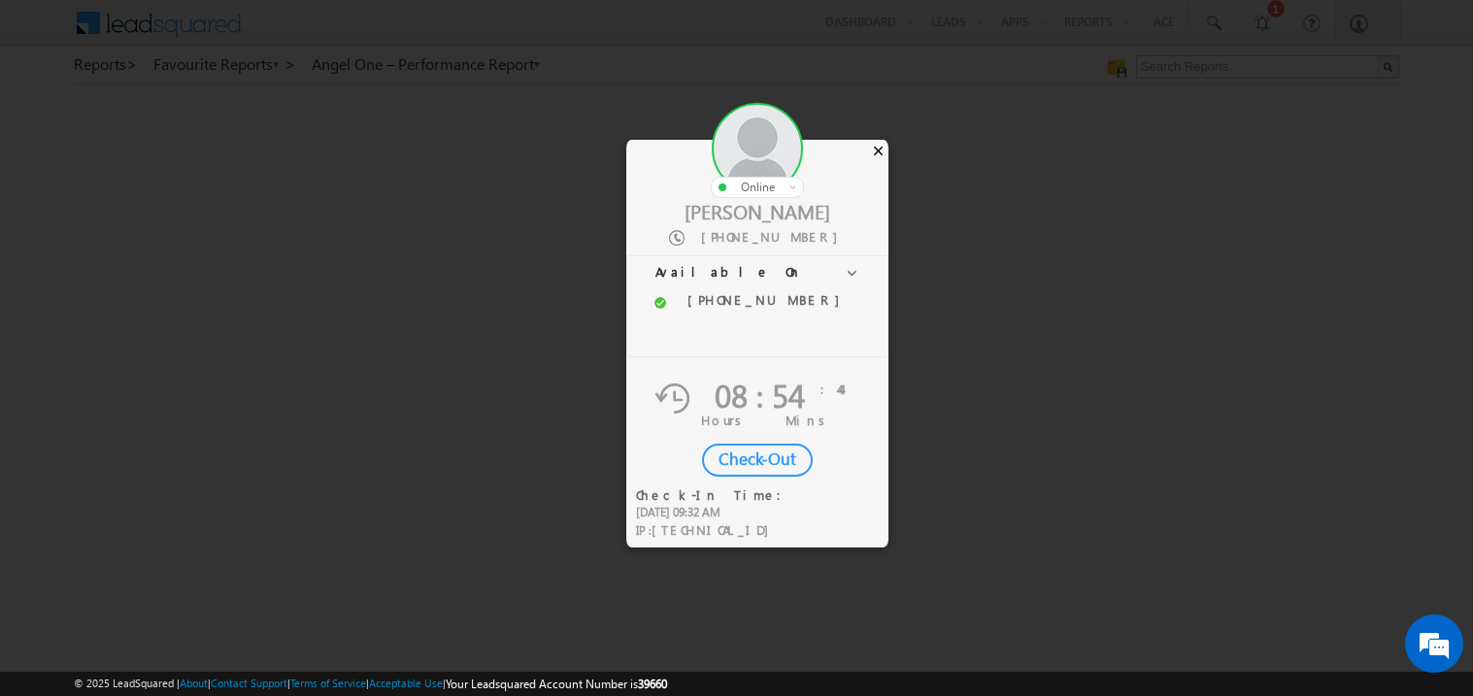
click at [880, 151] on div "×" at bounding box center [878, 150] width 20 height 21
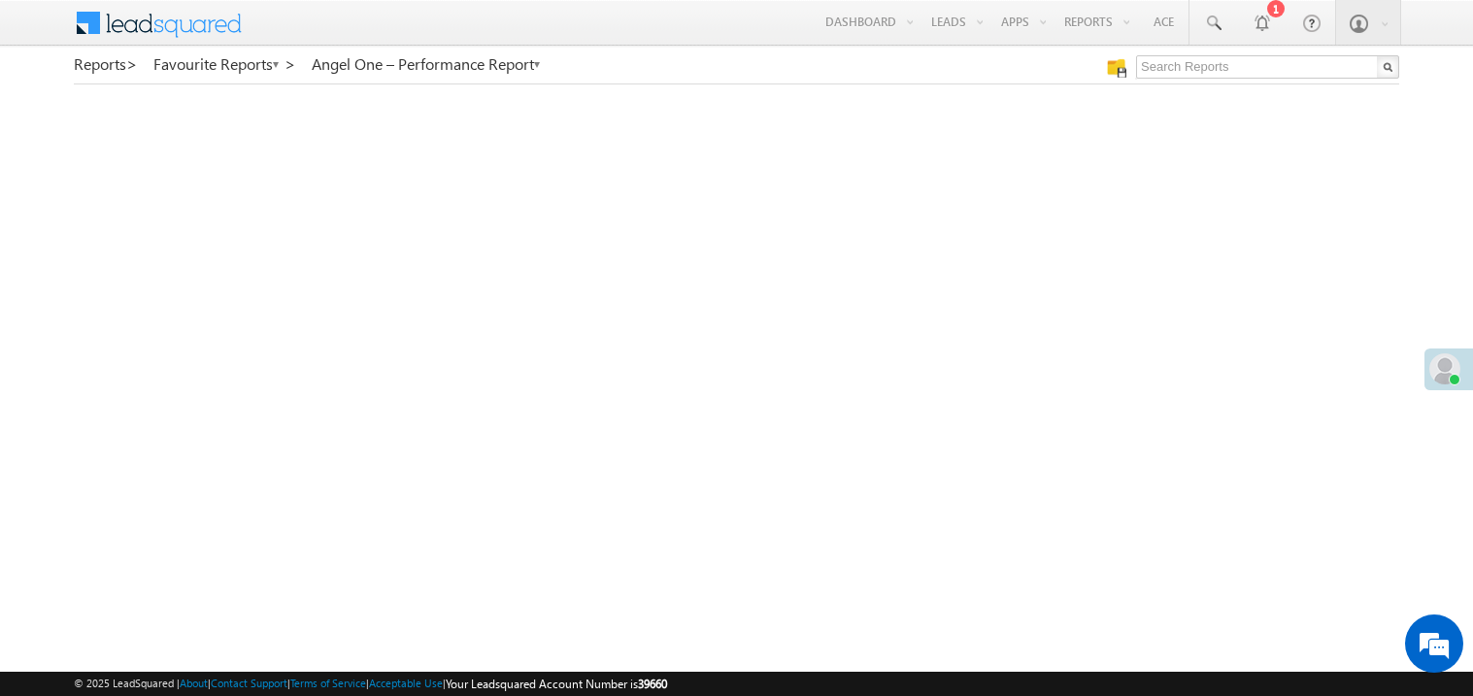
click at [1453, 355] on span at bounding box center [1444, 368] width 31 height 31
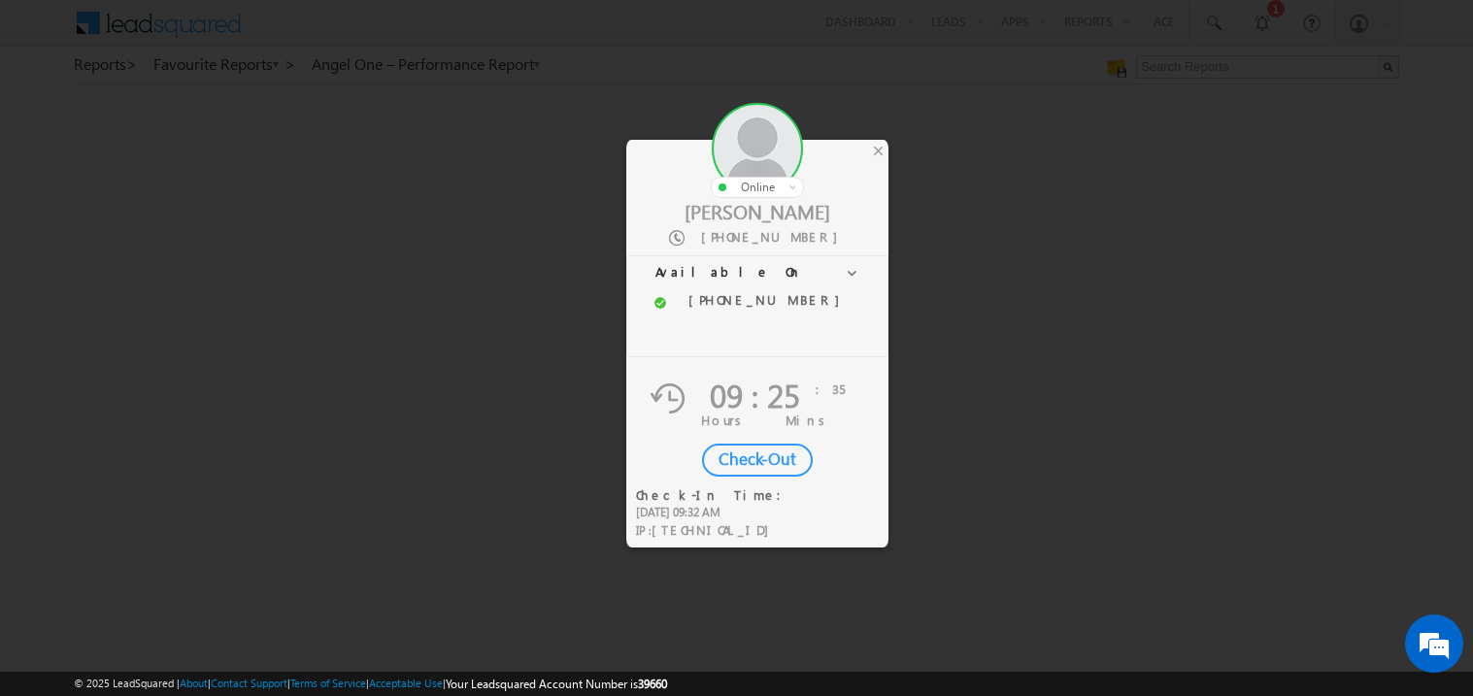
click at [767, 447] on div "Check-Out" at bounding box center [757, 460] width 111 height 33
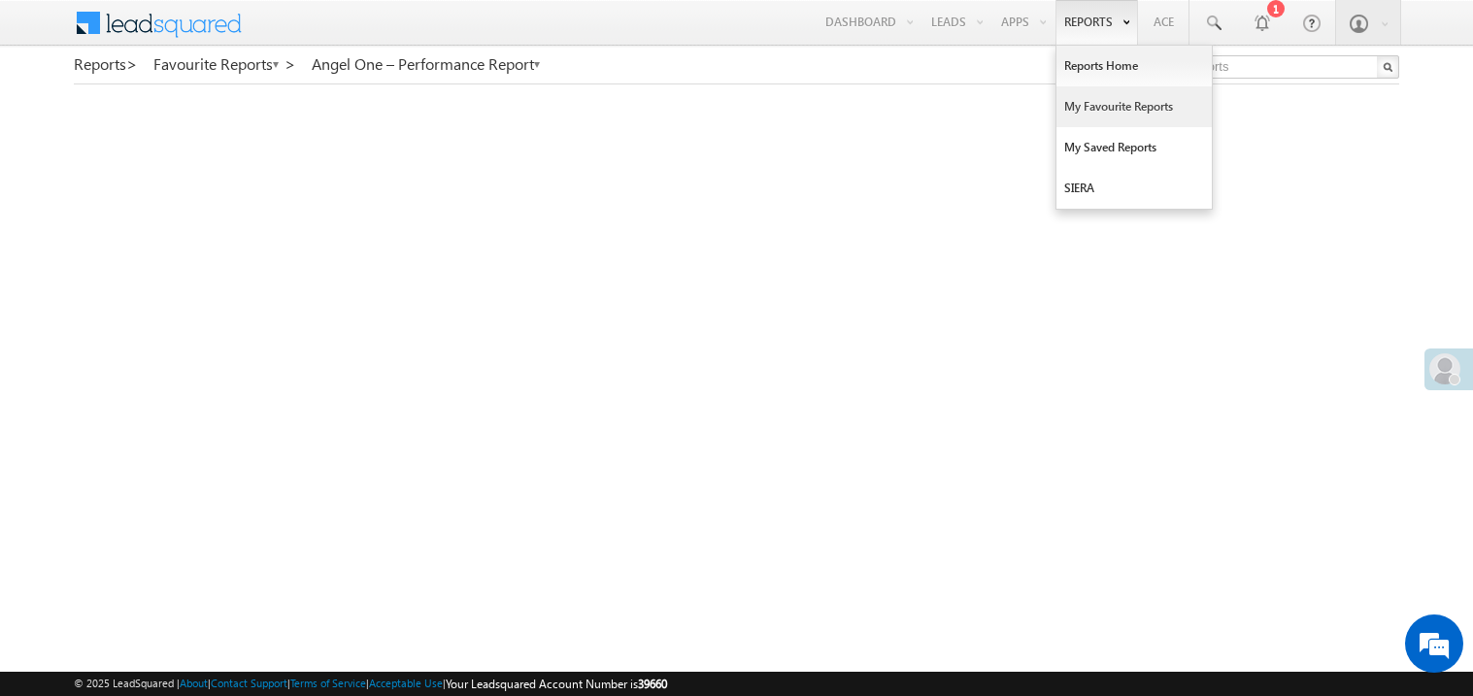
click at [1083, 107] on link "My Favourite Reports" at bounding box center [1133, 106] width 155 height 41
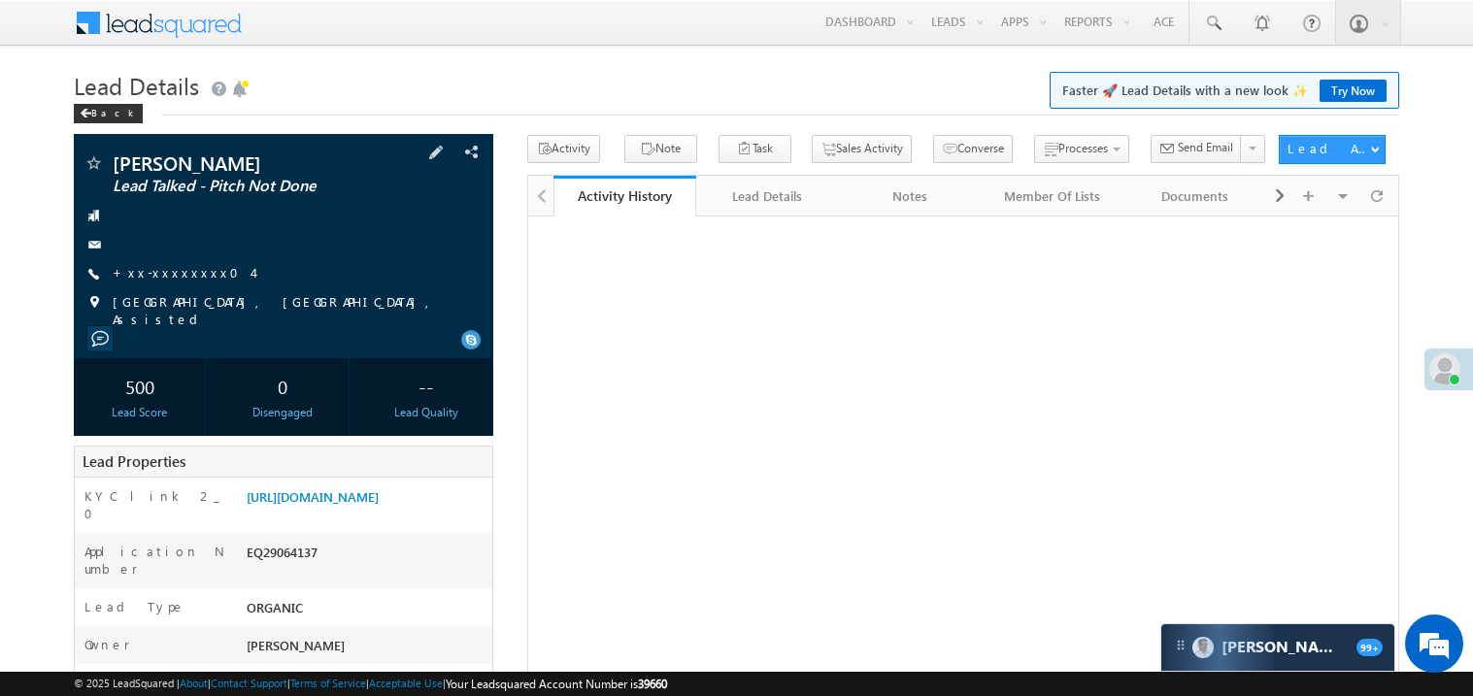
click at [342, 134] on div "[PERSON_NAME] Lead Talked - Pitch Not Done" at bounding box center [283, 246] width 419 height 224
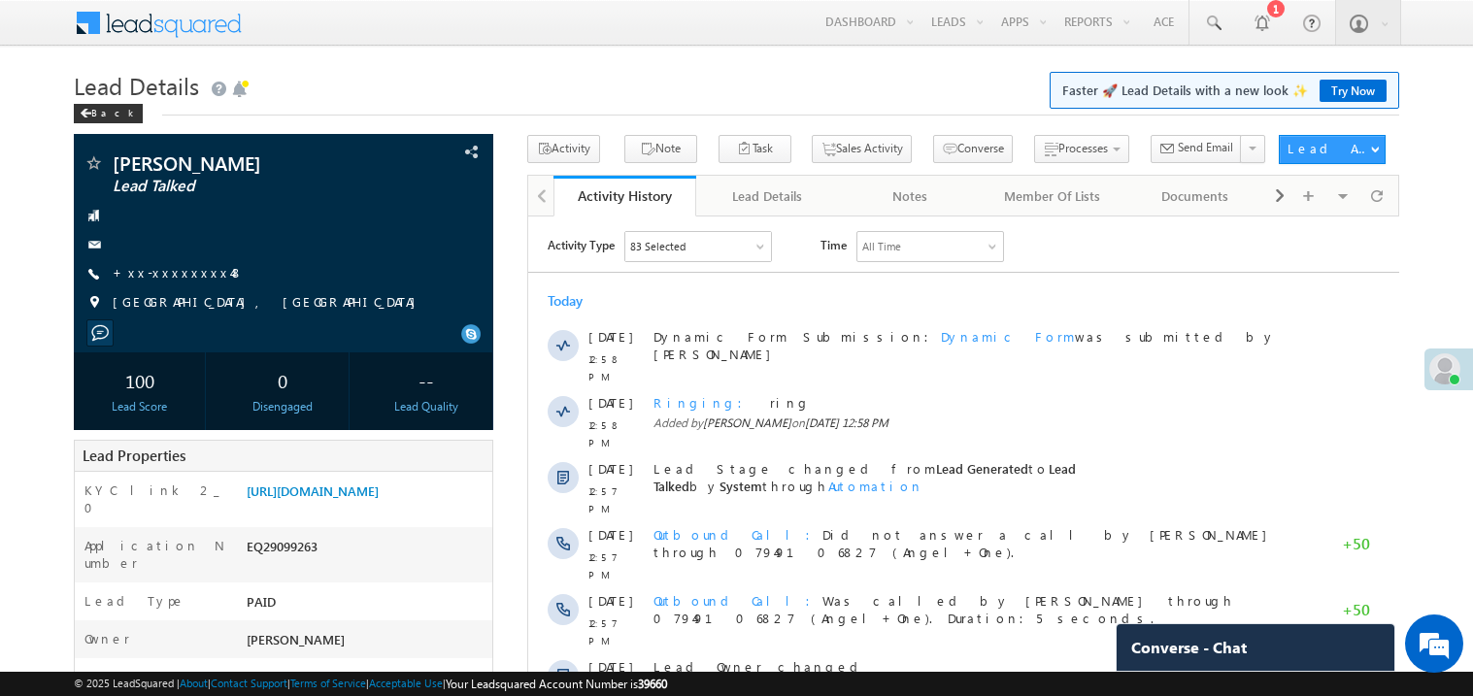
click at [166, 276] on link "+xx-xxxxxxxx48" at bounding box center [178, 272] width 131 height 17
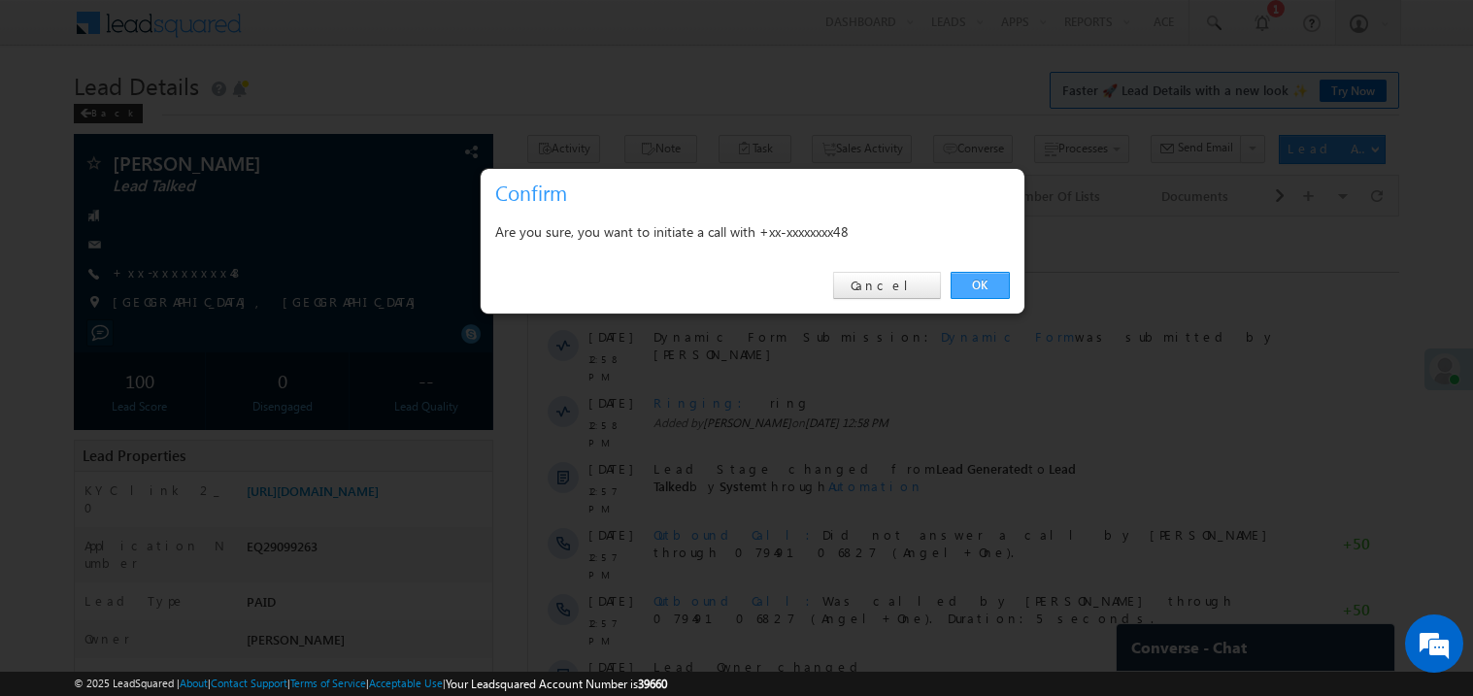
click at [979, 286] on link "OK" at bounding box center [979, 285] width 59 height 27
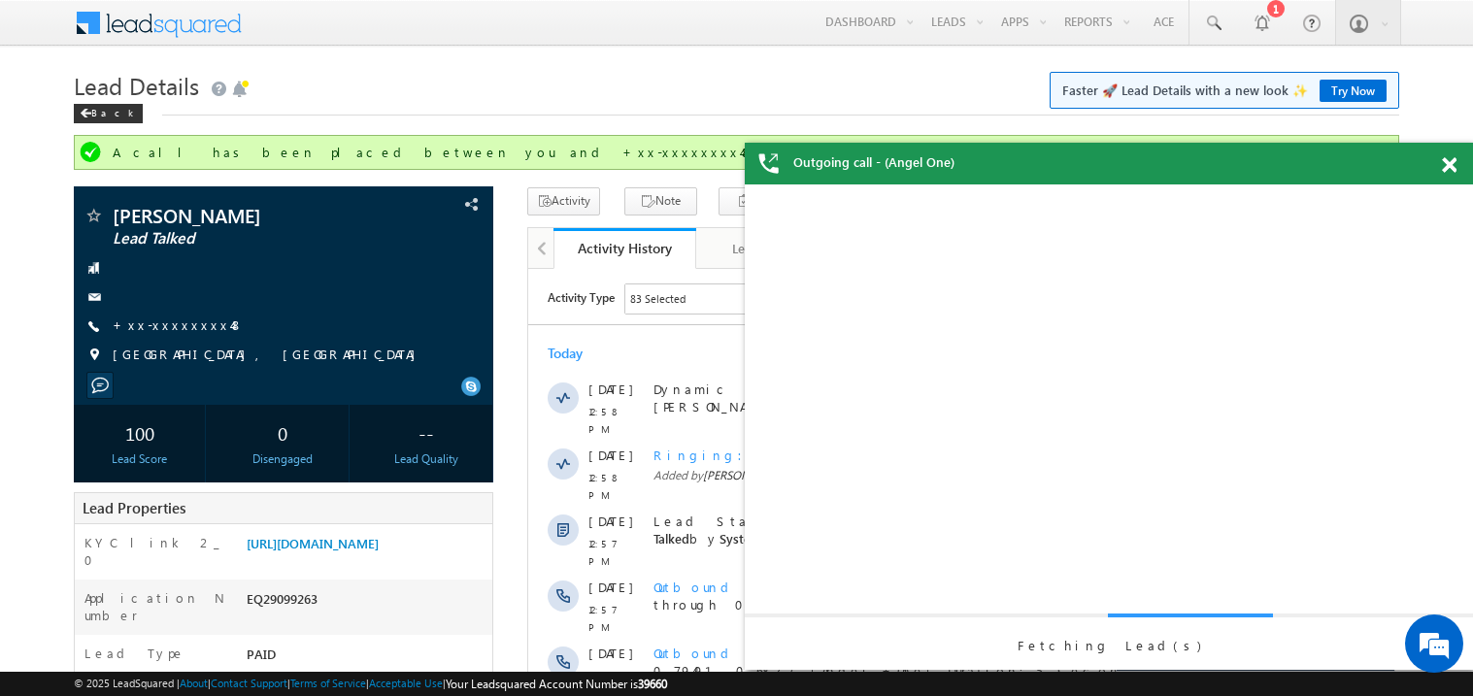
click at [1452, 173] on span at bounding box center [1448, 165] width 15 height 17
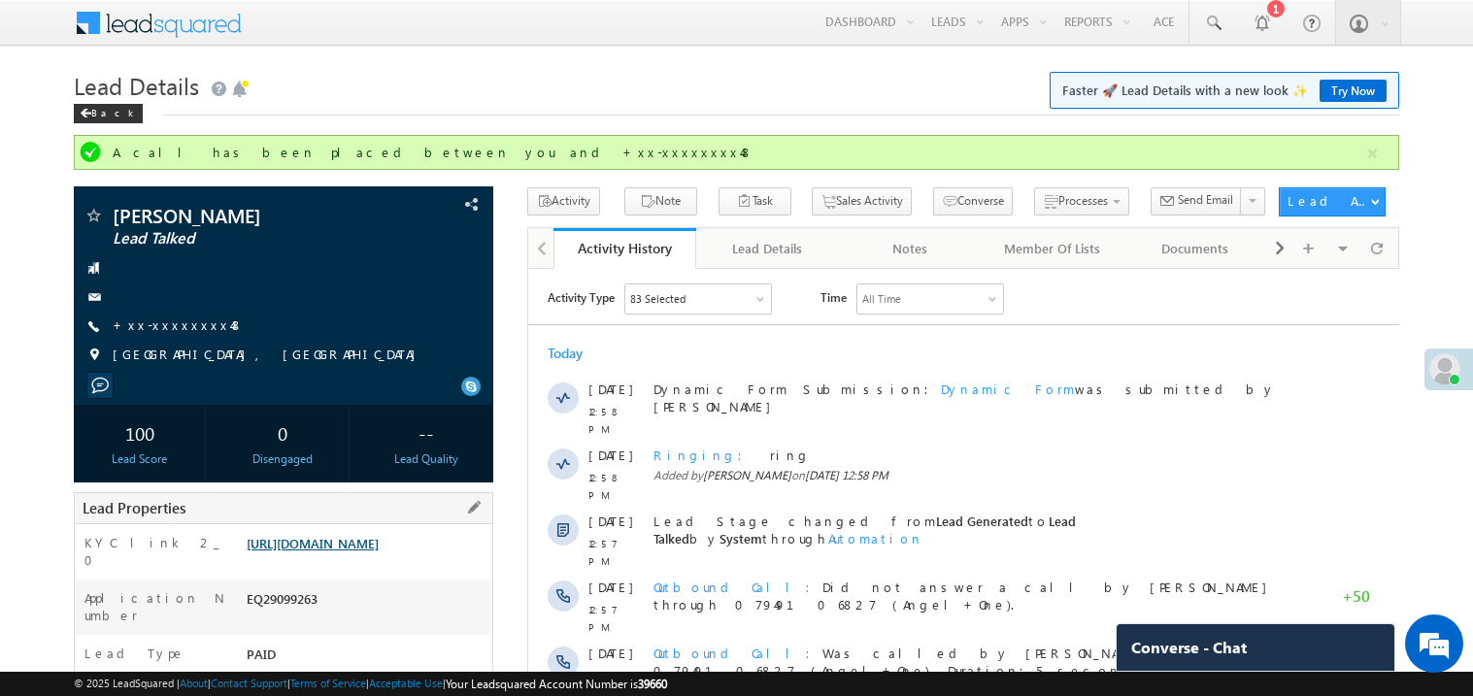
click at [372, 551] on link "https://angelbroking1-pk3em7sa.customui-test.leadsquared.com?leadId=bf26a5d4-e5…" at bounding box center [313, 543] width 132 height 17
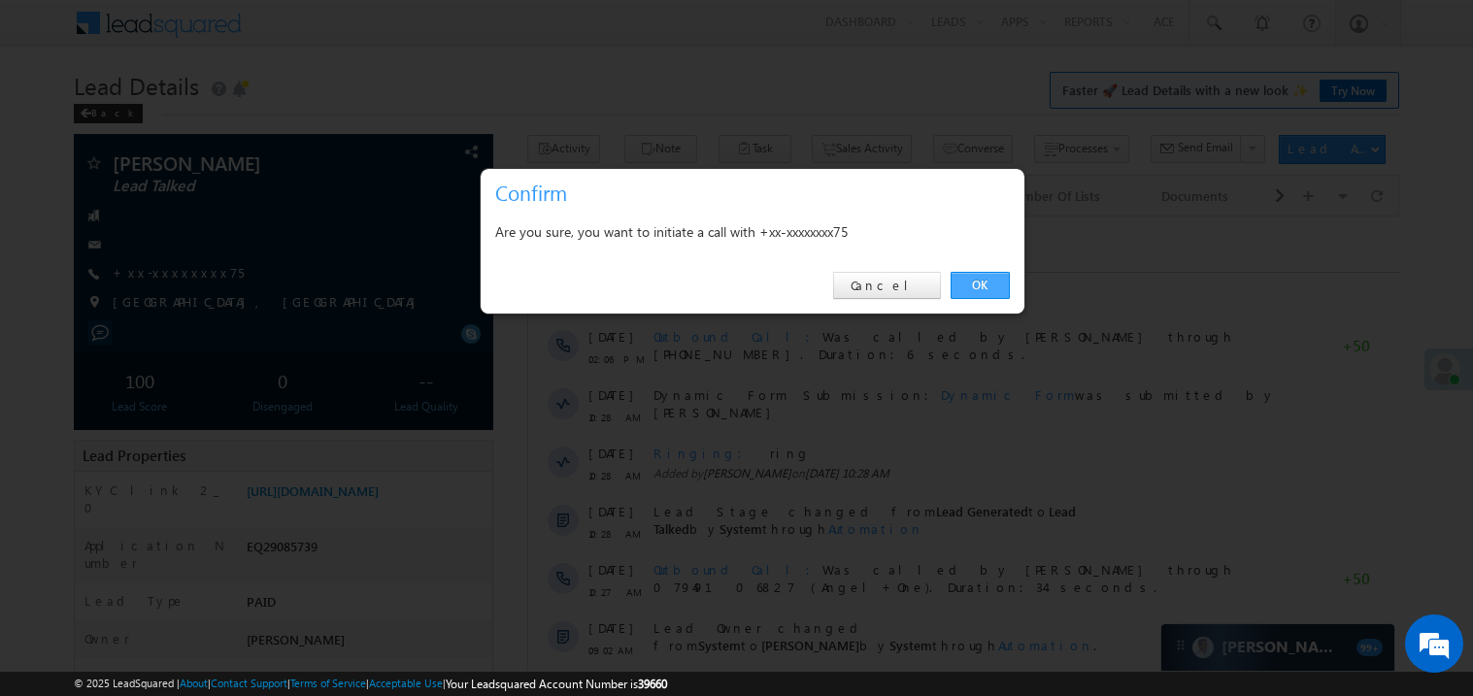
click at [969, 284] on link "OK" at bounding box center [979, 285] width 59 height 27
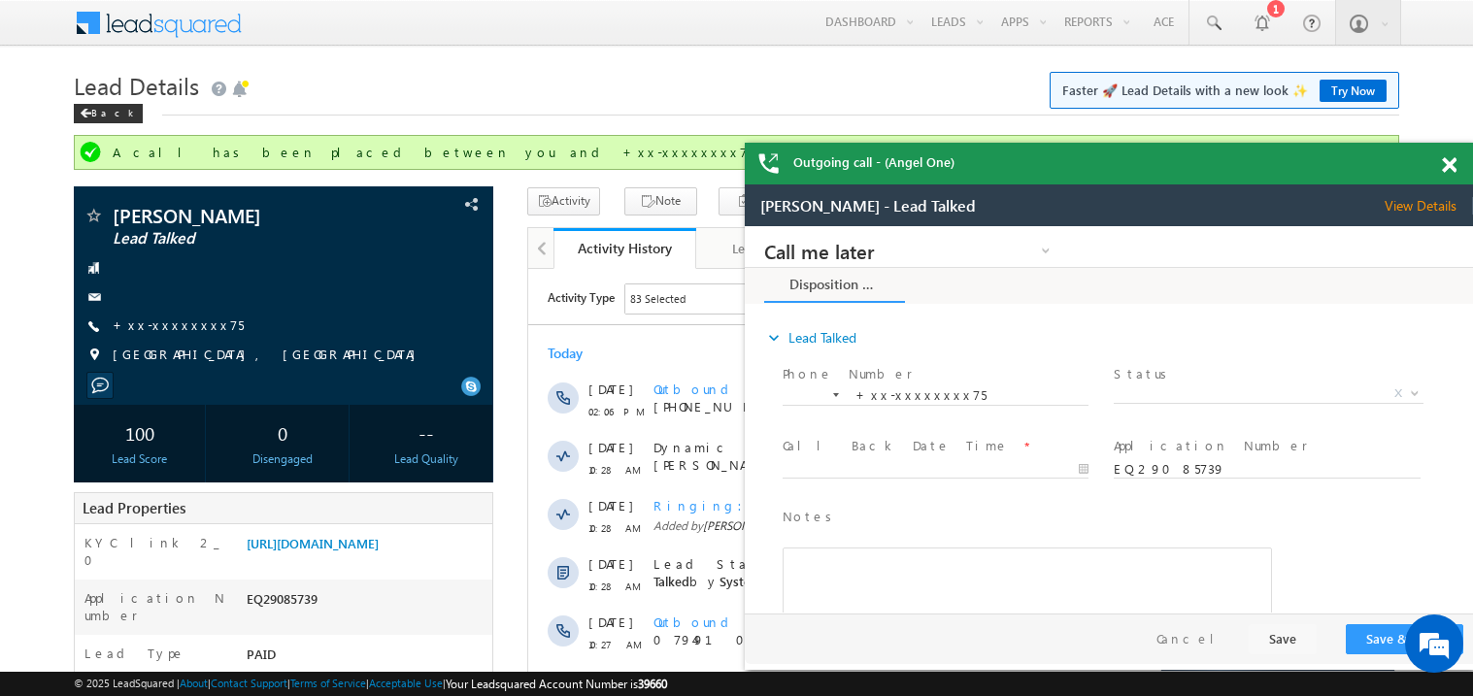
click at [1451, 162] on span at bounding box center [1448, 165] width 15 height 17
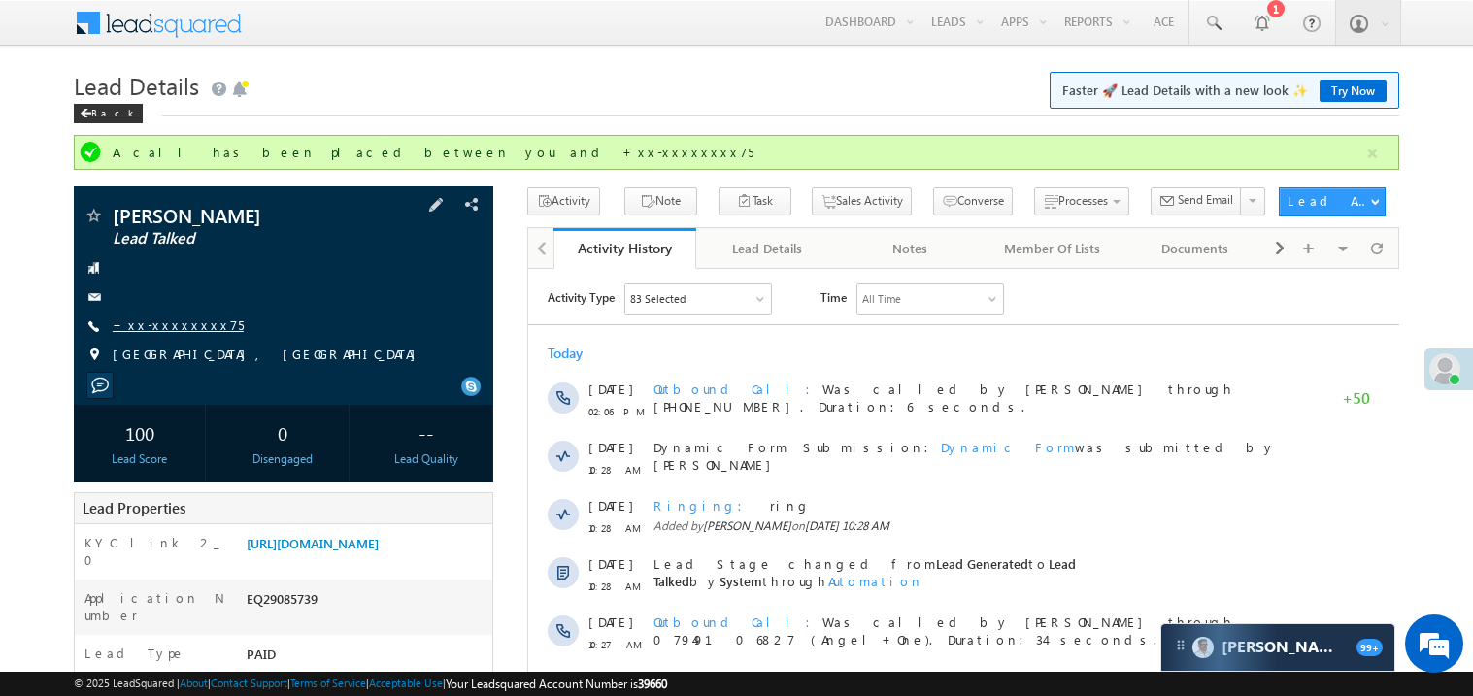
click at [152, 325] on link "+xx-xxxxxxxx75" at bounding box center [178, 324] width 131 height 17
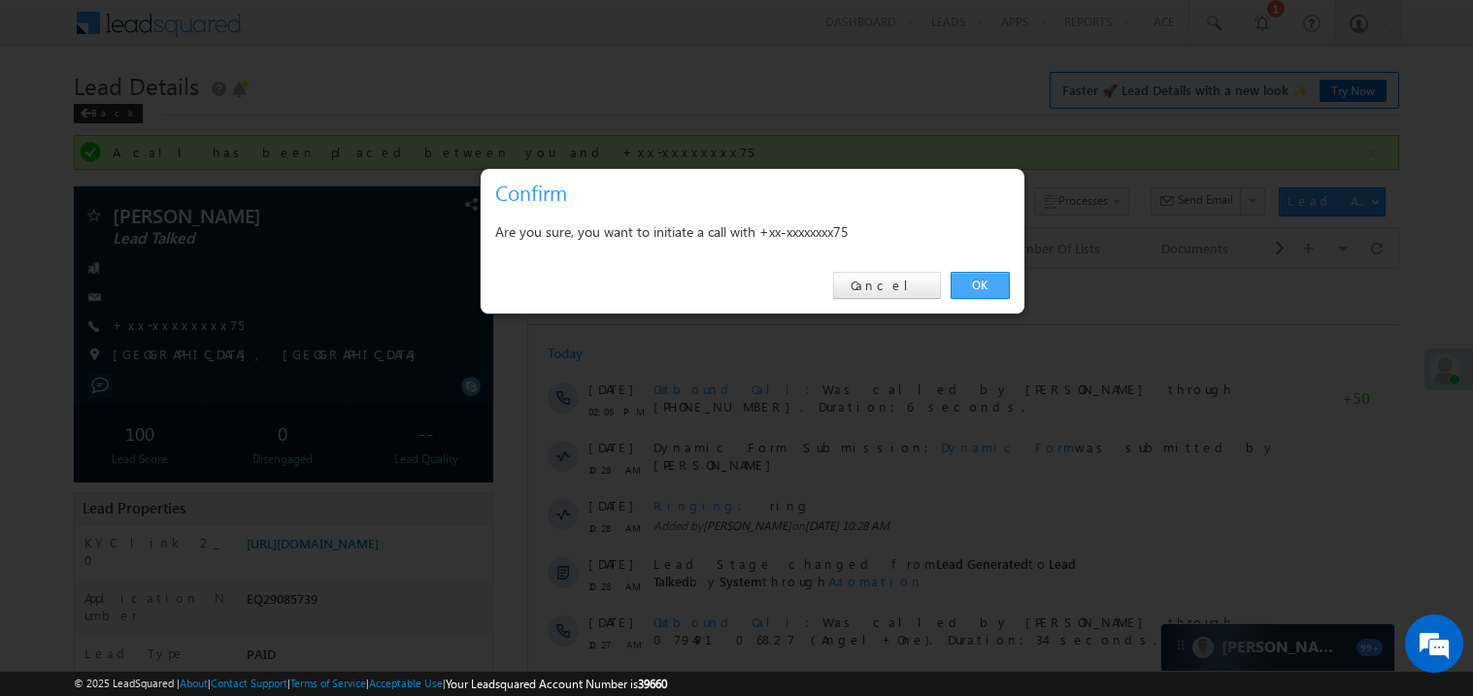
click at [967, 277] on link "OK" at bounding box center [979, 285] width 59 height 27
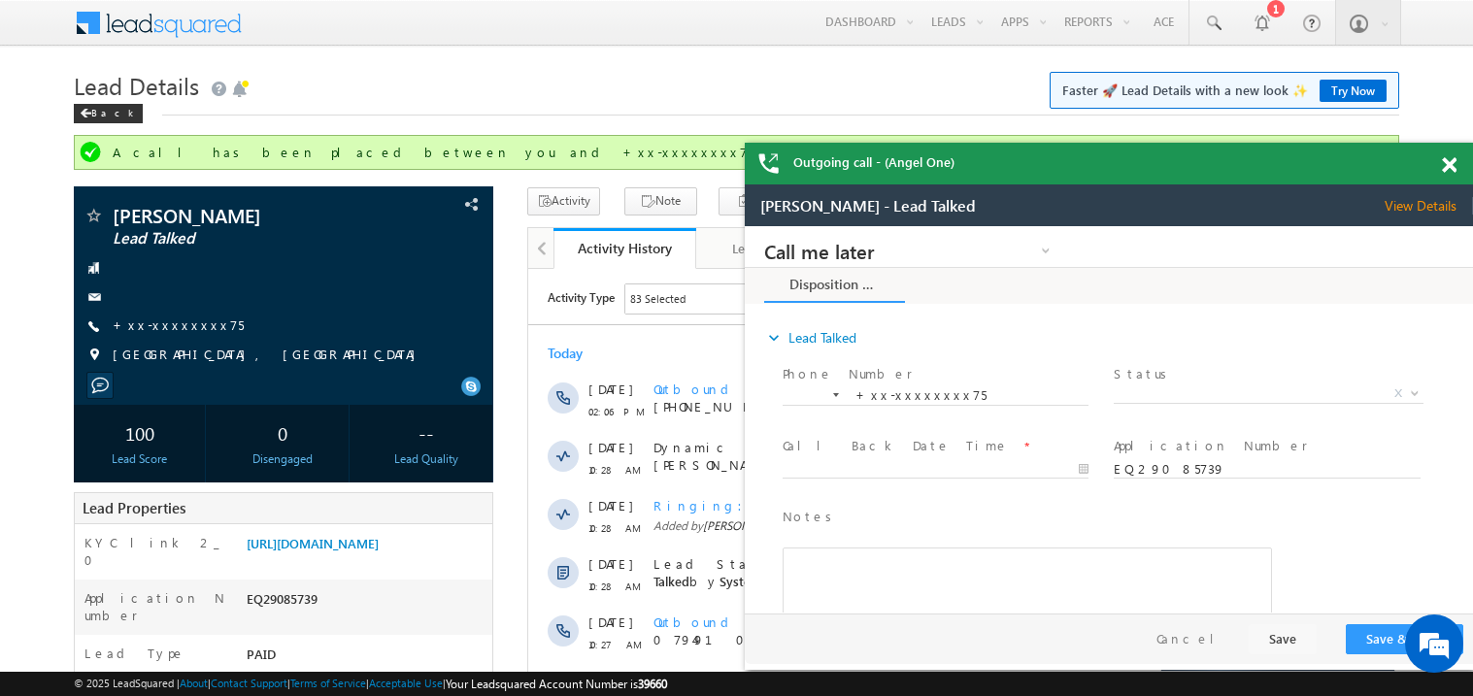
click at [1455, 168] on span at bounding box center [1448, 165] width 15 height 17
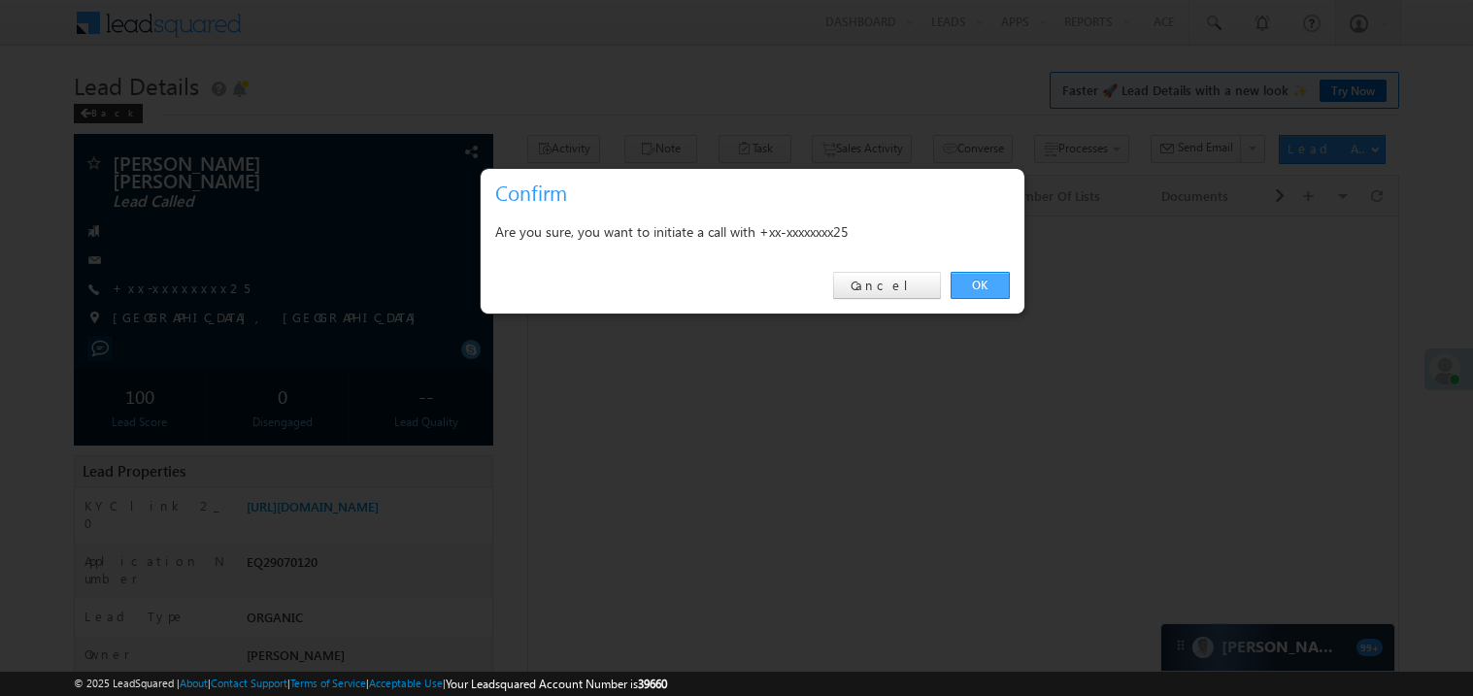
click at [966, 285] on link "OK" at bounding box center [979, 285] width 59 height 27
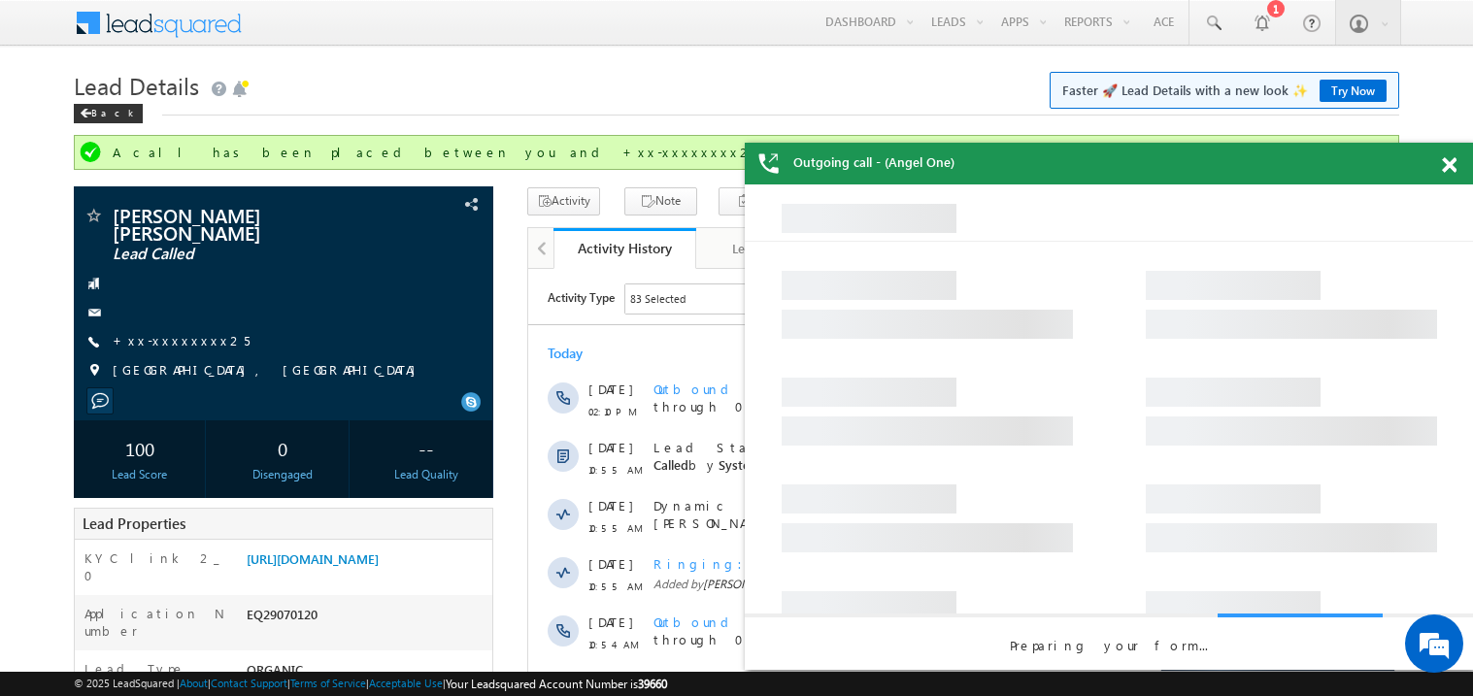
click at [1443, 169] on span at bounding box center [1448, 165] width 15 height 17
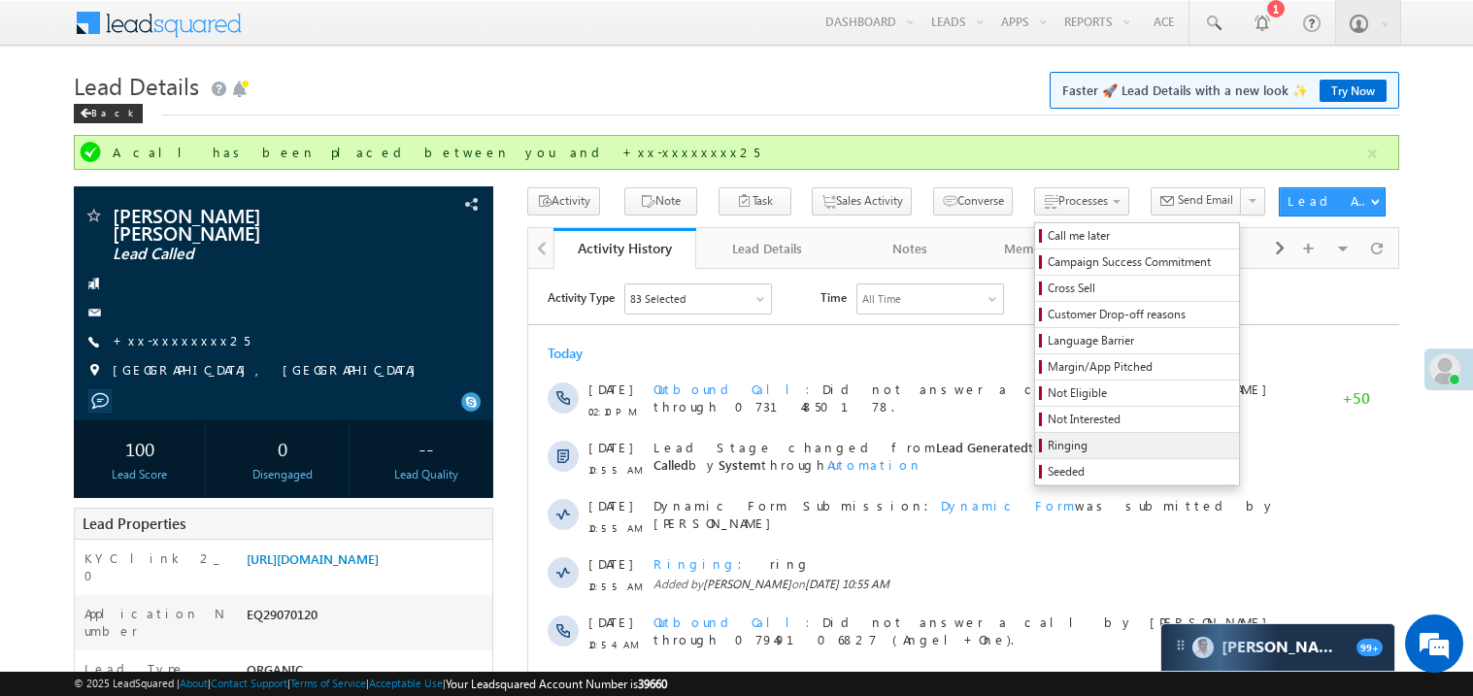
click at [1048, 453] on span "Ringing" at bounding box center [1139, 445] width 184 height 17
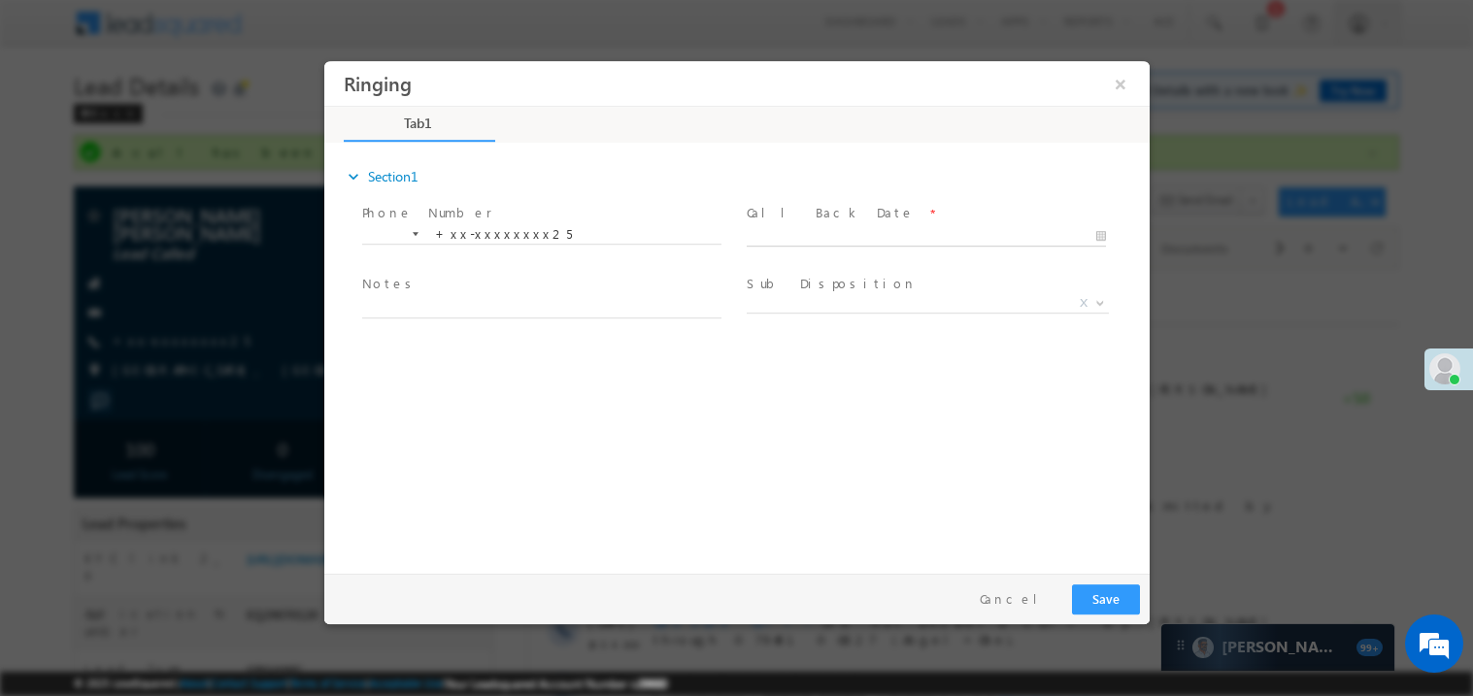
click at [804, 235] on body "Ringing ×" at bounding box center [735, 312] width 825 height 504
type input "09/17/25 6:33 PM"
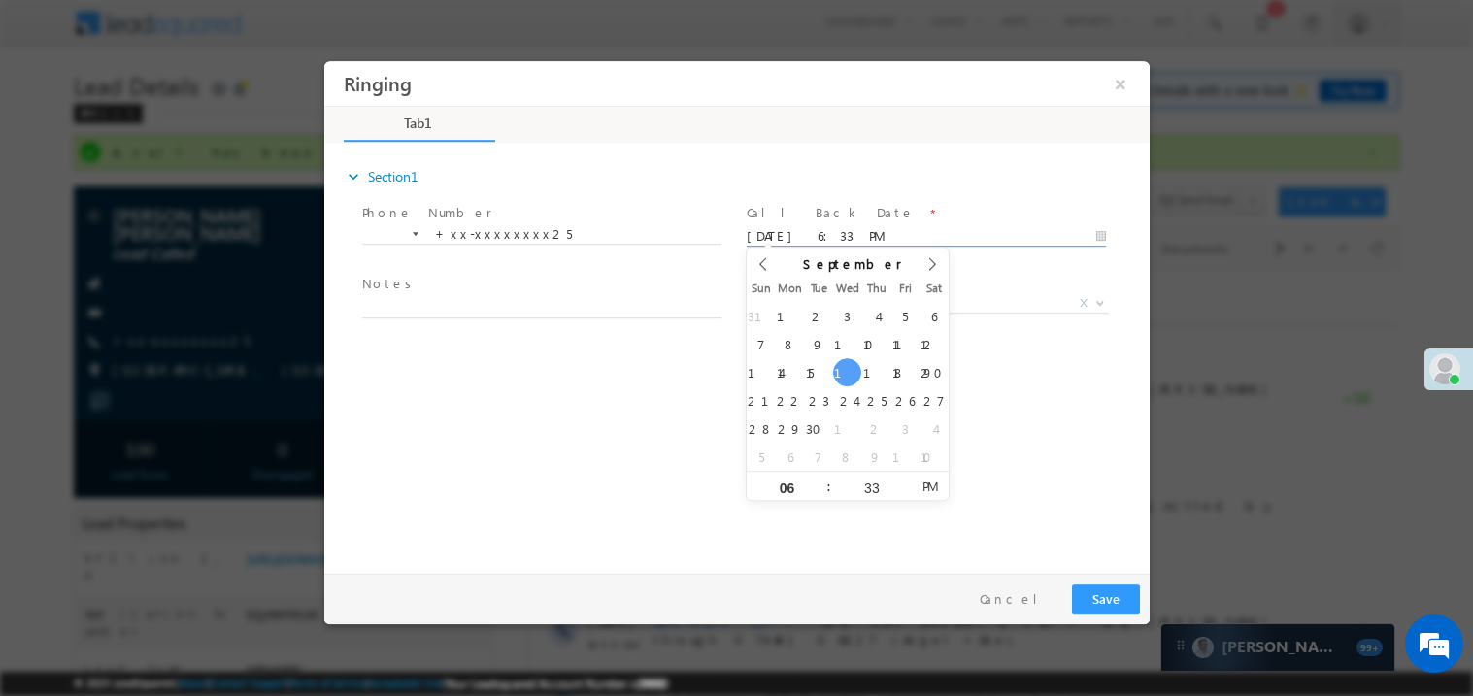
click at [560, 316] on span at bounding box center [540, 326] width 358 height 21
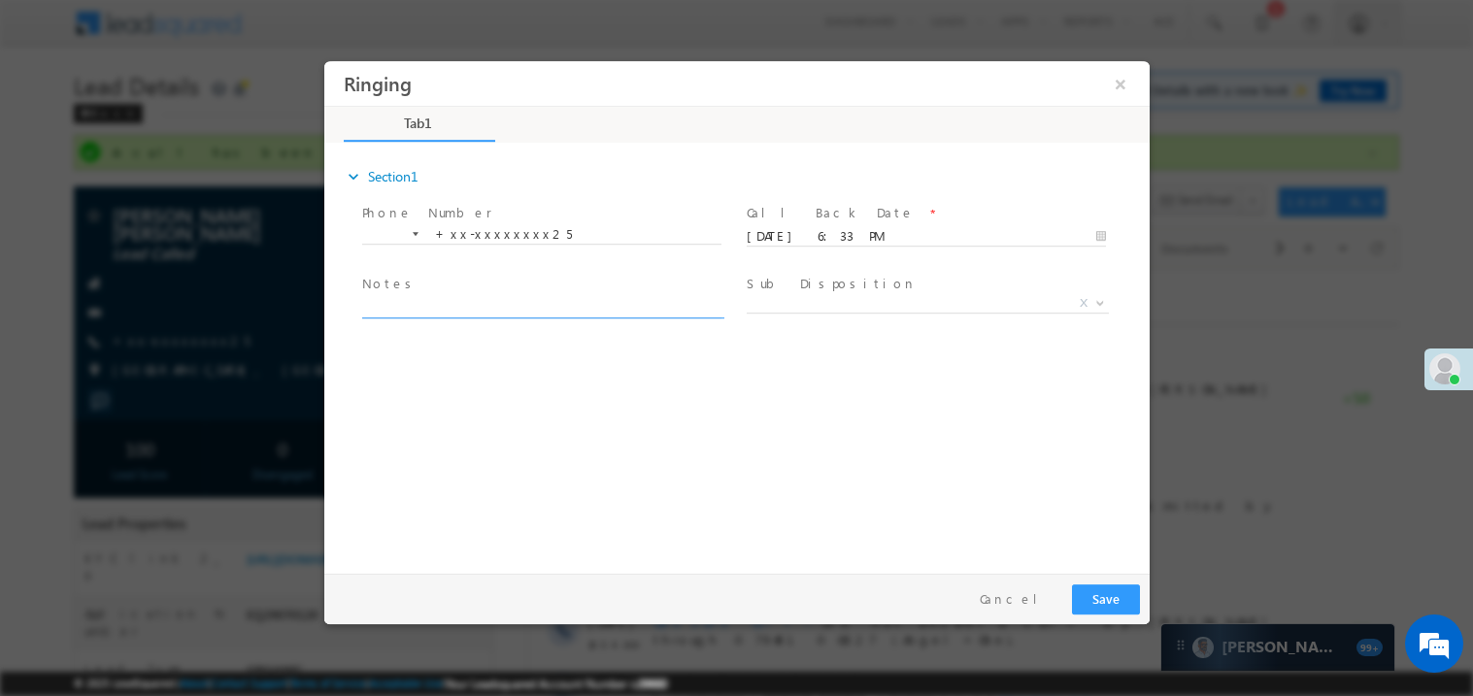
click at [501, 303] on textarea at bounding box center [540, 306] width 359 height 22
type textarea "ring"
click at [1102, 597] on button "Save" at bounding box center [1105, 598] width 68 height 30
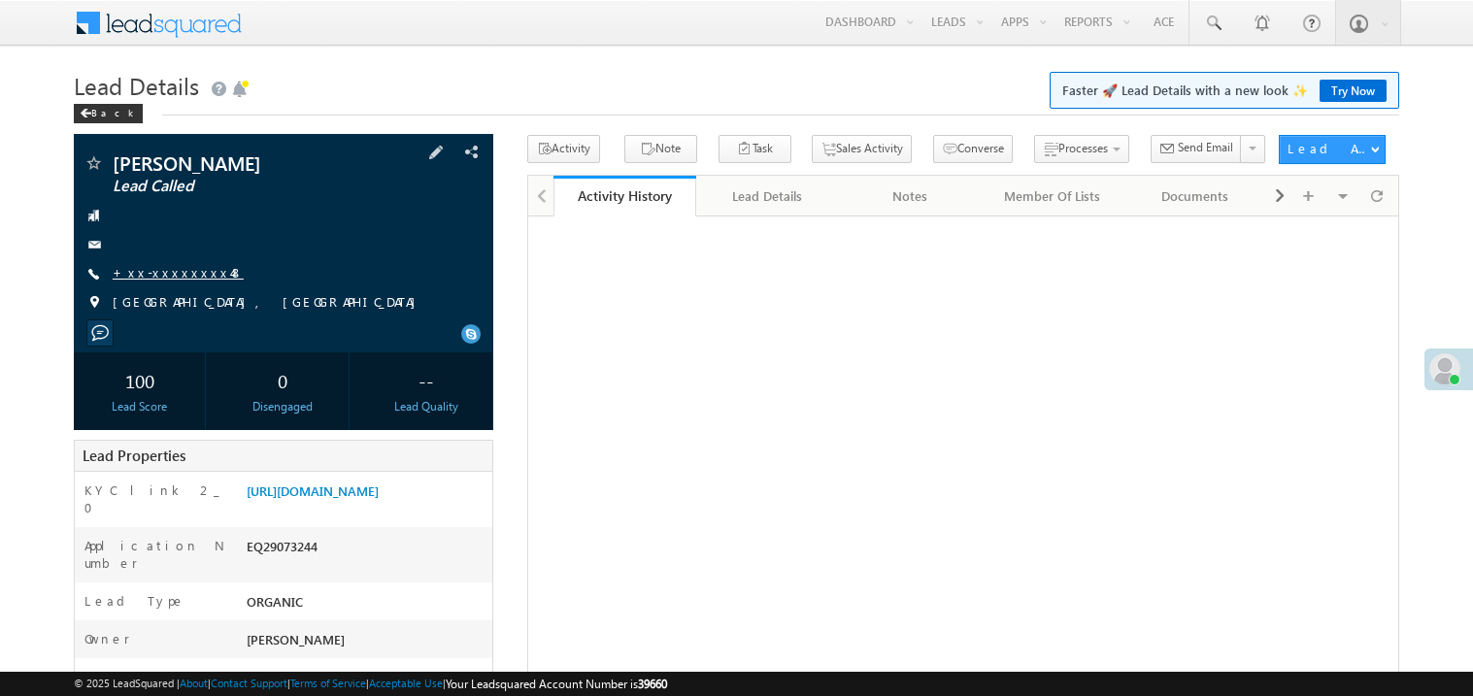
click at [173, 274] on link "+xx-xxxxxxxx48" at bounding box center [178, 272] width 131 height 17
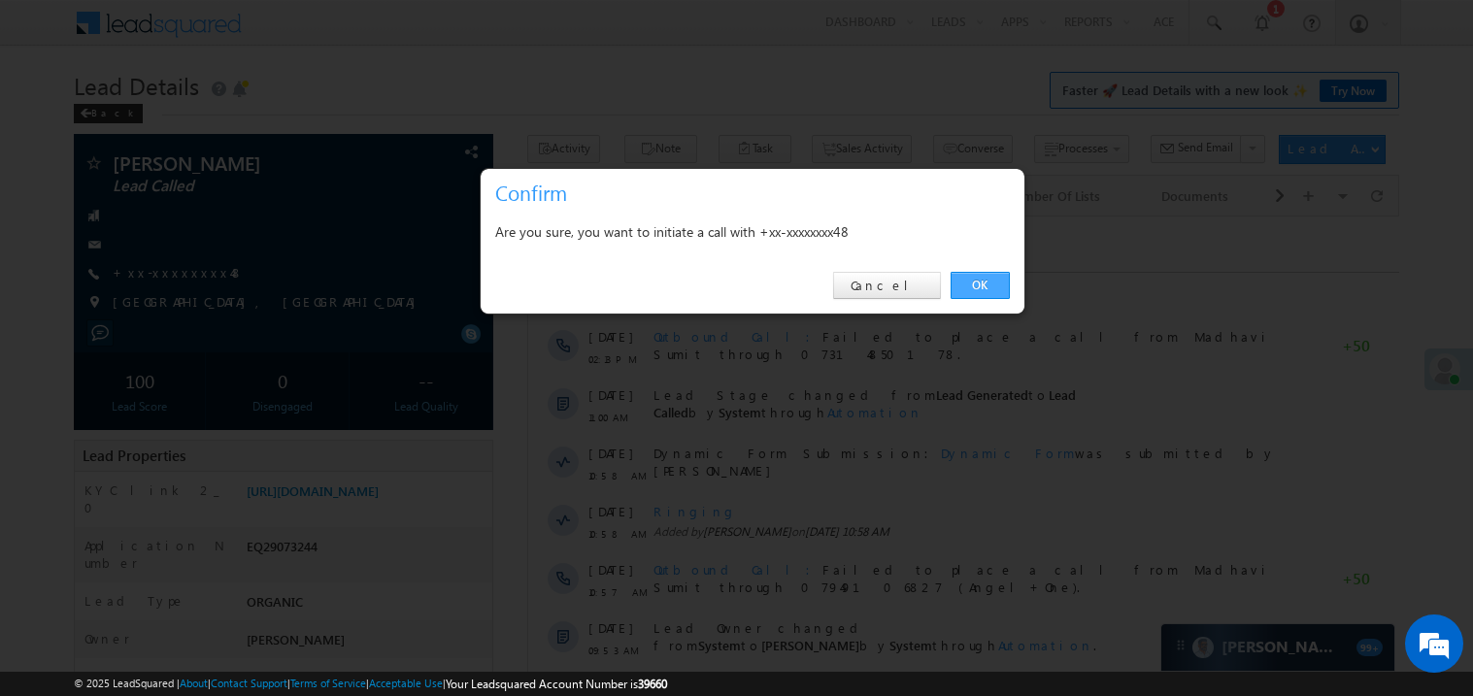
click at [989, 281] on link "OK" at bounding box center [979, 285] width 59 height 27
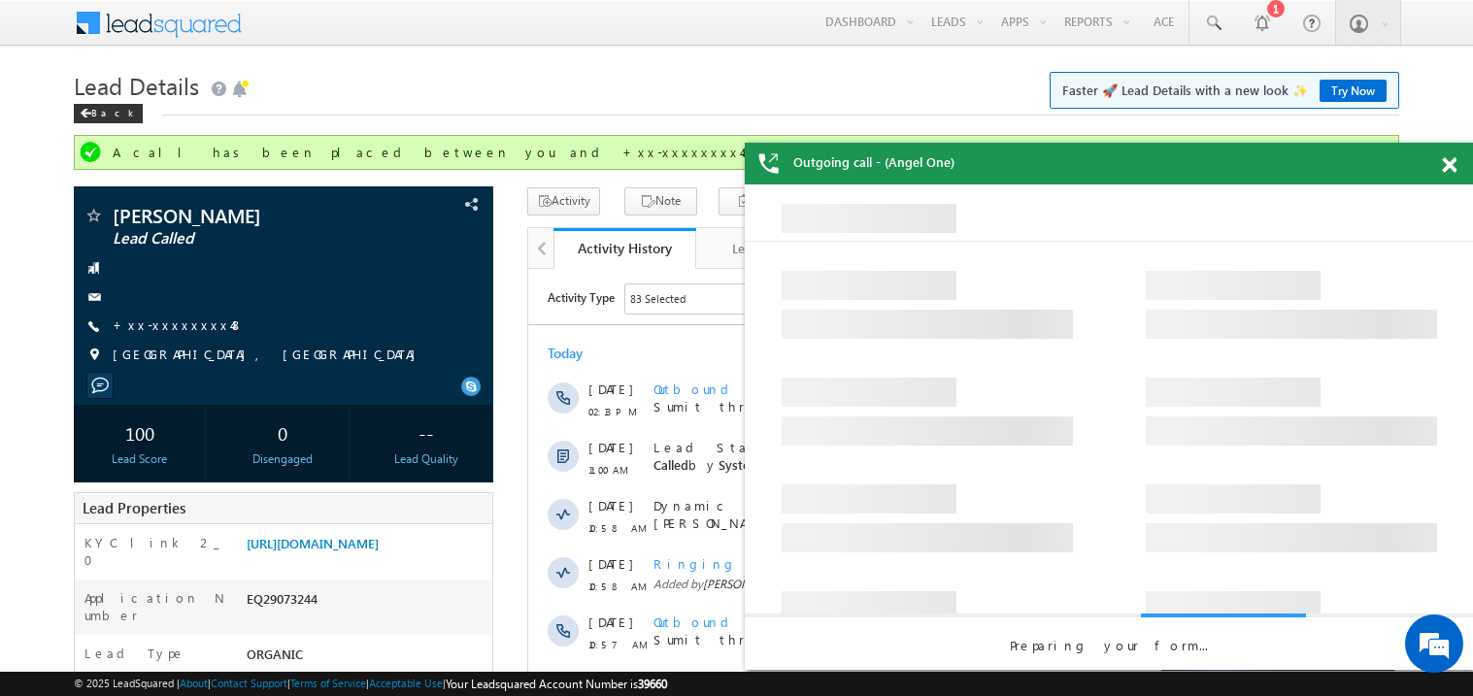
click at [1452, 167] on span at bounding box center [1448, 165] width 15 height 17
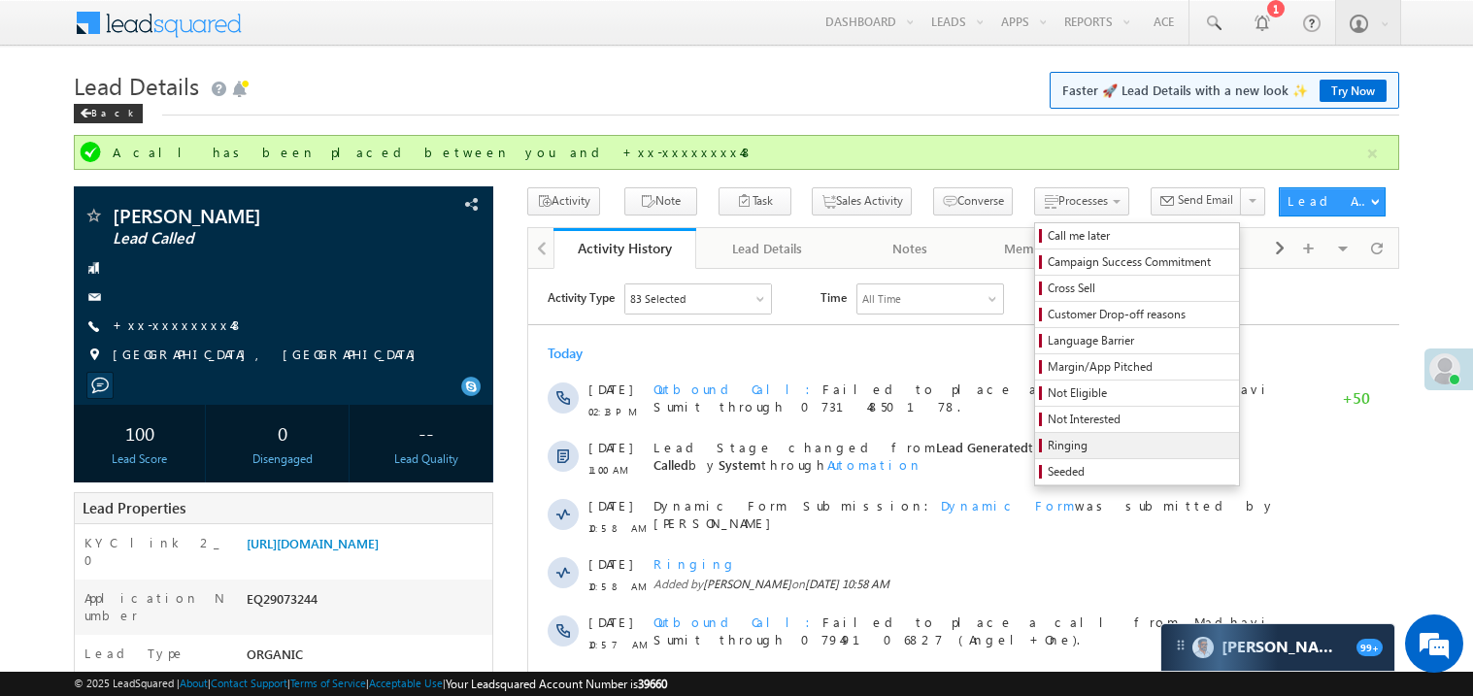
click at [1047, 450] on span "Ringing" at bounding box center [1139, 445] width 184 height 17
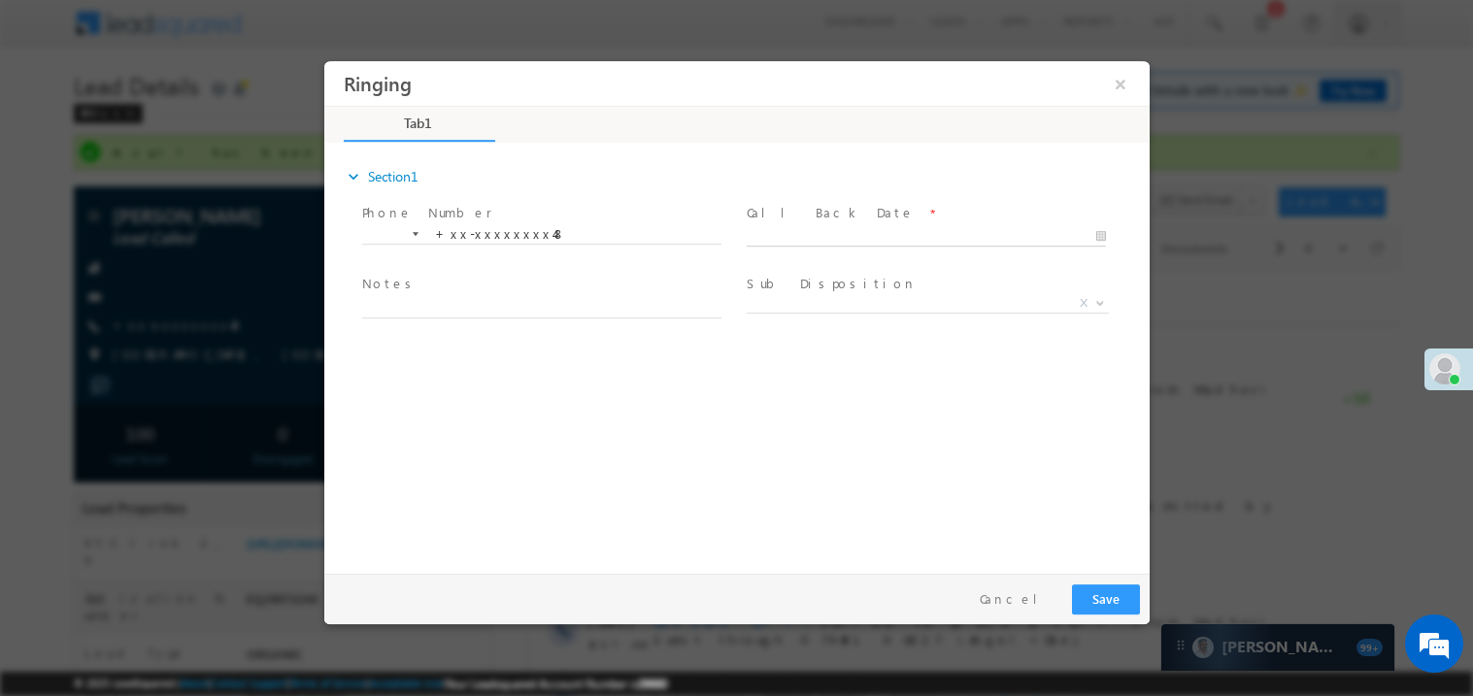
click at [770, 231] on body "Ringing ×" at bounding box center [735, 312] width 825 height 504
type input "09/17/25 6:36 PM"
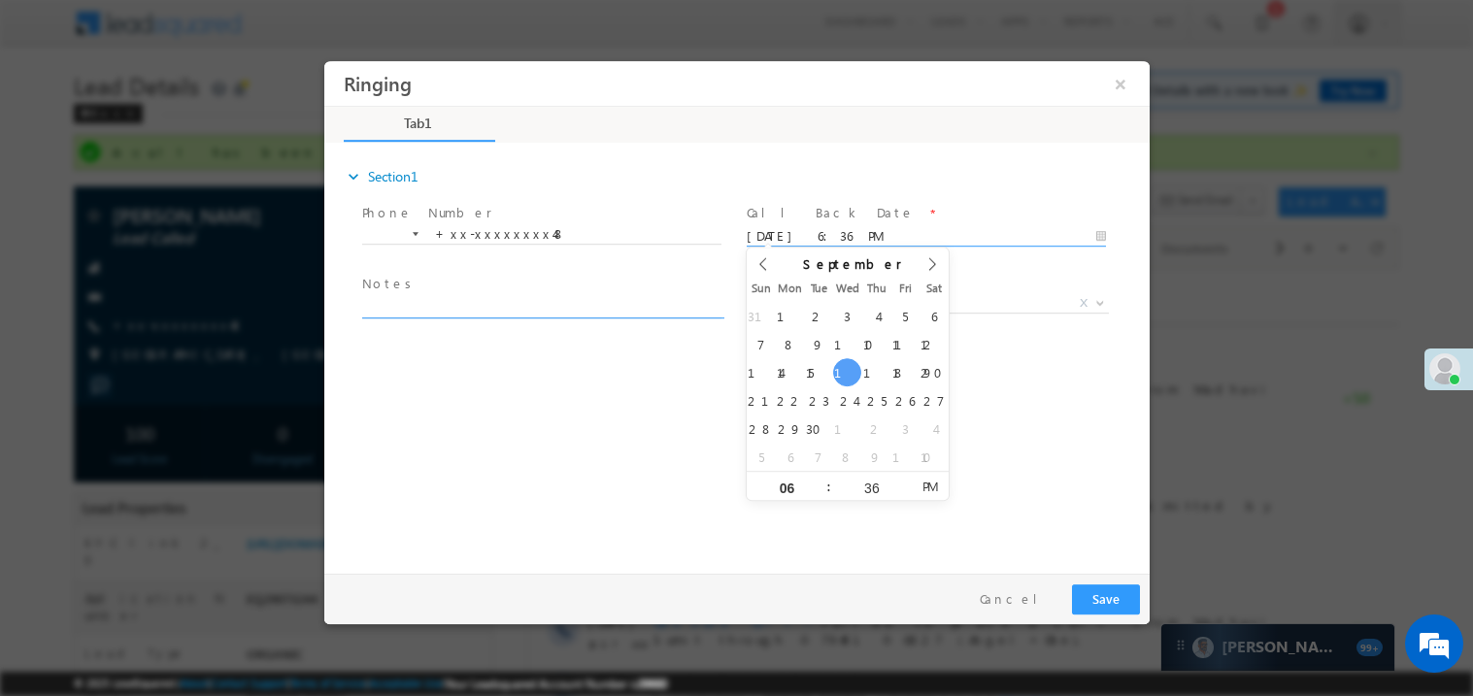
click at [436, 311] on textarea at bounding box center [540, 306] width 359 height 22
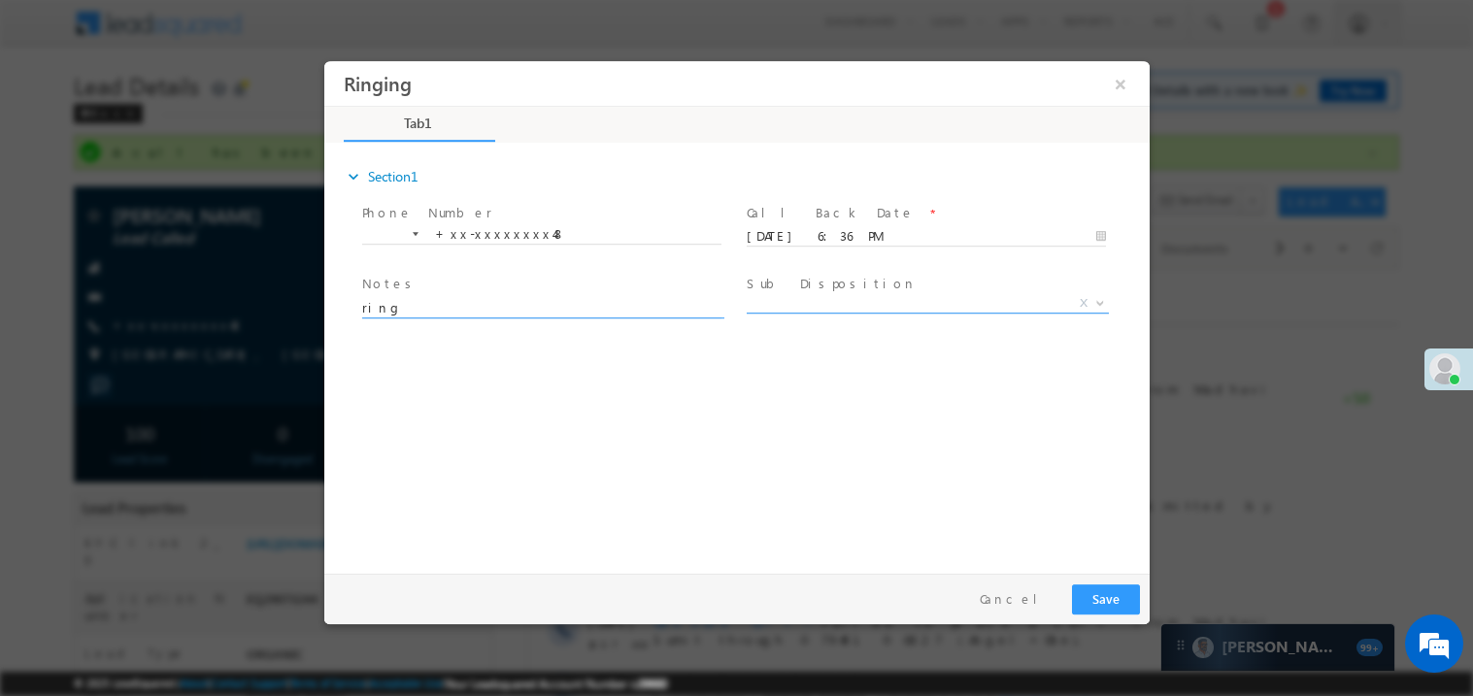
type textarea "ring"
click at [773, 301] on span "X" at bounding box center [926, 302] width 362 height 19
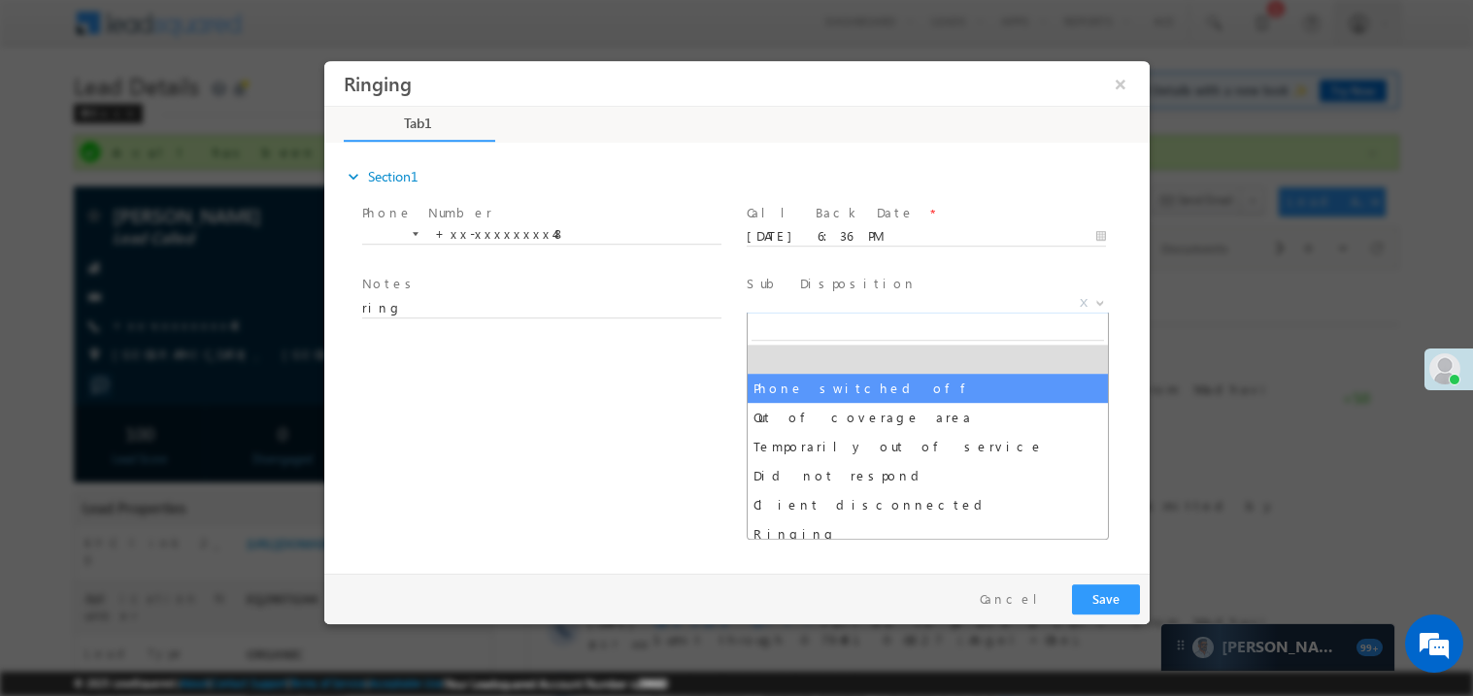
select select "Phone switched off"
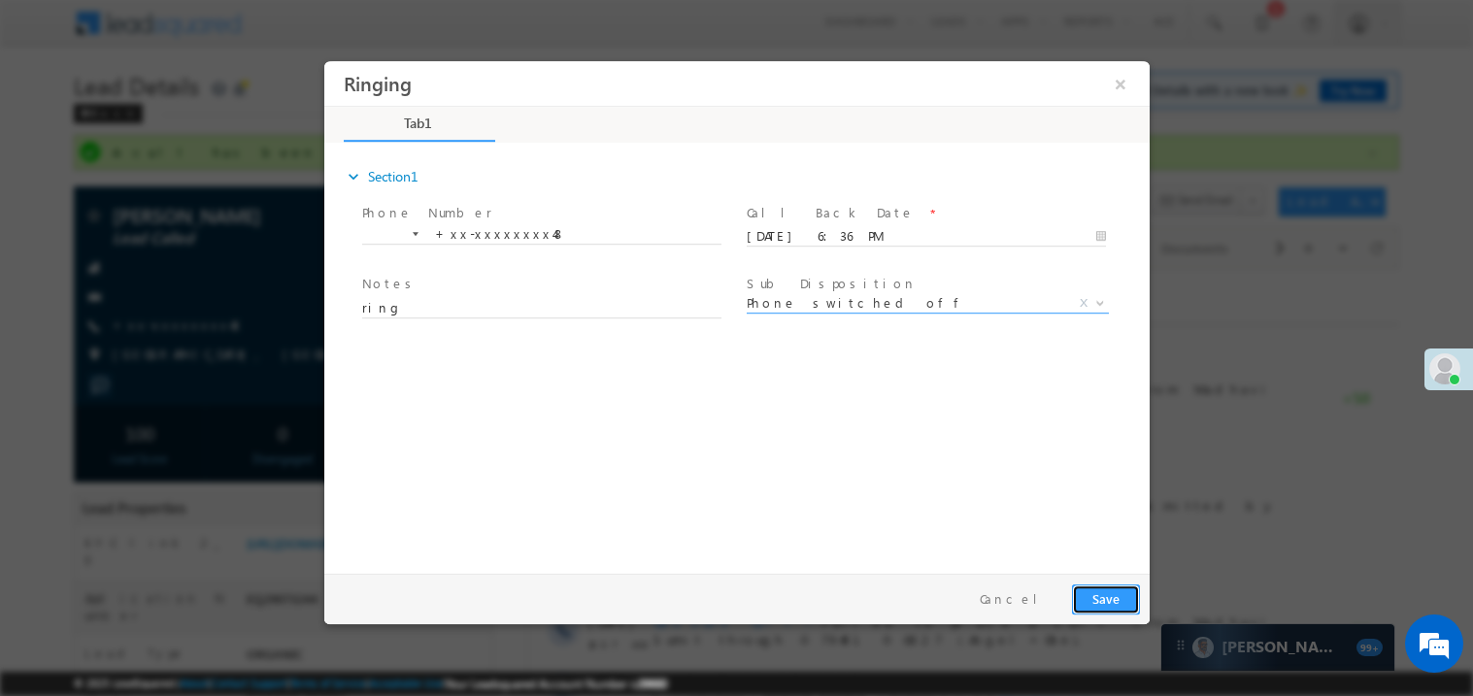
click at [1099, 584] on button "Save" at bounding box center [1105, 598] width 68 height 30
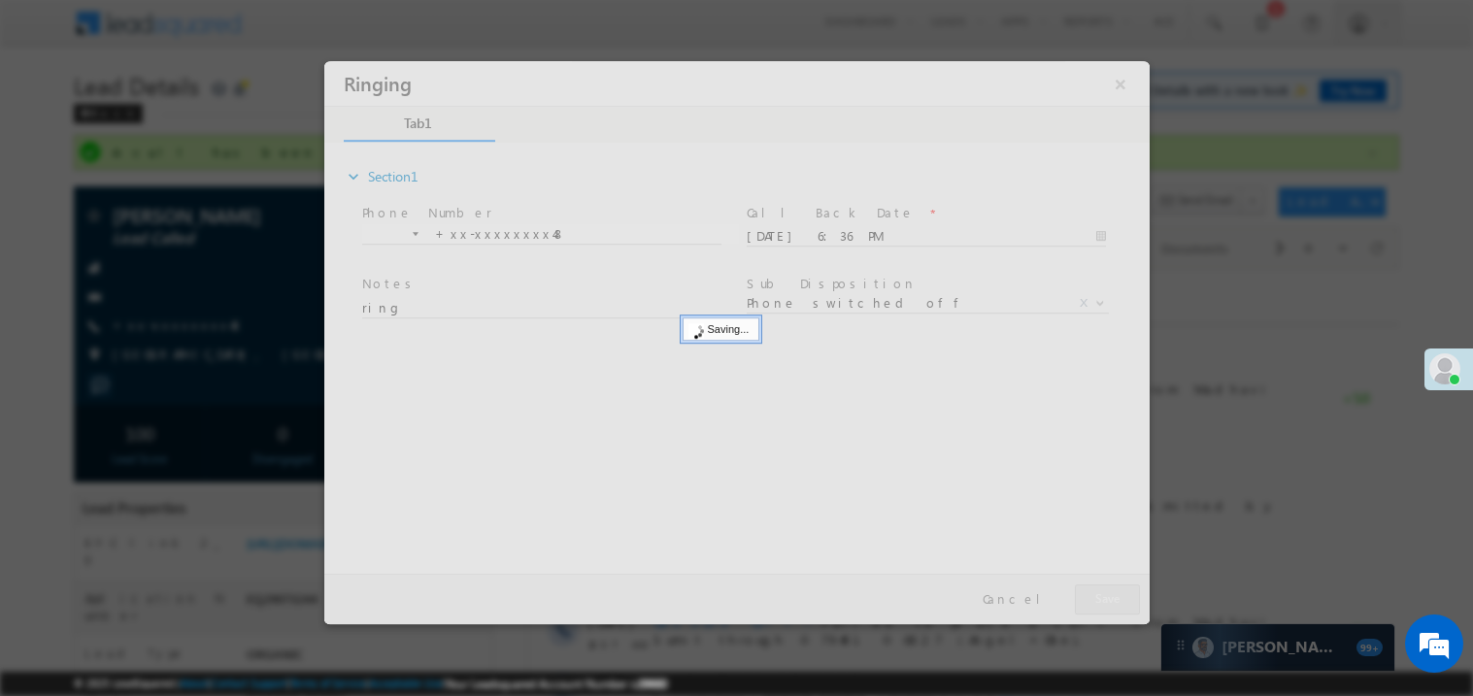
click at [1099, 584] on div at bounding box center [735, 341] width 825 height 563
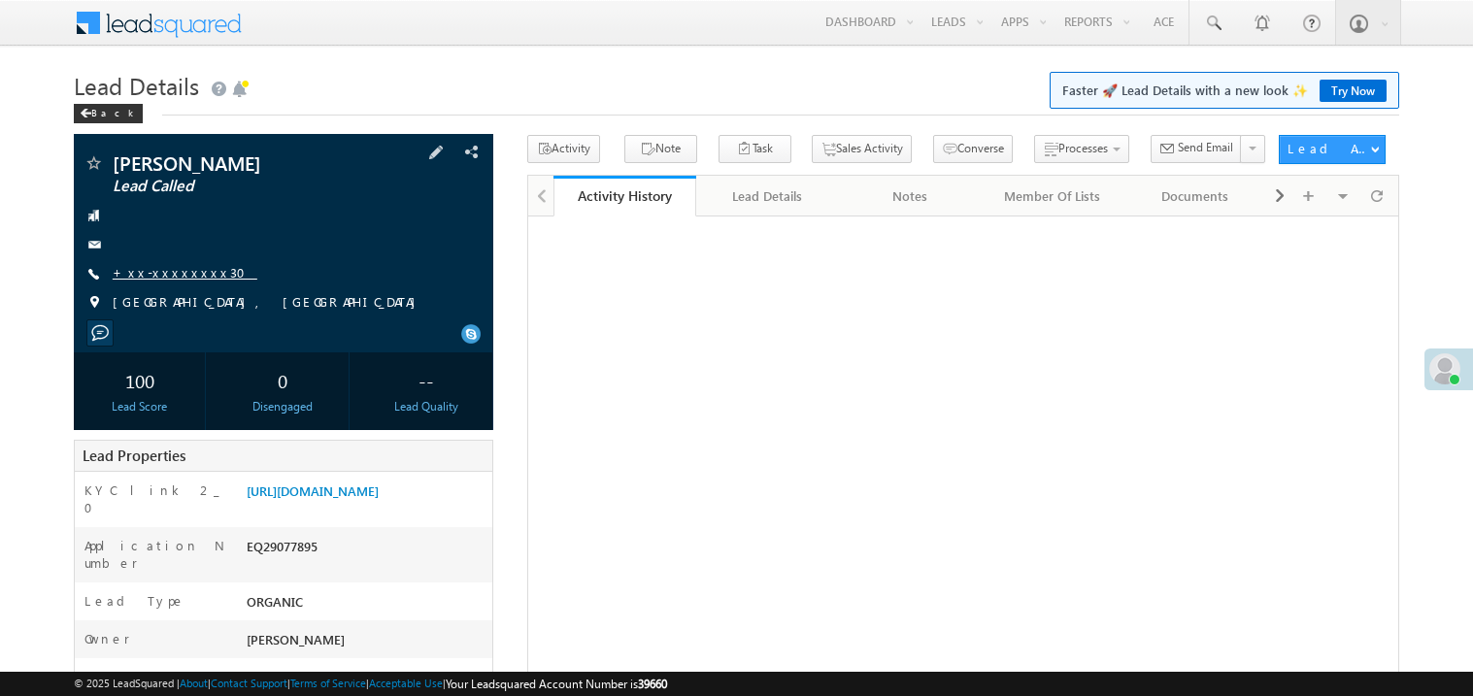
click at [173, 281] on link "+xx-xxxxxxxx30" at bounding box center [185, 272] width 145 height 17
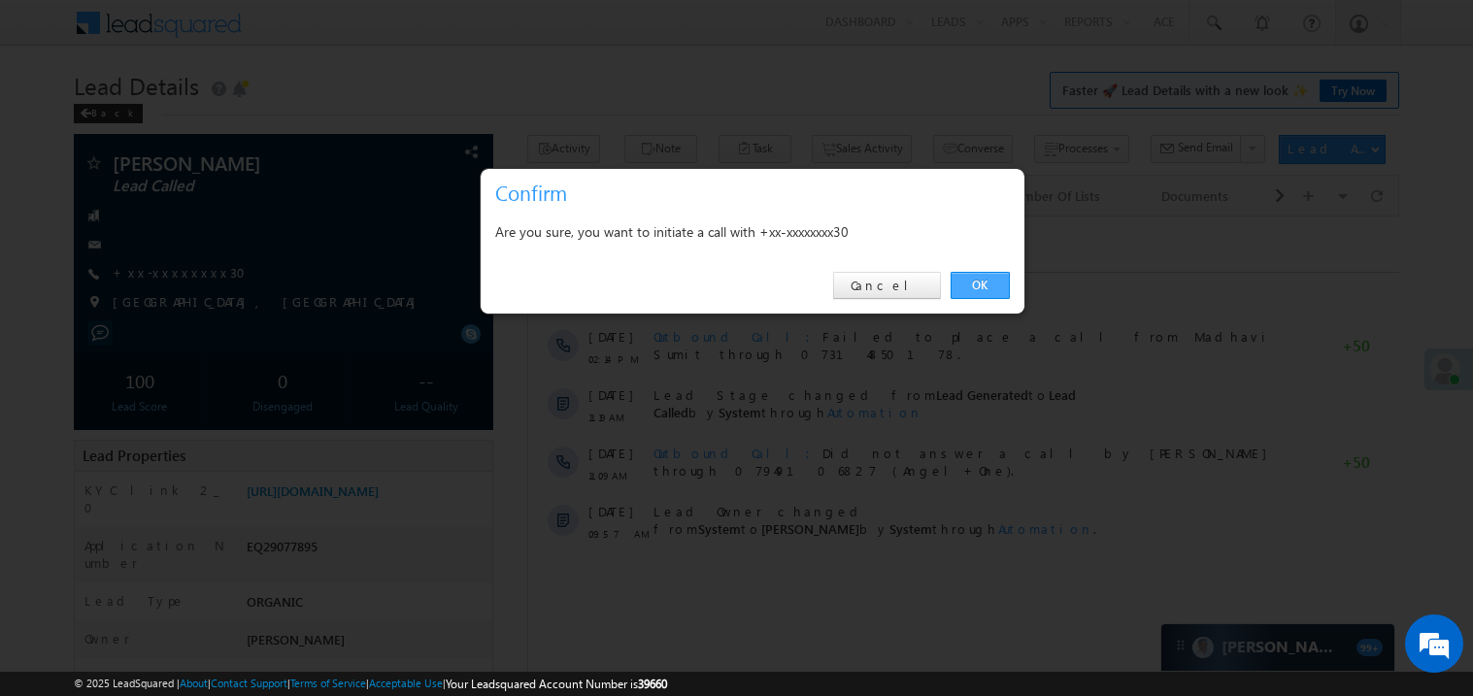
click at [984, 285] on link "OK" at bounding box center [979, 285] width 59 height 27
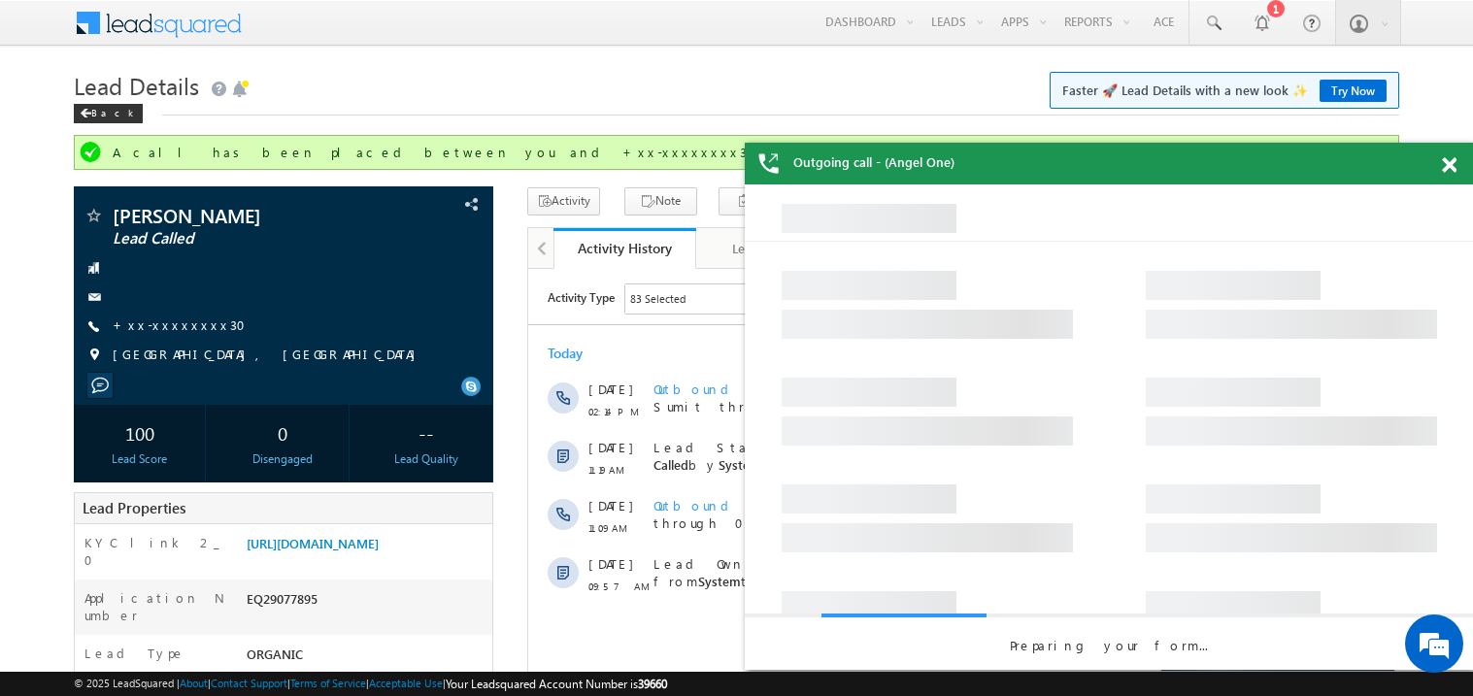
click at [1451, 167] on span at bounding box center [1448, 165] width 15 height 17
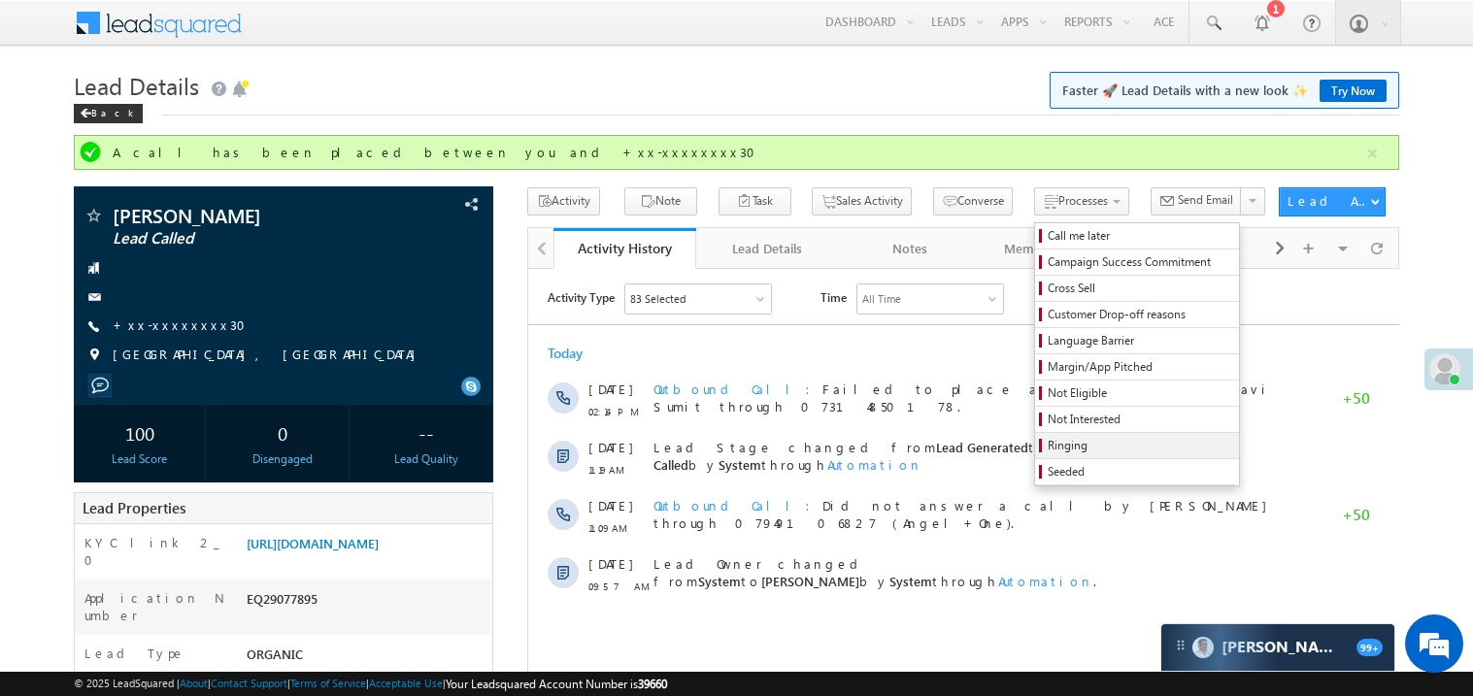
click at [1083, 440] on link "Ringing" at bounding box center [1137, 445] width 204 height 25
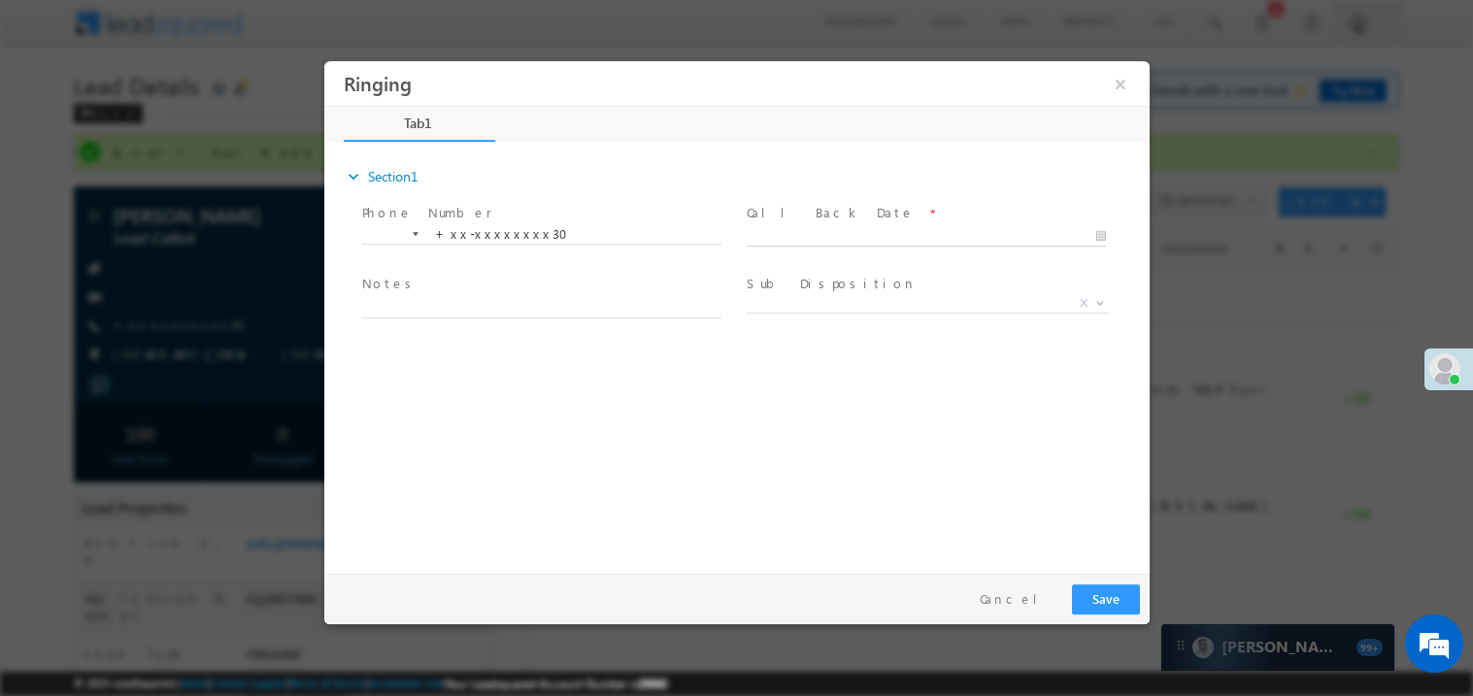
click at [789, 236] on body "Ringing ×" at bounding box center [735, 312] width 825 height 504
type input "09/17/25 6:38 PM"
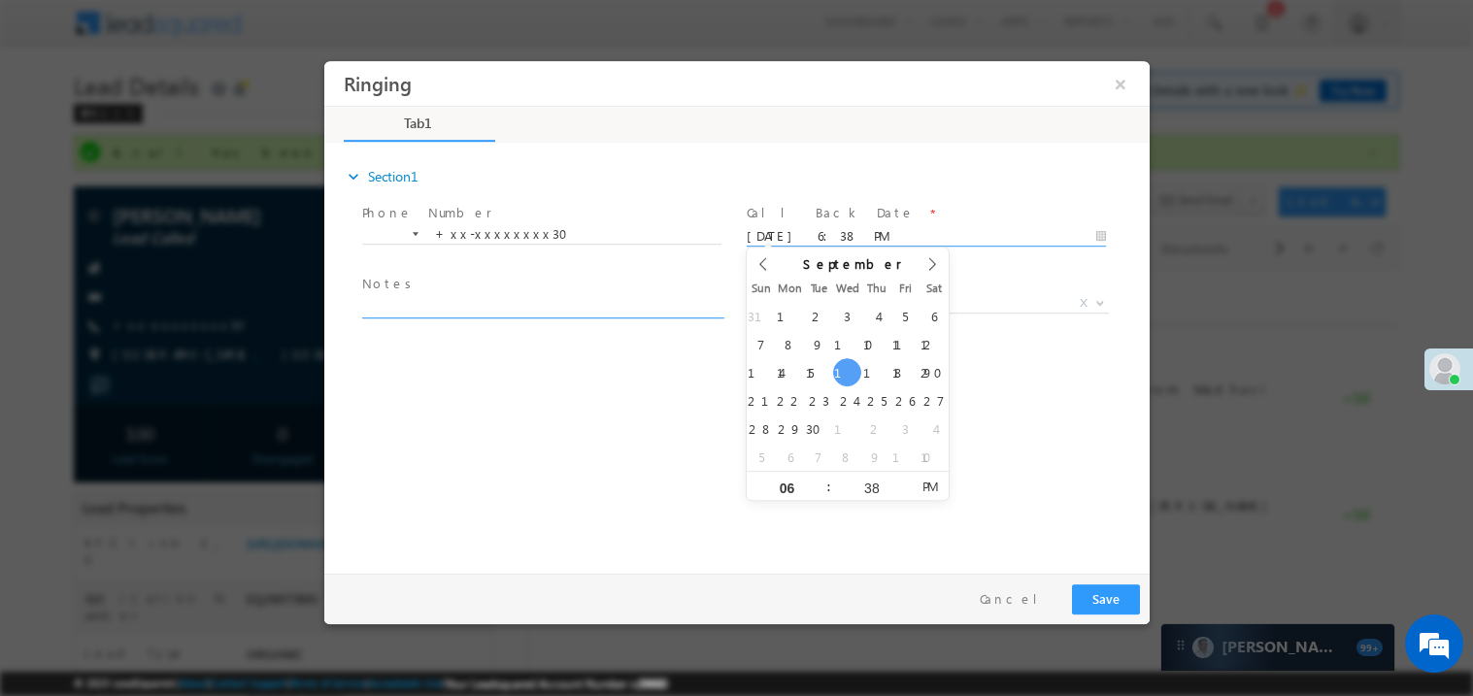
click at [524, 303] on textarea at bounding box center [540, 306] width 359 height 22
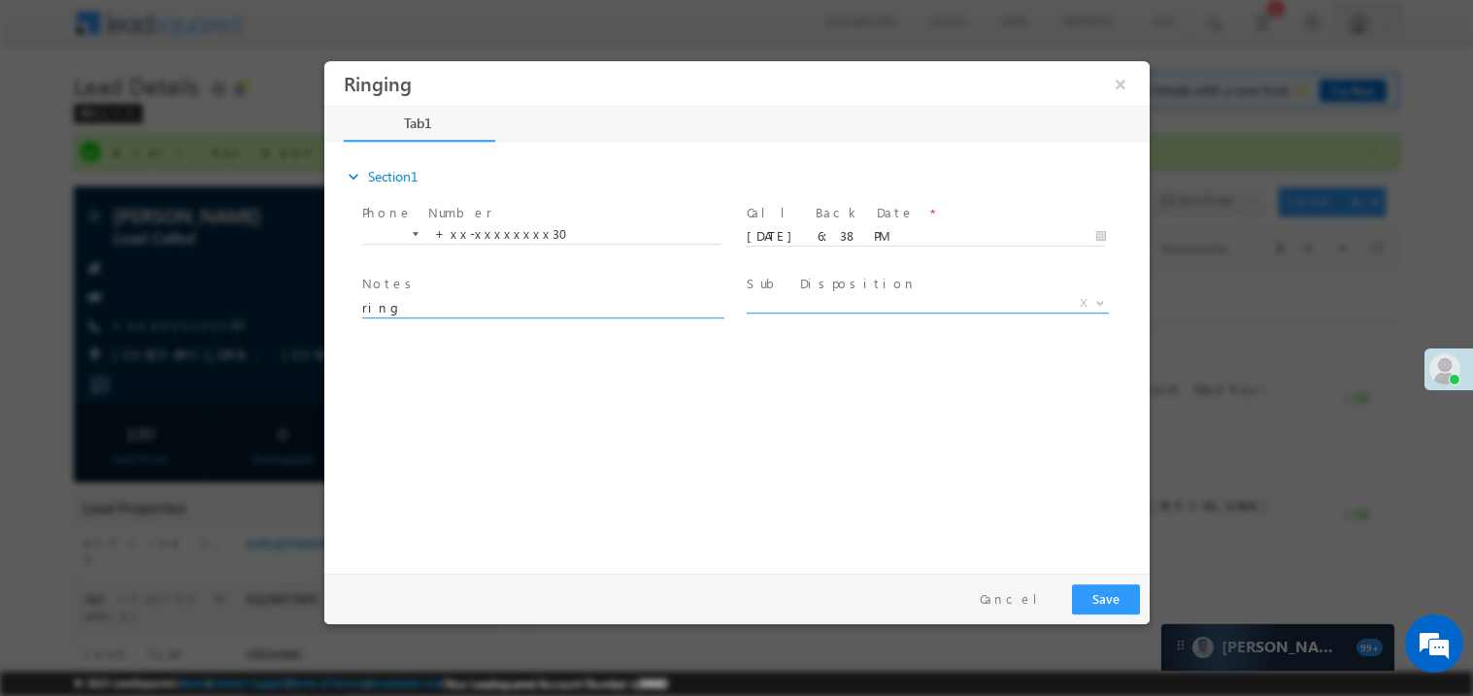
type textarea "ring"
click at [785, 304] on span "X" at bounding box center [926, 302] width 362 height 19
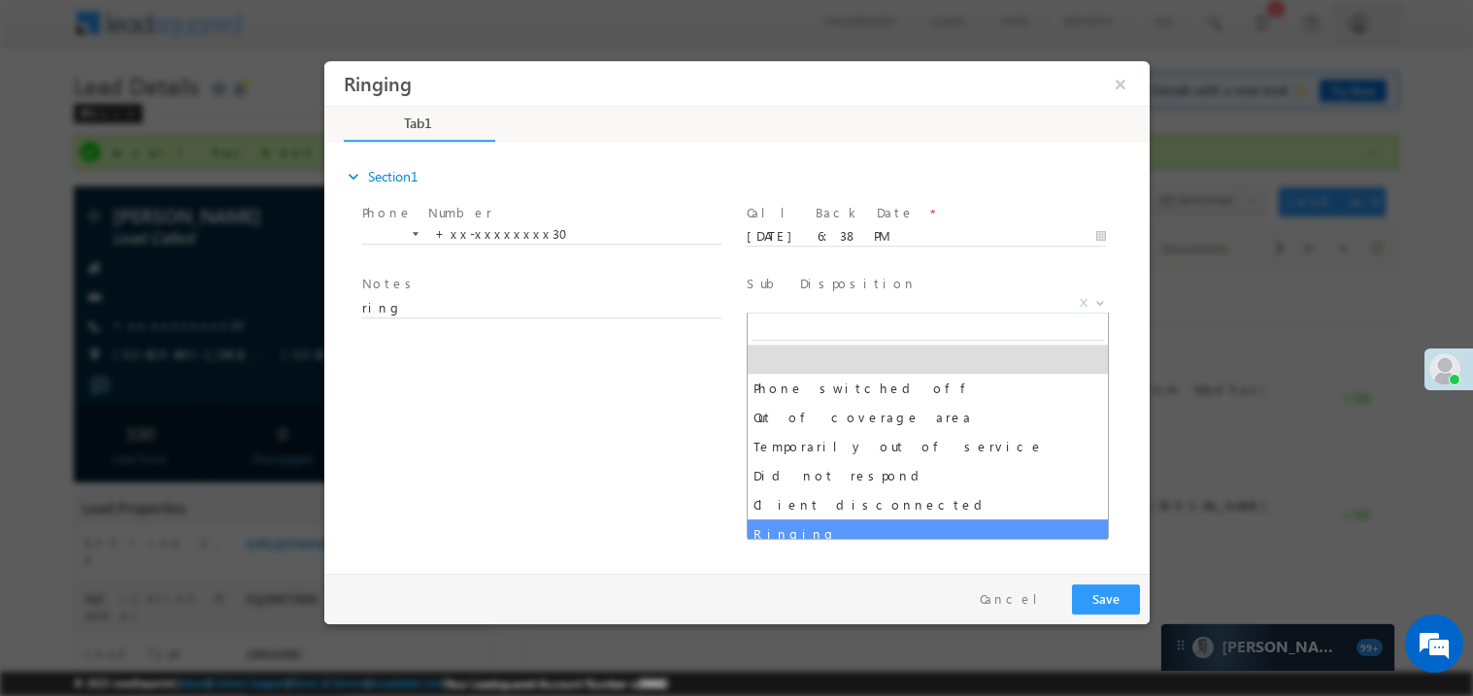
select select "Ringing"
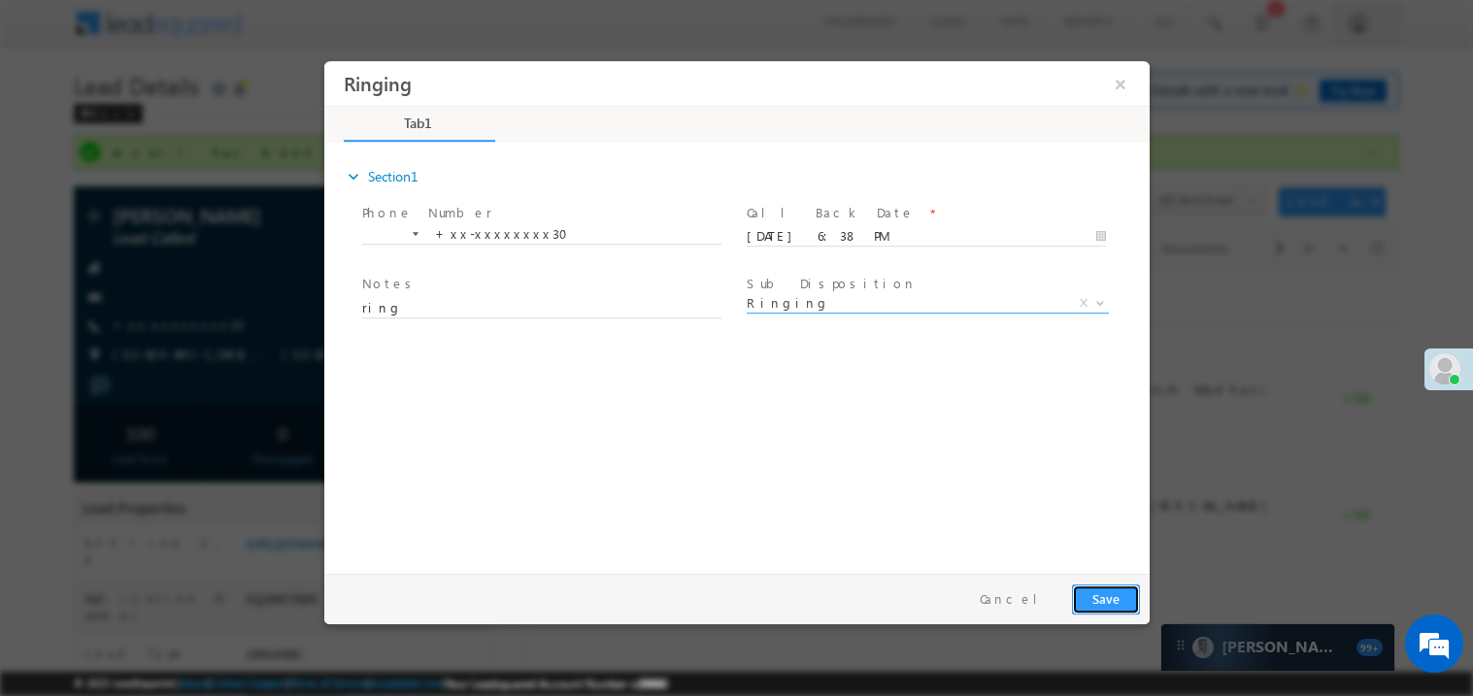
click at [1105, 592] on button "Save" at bounding box center [1105, 598] width 68 height 30
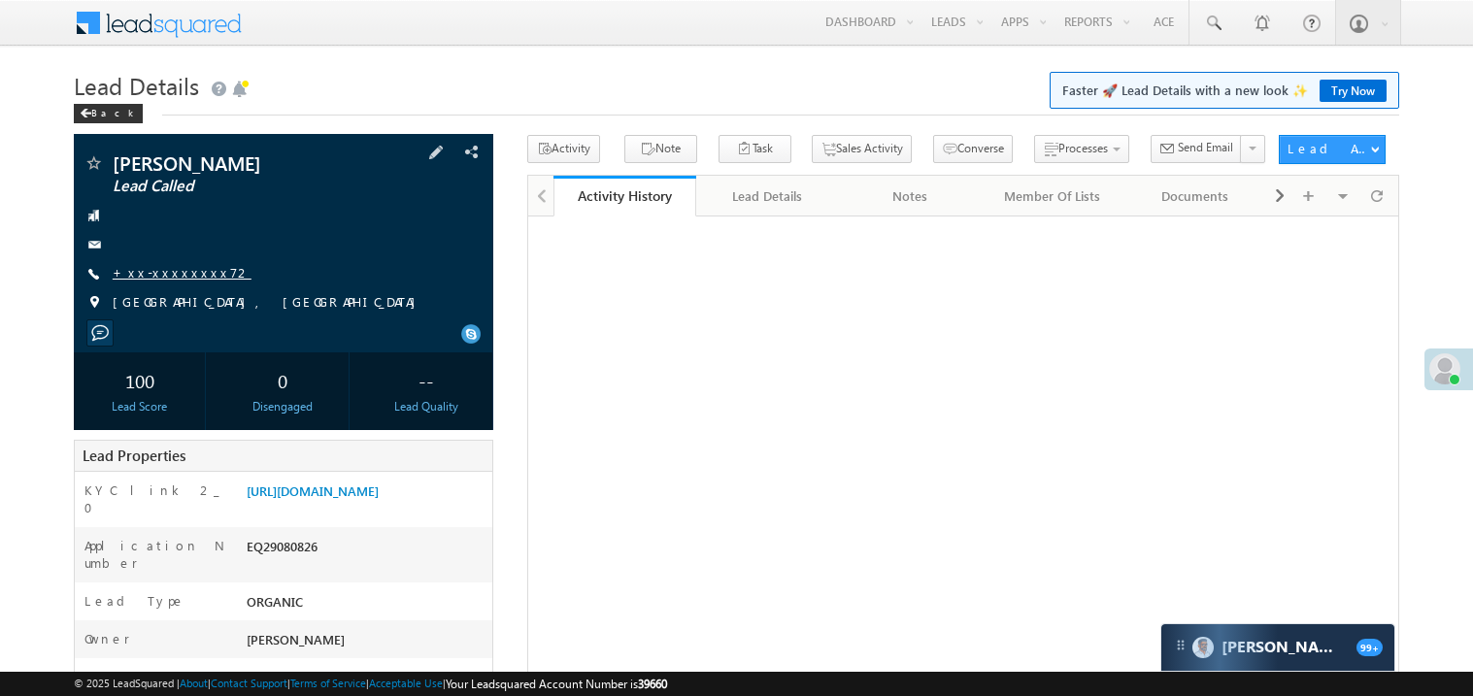
click at [169, 271] on link "+xx-xxxxxxxx72" at bounding box center [182, 272] width 139 height 17
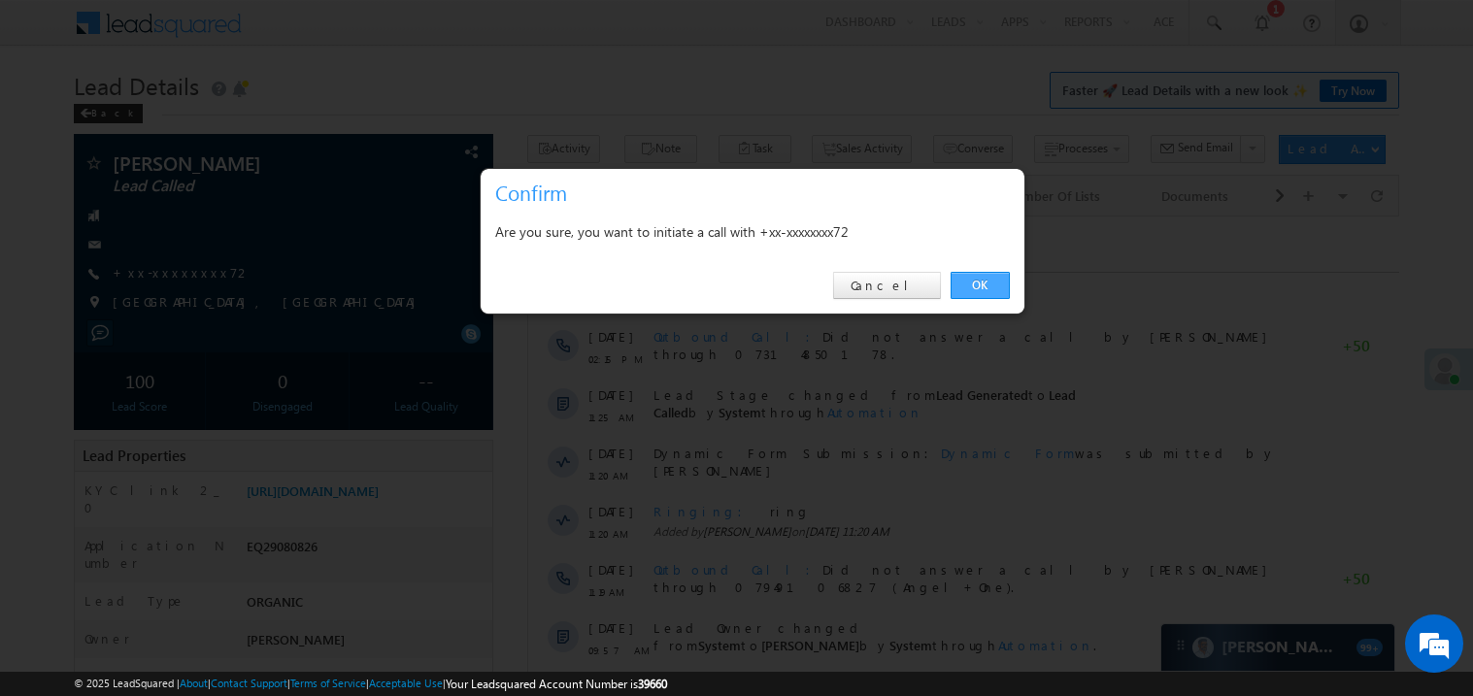
click at [971, 272] on link "OK" at bounding box center [979, 285] width 59 height 27
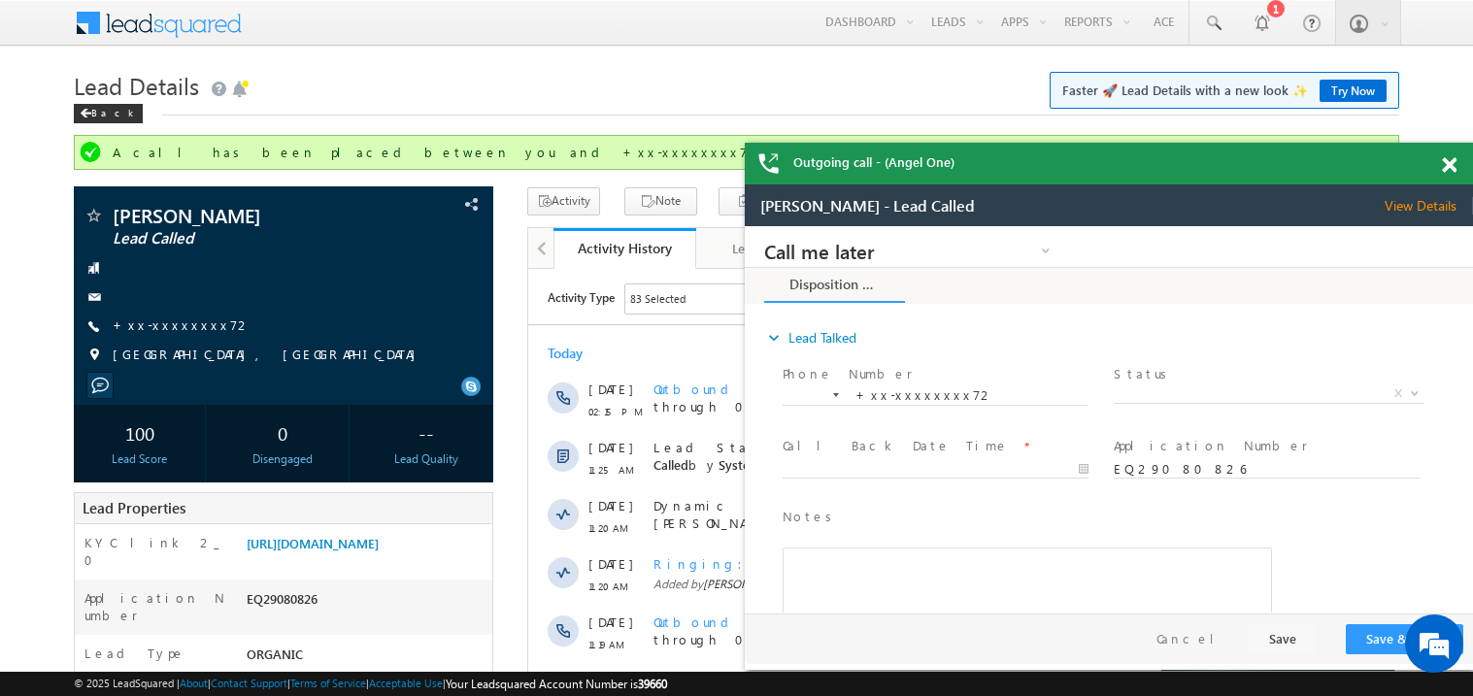
click at [1455, 166] on span at bounding box center [1448, 165] width 15 height 17
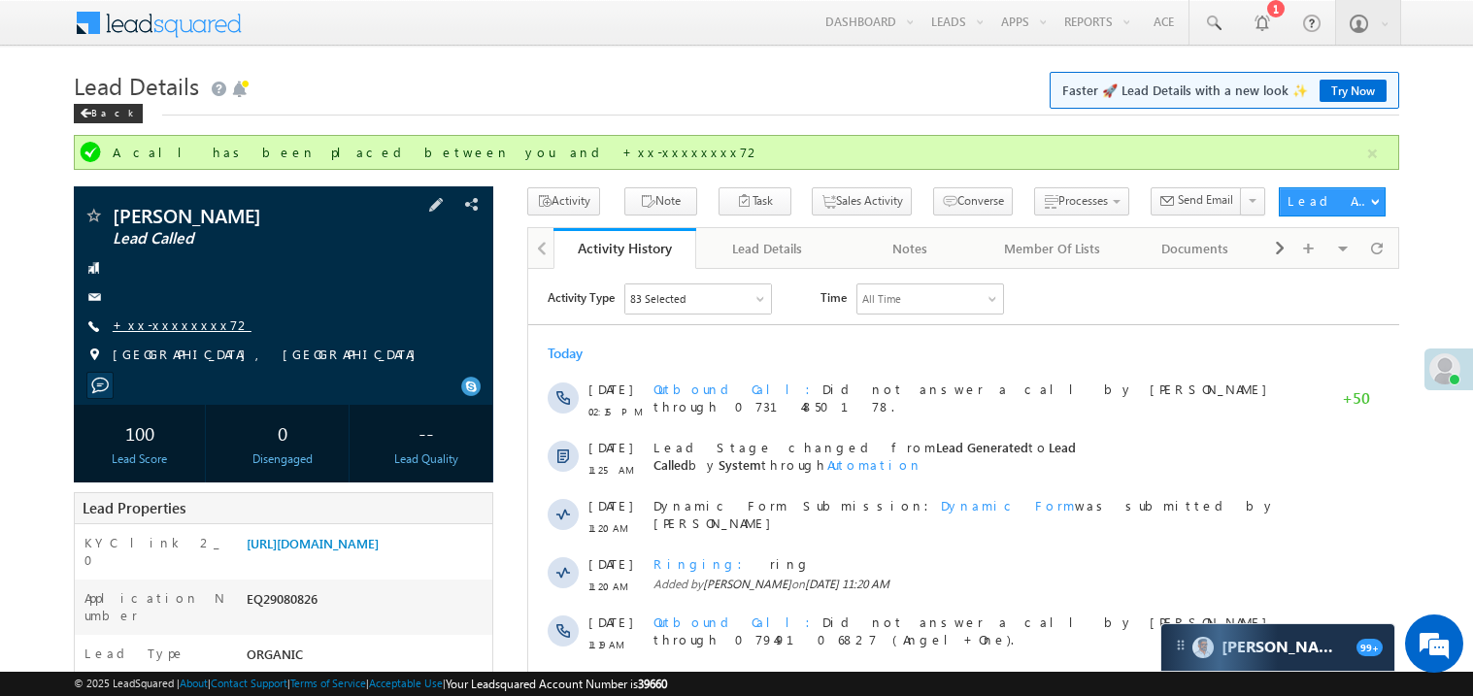
click at [152, 327] on link "+xx-xxxxxxxx72" at bounding box center [182, 324] width 139 height 17
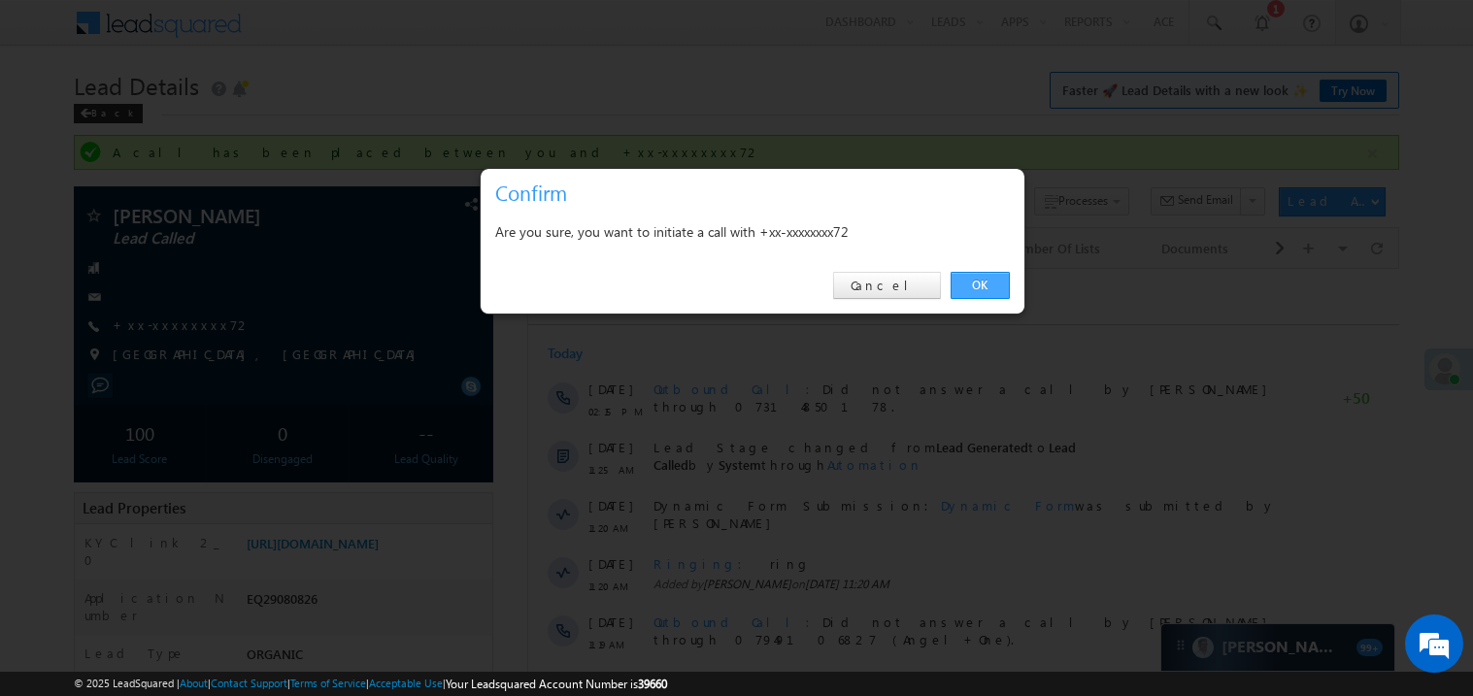
click at [983, 282] on link "OK" at bounding box center [979, 285] width 59 height 27
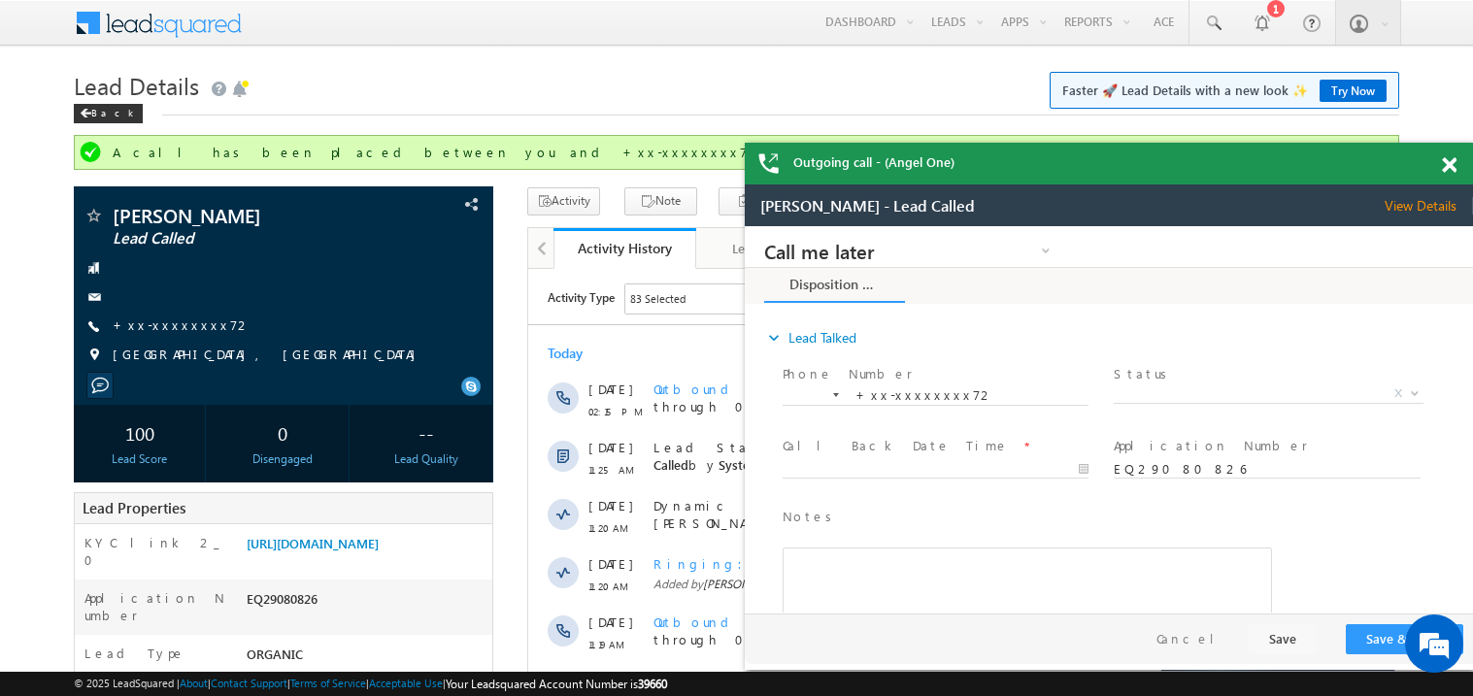
click at [1446, 166] on span at bounding box center [1448, 165] width 15 height 17
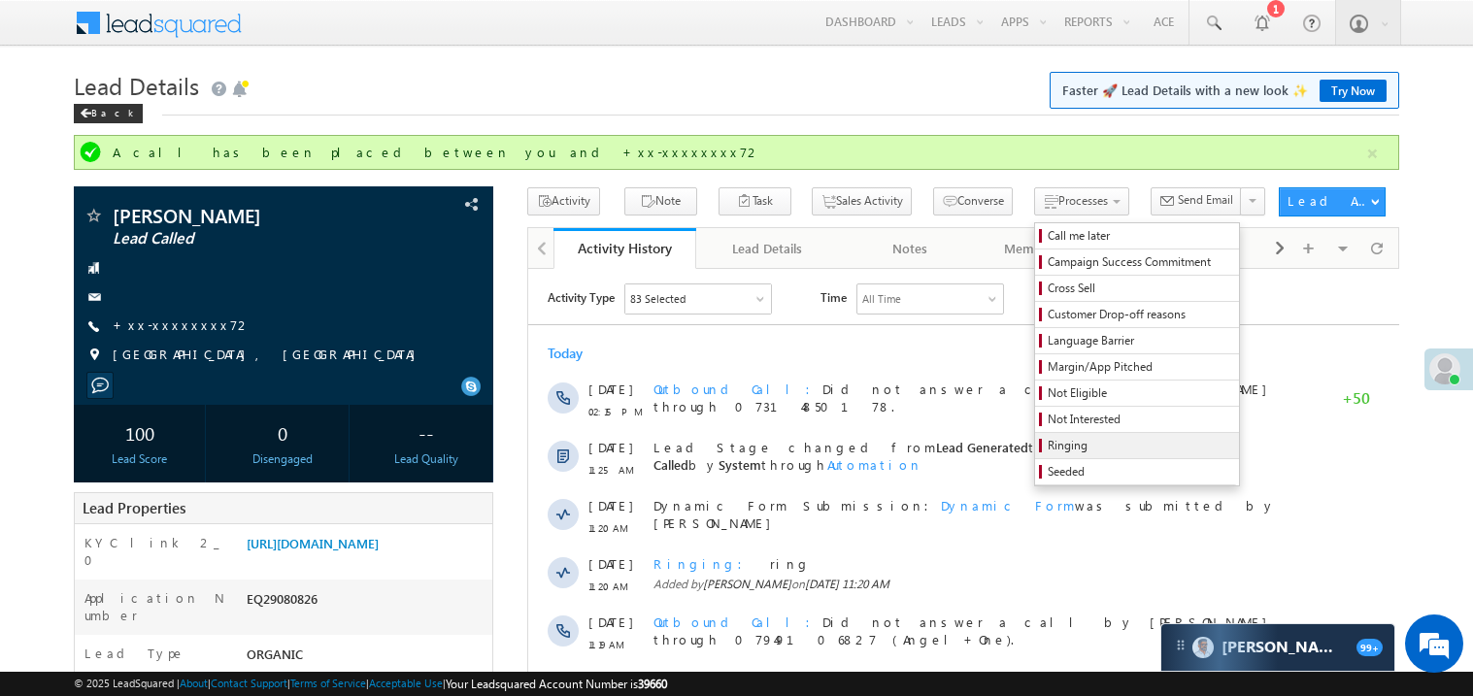
click at [1062, 447] on span "Ringing" at bounding box center [1139, 445] width 184 height 17
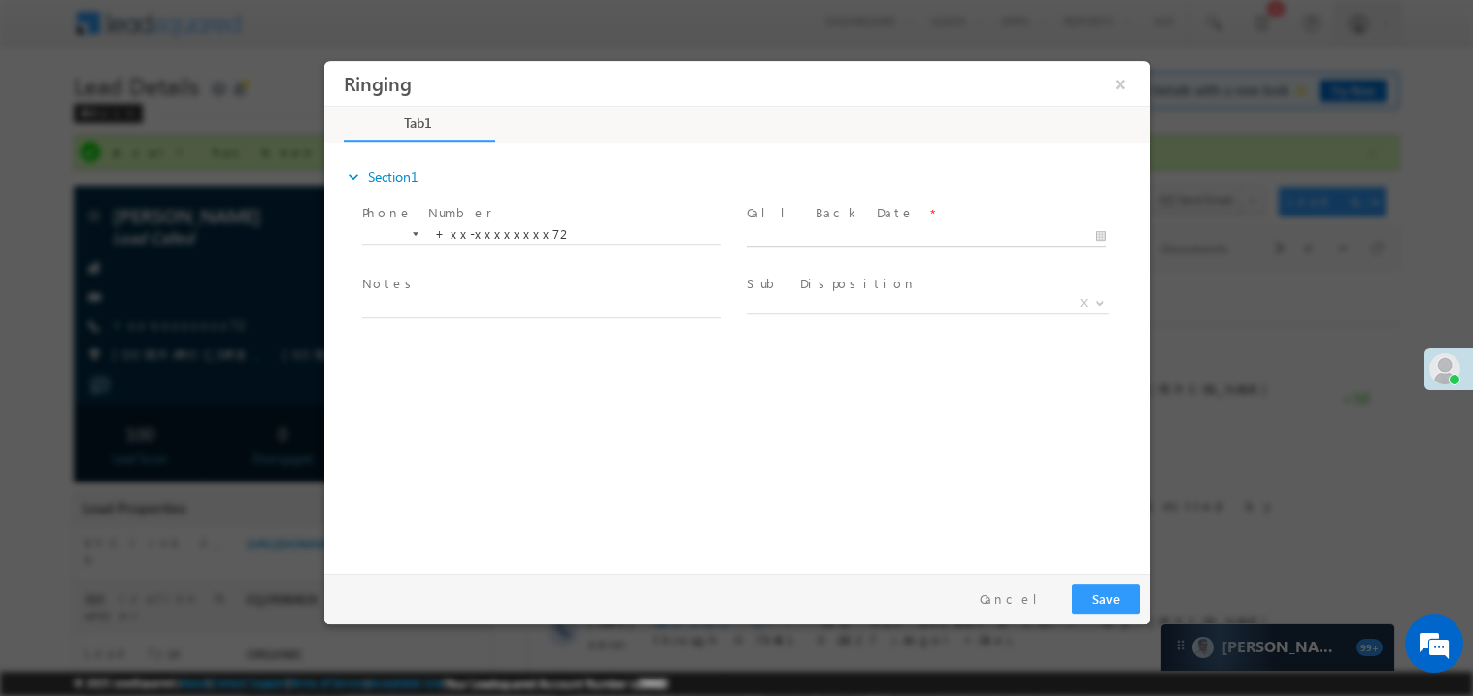
click at [767, 234] on body "Ringing ×" at bounding box center [735, 312] width 825 height 504
type input "09/17/25 6:40 PM"
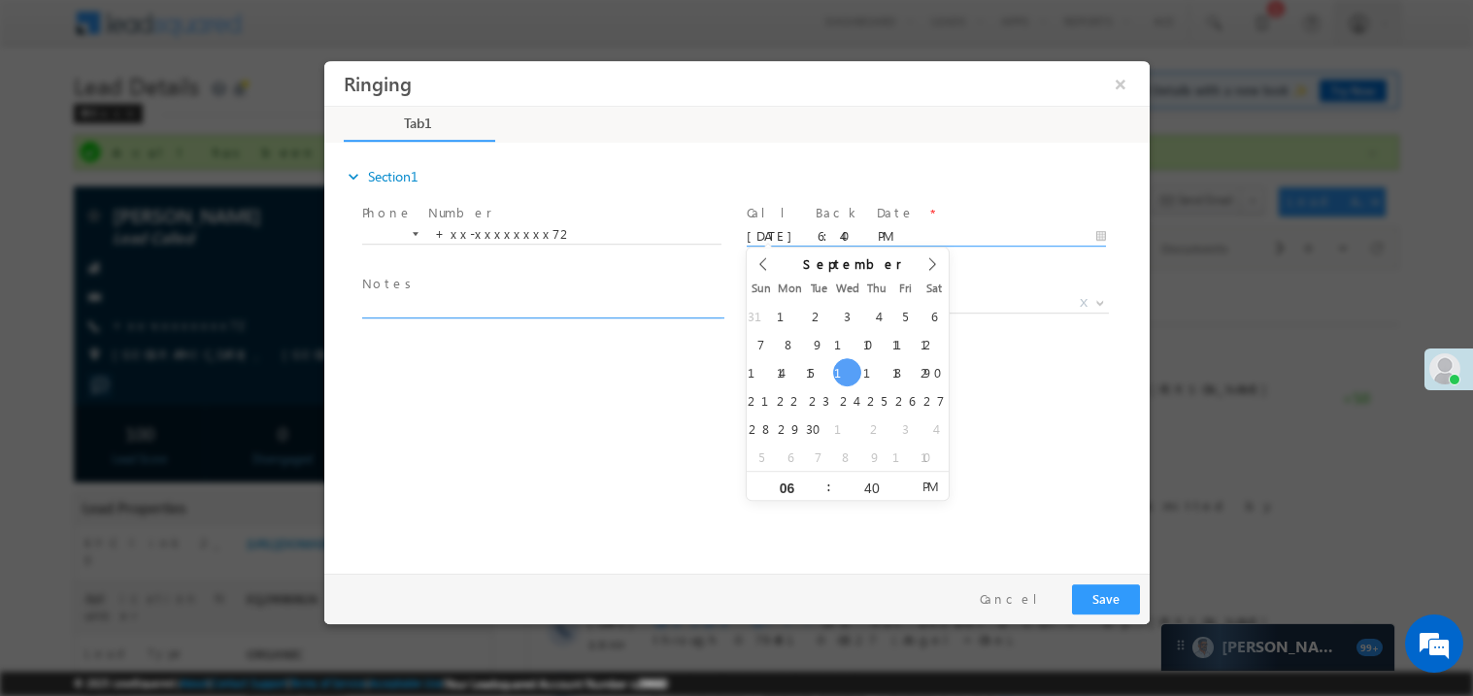
click at [494, 309] on textarea at bounding box center [540, 306] width 359 height 22
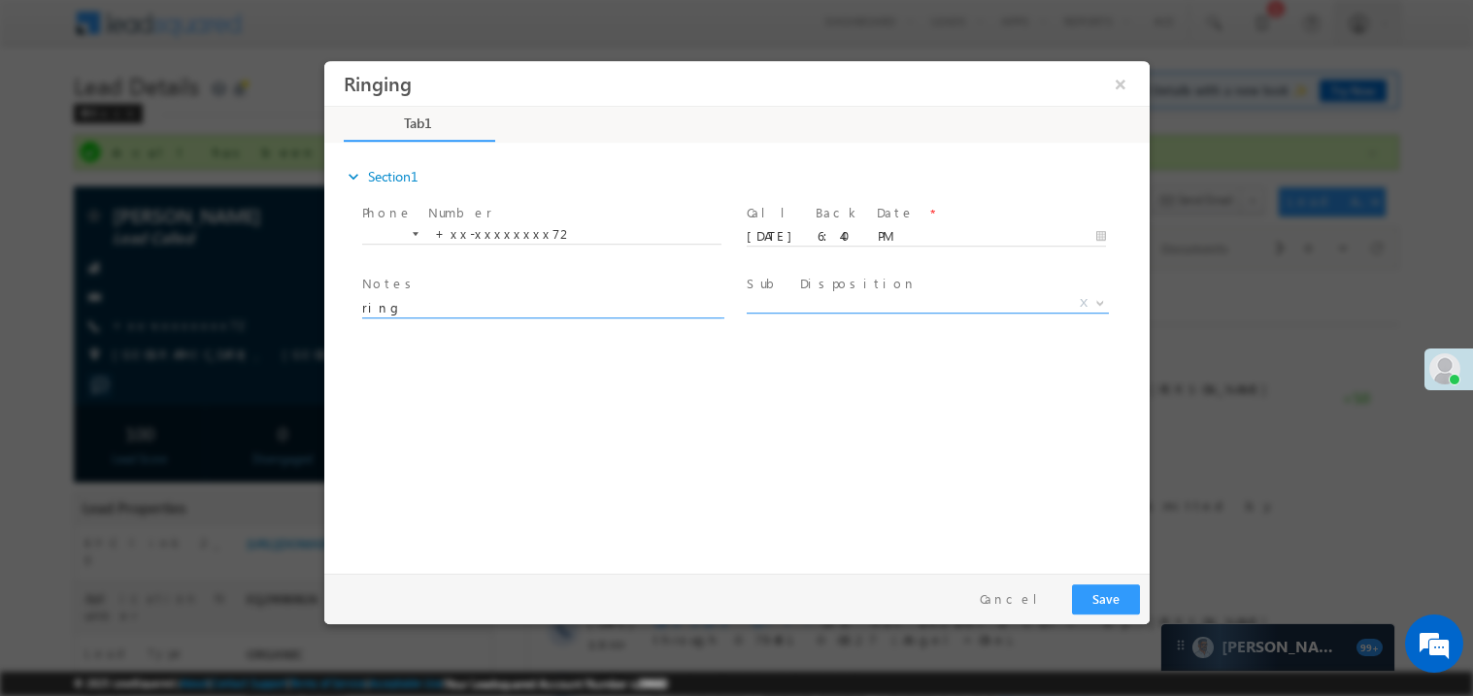
type textarea "ring"
click at [793, 302] on span "X" at bounding box center [926, 302] width 362 height 19
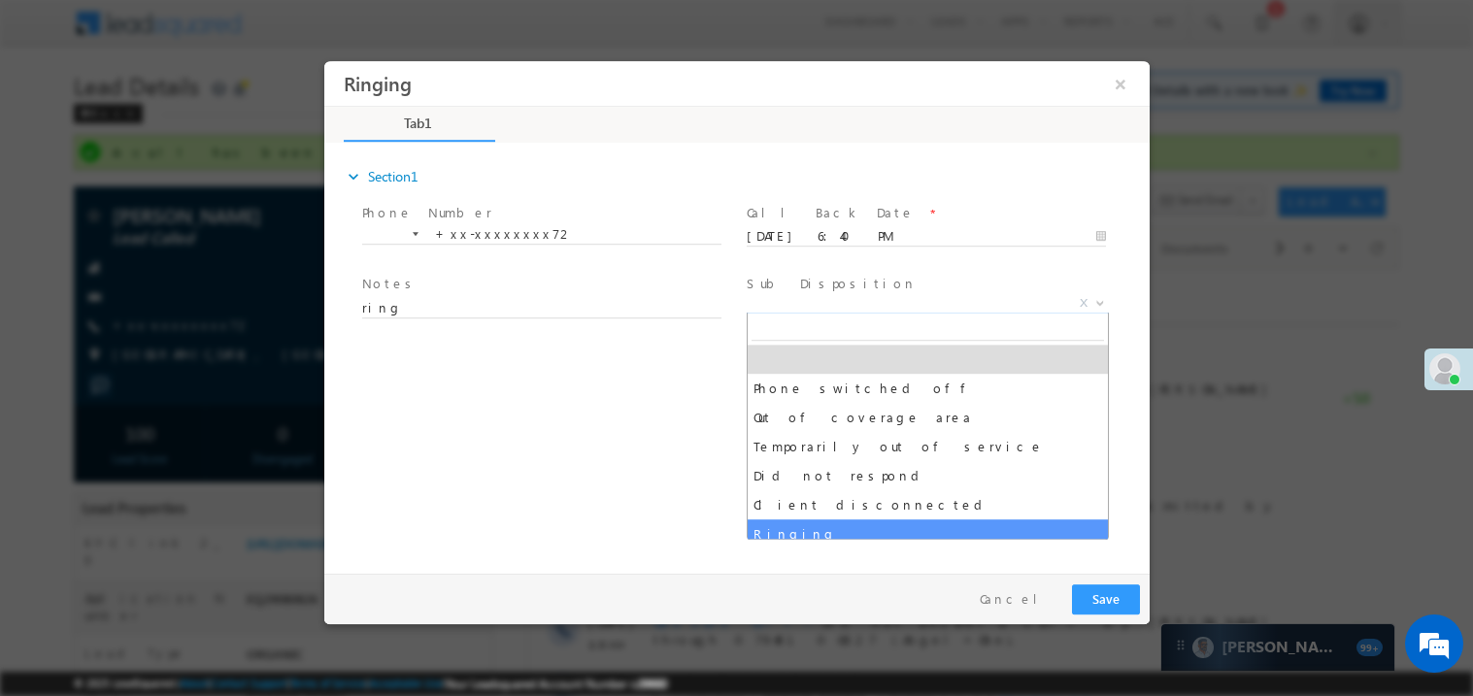
select select "Ringing"
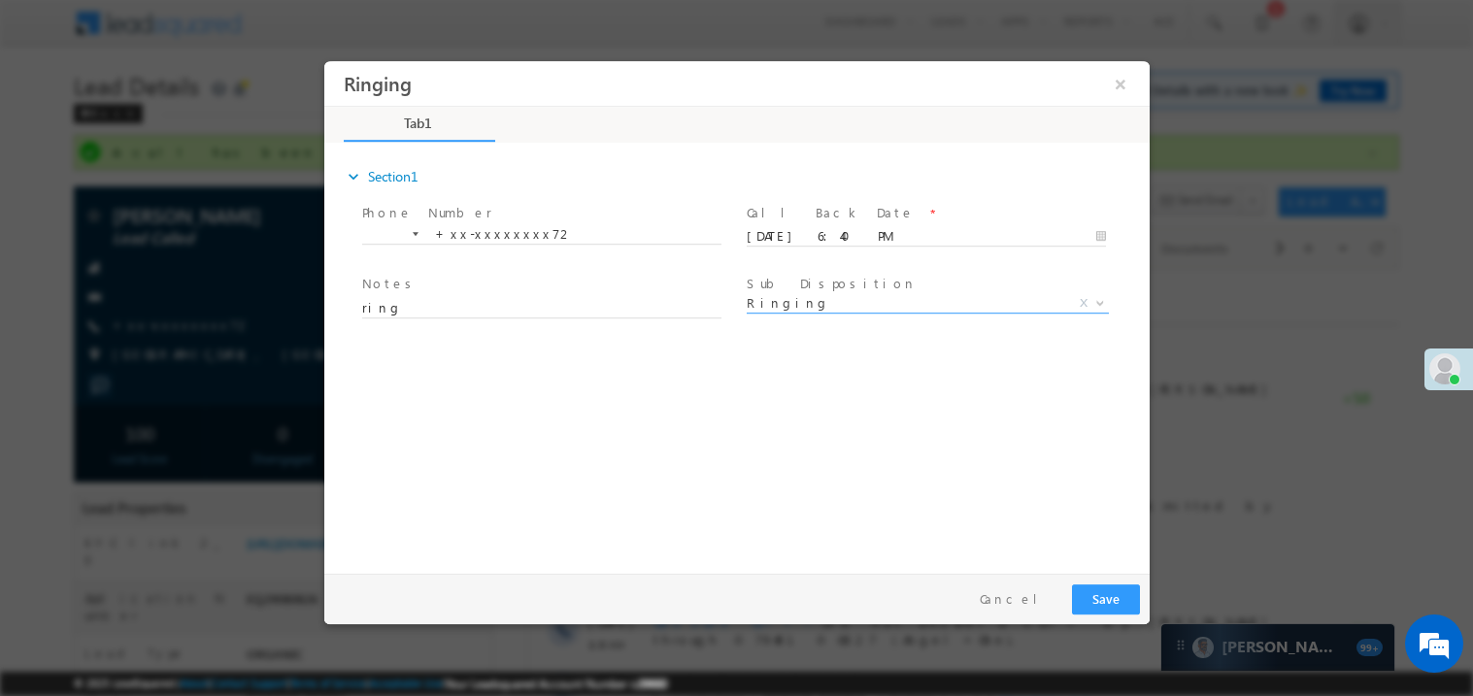
click at [614, 516] on div "expand_more Section1 Phone Number *" at bounding box center [740, 354] width 815 height 419
click at [1084, 577] on div "Pay & Save Save Cancel" at bounding box center [740, 598] width 835 height 50
click at [1103, 602] on button "Save" at bounding box center [1105, 598] width 68 height 30
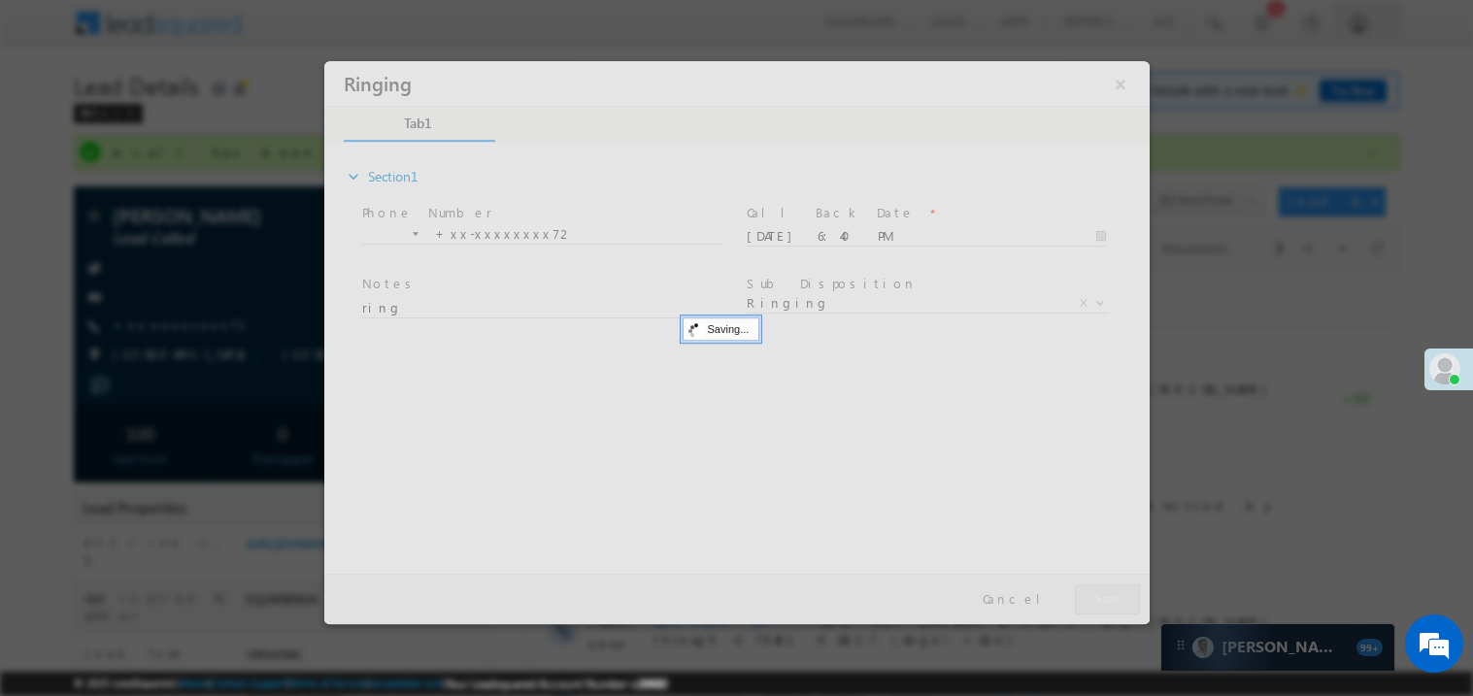
click at [1103, 602] on div at bounding box center [735, 341] width 825 height 563
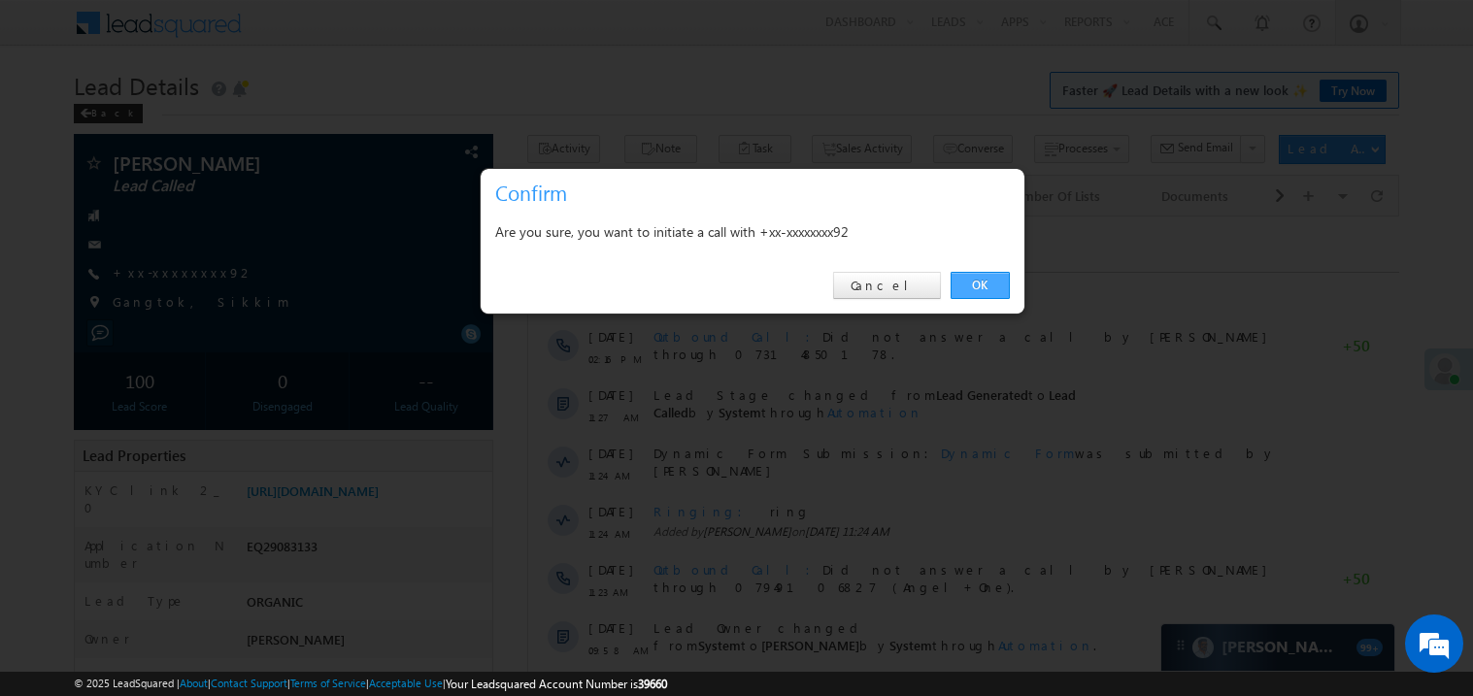
click at [979, 286] on link "OK" at bounding box center [979, 285] width 59 height 27
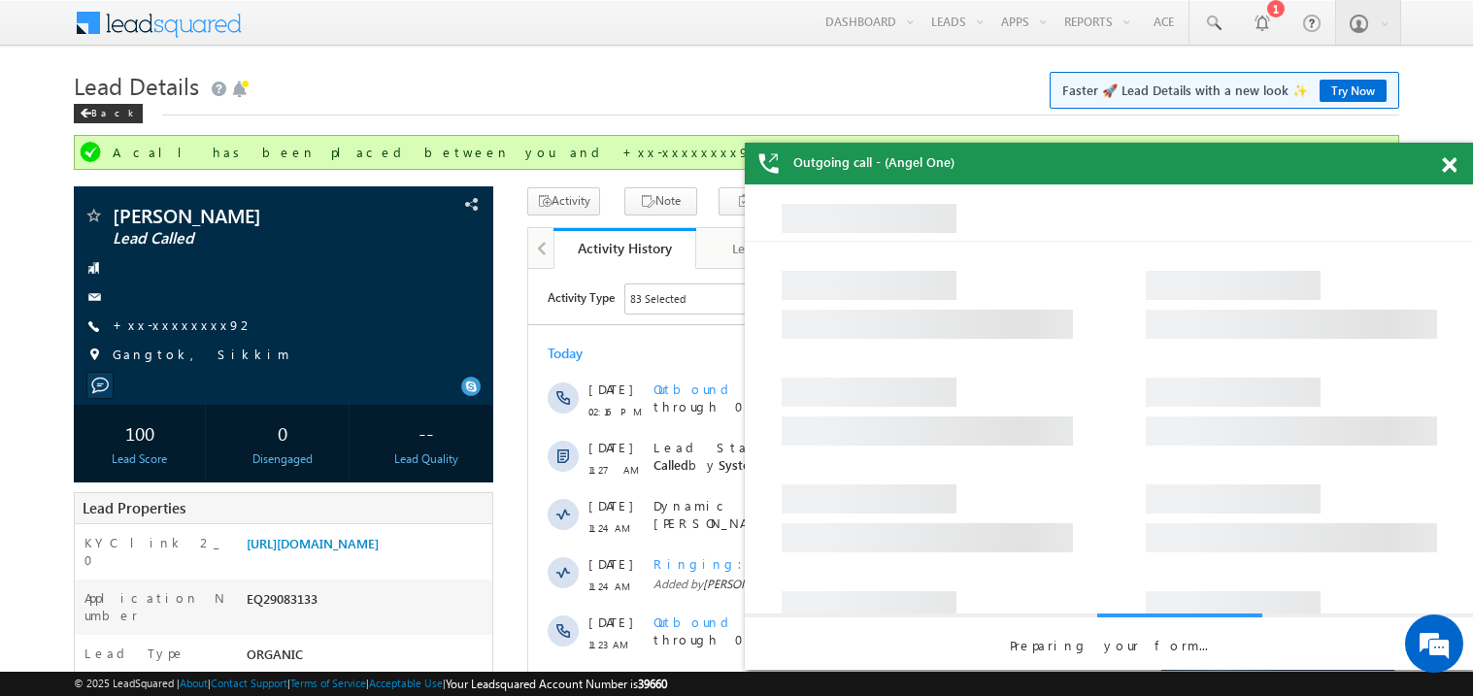
click at [1447, 161] on span at bounding box center [1448, 165] width 15 height 17
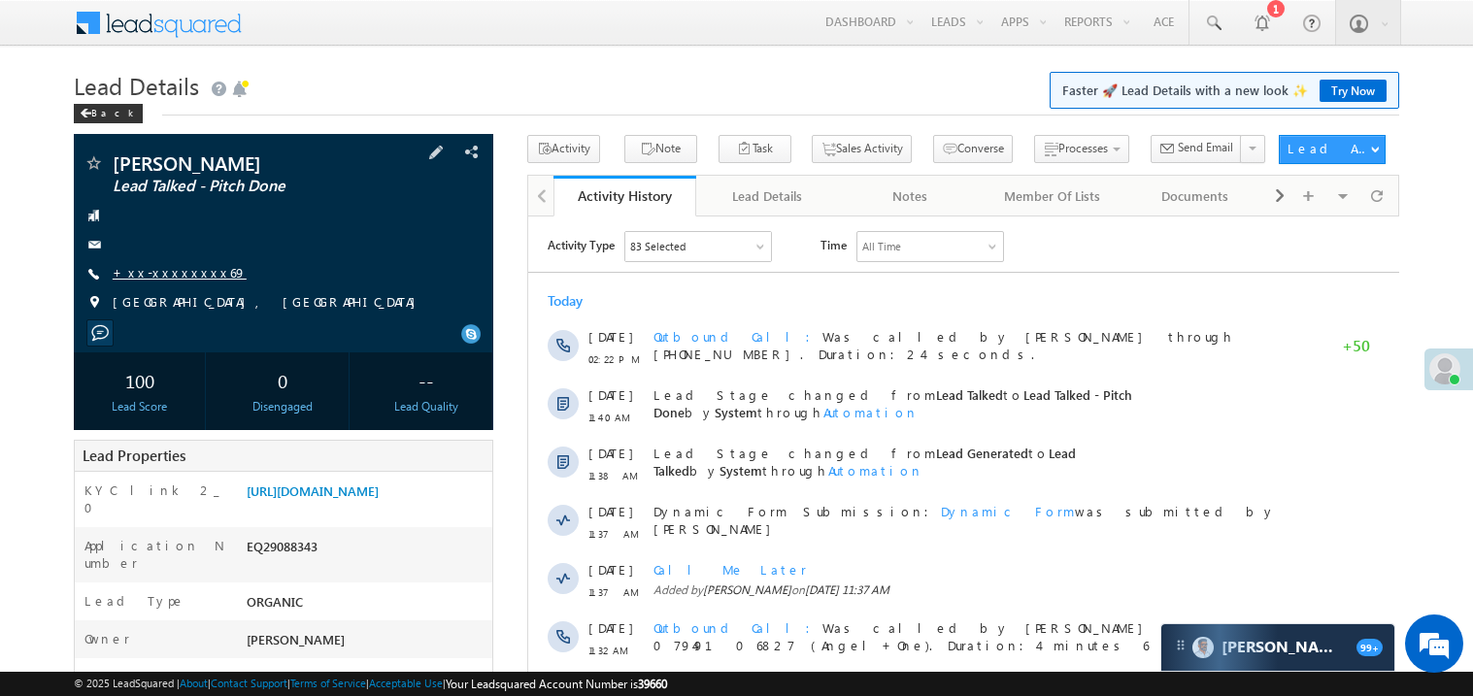
click at [188, 273] on link "+xx-xxxxxxxx69" at bounding box center [180, 272] width 134 height 17
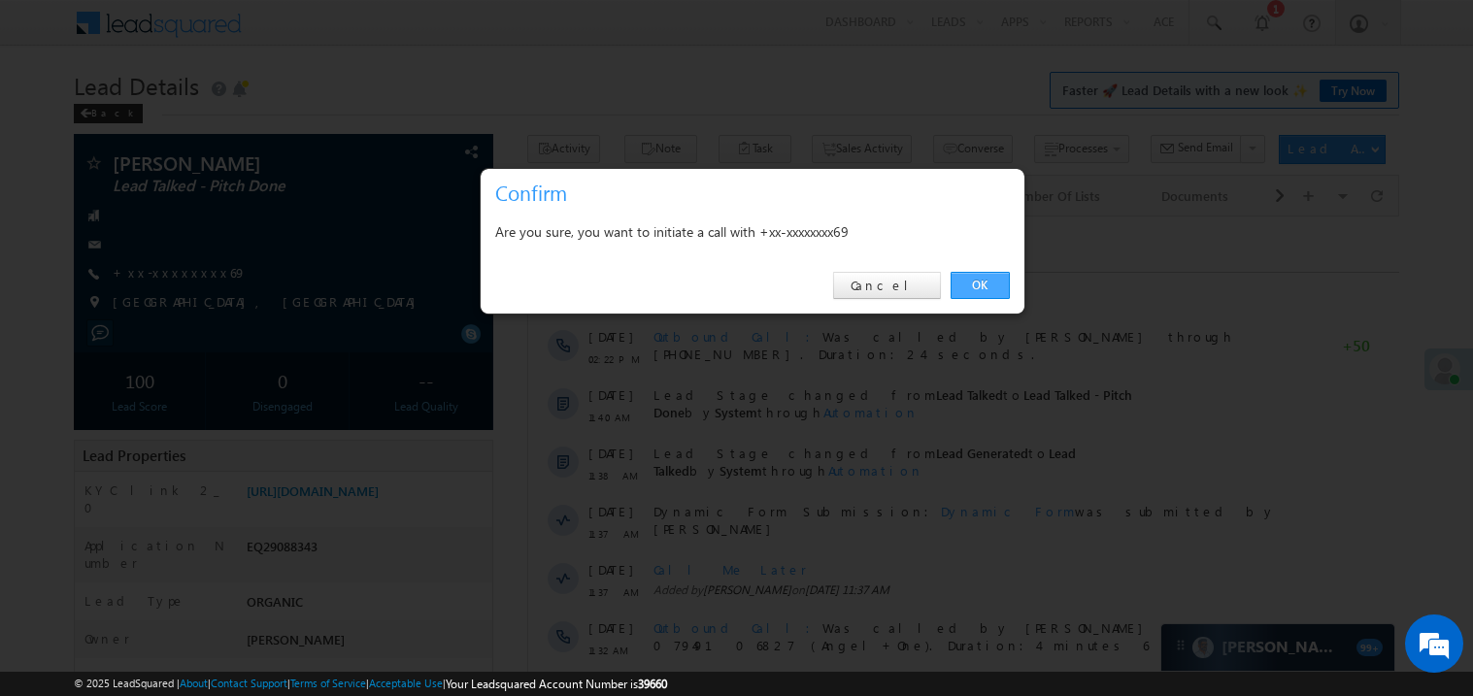
click at [977, 292] on link "OK" at bounding box center [979, 285] width 59 height 27
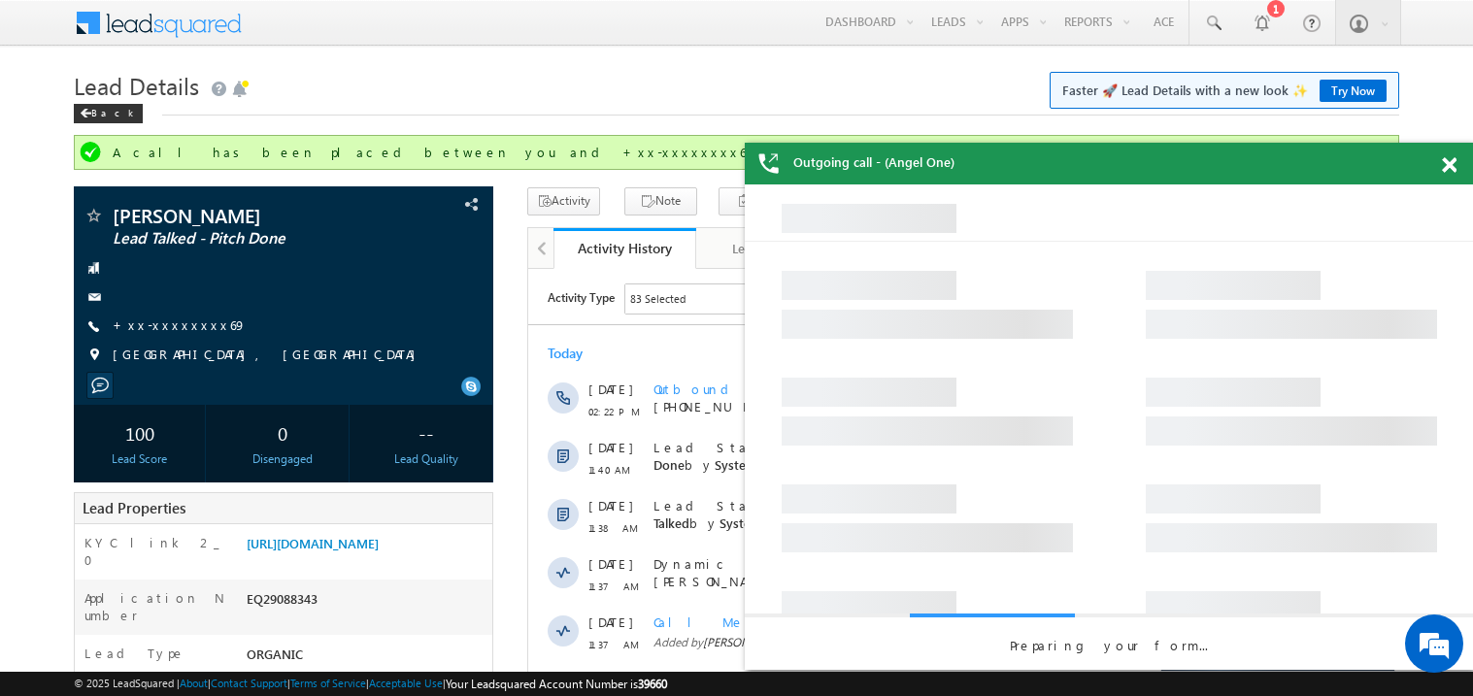
click at [1447, 162] on span at bounding box center [1448, 165] width 15 height 17
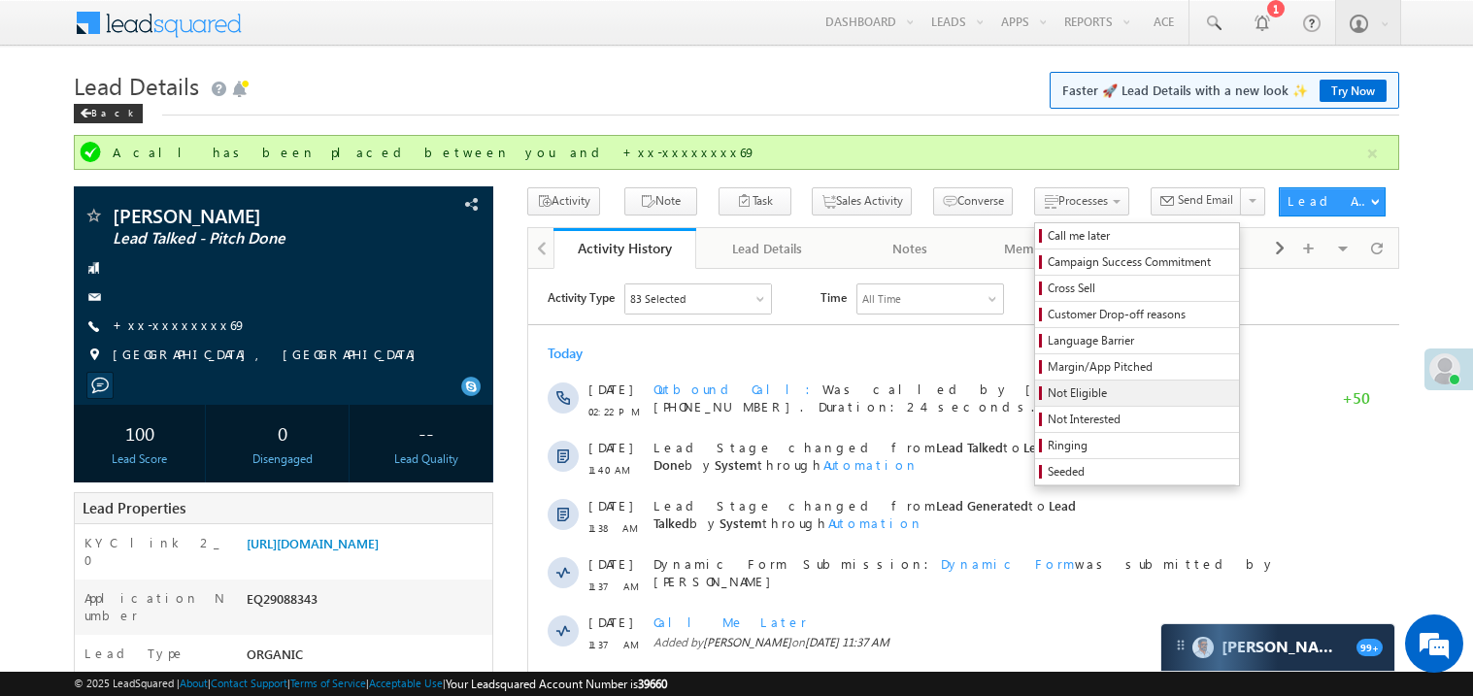
click at [1047, 394] on span "Not Eligible" at bounding box center [1139, 392] width 184 height 17
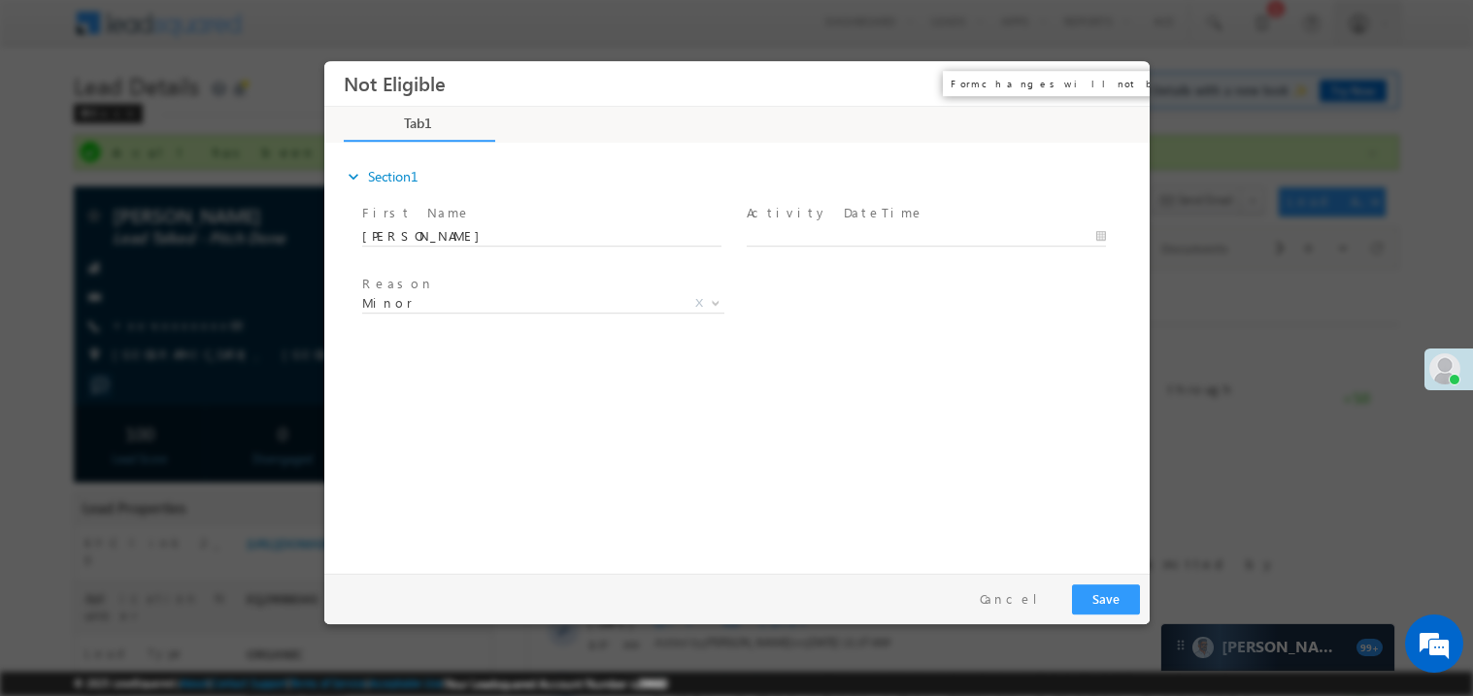
click at [1118, 84] on button "×" at bounding box center [1119, 83] width 33 height 36
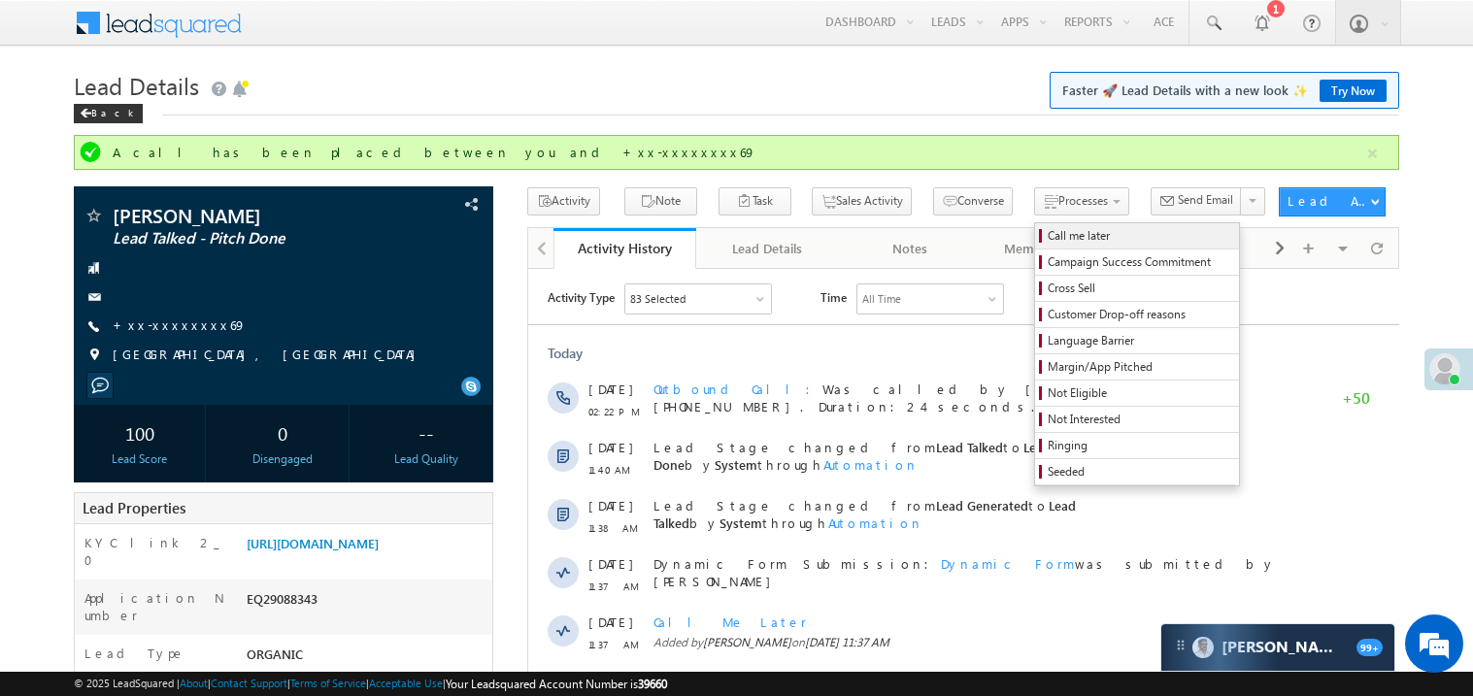
click at [1047, 234] on span "Call me later" at bounding box center [1139, 235] width 184 height 17
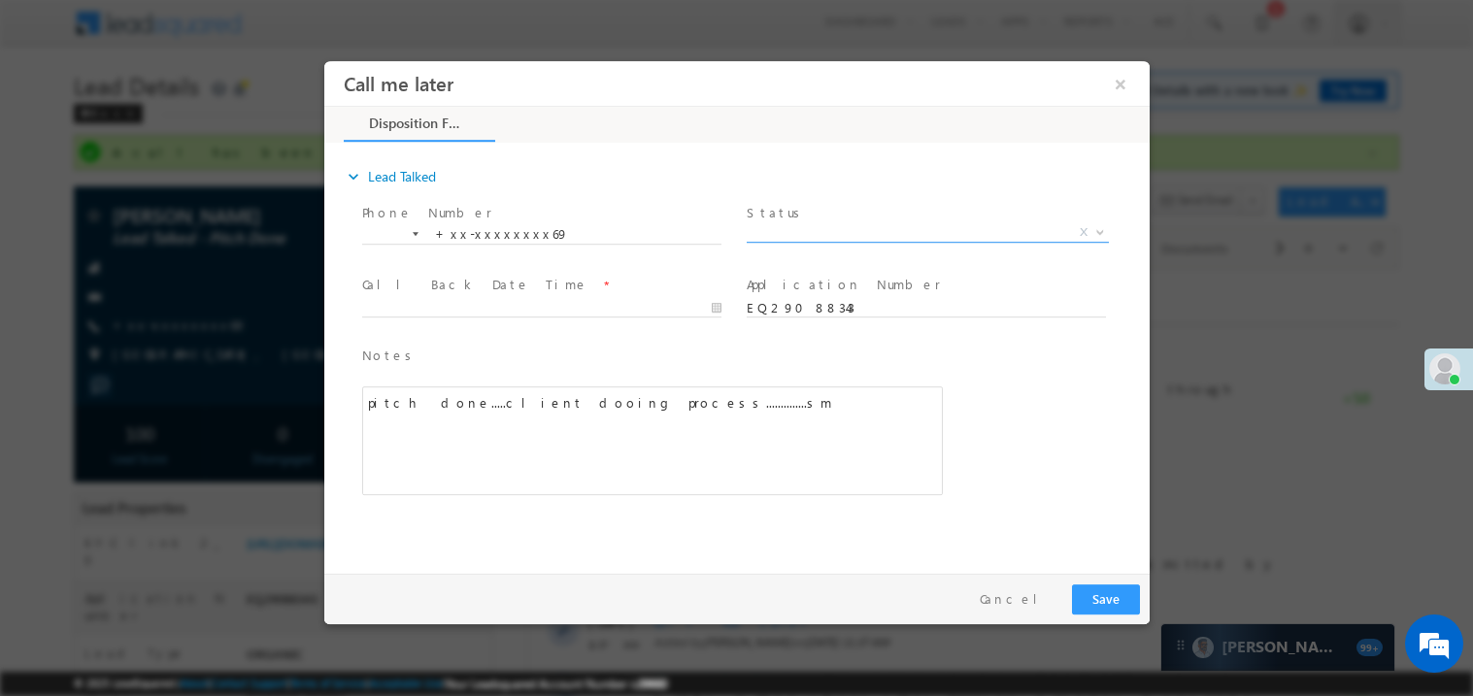
click at [774, 231] on span "X" at bounding box center [926, 231] width 362 height 19
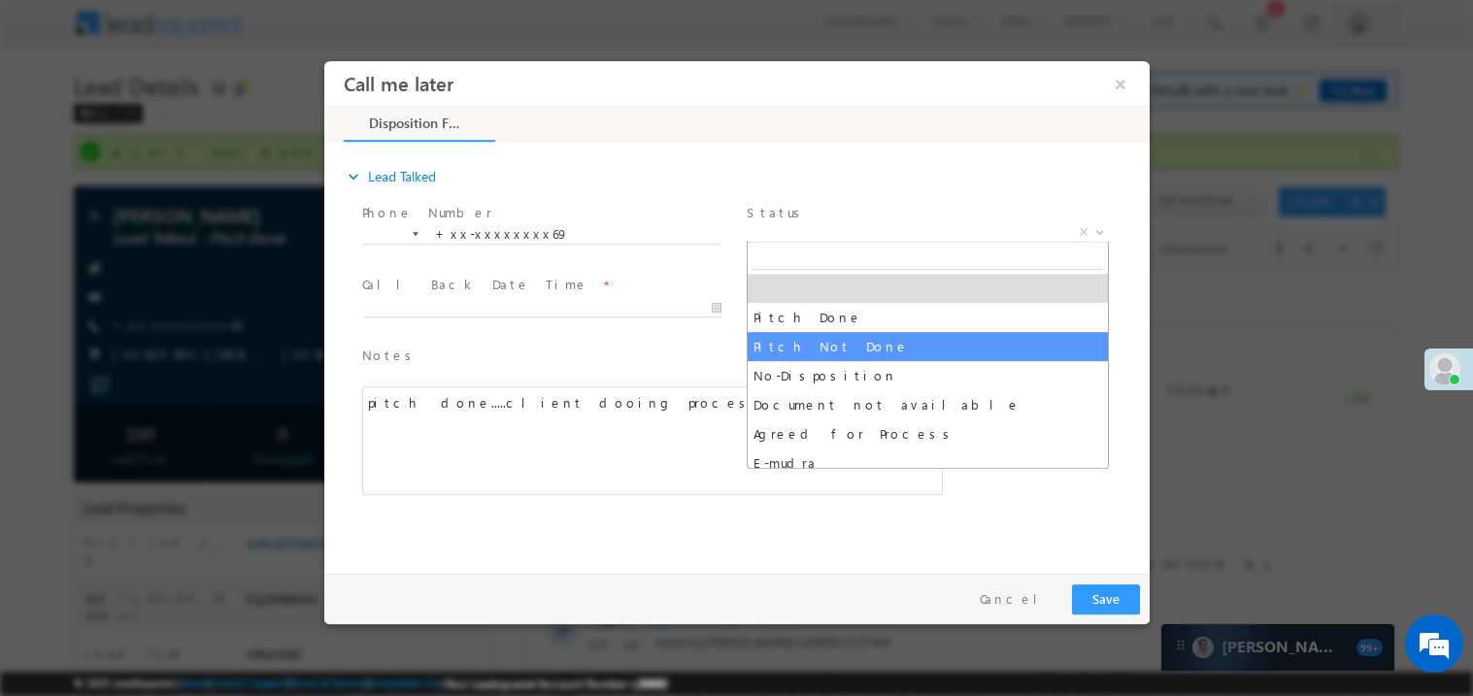
select select "Pitch Not Done"
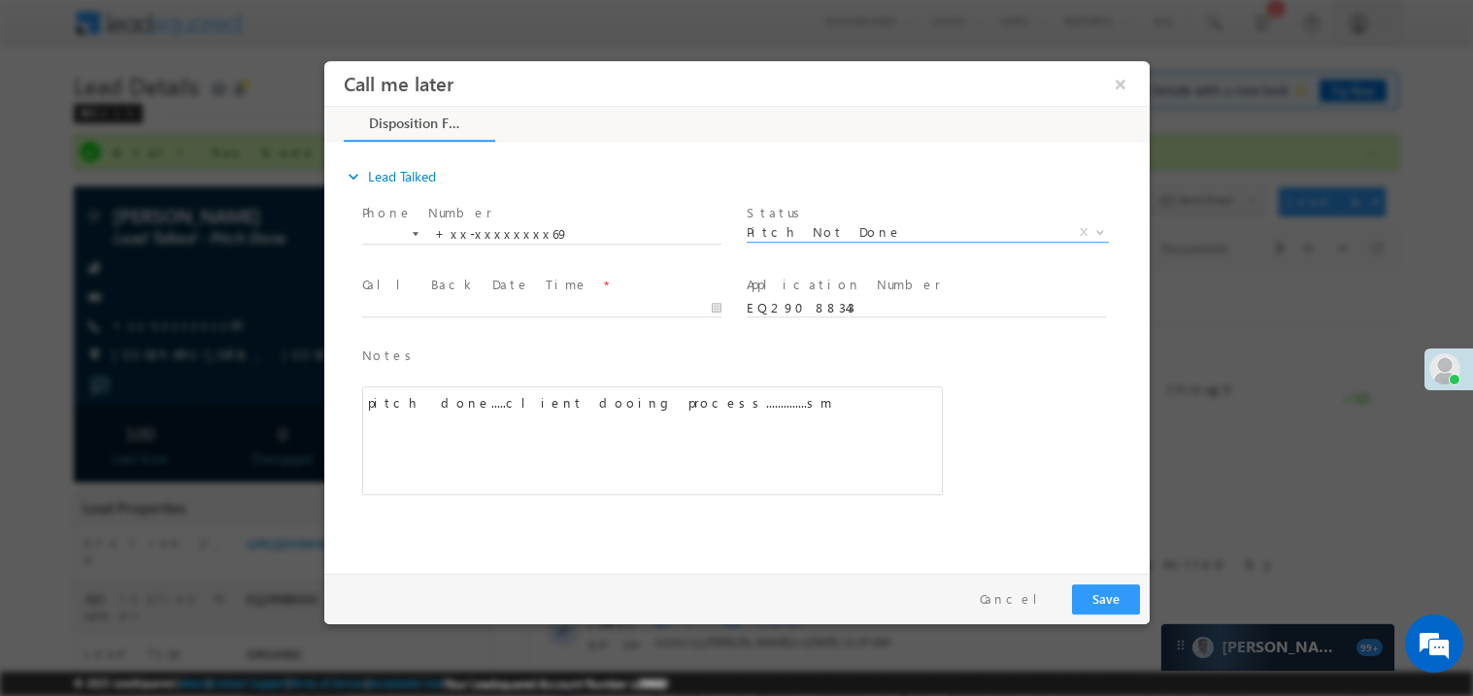
click at [429, 317] on span at bounding box center [540, 325] width 358 height 21
click at [418, 310] on body "Call me later ×" at bounding box center [735, 312] width 825 height 504
type input "09/17/25 6:46 PM"
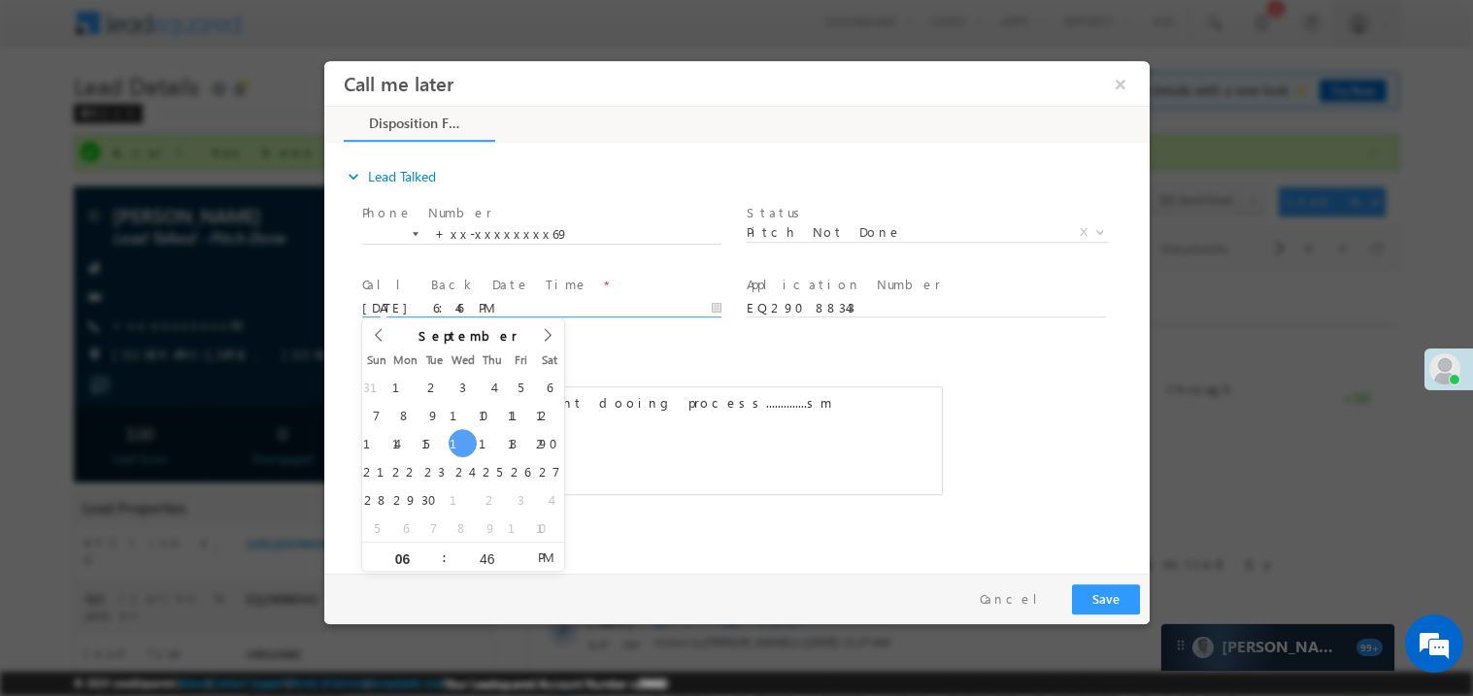
click at [731, 429] on div "pitch done.....client dooing process..............sm" at bounding box center [651, 439] width 580 height 109
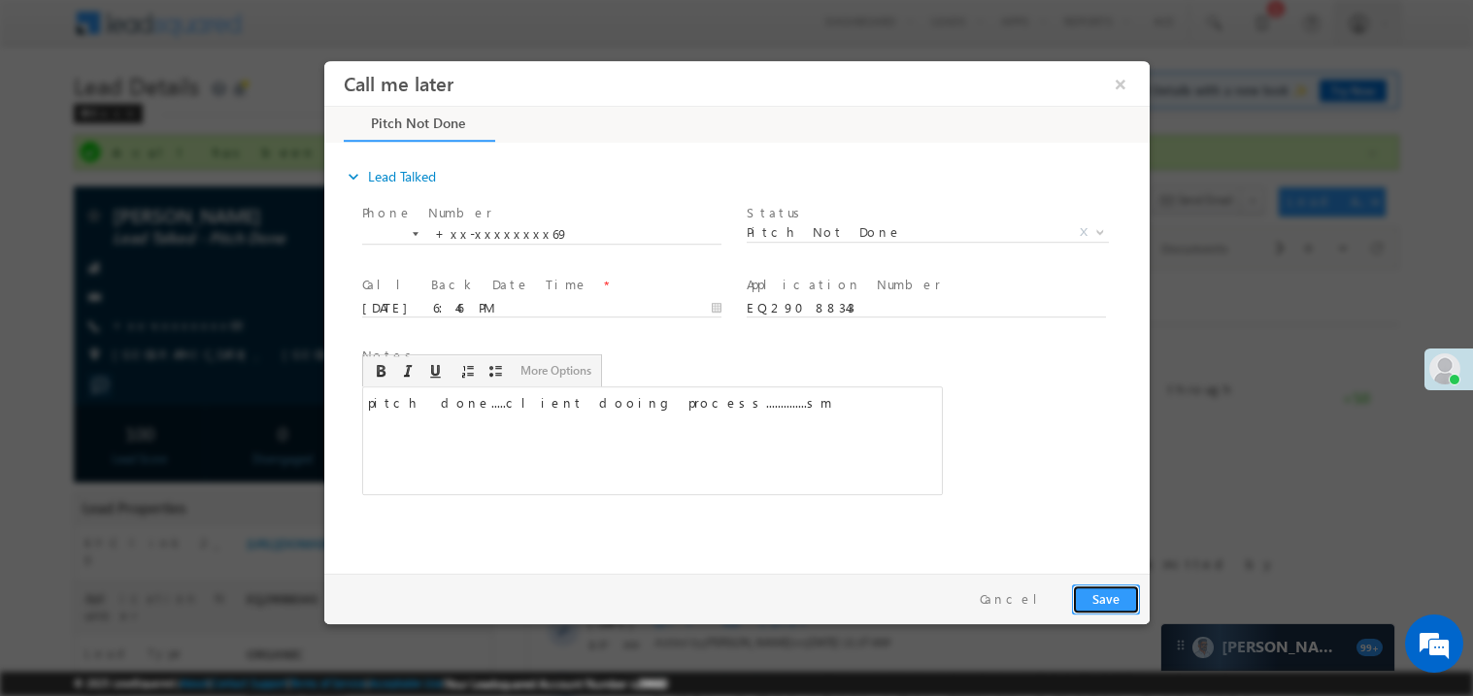
click at [1113, 597] on button "Save" at bounding box center [1105, 598] width 68 height 30
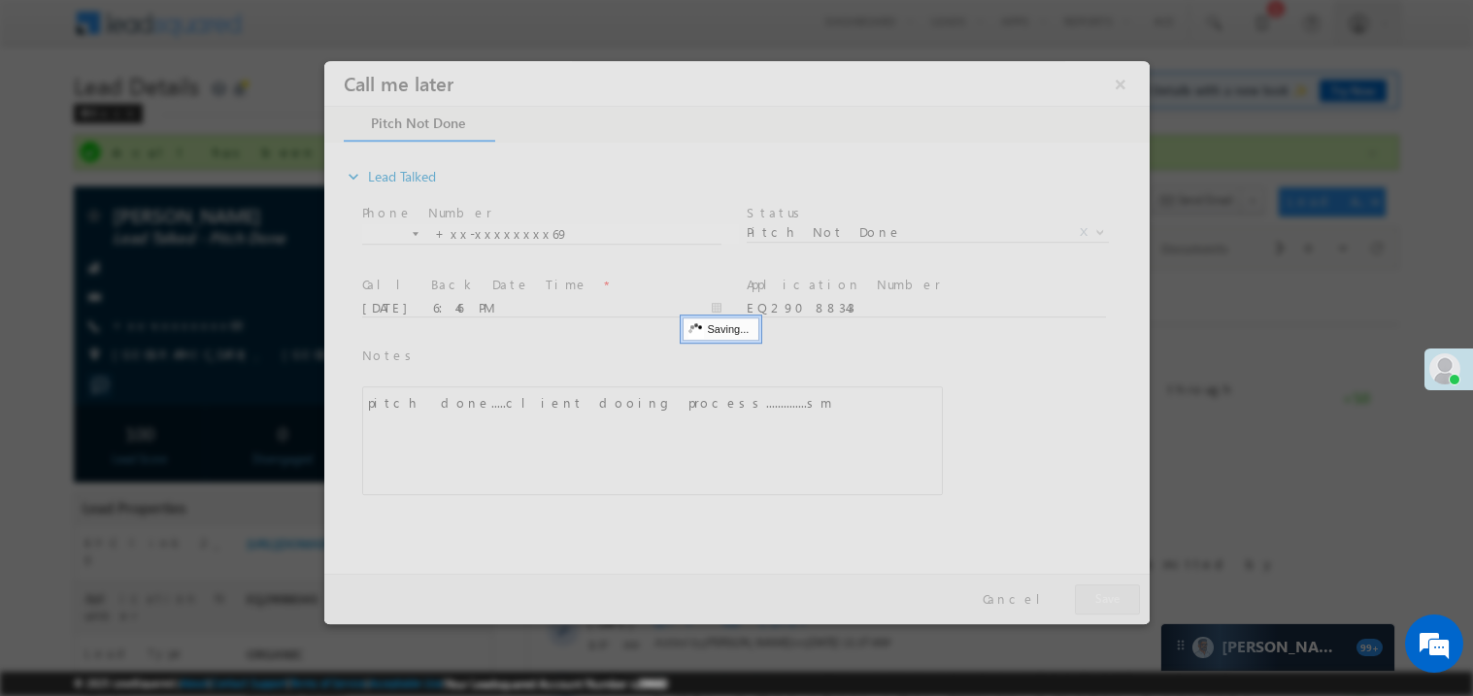
click at [1113, 597] on div at bounding box center [735, 341] width 825 height 563
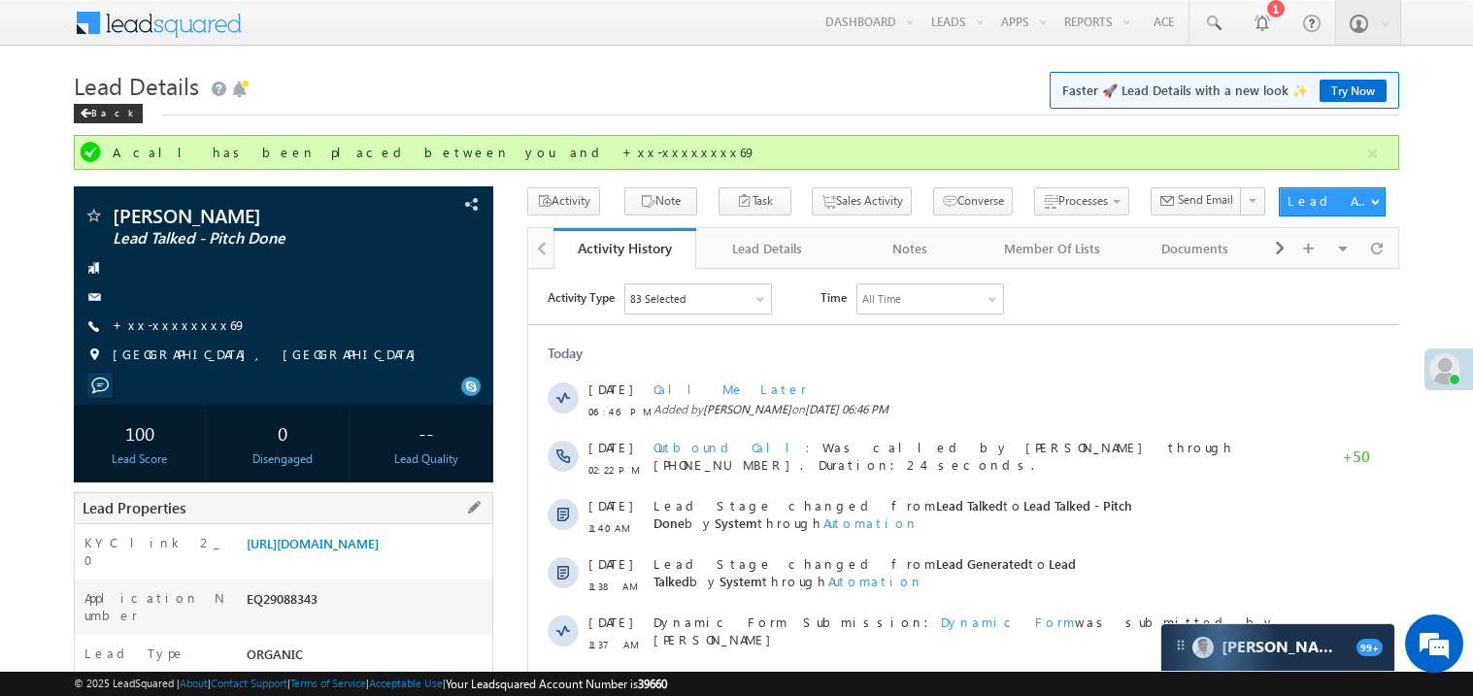
click at [278, 616] on div "EQ29088343" at bounding box center [367, 602] width 250 height 27
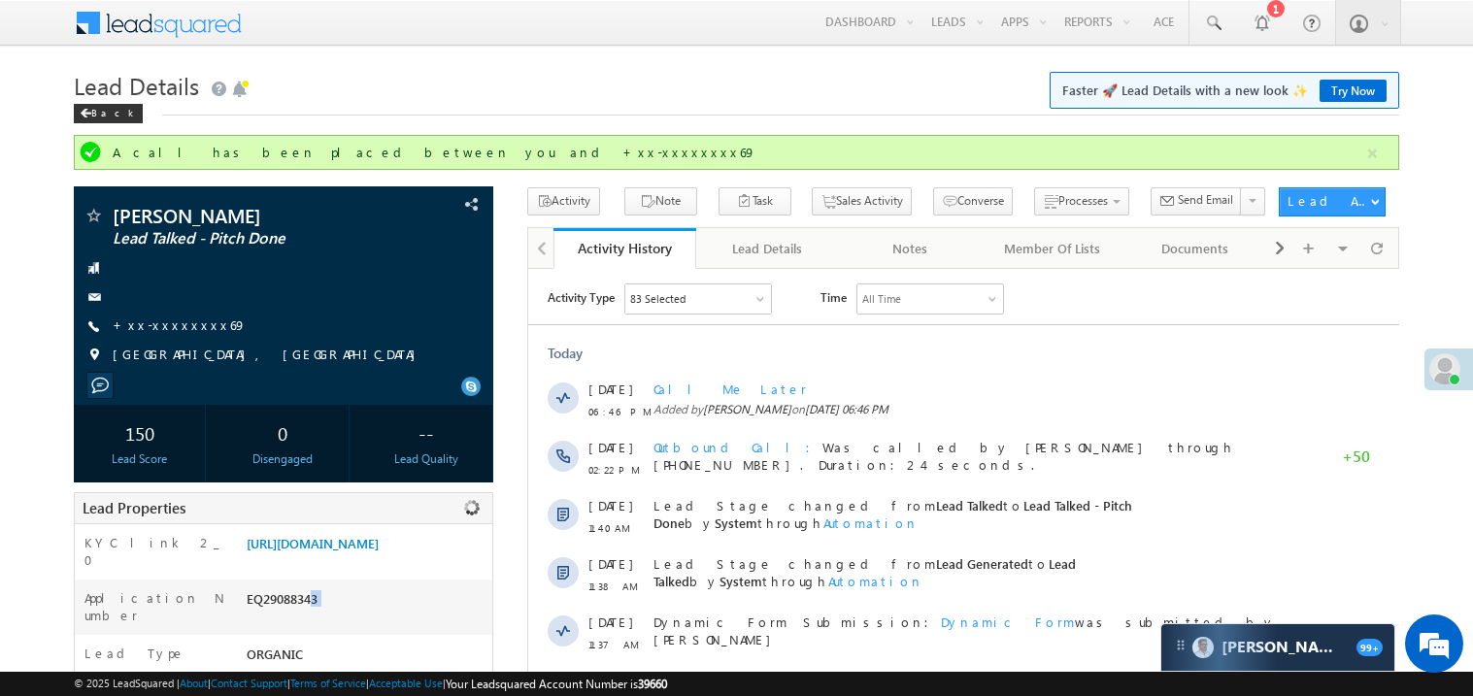
copy div "EQ29088343"
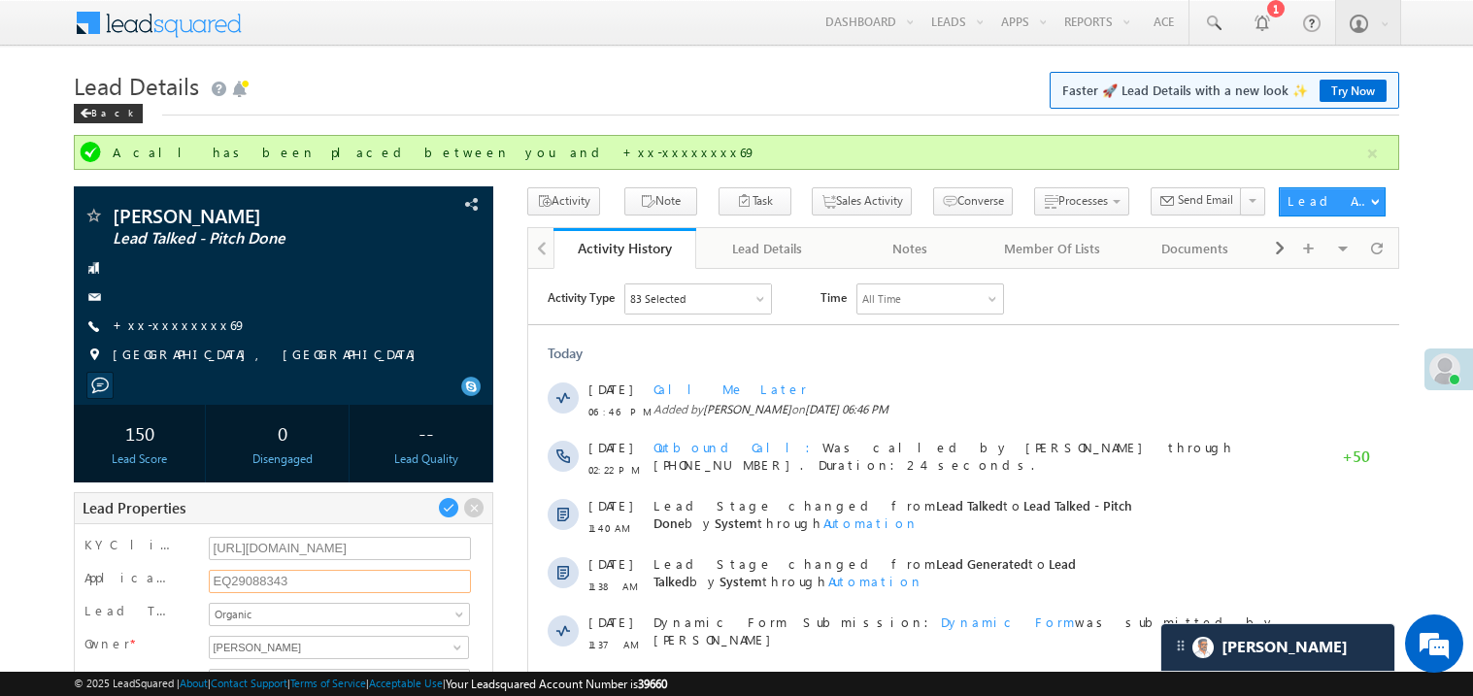
click at [254, 580] on input "EQ29088343" at bounding box center [340, 581] width 263 height 23
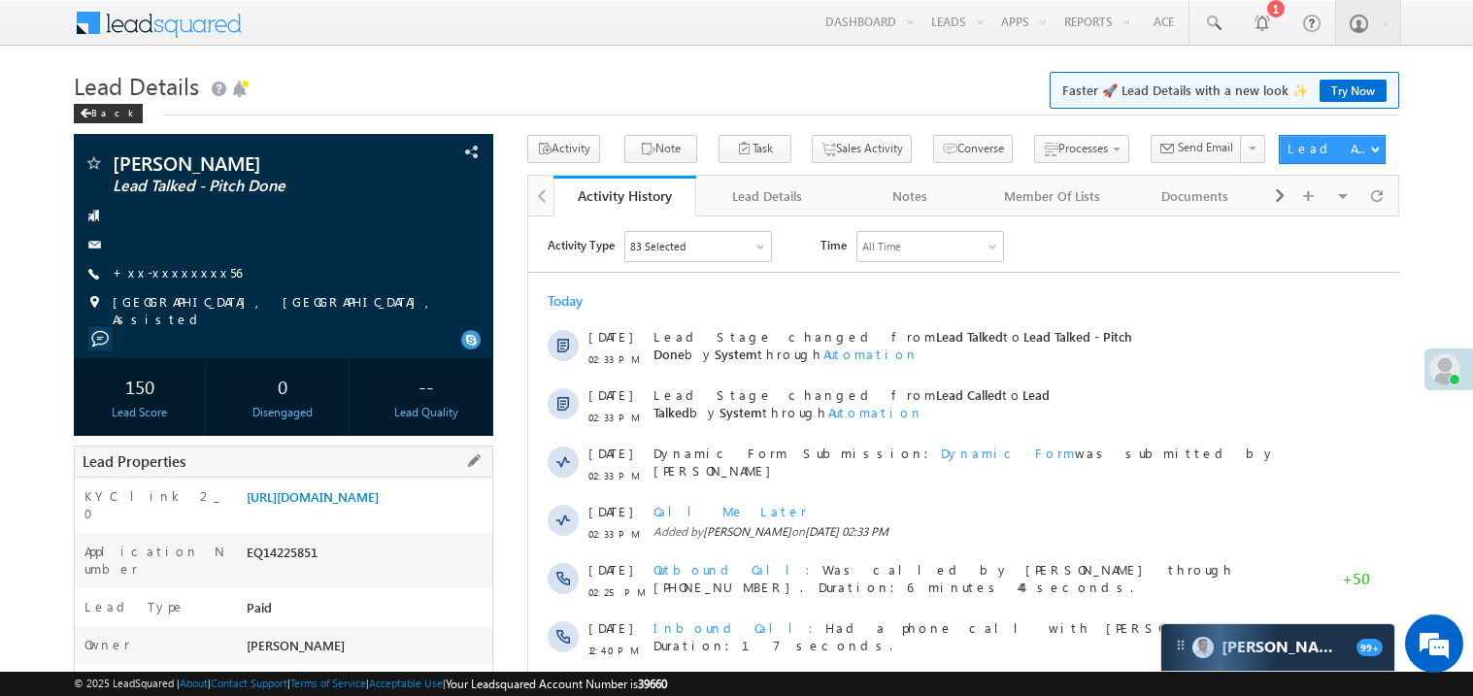
click at [288, 563] on div "EQ14225851" at bounding box center [367, 556] width 250 height 27
copy div "EQ14225851"
click at [288, 563] on div "EQ14225851" at bounding box center [367, 556] width 250 height 27
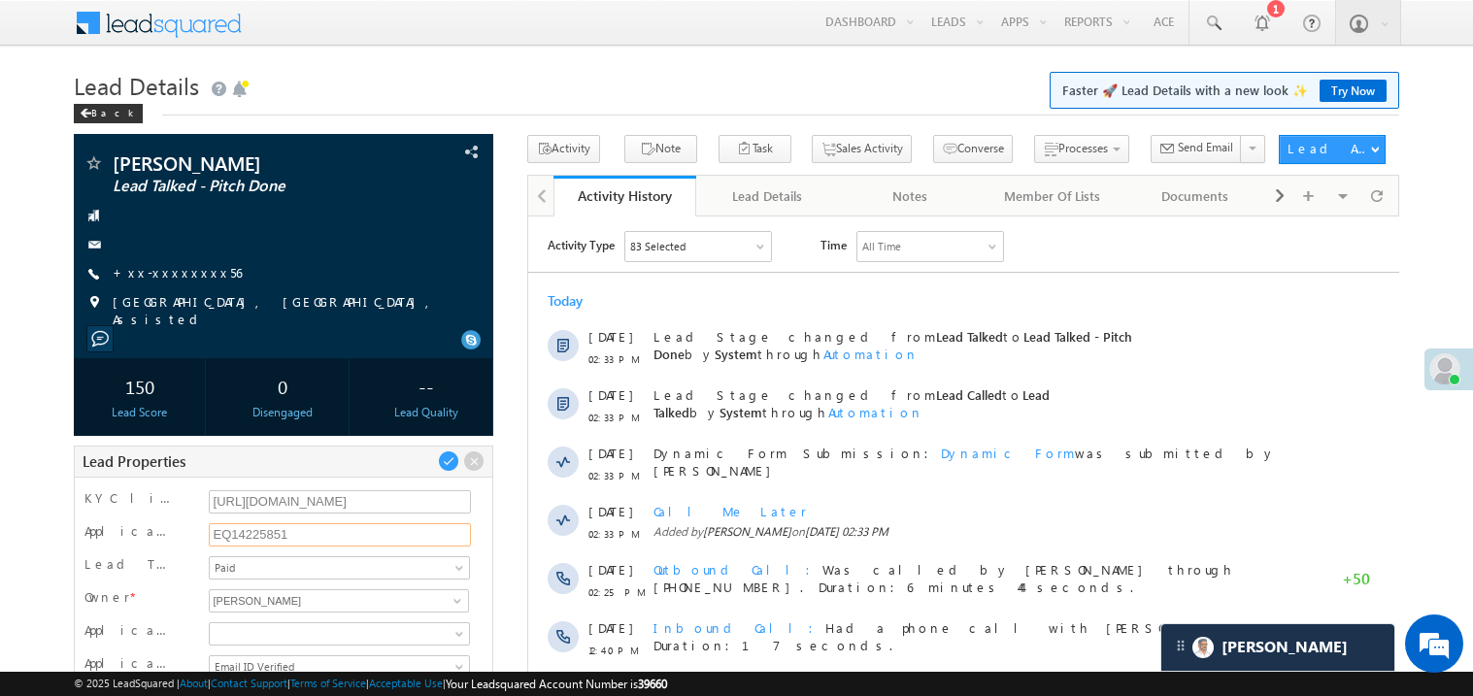
click at [256, 528] on input "EQ14225851" at bounding box center [340, 534] width 263 height 23
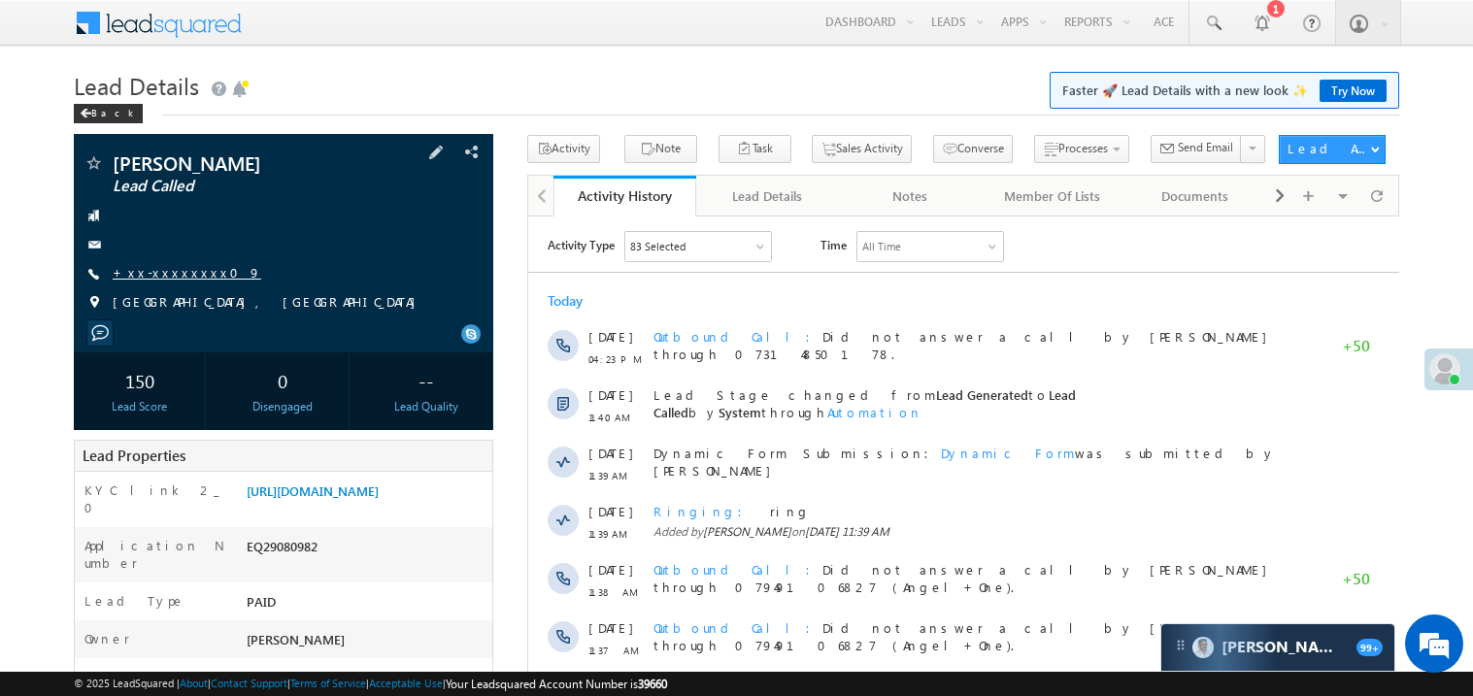
click at [182, 277] on link "+xx-xxxxxxxx09" at bounding box center [187, 272] width 149 height 17
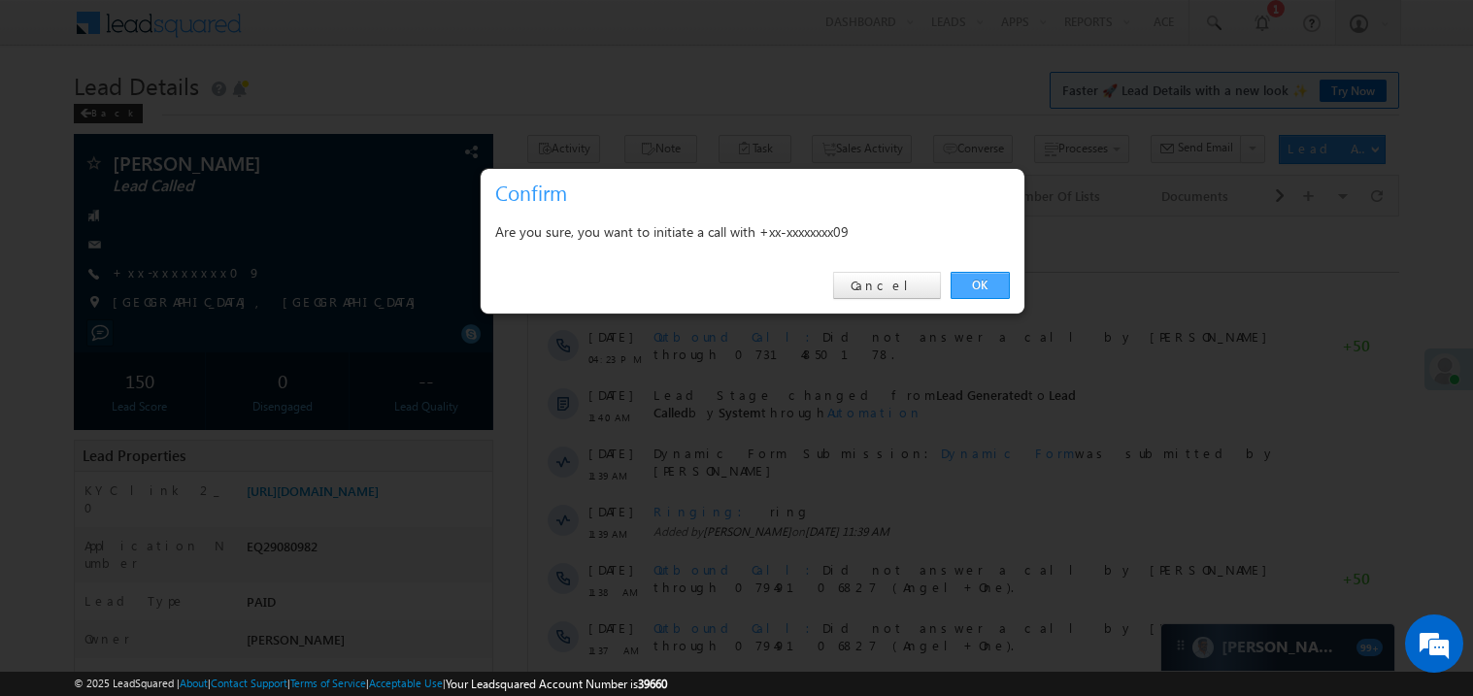
click at [978, 282] on link "OK" at bounding box center [979, 285] width 59 height 27
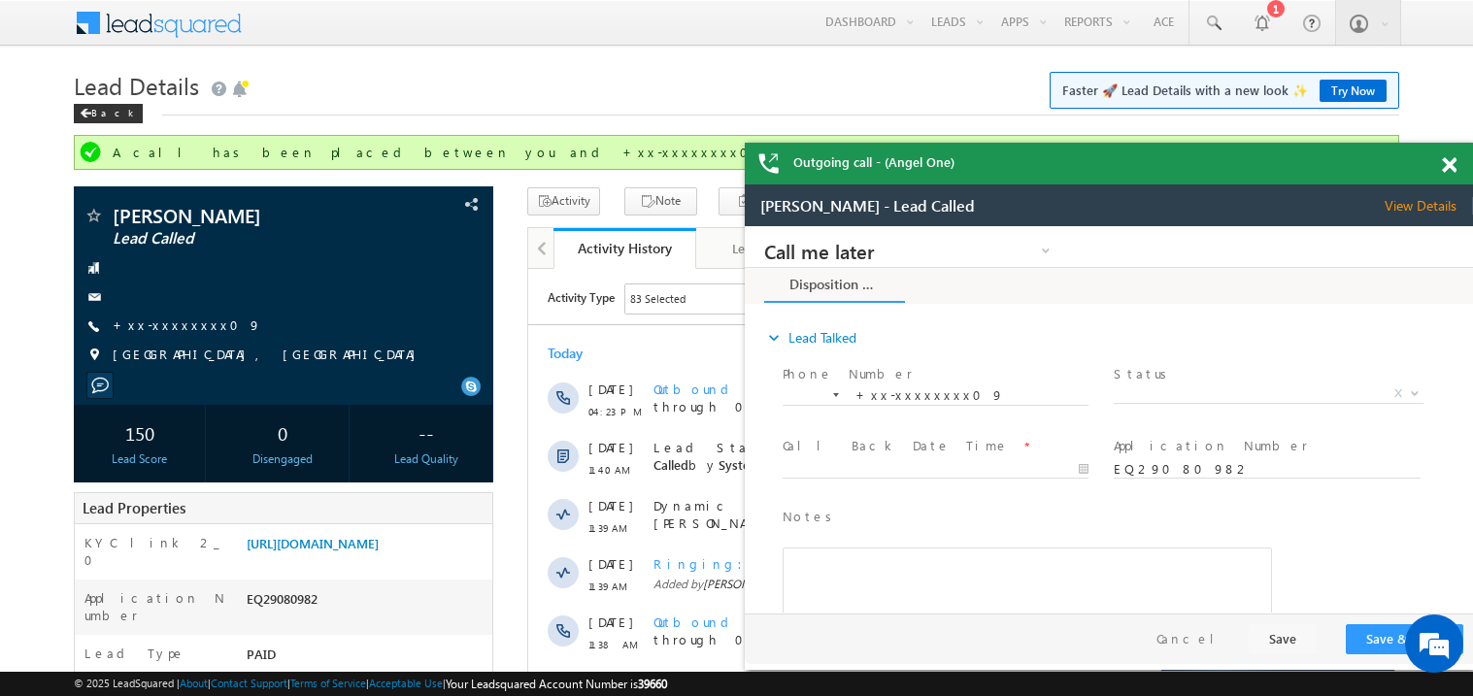
click at [1453, 164] on span at bounding box center [1448, 165] width 15 height 17
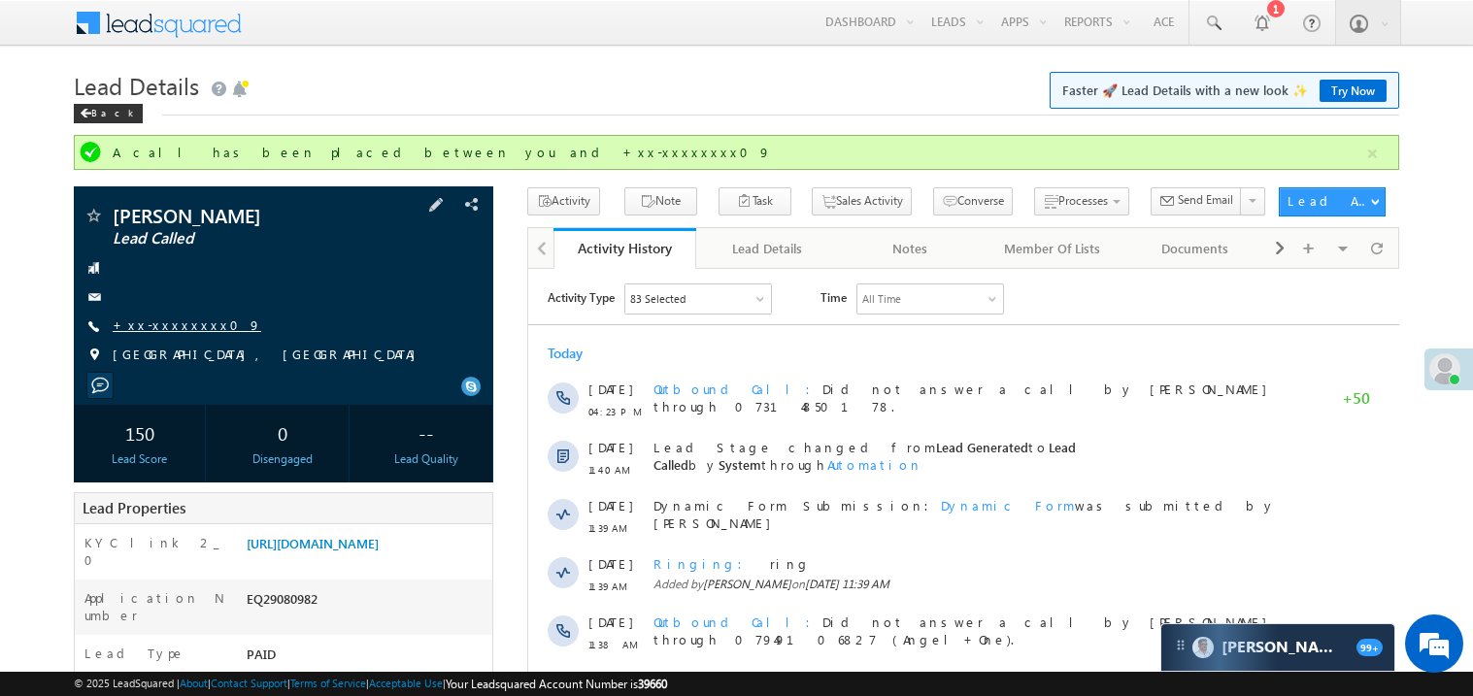
click at [197, 321] on link "+xx-xxxxxxxx09" at bounding box center [187, 324] width 149 height 17
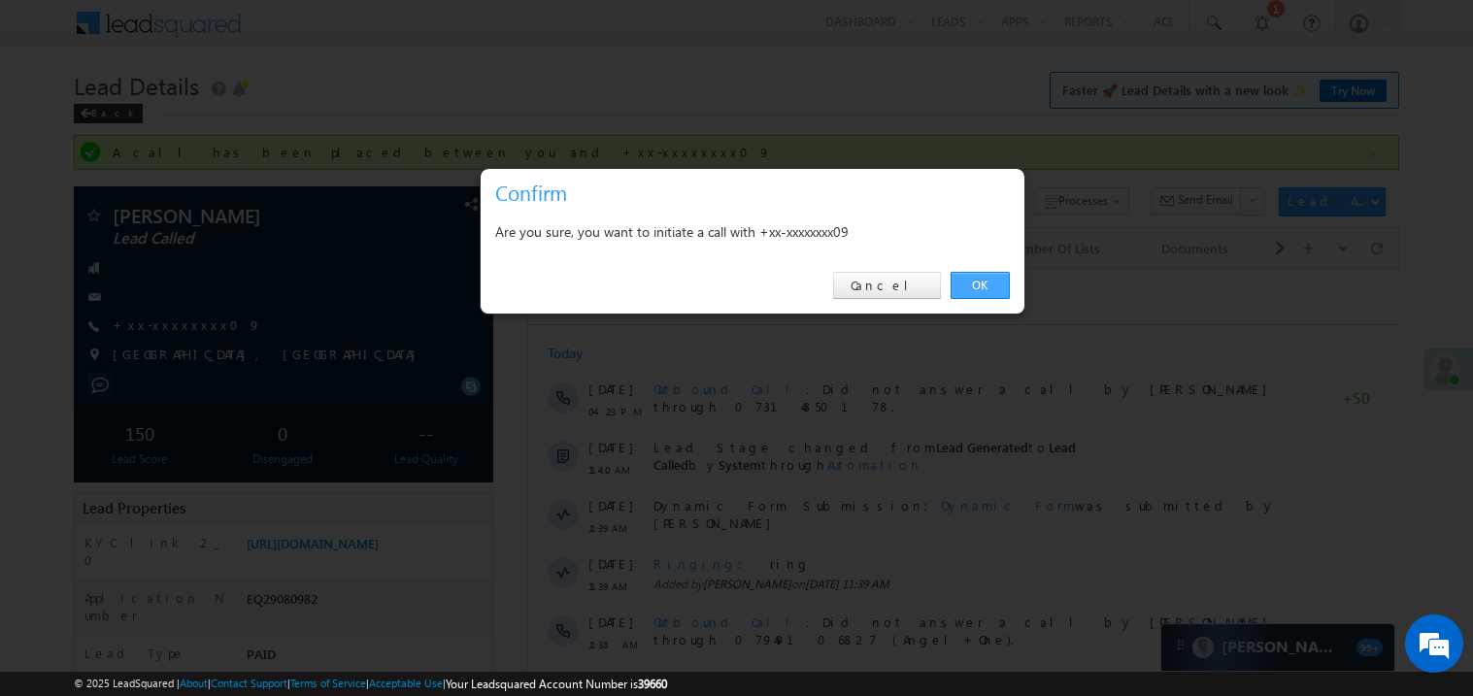
click at [975, 285] on link "OK" at bounding box center [979, 285] width 59 height 27
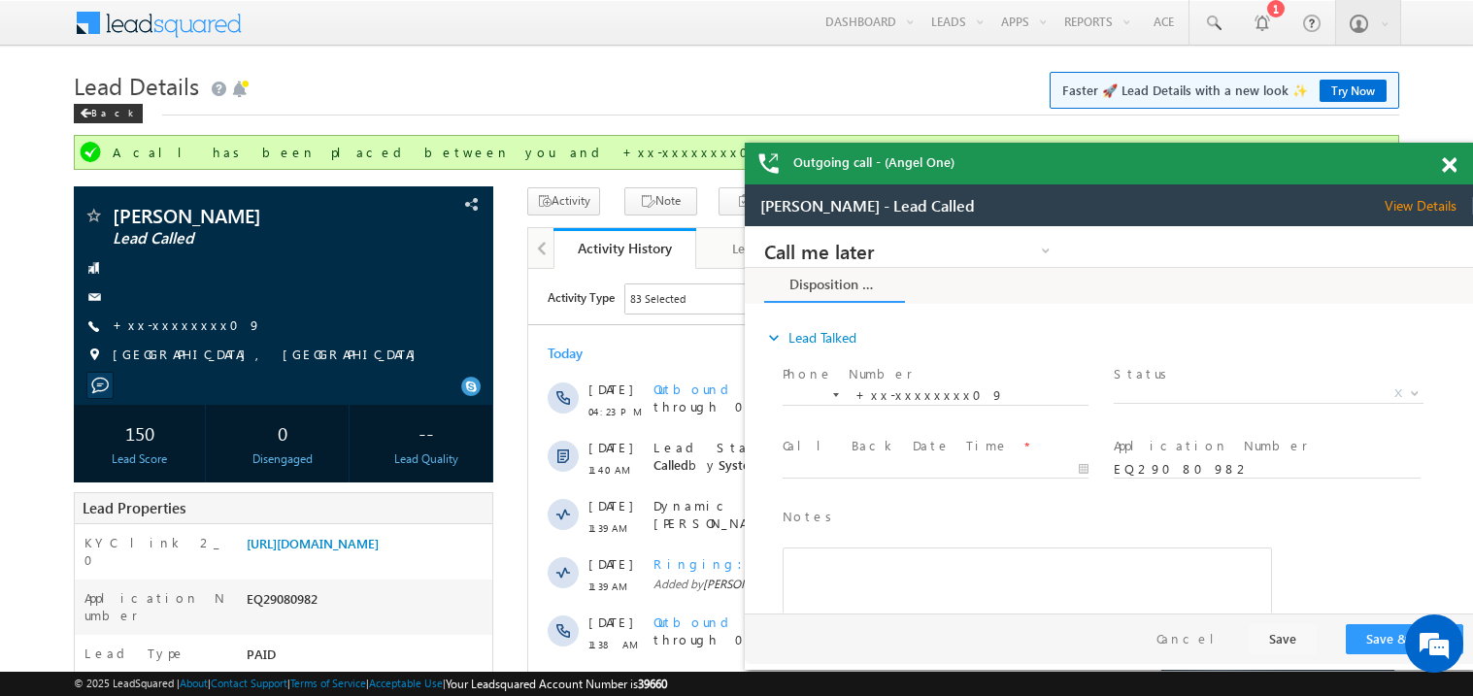
click at [1453, 167] on span at bounding box center [1448, 165] width 15 height 17
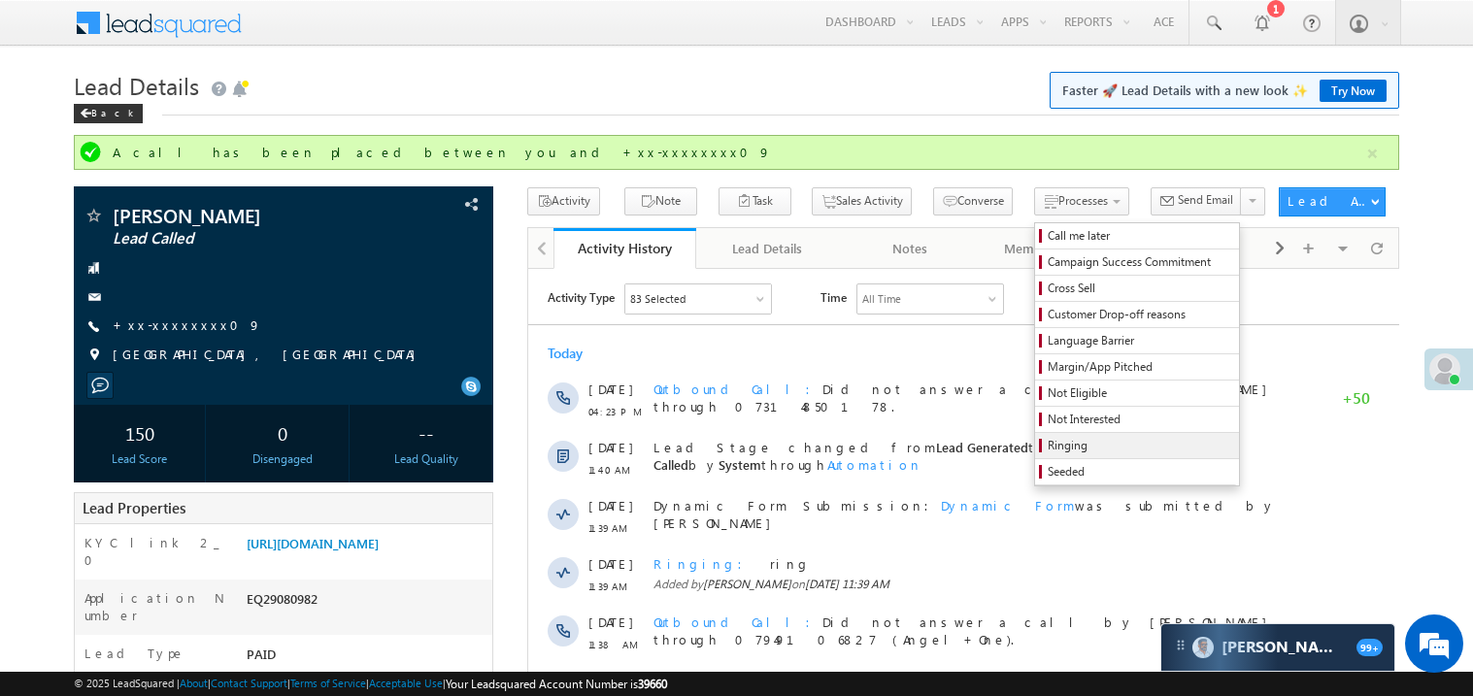
click at [1047, 448] on span "Ringing" at bounding box center [1139, 445] width 184 height 17
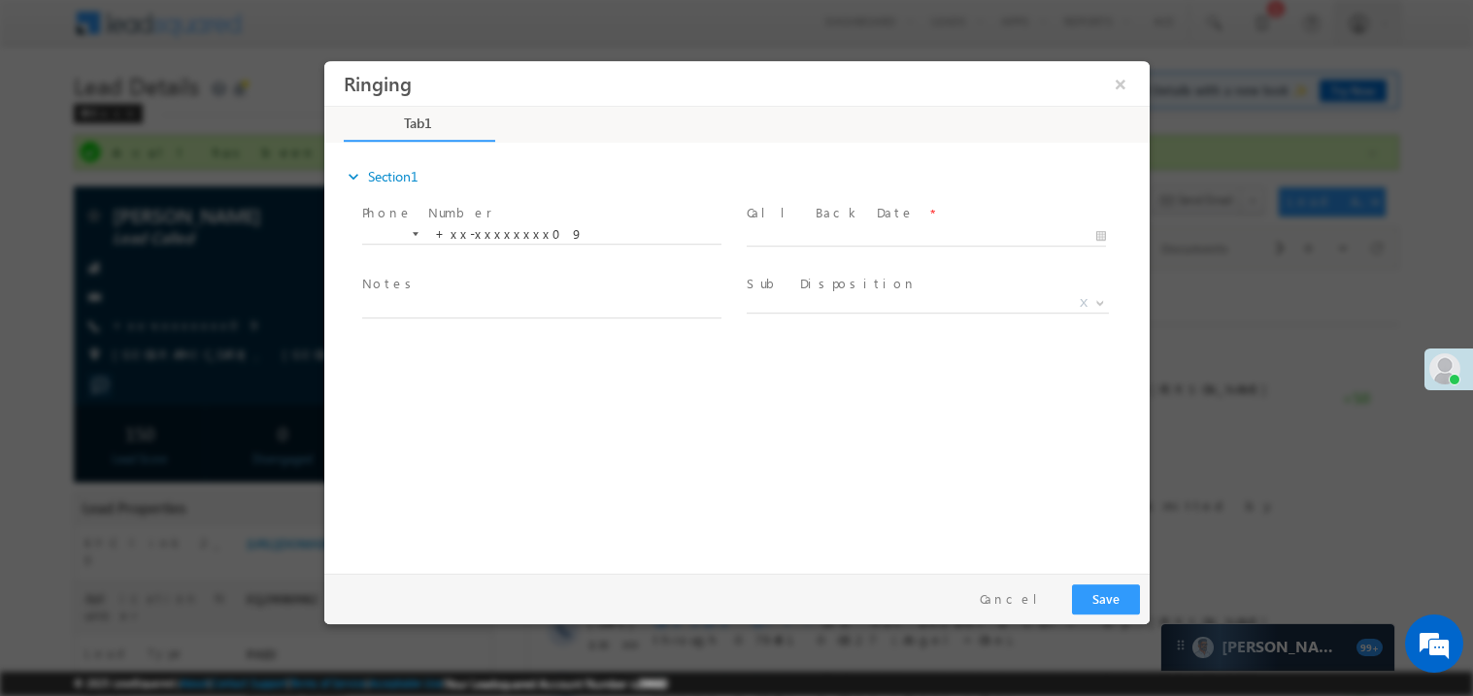
click at [453, 316] on span at bounding box center [540, 326] width 358 height 21
click at [439, 306] on textarea at bounding box center [540, 306] width 359 height 22
type textarea "ring"
click at [792, 307] on span "X" at bounding box center [926, 302] width 362 height 19
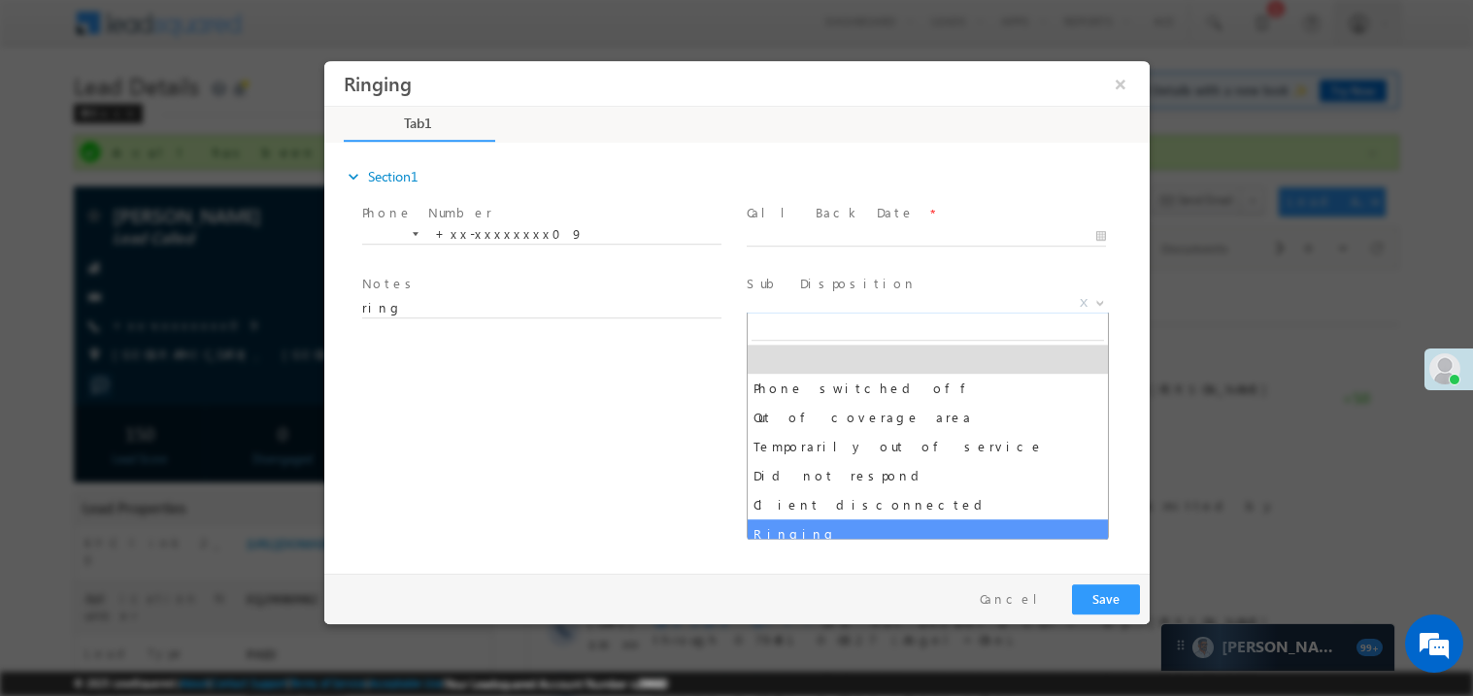
select select "Ringing"
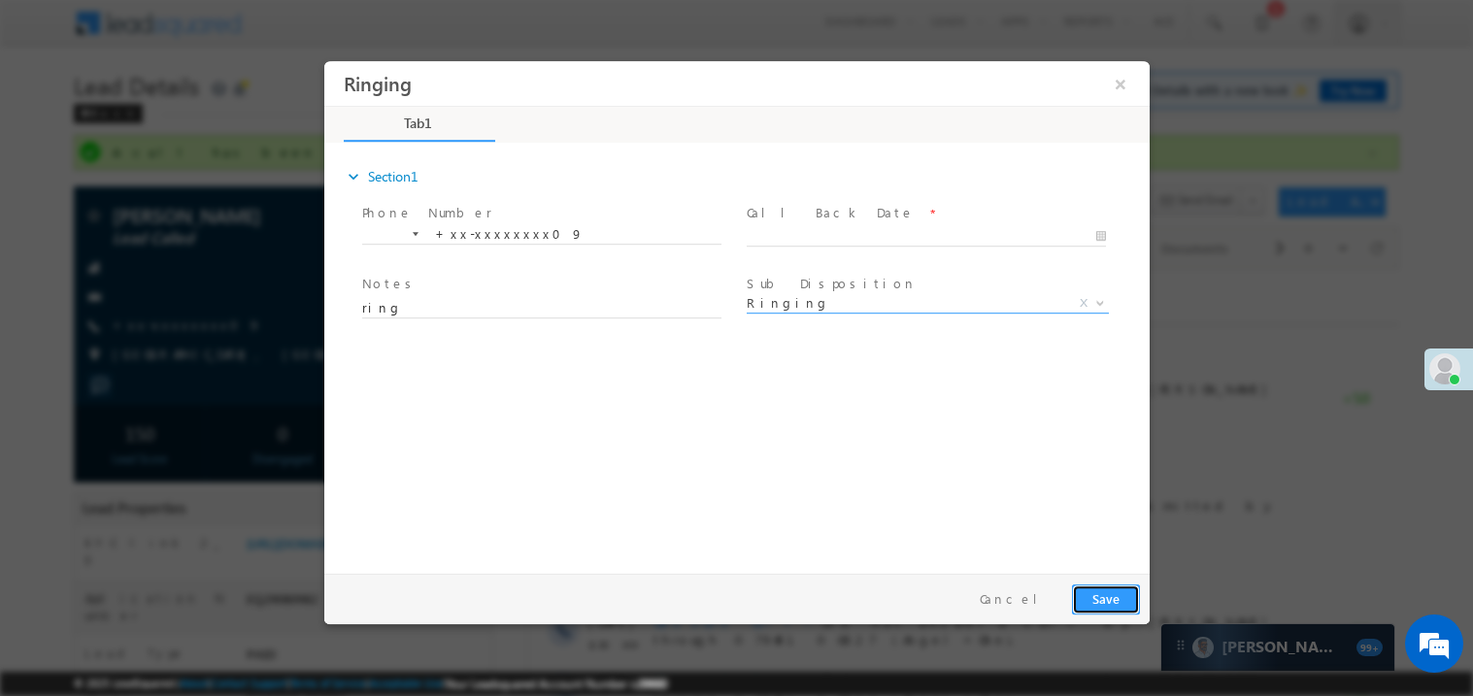
click at [1114, 607] on button "Save" at bounding box center [1105, 598] width 68 height 30
click at [776, 239] on body "Ringing ×" at bounding box center [735, 312] width 825 height 504
type input "09/17/25 6:56 PM"
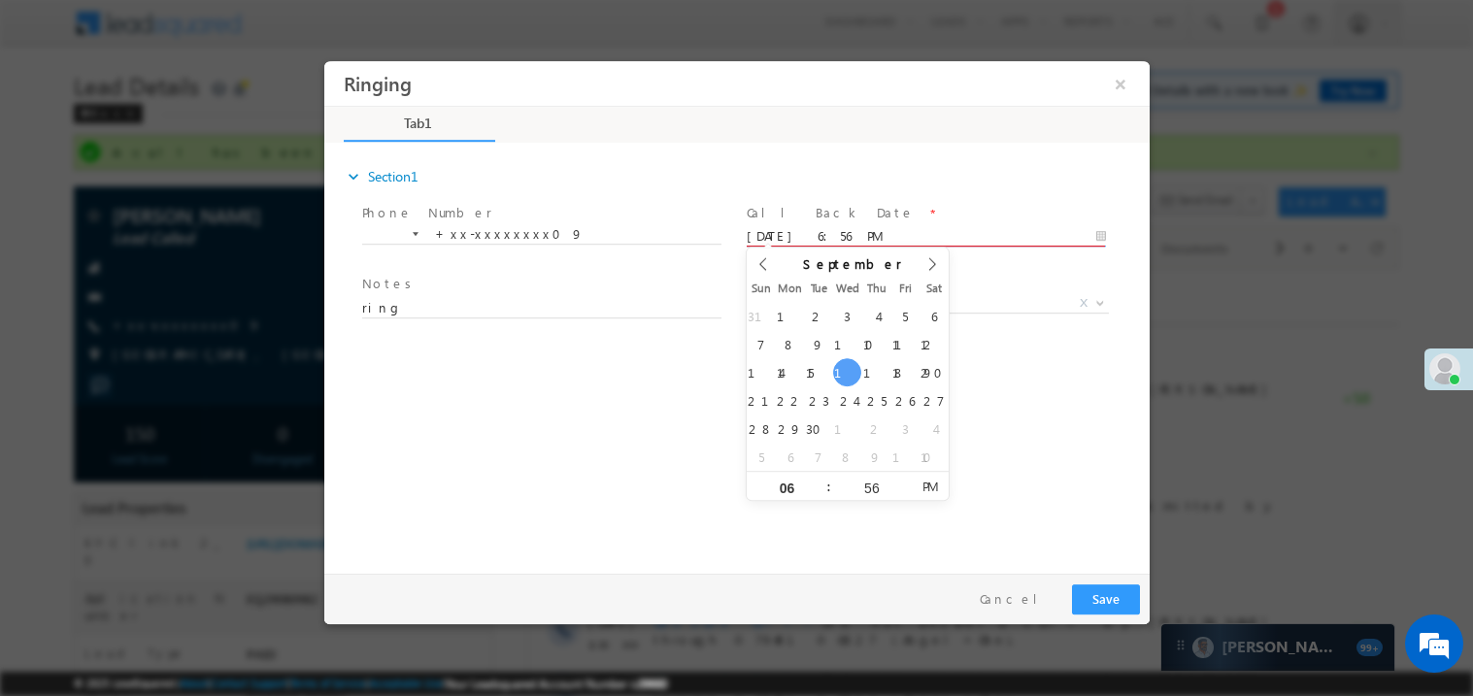
click at [776, 239] on input "09/17/25 6:56 PM" at bounding box center [924, 235] width 359 height 19
click at [620, 383] on div "expand_more Section1 Phone Number *" at bounding box center [740, 354] width 815 height 419
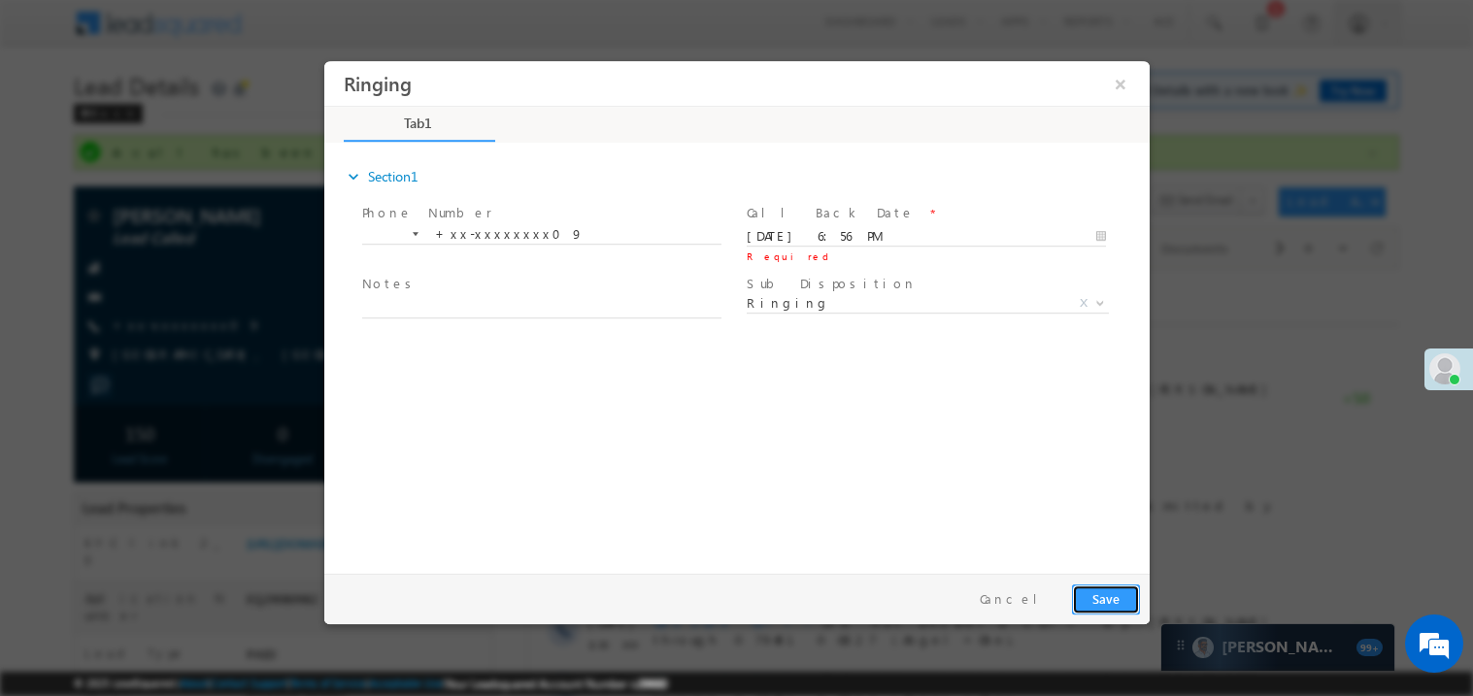
click at [1094, 595] on button "Save" at bounding box center [1105, 598] width 68 height 30
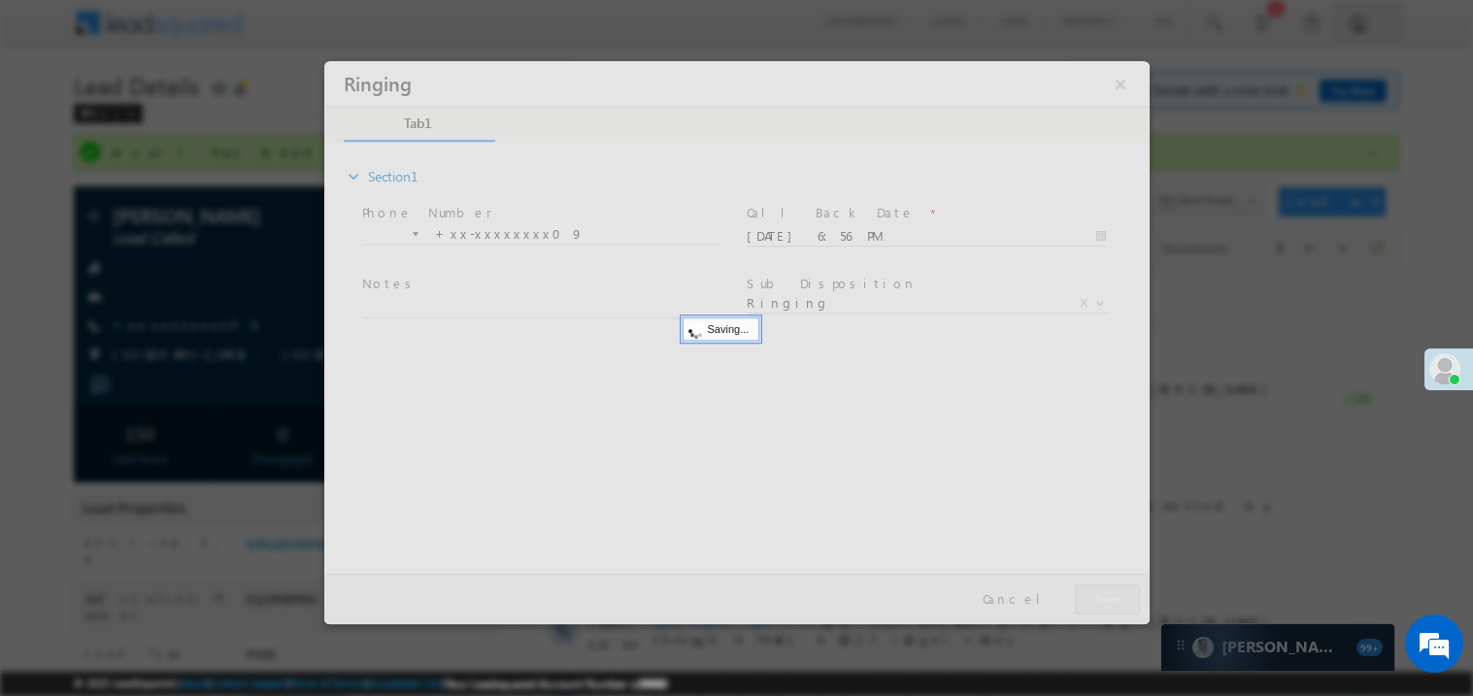
click at [1094, 595] on div at bounding box center [735, 341] width 825 height 563
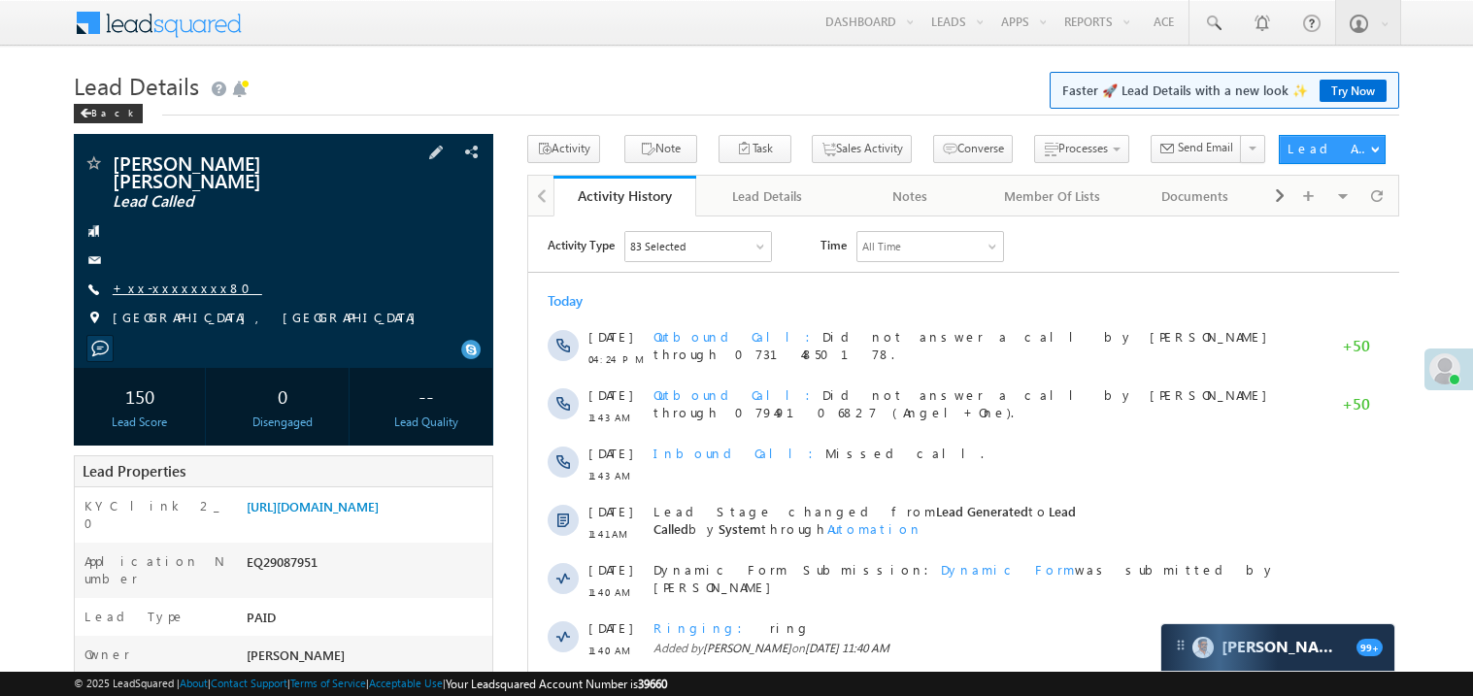
click at [175, 280] on link "+xx-xxxxxxxx80" at bounding box center [187, 288] width 149 height 17
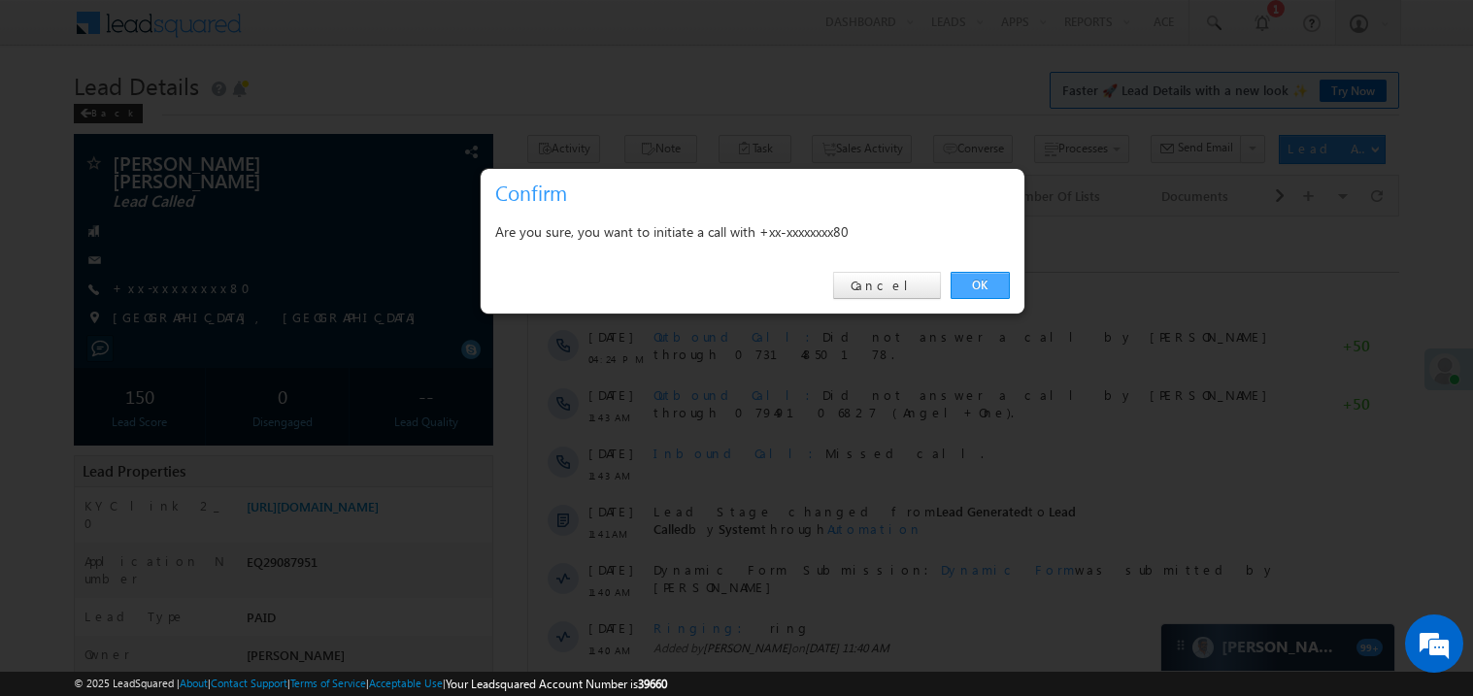
click at [980, 280] on link "OK" at bounding box center [979, 285] width 59 height 27
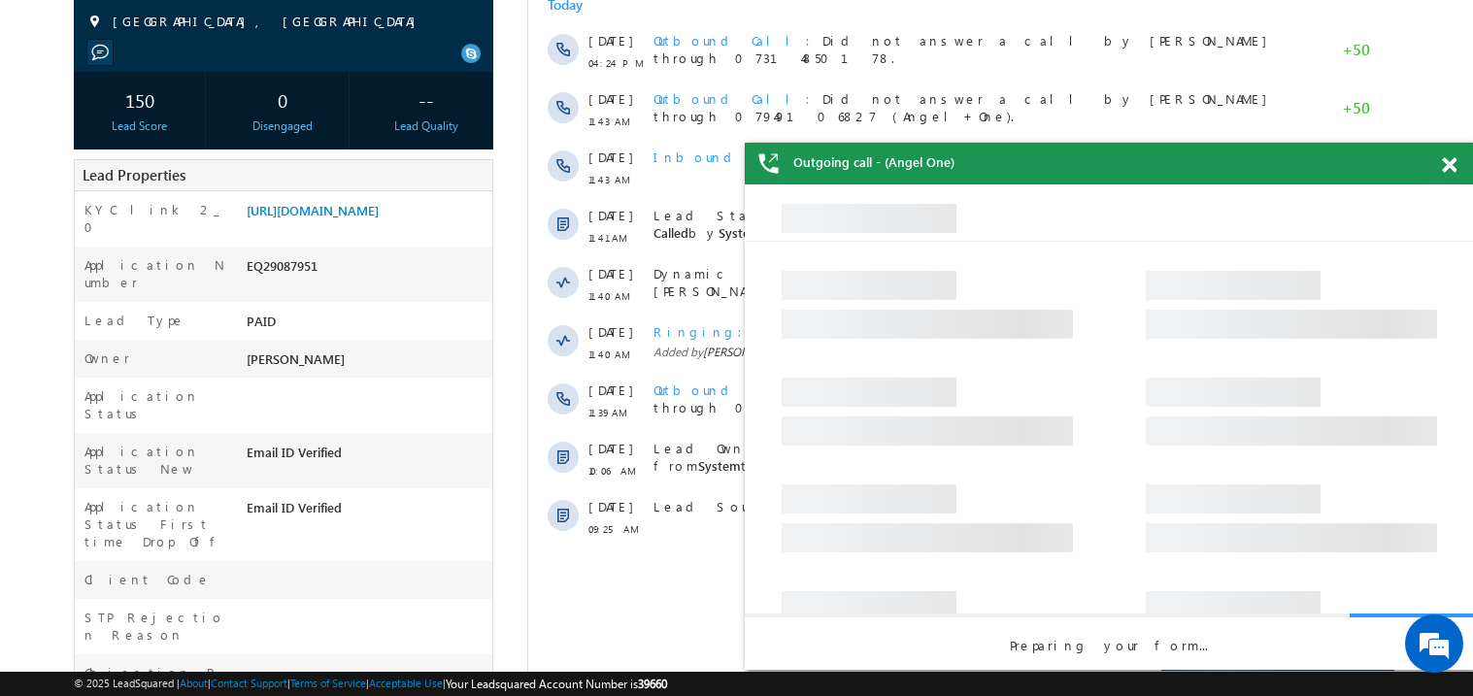
click at [1446, 168] on span at bounding box center [1448, 165] width 15 height 17
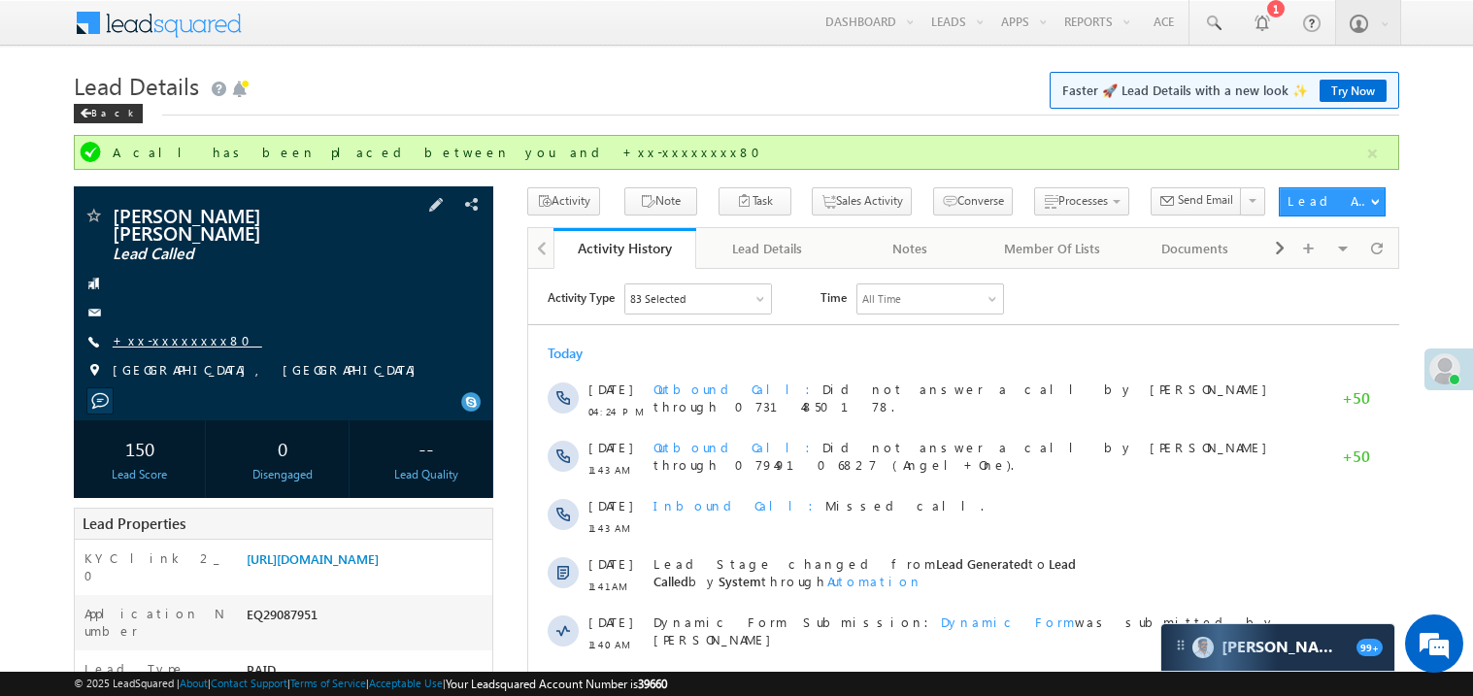
click at [179, 332] on link "+xx-xxxxxxxx80" at bounding box center [187, 340] width 149 height 17
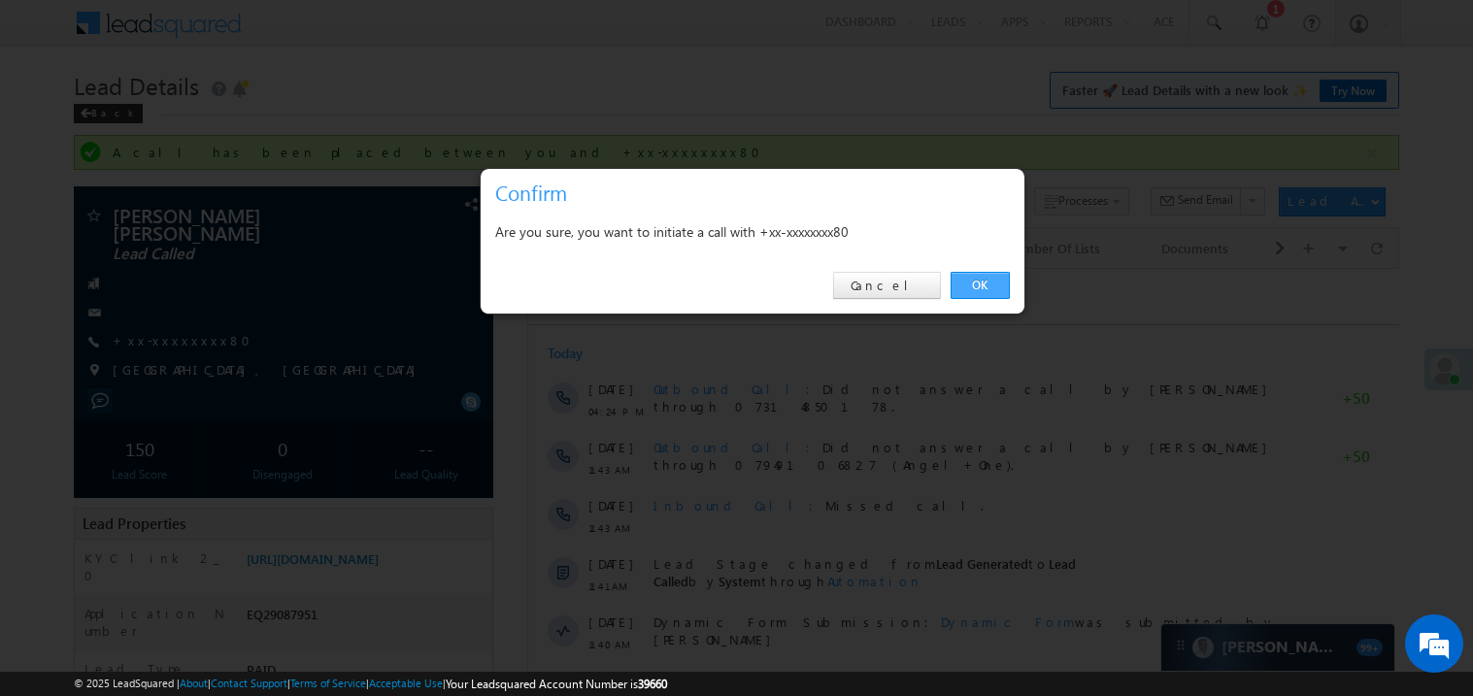
click at [978, 281] on link "OK" at bounding box center [979, 285] width 59 height 27
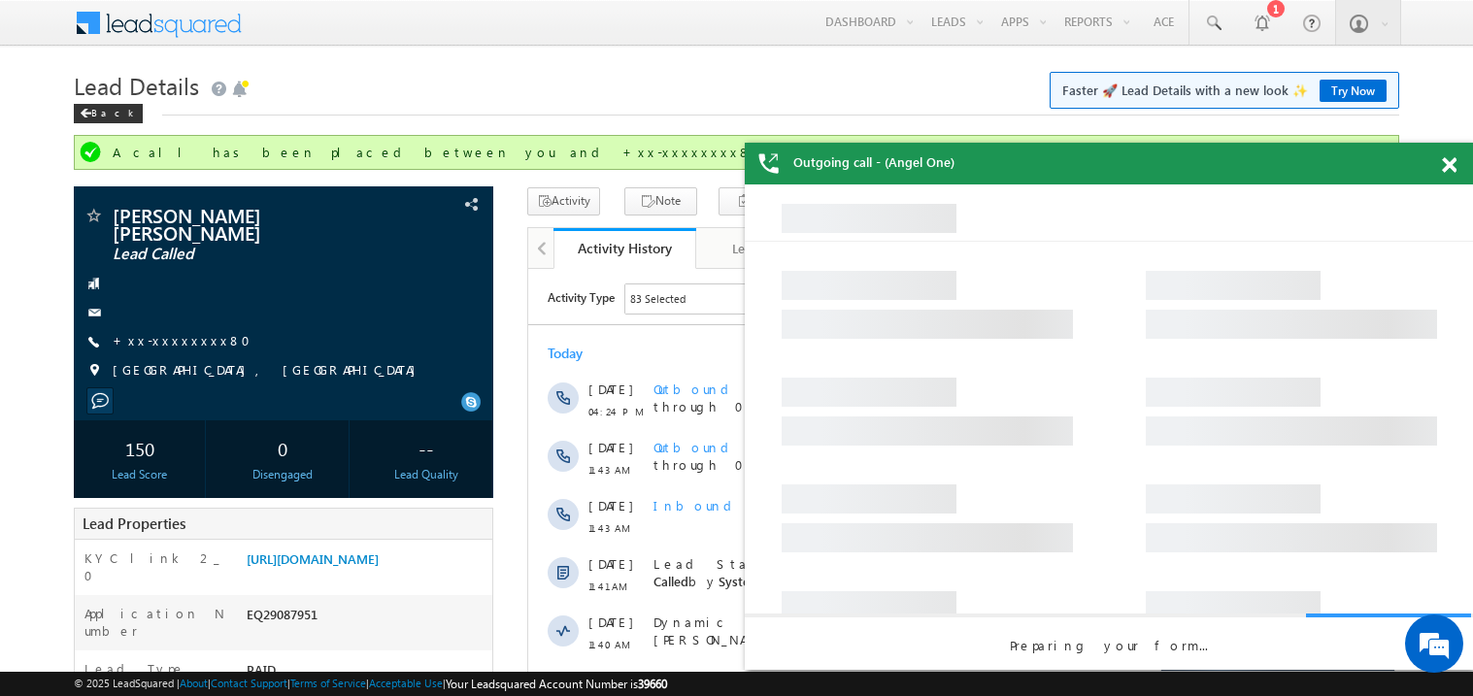
click at [1453, 161] on span at bounding box center [1448, 165] width 15 height 17
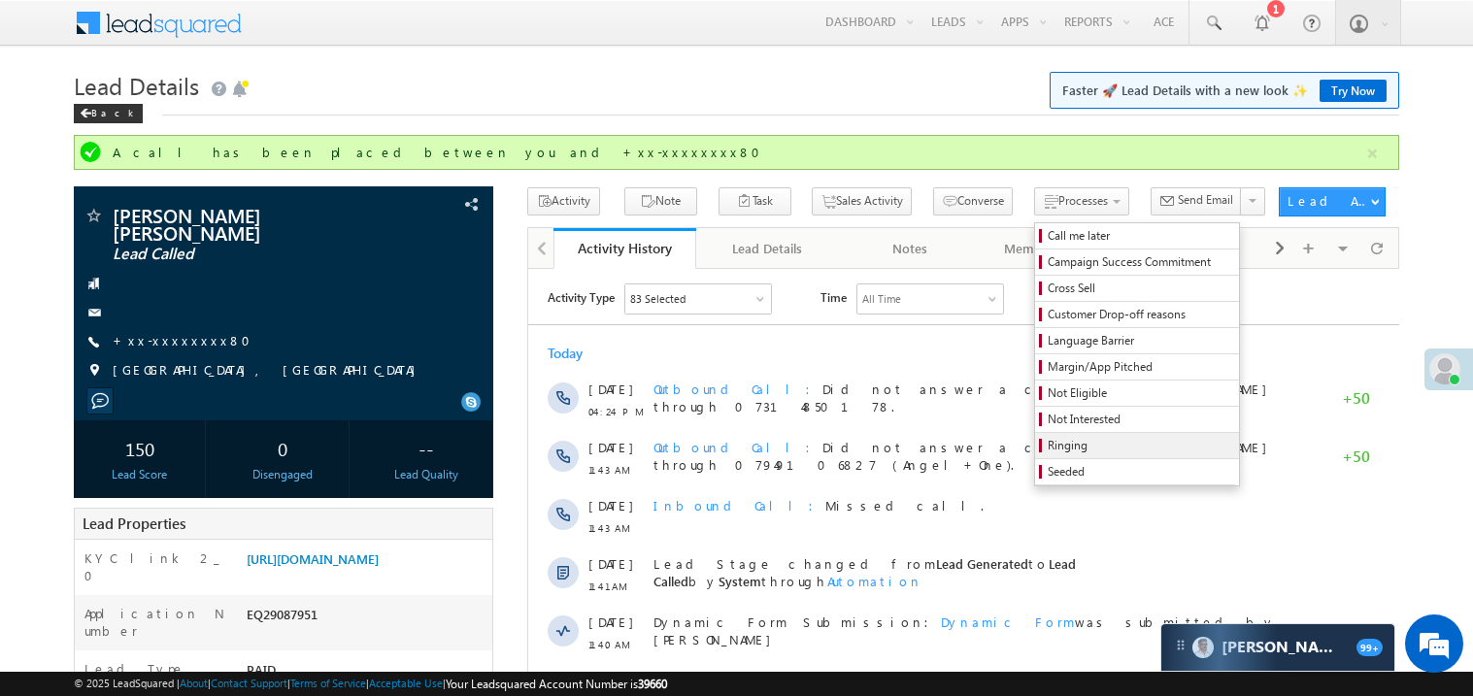
click at [1070, 441] on span "Ringing" at bounding box center [1139, 445] width 184 height 17
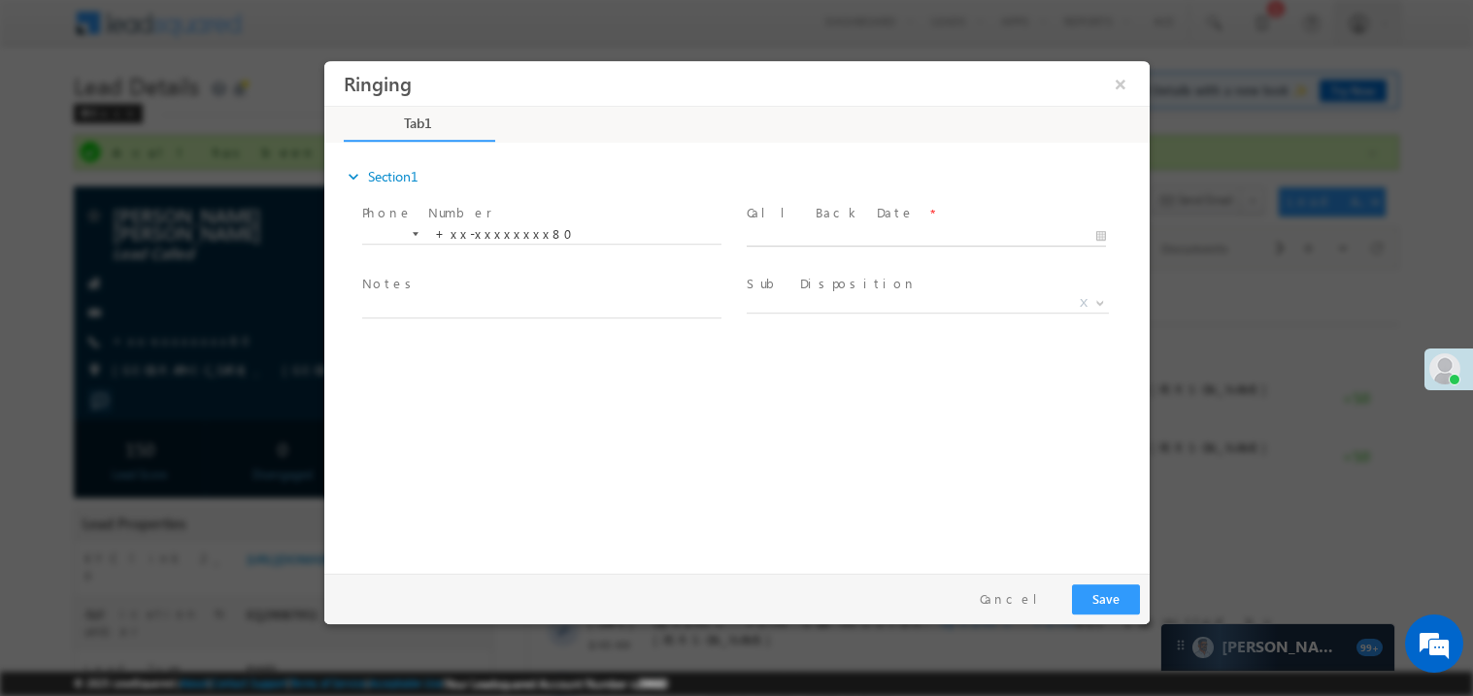
click at [820, 241] on body "Ringing ×" at bounding box center [735, 312] width 825 height 504
type input "09/17/25 6:57 PM"
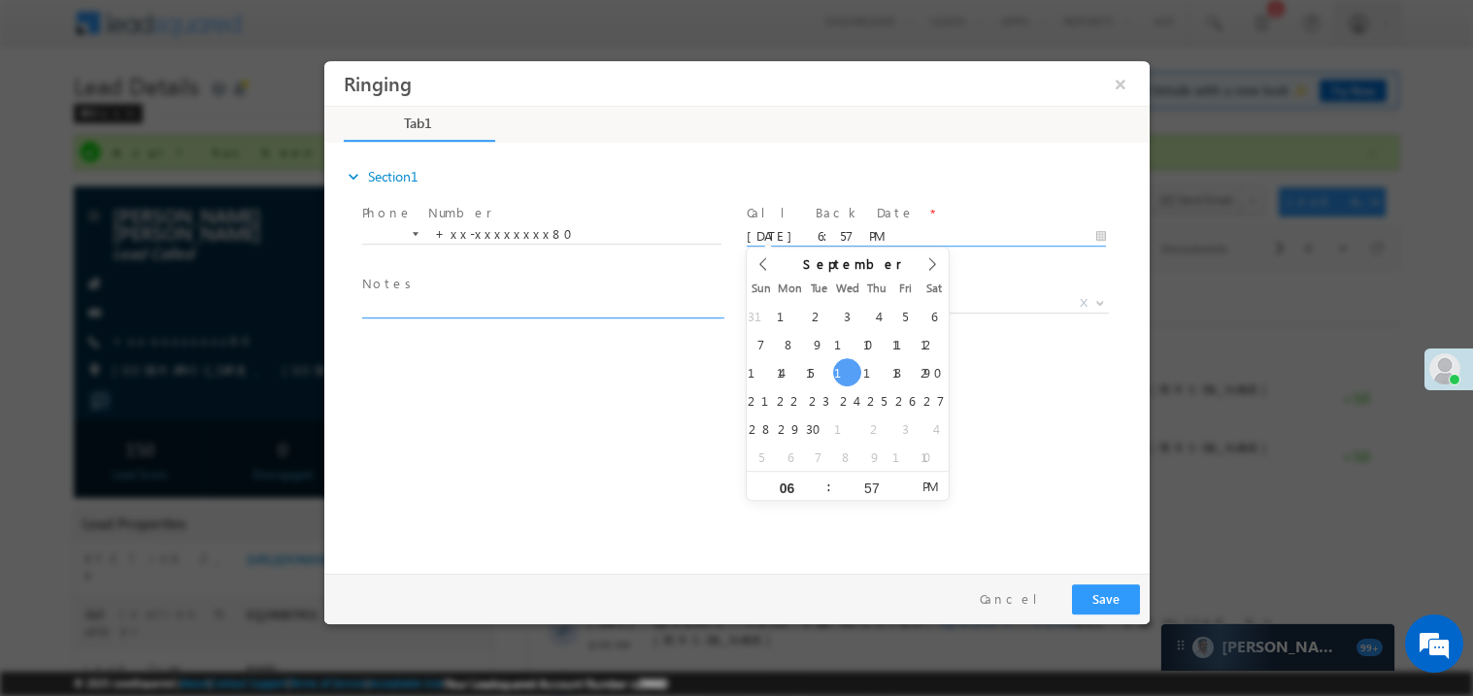
click at [555, 307] on textarea at bounding box center [540, 306] width 359 height 22
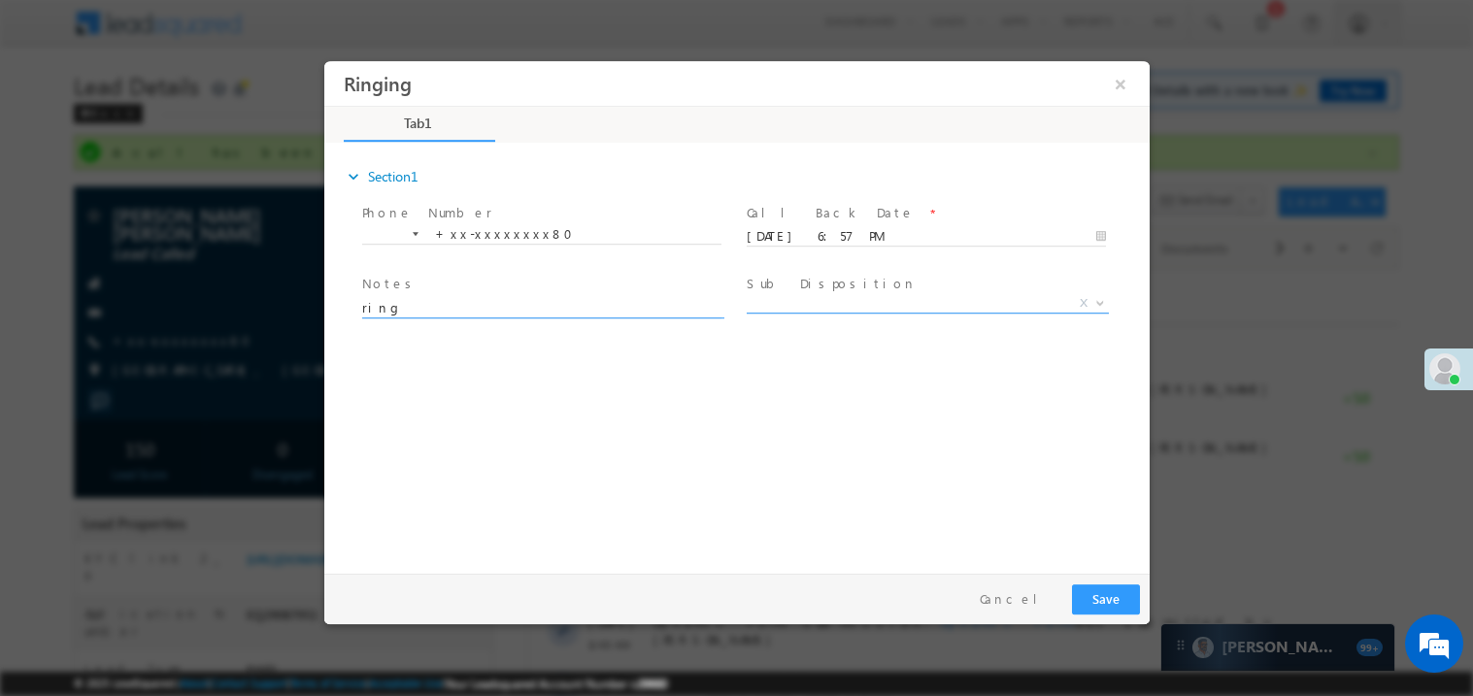
type textarea "ring"
click at [806, 299] on span "X" at bounding box center [926, 302] width 362 height 19
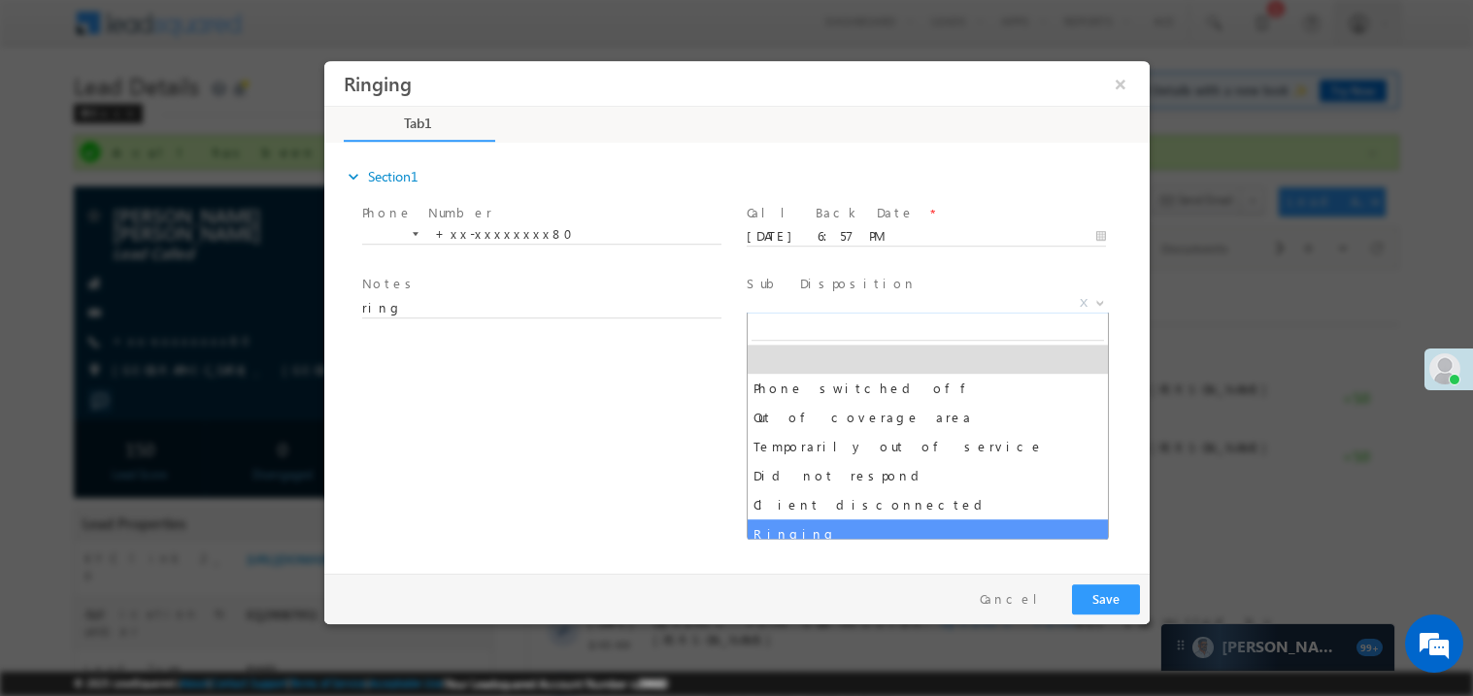
select select "Ringing"
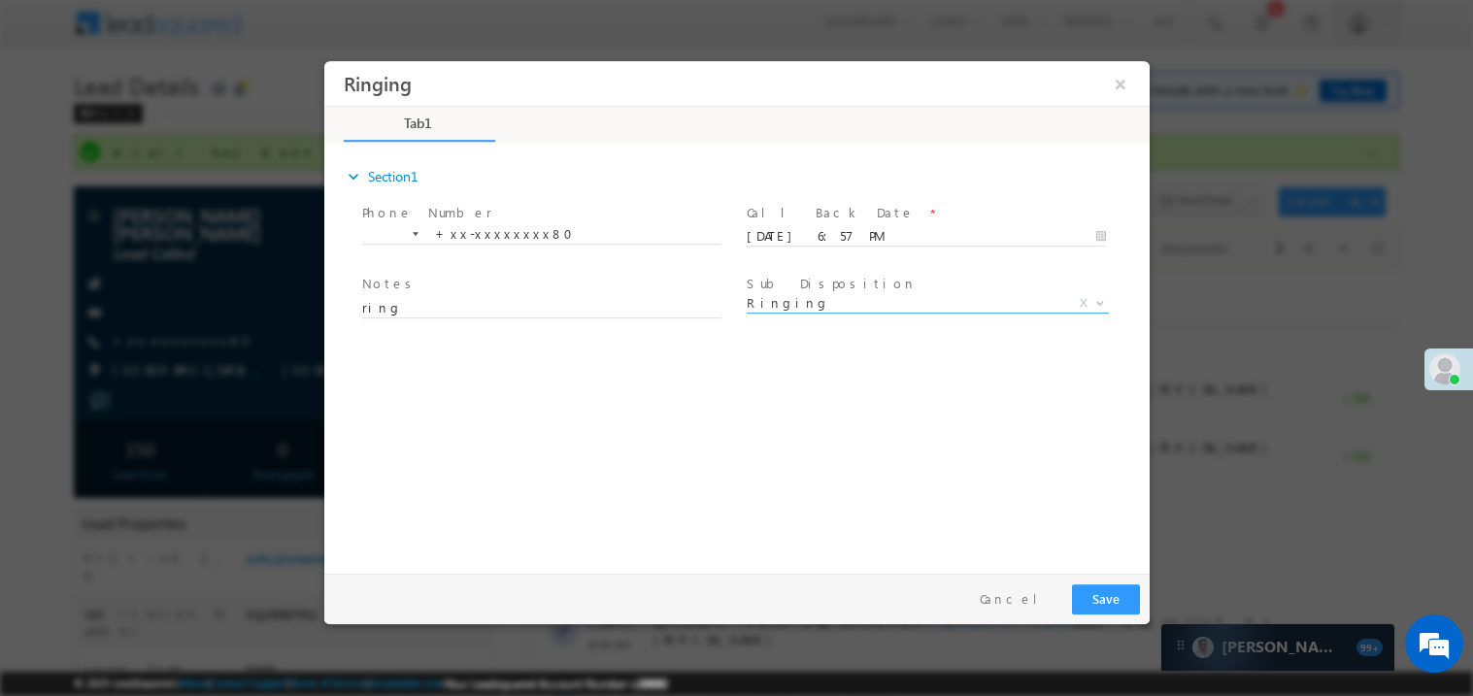
click at [629, 467] on div "expand_more Section1 Phone Number *" at bounding box center [740, 354] width 815 height 419
click at [1098, 595] on button "Save" at bounding box center [1105, 598] width 68 height 30
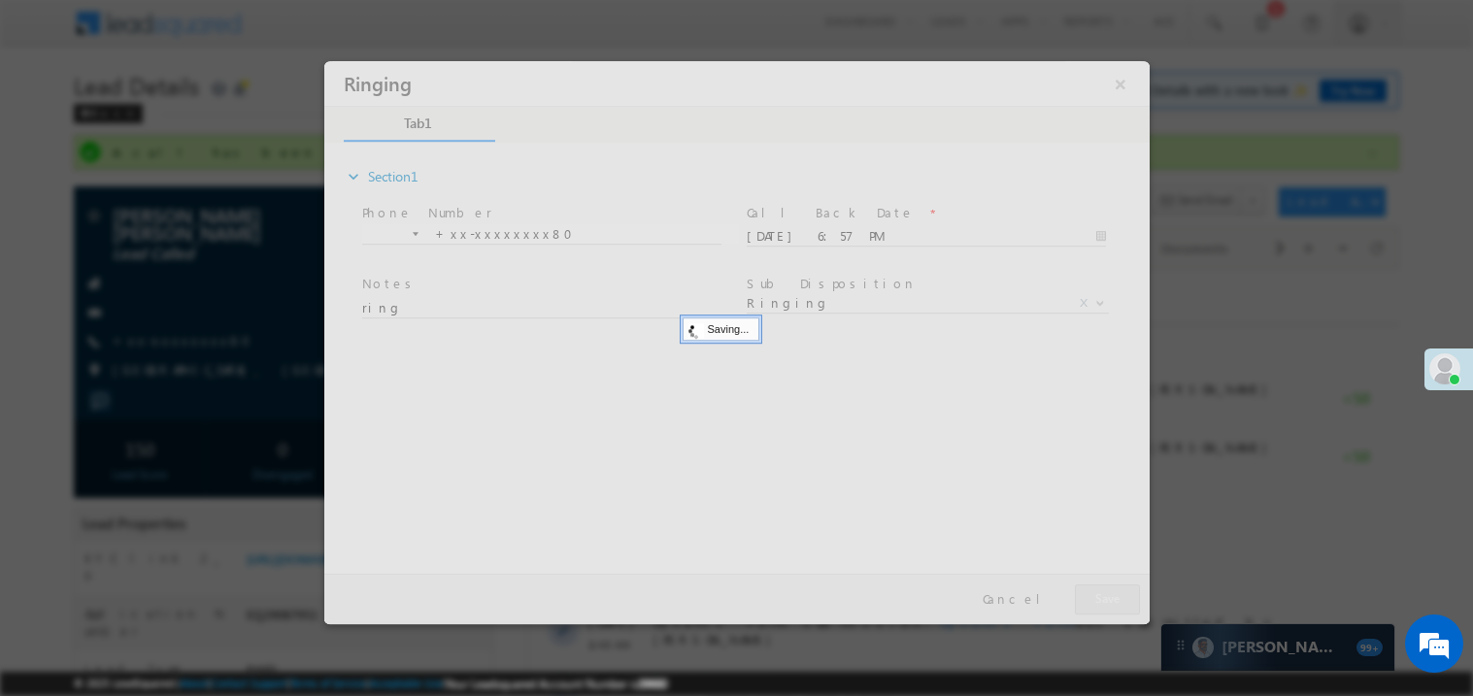
click at [1098, 595] on div at bounding box center [735, 341] width 825 height 563
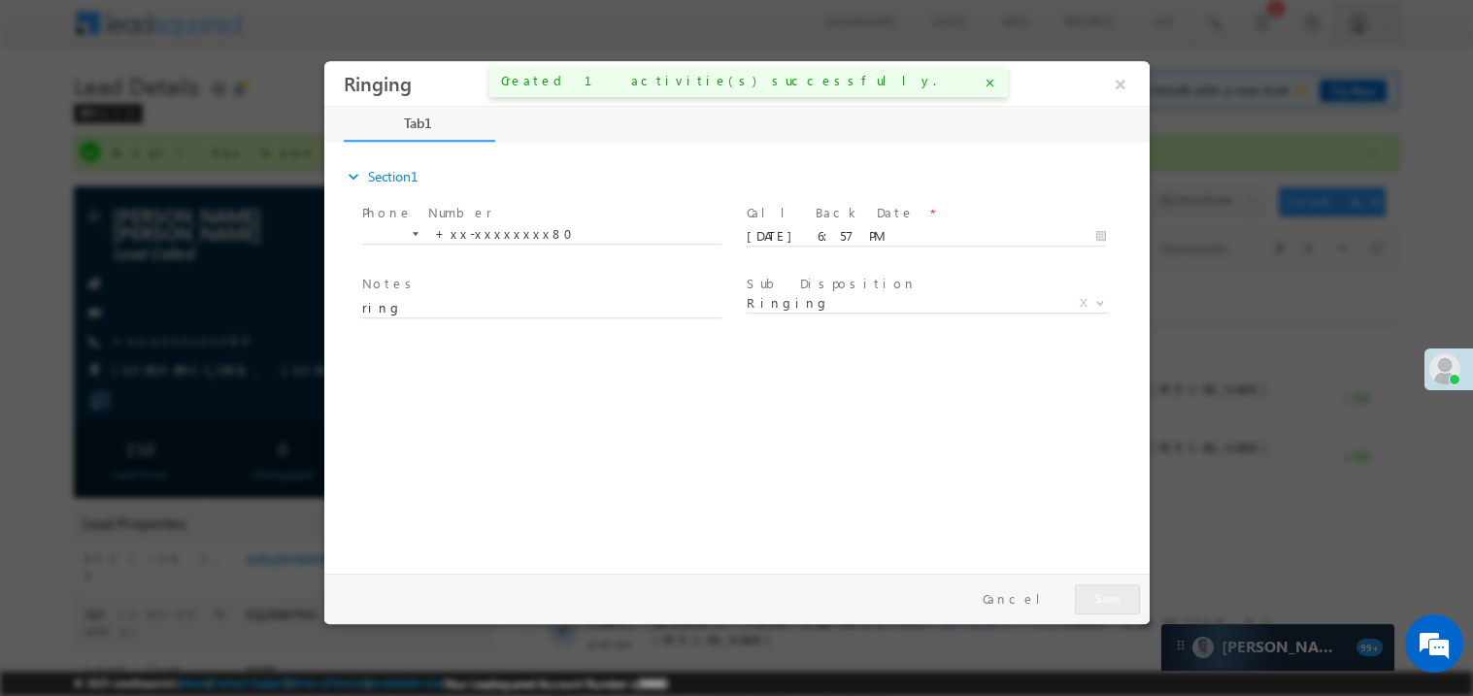
click at [1441, 358] on span at bounding box center [1444, 368] width 31 height 31
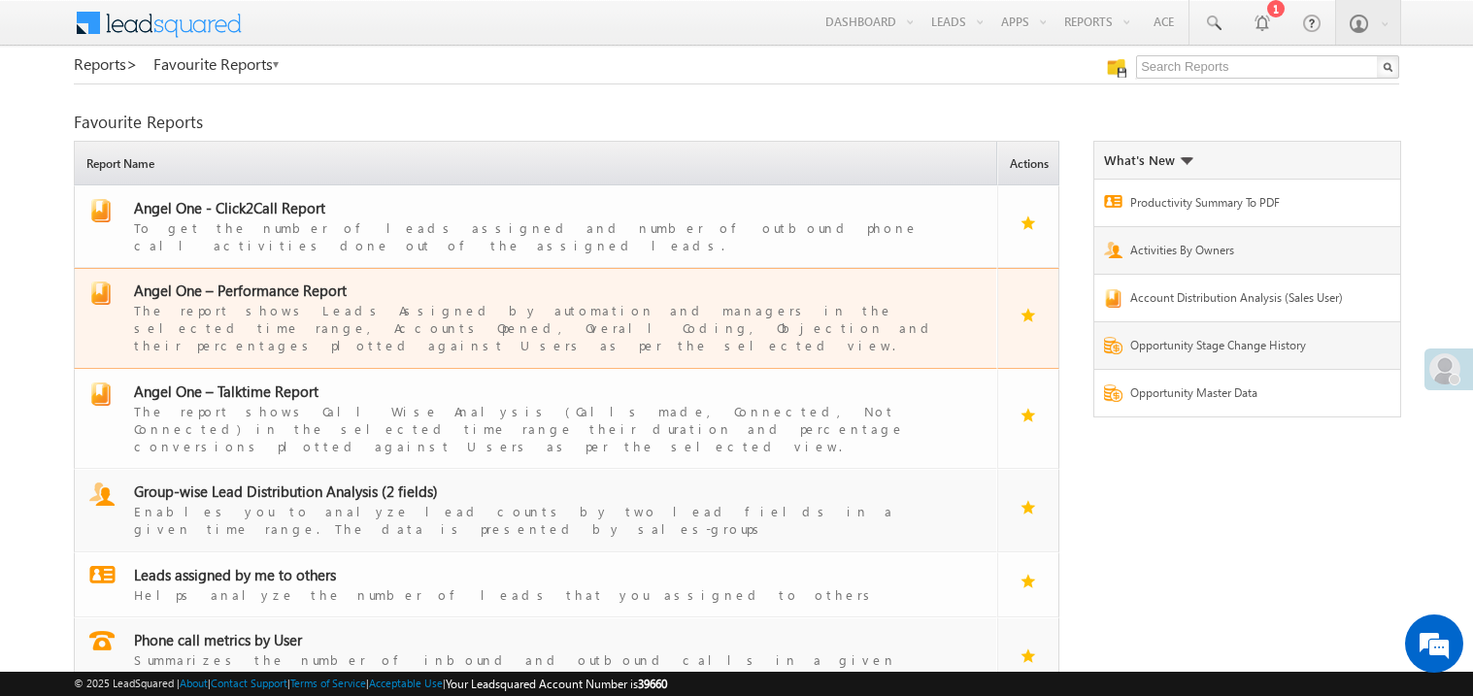
click at [257, 281] on span "Angel One – Performance Report" at bounding box center [240, 290] width 213 height 19
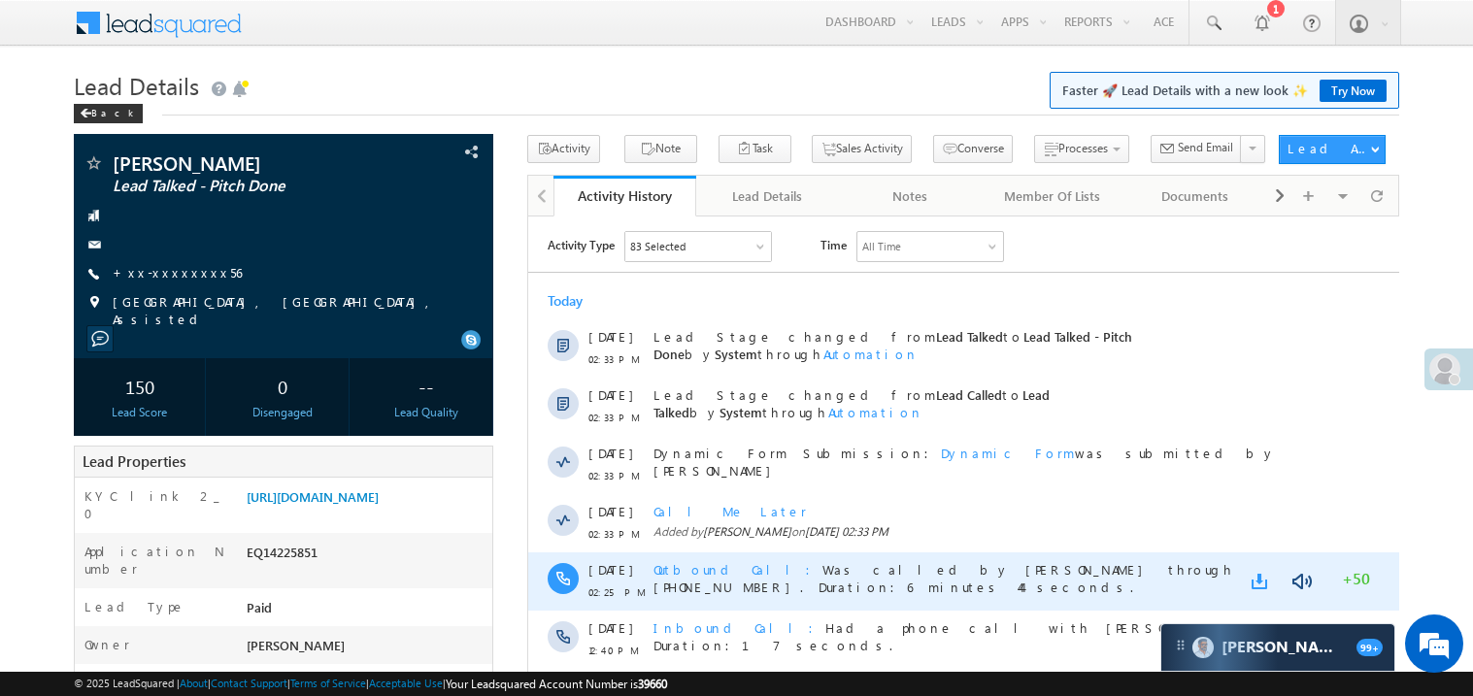
click at [1257, 577] on link at bounding box center [1261, 580] width 23 height 19
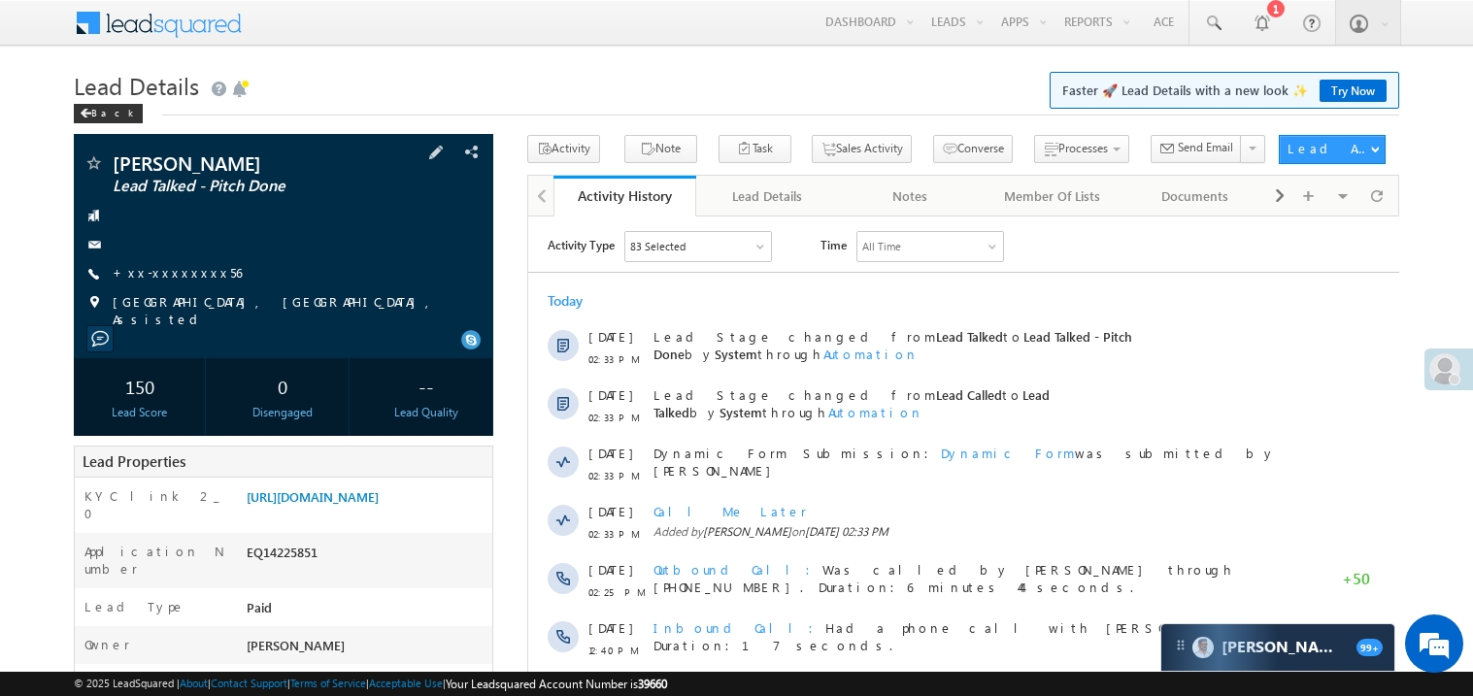
click at [300, 154] on span "[PERSON_NAME]" at bounding box center [243, 162] width 260 height 19
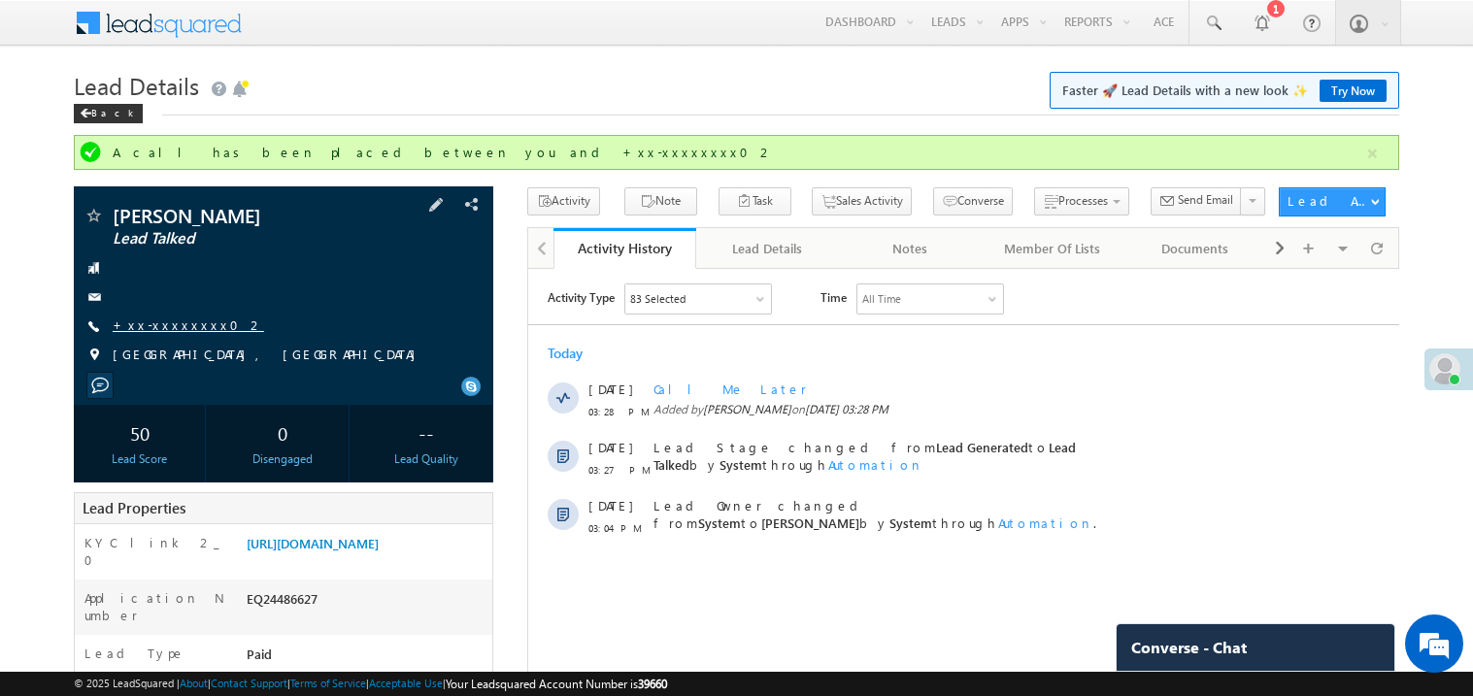
click at [175, 324] on link "+xx-xxxxxxxx02" at bounding box center [188, 324] width 151 height 17
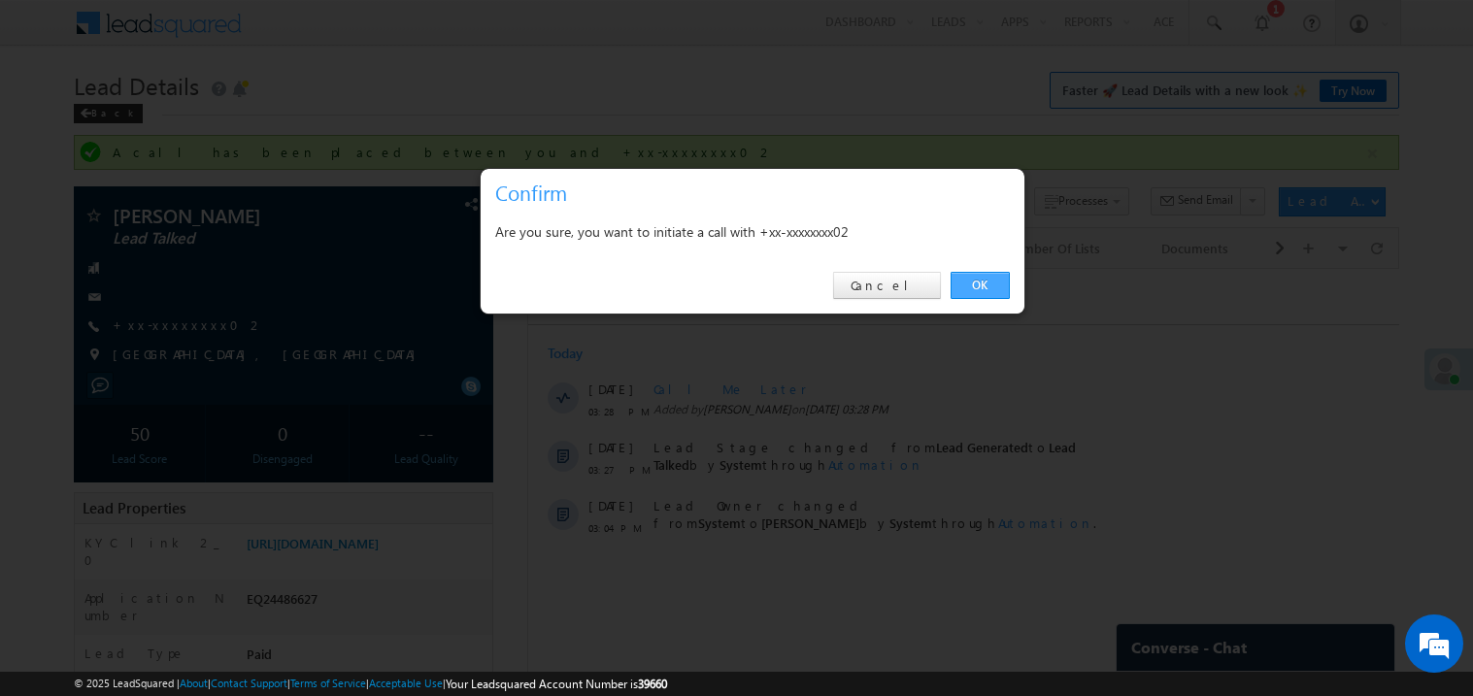
click at [967, 281] on link "OK" at bounding box center [979, 285] width 59 height 27
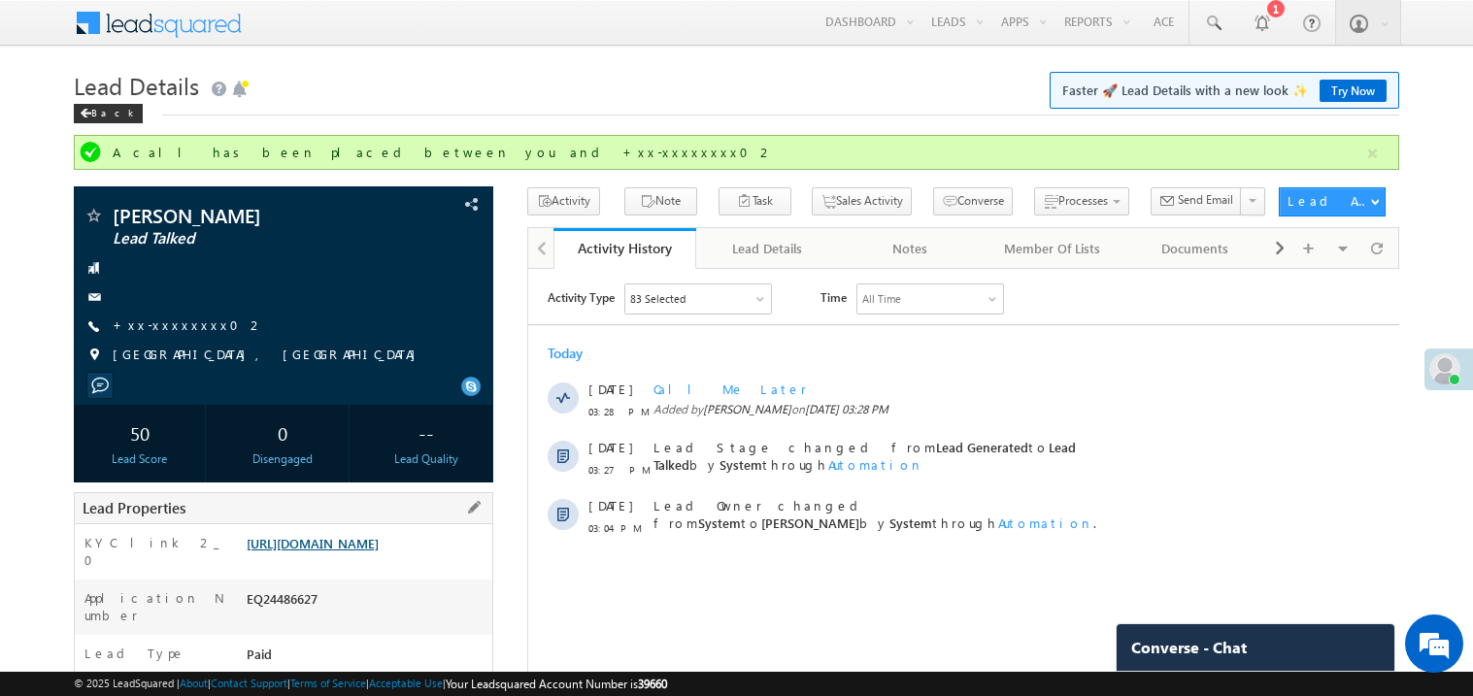
click at [379, 551] on link "https://angelbroking1-pk3em7sa.customui-test.leadsquared.com?leadId=f1e221ae-80…" at bounding box center [313, 543] width 132 height 17
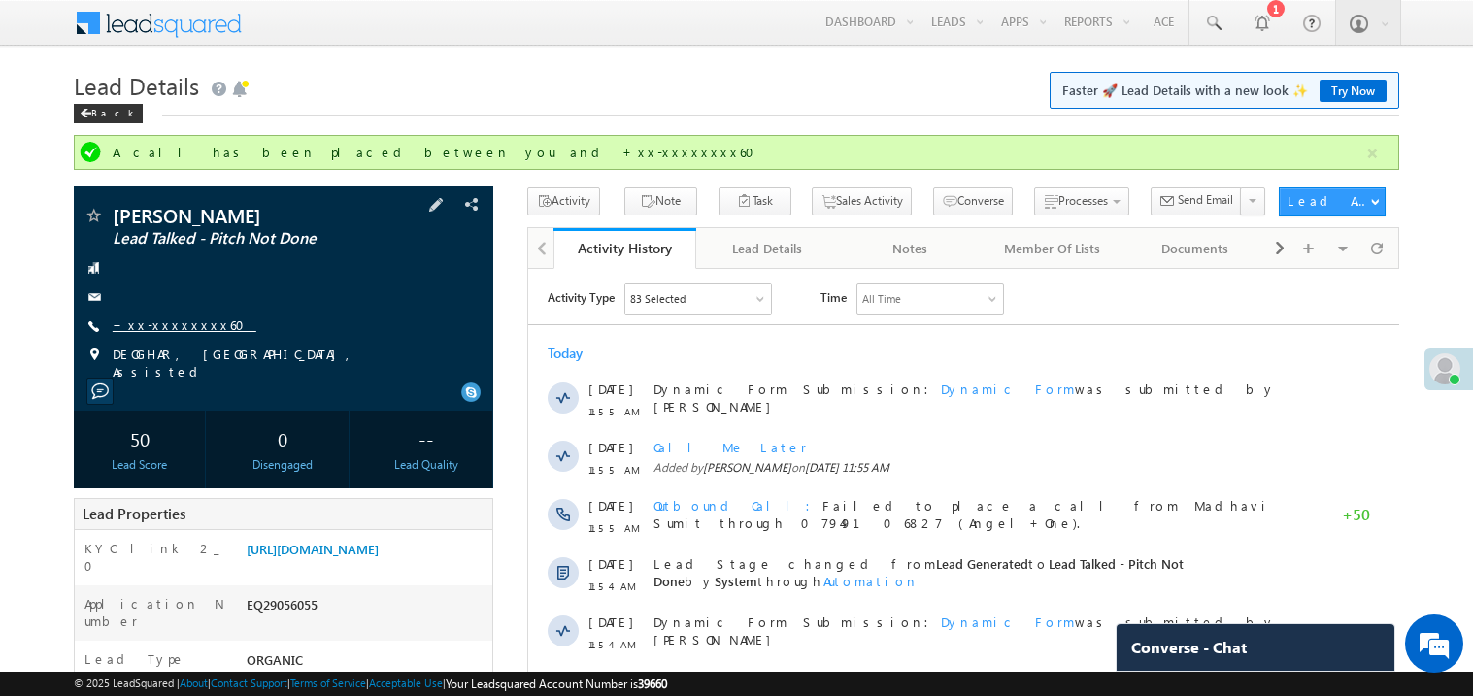
click at [177, 328] on link "+xx-xxxxxxxx60" at bounding box center [185, 324] width 144 height 17
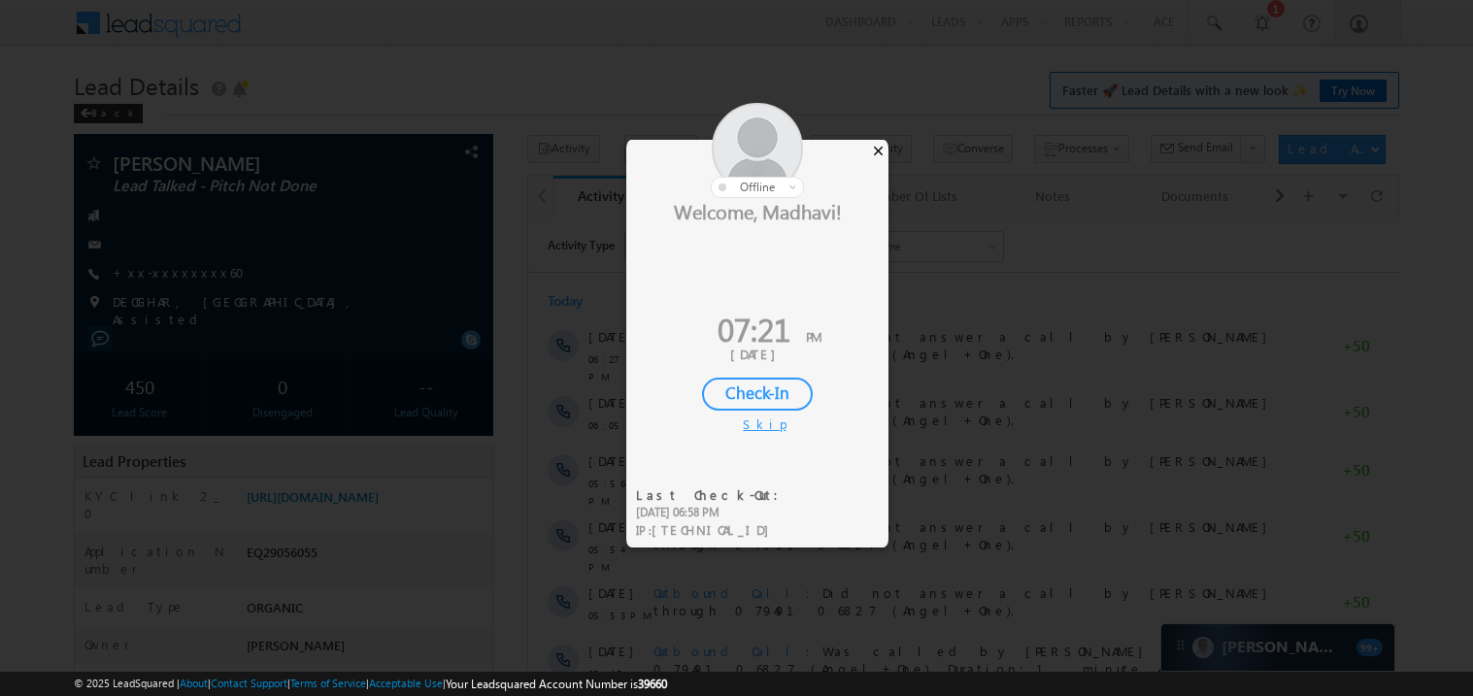
click at [879, 149] on div "×" at bounding box center [878, 150] width 20 height 21
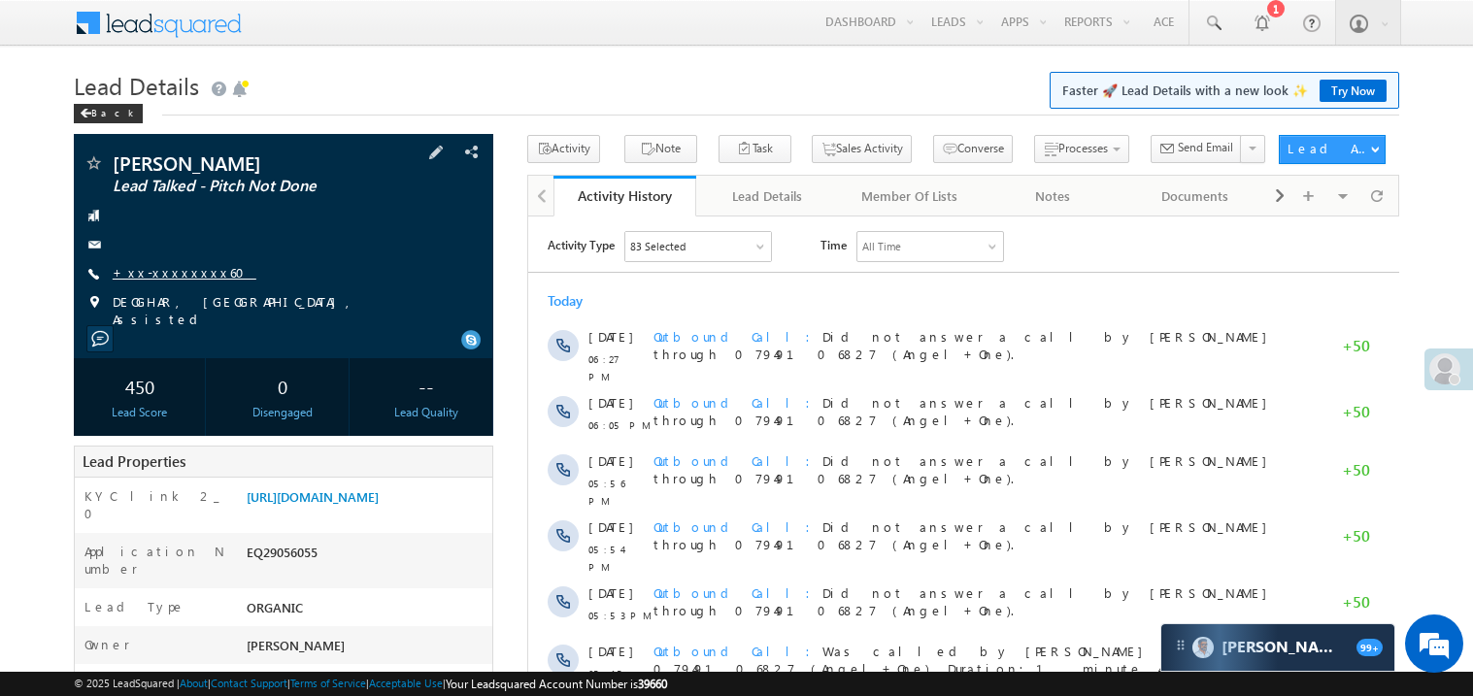
click at [190, 275] on link "+xx-xxxxxxxx60" at bounding box center [185, 272] width 144 height 17
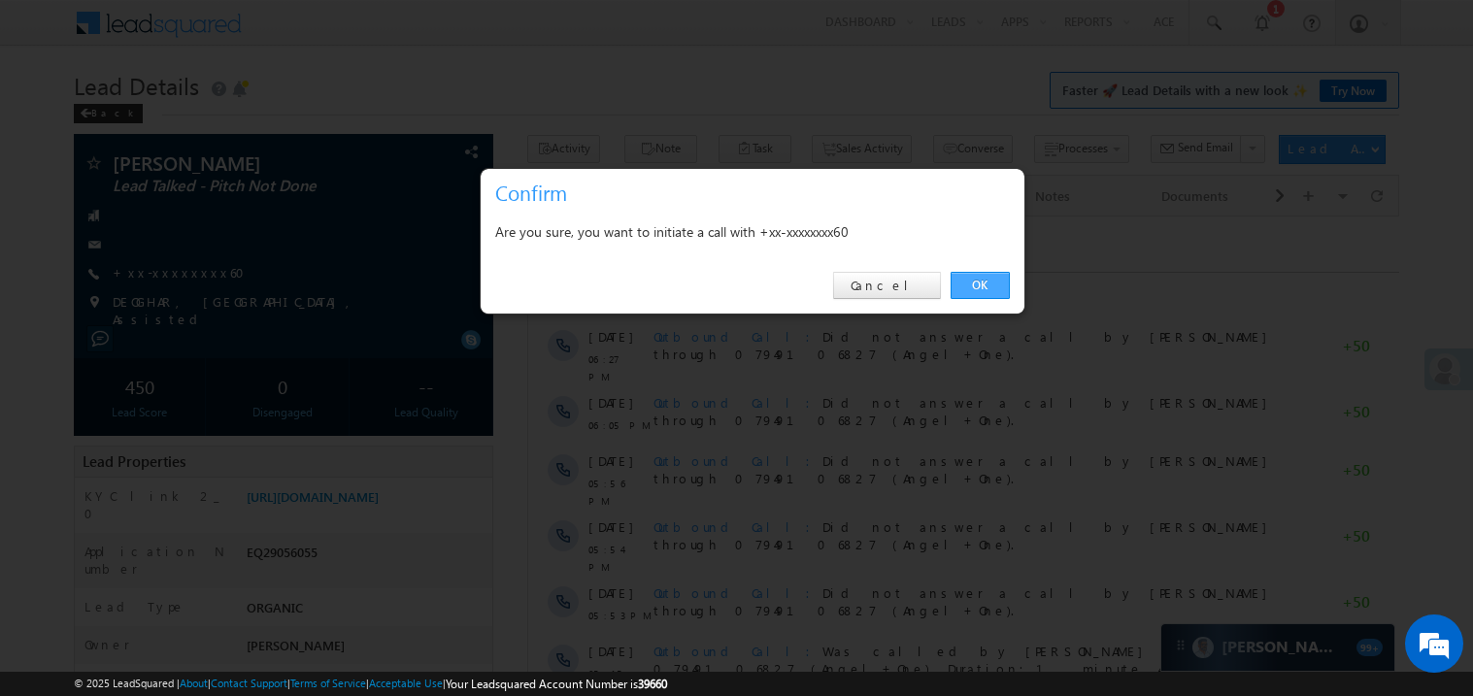
click at [975, 282] on link "OK" at bounding box center [979, 285] width 59 height 27
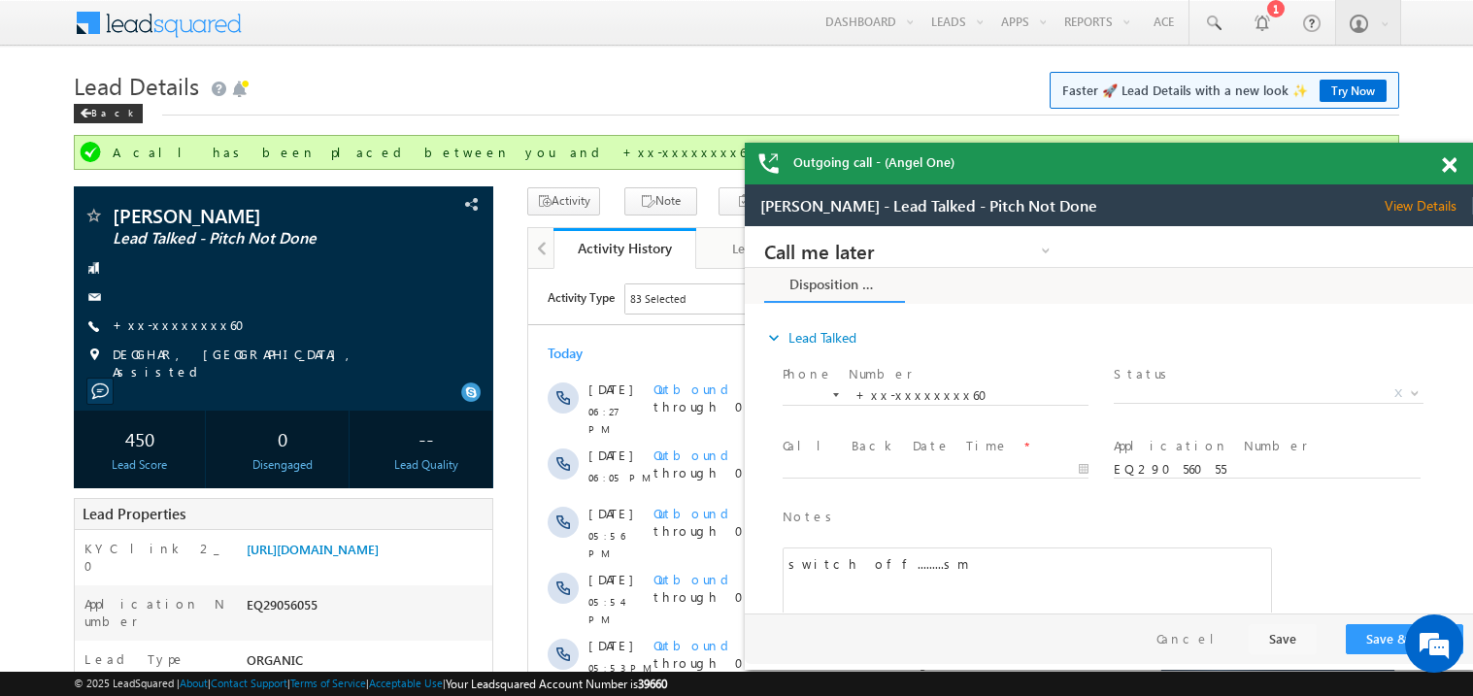
click at [1452, 164] on span at bounding box center [1448, 165] width 15 height 17
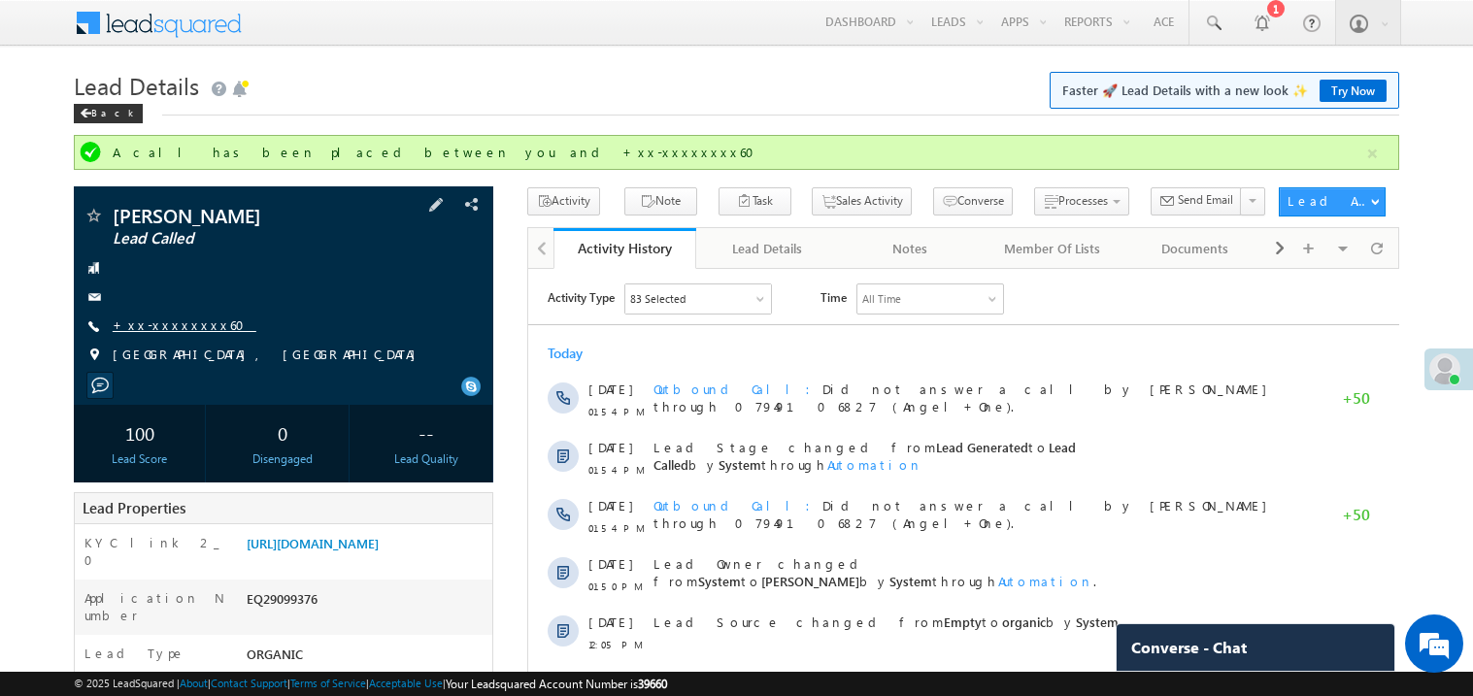
click at [182, 325] on link "+xx-xxxxxxxx60" at bounding box center [185, 324] width 144 height 17
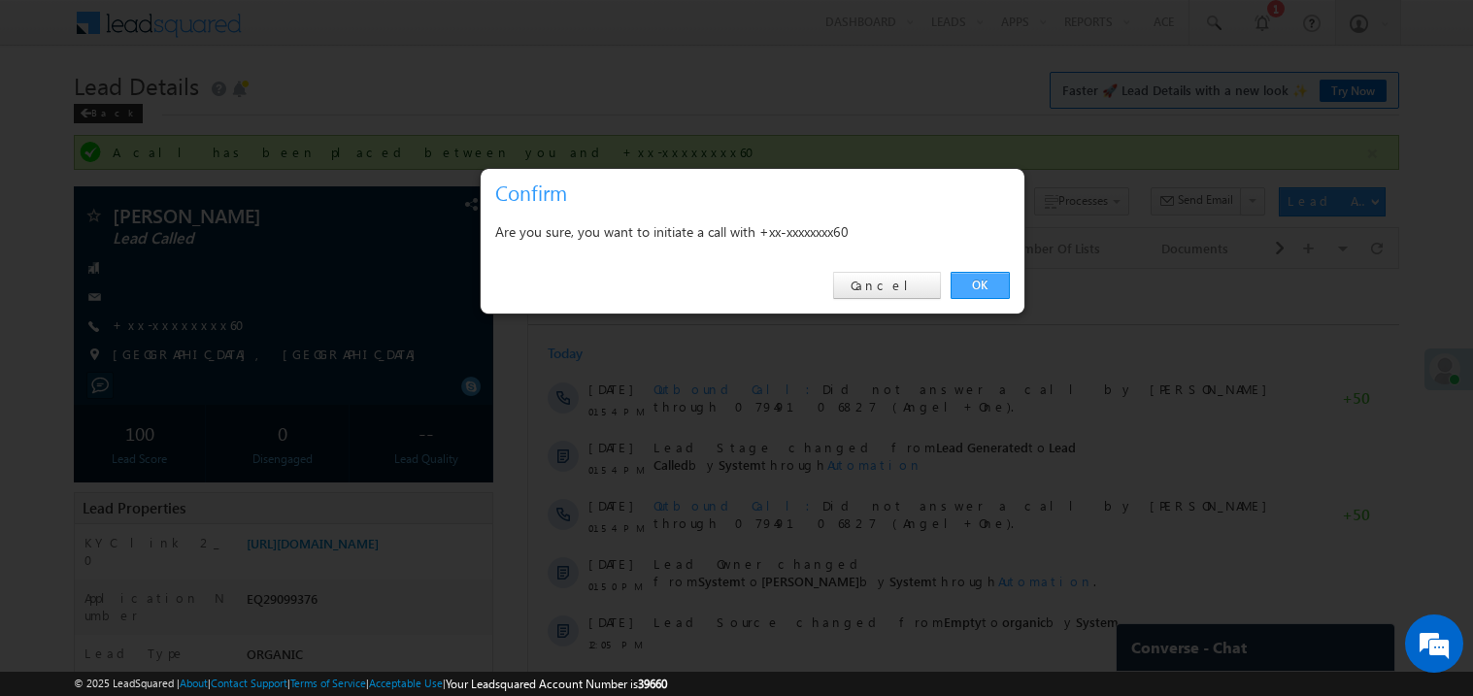
click at [980, 286] on link "OK" at bounding box center [979, 285] width 59 height 27
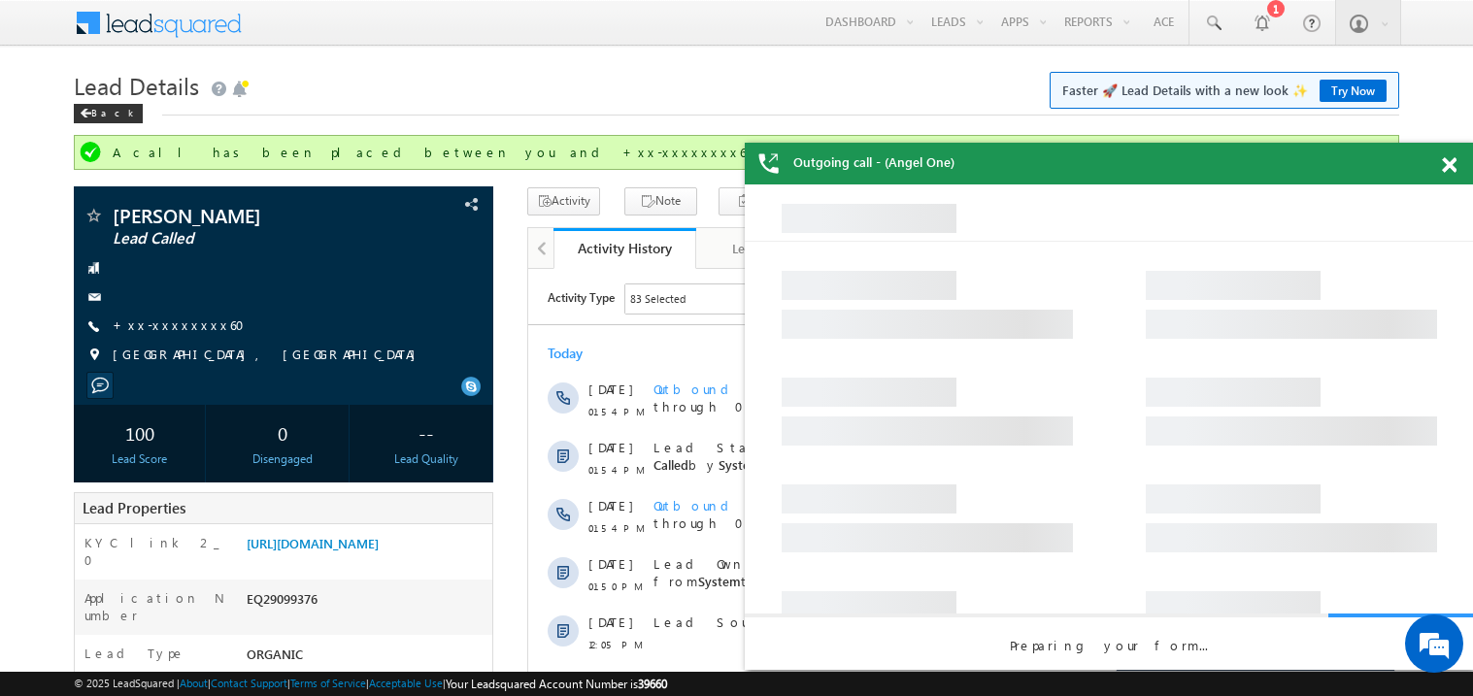
click at [1450, 160] on span at bounding box center [1448, 165] width 15 height 17
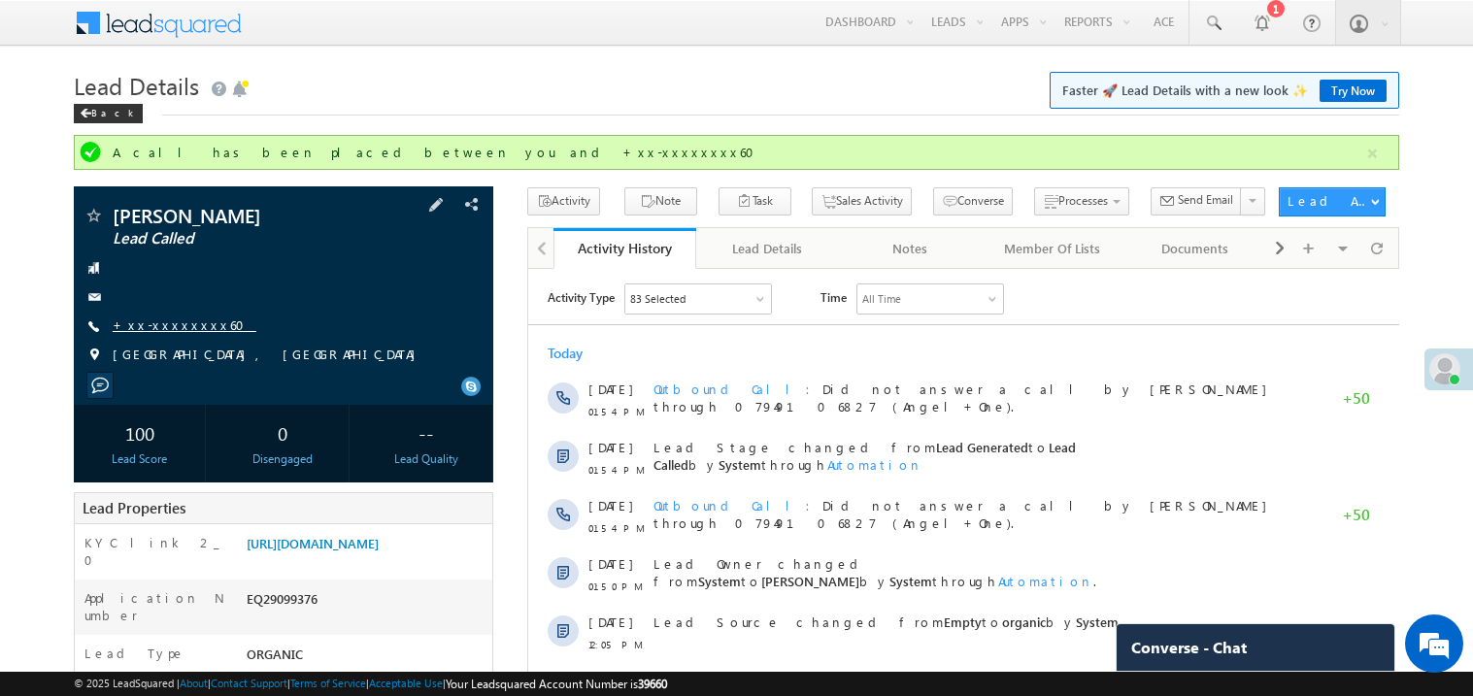
click at [174, 324] on link "+xx-xxxxxxxx60" at bounding box center [185, 324] width 144 height 17
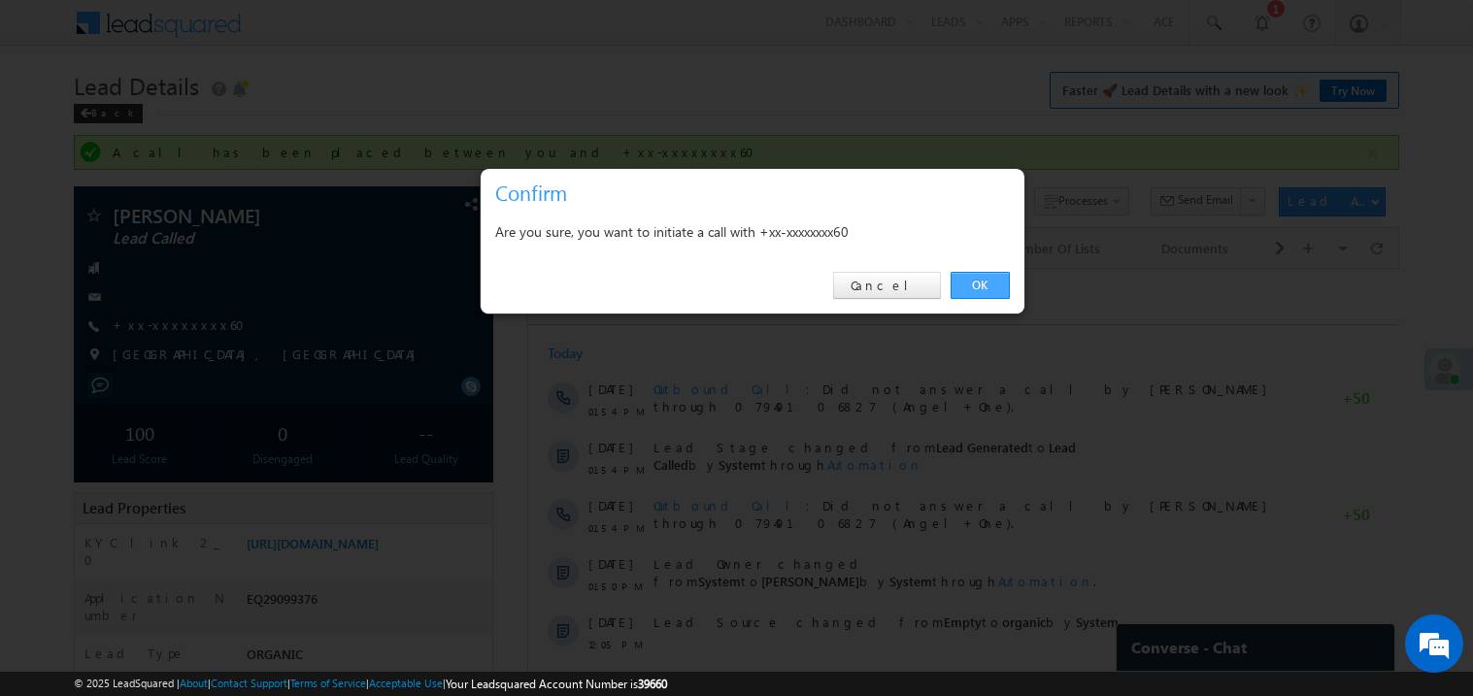
click at [976, 279] on link "OK" at bounding box center [979, 285] width 59 height 27
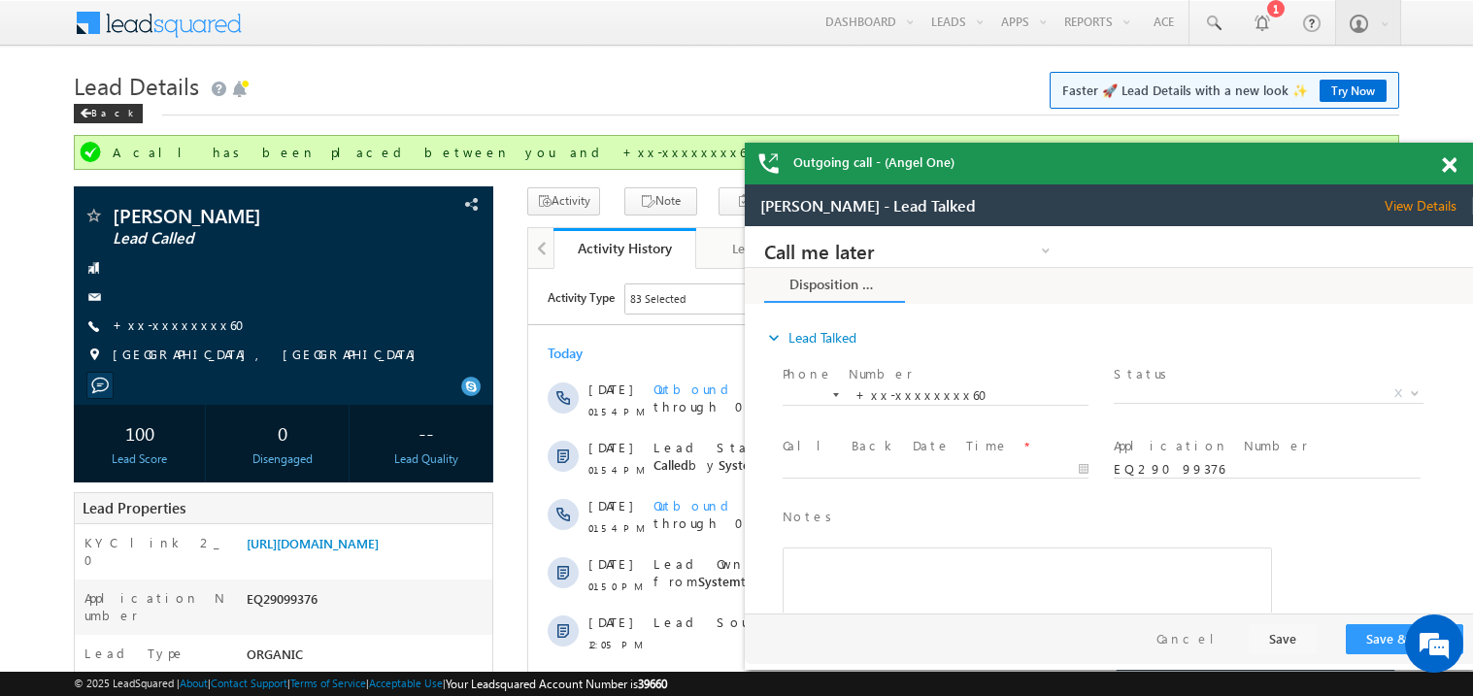
click at [1447, 169] on span at bounding box center [1448, 165] width 15 height 17
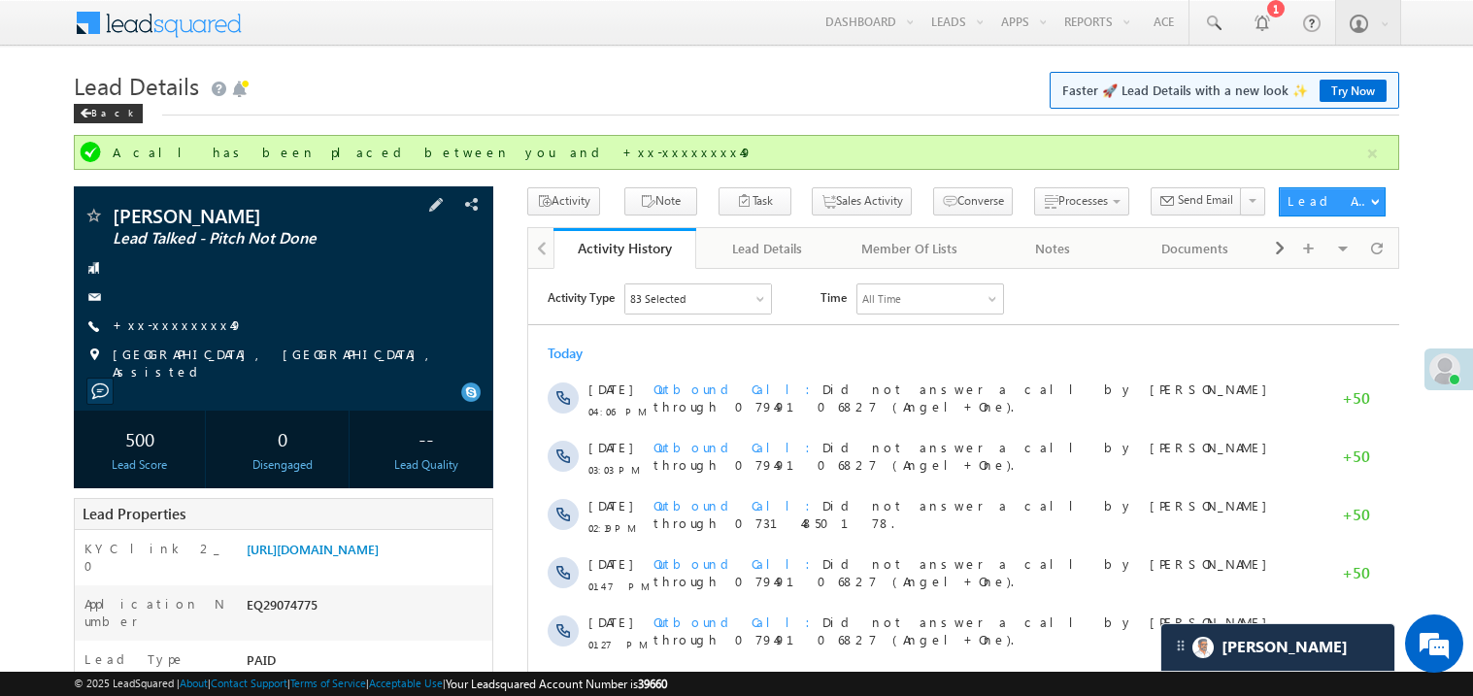
click at [197, 320] on div "+xx-xxxxxxxx49" at bounding box center [283, 325] width 400 height 19
click at [180, 324] on link "+xx-xxxxxxxx49" at bounding box center [178, 324] width 130 height 17
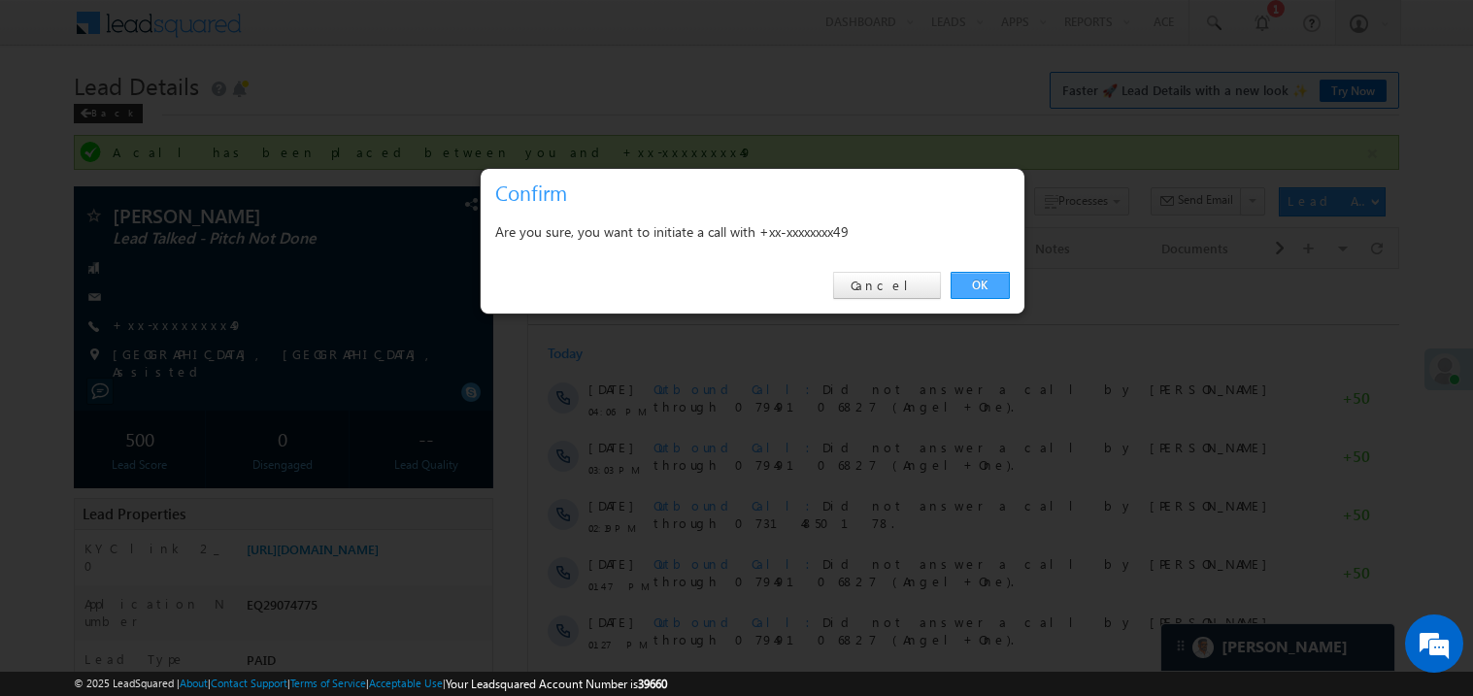
click at [977, 286] on link "OK" at bounding box center [979, 285] width 59 height 27
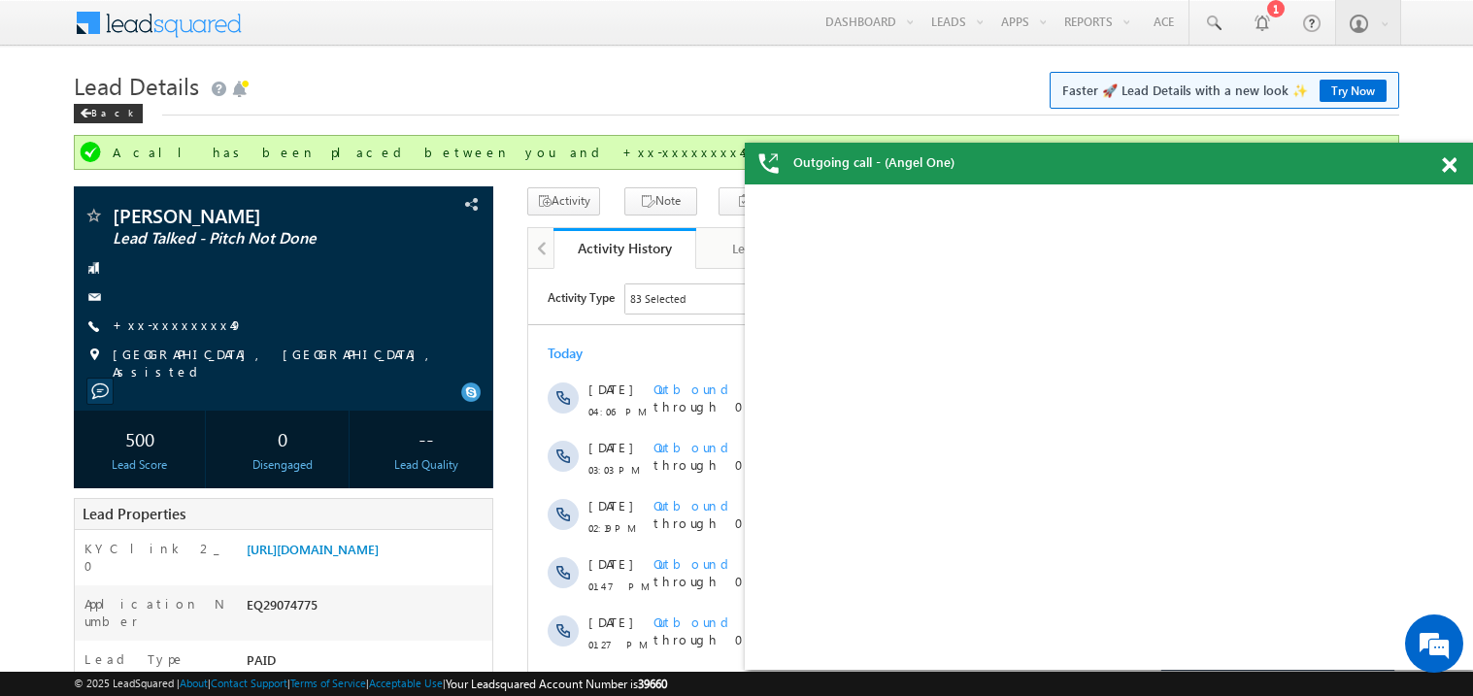
click at [1450, 167] on span at bounding box center [1448, 165] width 15 height 17
